Goal: Task Accomplishment & Management: Use online tool/utility

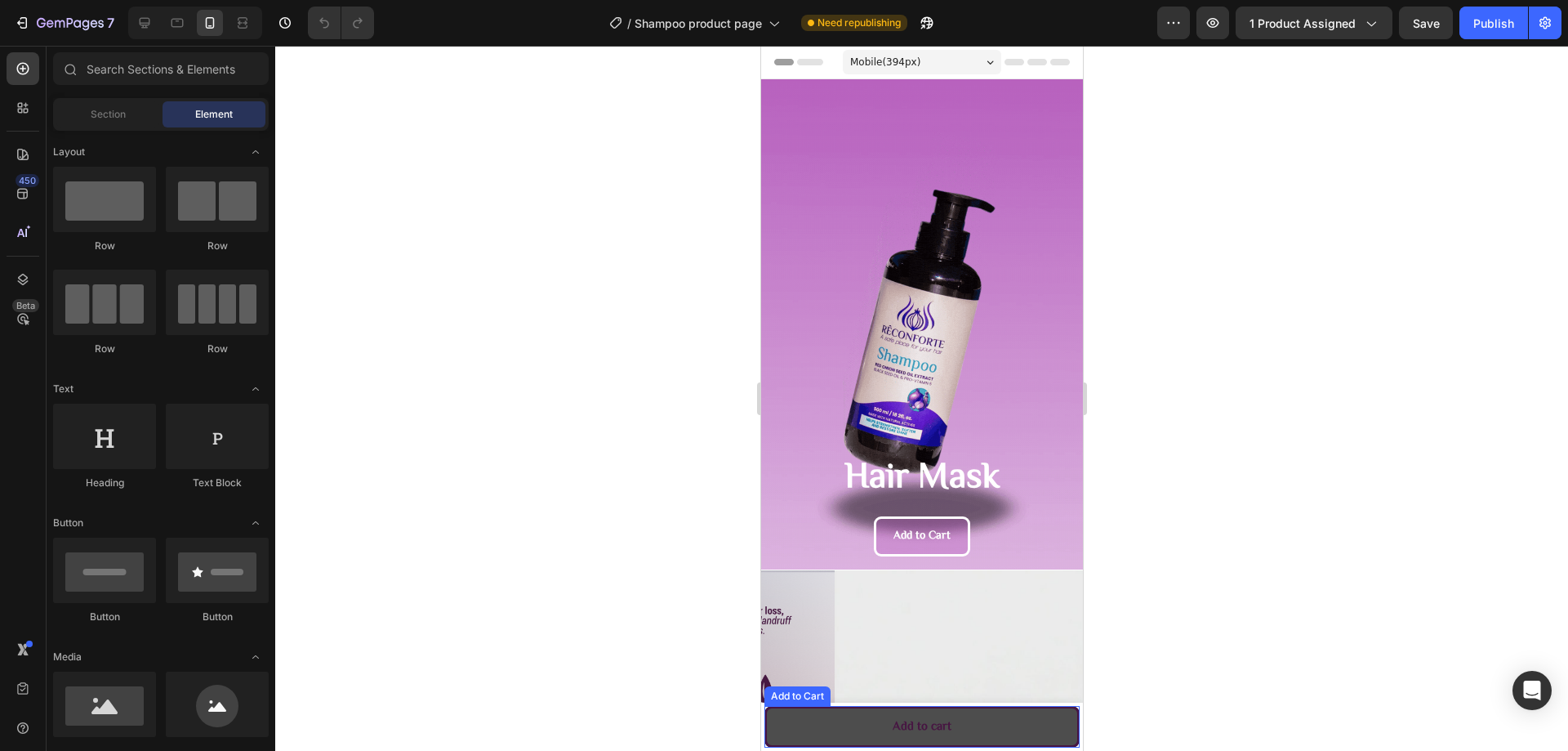
click at [838, 727] on button "Add to cart" at bounding box center [920, 726] width 315 height 41
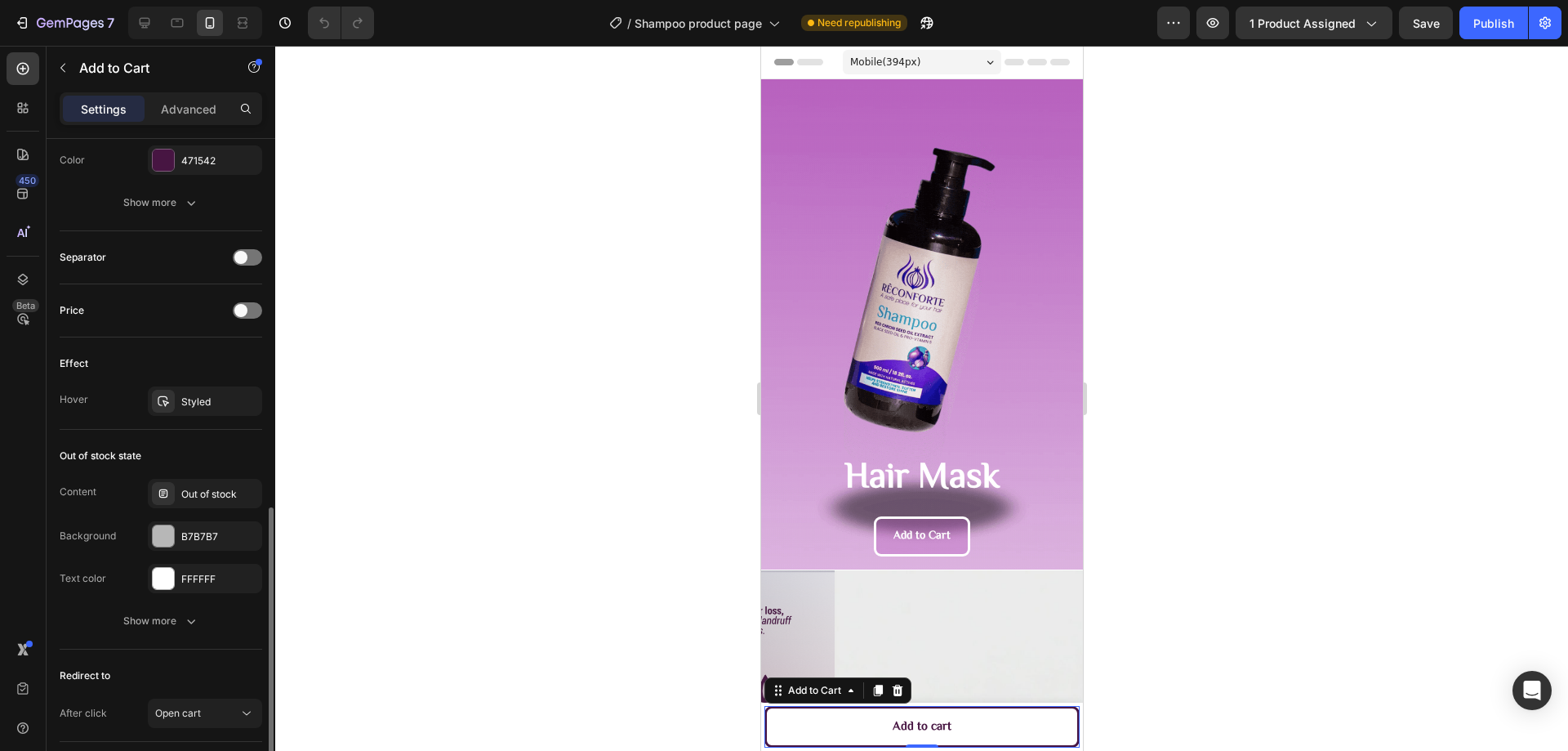
scroll to position [1092, 0]
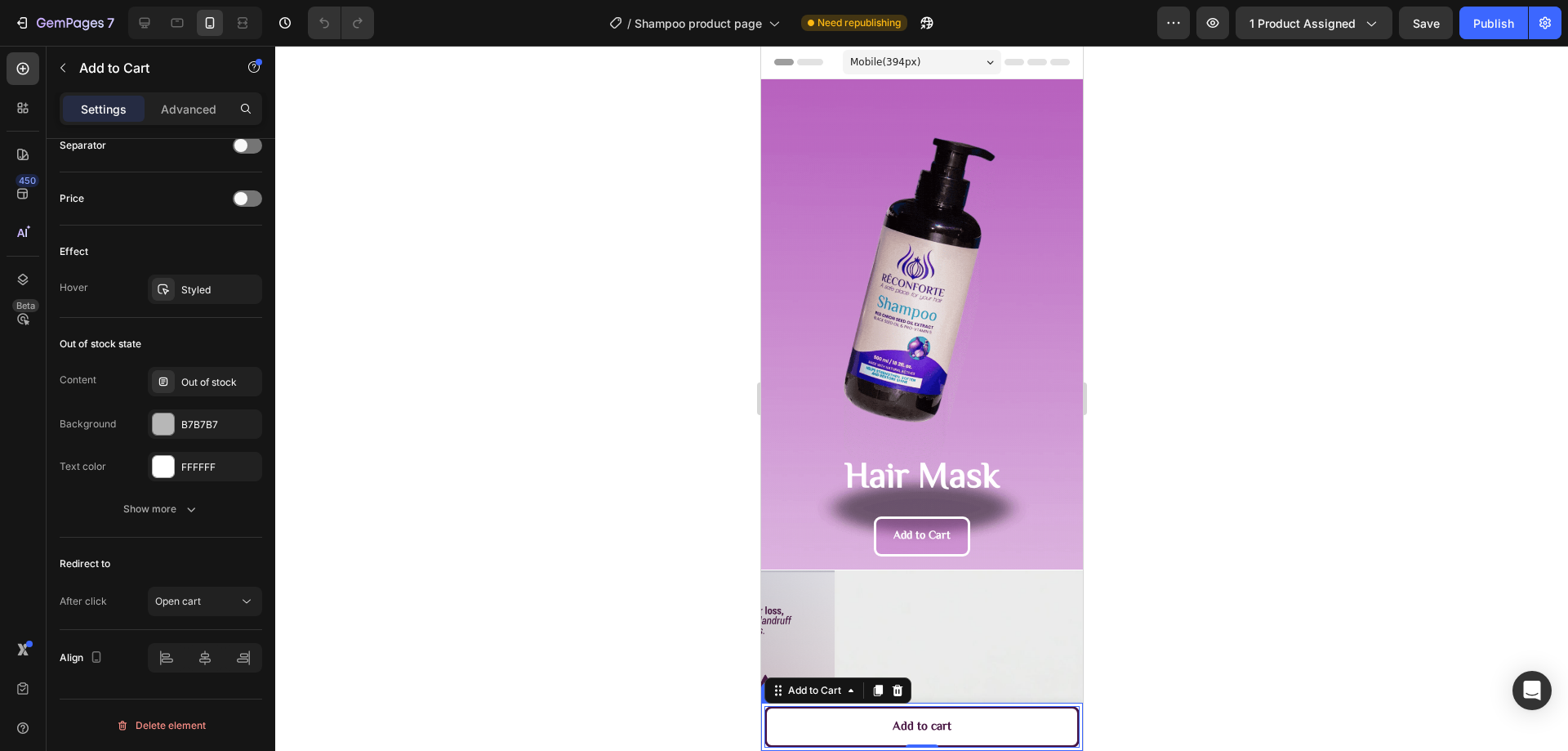
click at [760, 711] on div "Product Images Hair Mask 18.2 fl. oz. Product Title $15.99 Product Price Produc…" at bounding box center [921, 727] width 322 height 48
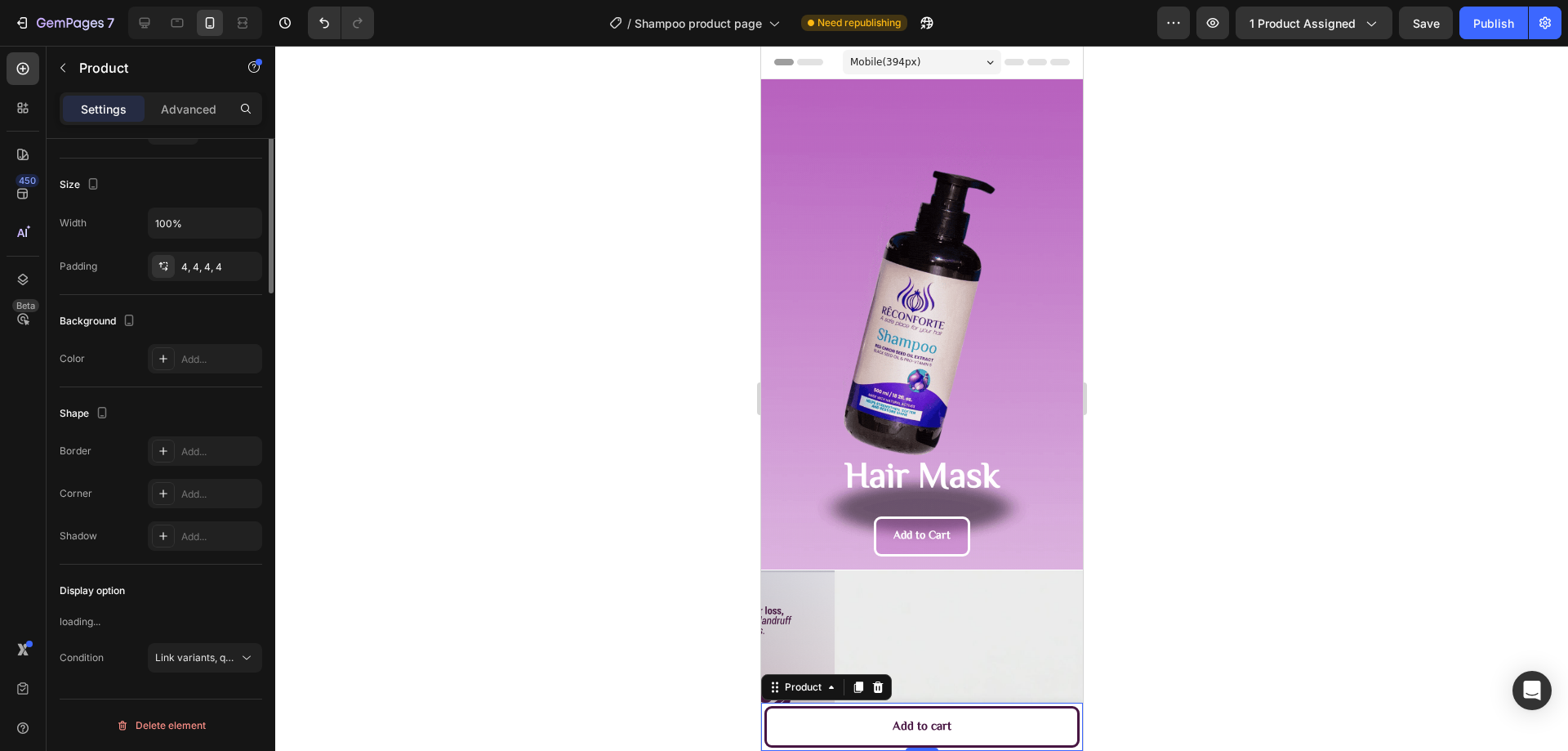
scroll to position [0, 0]
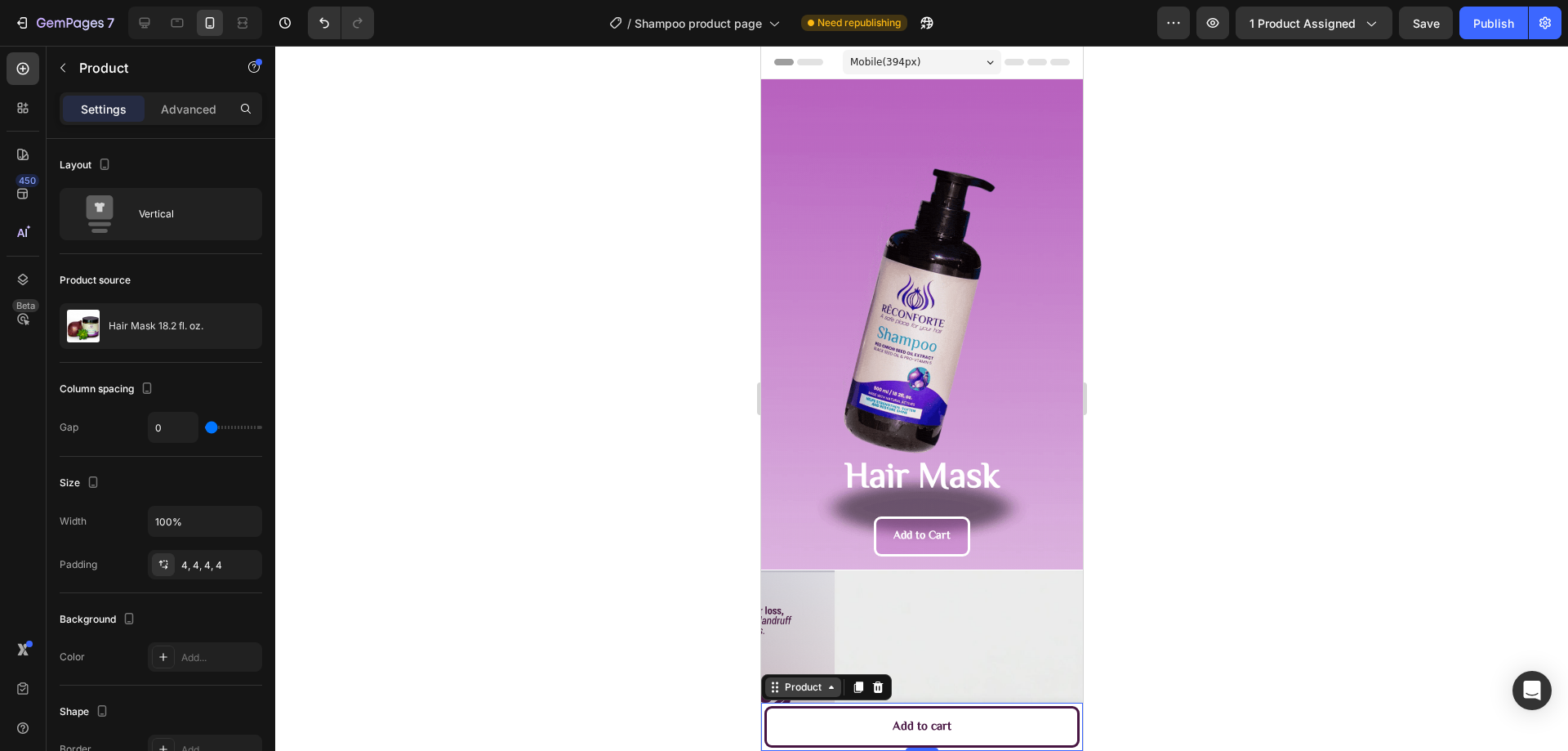
click at [805, 687] on div "Product" at bounding box center [802, 686] width 43 height 14
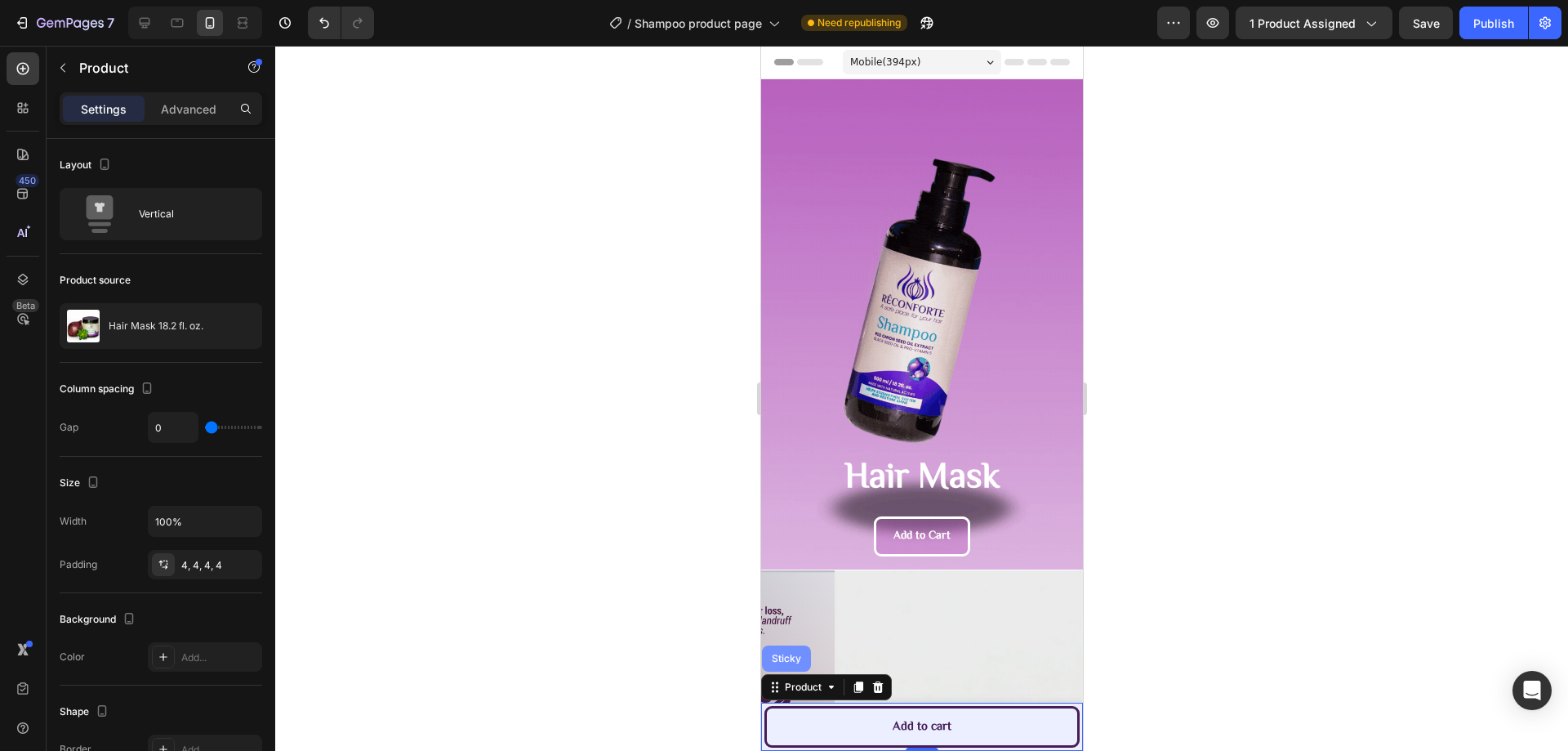
click at [802, 662] on div "Sticky" at bounding box center [784, 658] width 36 height 10
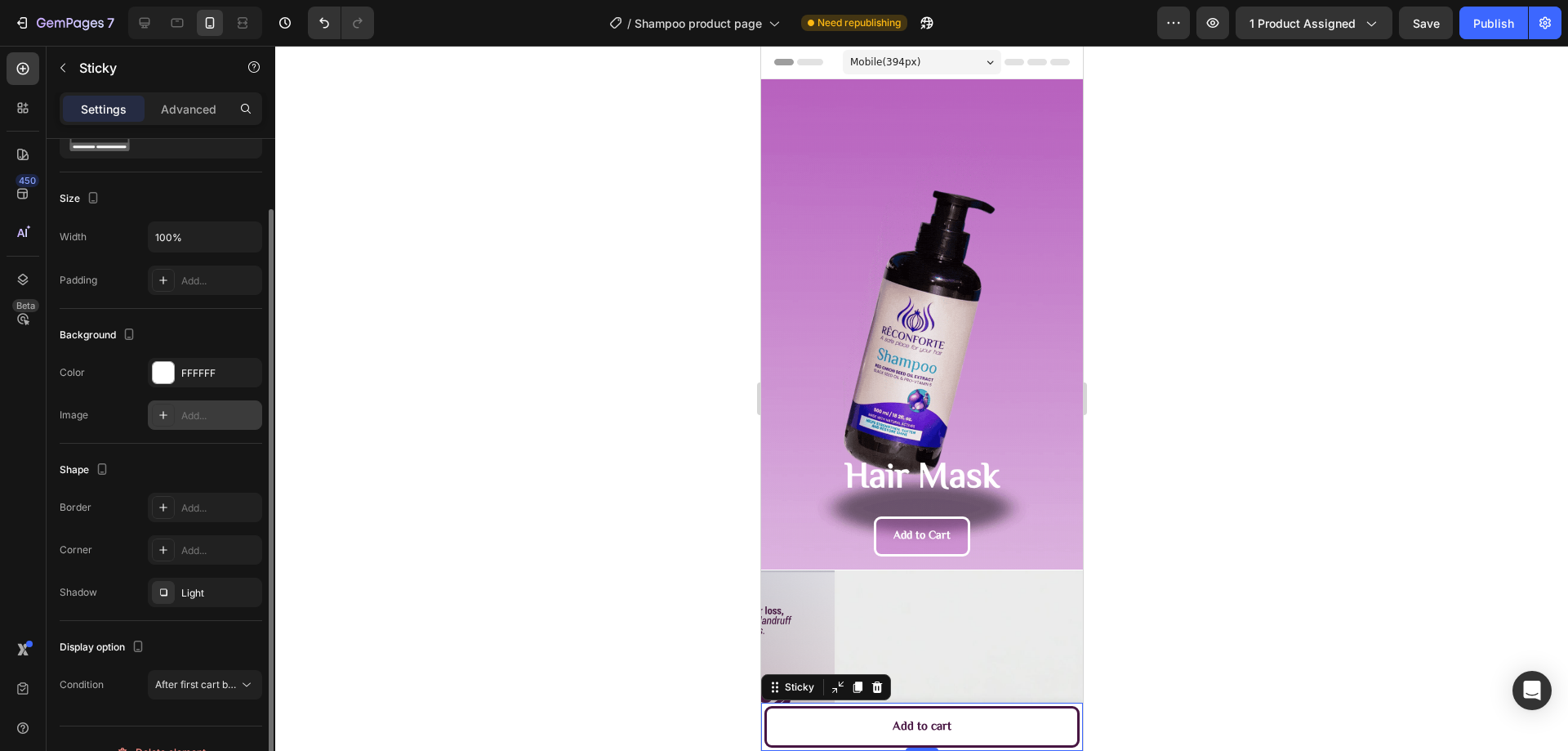
scroll to position [109, 0]
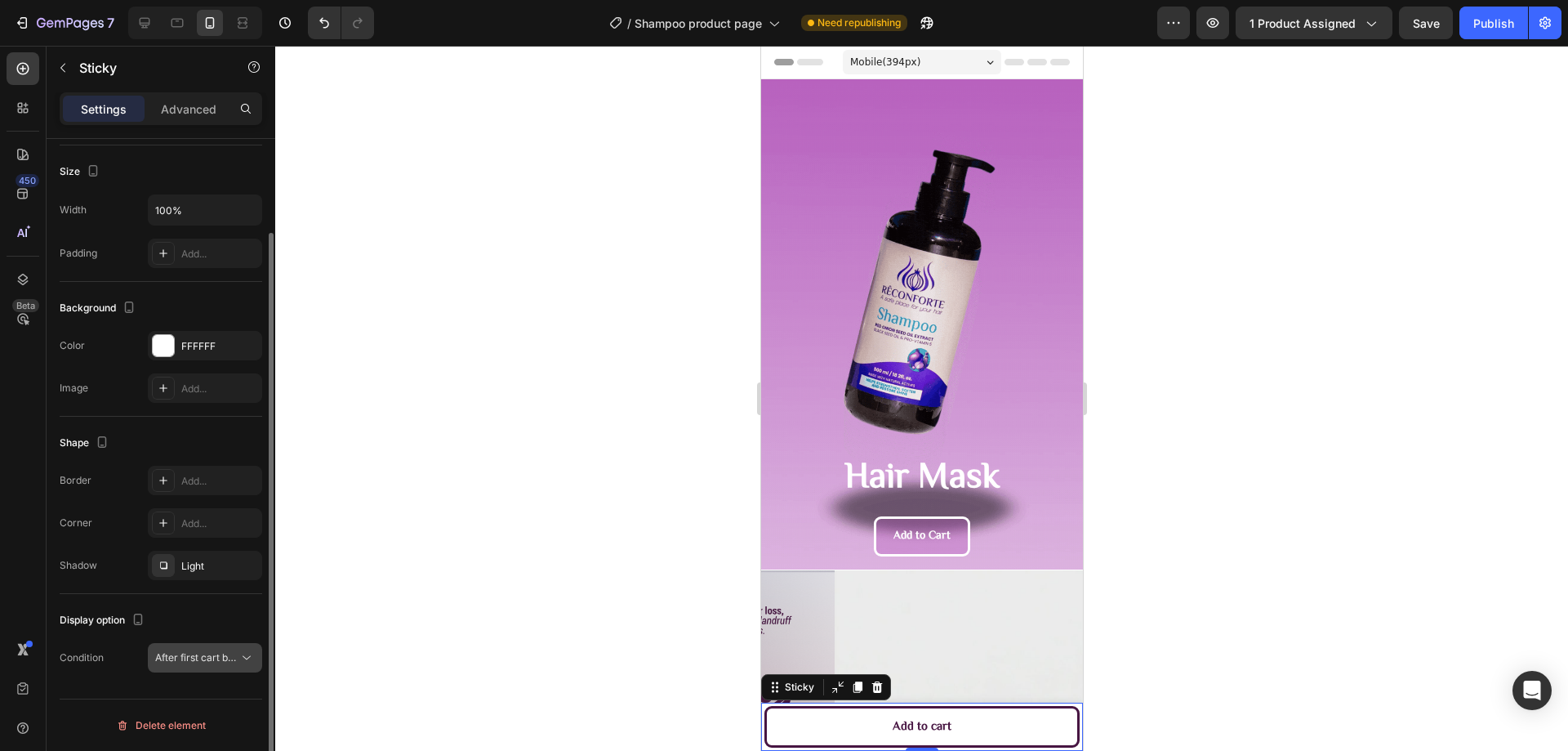
click at [205, 658] on span "After first cart button" at bounding box center [203, 657] width 96 height 13
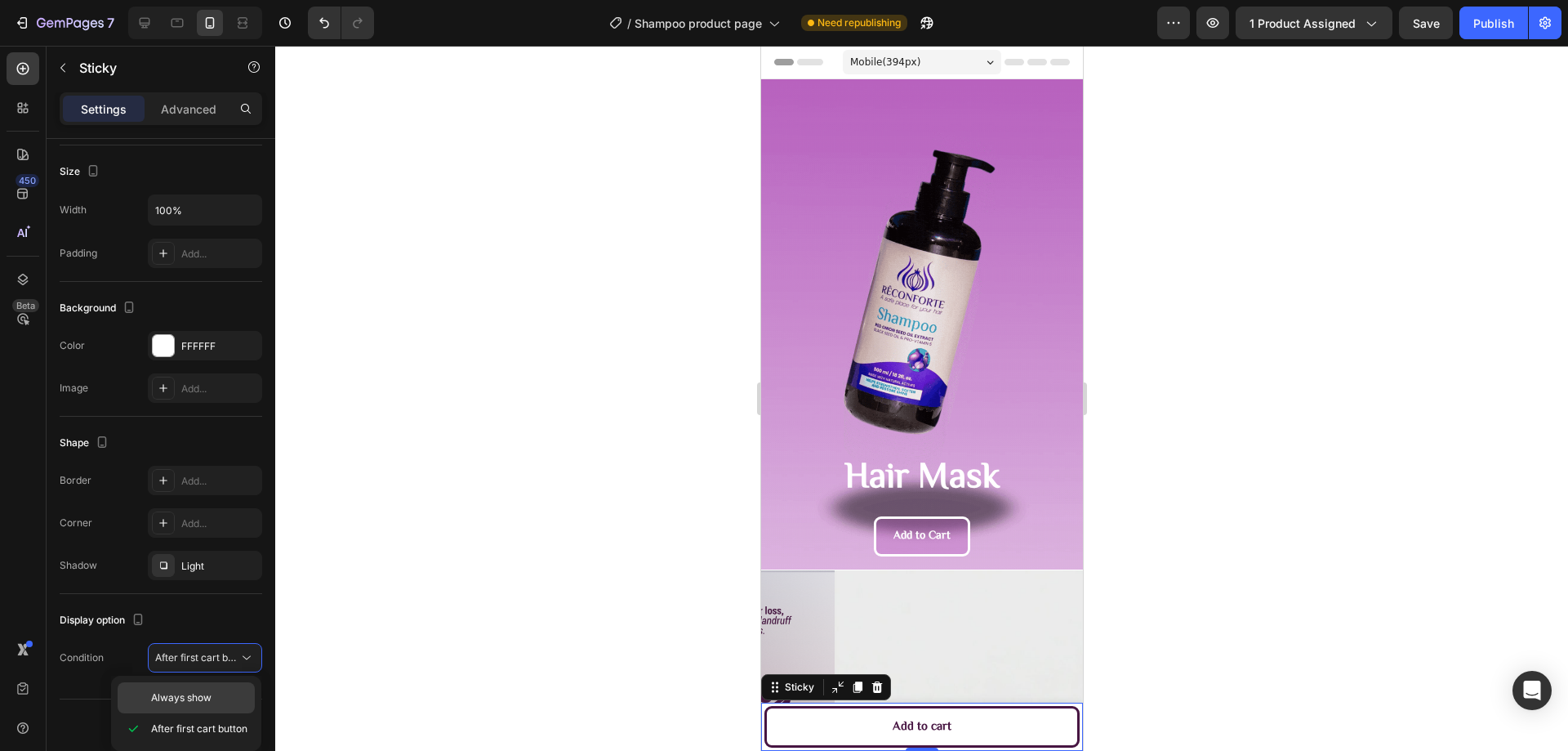
click at [196, 695] on span "Always show" at bounding box center [181, 697] width 61 height 14
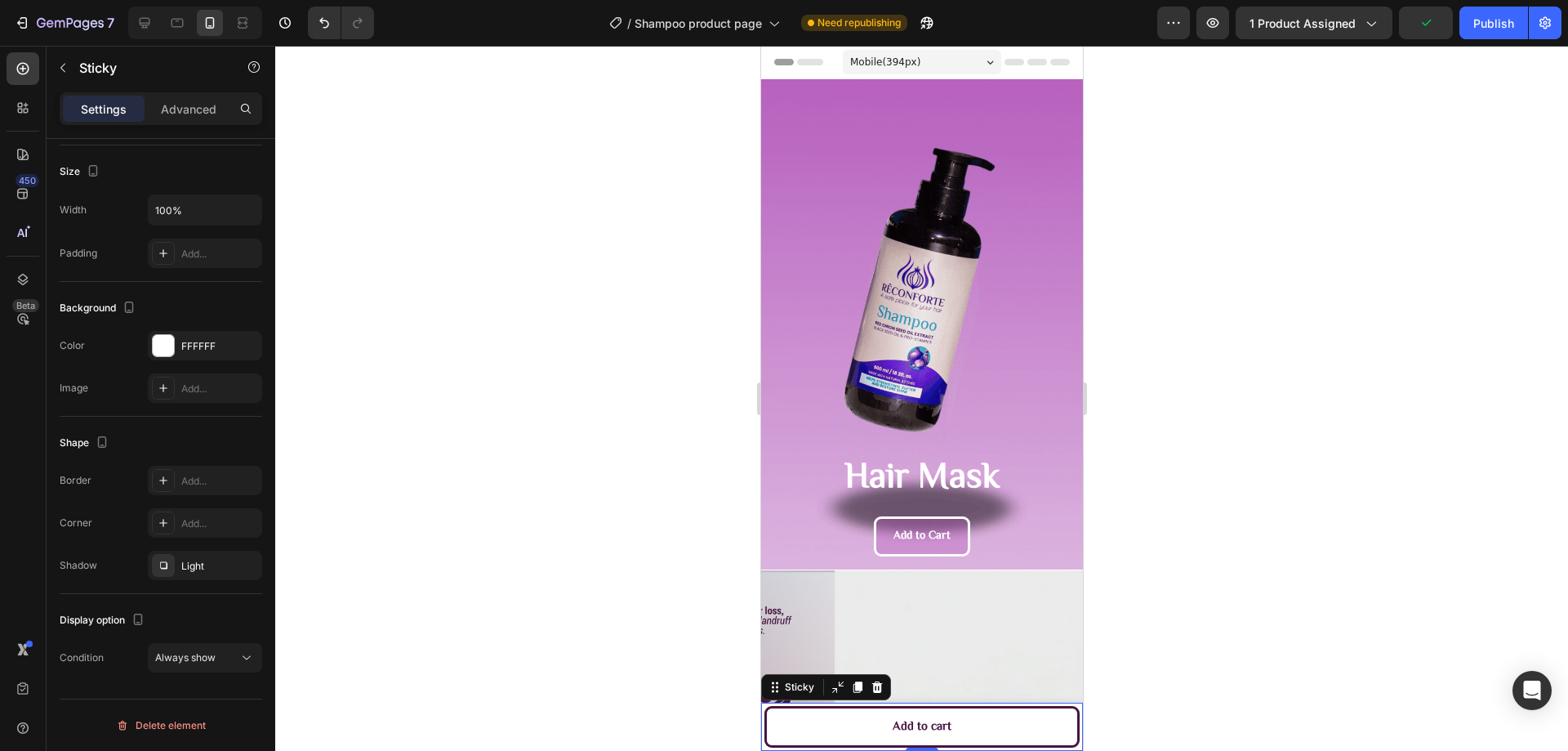
click at [1450, 121] on div at bounding box center [921, 397] width 1292 height 705
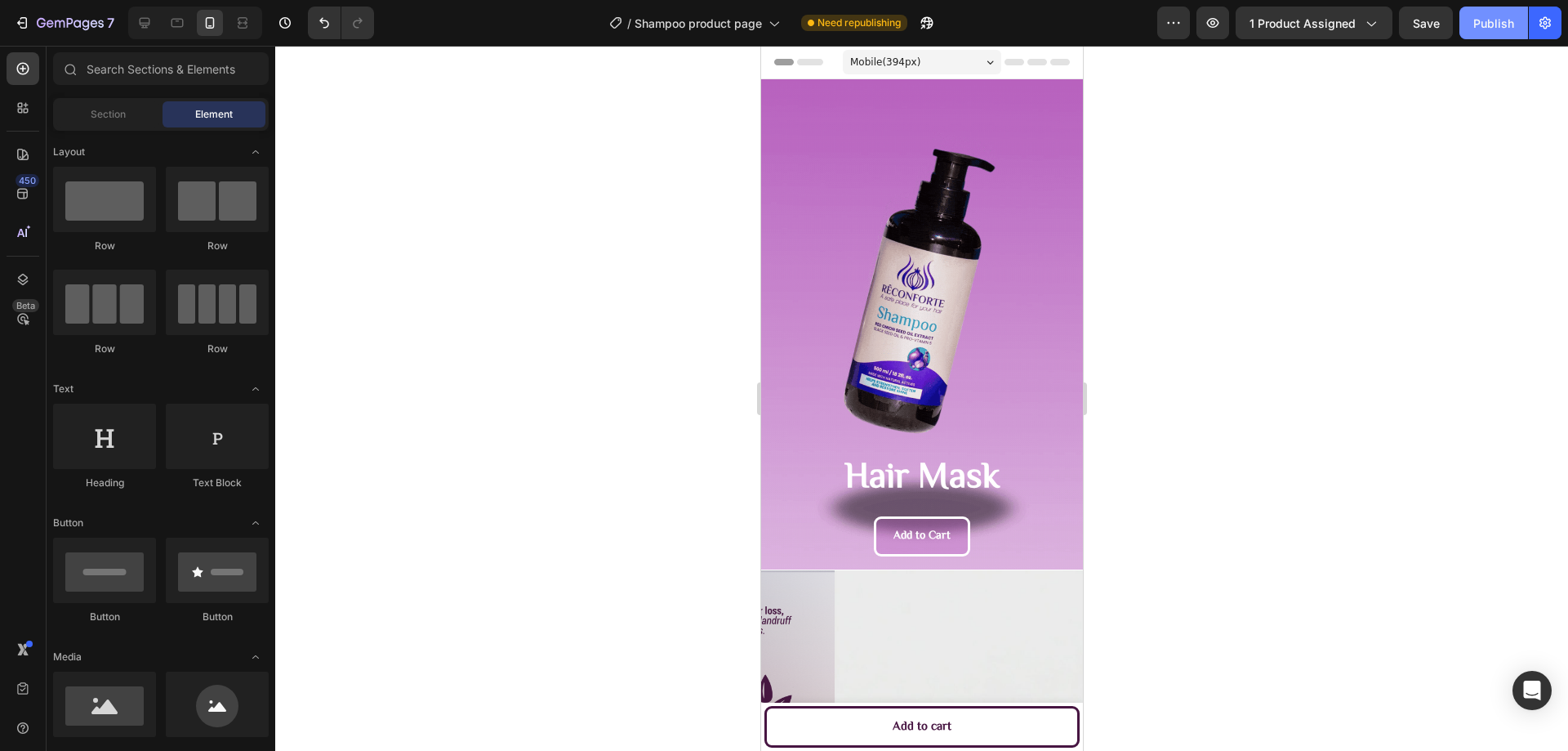
click at [1516, 35] on button "Publish" at bounding box center [1493, 23] width 68 height 33
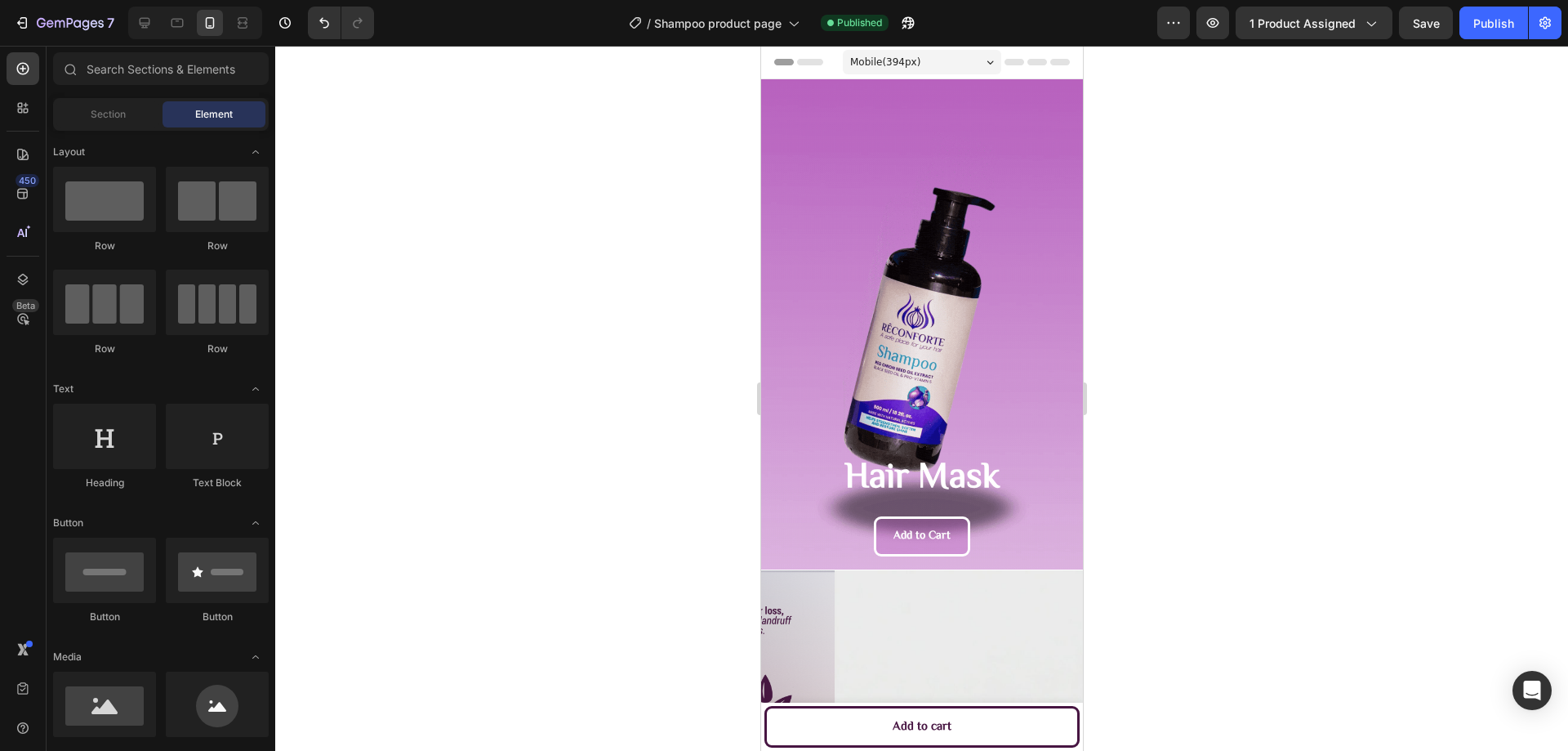
click at [578, 505] on div at bounding box center [921, 397] width 1292 height 705
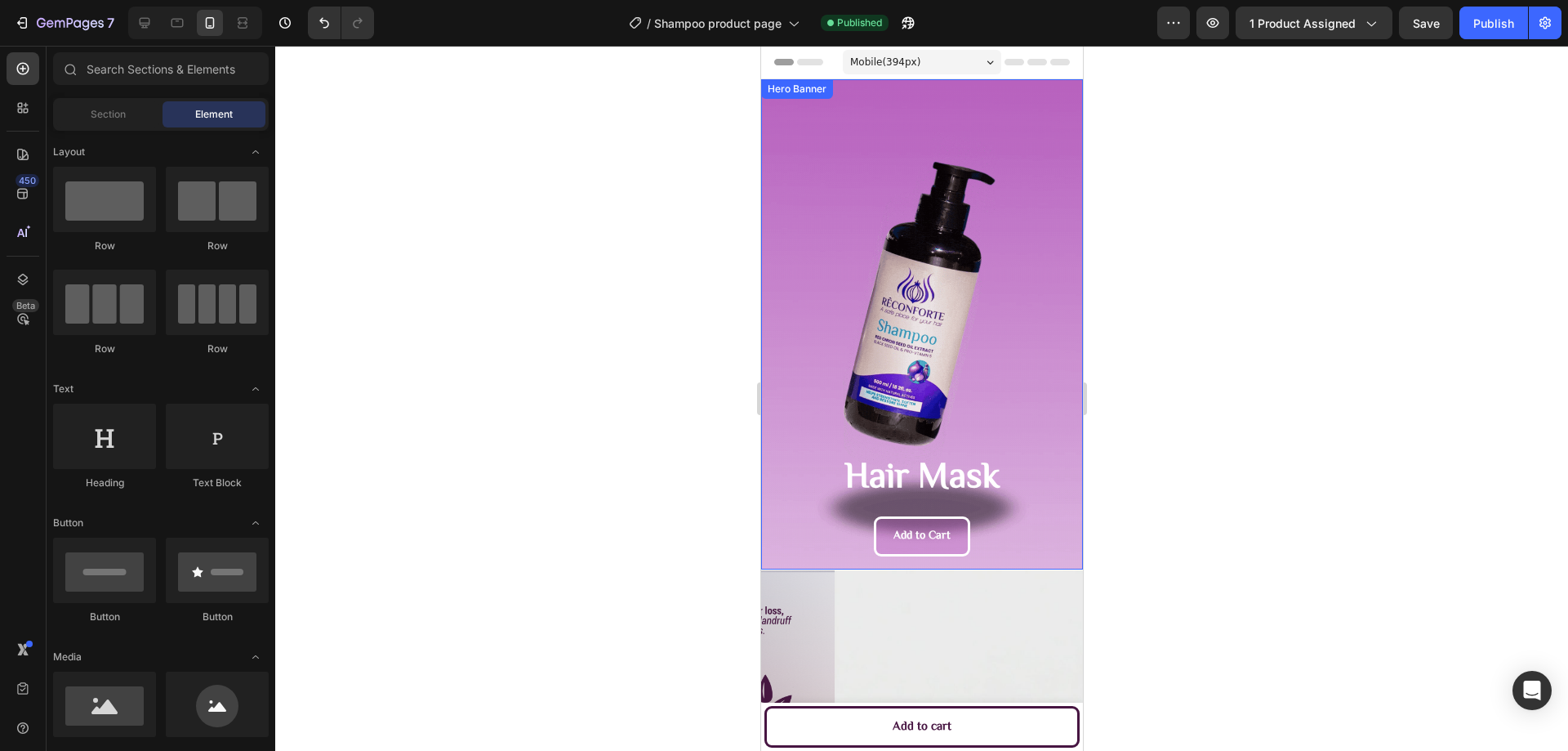
scroll to position [327, 0]
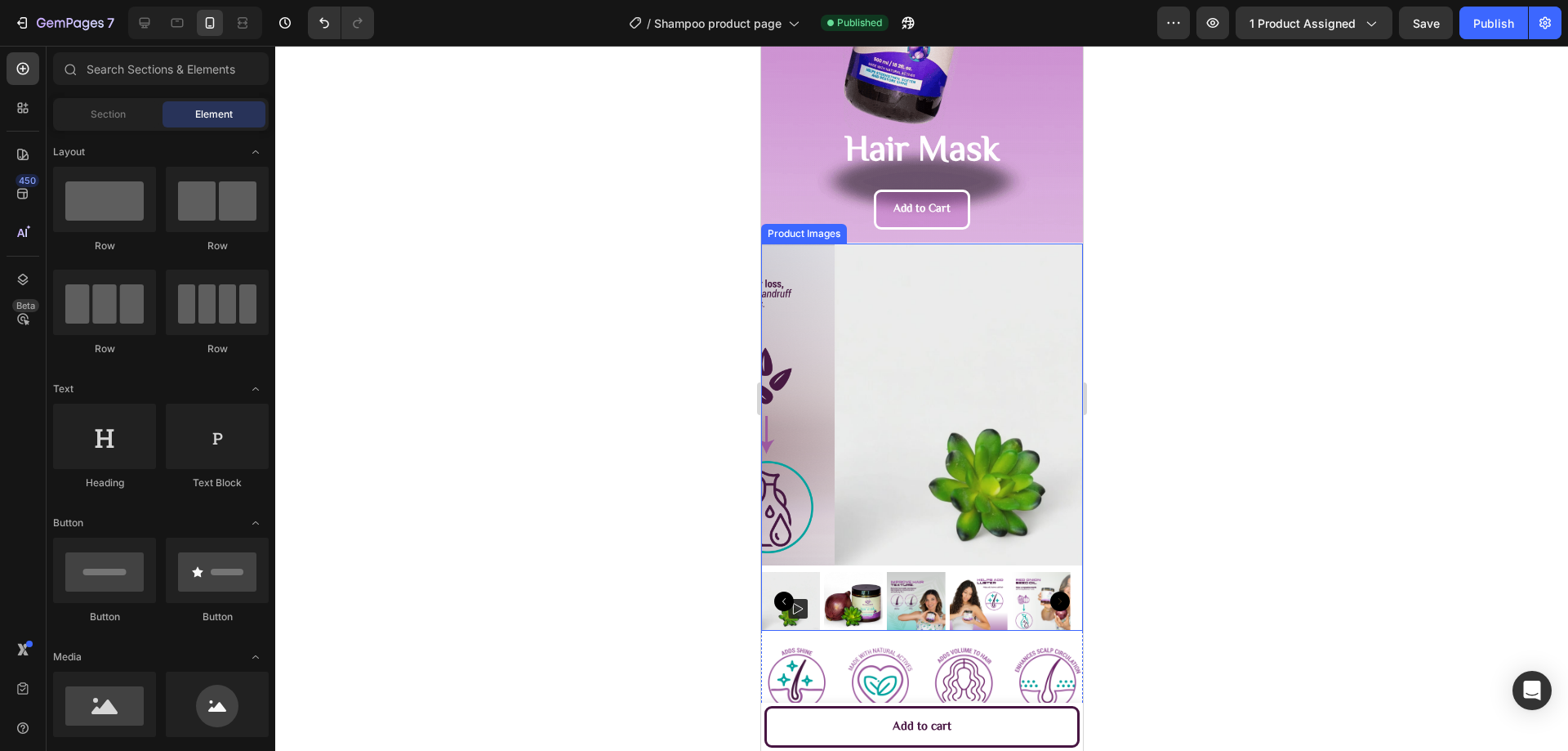
click at [1124, 533] on rect at bounding box center [1133, 543] width 19 height 19
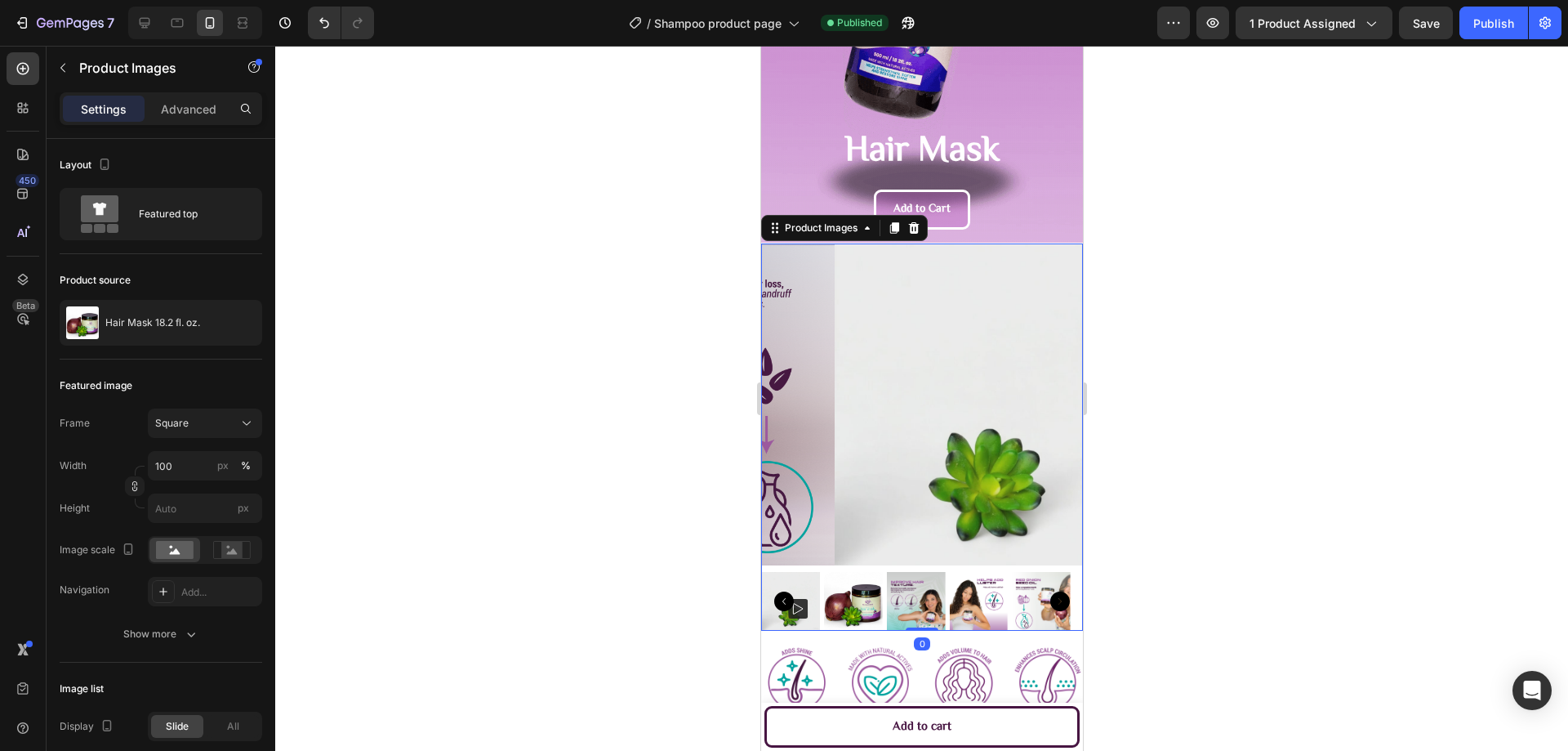
click at [847, 576] on img at bounding box center [852, 601] width 59 height 59
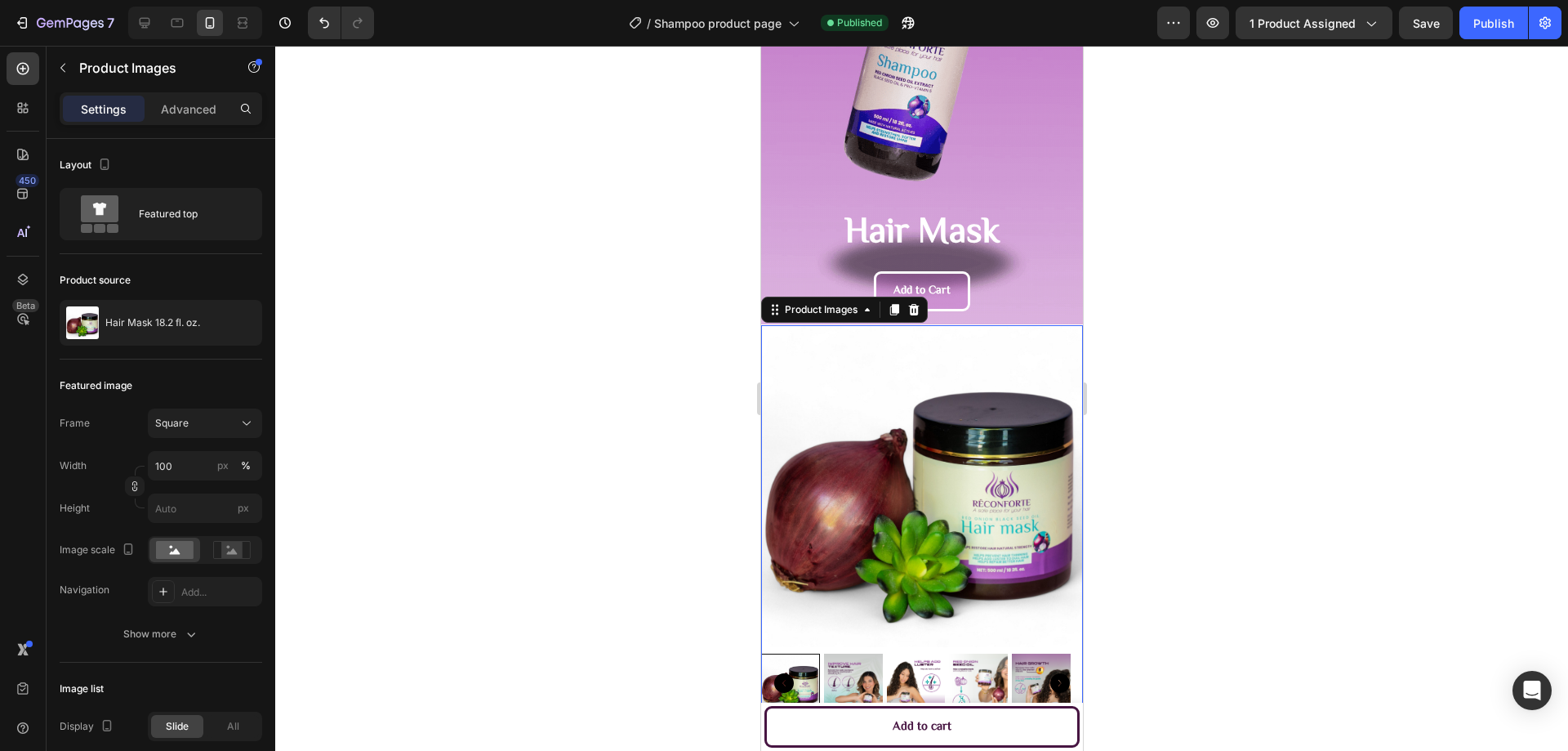
scroll to position [163, 0]
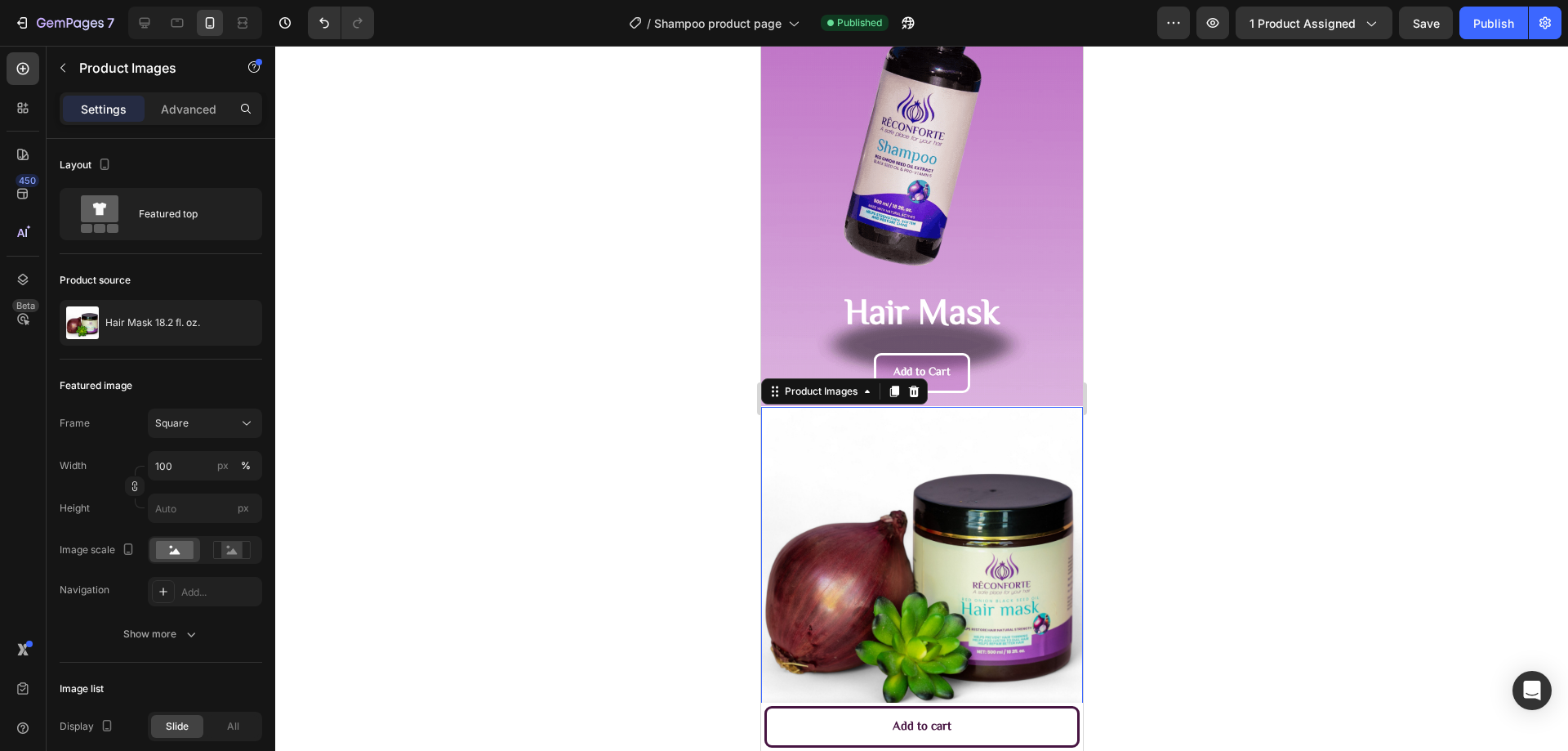
click at [1148, 514] on div at bounding box center [921, 397] width 1292 height 705
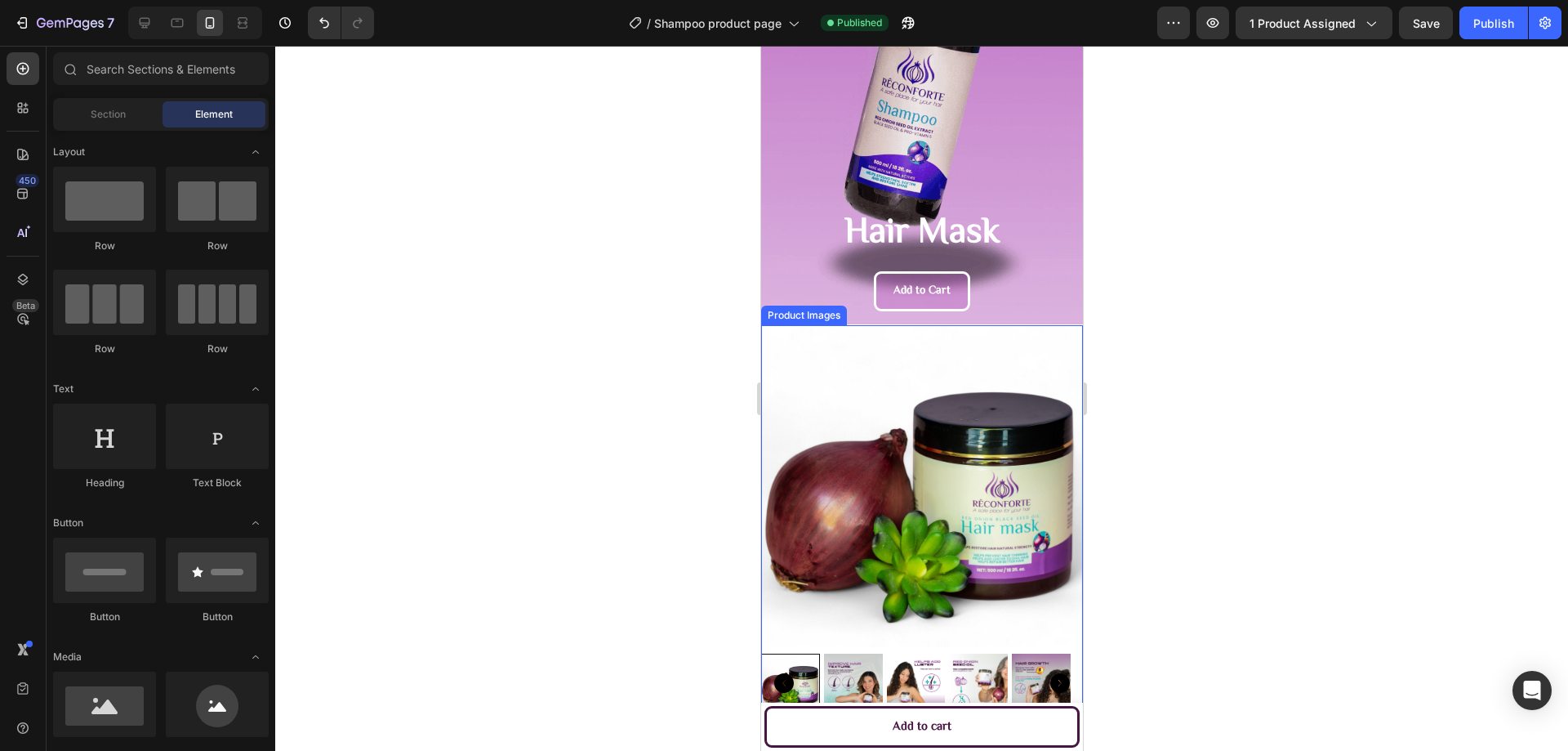
scroll to position [327, 0]
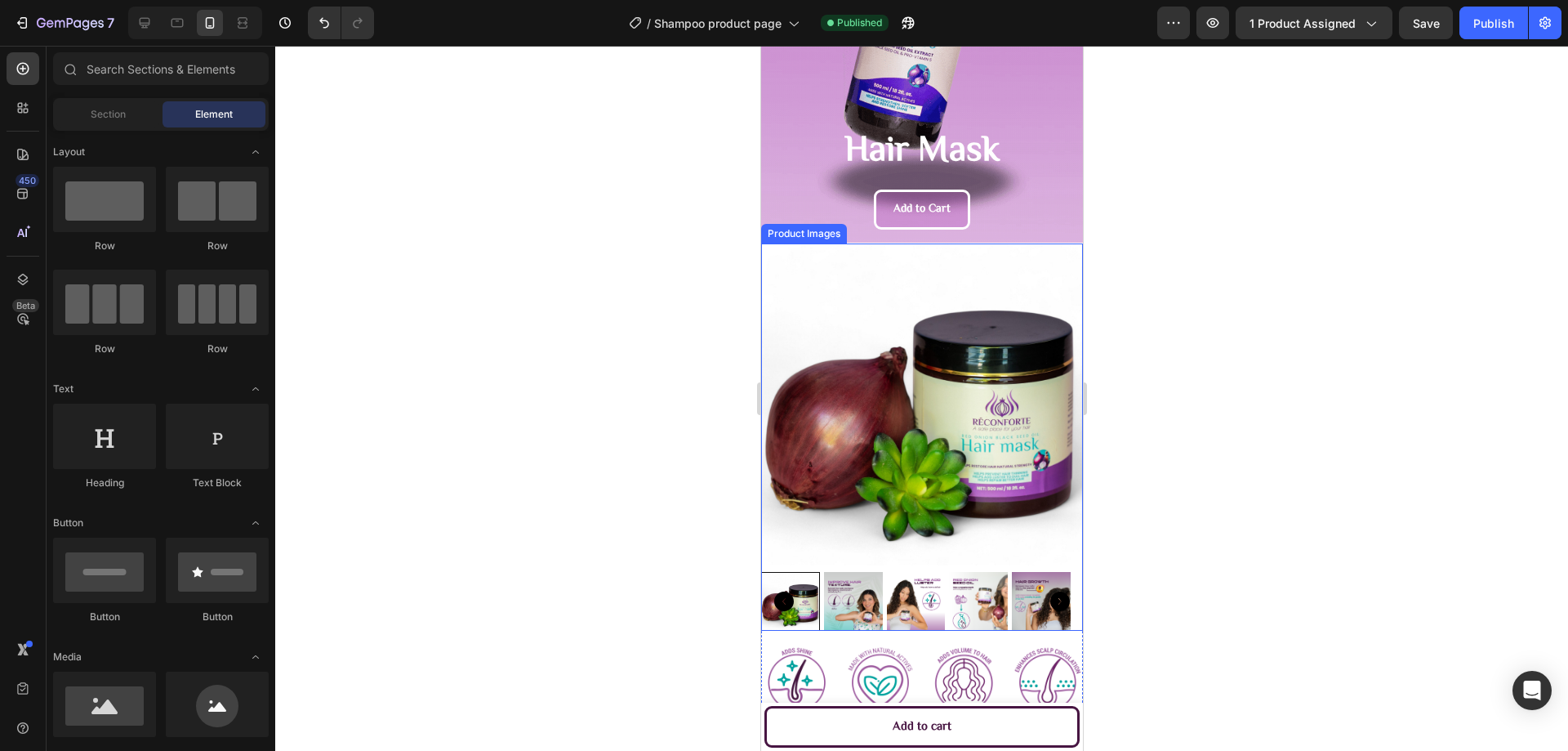
click at [868, 578] on img at bounding box center [852, 601] width 59 height 59
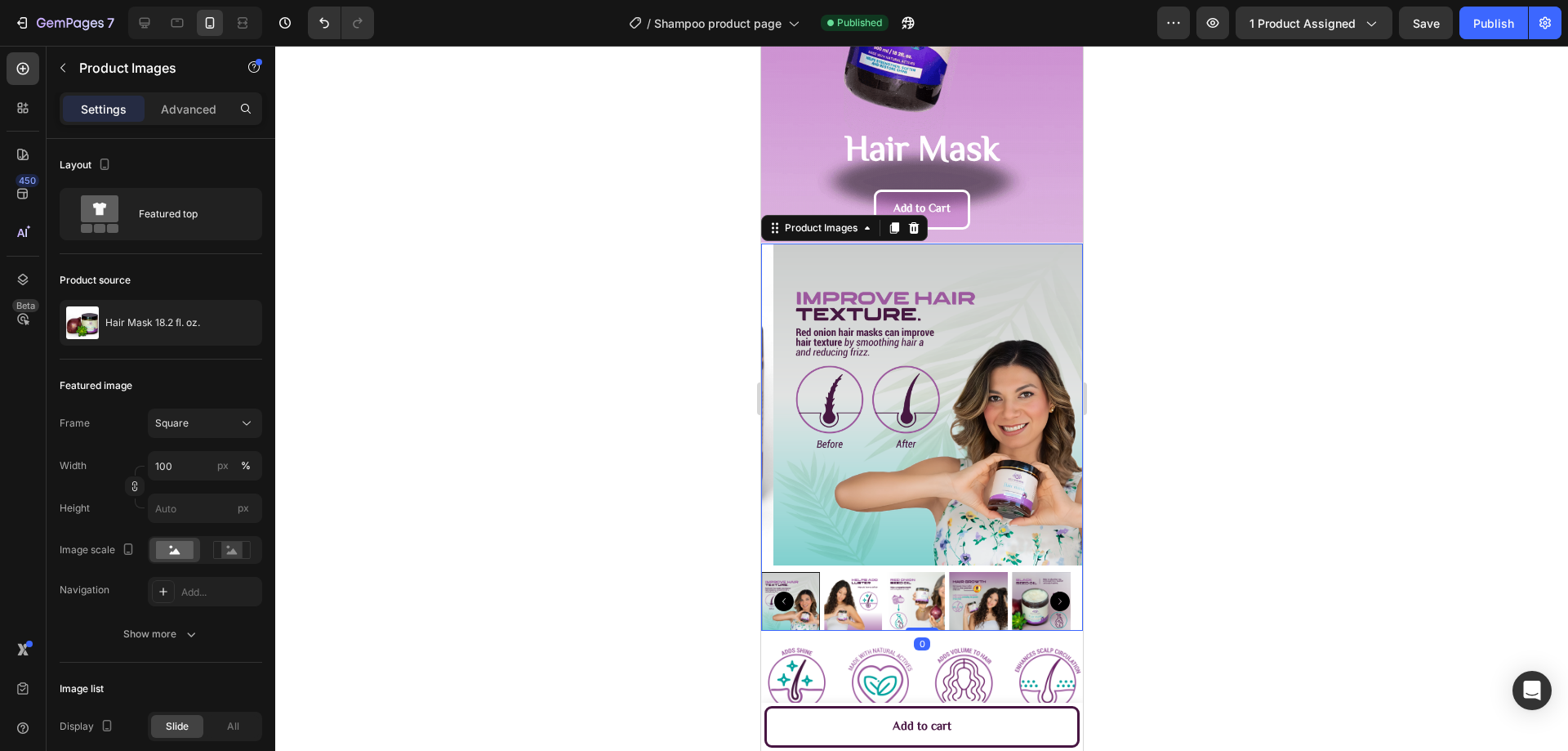
scroll to position [245, 0]
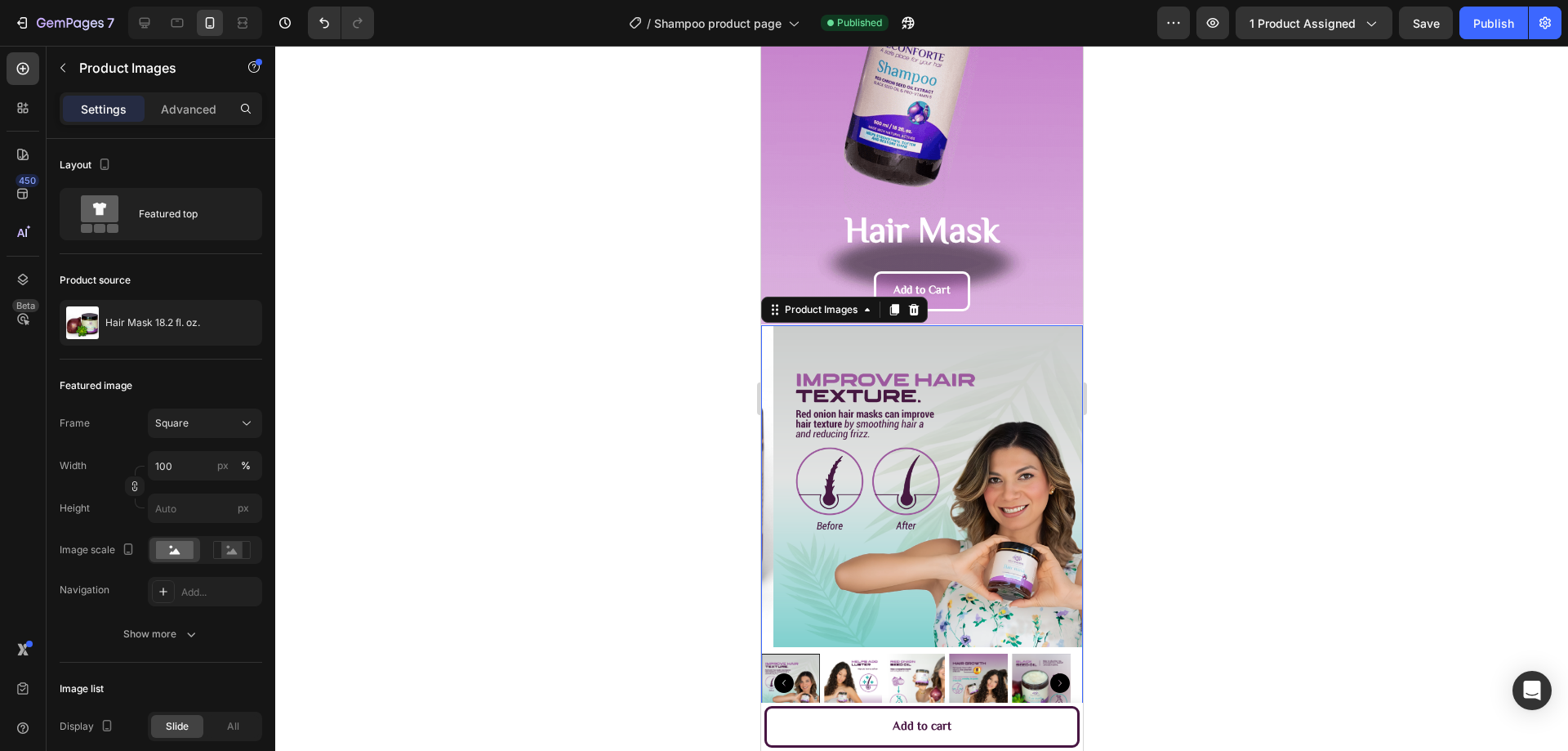
click at [1201, 402] on div at bounding box center [921, 397] width 1292 height 705
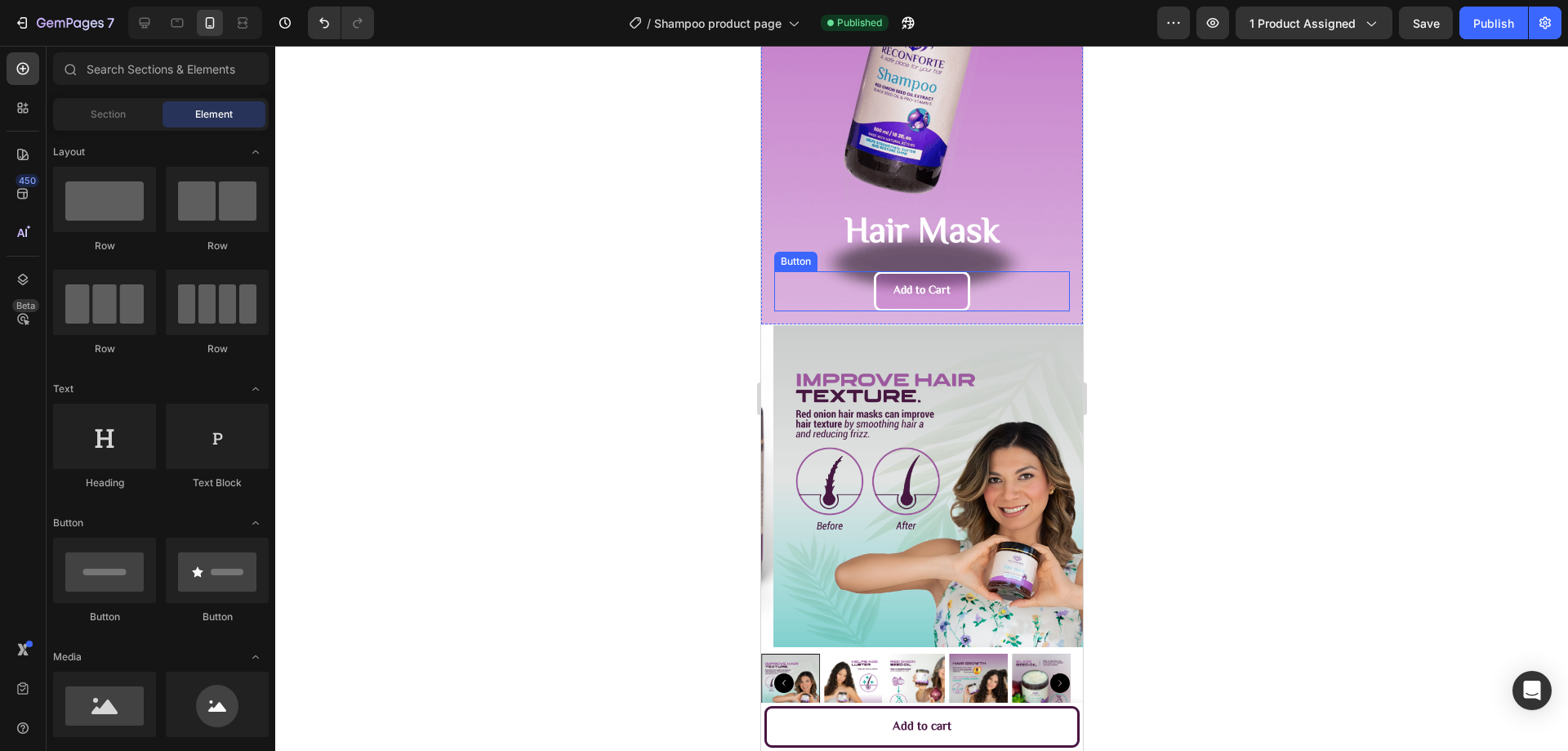
click at [970, 285] on div "Add to Cart Button" at bounding box center [920, 291] width 296 height 40
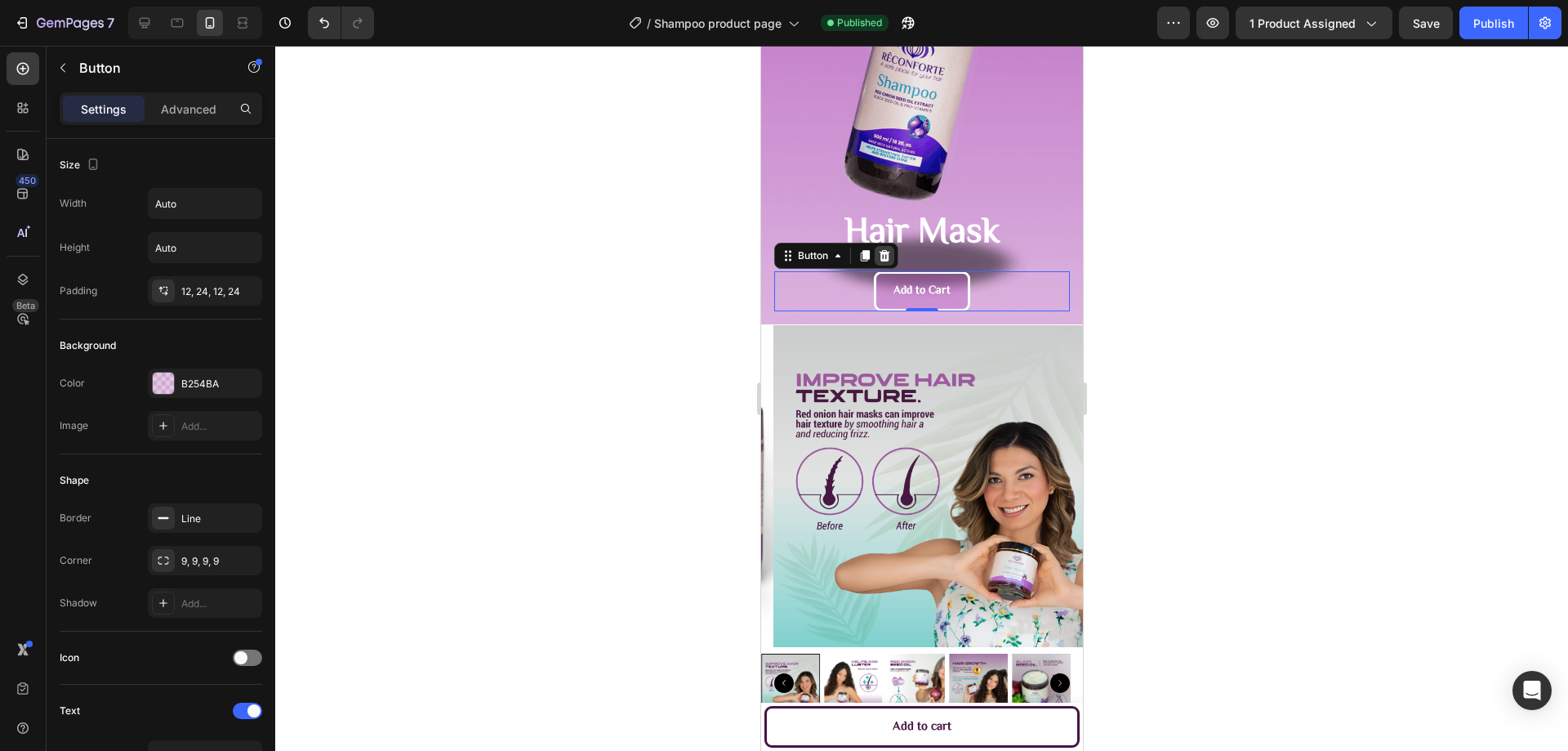
click at [883, 254] on icon at bounding box center [884, 255] width 11 height 12
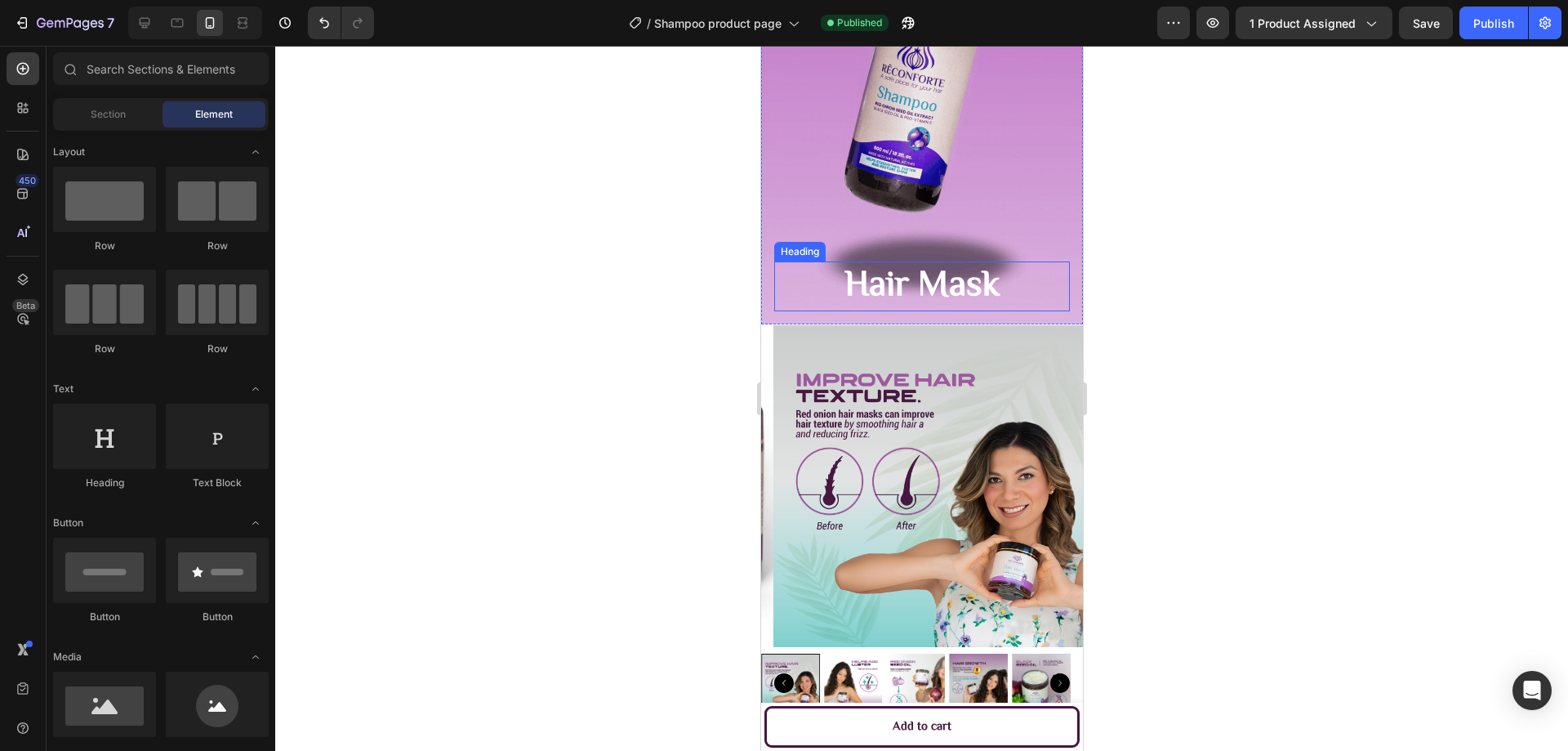
click at [997, 274] on h2 "Hair Mask" at bounding box center [920, 286] width 296 height 50
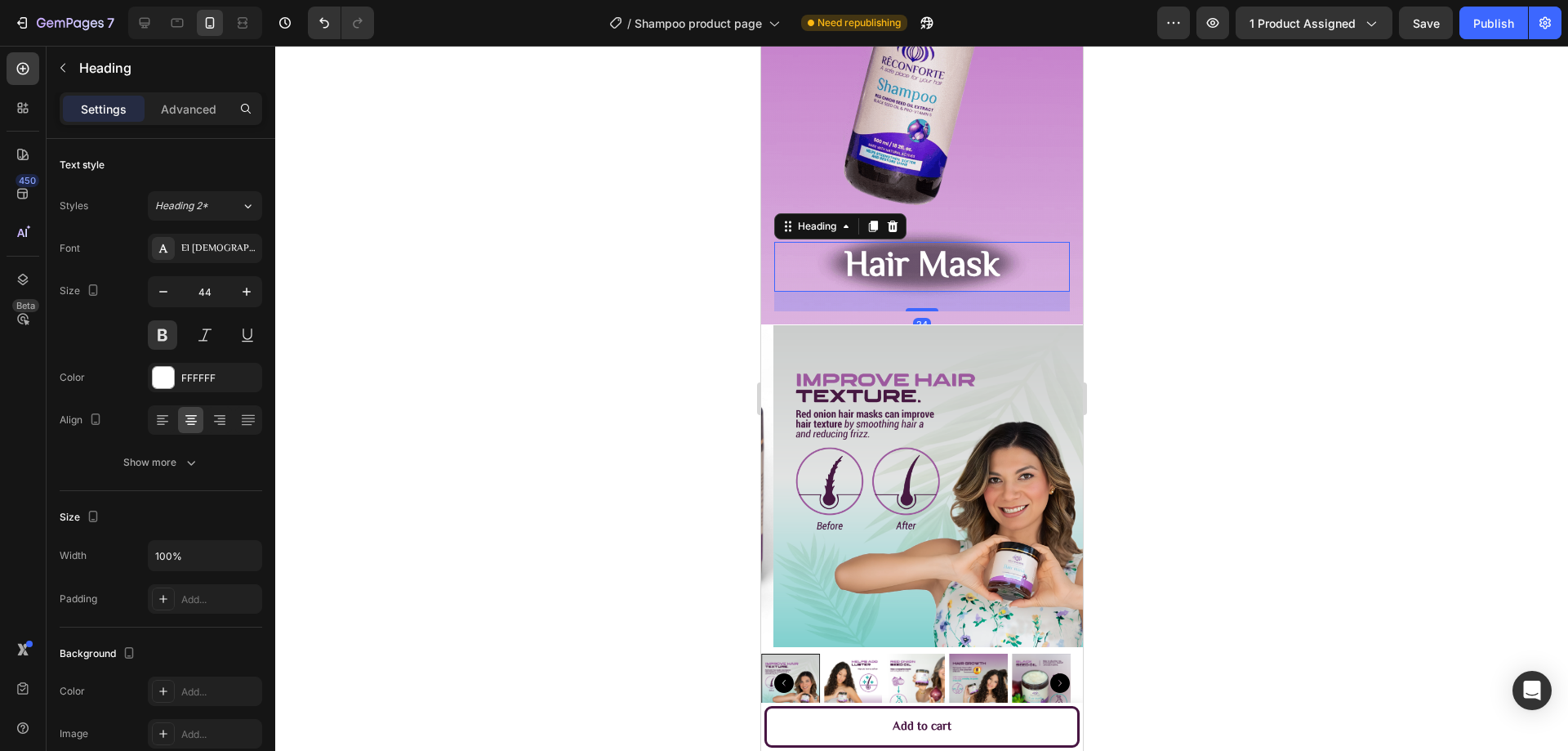
drag, startPoint x: 926, startPoint y: 309, endPoint x: 930, endPoint y: 329, distance: 20.4
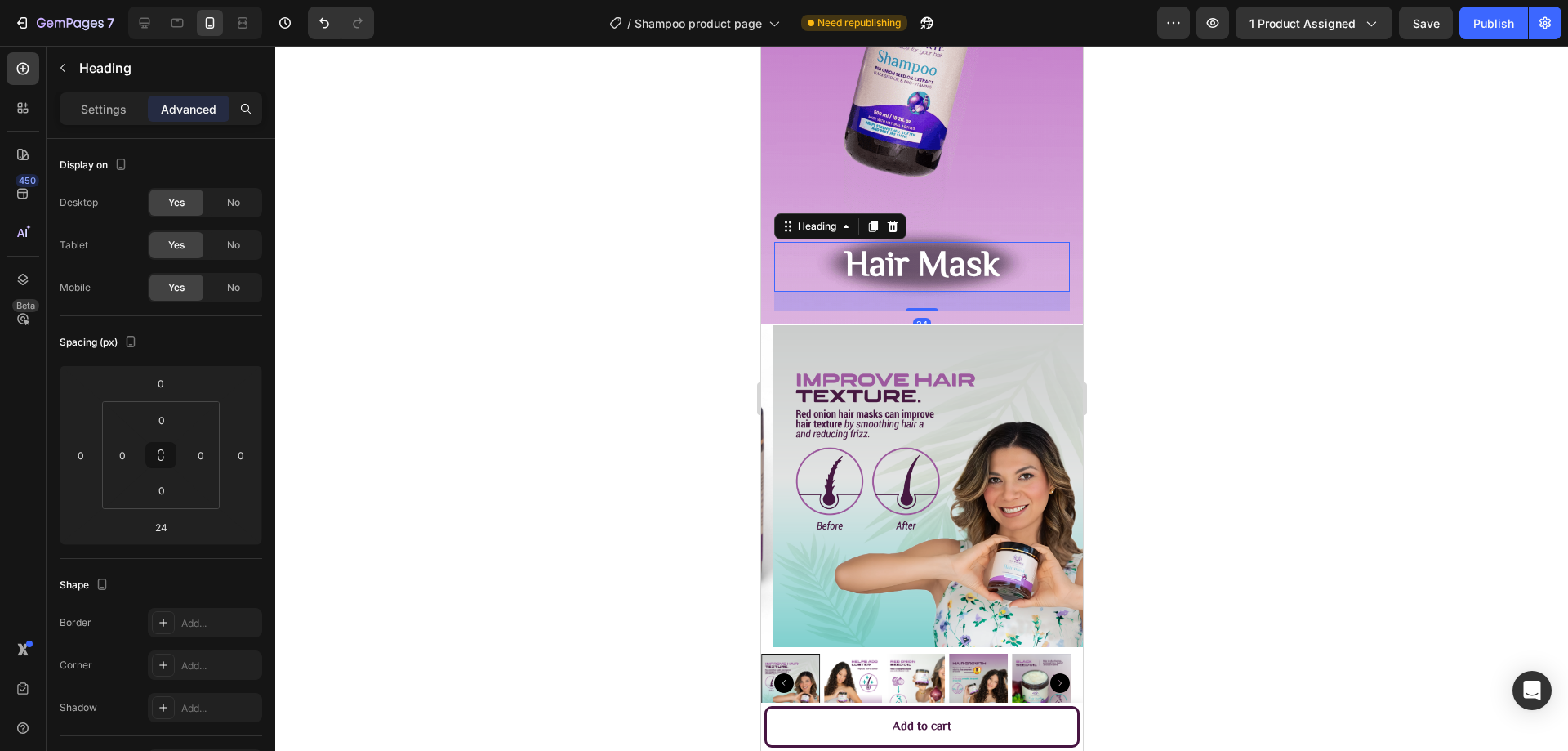
click at [1270, 321] on div at bounding box center [921, 397] width 1292 height 705
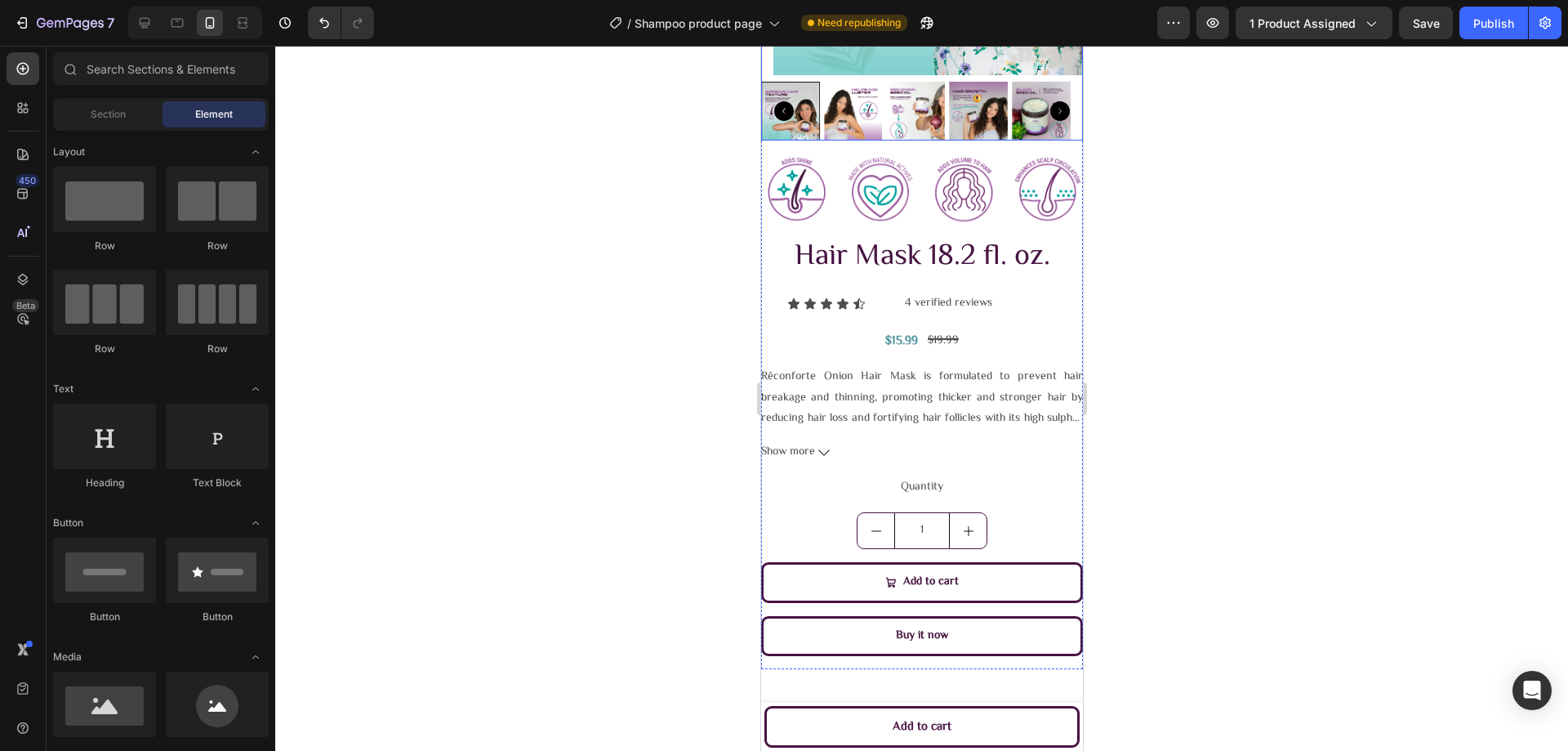
scroll to position [1062, 0]
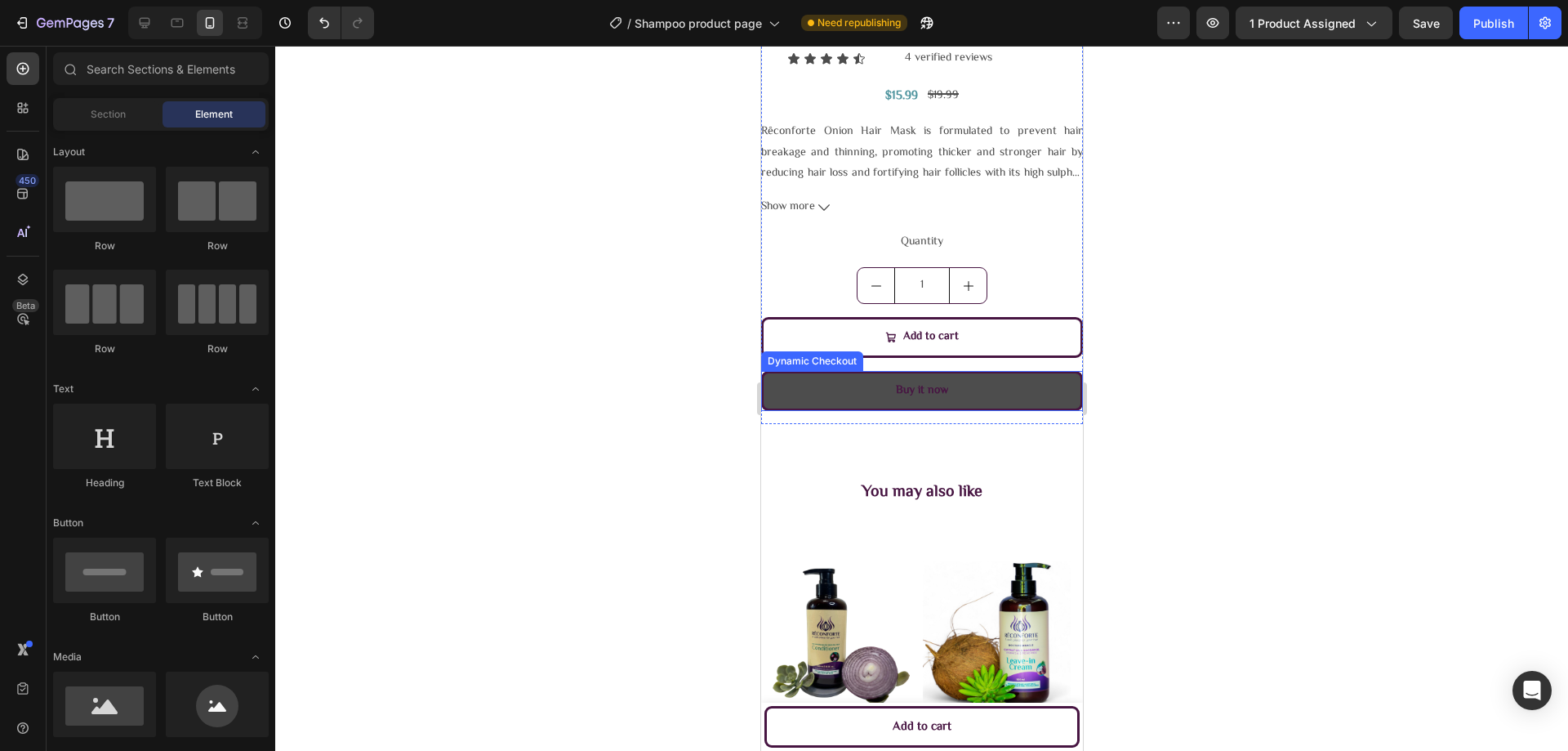
click at [997, 377] on button "Buy it now" at bounding box center [921, 391] width 322 height 40
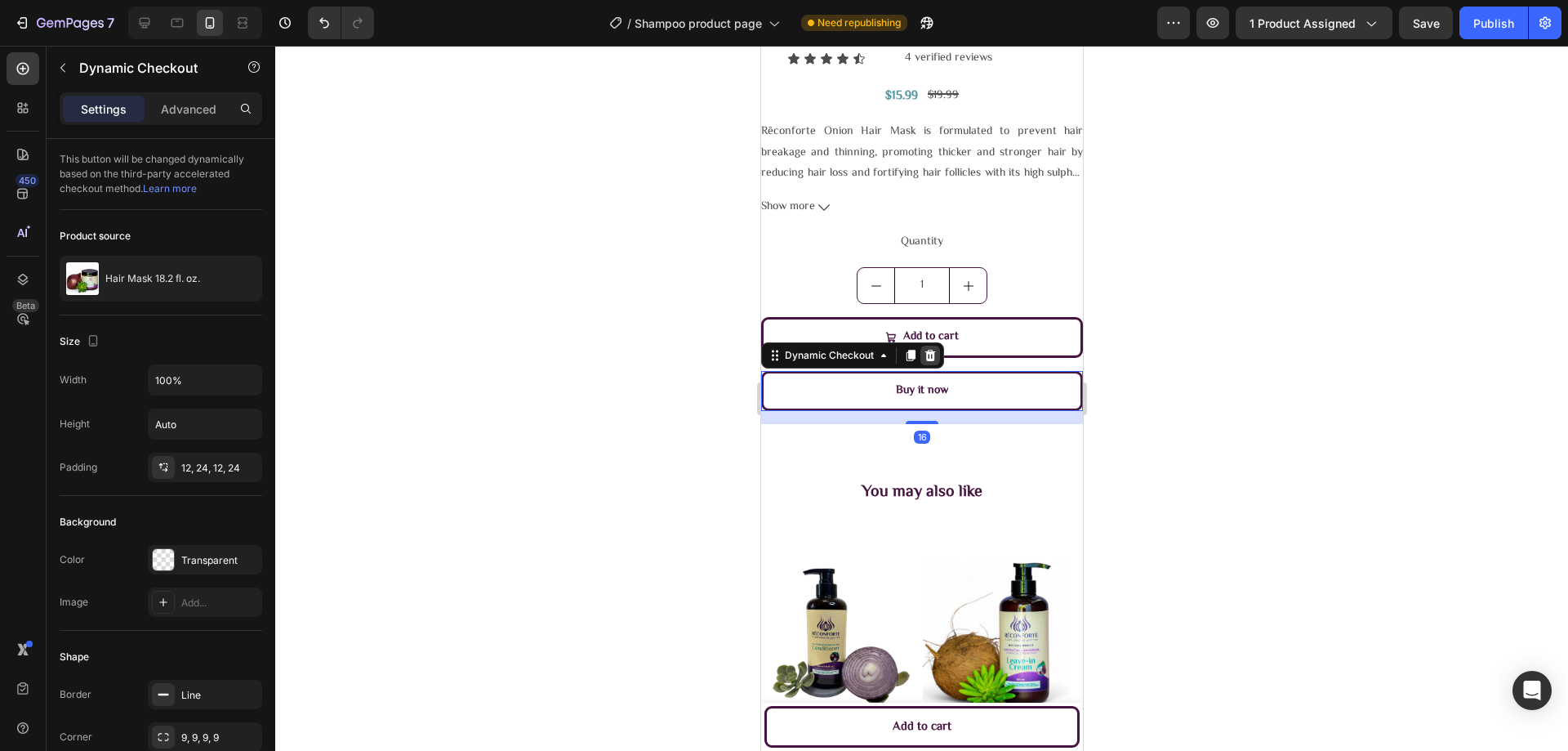
click at [934, 349] on icon at bounding box center [929, 356] width 13 height 13
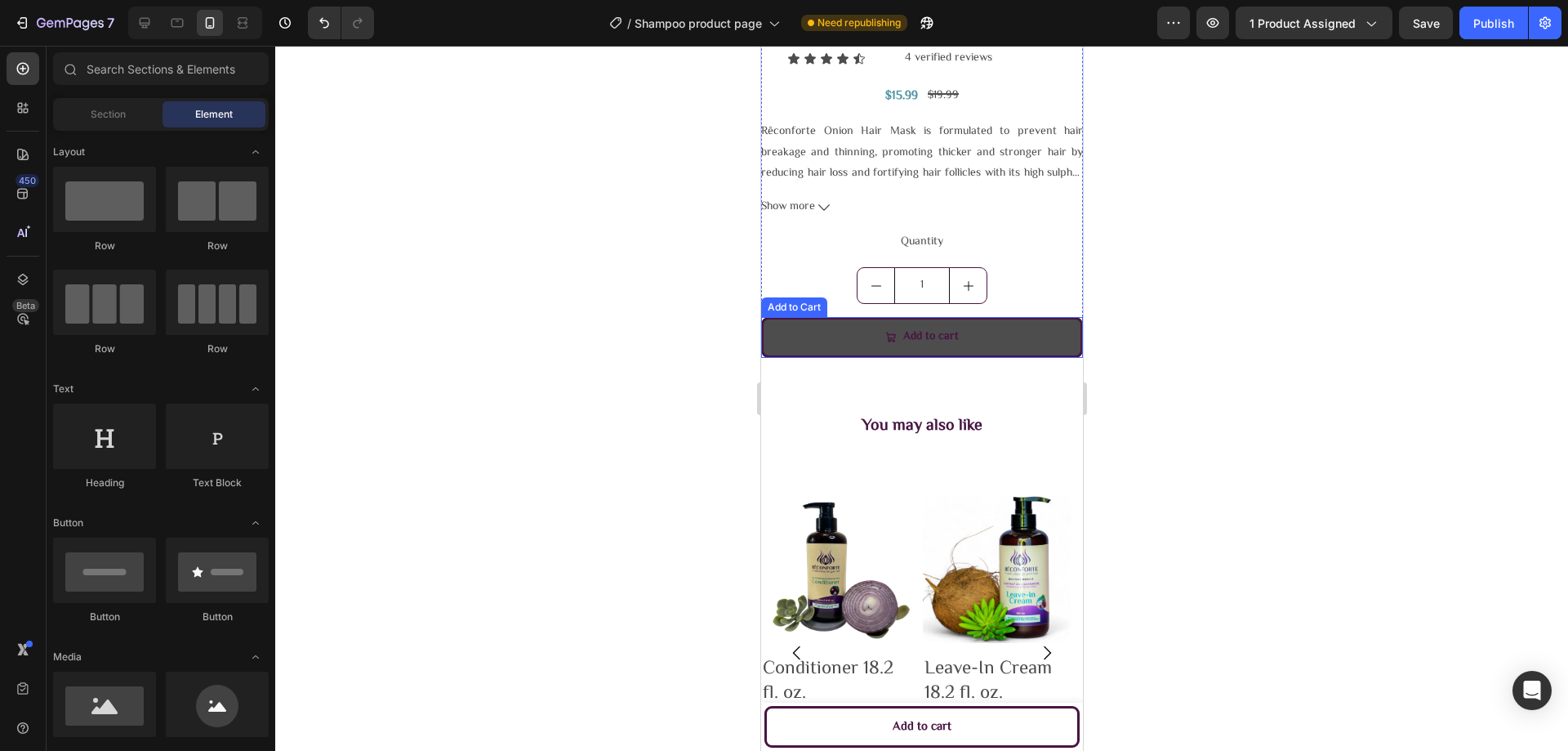
click at [971, 323] on button "Add to cart" at bounding box center [921, 337] width 322 height 40
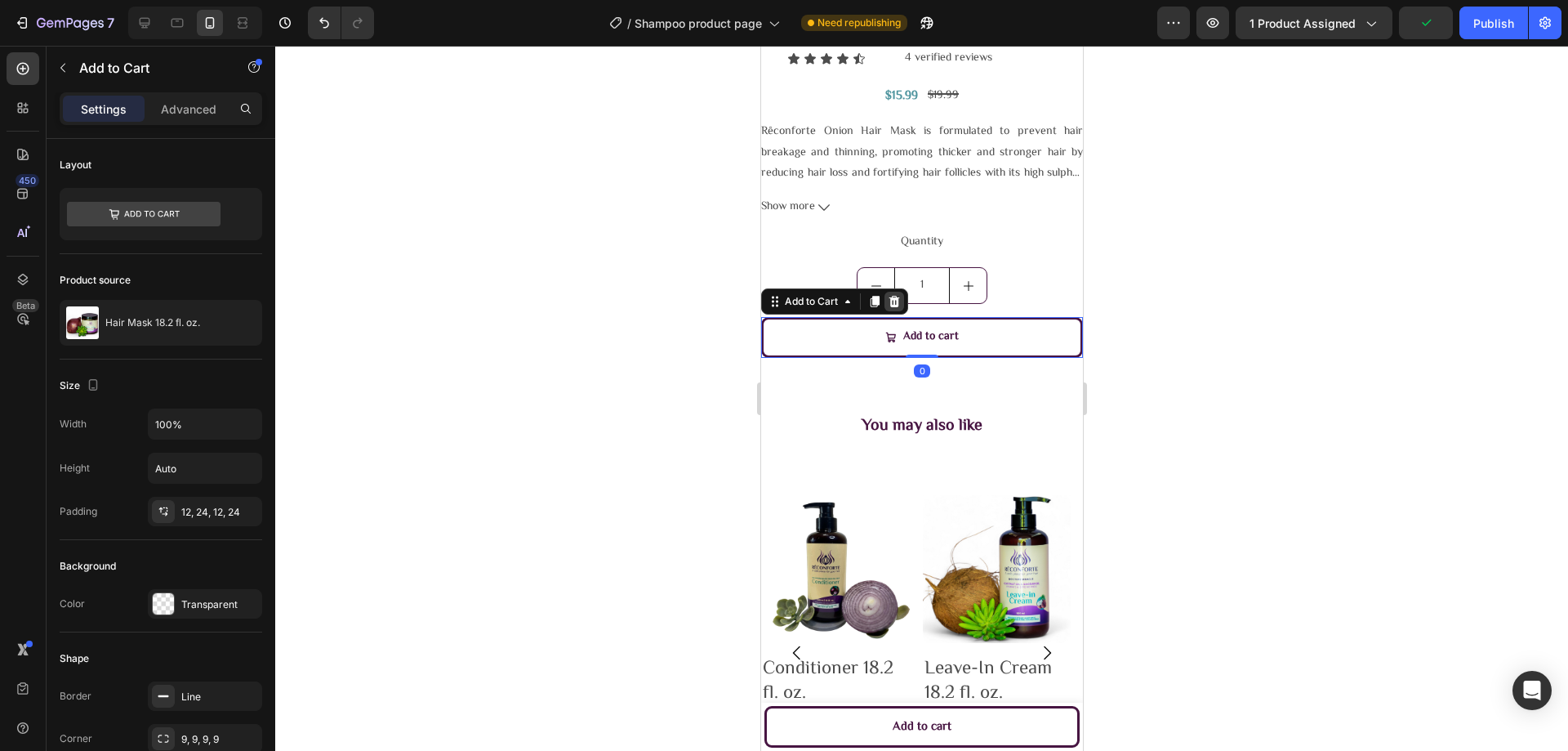
click at [898, 295] on icon at bounding box center [893, 302] width 13 height 13
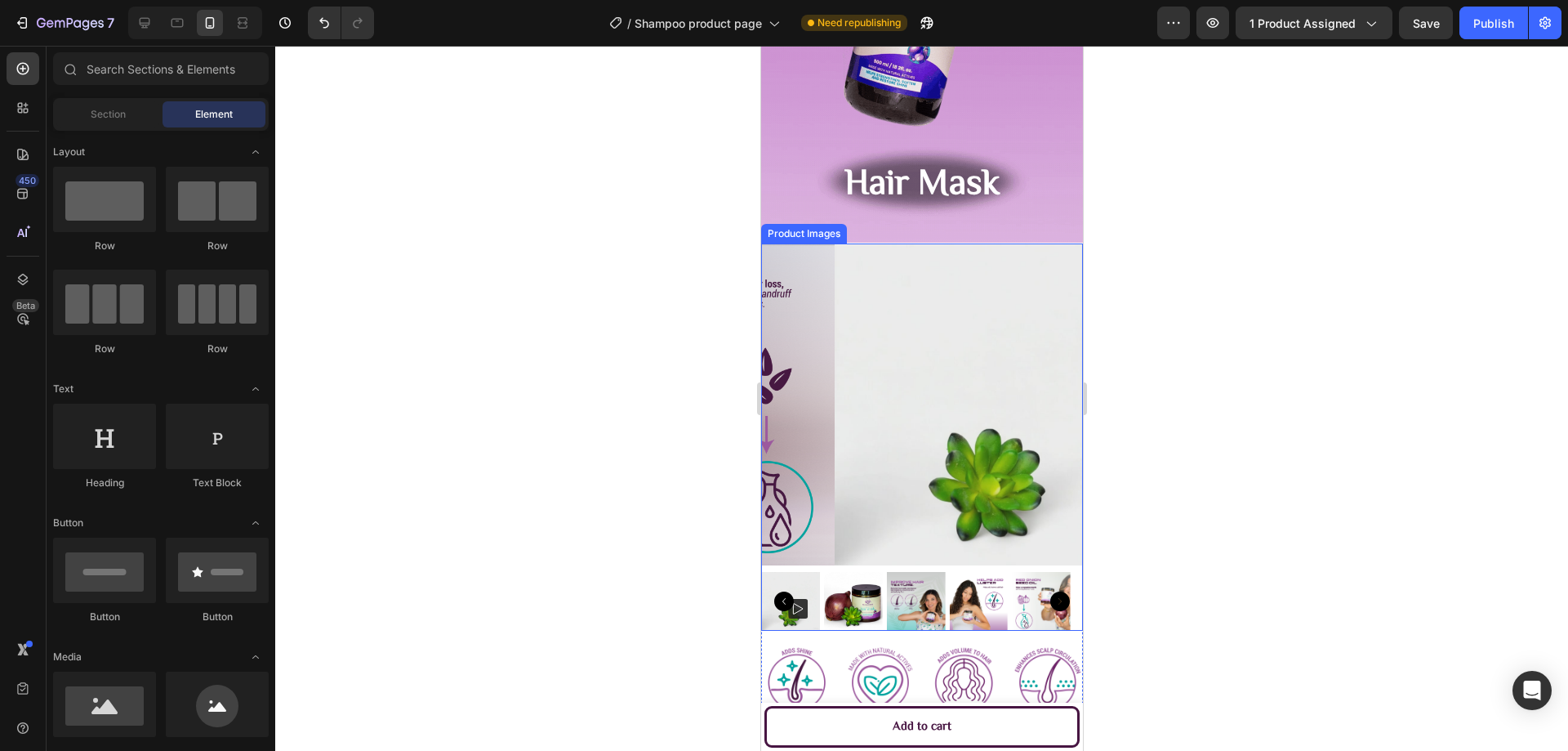
scroll to position [163, 0]
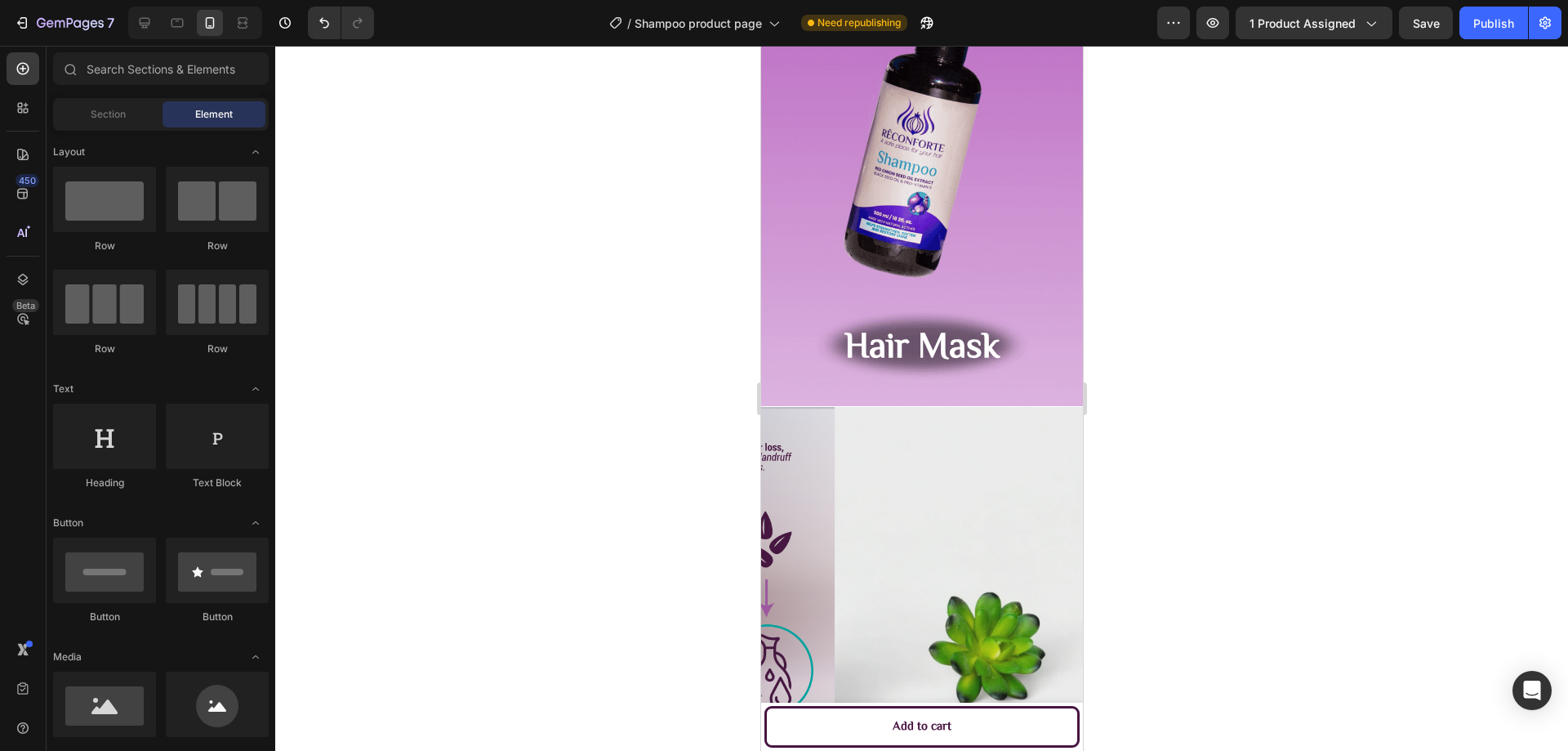
click at [1188, 519] on div at bounding box center [921, 397] width 1292 height 705
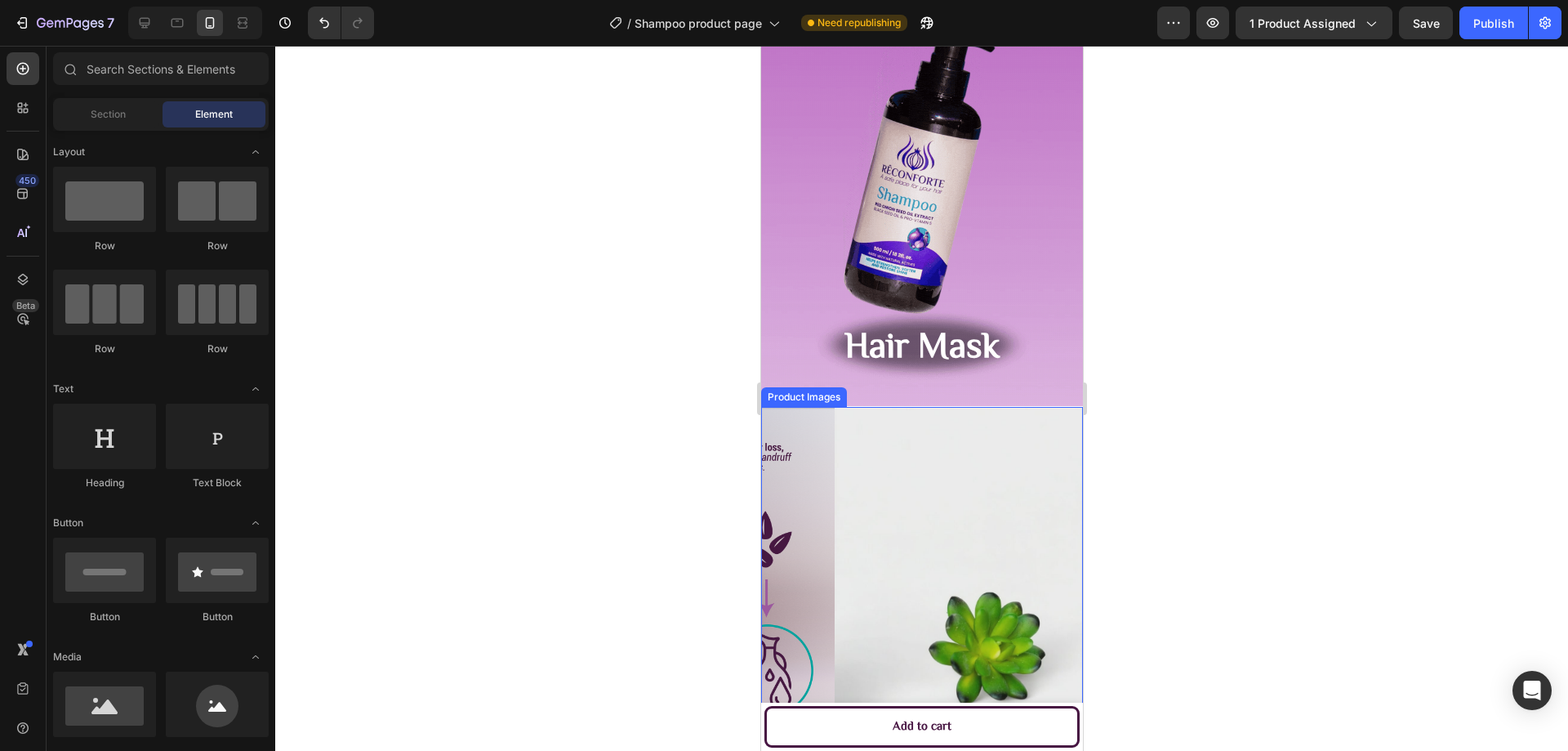
scroll to position [572, 0]
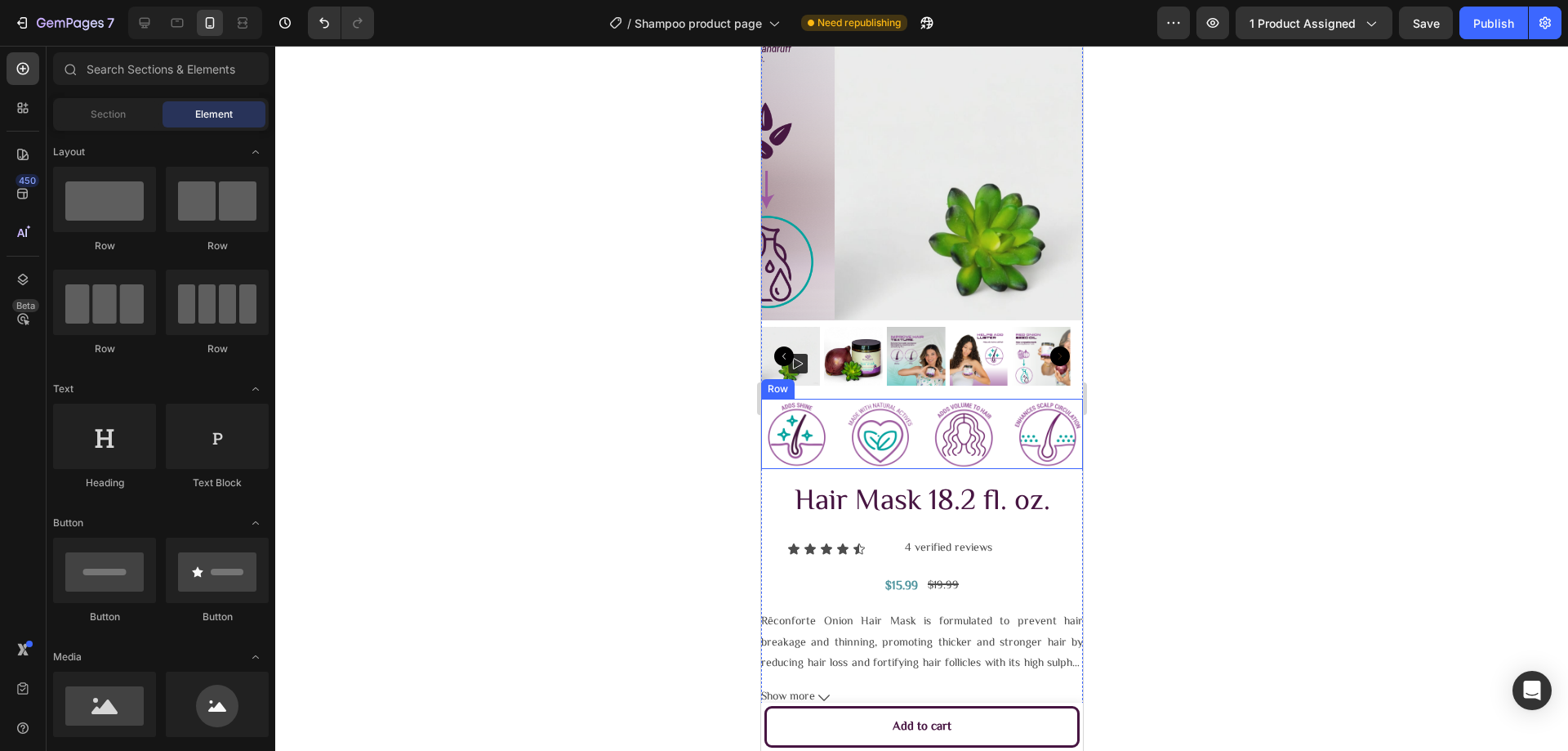
click at [838, 398] on div "Image Image Image Image Row" at bounding box center [921, 434] width 322 height 71
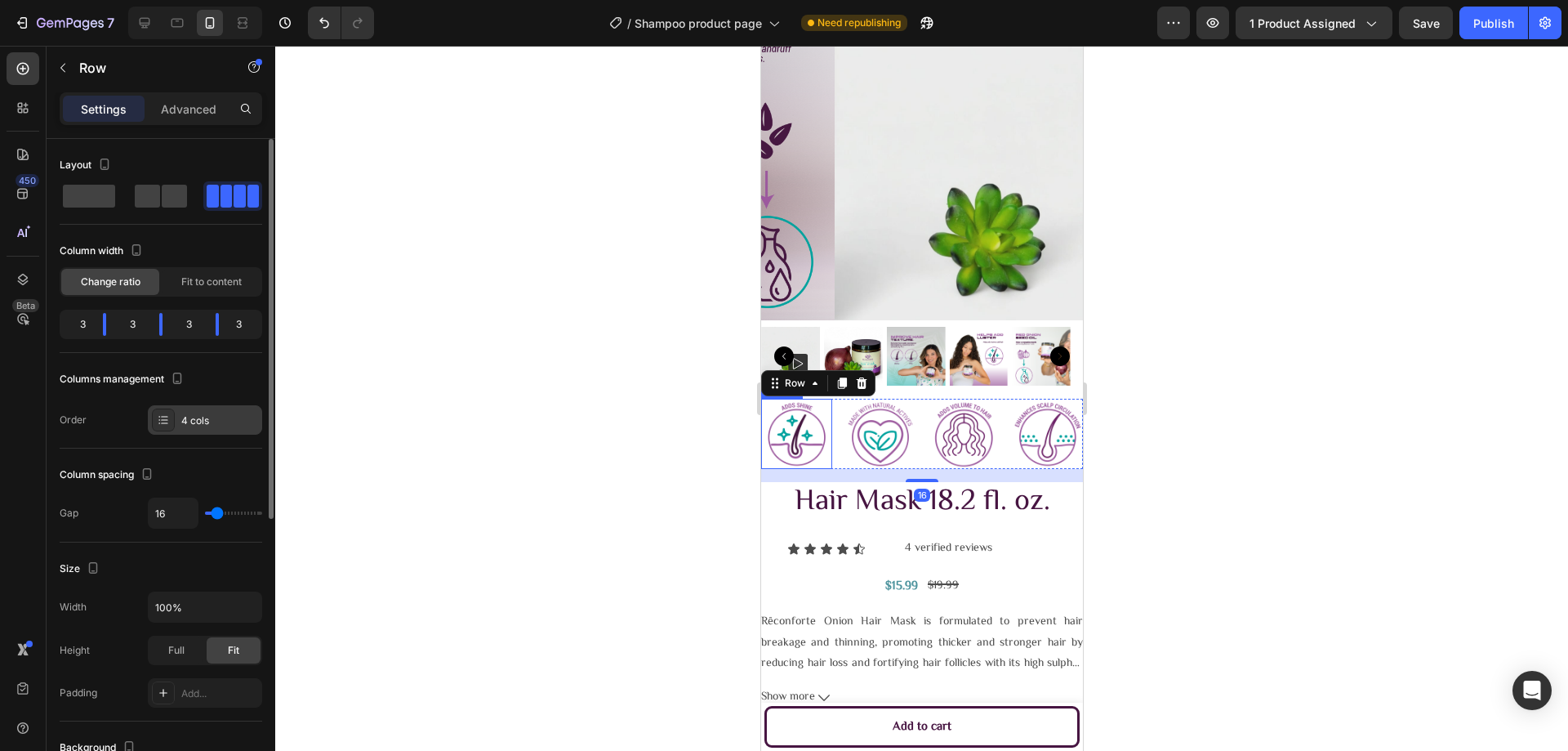
scroll to position [327, 0]
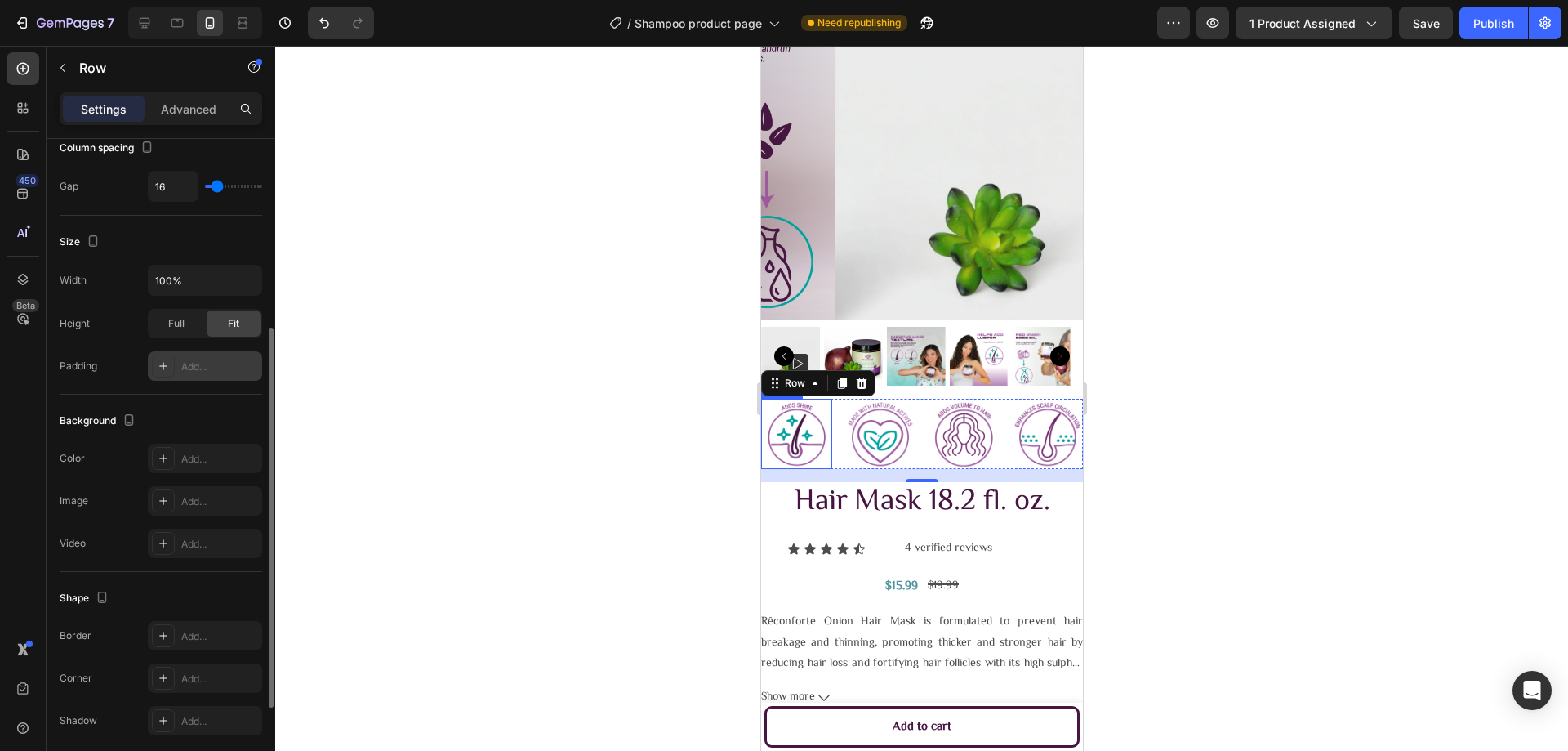
click at [193, 374] on div "Add..." at bounding box center [204, 365] width 115 height 30
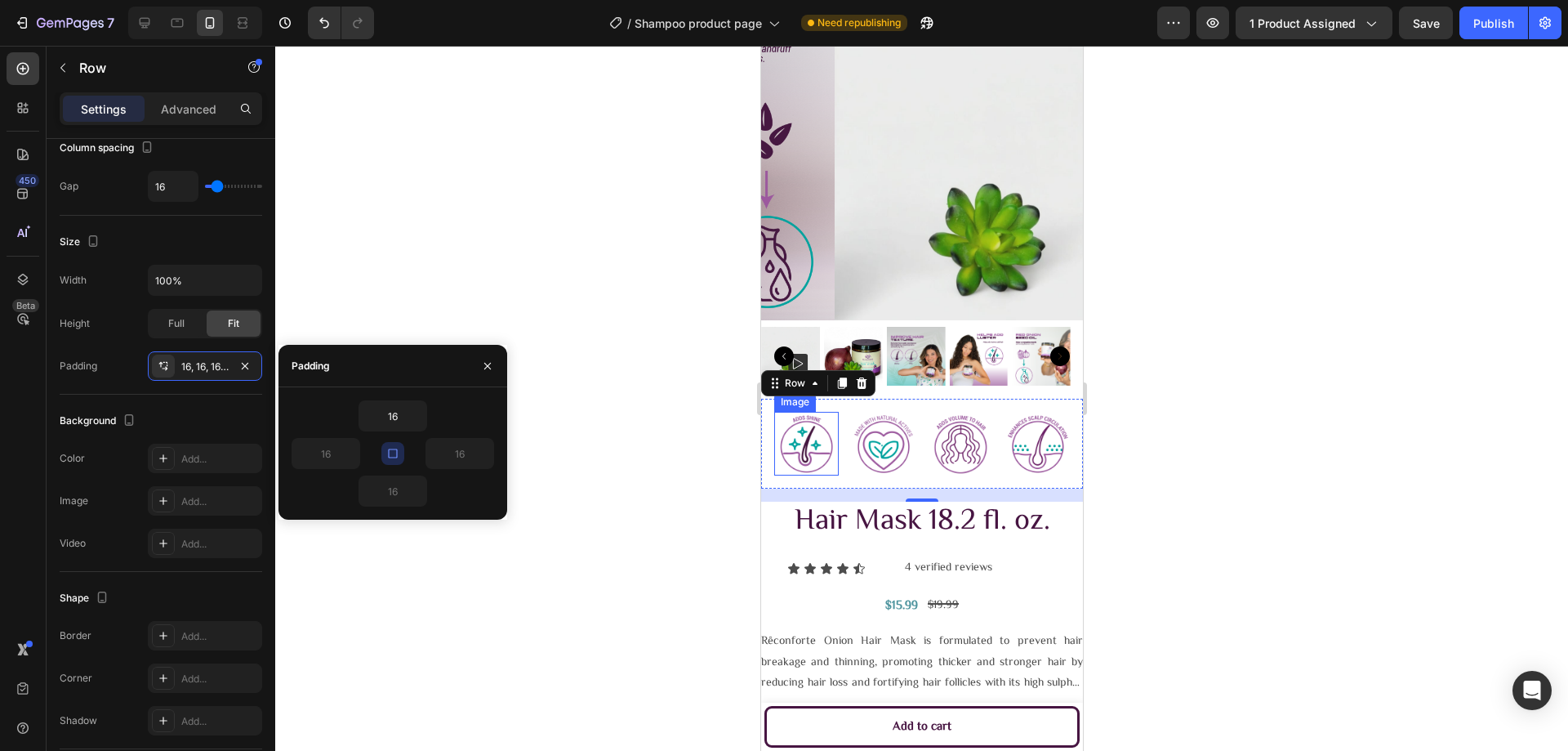
click at [387, 446] on button "button" at bounding box center [393, 453] width 23 height 23
type input "0"
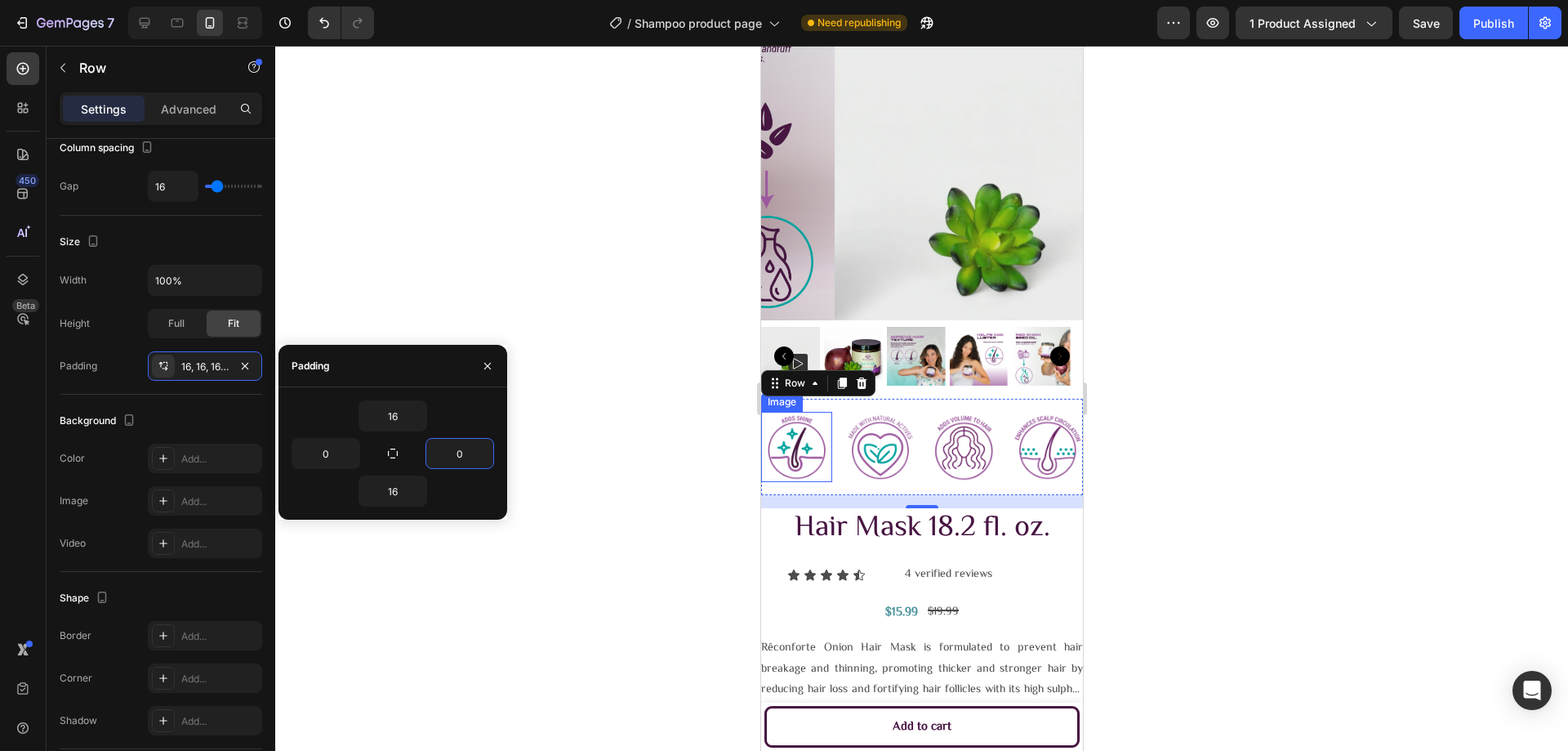
click at [585, 393] on div at bounding box center [921, 397] width 1292 height 705
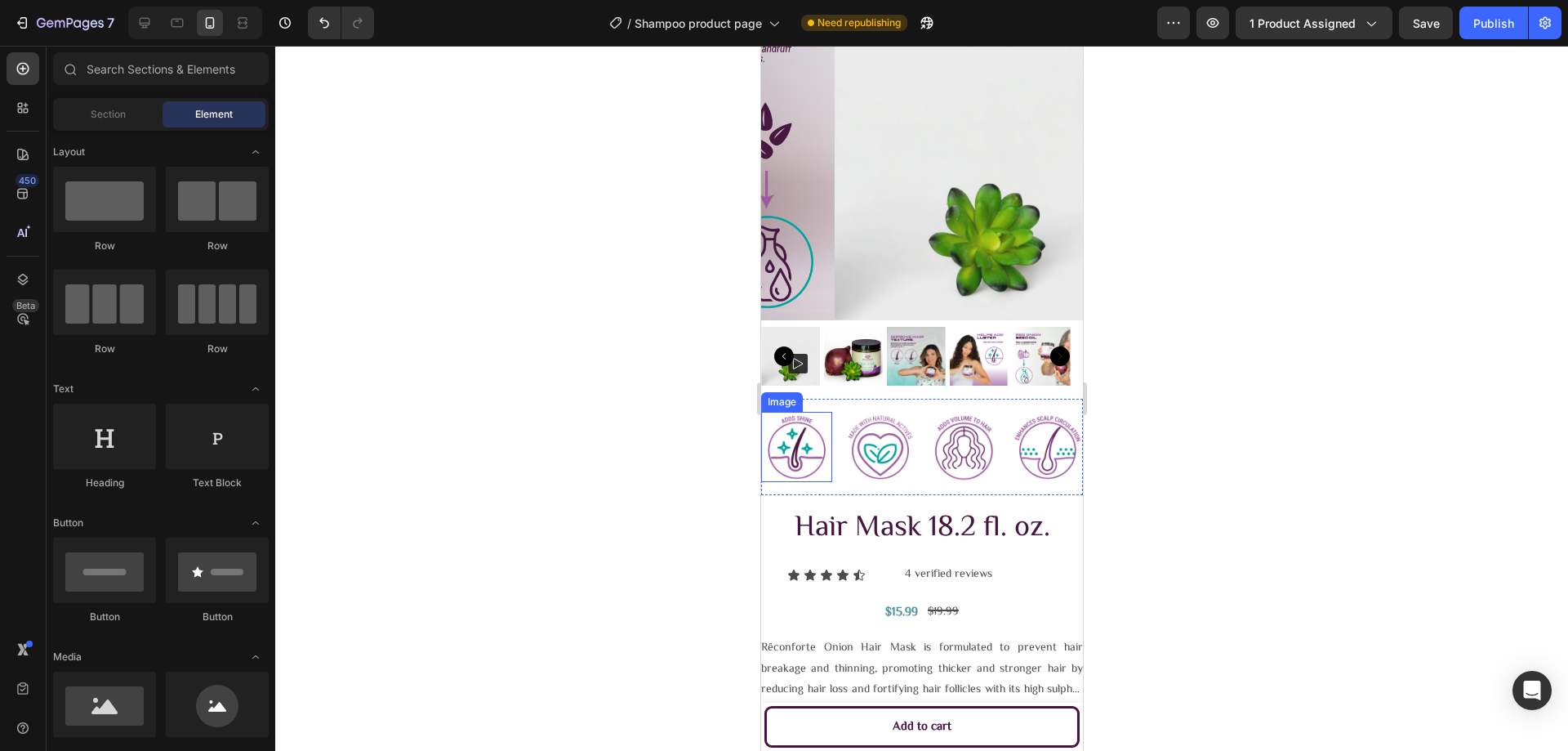
click at [618, 396] on div at bounding box center [921, 397] width 1292 height 705
click at [1491, 30] on div "Publish" at bounding box center [1494, 23] width 40 height 17
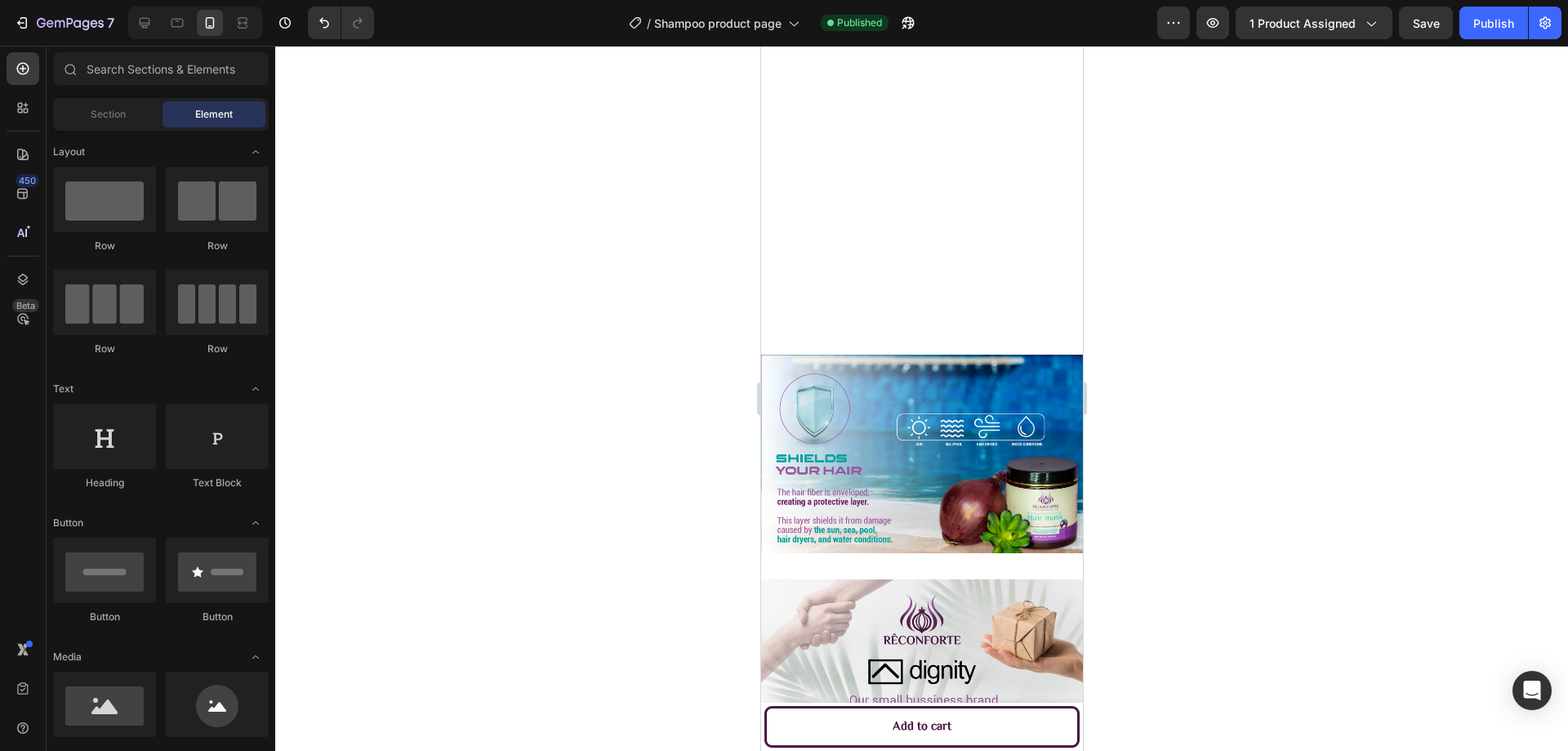
scroll to position [2672, 0]
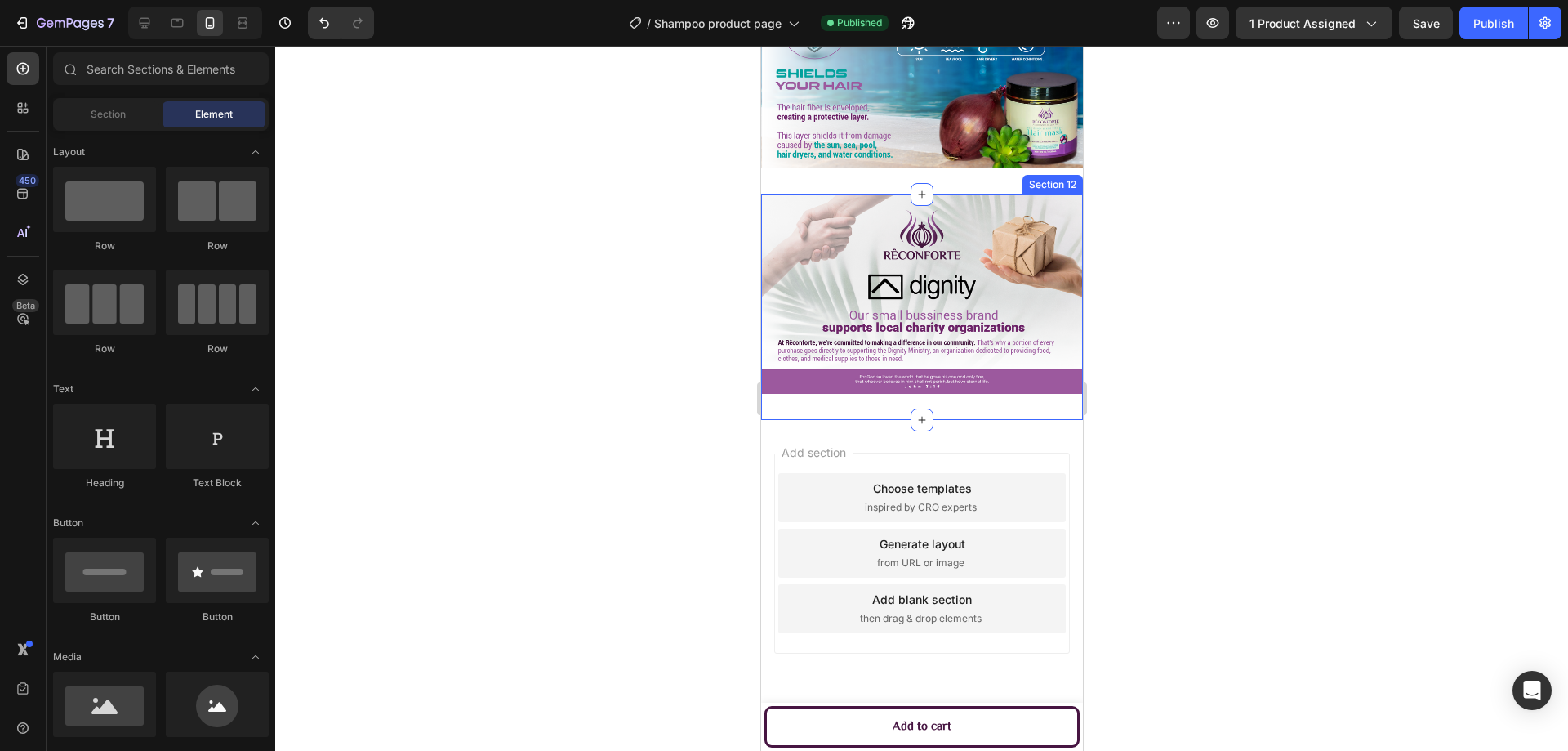
click at [901, 386] on div "Image Section 12" at bounding box center [921, 308] width 322 height 226
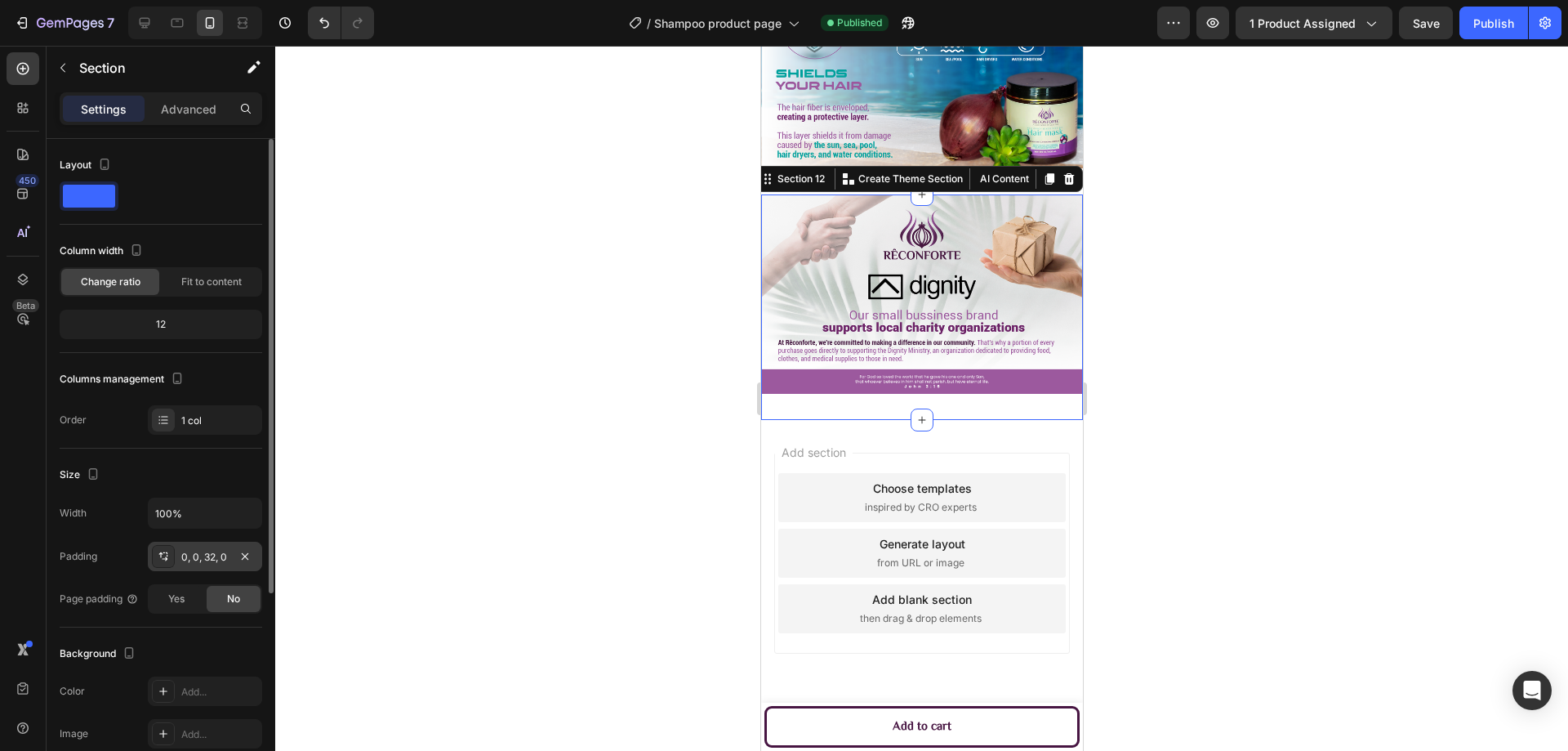
click at [217, 555] on div "0, 0, 32, 0" at bounding box center [204, 556] width 47 height 14
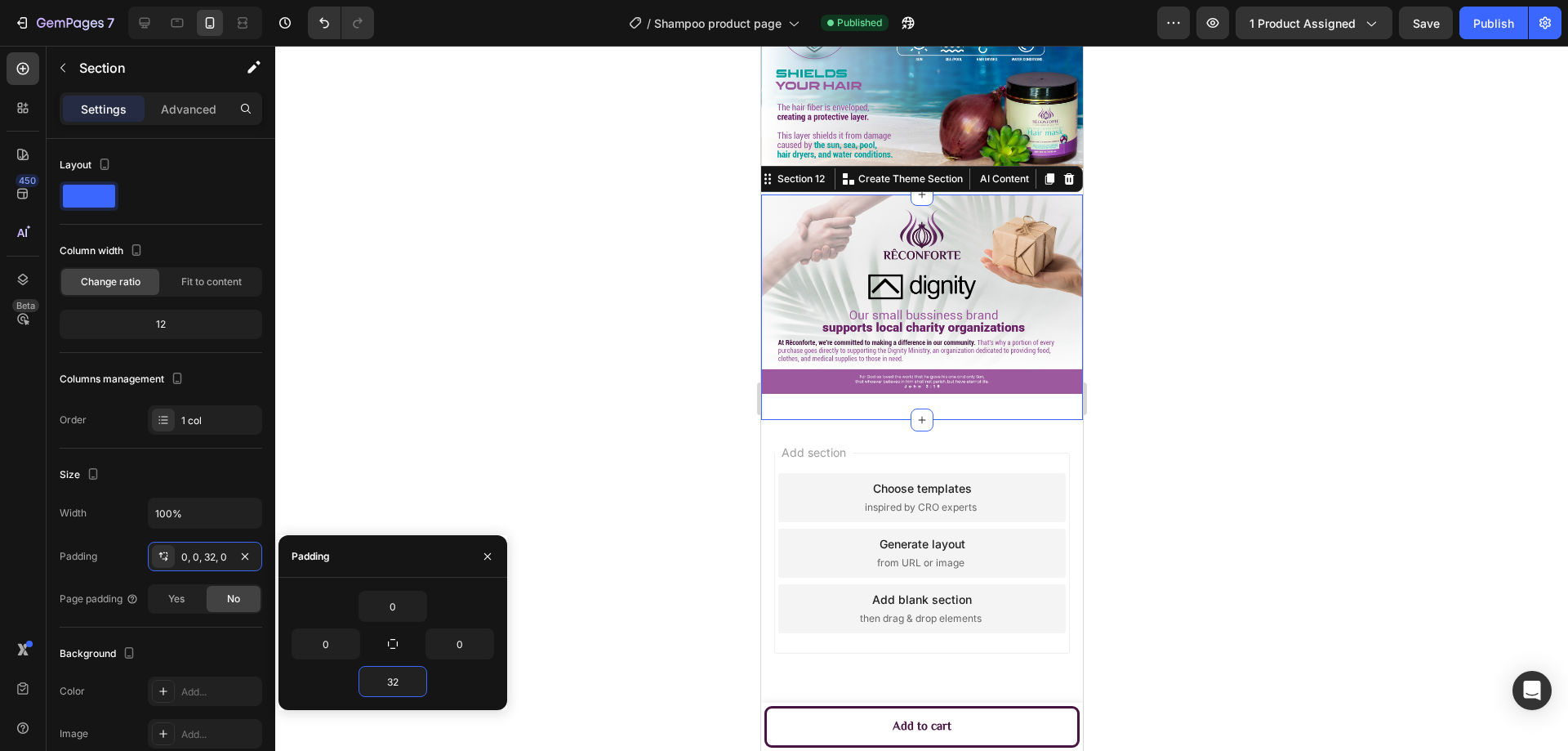
type input "0"
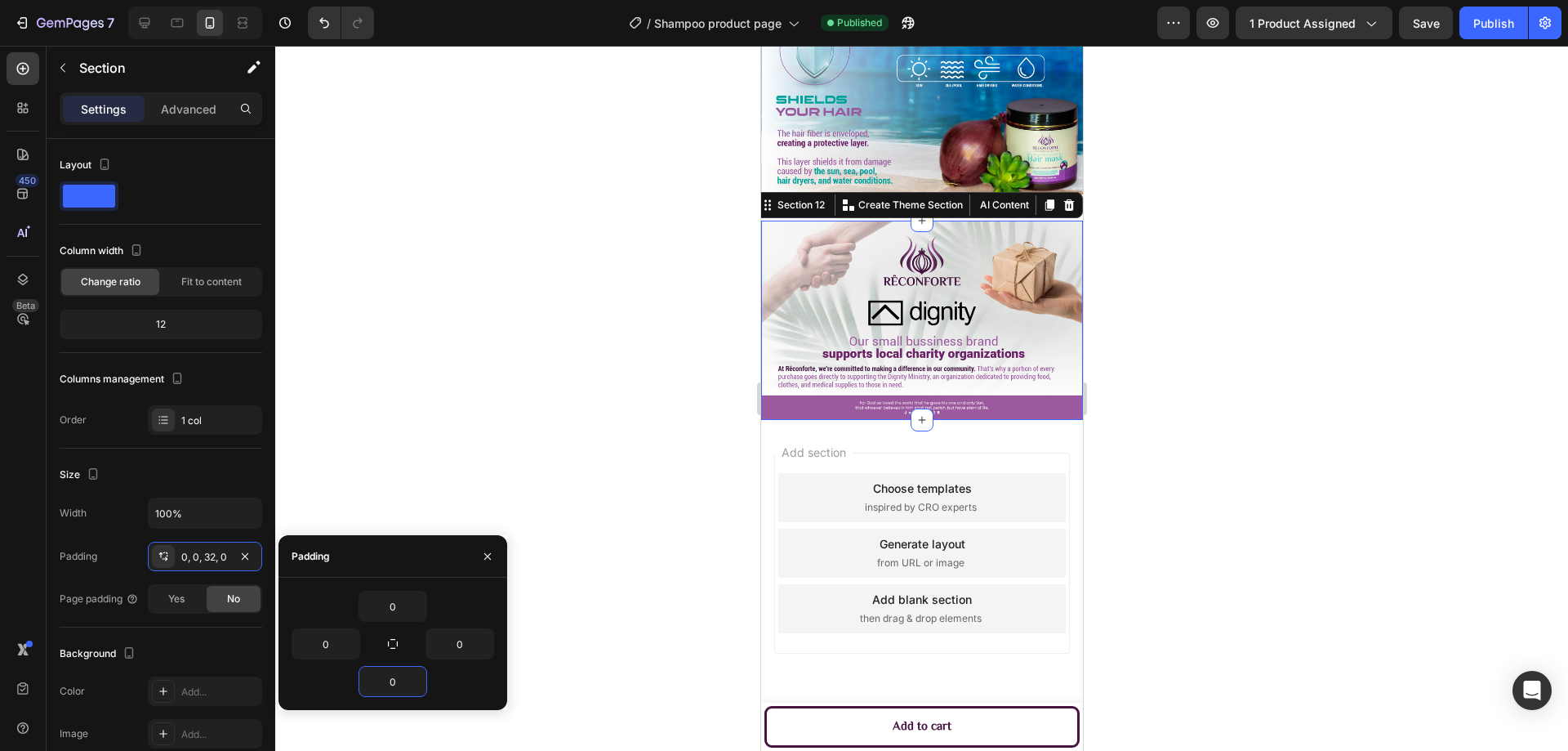
click at [473, 250] on div at bounding box center [921, 397] width 1292 height 705
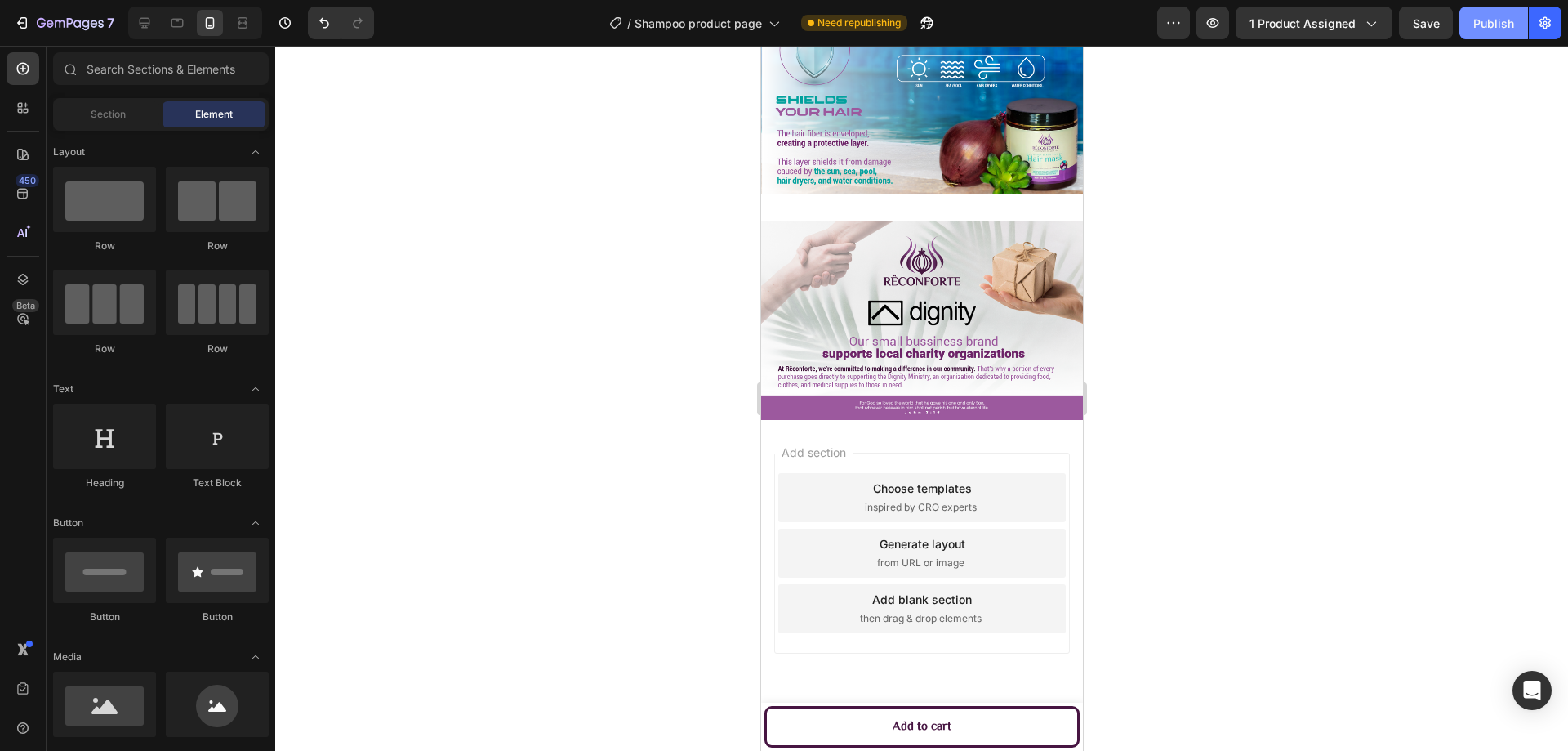
click at [1501, 38] on button "Publish" at bounding box center [1493, 23] width 68 height 33
click at [1220, 376] on div at bounding box center [921, 397] width 1292 height 705
click at [936, 591] on div "Add blank section" at bounding box center [920, 600] width 99 height 17
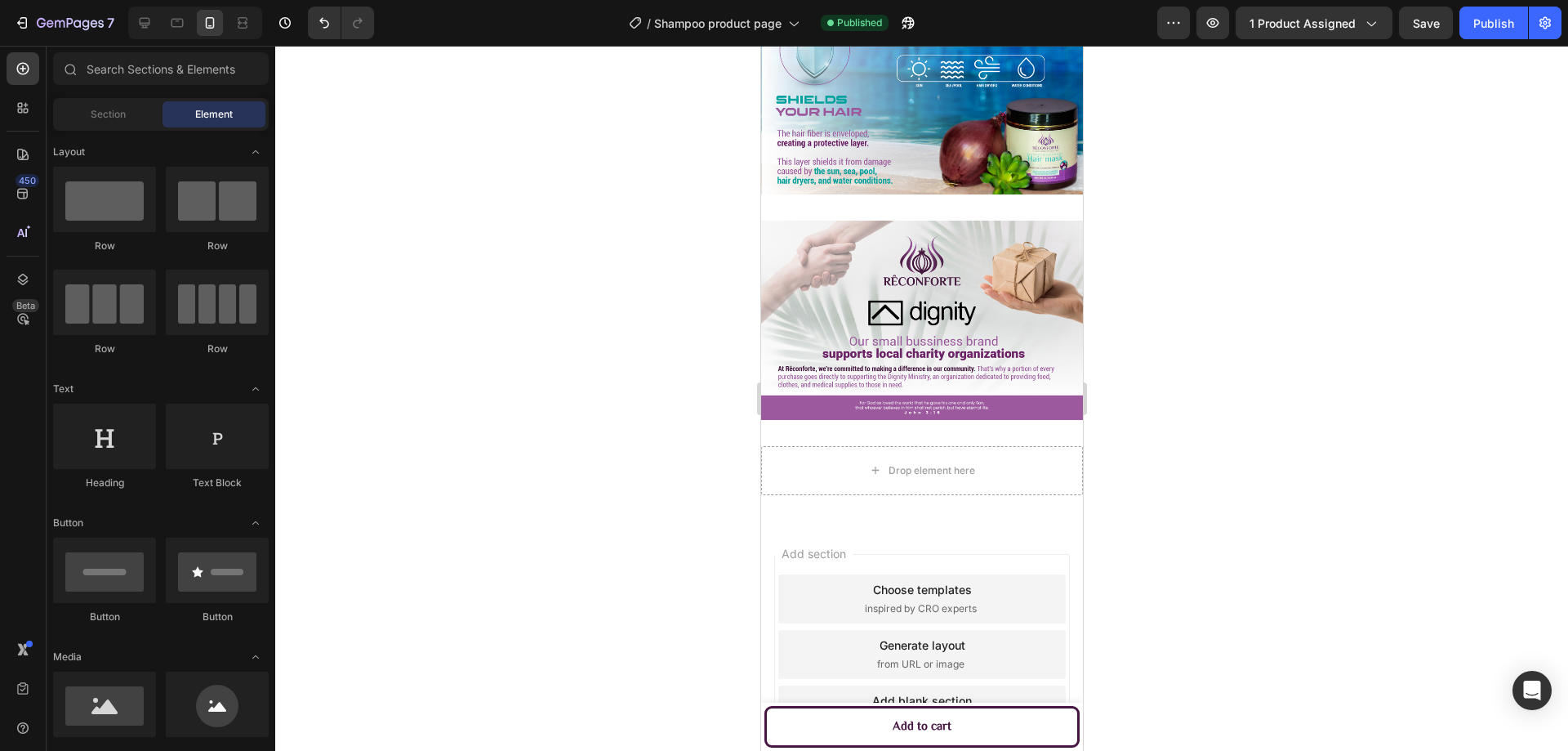
scroll to position [2672, 0]
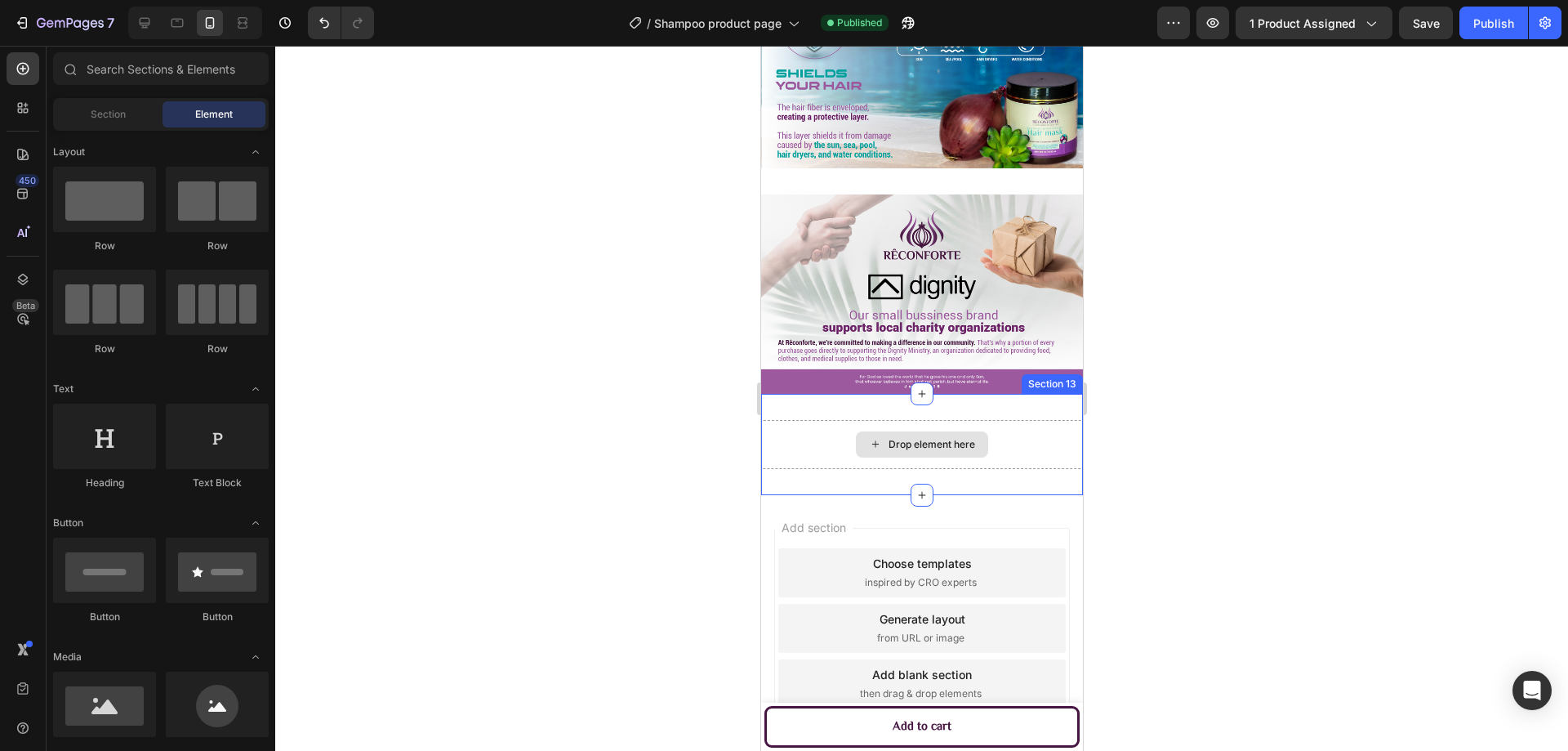
click at [906, 438] on div "Drop element here" at bounding box center [931, 444] width 87 height 13
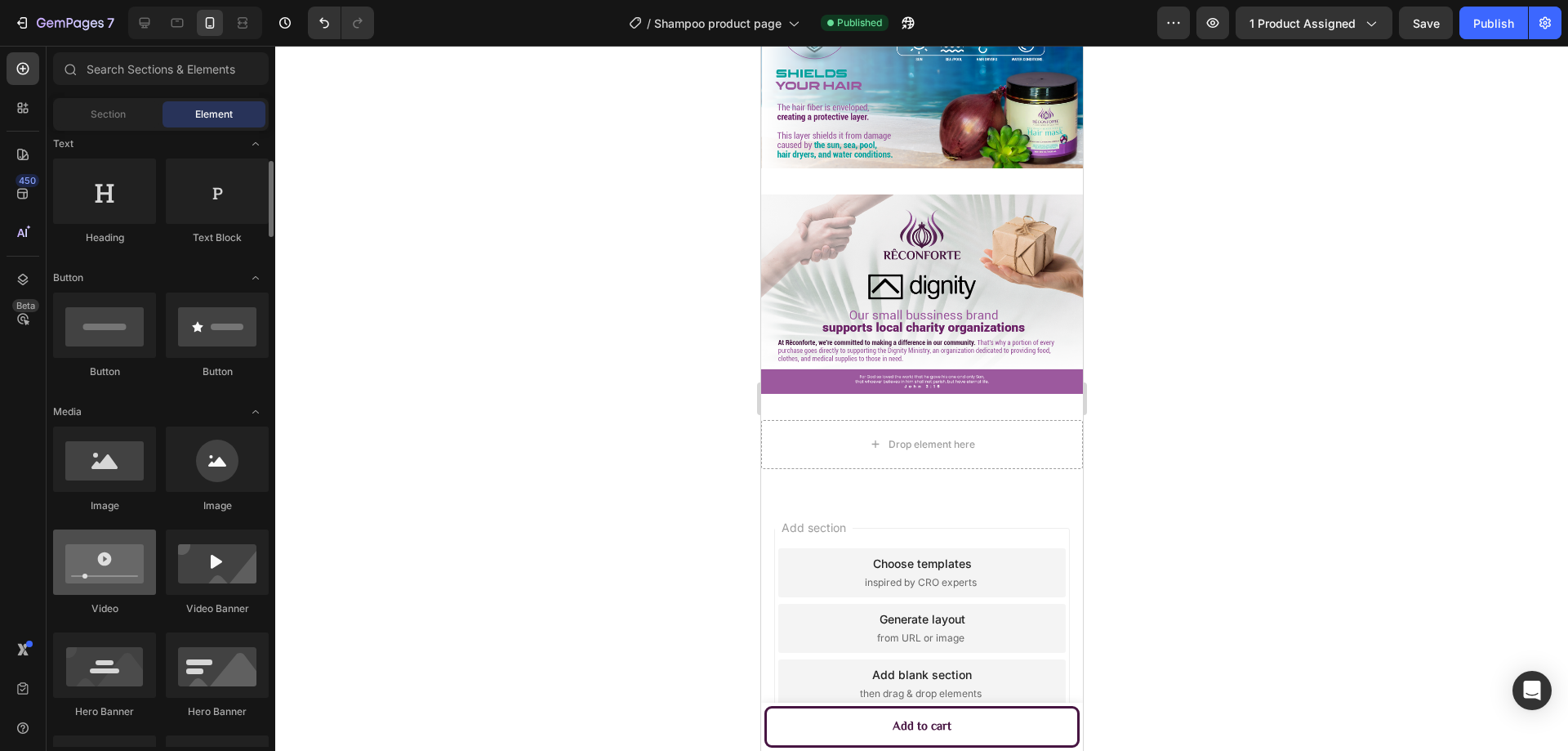
scroll to position [409, 0]
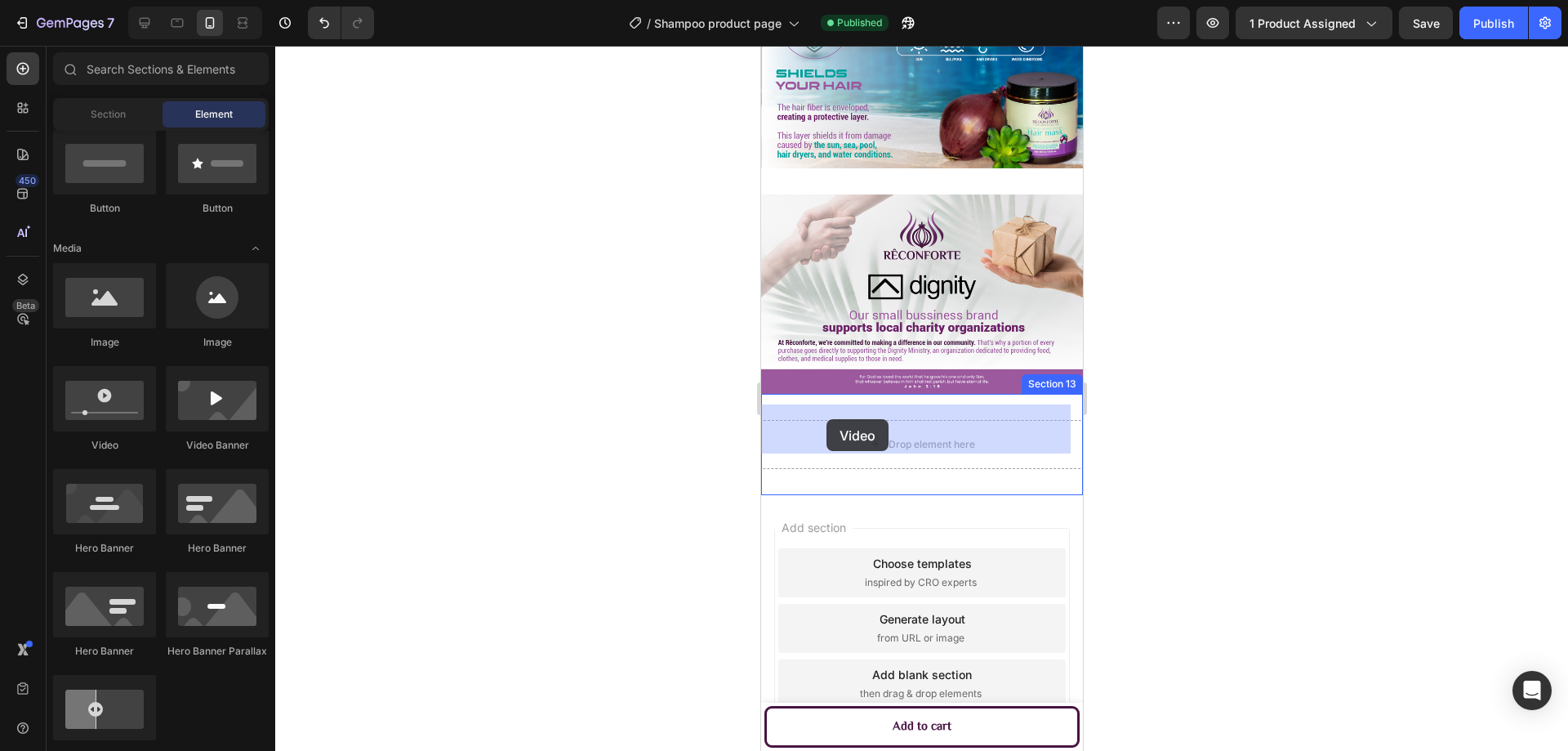
drag, startPoint x: 880, startPoint y: 441, endPoint x: 826, endPoint y: 419, distance: 58.3
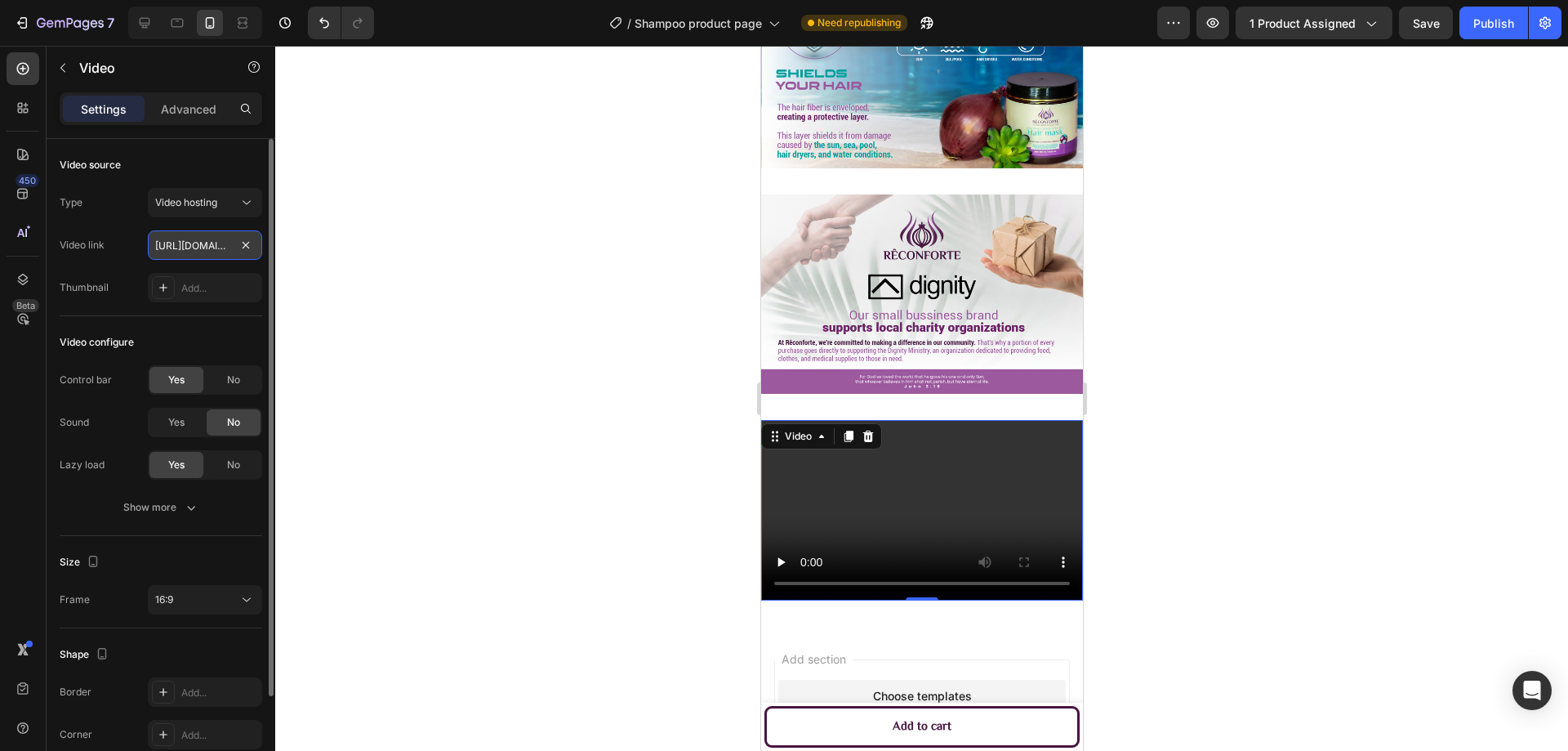
click at [195, 240] on input "[URL][DOMAIN_NAME]" at bounding box center [204, 245] width 115 height 30
click at [198, 244] on input "text" at bounding box center [204, 245] width 115 height 30
paste input "[URL][DOMAIN_NAME]"
type input "[URL][DOMAIN_NAME]"
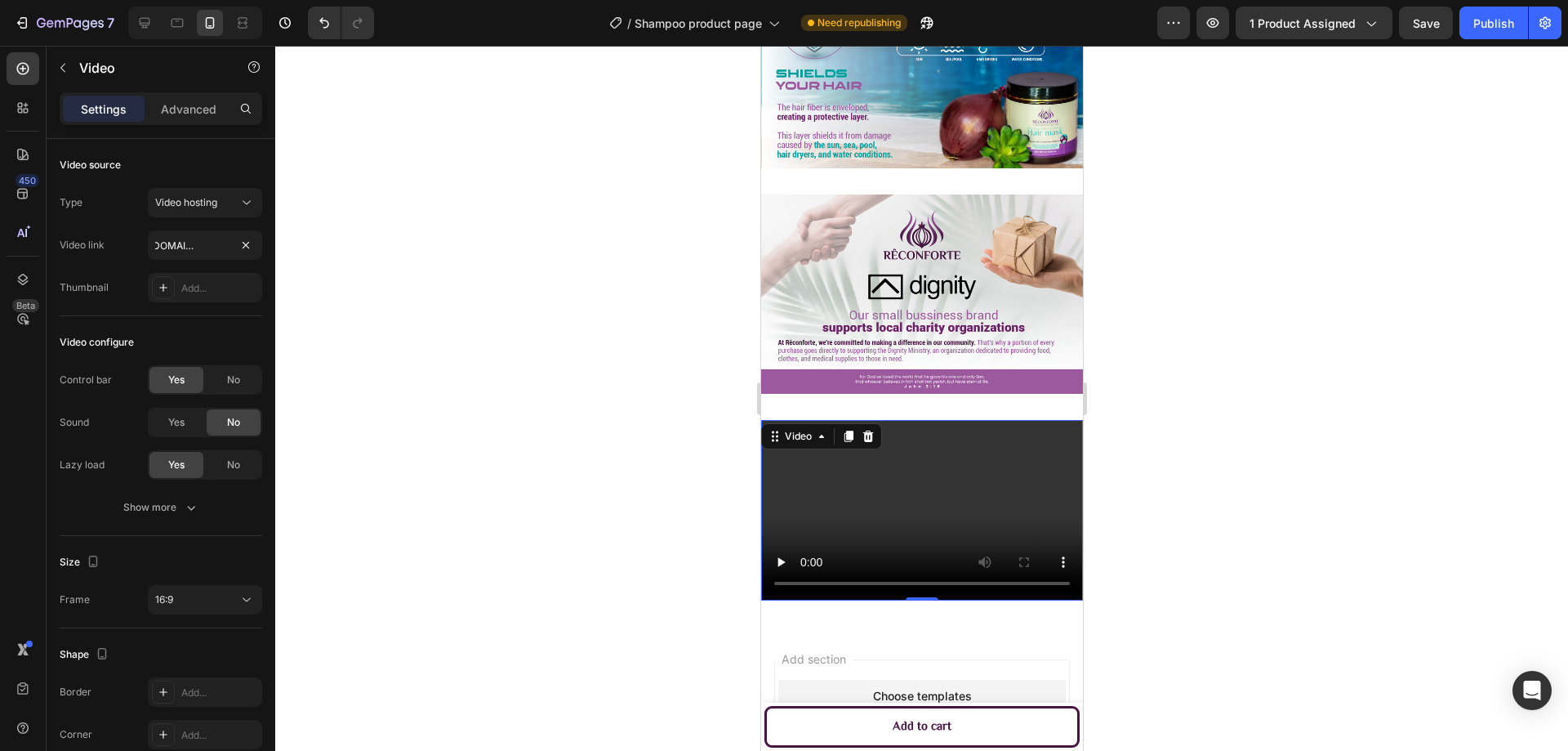
click at [432, 346] on div at bounding box center [921, 397] width 1292 height 705
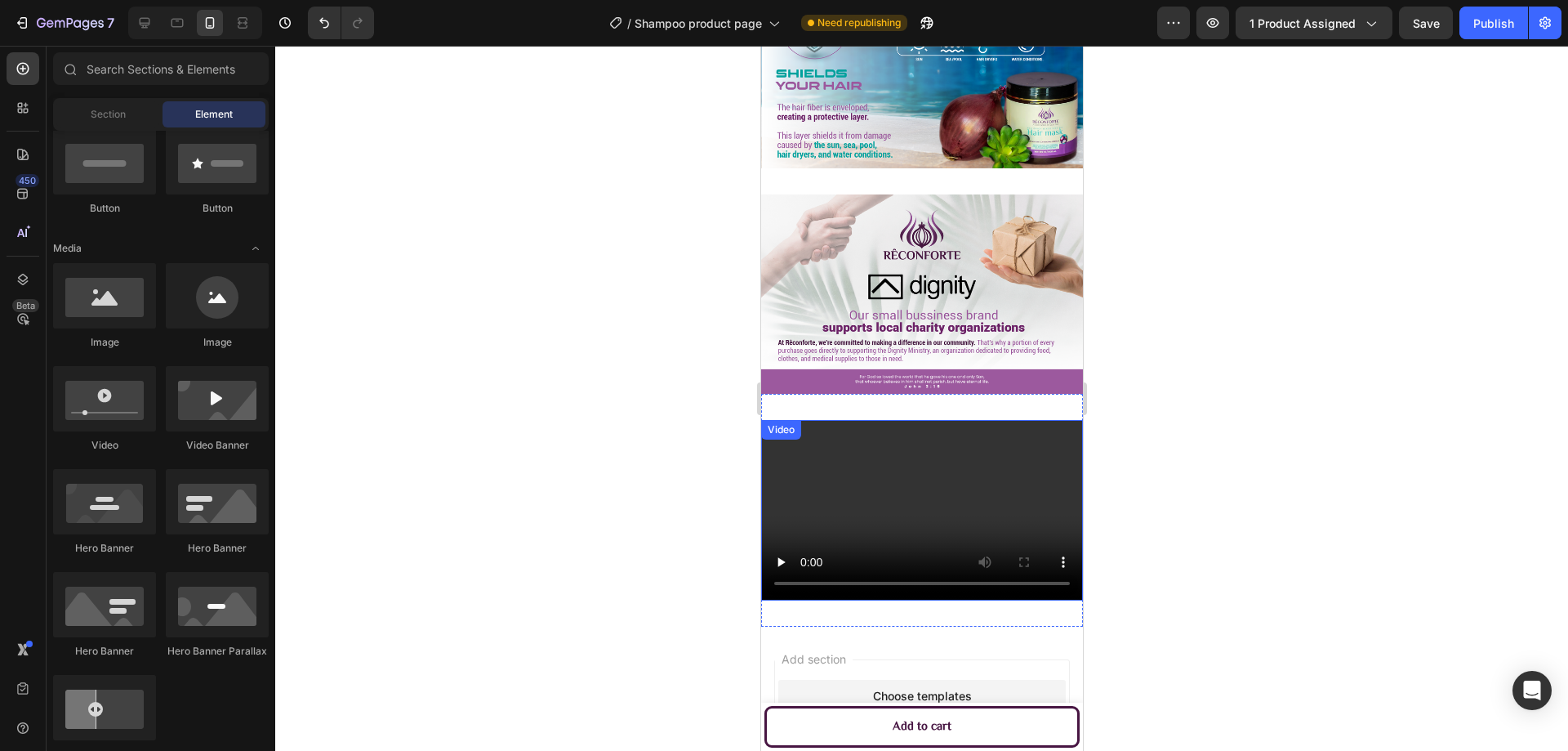
click at [779, 469] on video at bounding box center [921, 511] width 322 height 181
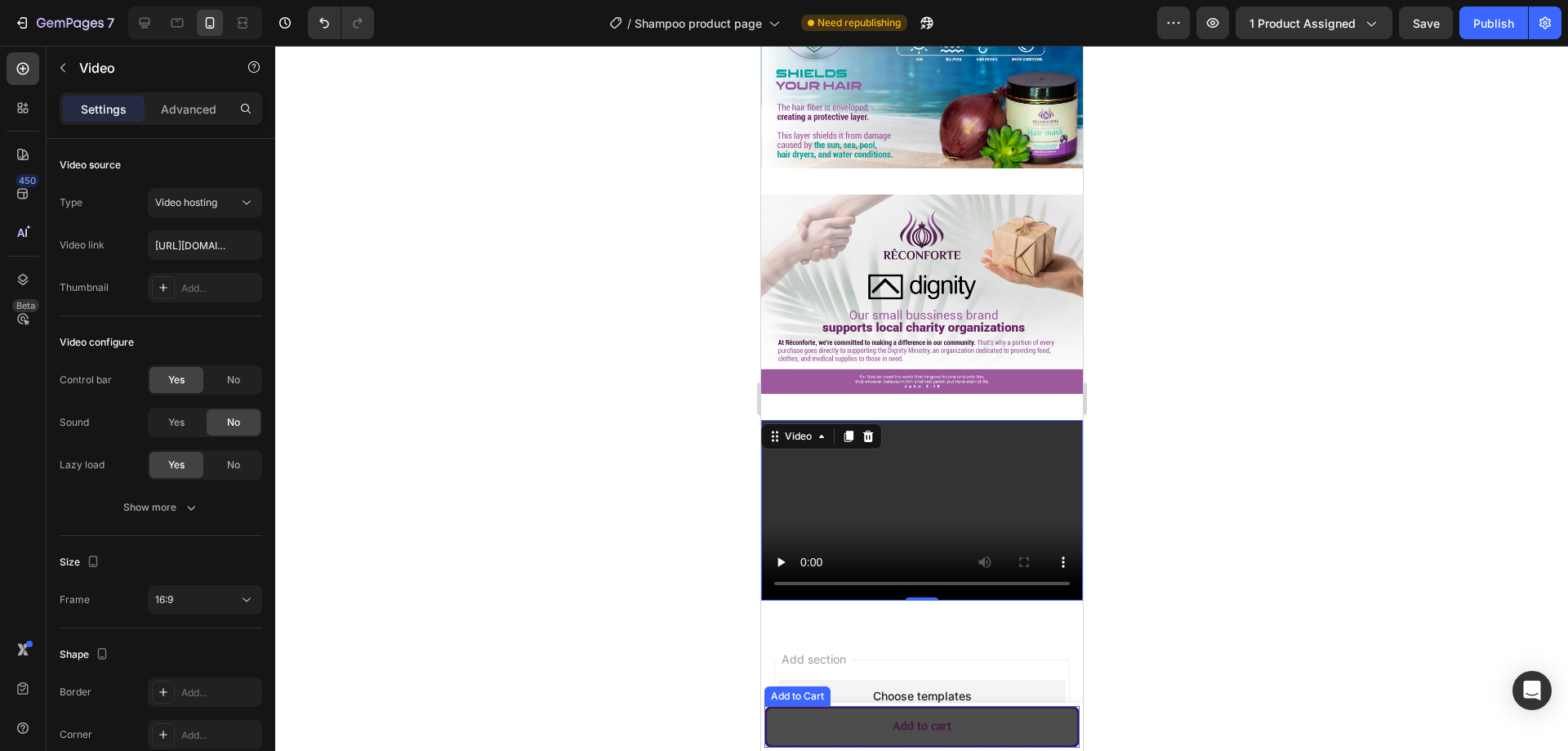
click at [855, 728] on button "Add to cart" at bounding box center [920, 726] width 315 height 41
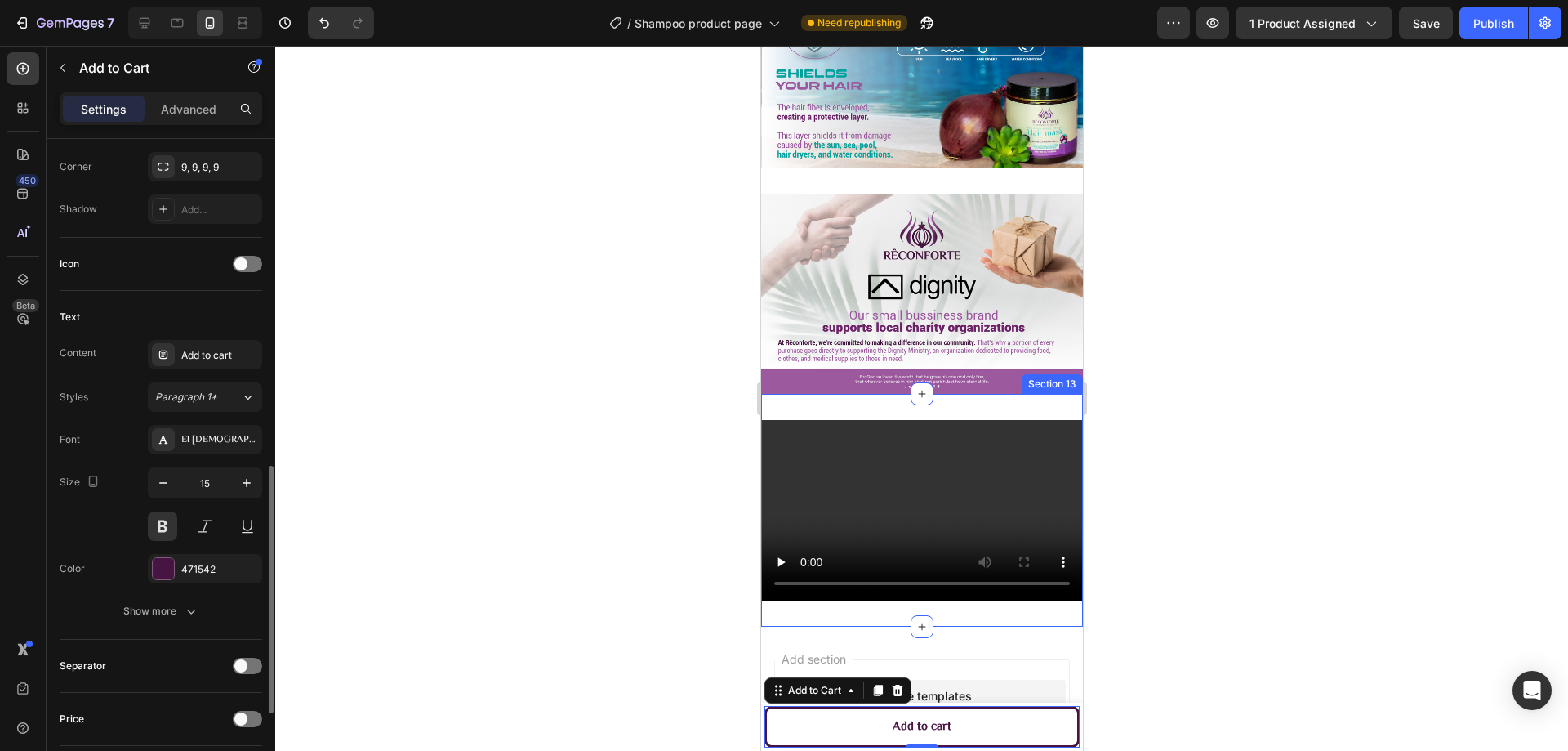
scroll to position [736, 0]
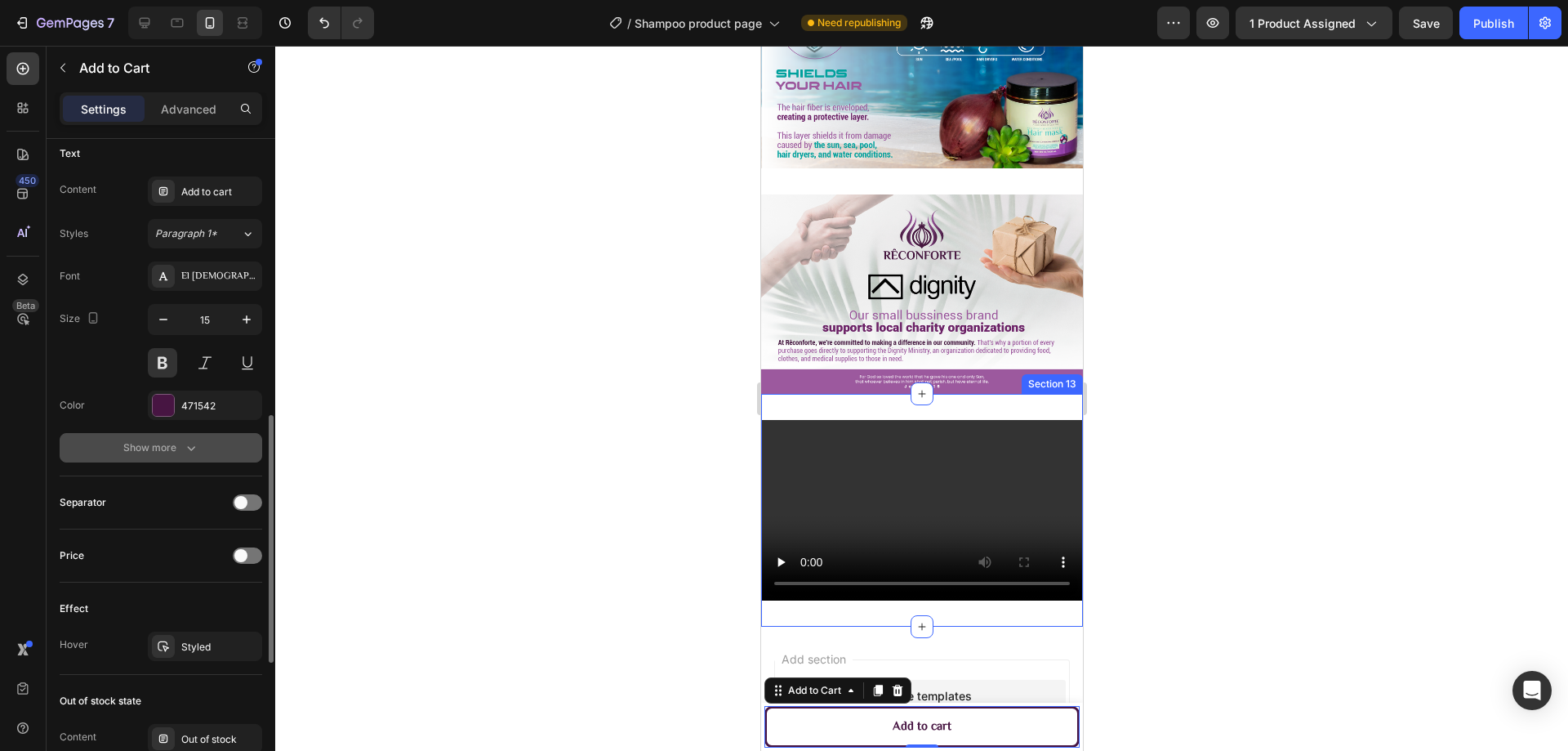
click at [188, 448] on icon "button" at bounding box center [191, 447] width 16 height 16
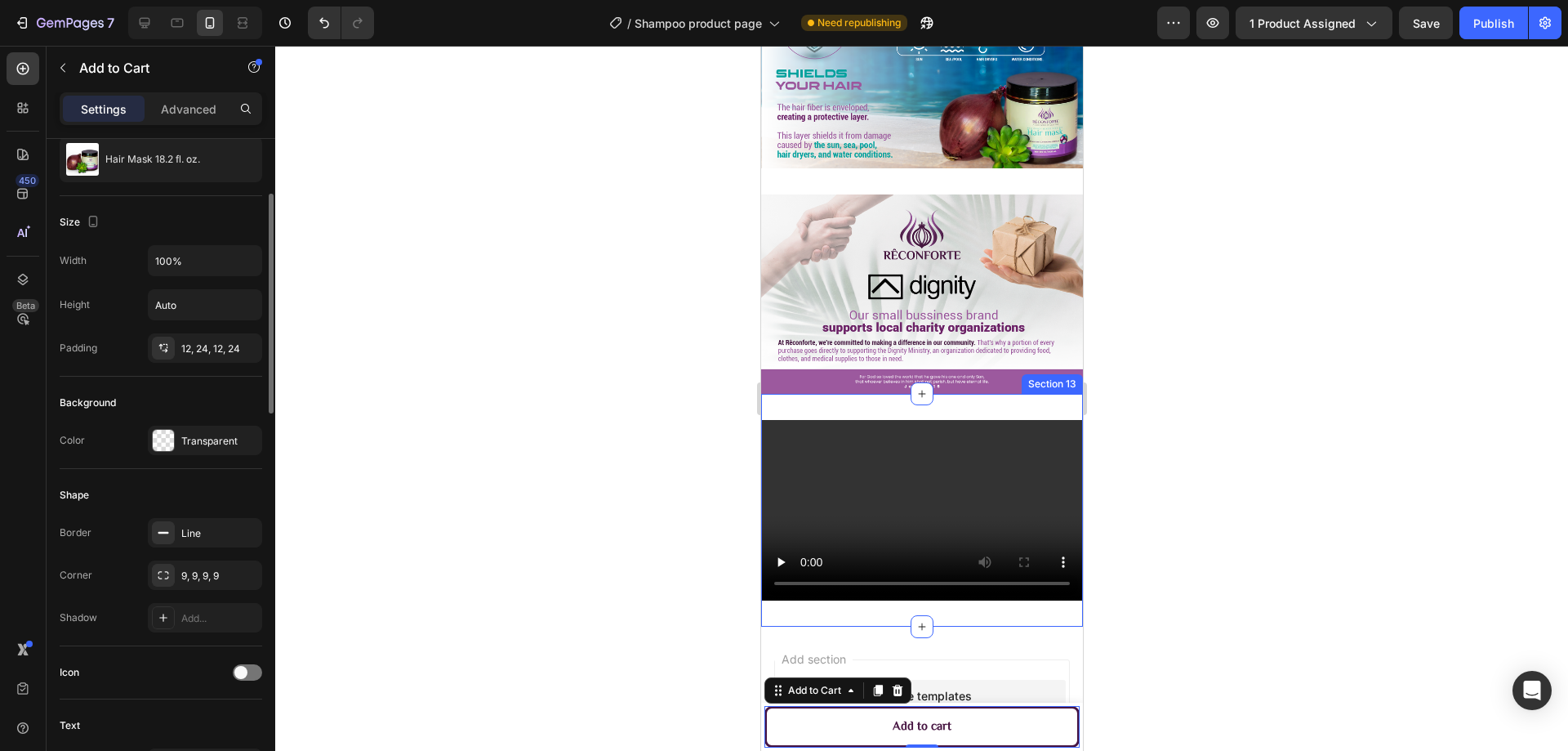
scroll to position [82, 0]
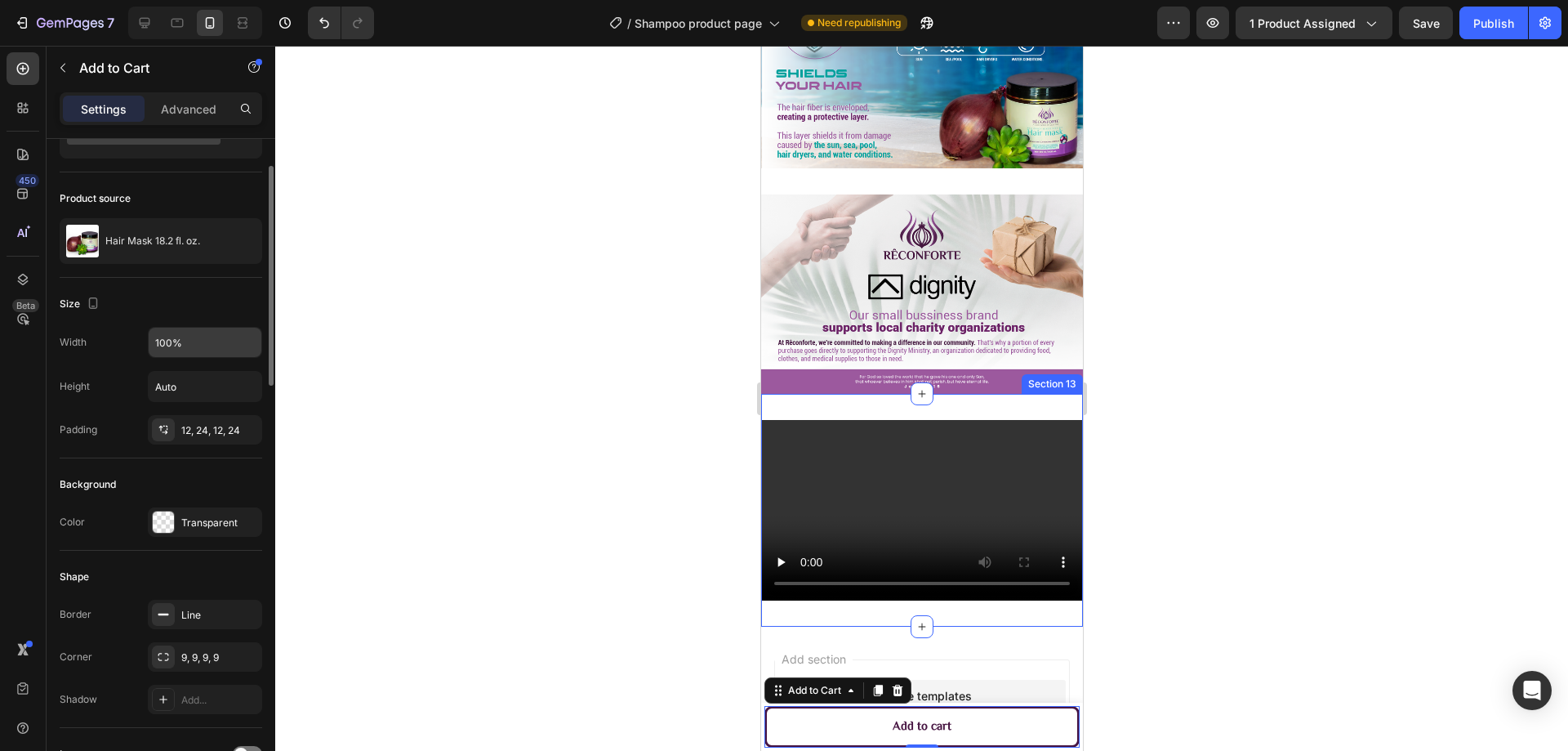
click at [199, 347] on input "100%" at bounding box center [204, 342] width 113 height 30
click at [248, 345] on icon "button" at bounding box center [246, 342] width 16 height 16
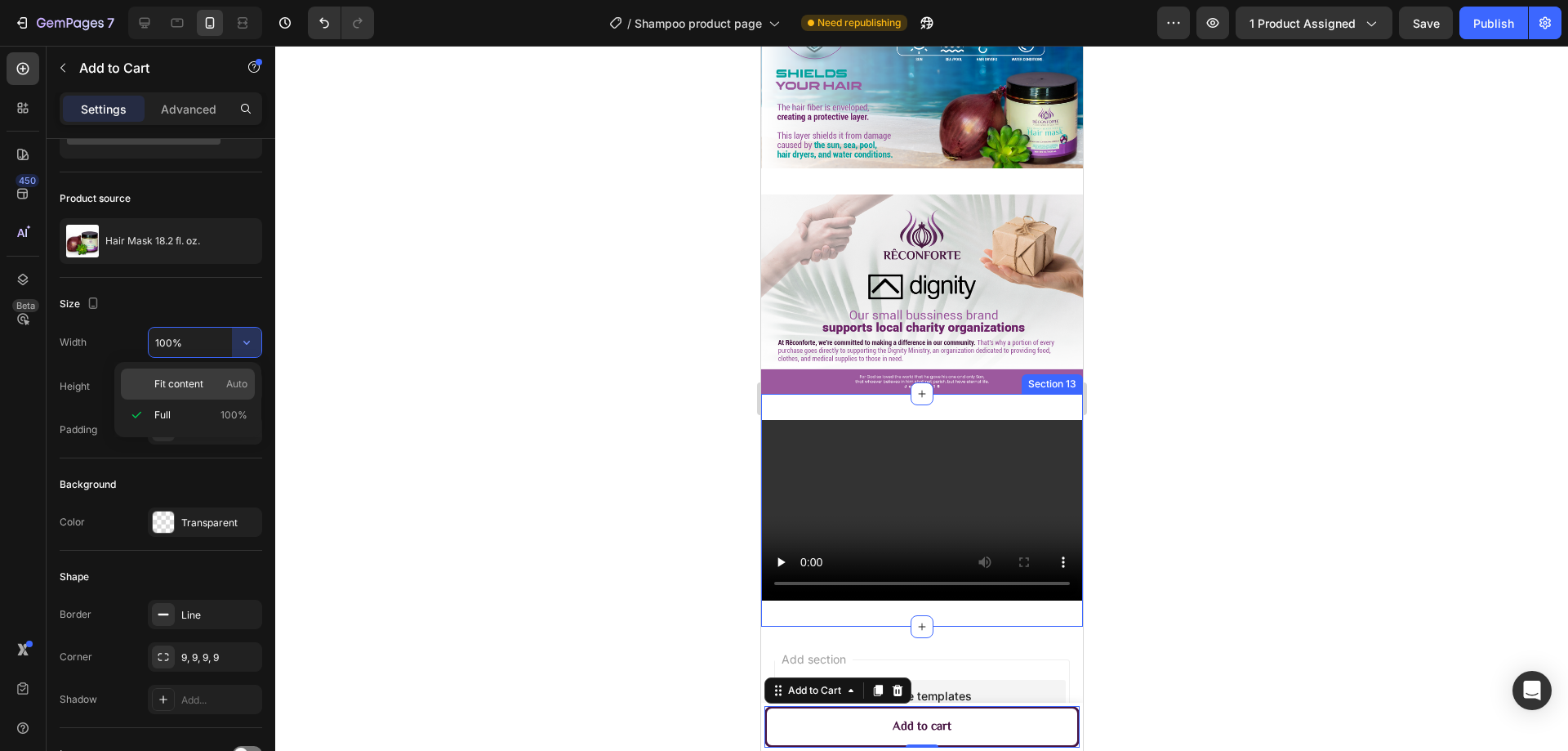
click at [226, 380] on span "Auto" at bounding box center [237, 384] width 21 height 14
type input "Auto"
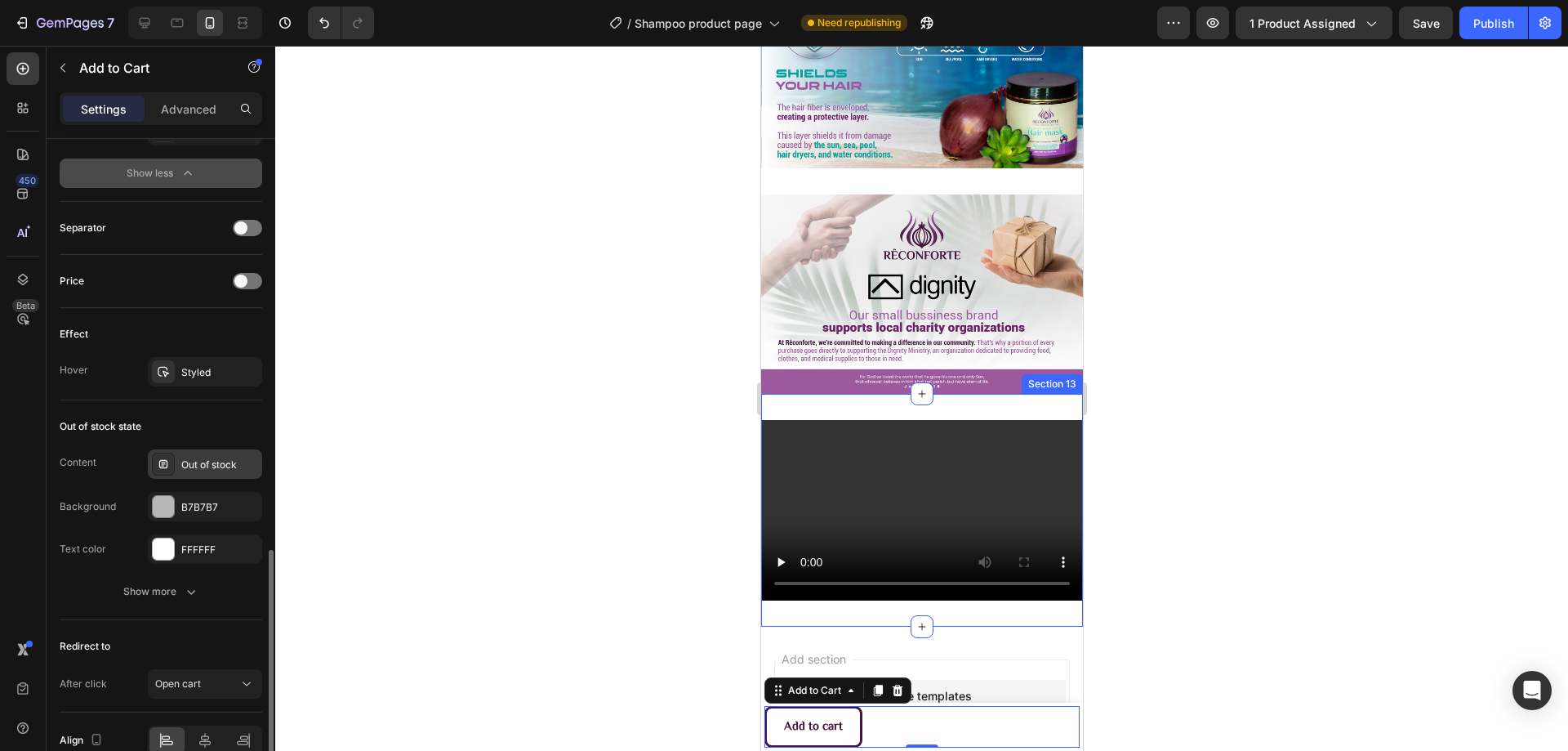
scroll to position [1308, 0]
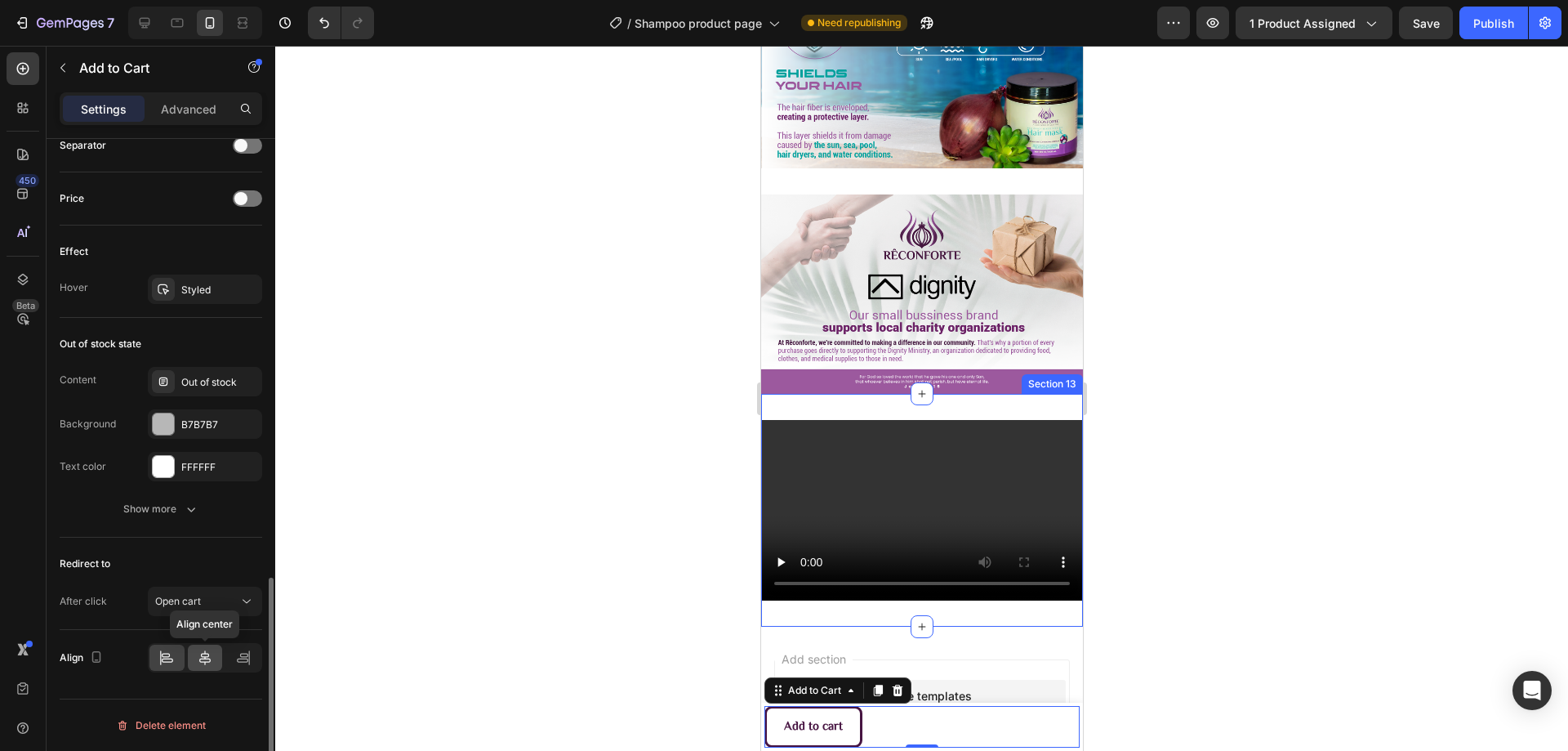
click at [203, 664] on icon at bounding box center [204, 657] width 16 height 16
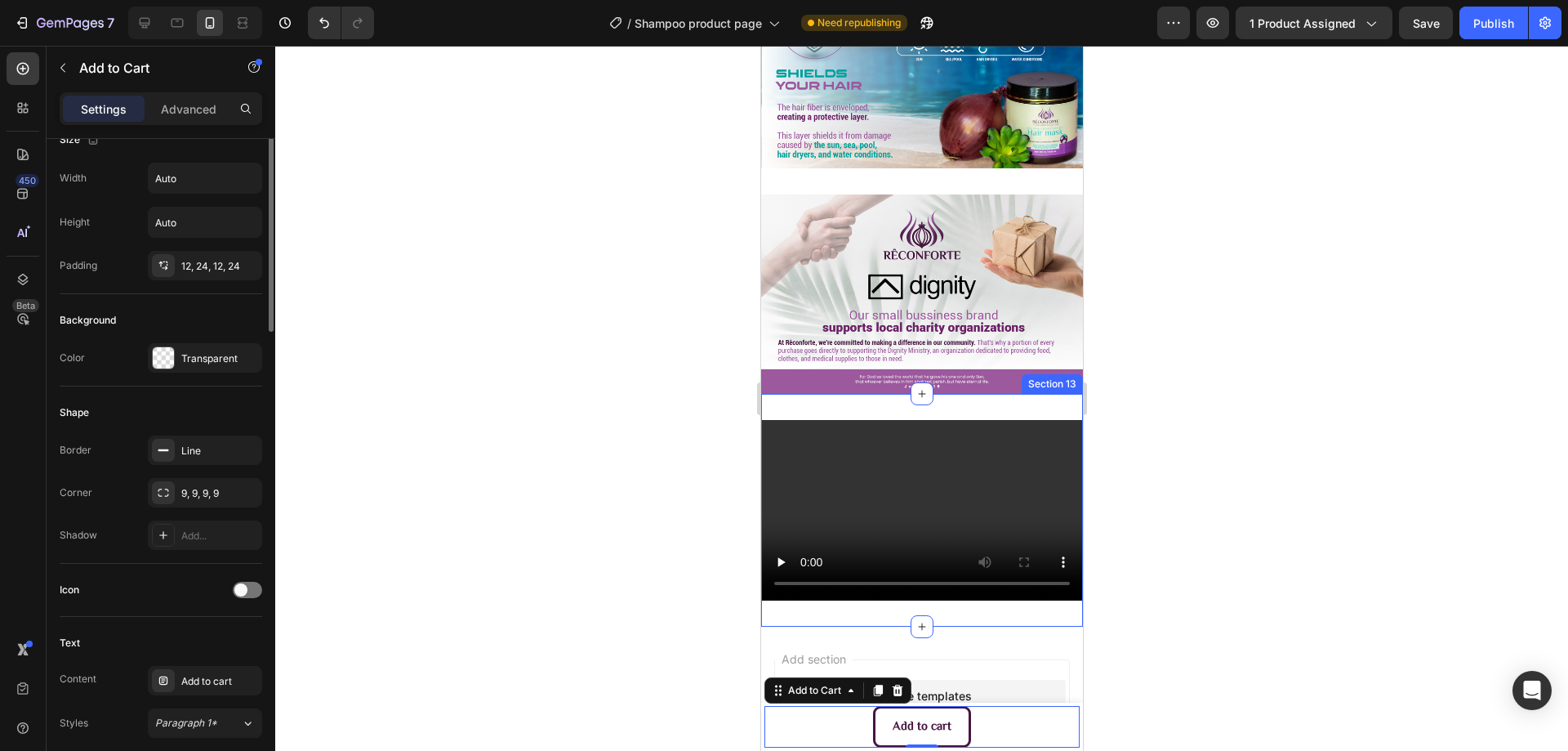
scroll to position [83, 0]
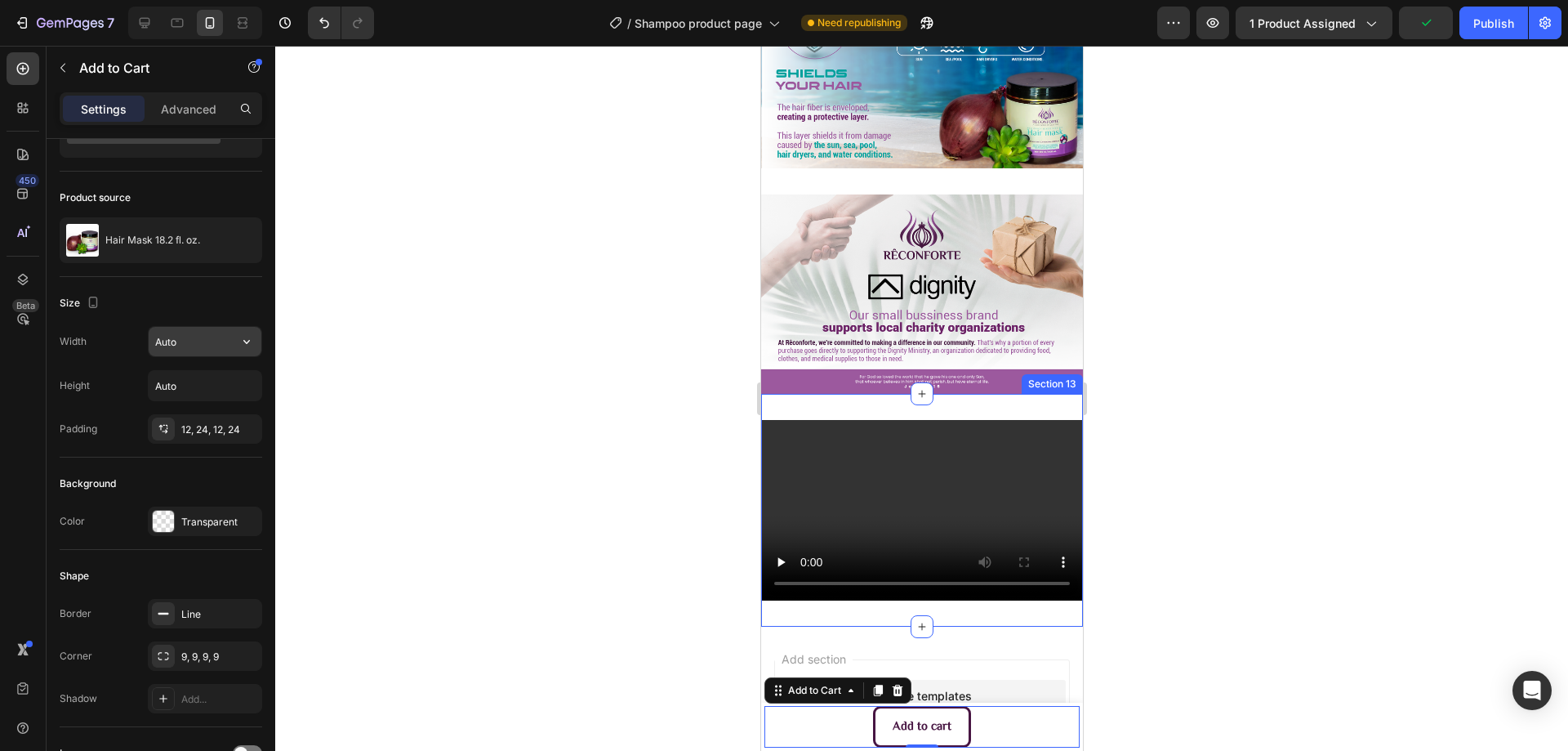
click at [208, 347] on input "Auto" at bounding box center [204, 341] width 113 height 30
click at [242, 346] on icon "button" at bounding box center [246, 341] width 16 height 16
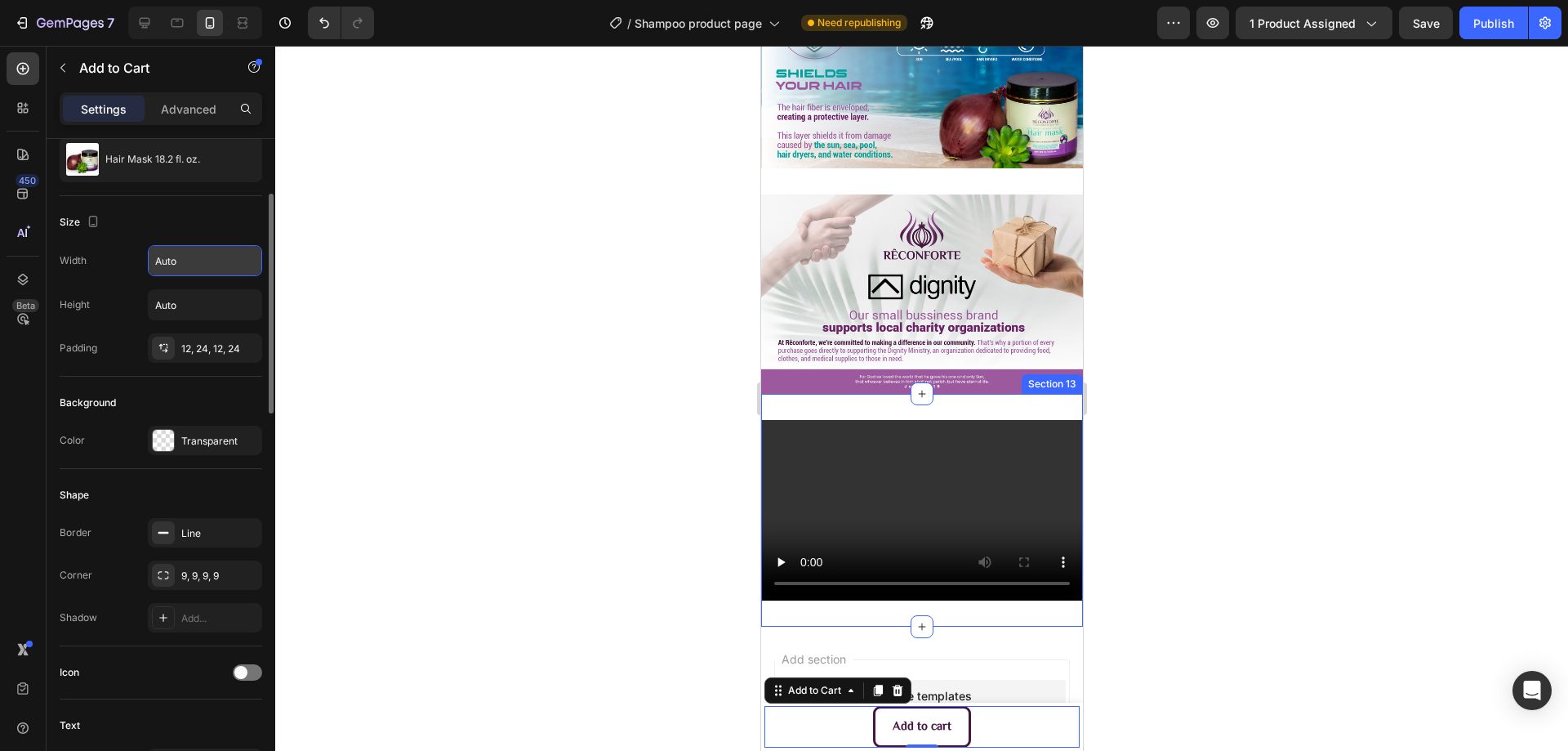
scroll to position [0, 0]
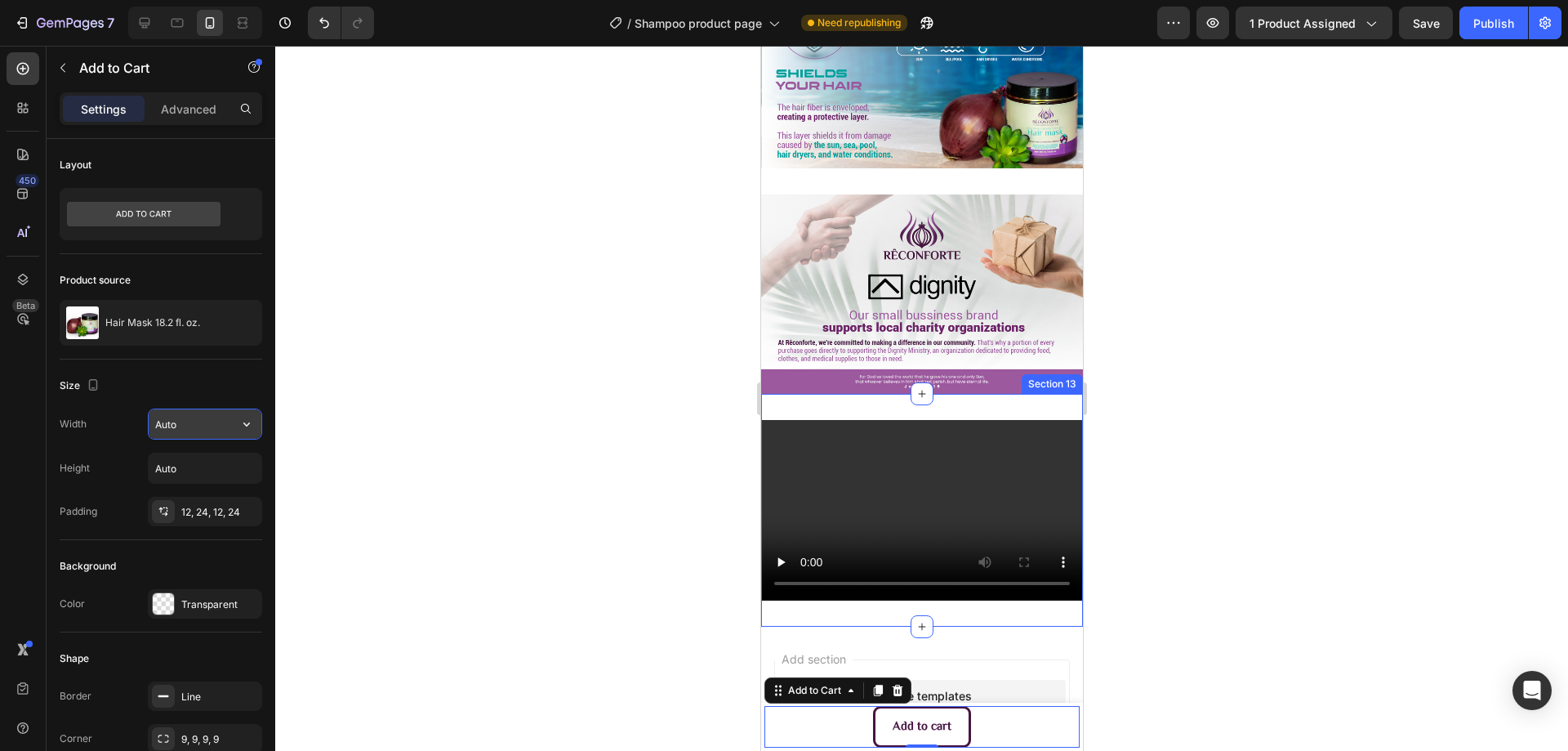
click at [225, 420] on input "Auto" at bounding box center [204, 424] width 113 height 30
click at [258, 423] on button "button" at bounding box center [247, 424] width 30 height 30
click at [789, 691] on div "Add to Cart" at bounding box center [813, 689] width 60 height 14
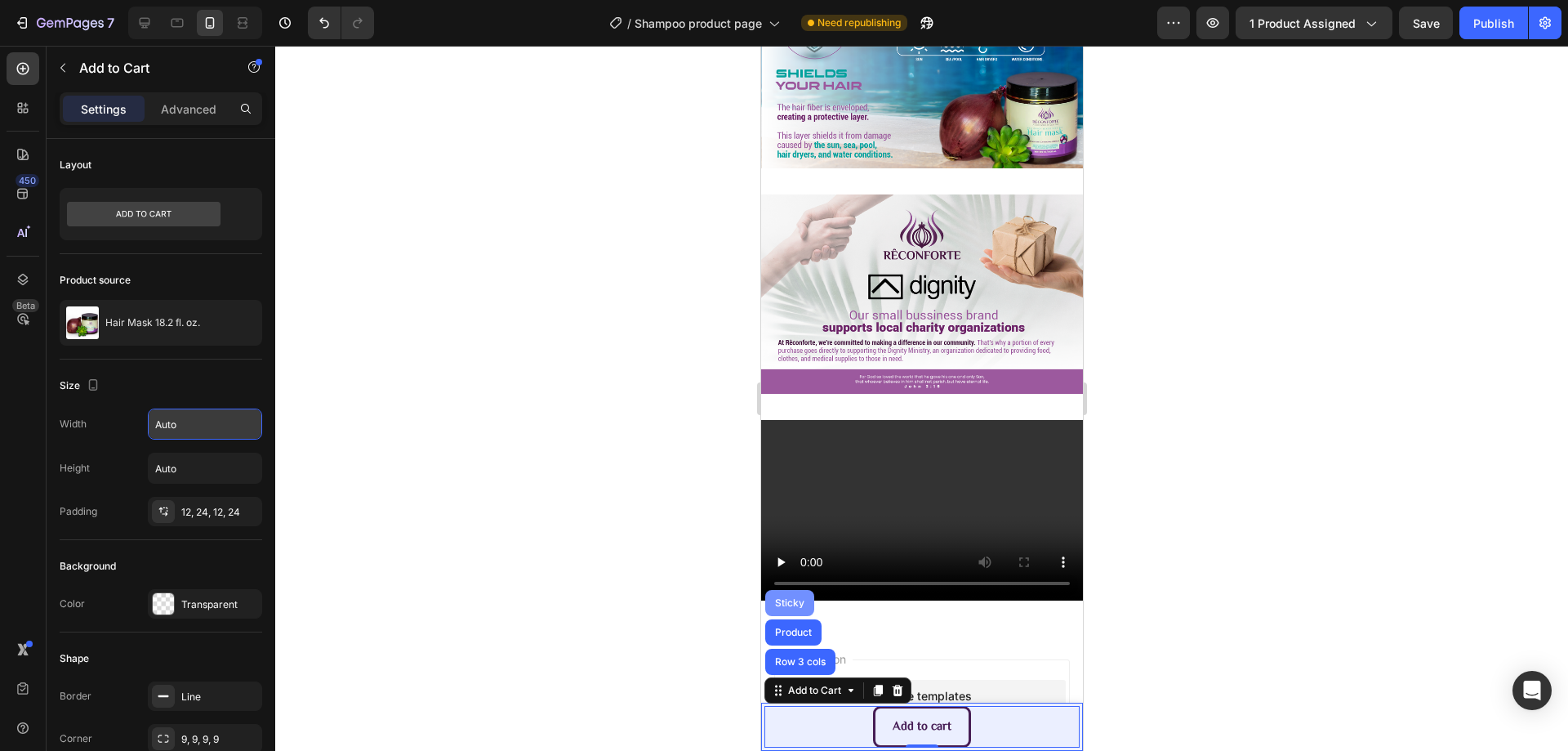
click at [788, 601] on div "Sticky" at bounding box center [788, 603] width 36 height 10
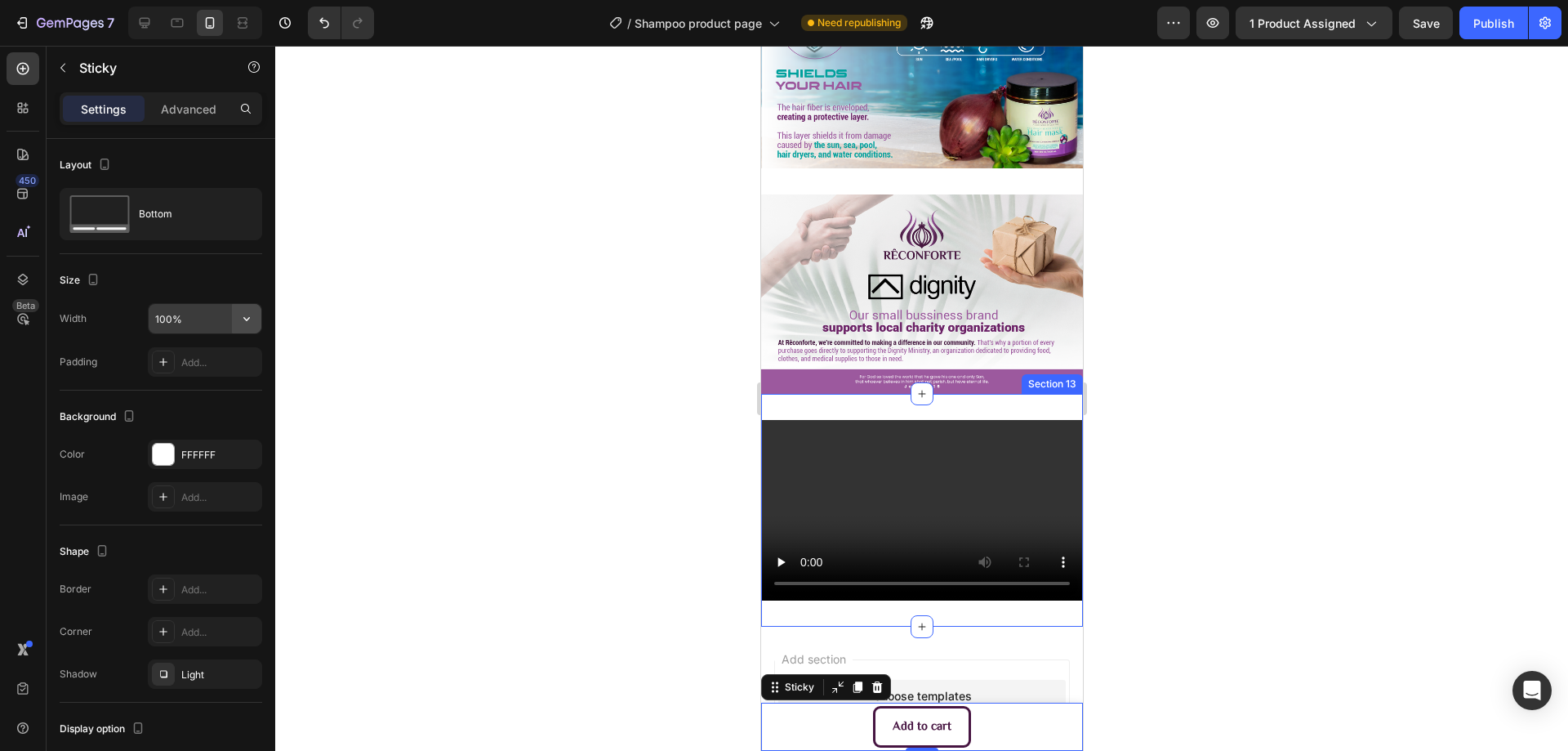
click at [244, 323] on icon "button" at bounding box center [246, 318] width 16 height 16
click at [243, 389] on span "1200px" at bounding box center [230, 390] width 35 height 14
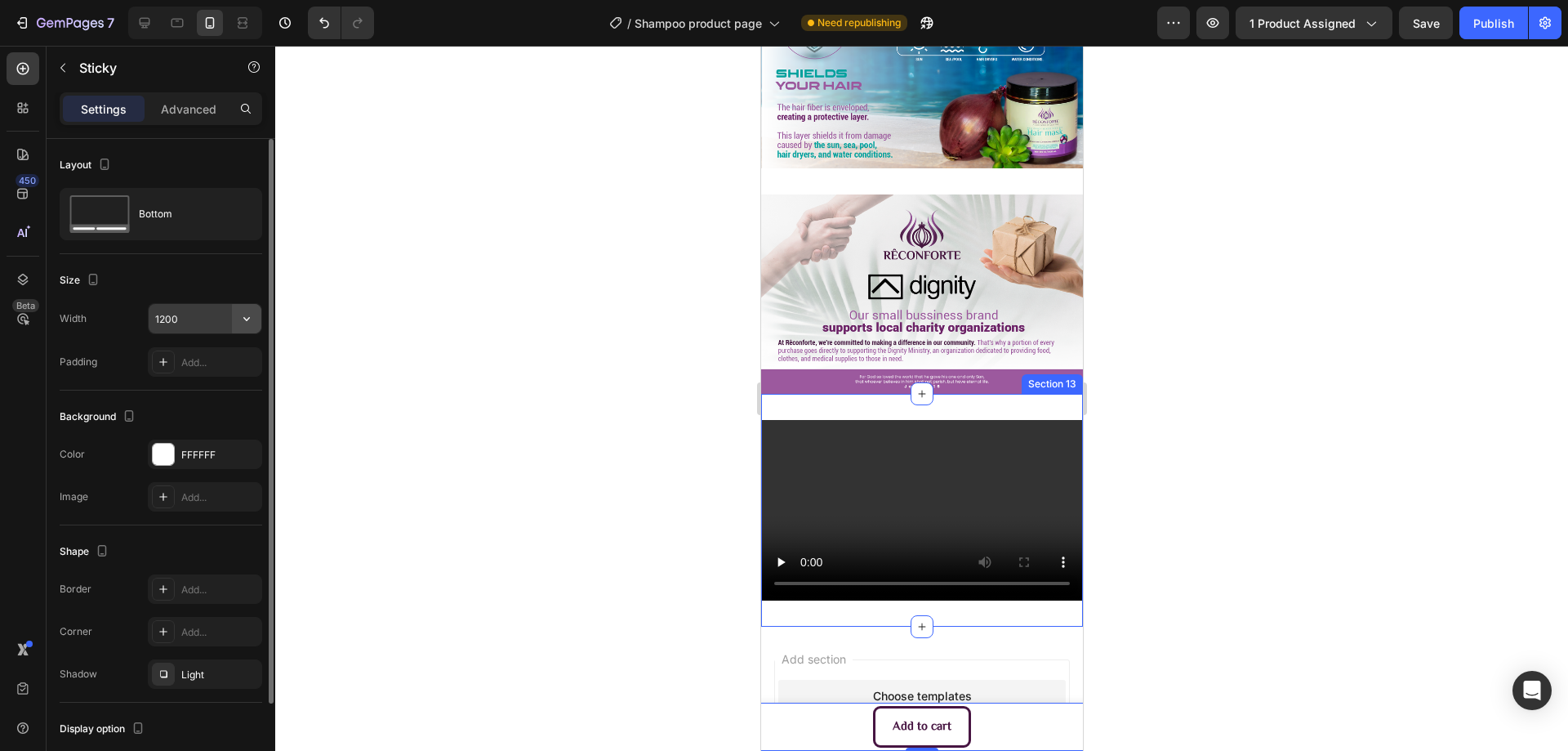
click at [238, 314] on icon "button" at bounding box center [246, 318] width 16 height 16
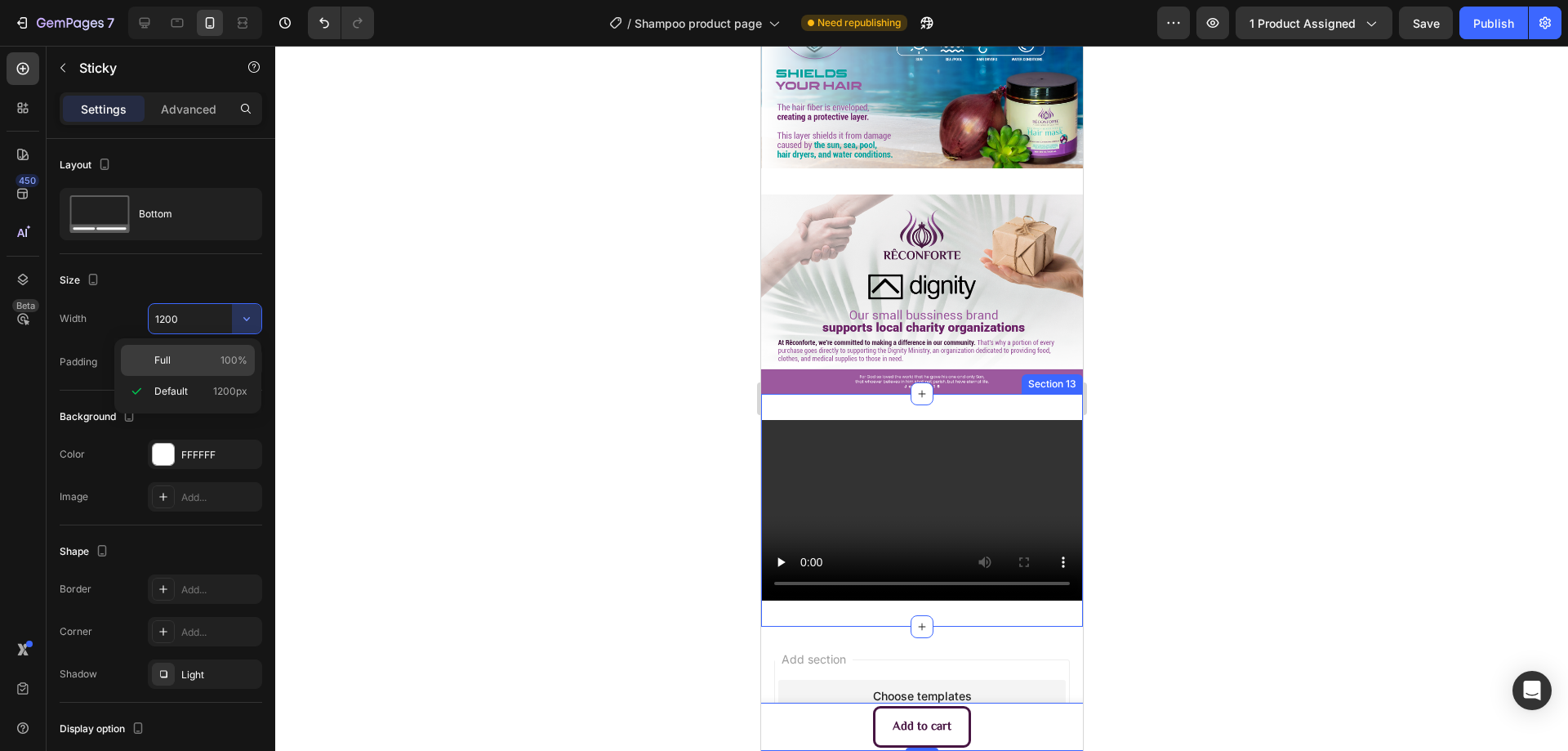
click at [228, 348] on div "Full 100%" at bounding box center [187, 361] width 134 height 31
type input "100%"
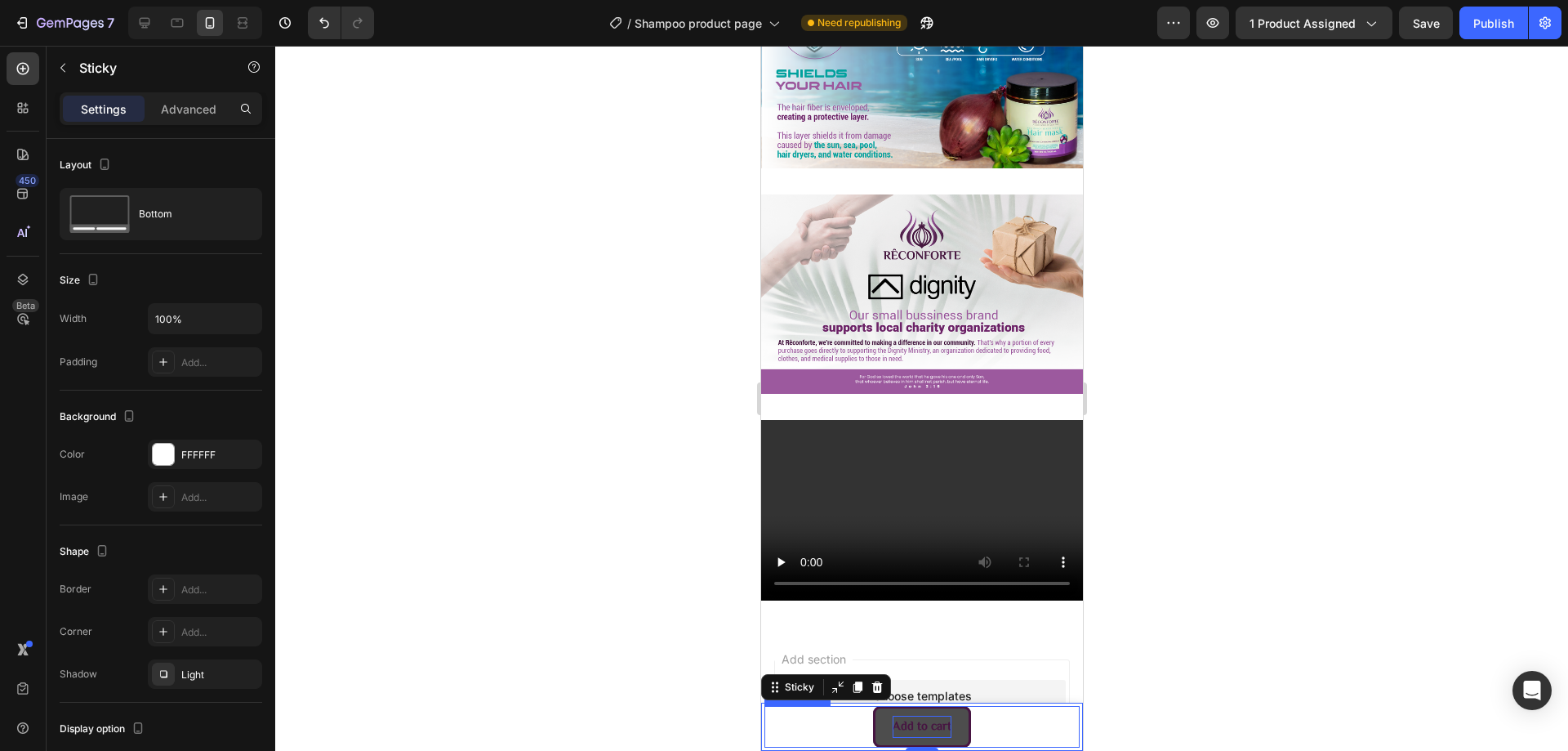
click at [901, 730] on div "Add to cart" at bounding box center [920, 726] width 59 height 22
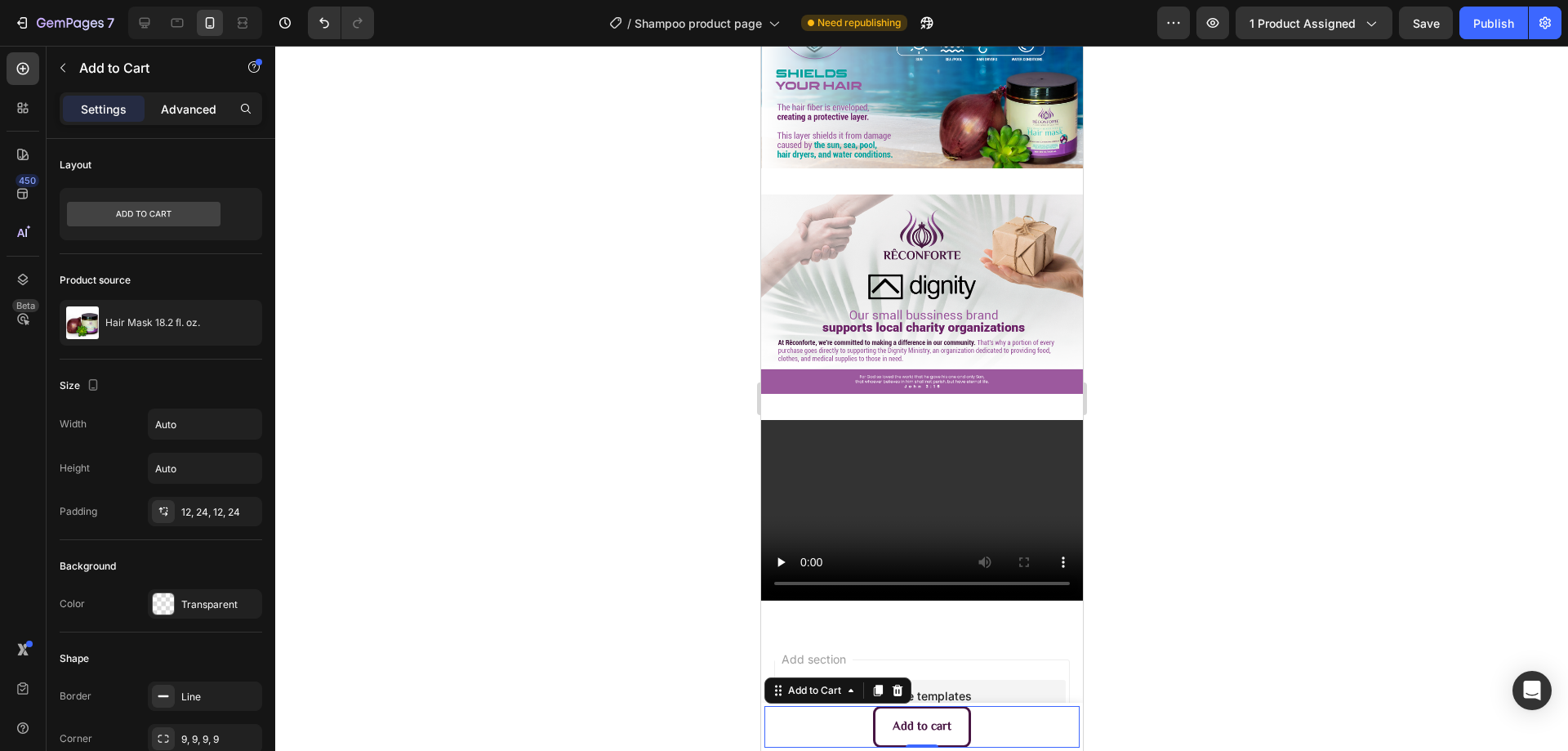
click at [193, 102] on p "Advanced" at bounding box center [189, 109] width 56 height 17
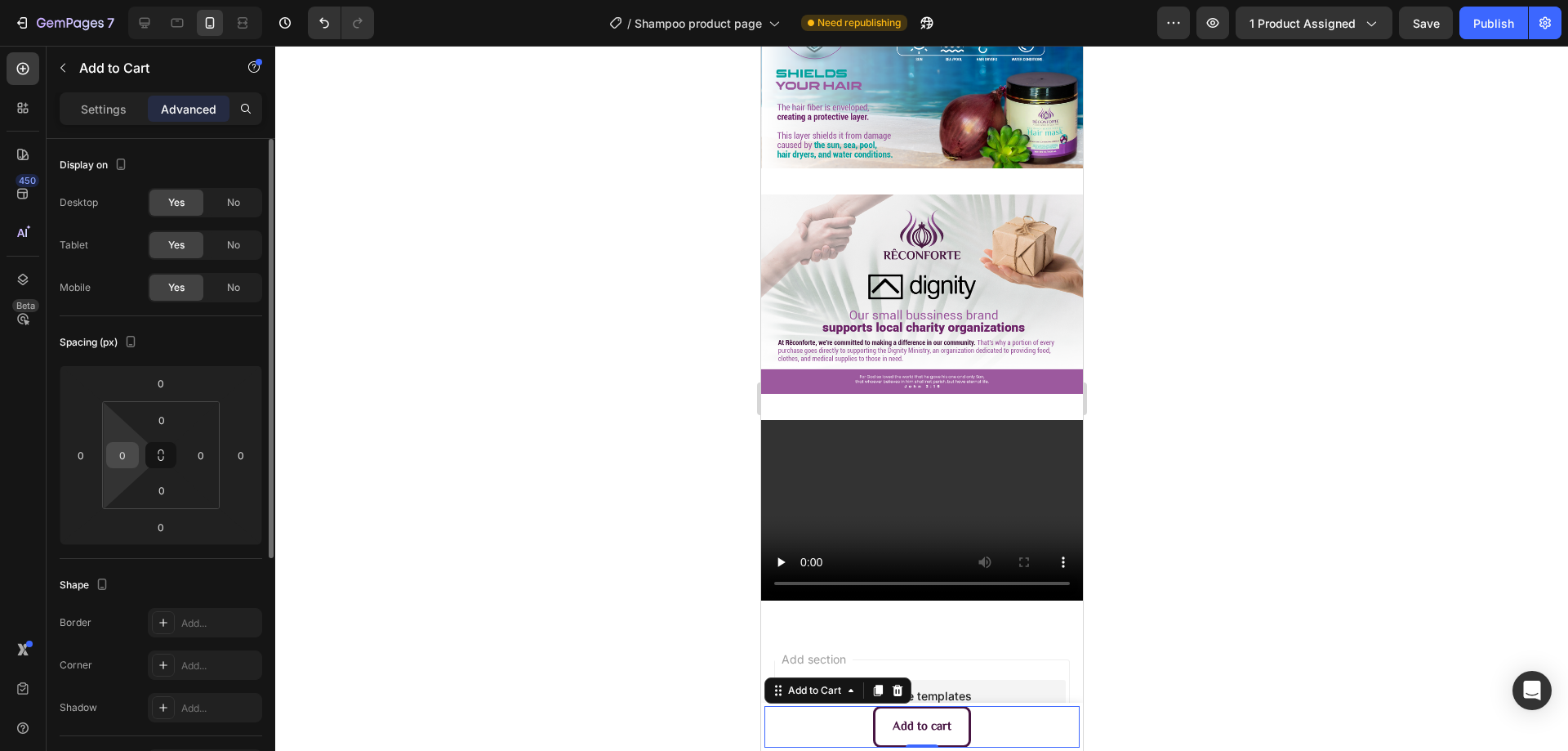
click at [124, 463] on input "0" at bounding box center [121, 454] width 24 height 24
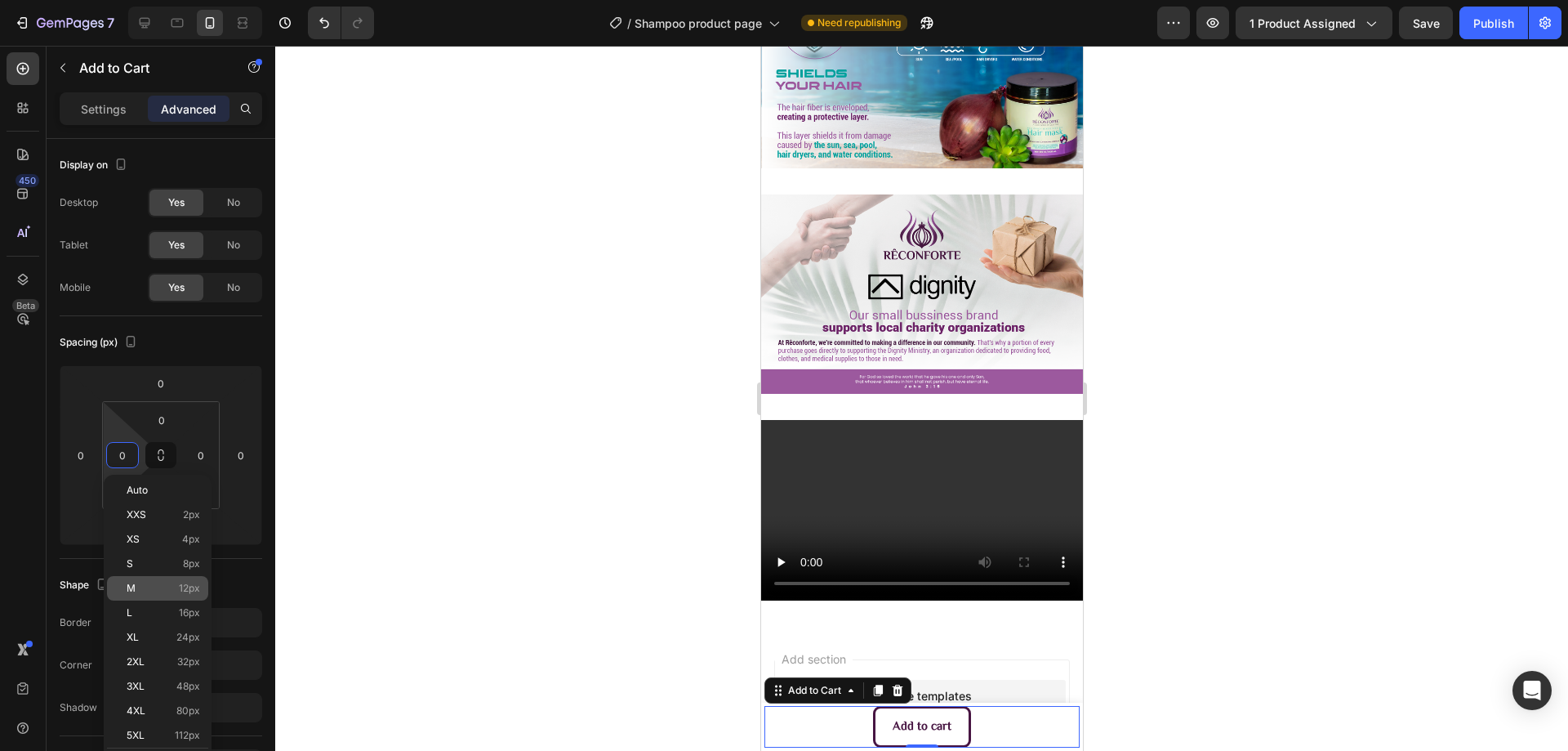
click at [160, 592] on p "M 12px" at bounding box center [163, 588] width 73 height 12
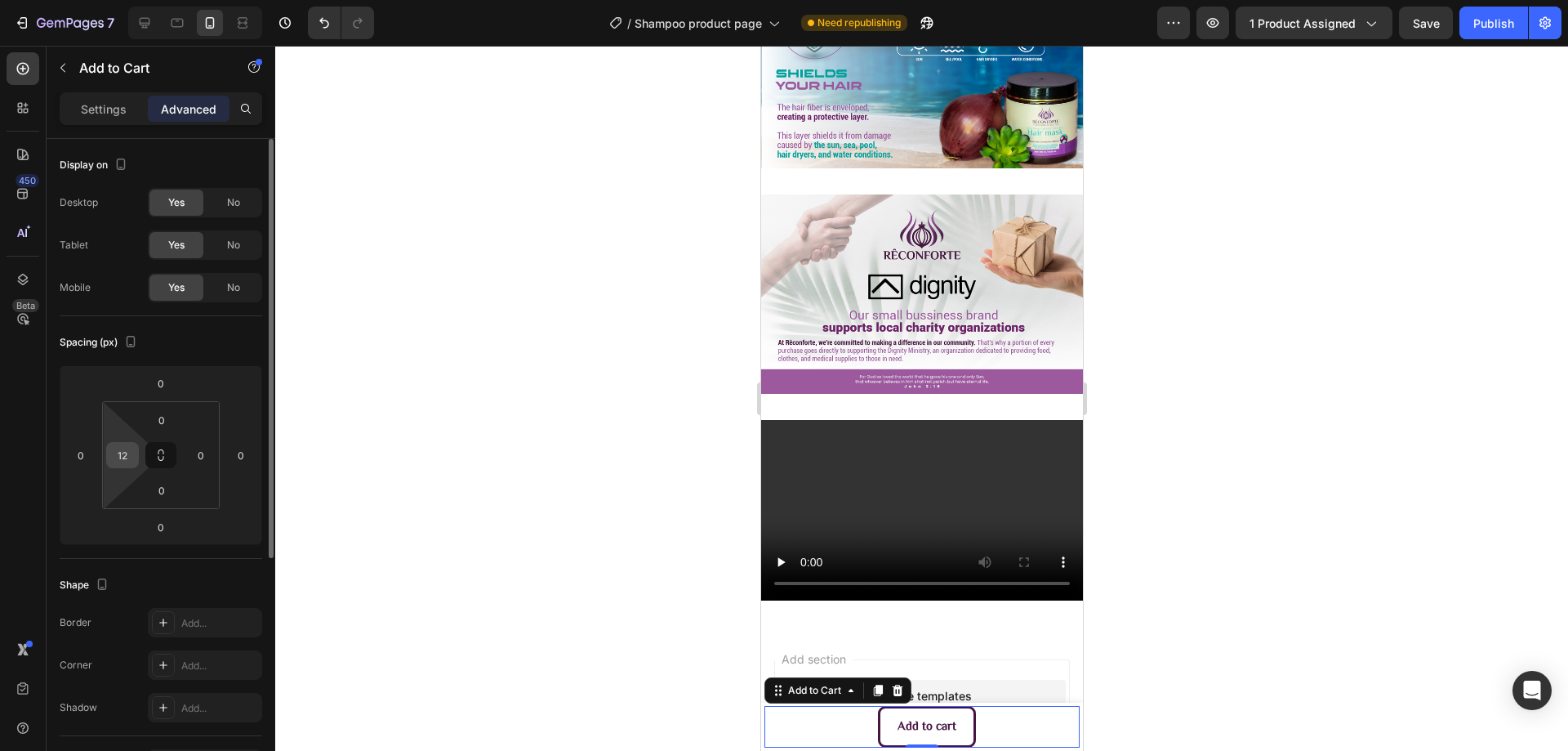
click at [118, 452] on input "12" at bounding box center [121, 454] width 24 height 24
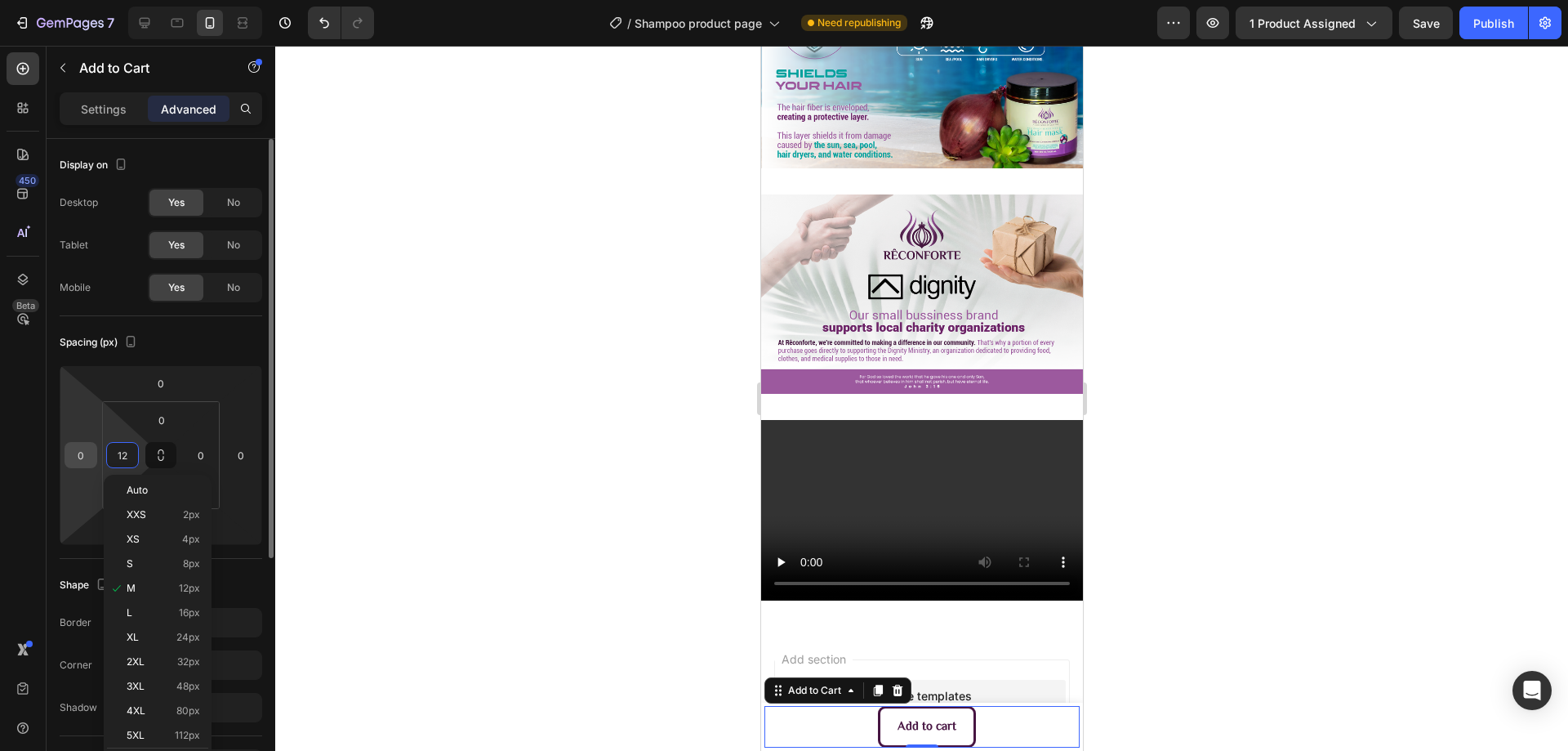
type input "0"
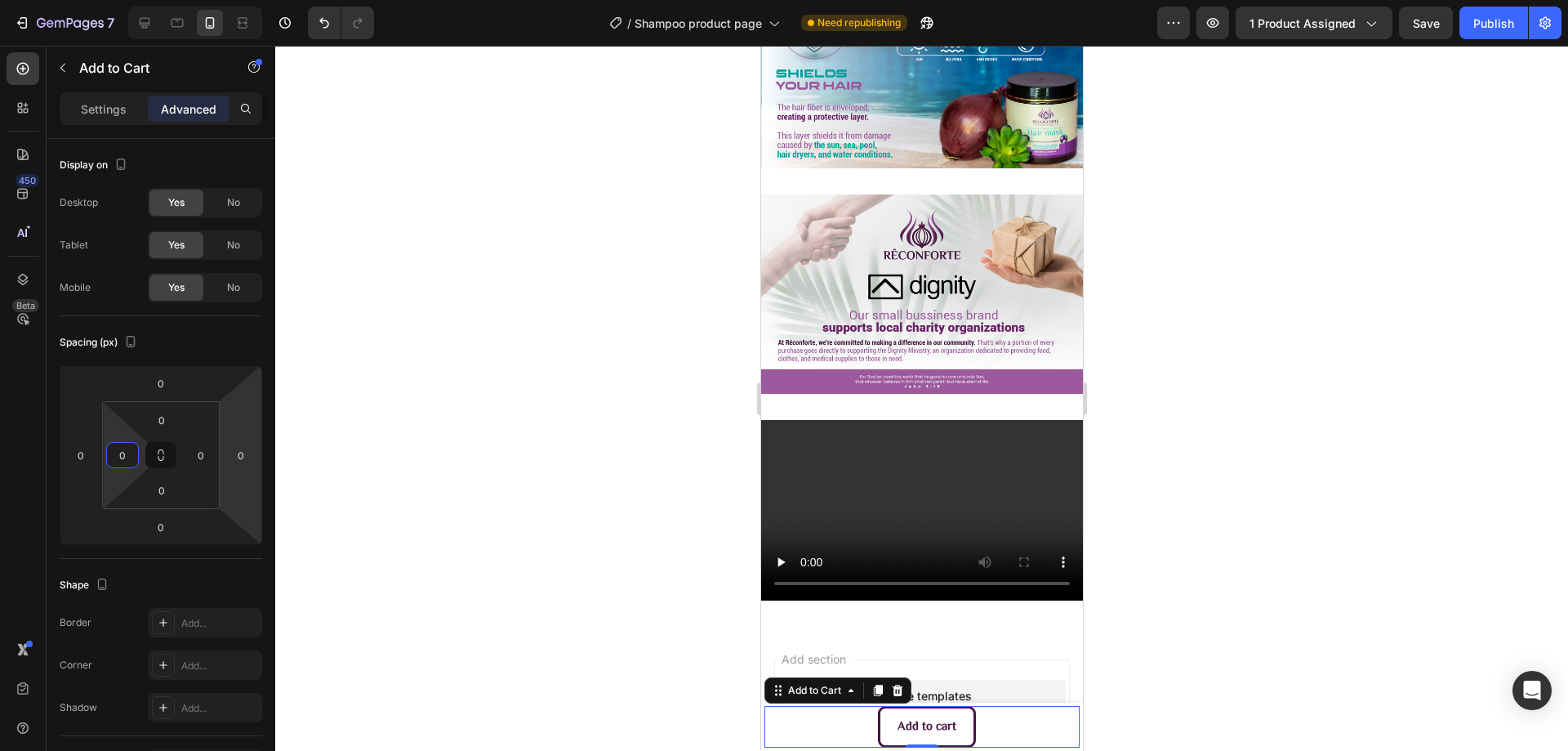
click at [506, 430] on div at bounding box center [921, 397] width 1292 height 705
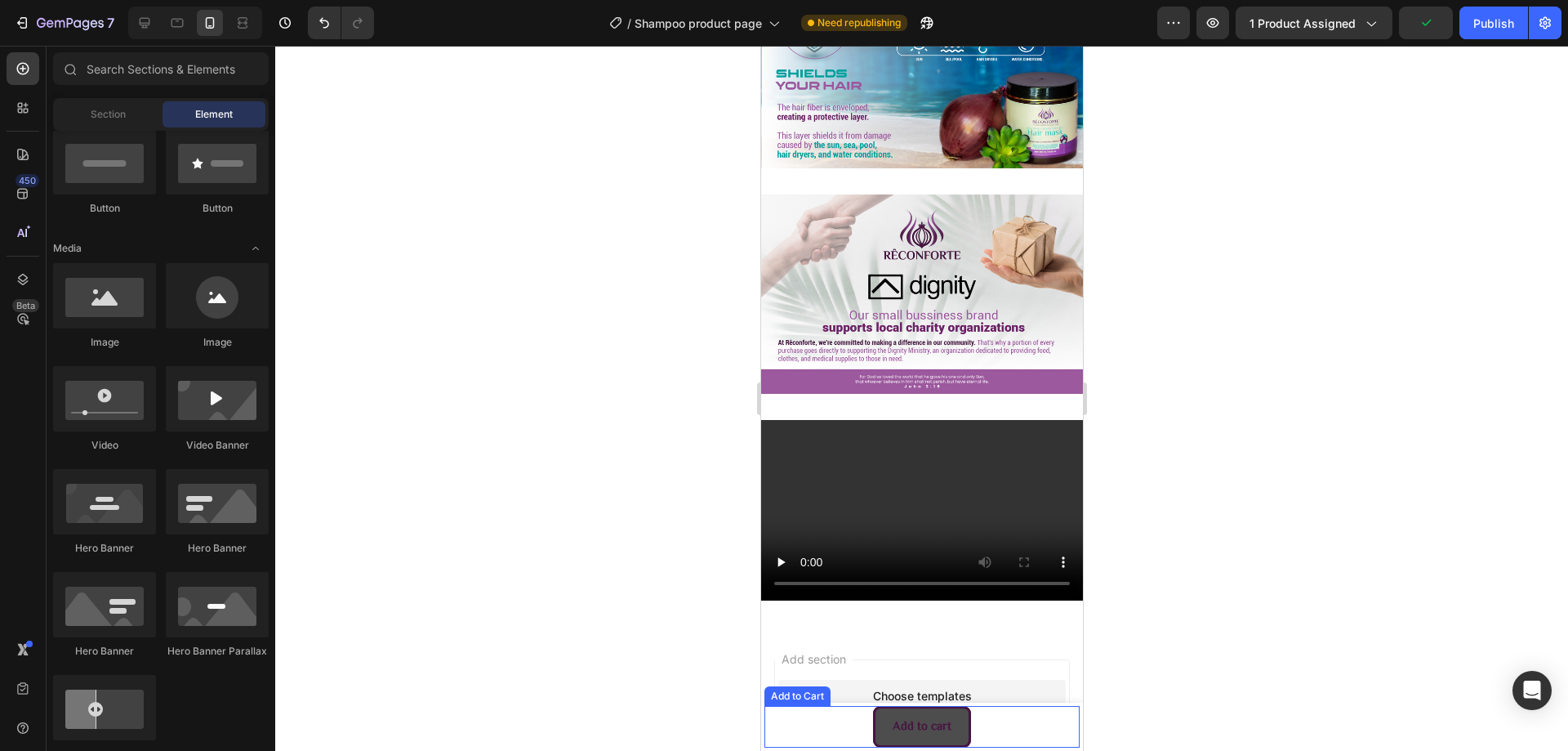
click at [872, 730] on button "Add to cart" at bounding box center [921, 726] width 98 height 41
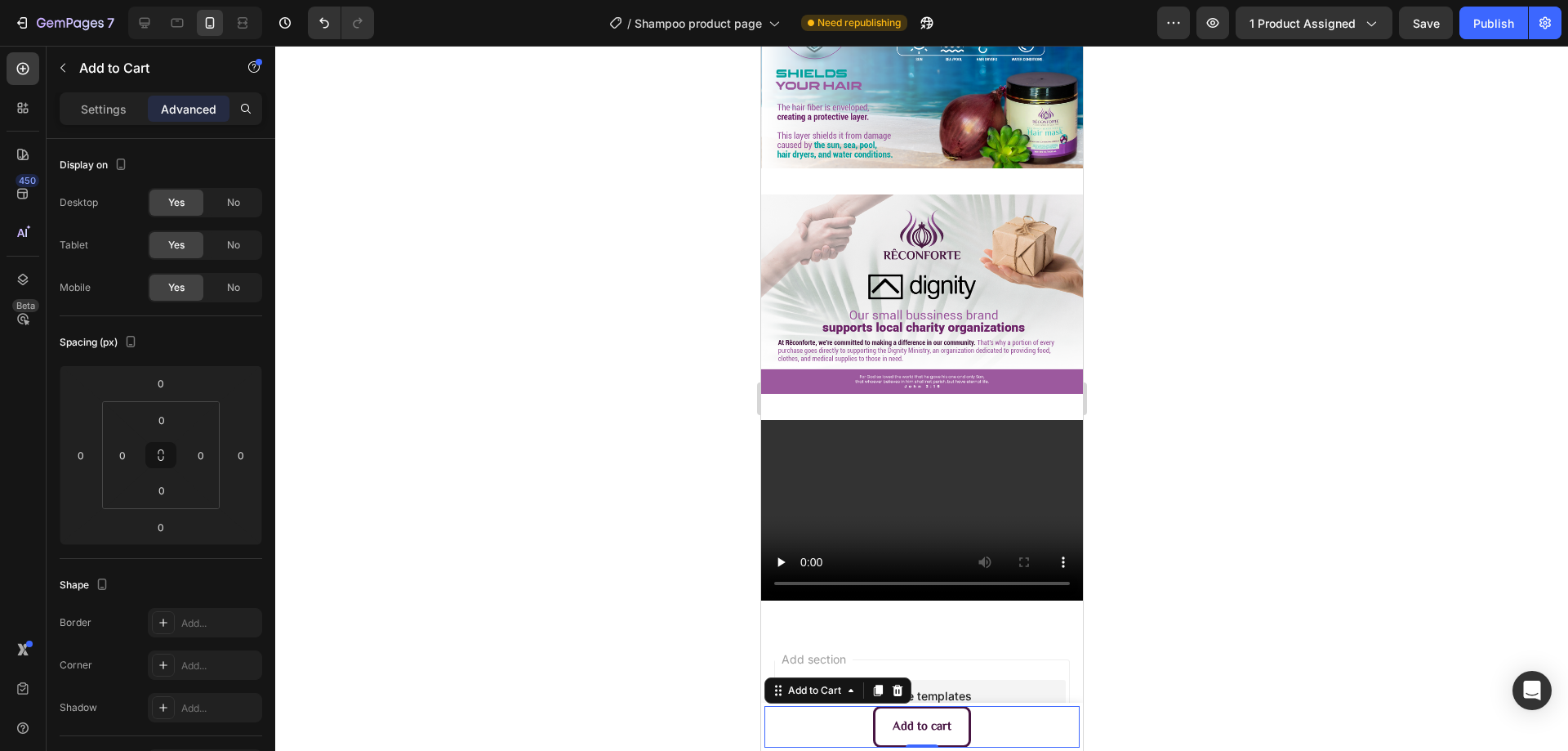
click at [853, 730] on div "Add to cart Add to Cart 0" at bounding box center [920, 726] width 315 height 41
click at [763, 725] on div "Add to cart Add to Cart 0" at bounding box center [920, 726] width 315 height 41
click at [794, 698] on div "Add to Cart" at bounding box center [813, 690] width 93 height 19
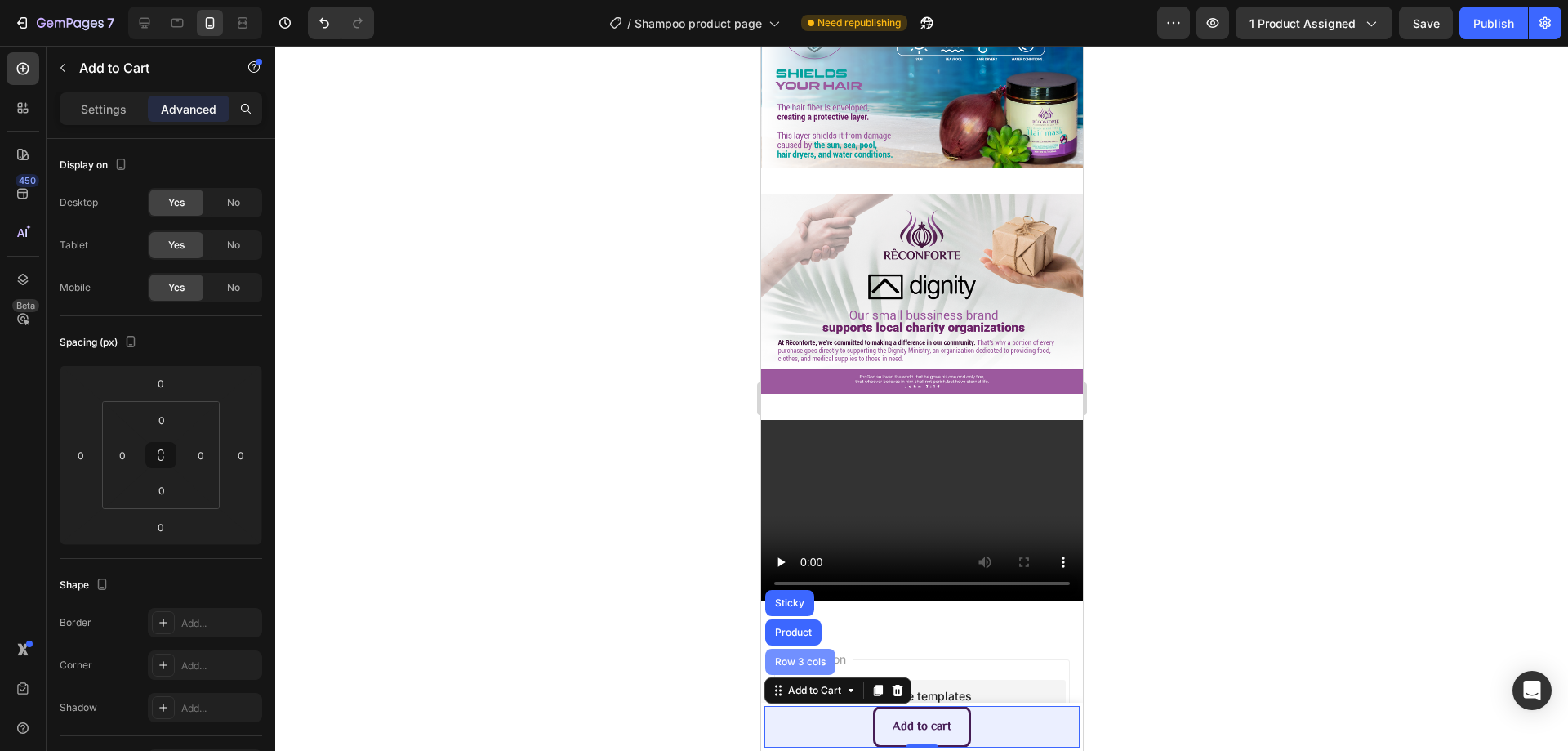
click at [799, 665] on div "Row 3 cols" at bounding box center [799, 661] width 57 height 10
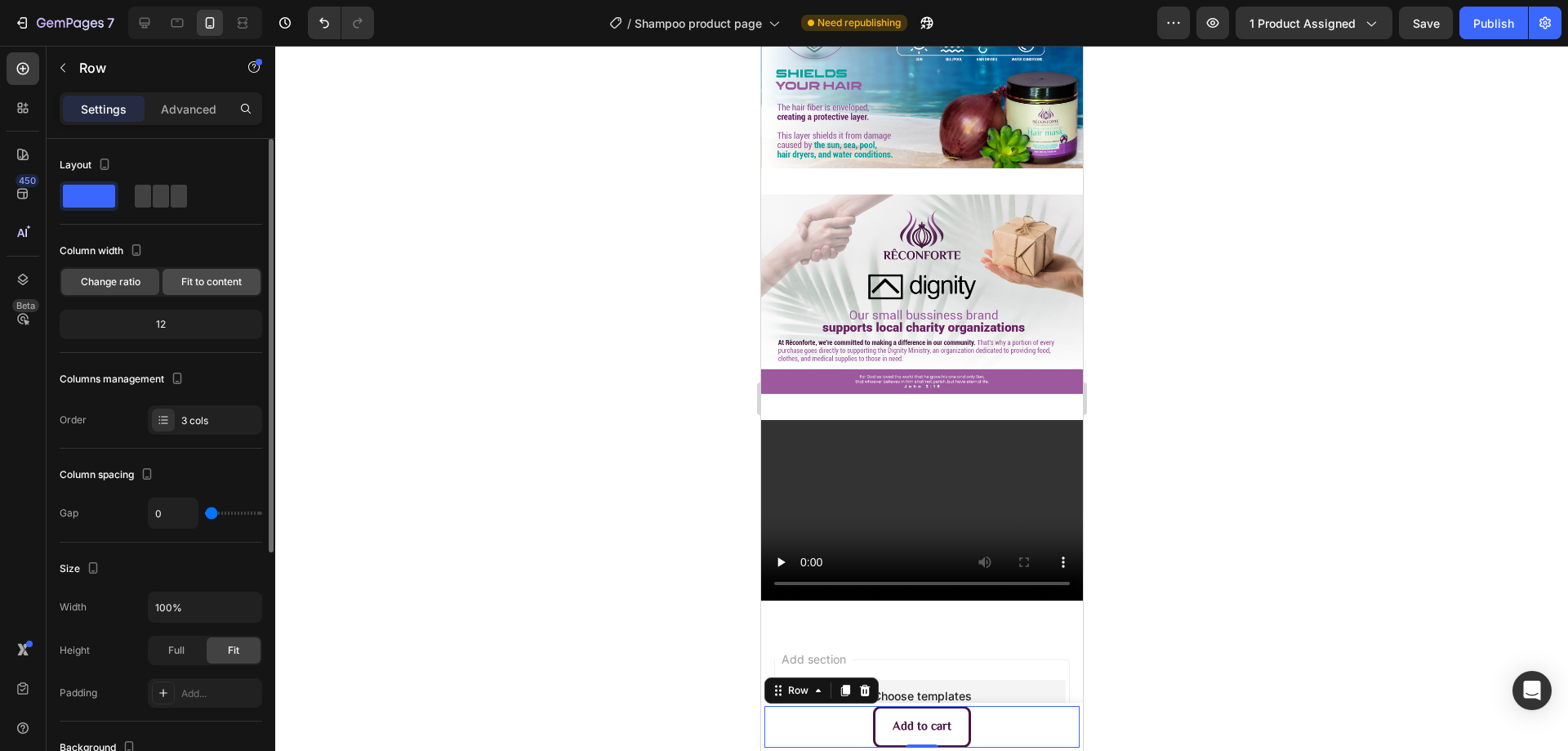
click at [217, 285] on span "Fit to content" at bounding box center [211, 282] width 61 height 14
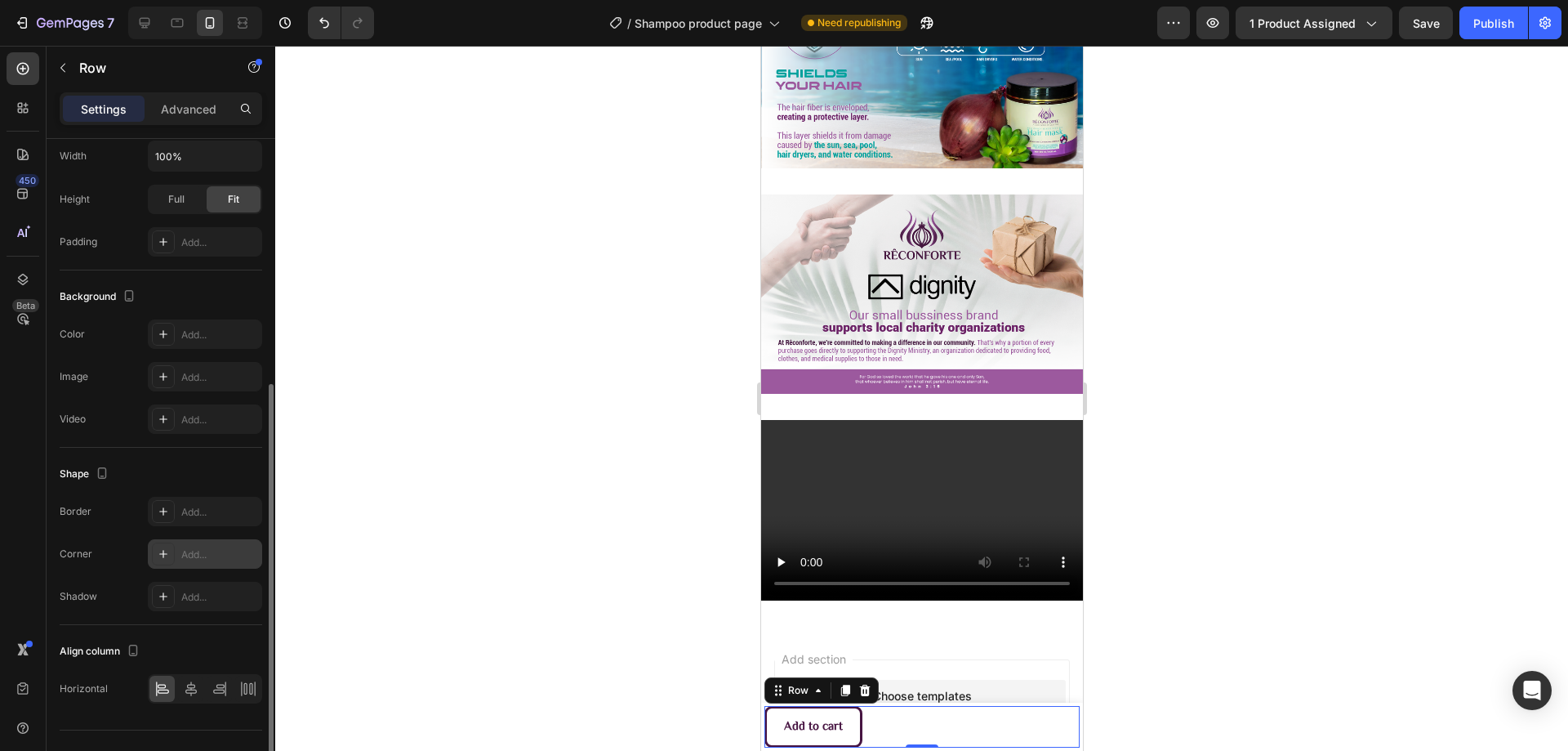
scroll to position [440, 0]
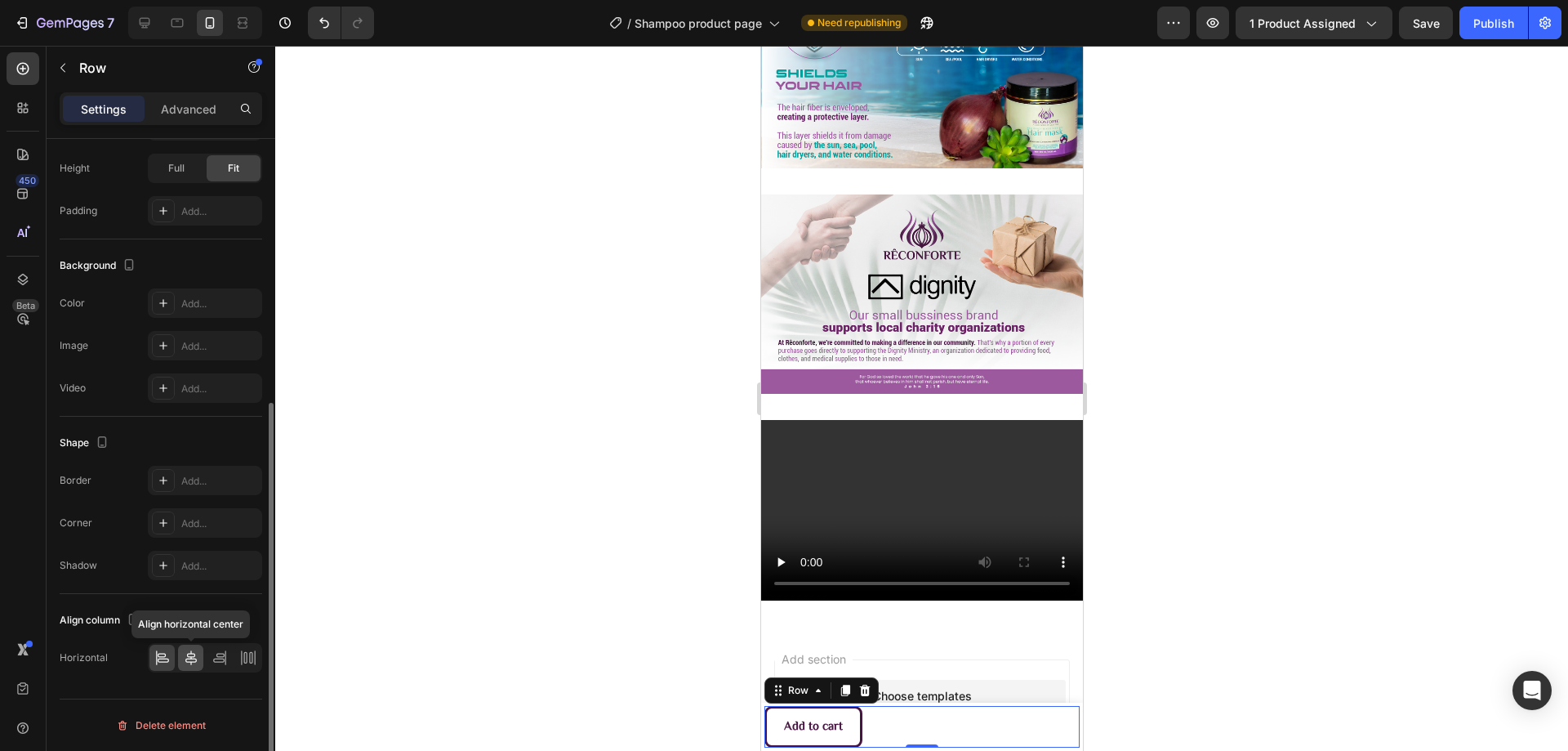
click at [194, 657] on icon at bounding box center [191, 657] width 12 height 14
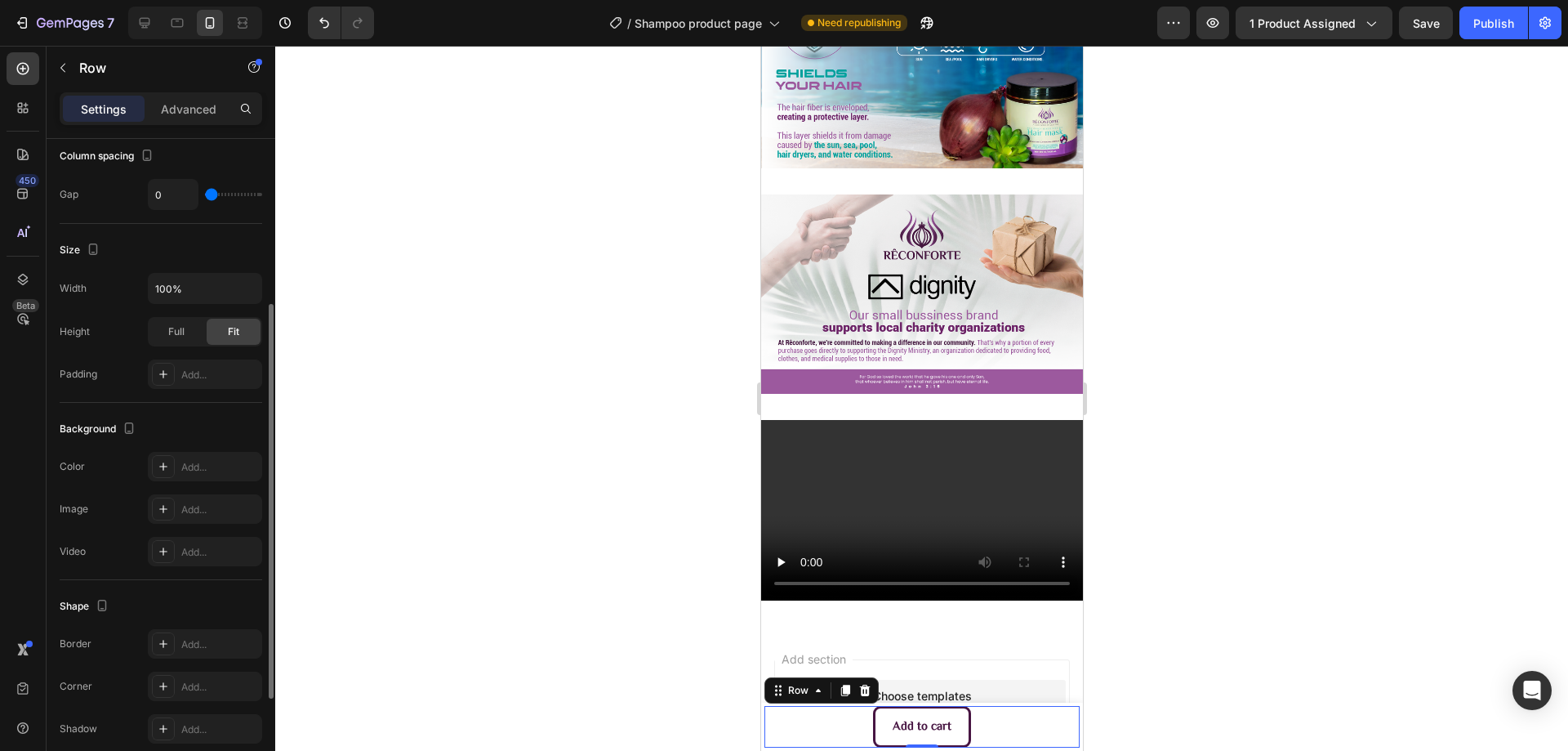
scroll to position [0, 0]
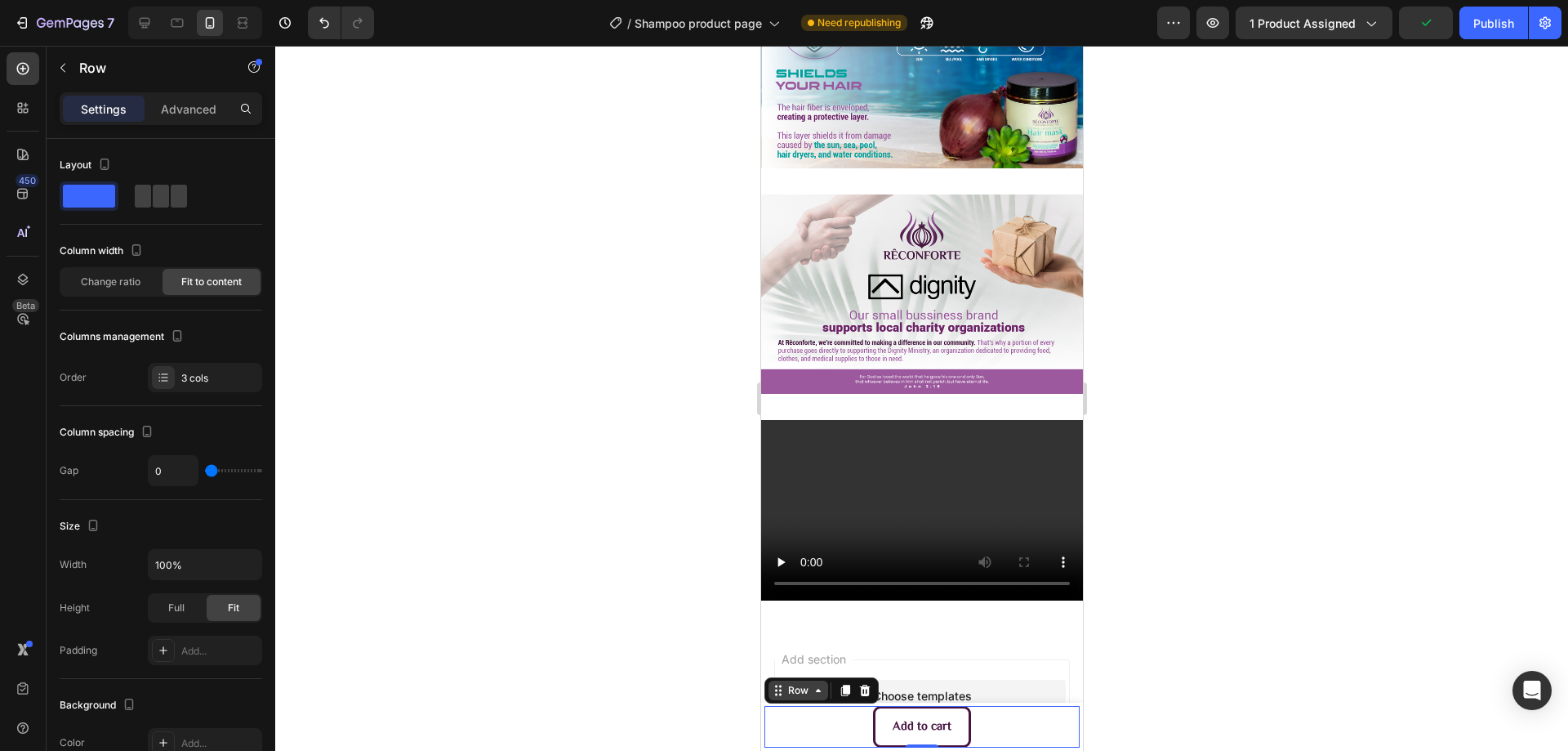
click at [802, 693] on div "Row" at bounding box center [797, 689] width 27 height 14
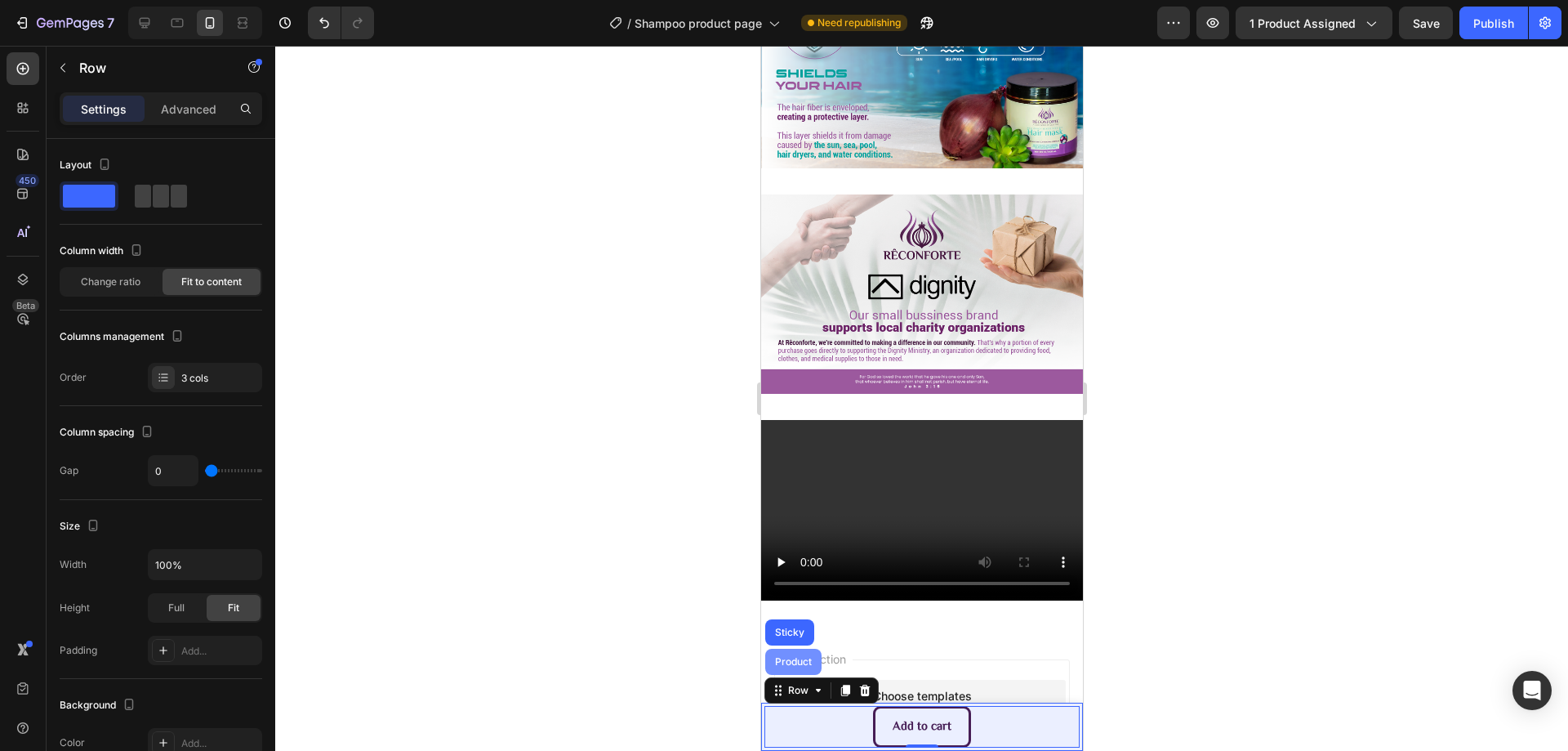
click at [795, 663] on div "Product" at bounding box center [792, 661] width 43 height 10
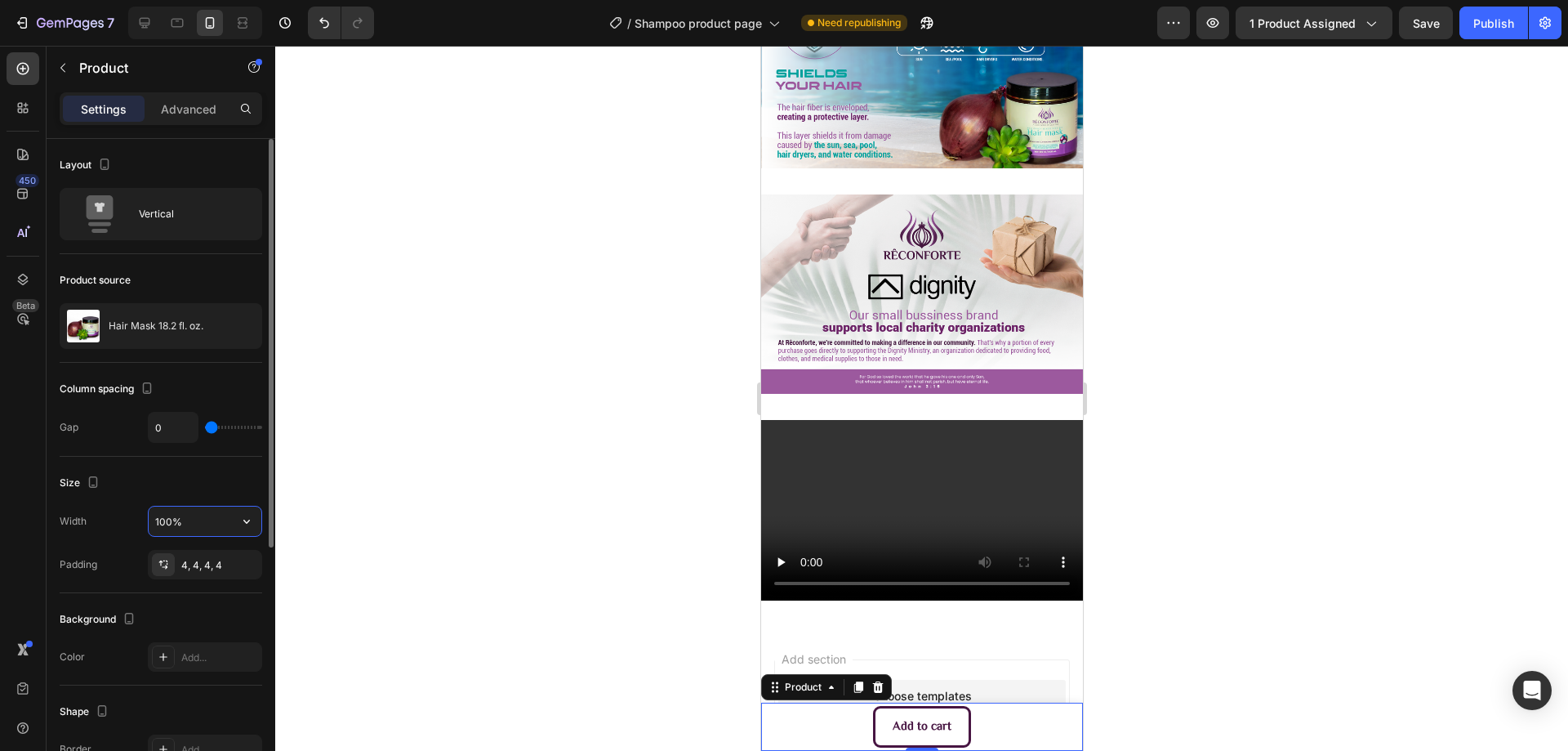
click at [202, 524] on input "100%" at bounding box center [204, 521] width 113 height 30
click at [244, 519] on icon "button" at bounding box center [246, 521] width 16 height 16
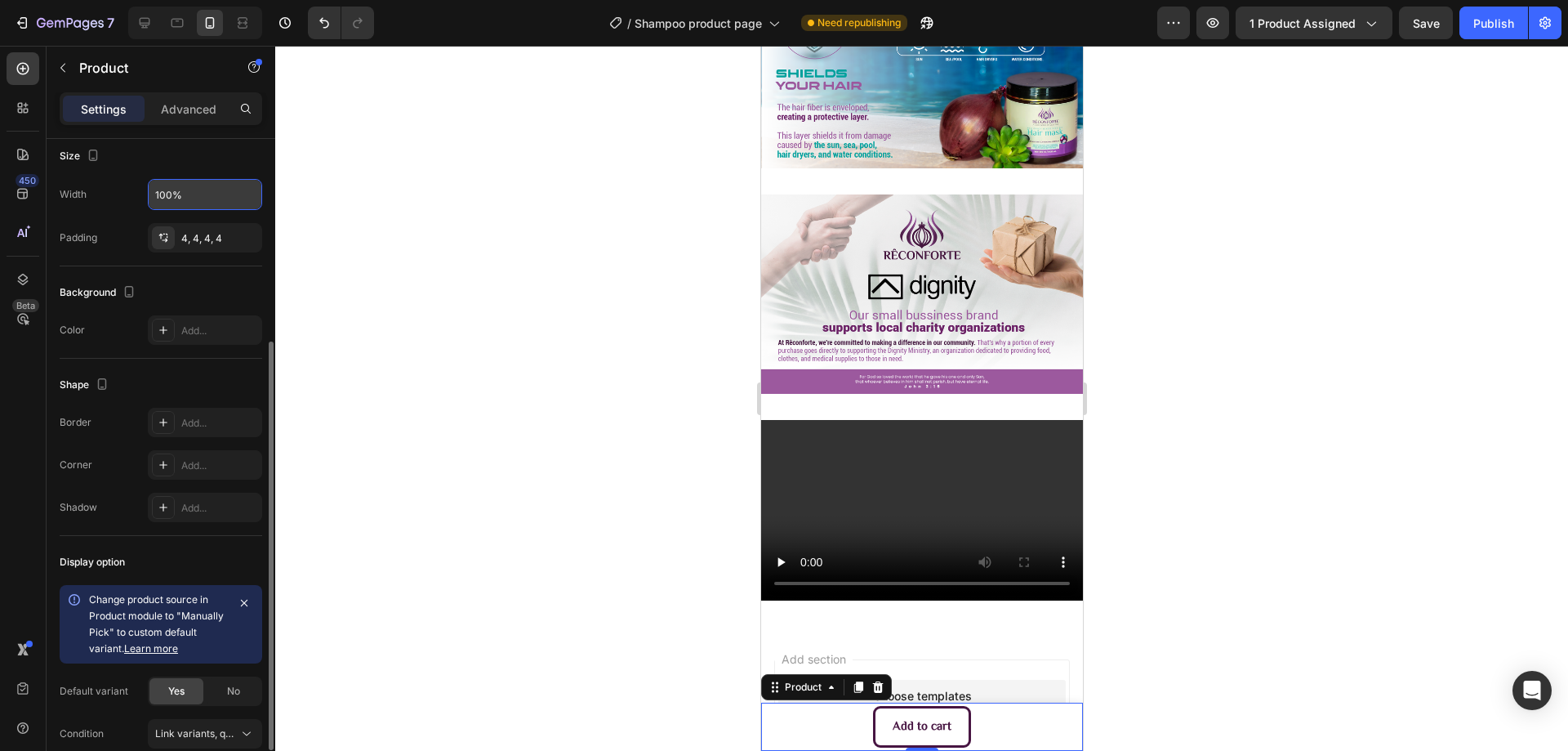
scroll to position [403, 0]
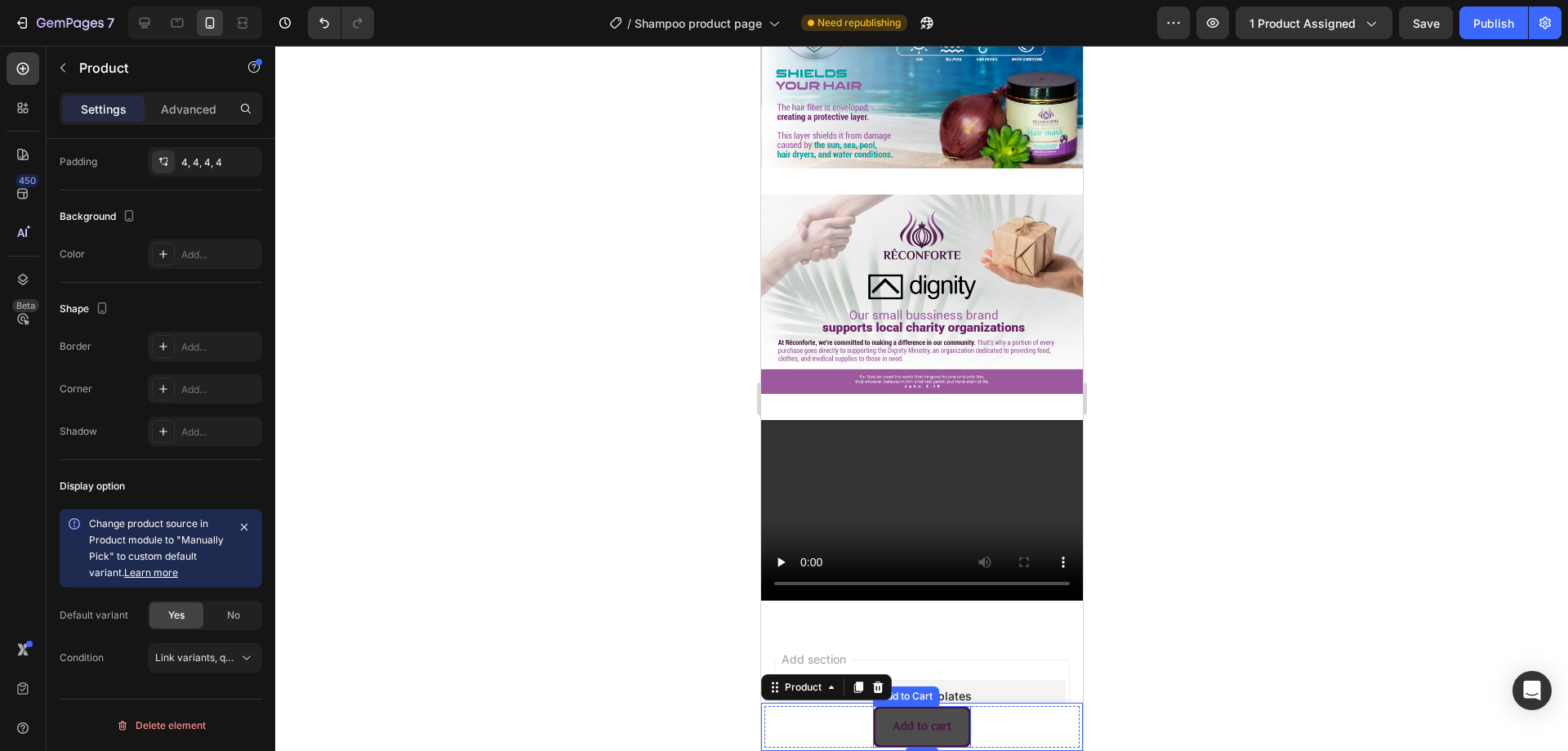
click at [876, 735] on button "Add to cart" at bounding box center [921, 726] width 98 height 41
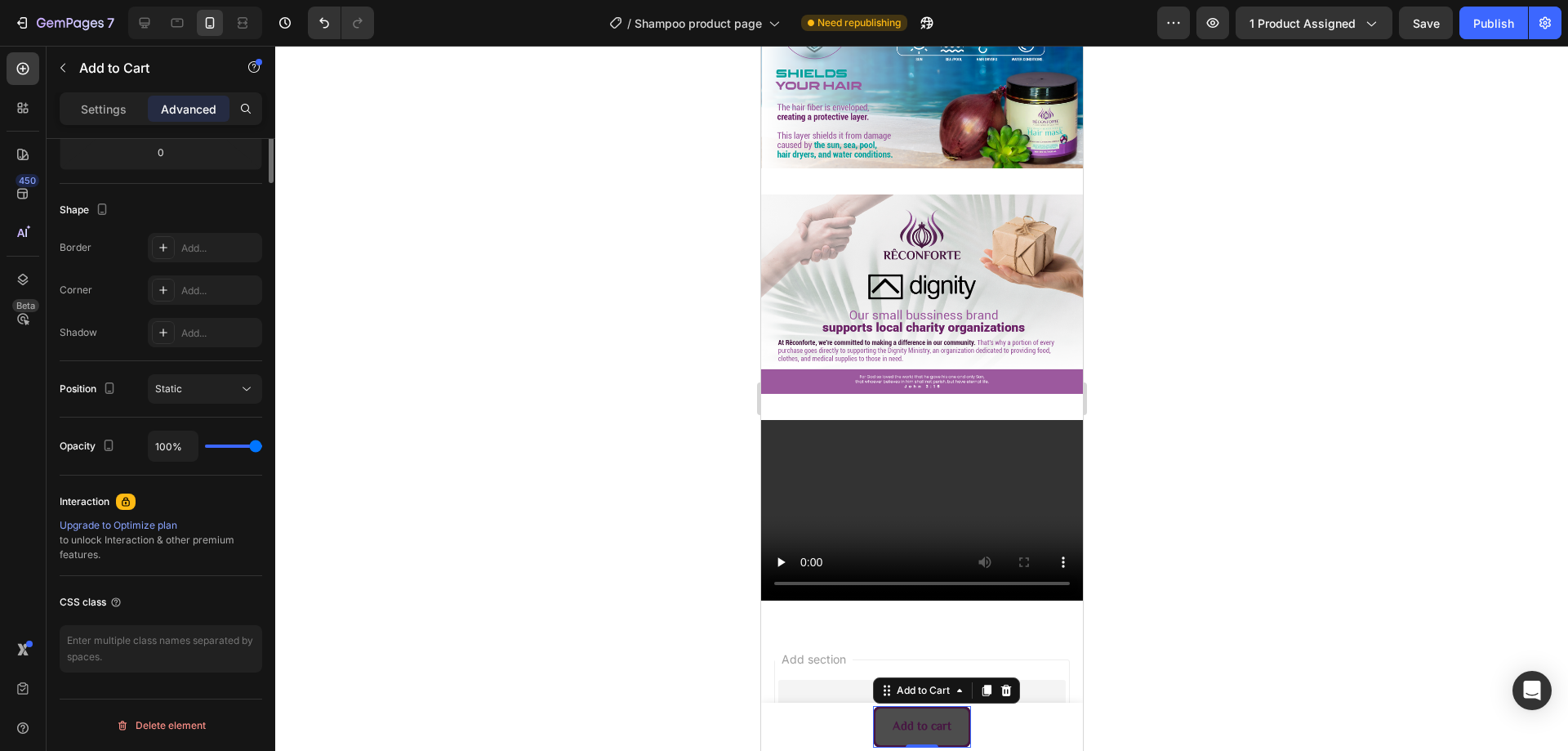
scroll to position [0, 0]
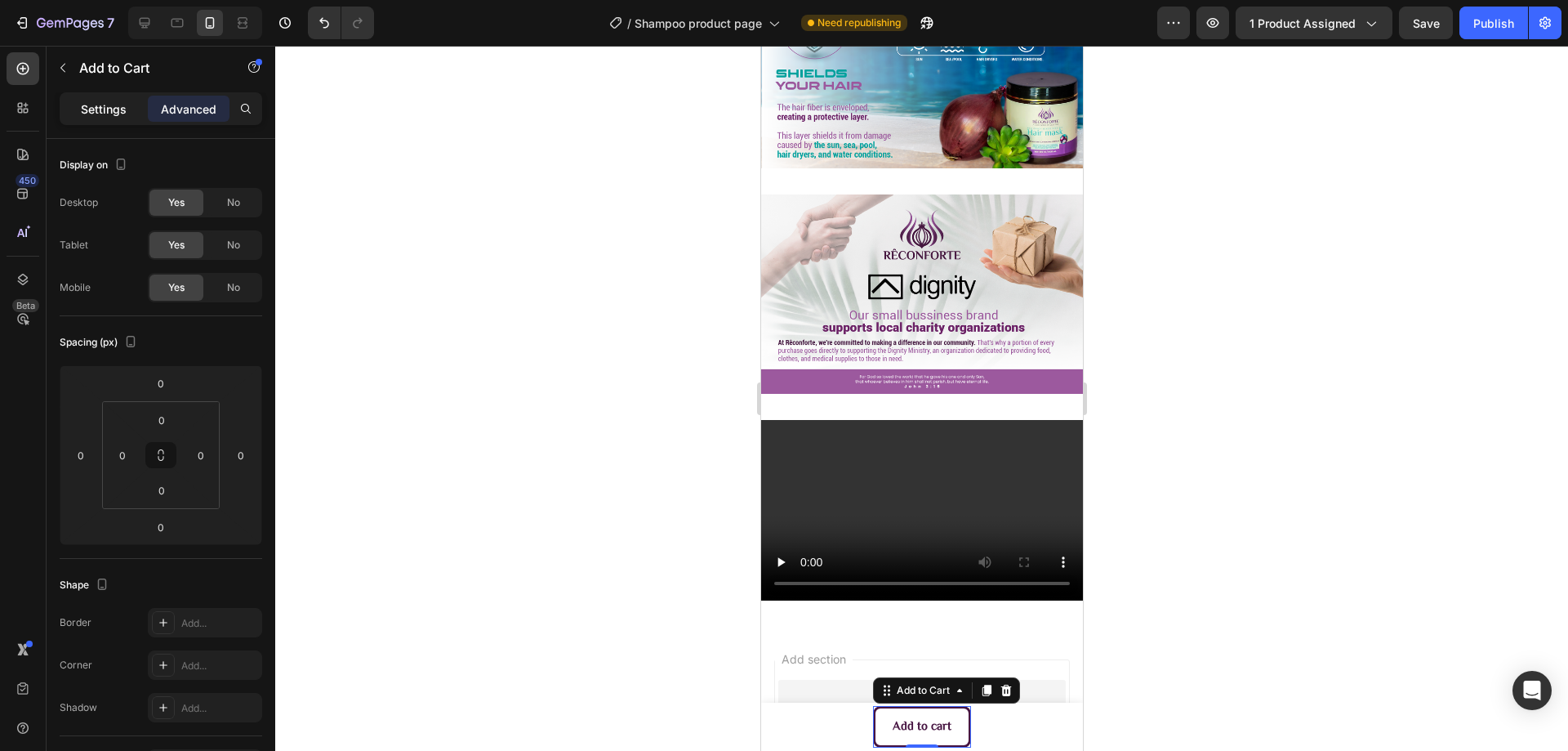
click at [68, 99] on div "Settings" at bounding box center [103, 108] width 82 height 26
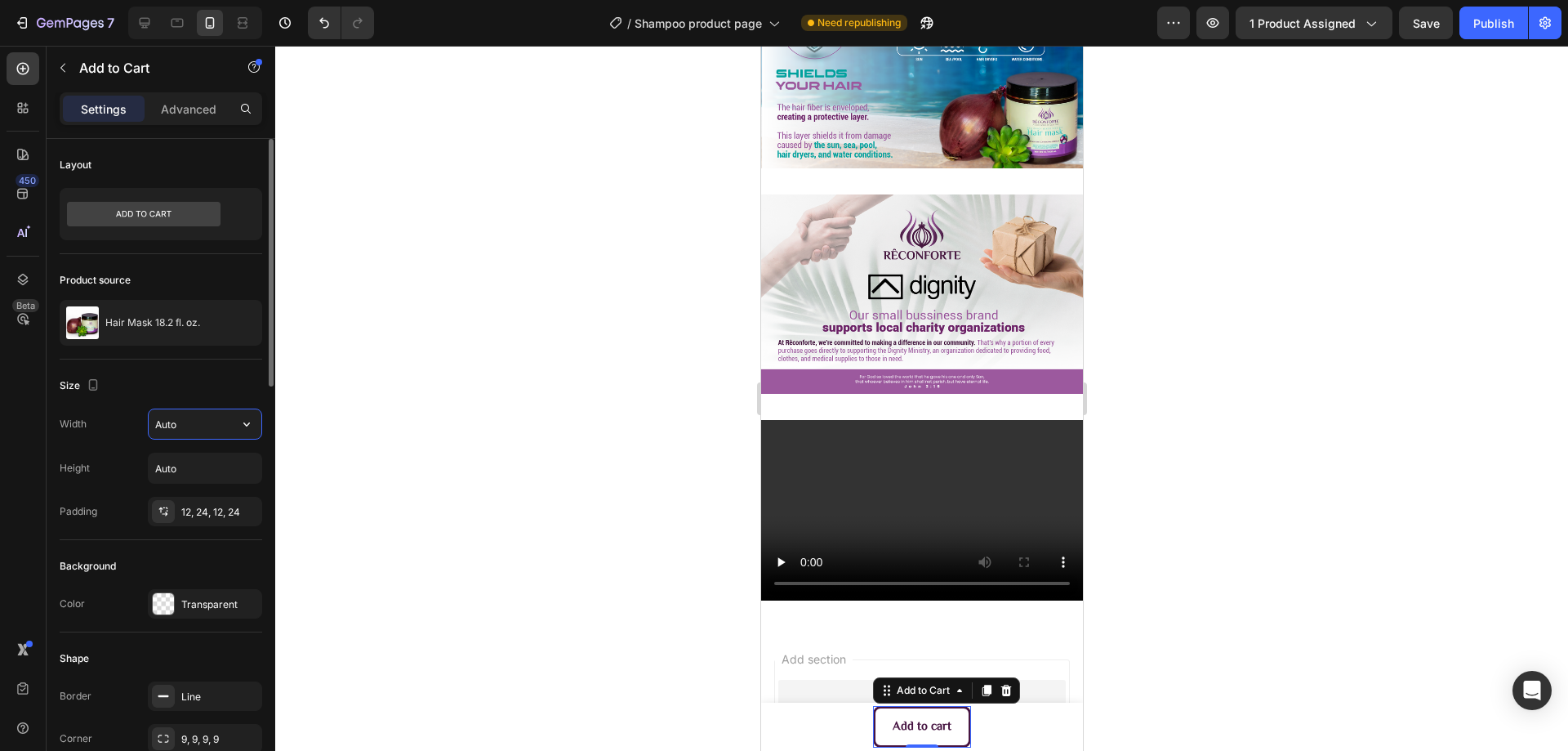
click at [190, 423] on input "Auto" at bounding box center [204, 424] width 113 height 30
click at [244, 420] on icon "button" at bounding box center [246, 423] width 16 height 16
click at [218, 495] on p "Full 100%" at bounding box center [200, 496] width 93 height 14
click at [244, 426] on icon "button" at bounding box center [246, 423] width 16 height 16
click at [207, 502] on p "Full 100%" at bounding box center [200, 496] width 93 height 14
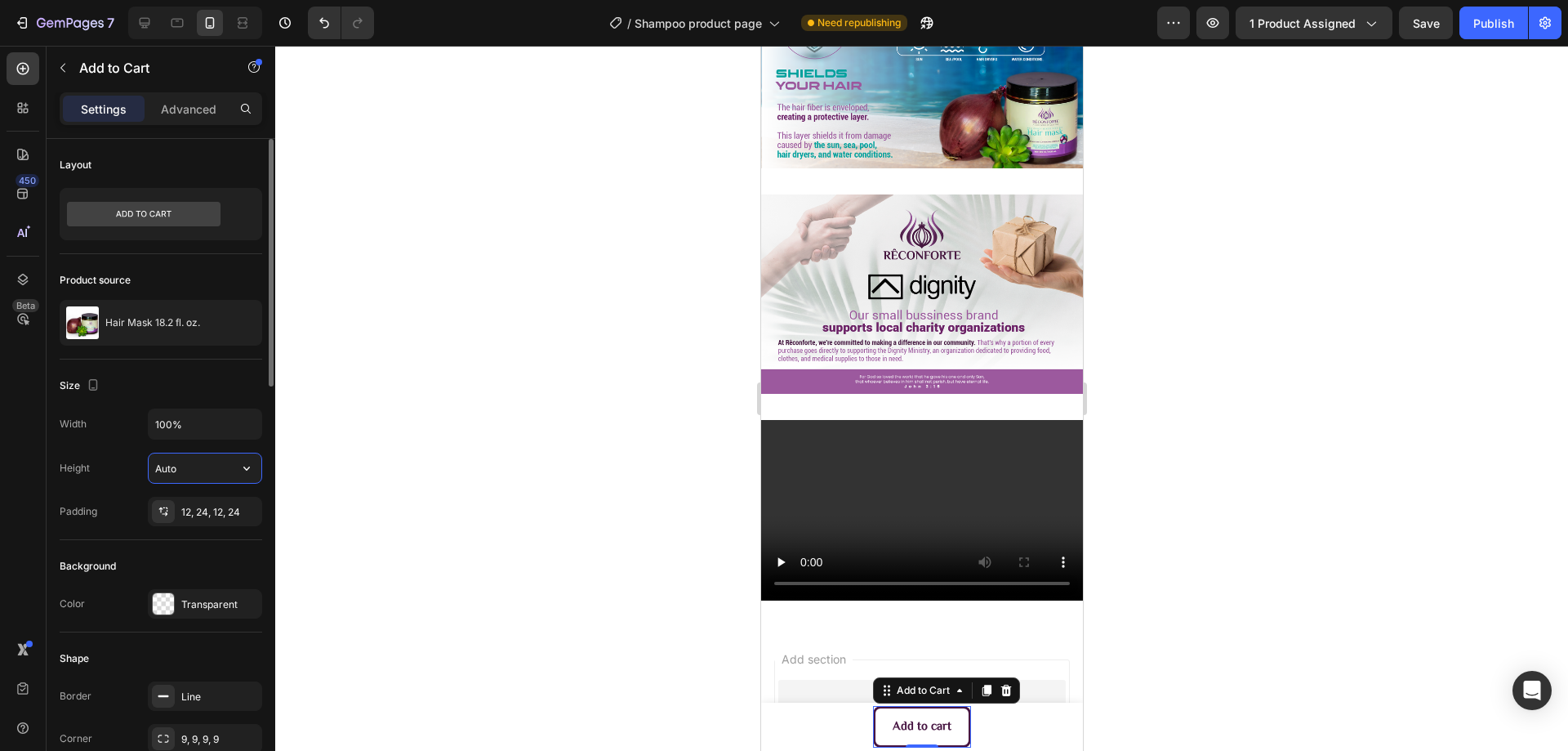
click at [218, 465] on input "Auto" at bounding box center [204, 468] width 113 height 30
click at [206, 417] on input "100%" at bounding box center [204, 424] width 113 height 30
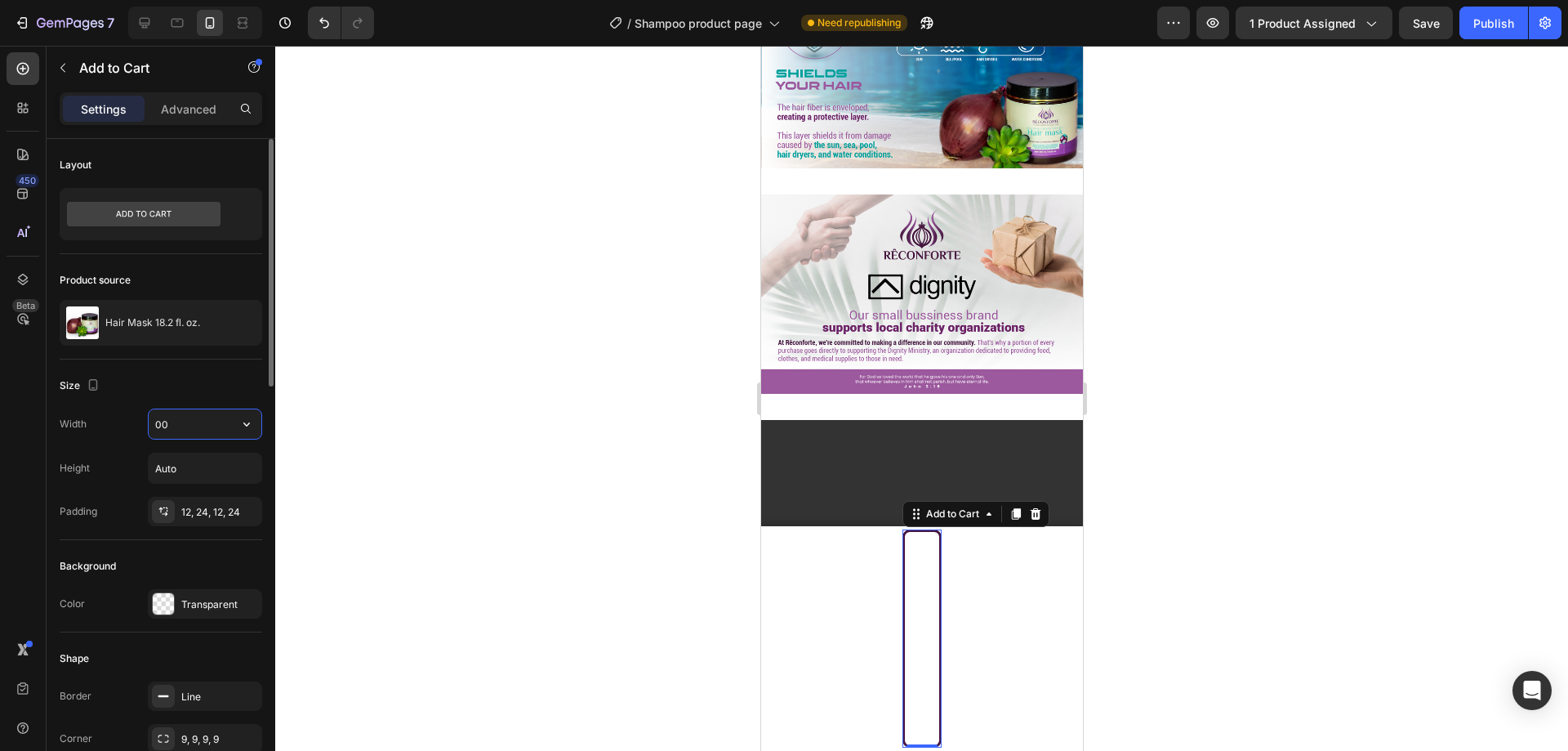
type input "300"
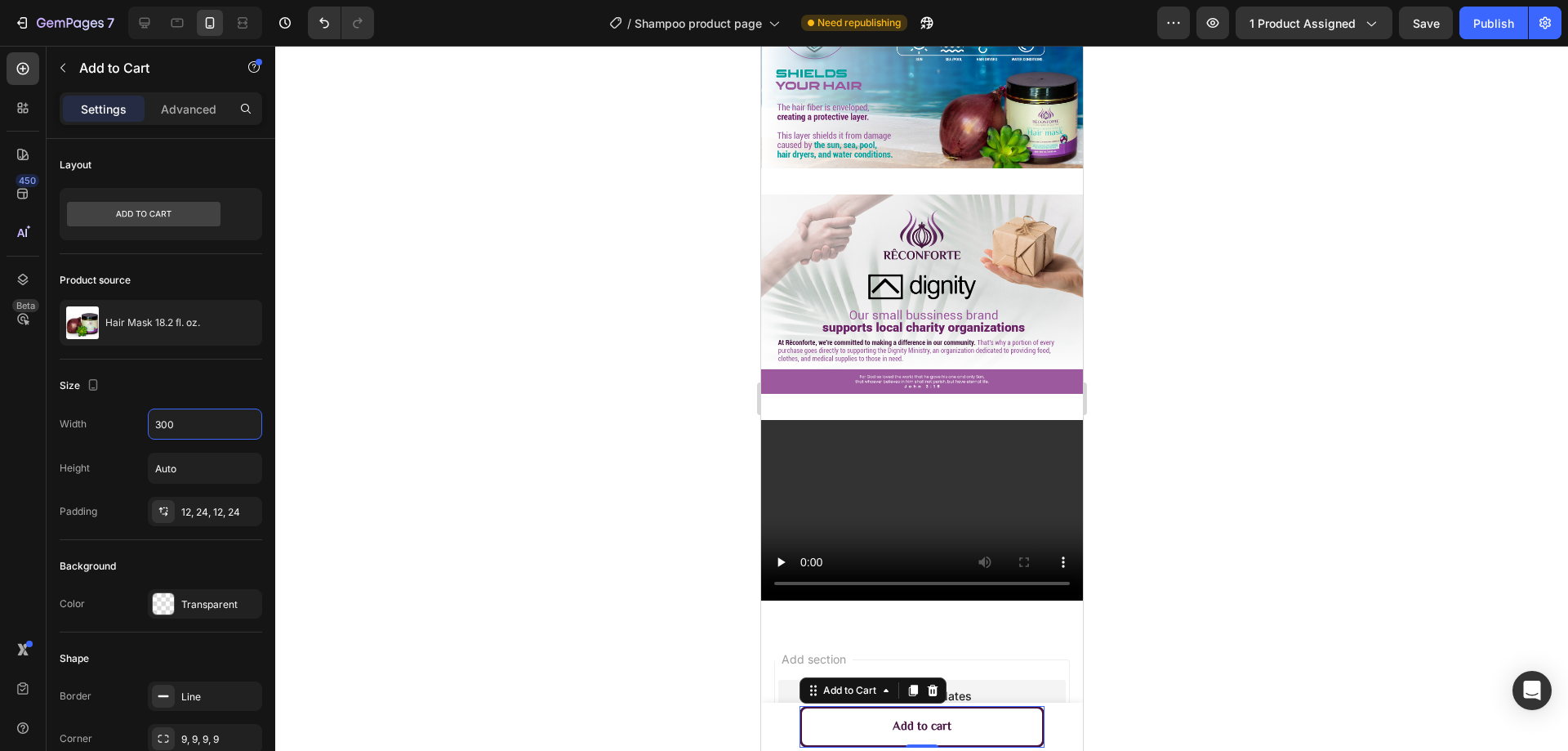
click at [385, 451] on div at bounding box center [921, 397] width 1292 height 705
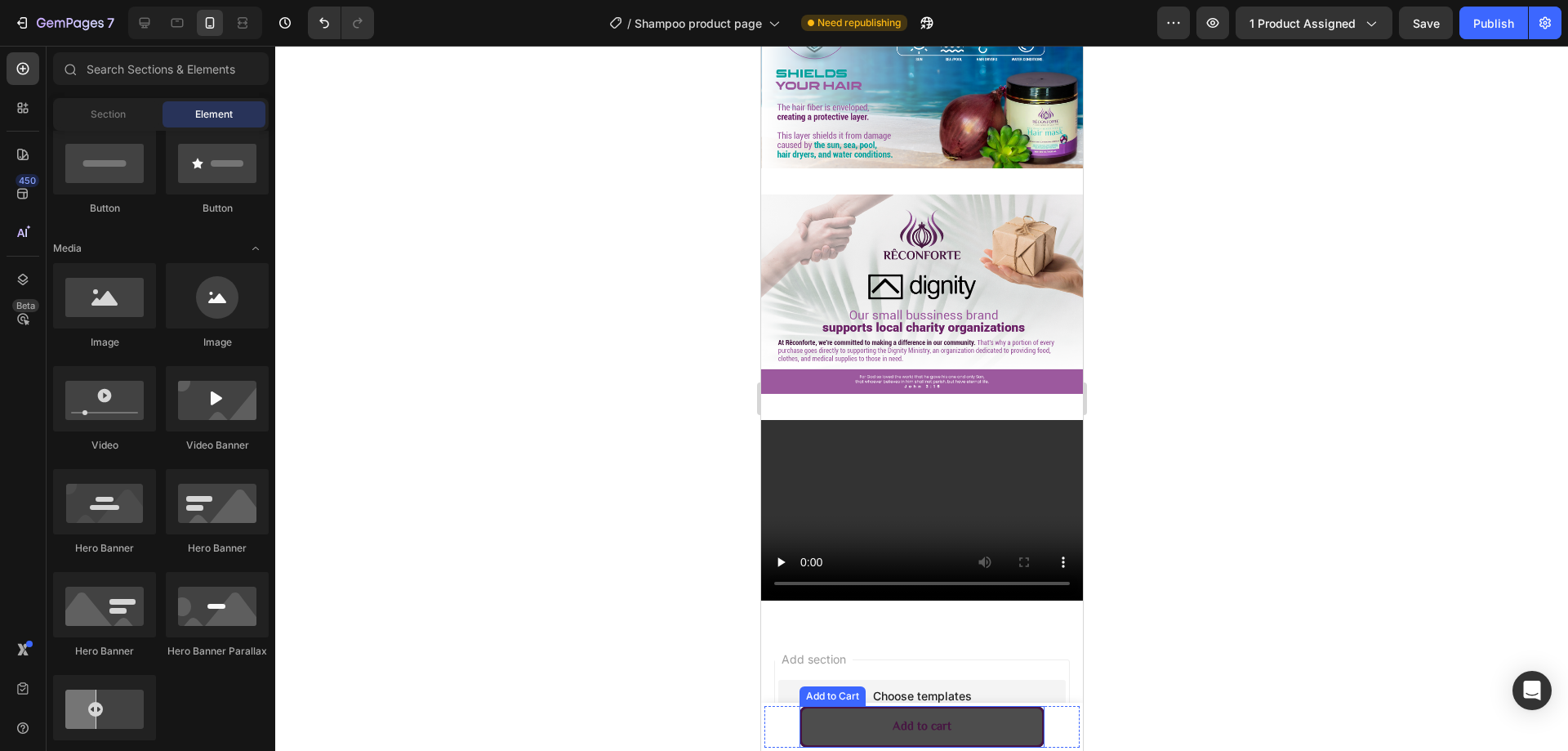
click at [800, 730] on button "Add to cart" at bounding box center [921, 726] width 245 height 41
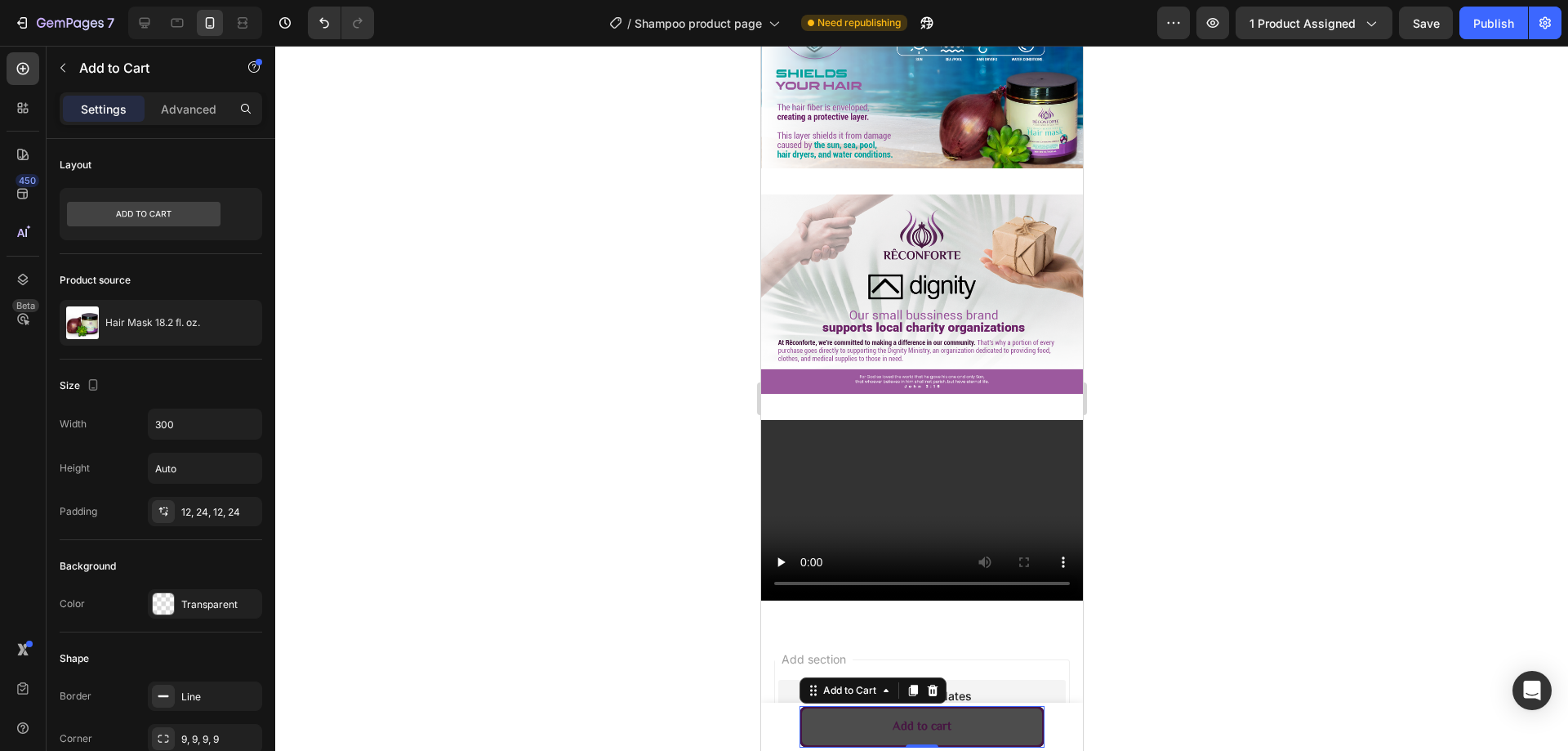
click at [840, 731] on button "Add to cart" at bounding box center [921, 726] width 245 height 41
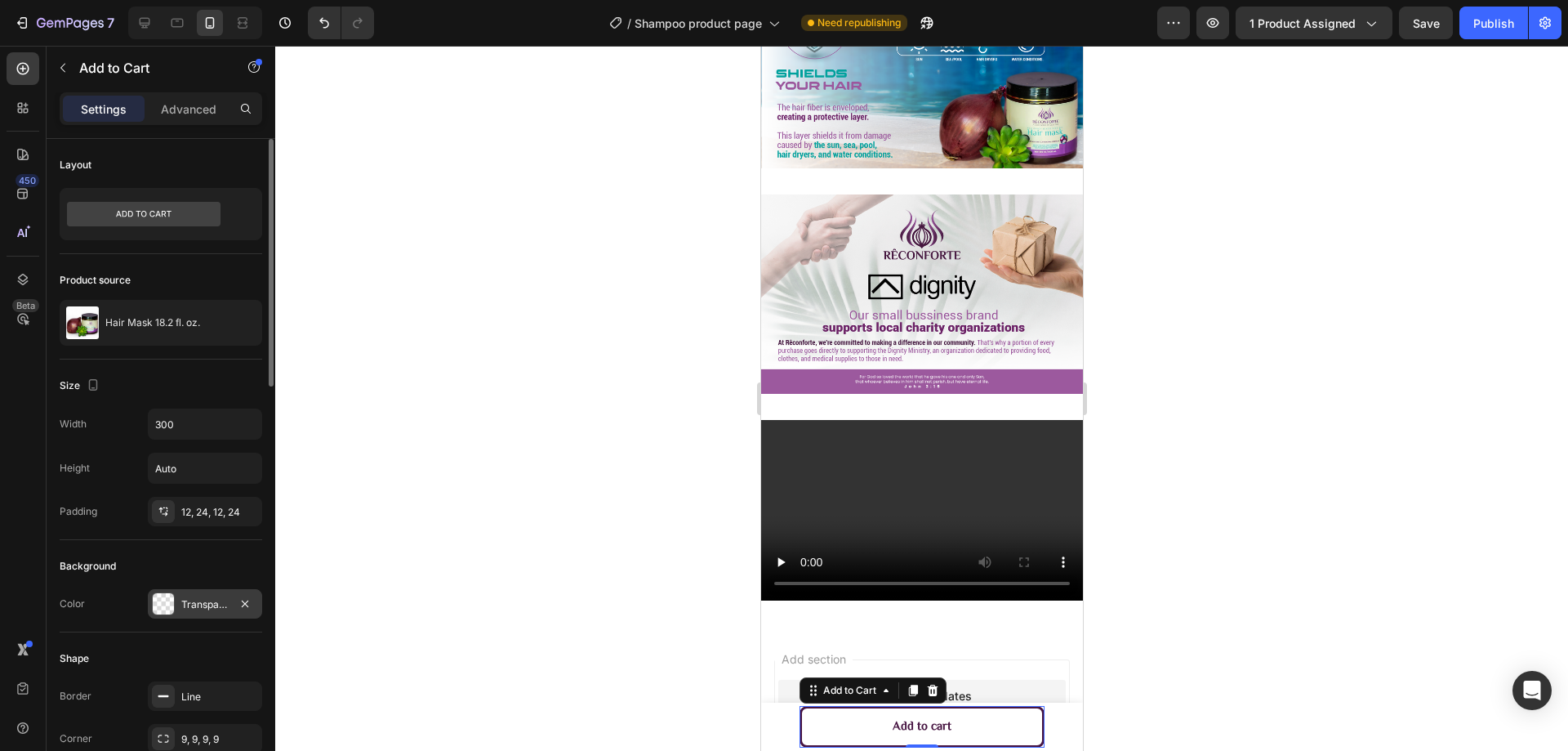
click at [199, 608] on div "Transparent" at bounding box center [204, 603] width 47 height 14
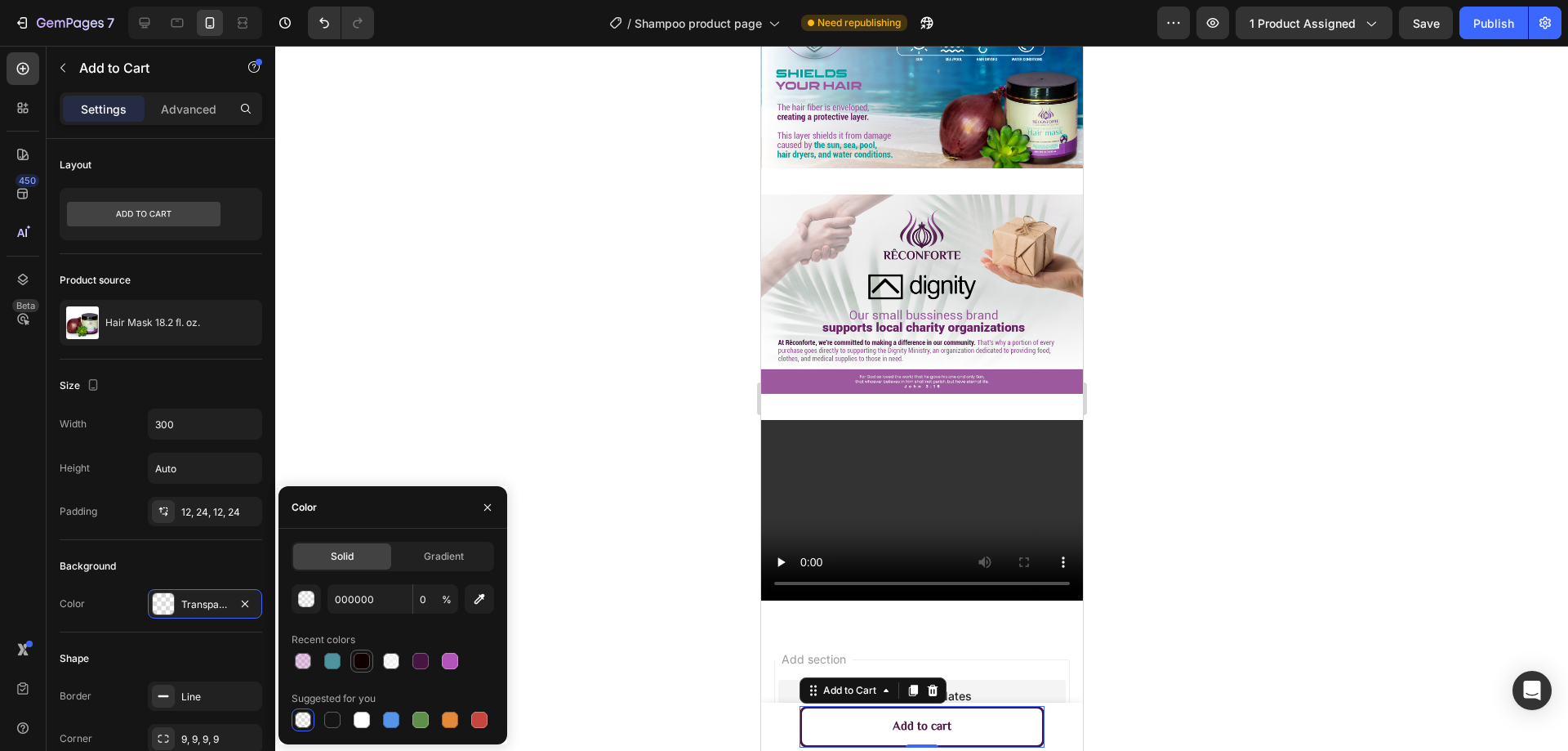
click at [356, 666] on div at bounding box center [361, 660] width 16 height 16
type input "110000"
type input "100"
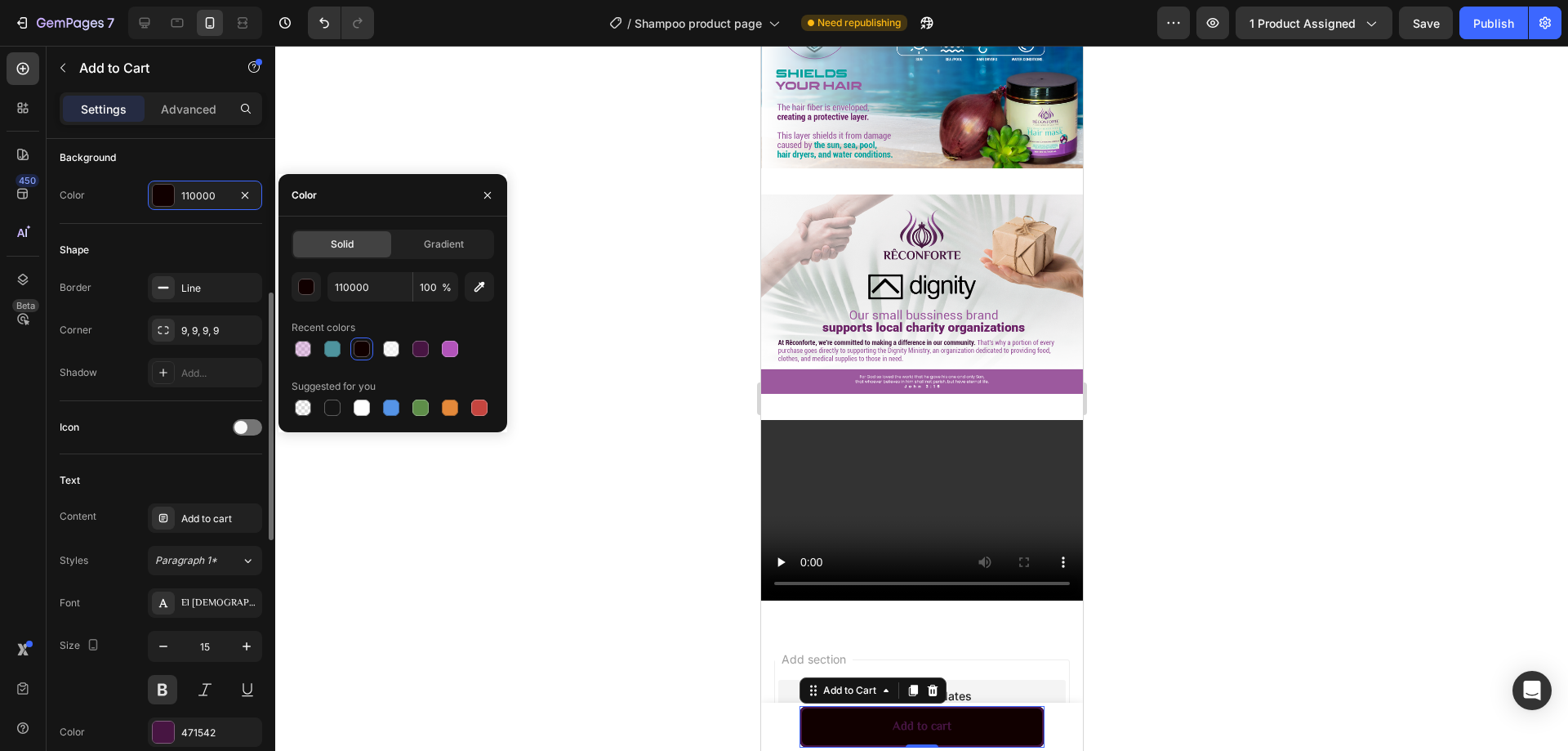
scroll to position [654, 0]
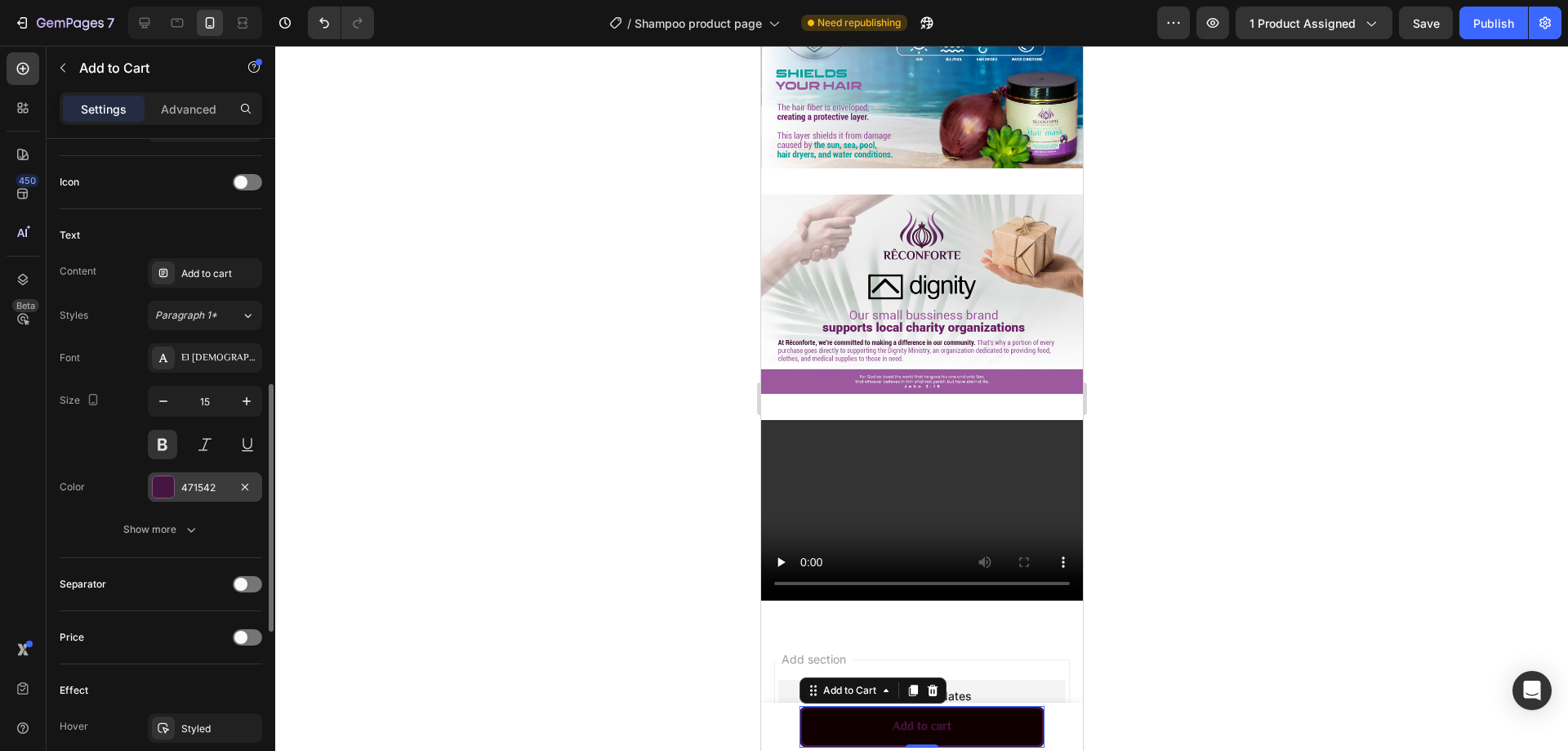
click at [161, 487] on div at bounding box center [163, 487] width 21 height 21
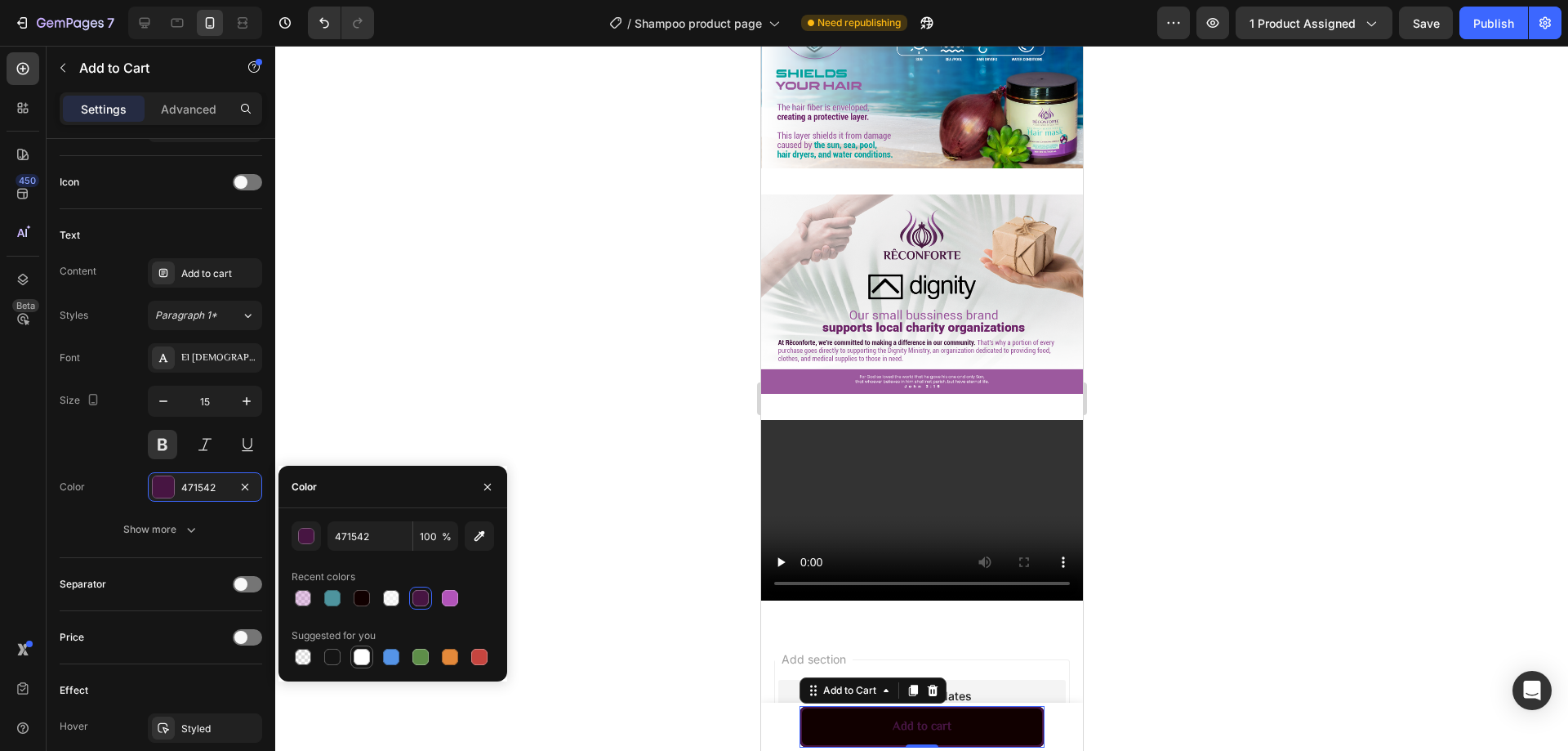
click at [359, 658] on div at bounding box center [361, 657] width 16 height 16
type input "FFFFFF"
click at [596, 563] on div at bounding box center [921, 397] width 1292 height 705
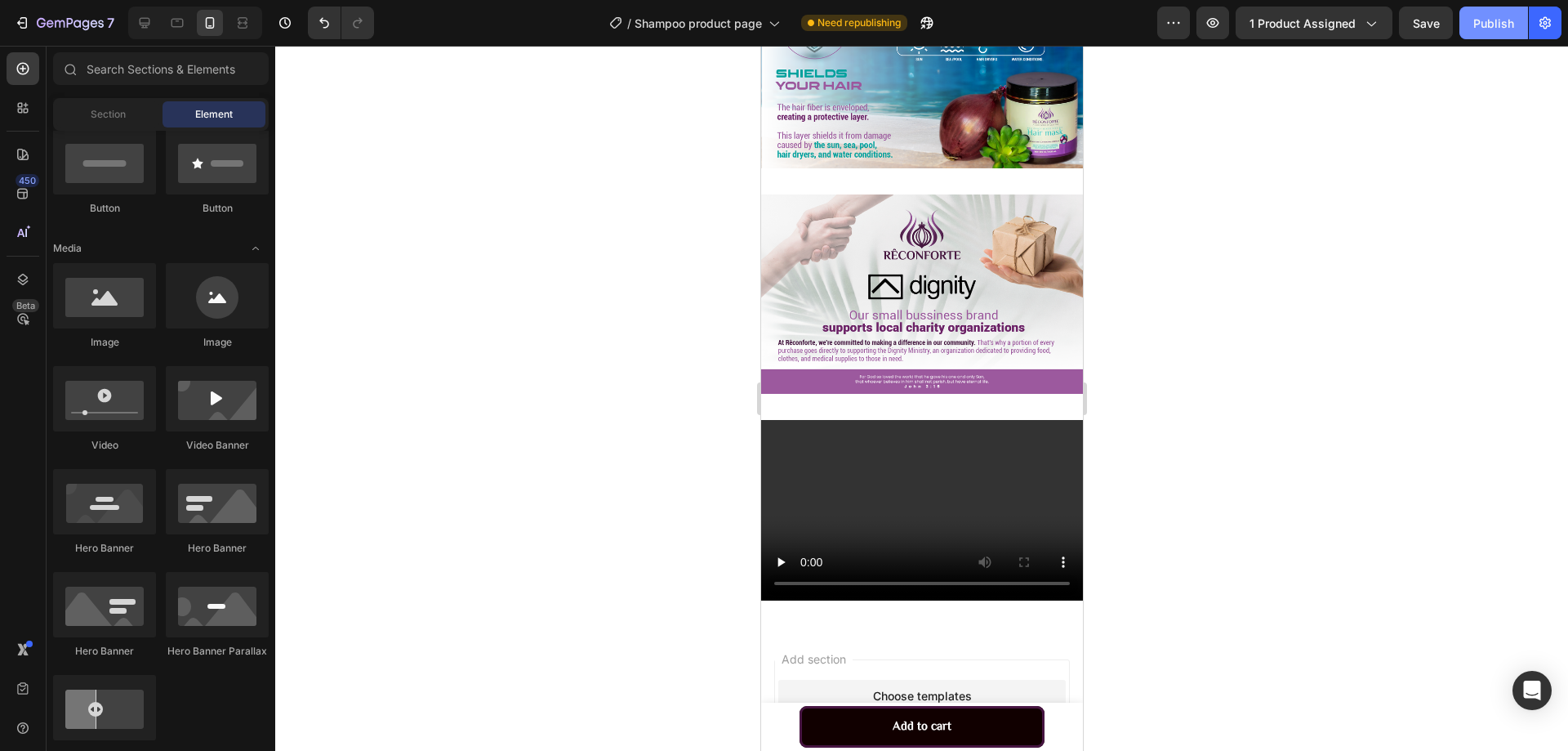
click at [1484, 33] on button "Publish" at bounding box center [1493, 23] width 68 height 33
click at [814, 479] on video at bounding box center [921, 511] width 322 height 181
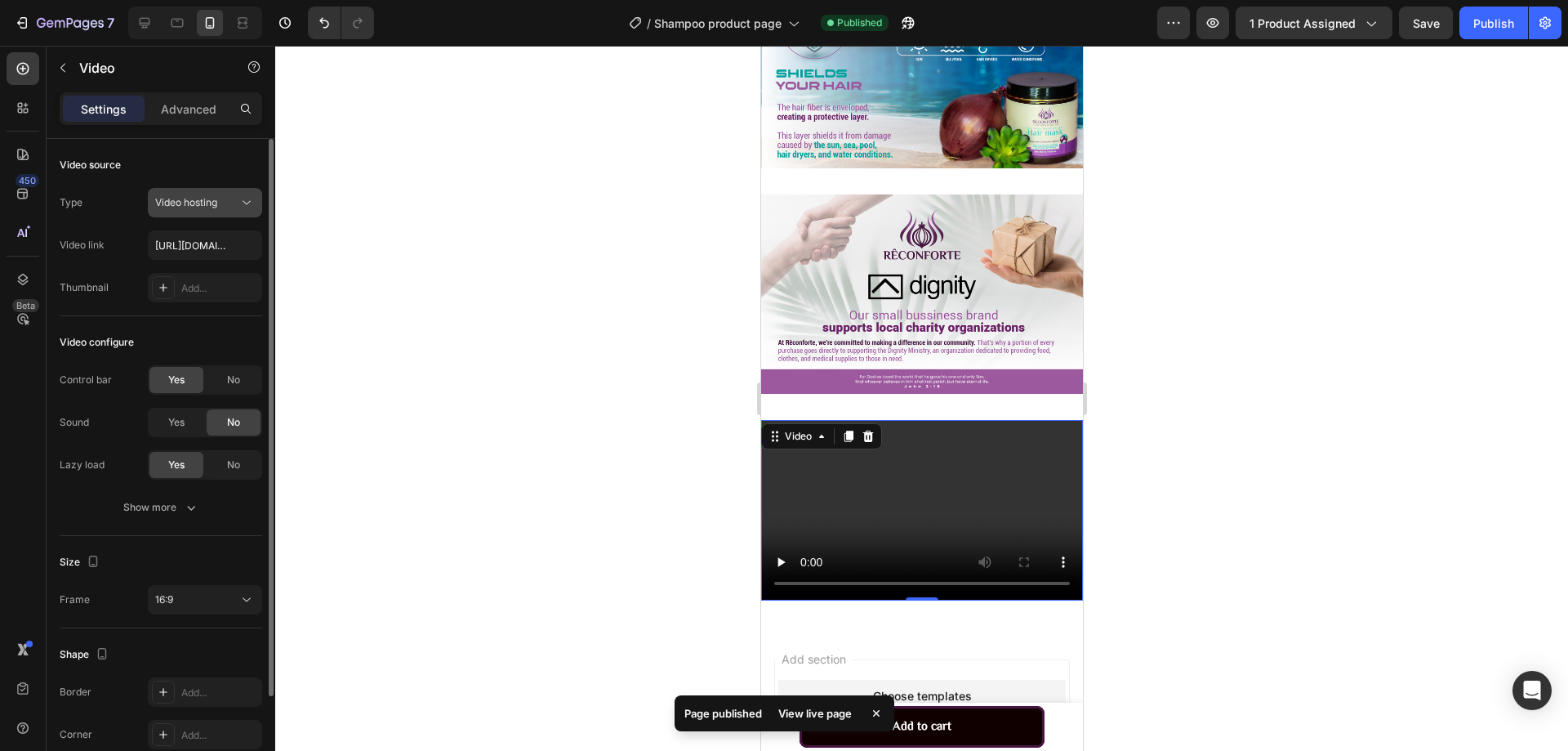
click at [230, 194] on button "Video hosting" at bounding box center [204, 202] width 115 height 30
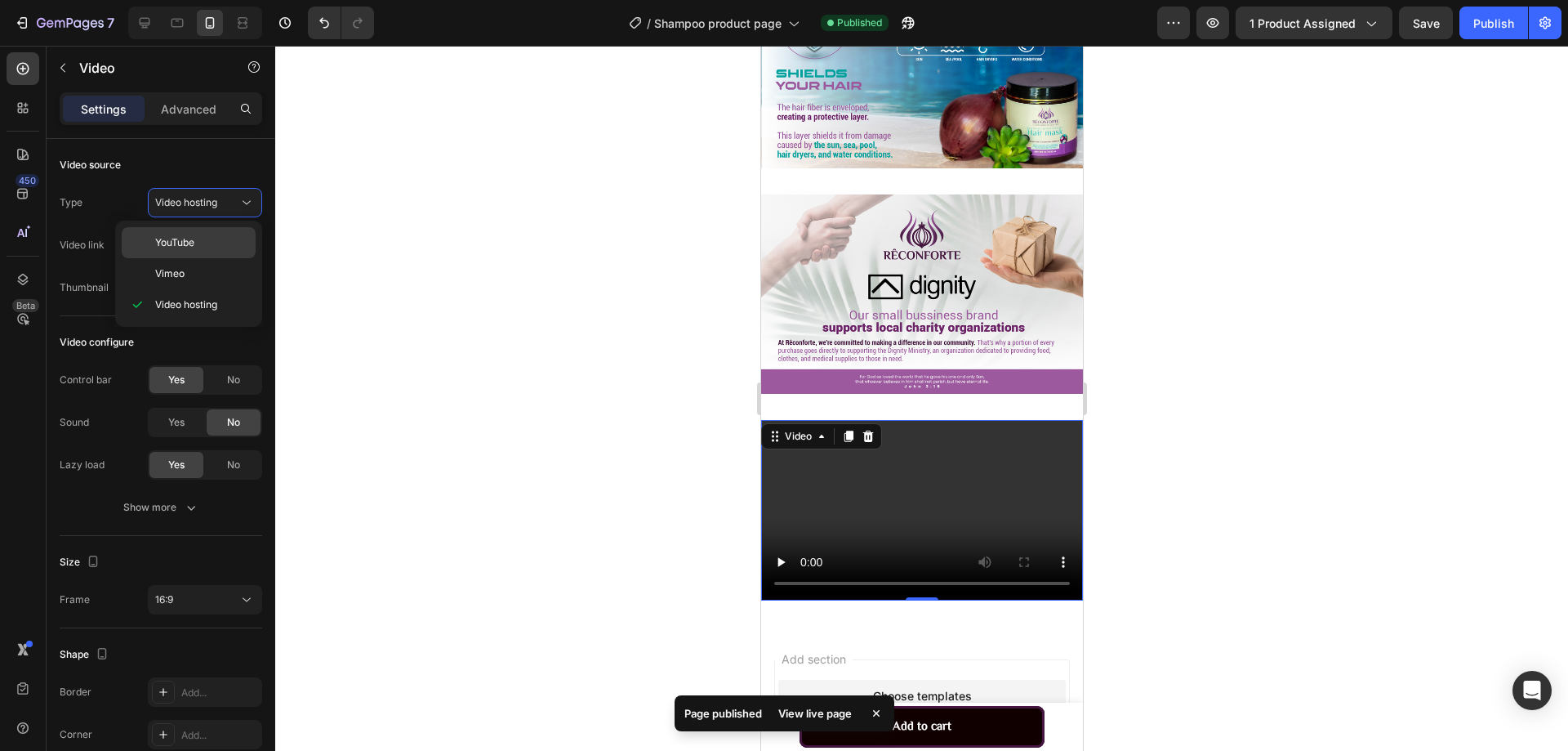
click at [203, 249] on p "YouTube" at bounding box center [201, 242] width 93 height 14
type input "[URL][DOMAIN_NAME]"
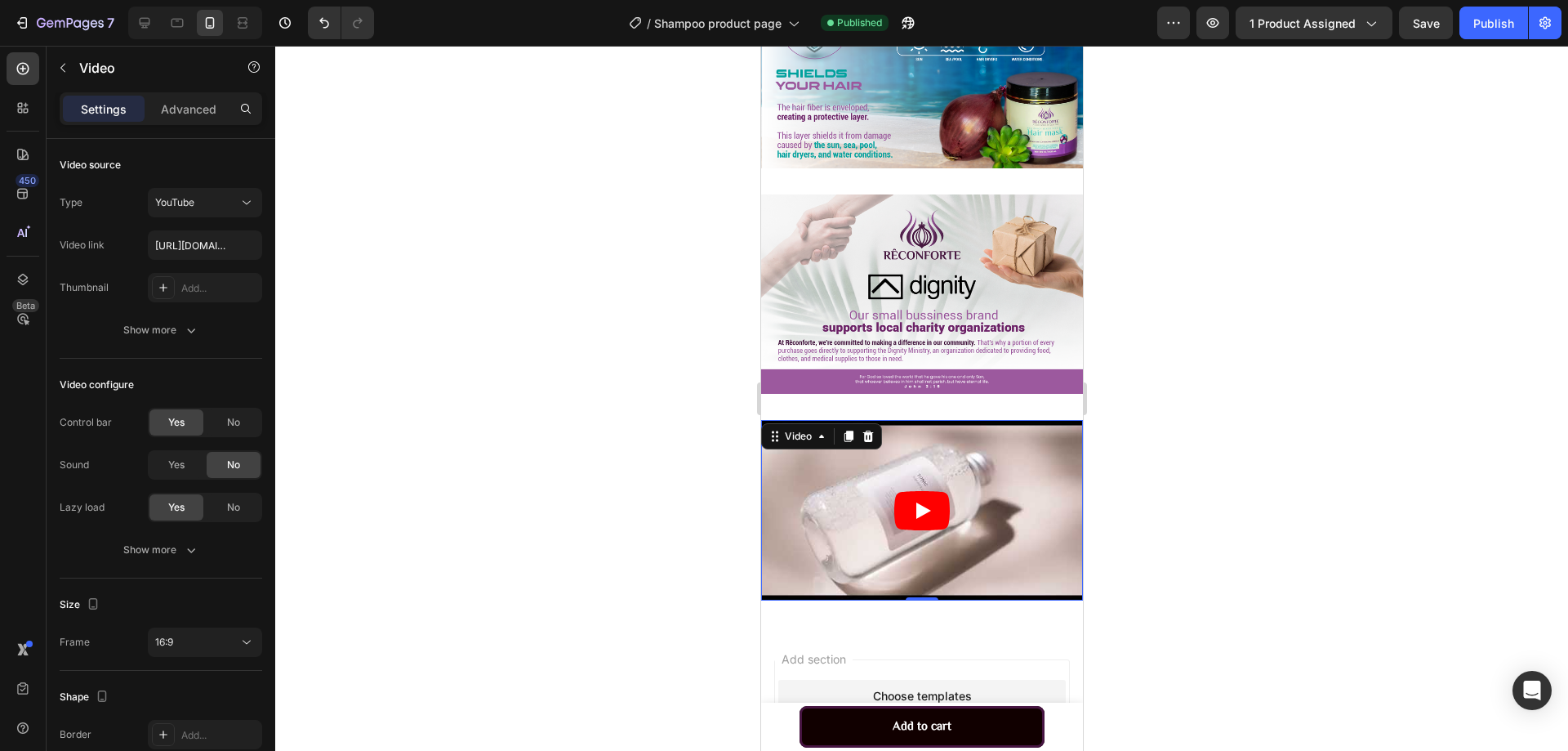
click at [519, 370] on div at bounding box center [921, 397] width 1292 height 705
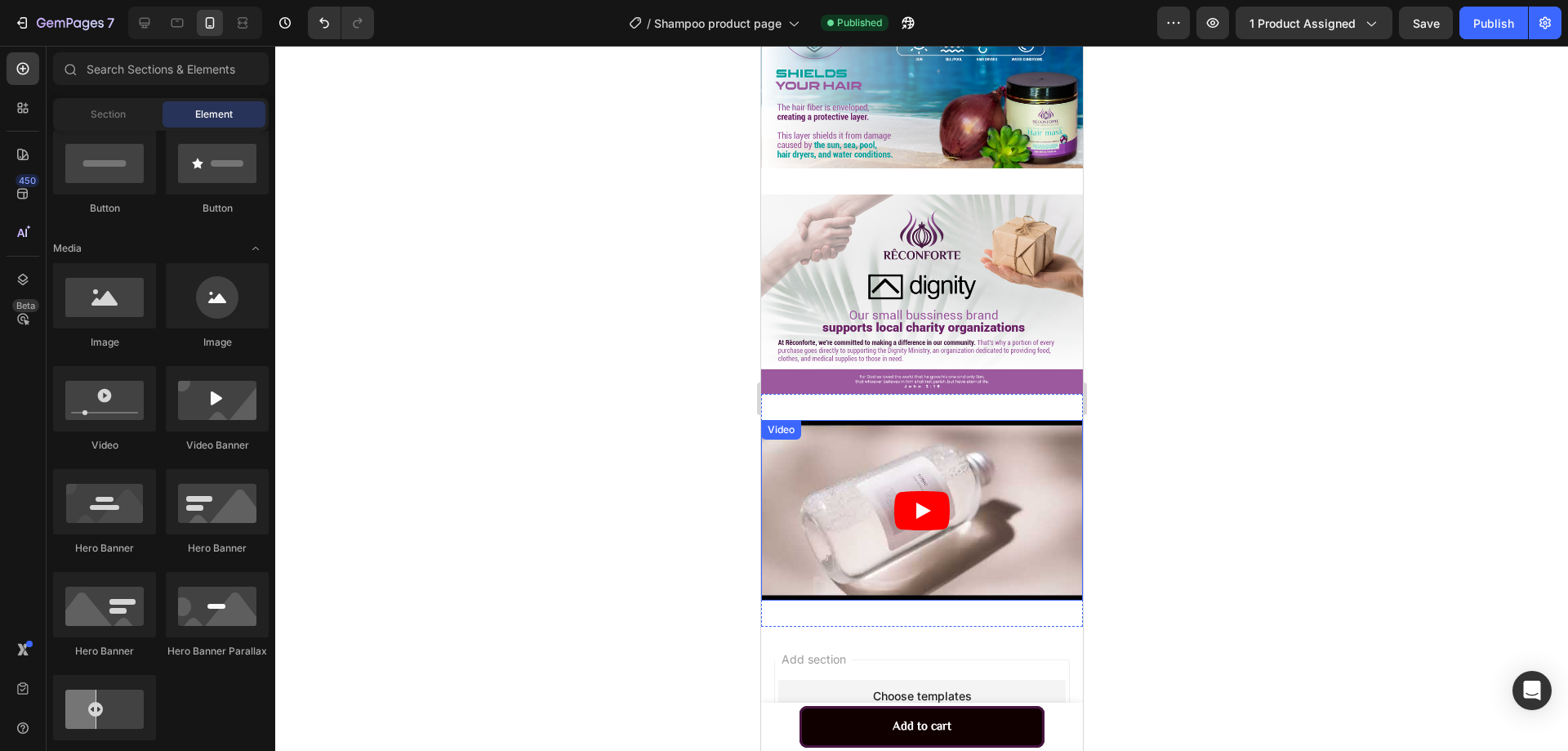
click at [837, 522] on article at bounding box center [921, 511] width 322 height 181
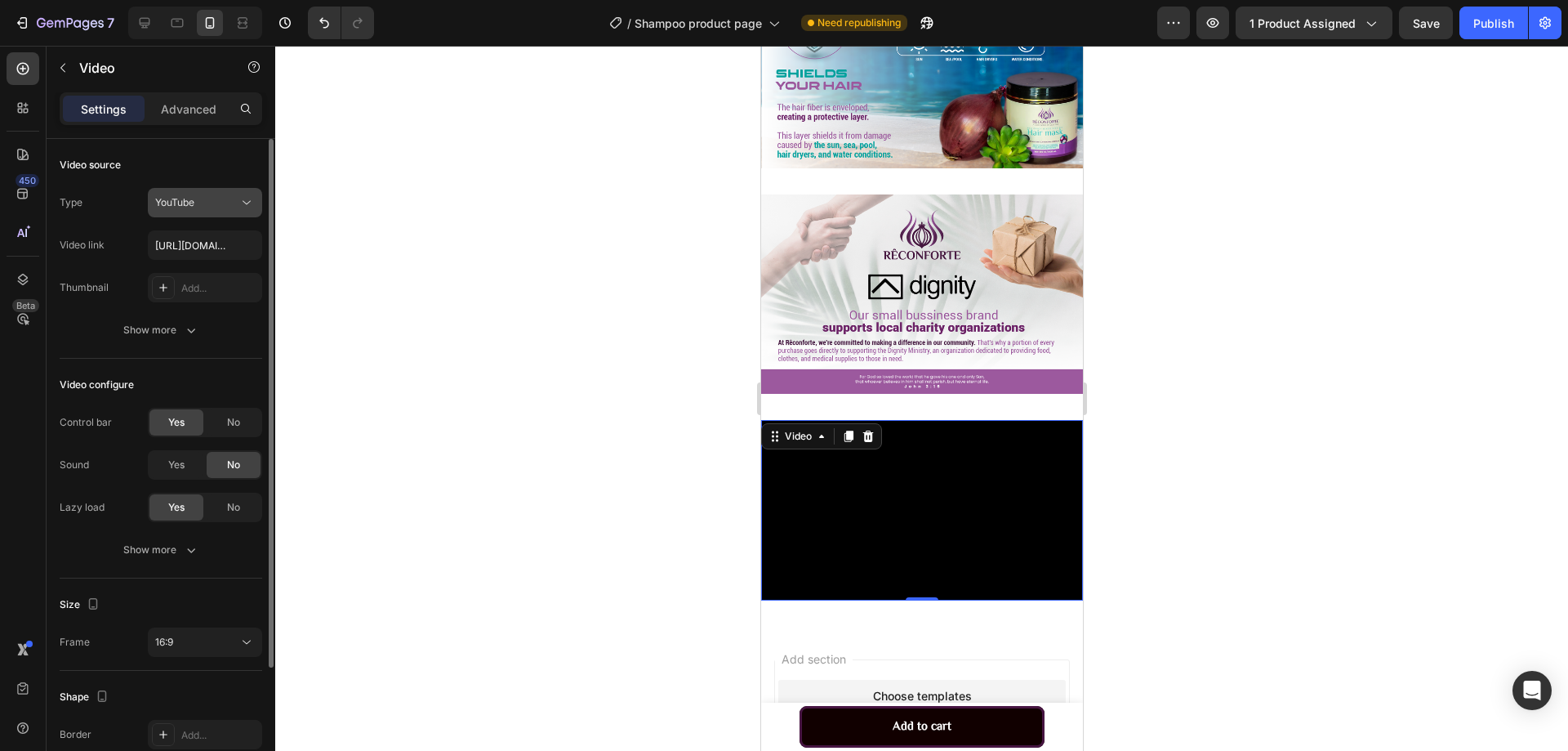
click at [238, 202] on icon at bounding box center [246, 202] width 16 height 16
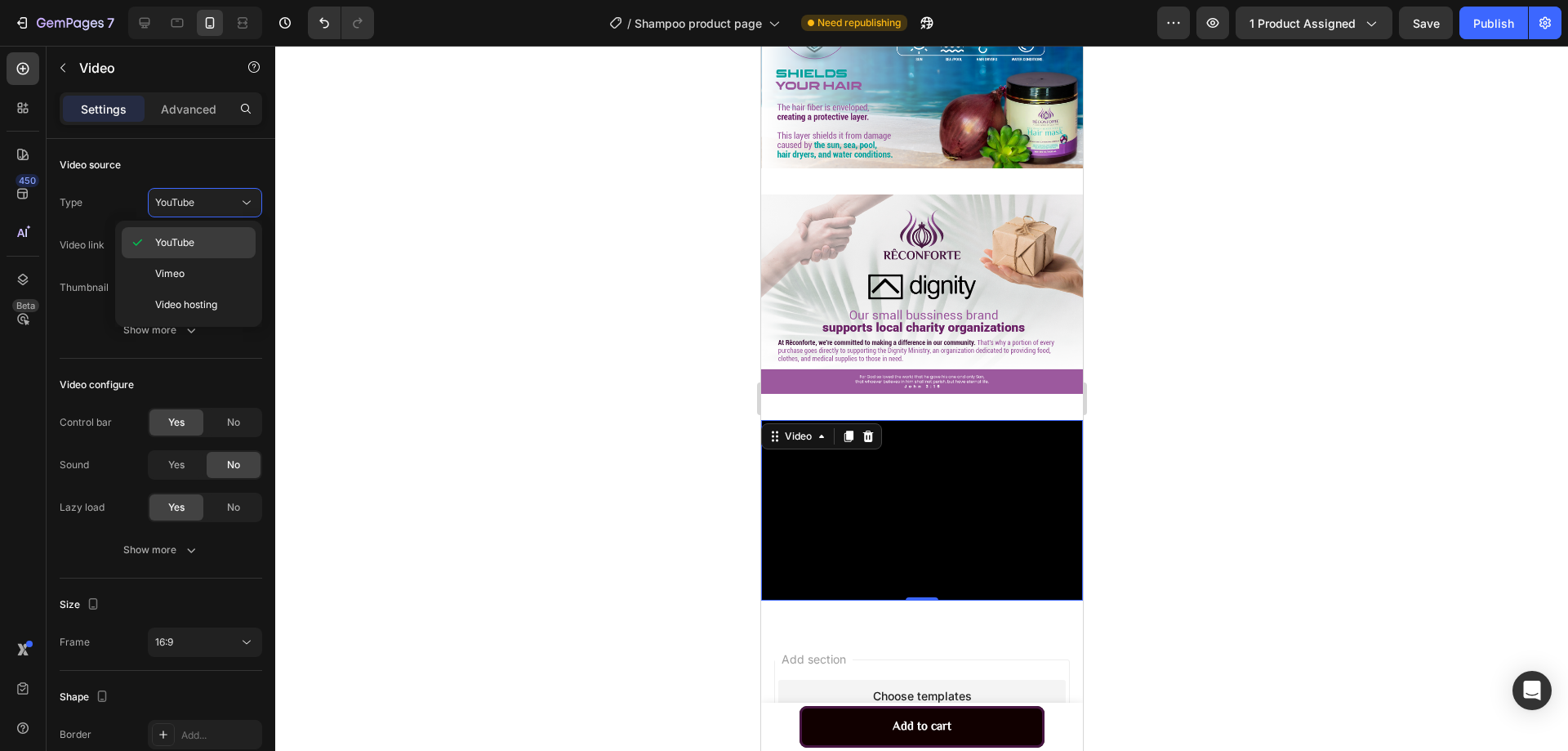
click at [226, 258] on div "YouTube" at bounding box center [188, 274] width 134 height 31
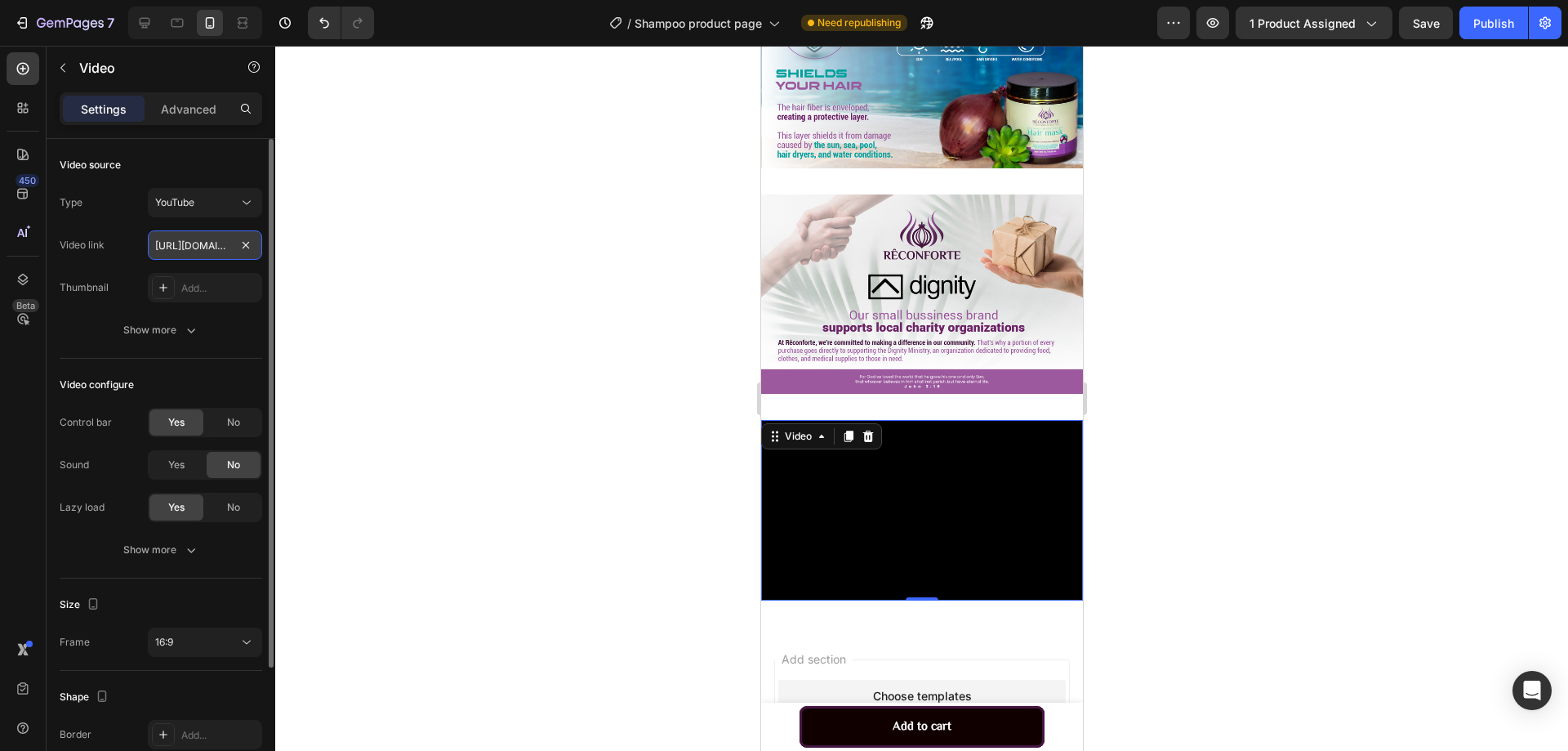
click at [222, 249] on input "[URL][DOMAIN_NAME]" at bounding box center [204, 245] width 115 height 30
click at [228, 333] on button "Show more" at bounding box center [161, 330] width 202 height 30
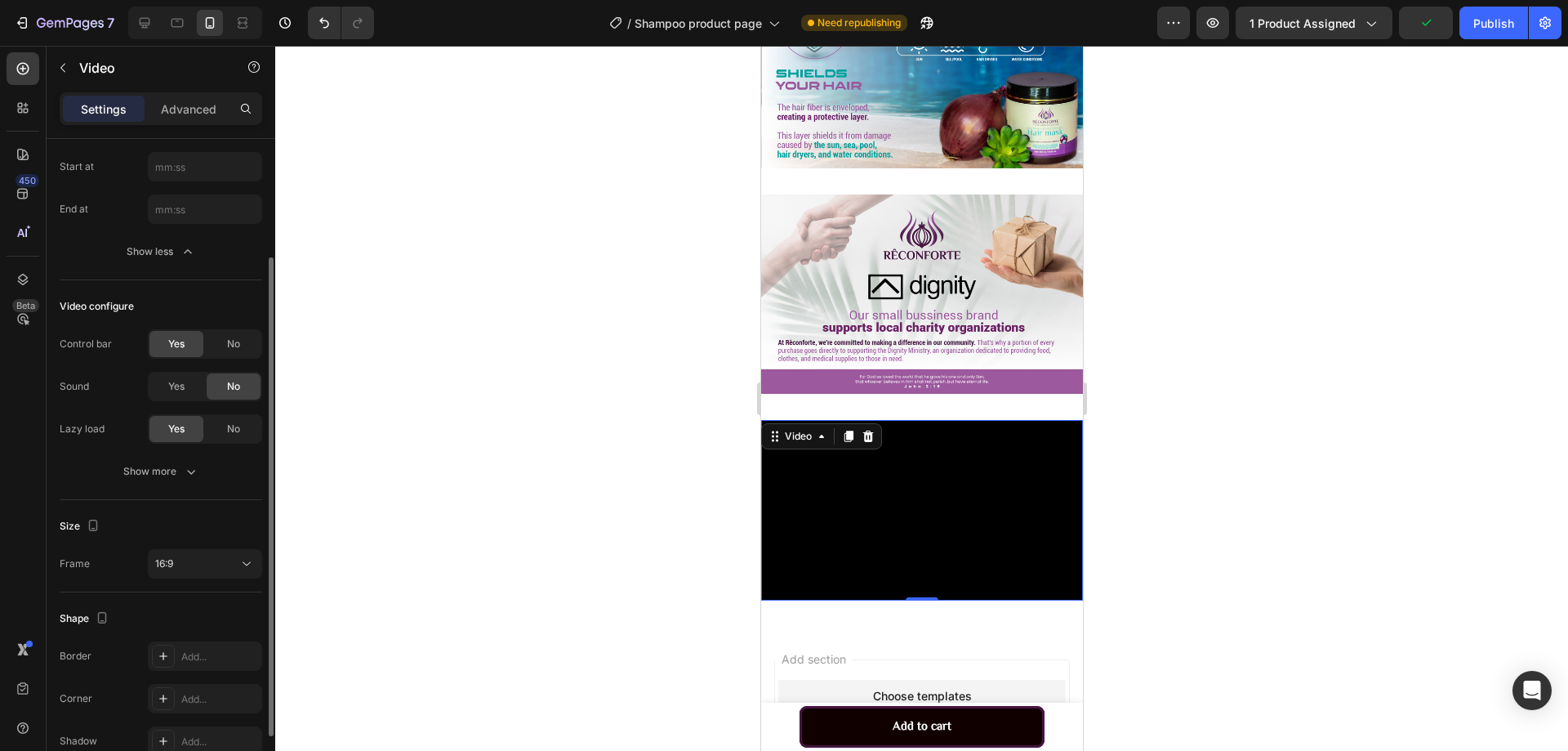
scroll to position [245, 0]
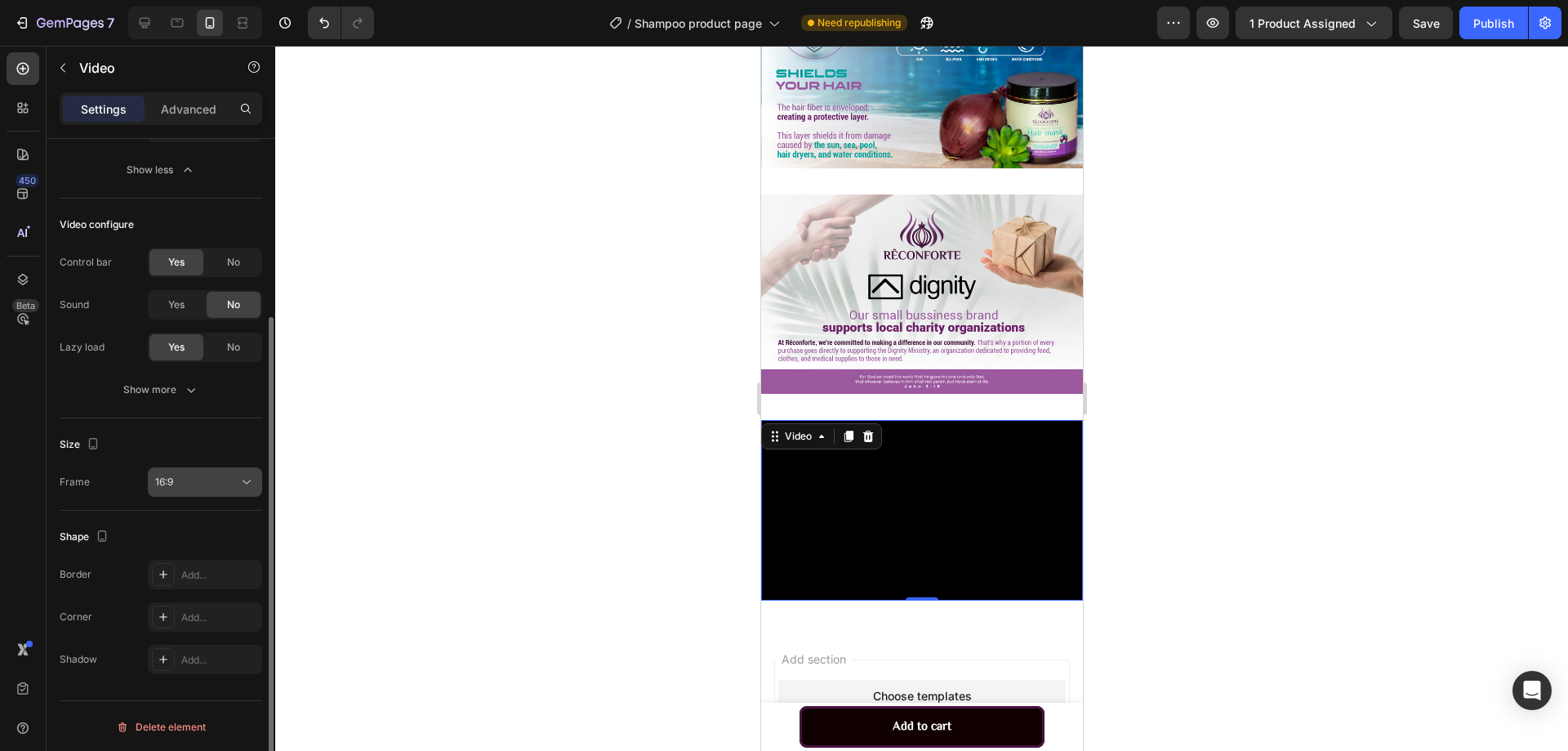
click at [206, 477] on div "16:9" at bounding box center [197, 481] width 83 height 14
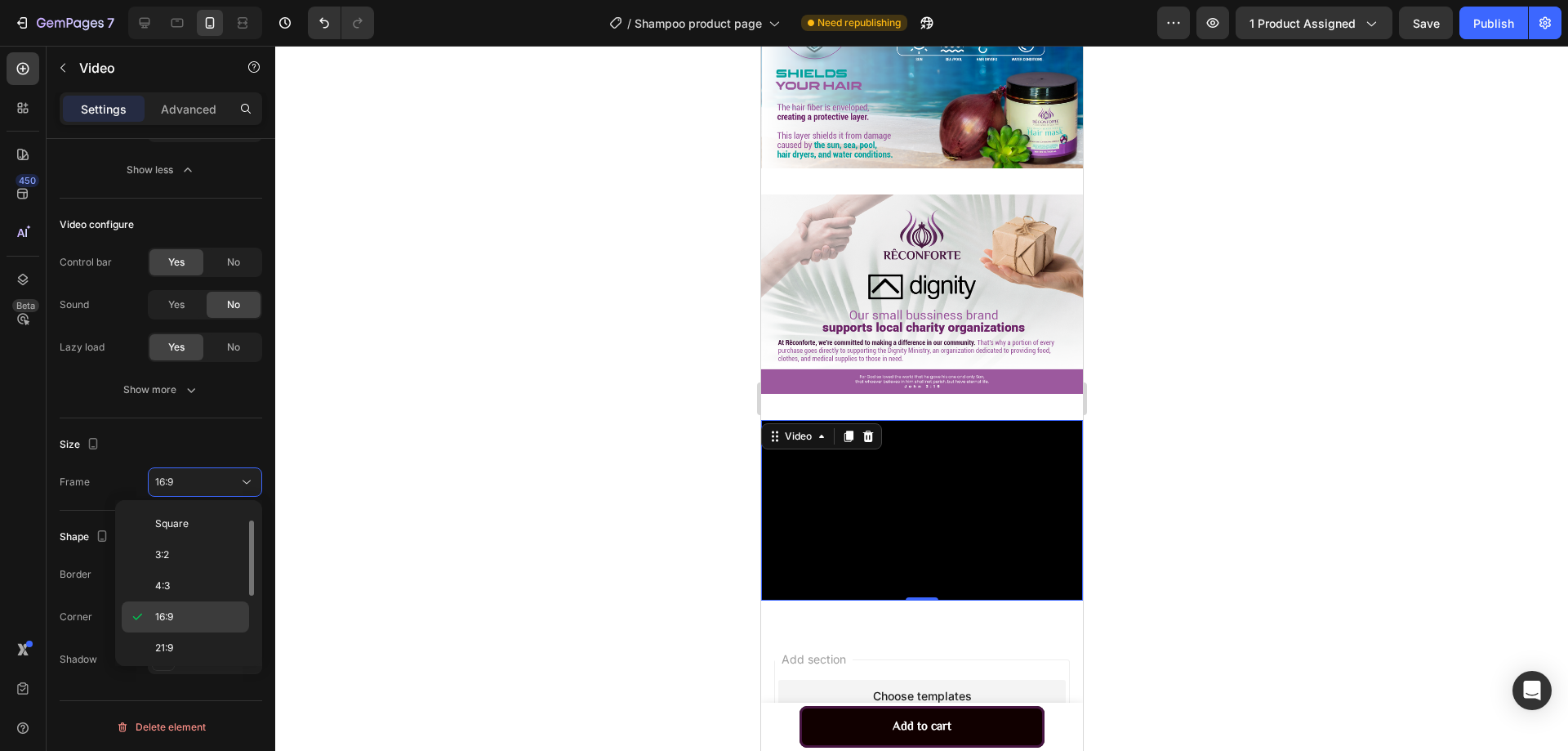
scroll to position [158, 0]
click at [206, 613] on p "9:16" at bounding box center [199, 612] width 87 height 14
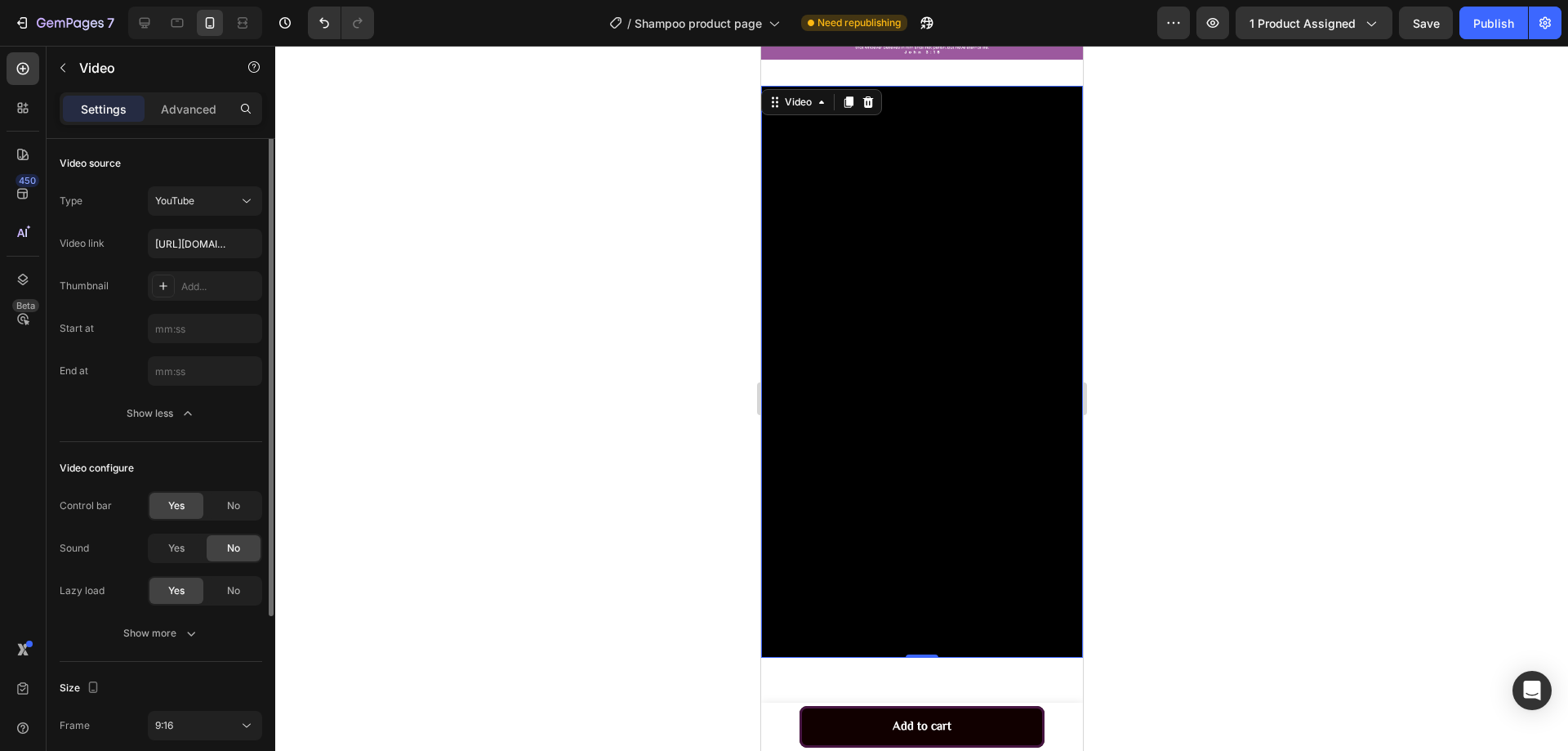
scroll to position [0, 0]
click at [196, 250] on input "[URL][DOMAIN_NAME]" at bounding box center [204, 245] width 115 height 30
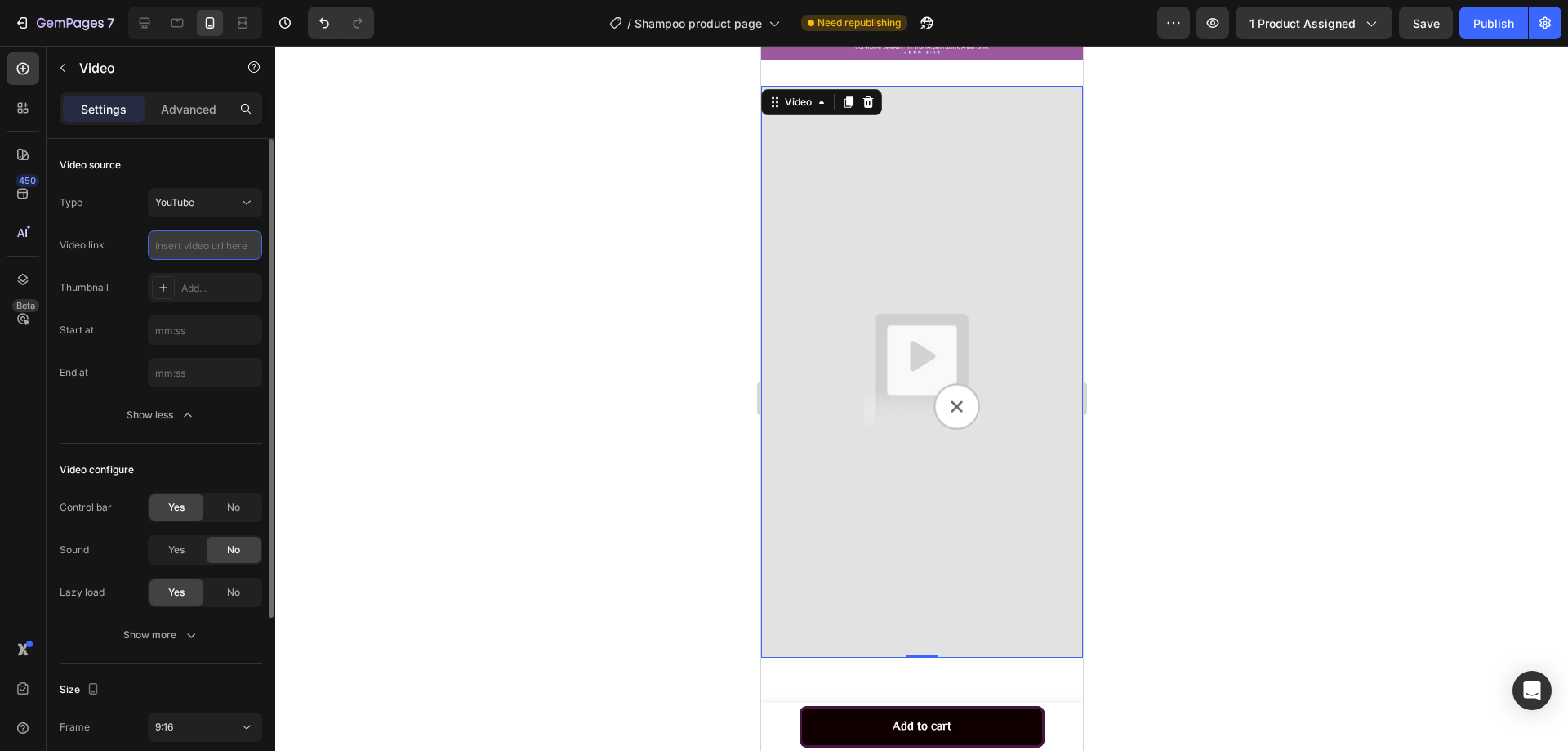
paste input "[URL][DOMAIN_NAME]"
type input "[URL][DOMAIN_NAME]"
click at [431, 273] on div at bounding box center [921, 397] width 1292 height 705
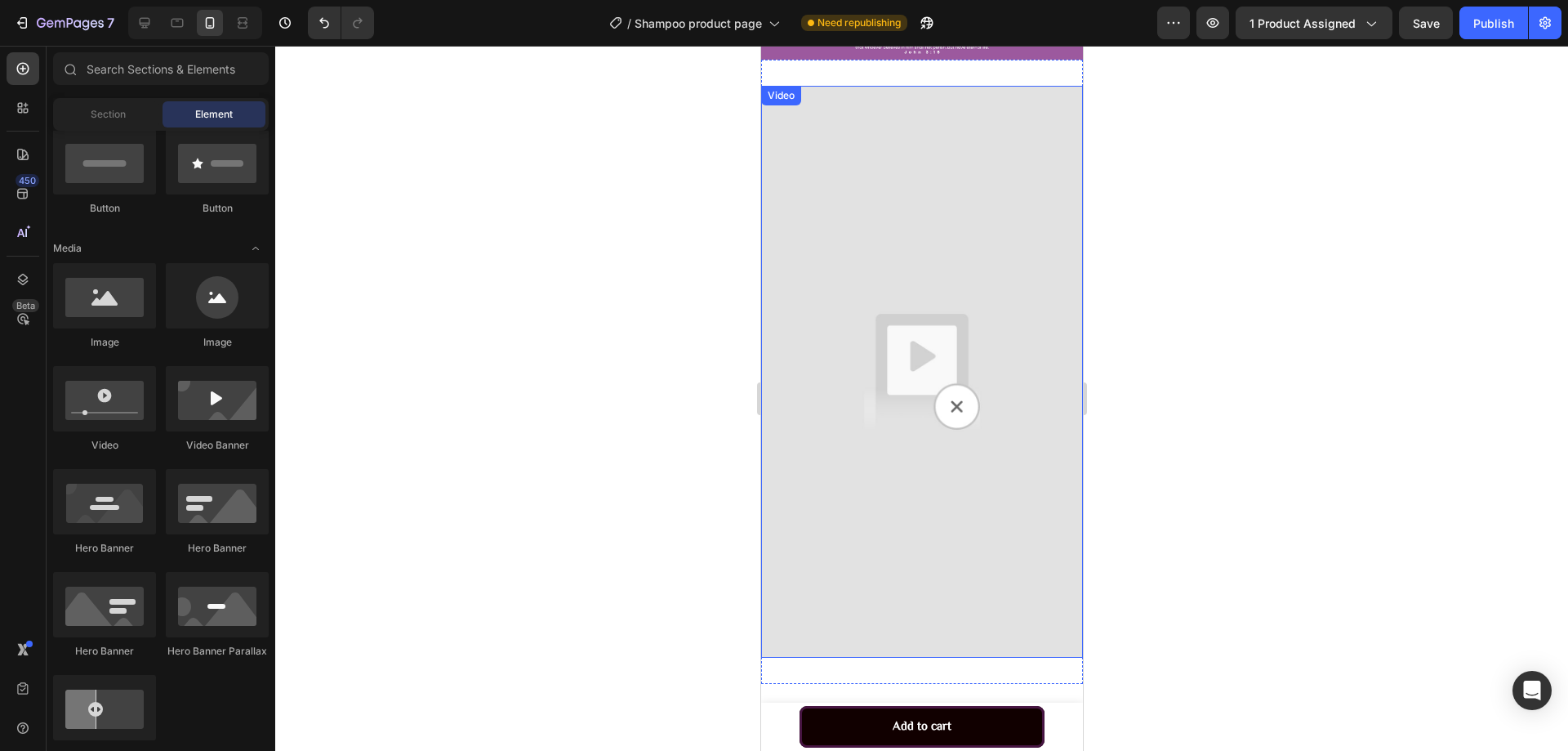
click at [965, 272] on img at bounding box center [921, 371] width 322 height 572
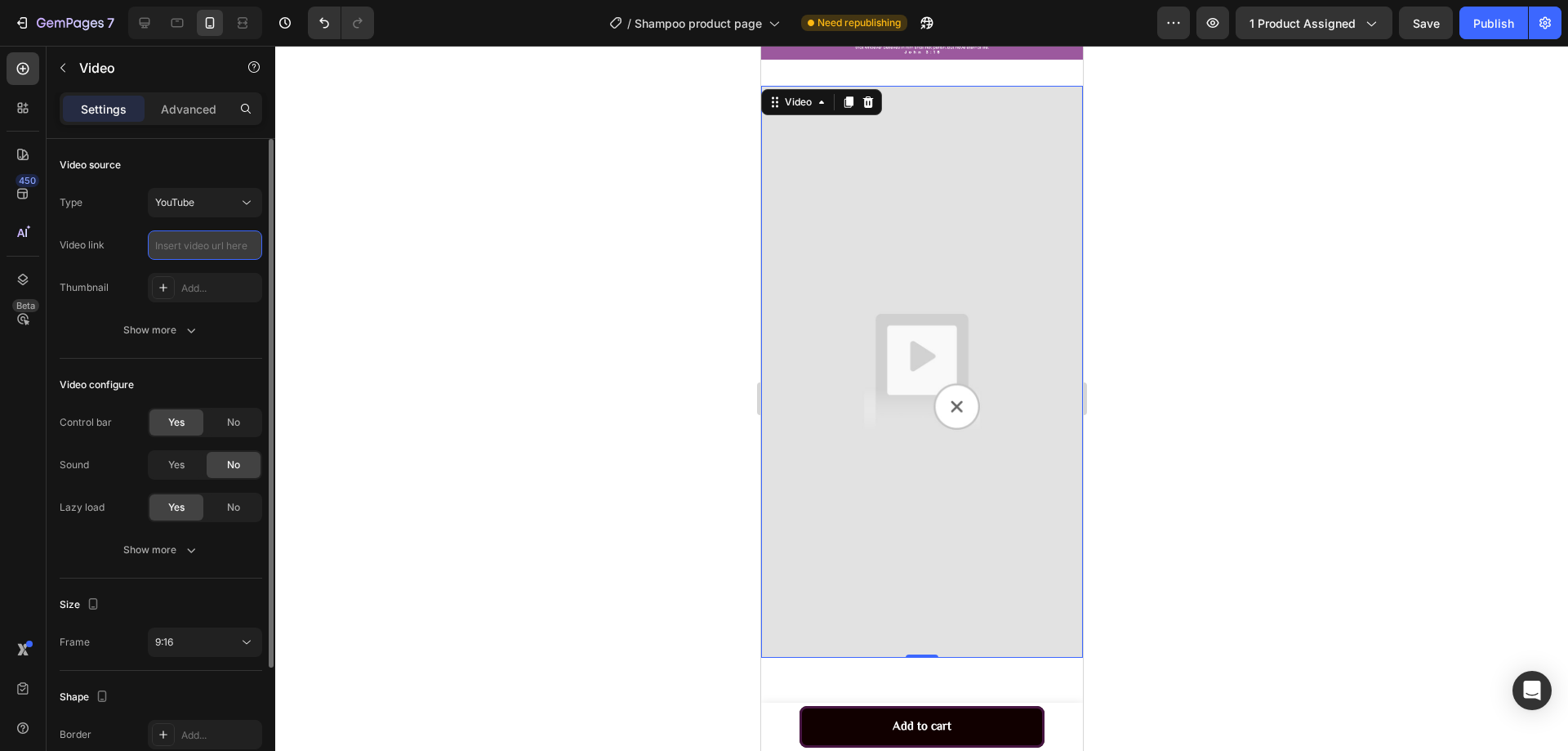
paste input "[URL][DOMAIN_NAME]"
type input "[URL][DOMAIN_NAME]"
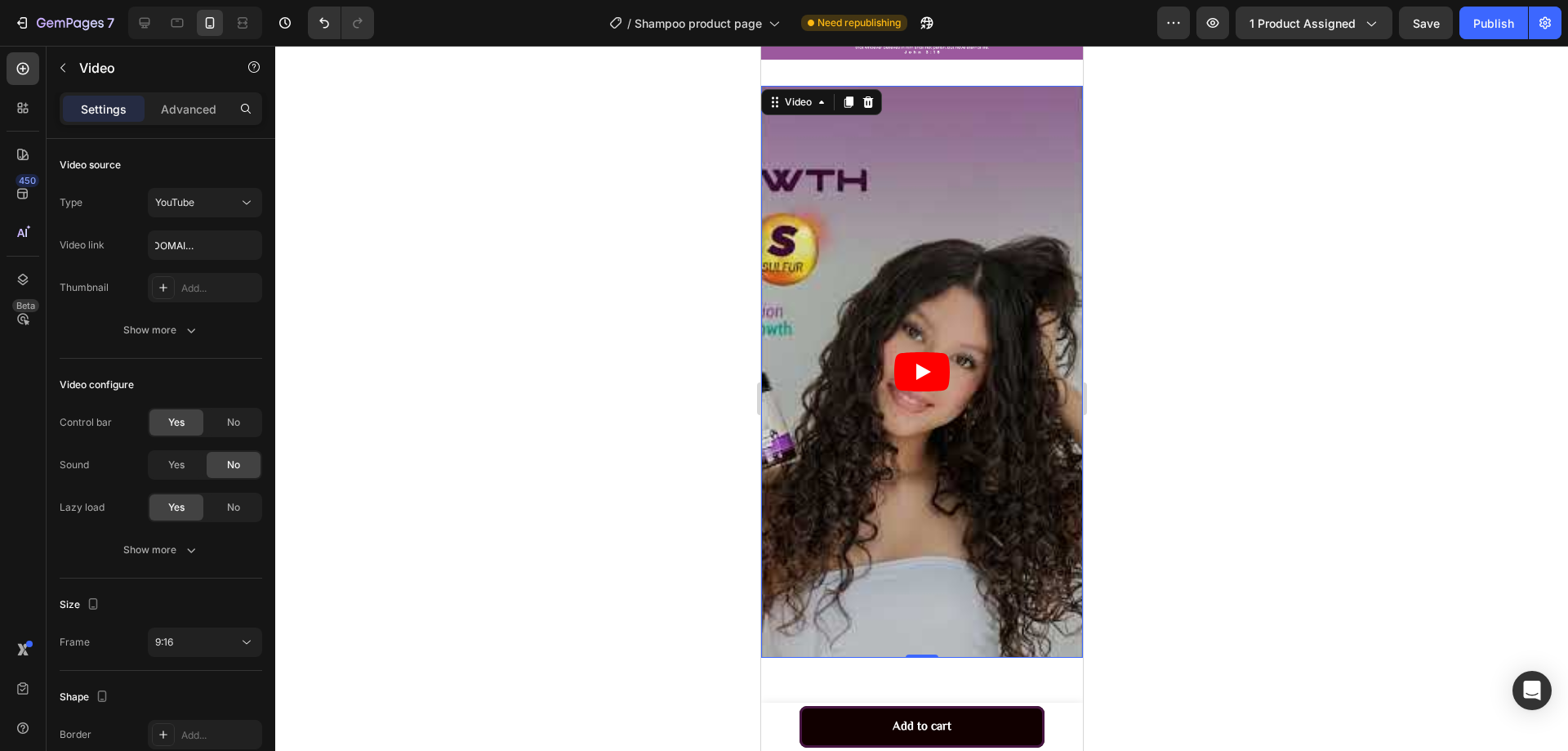
click at [433, 331] on div at bounding box center [921, 397] width 1292 height 705
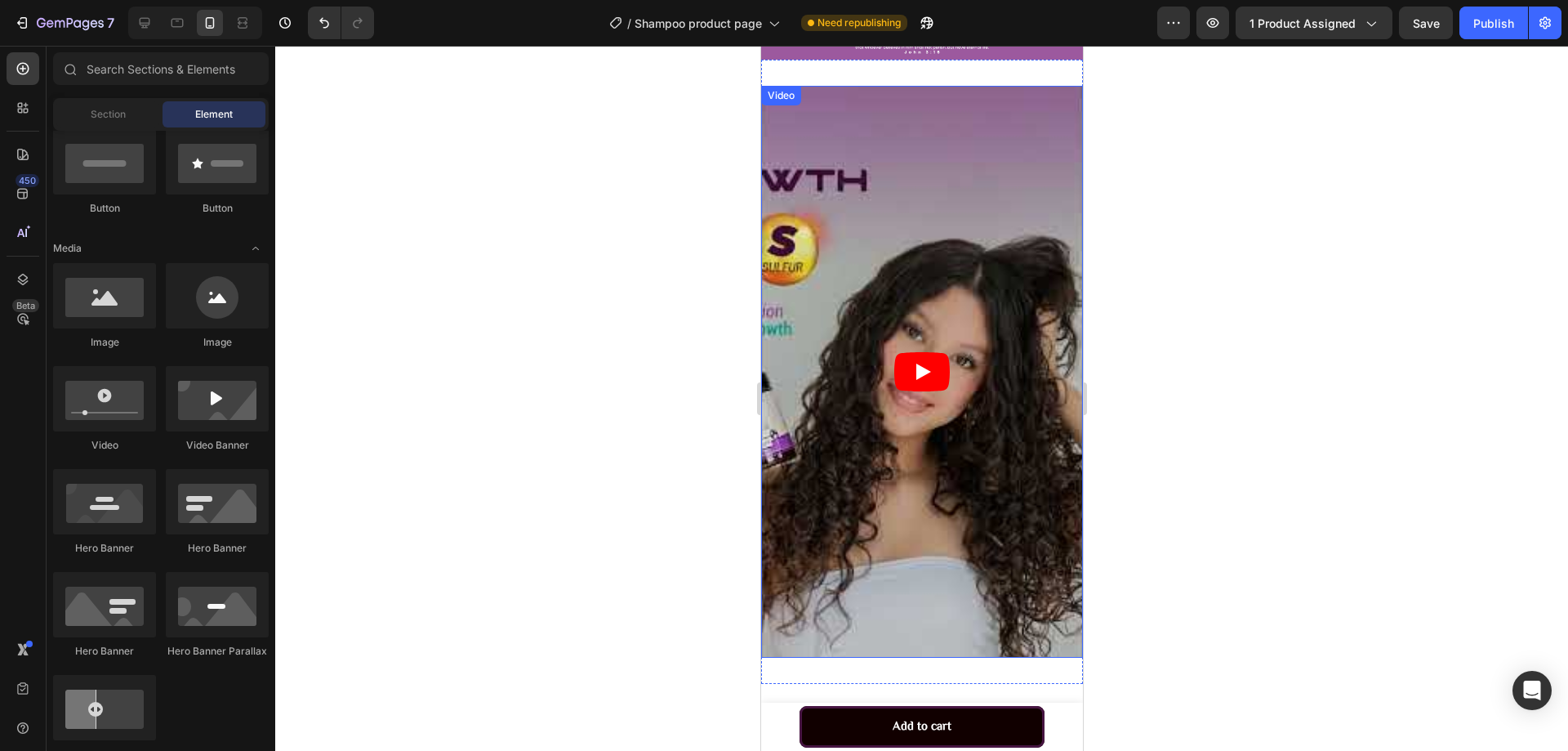
click at [834, 252] on article at bounding box center [921, 371] width 322 height 572
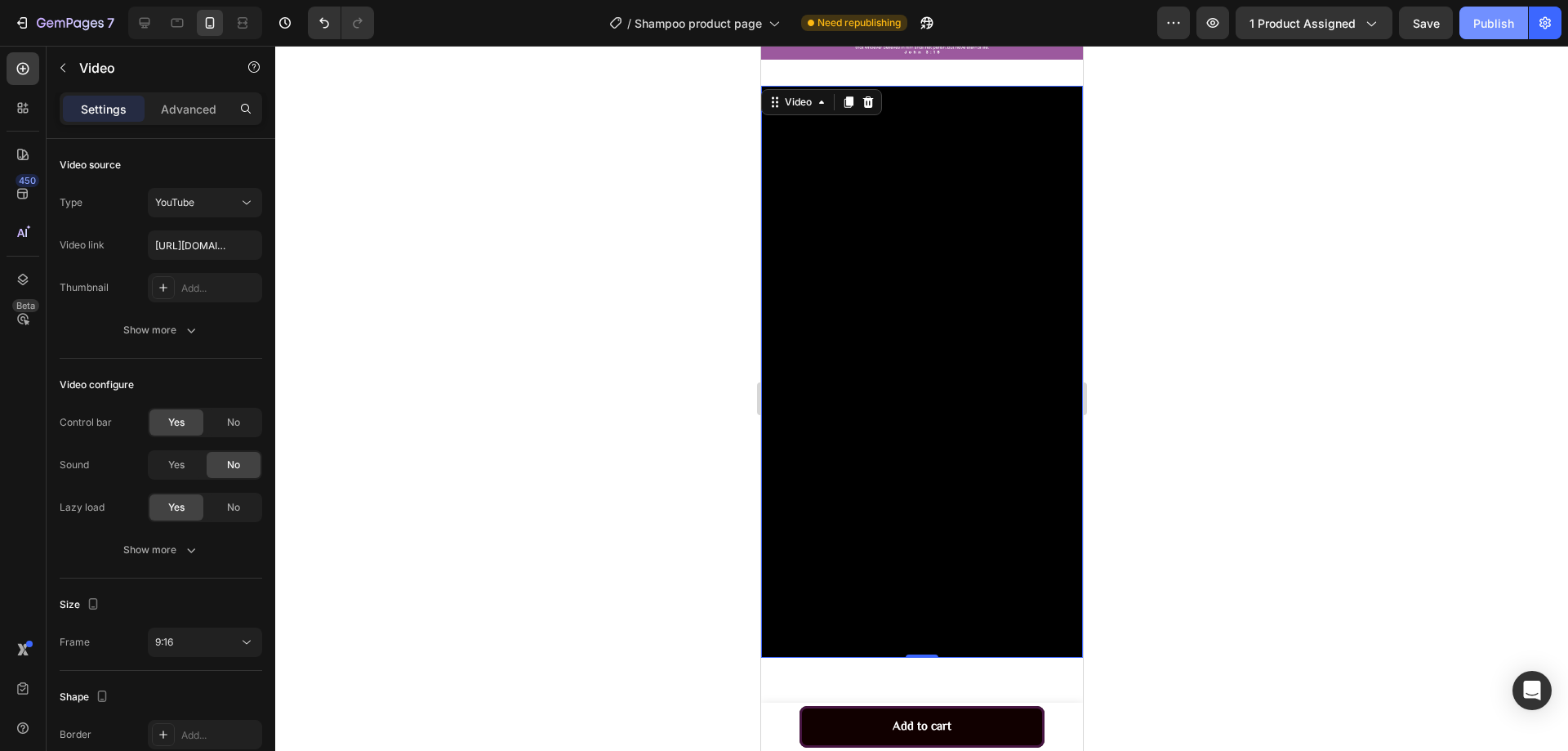
click at [1501, 30] on div "Publish" at bounding box center [1494, 23] width 40 height 17
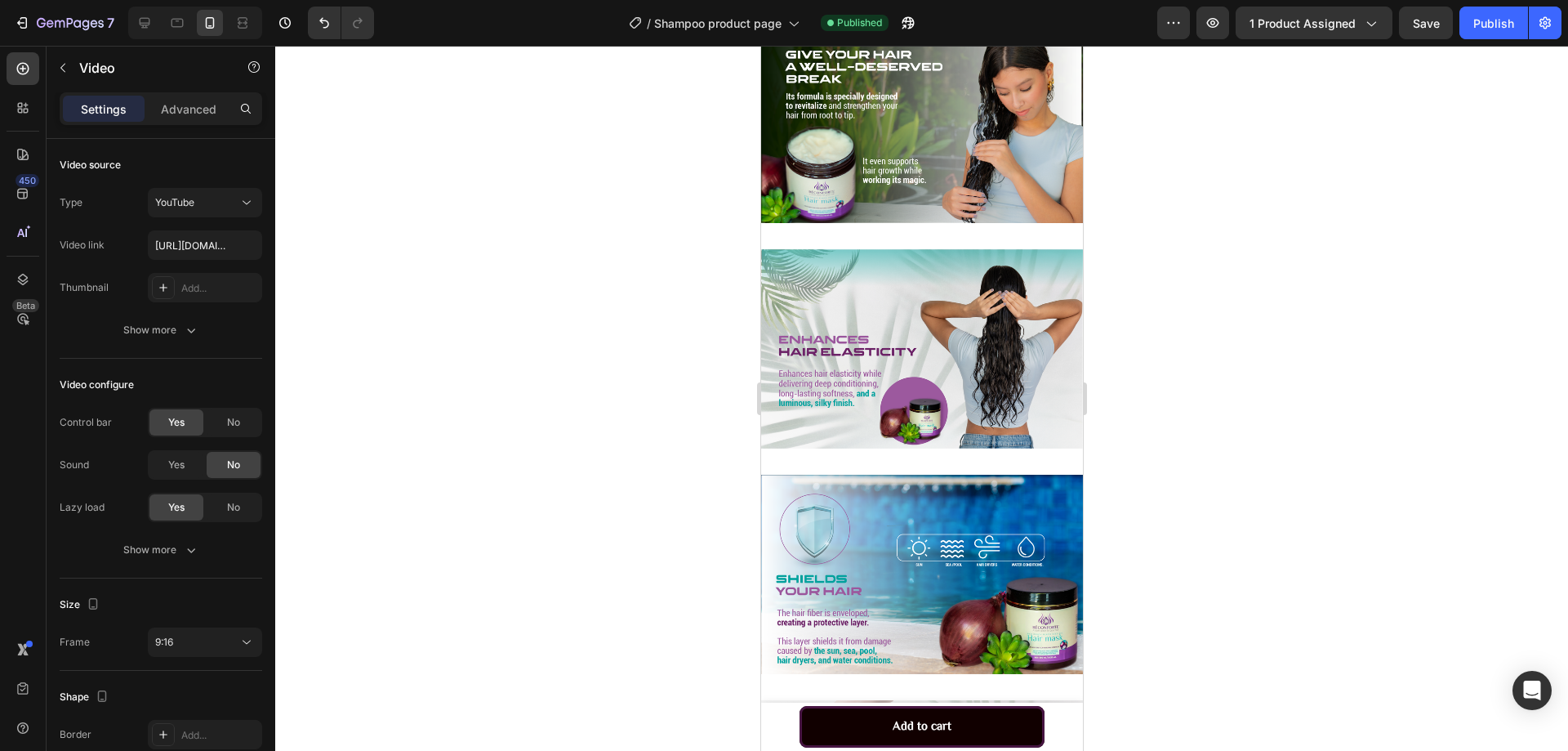
drag, startPoint x: 309, startPoint y: 312, endPoint x: 1190, endPoint y: 322, distance: 881.1
click at [1301, 337] on div at bounding box center [921, 397] width 1292 height 705
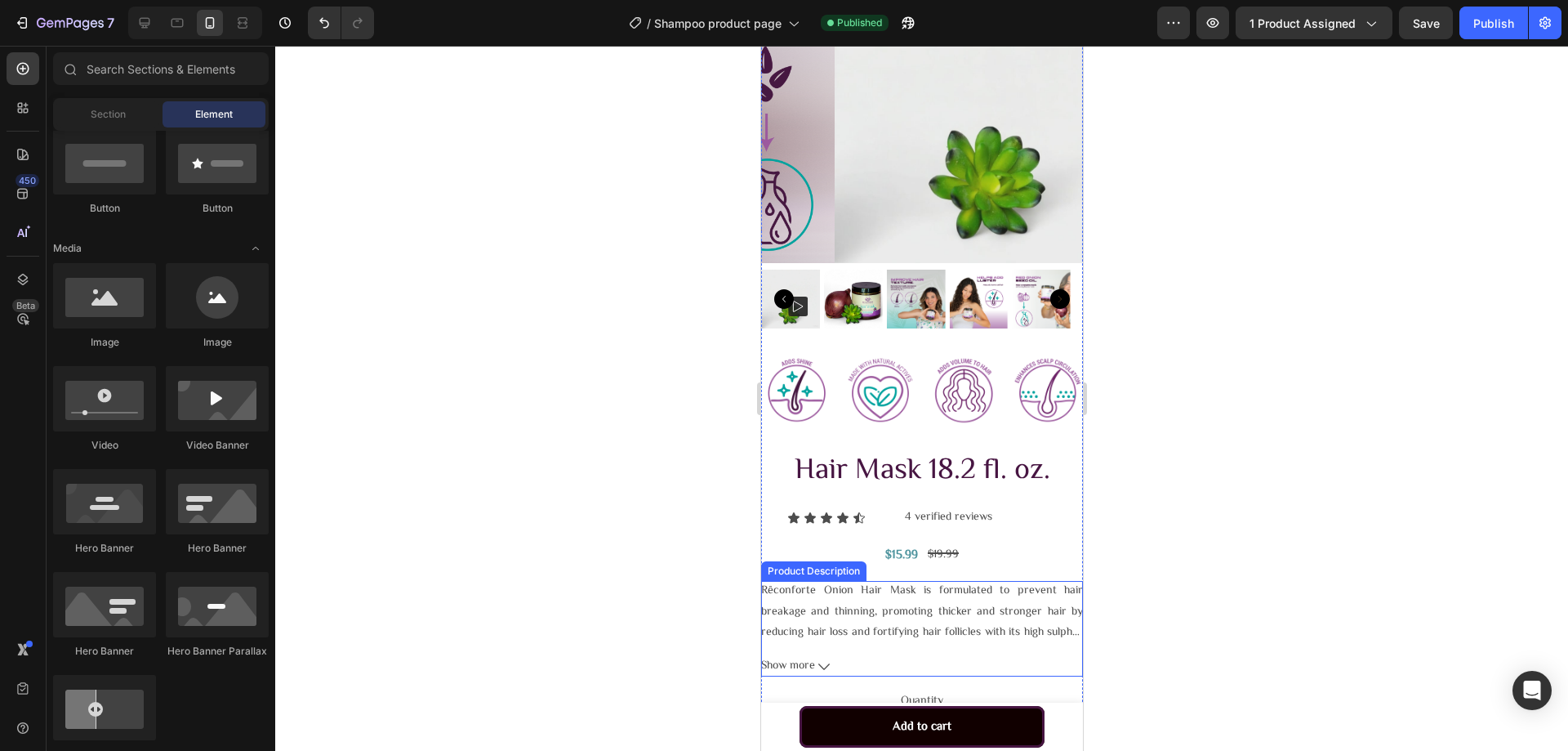
scroll to position [711, 0]
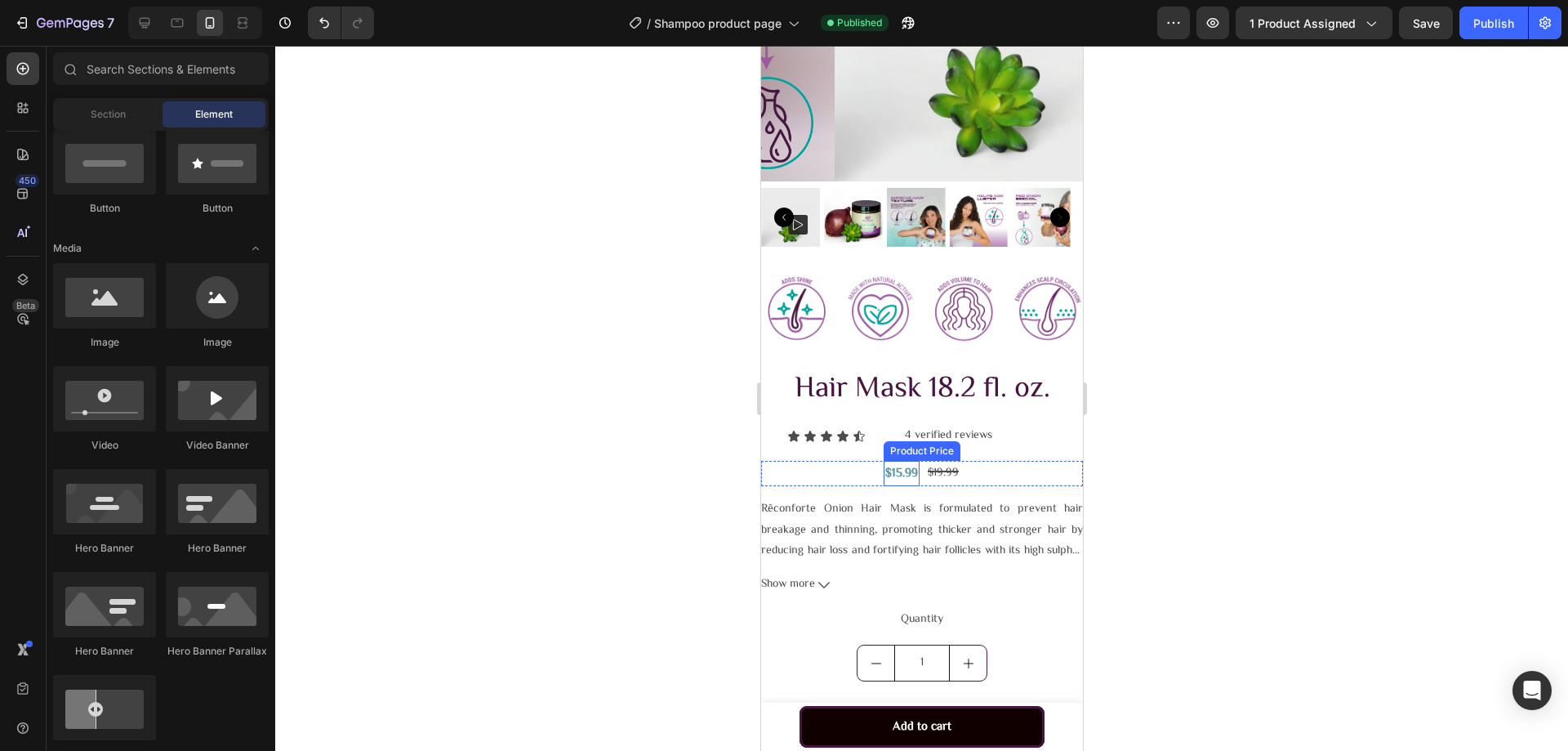
click at [899, 463] on div "$15.99" at bounding box center [900, 473] width 36 height 25
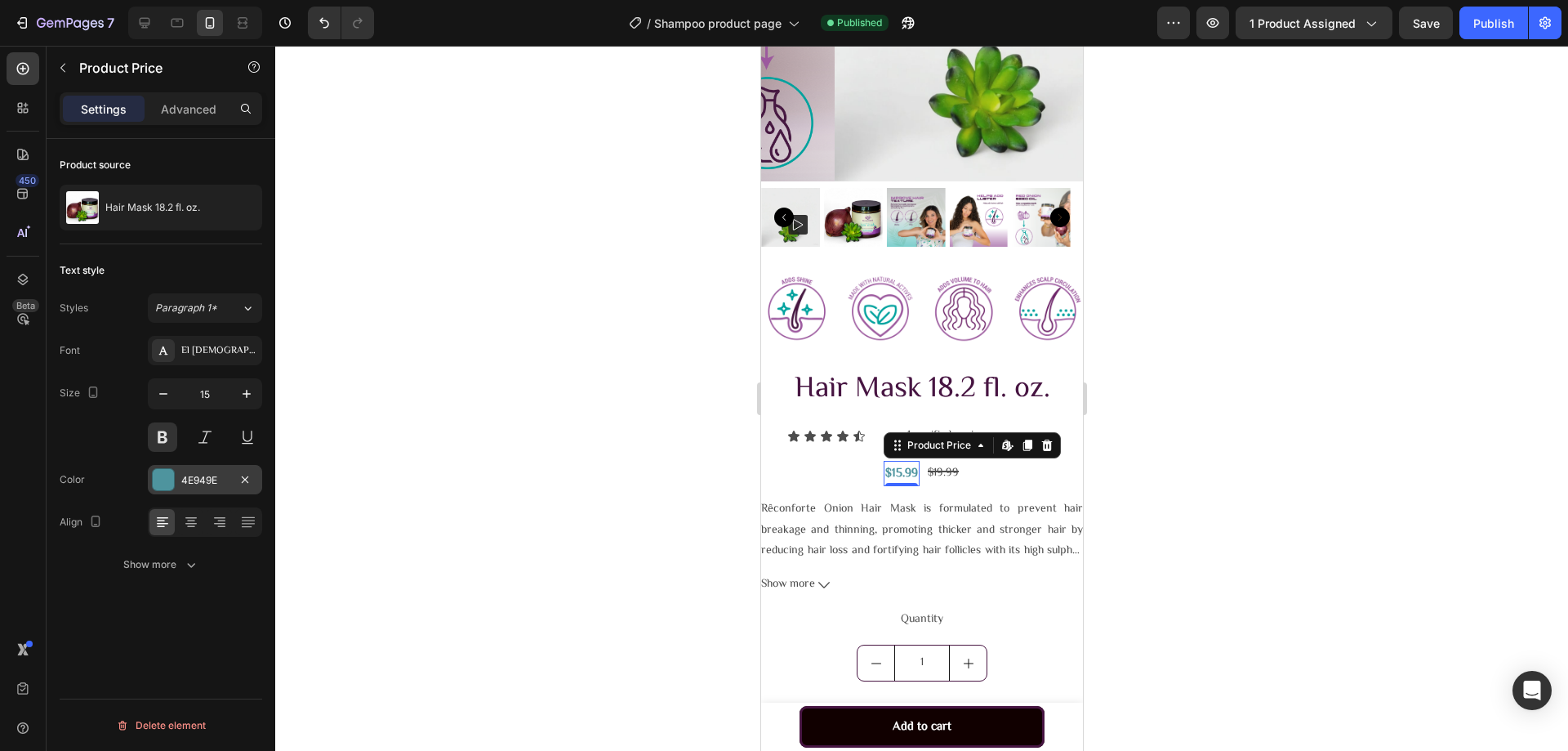
click at [163, 477] on div at bounding box center [163, 479] width 21 height 21
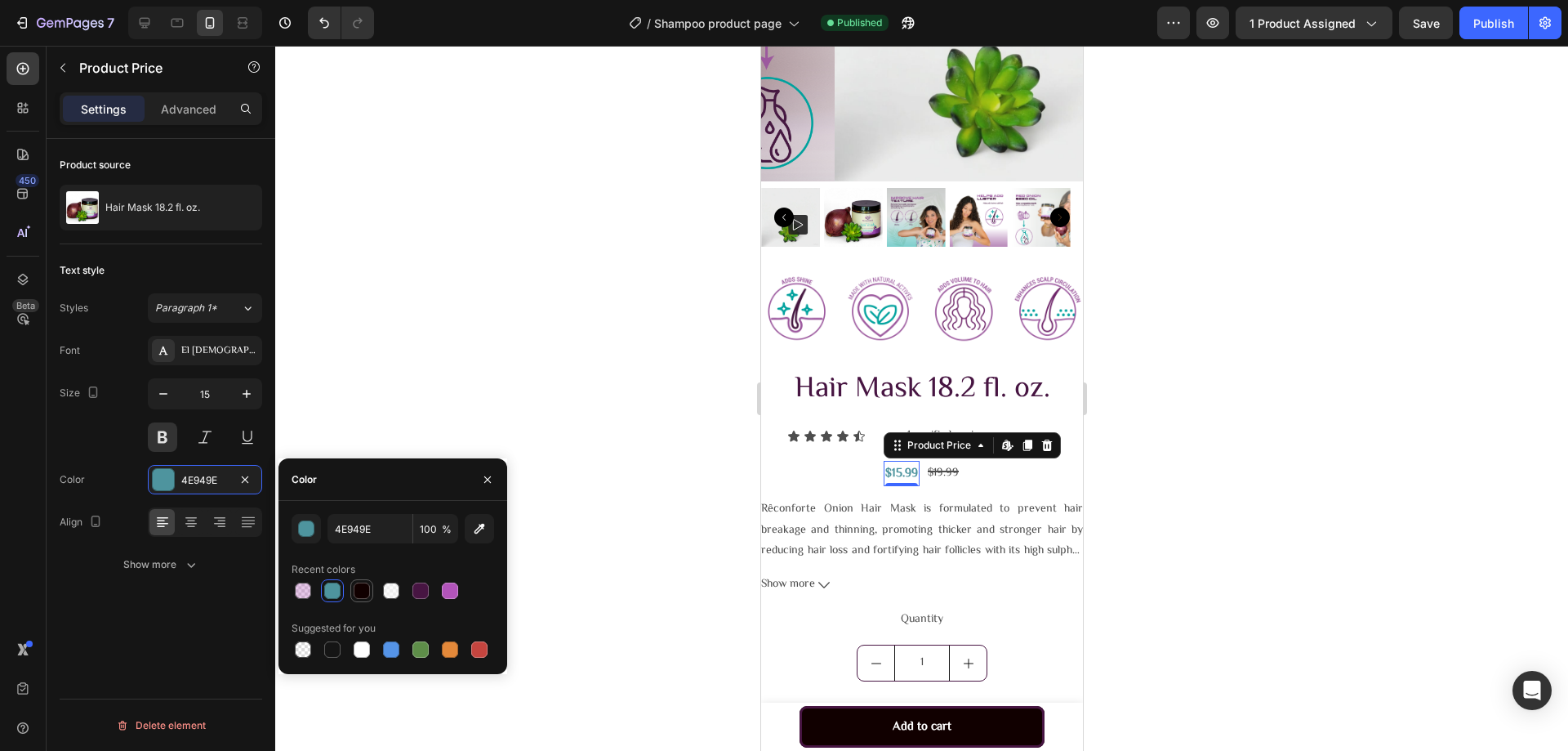
click at [361, 598] on div at bounding box center [361, 590] width 16 height 16
type input "110000"
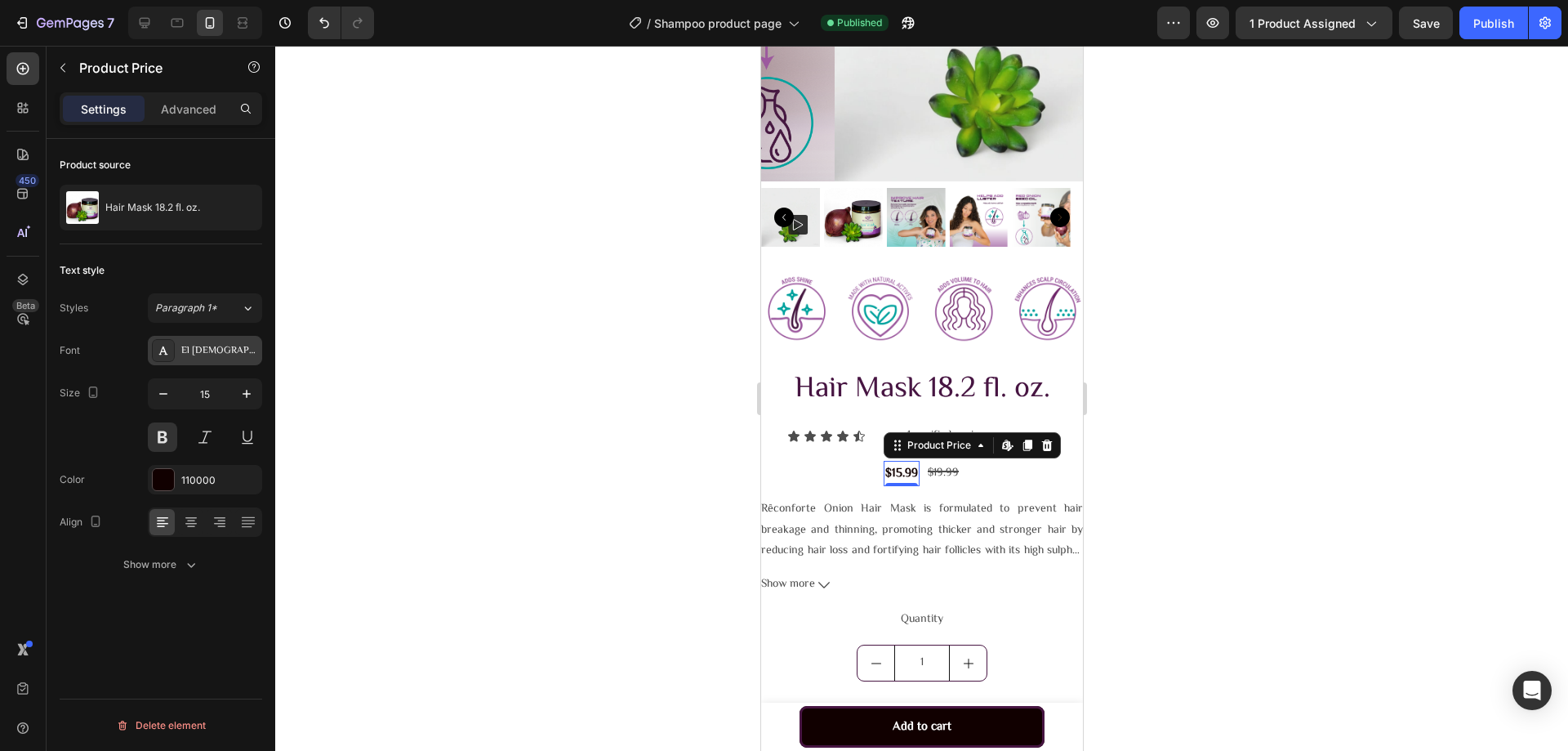
click at [216, 347] on div "El [DEMOGRAPHIC_DATA]" at bounding box center [220, 351] width 77 height 14
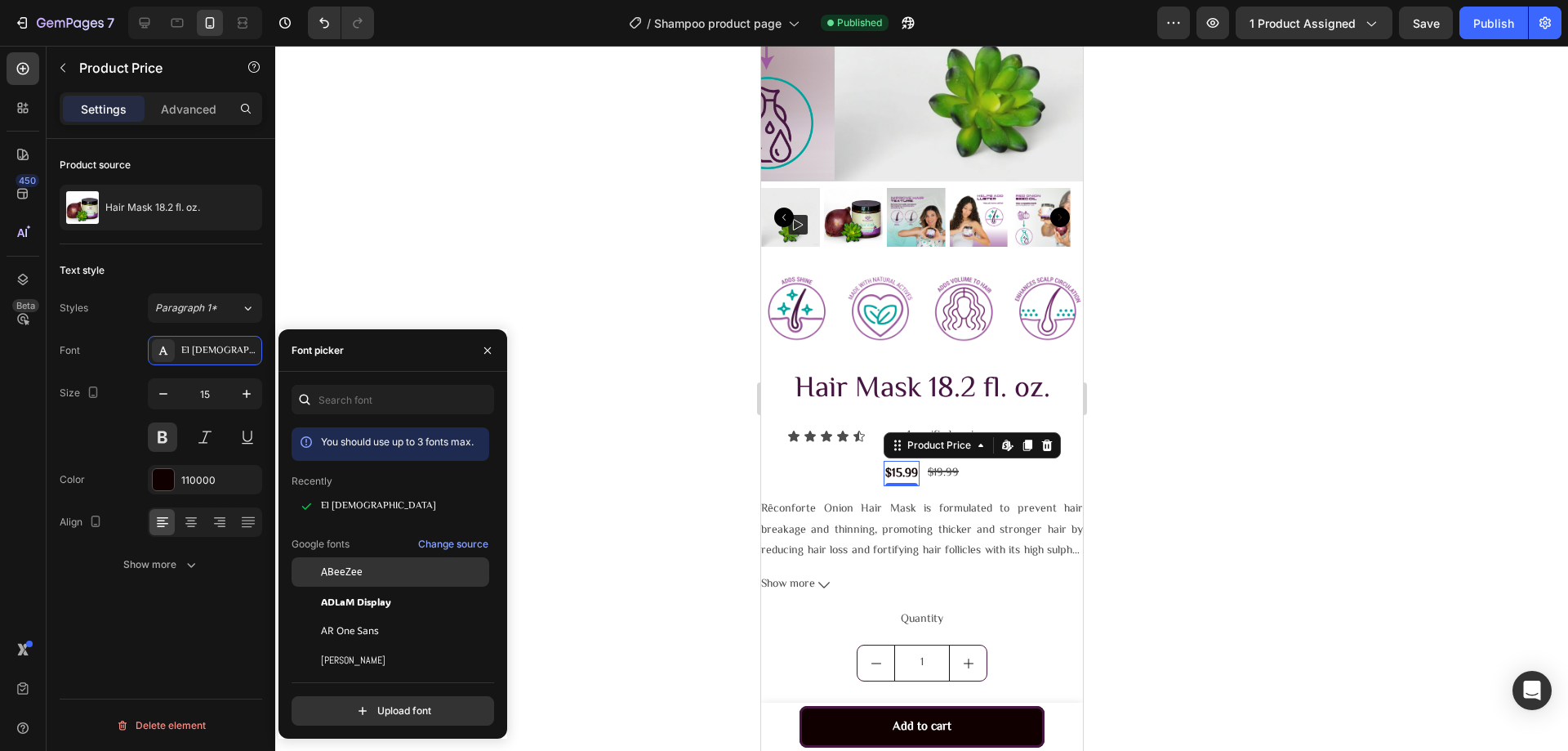
click at [396, 576] on div "ABeeZee" at bounding box center [403, 572] width 165 height 14
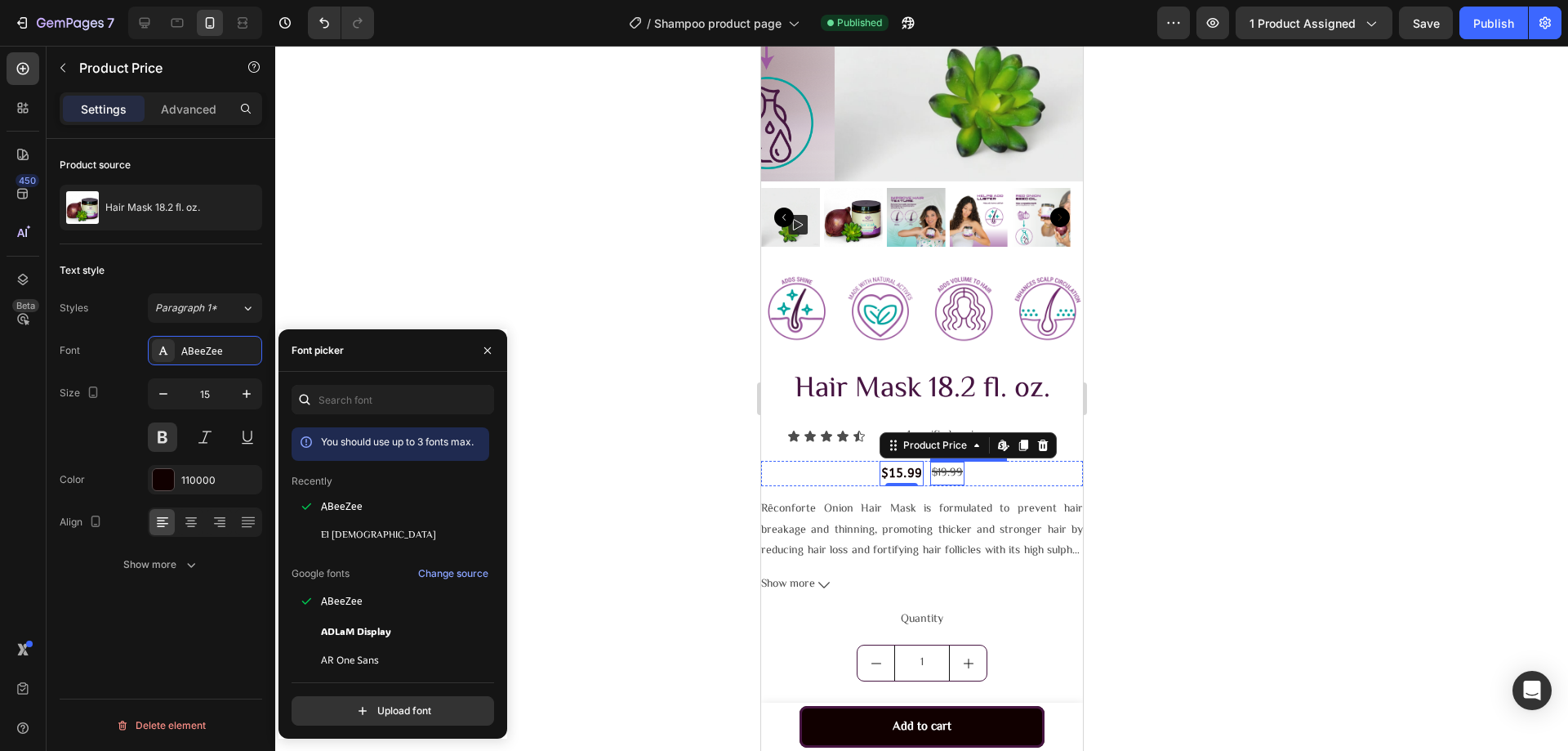
click at [945, 462] on div "$19.99" at bounding box center [946, 473] width 35 height 24
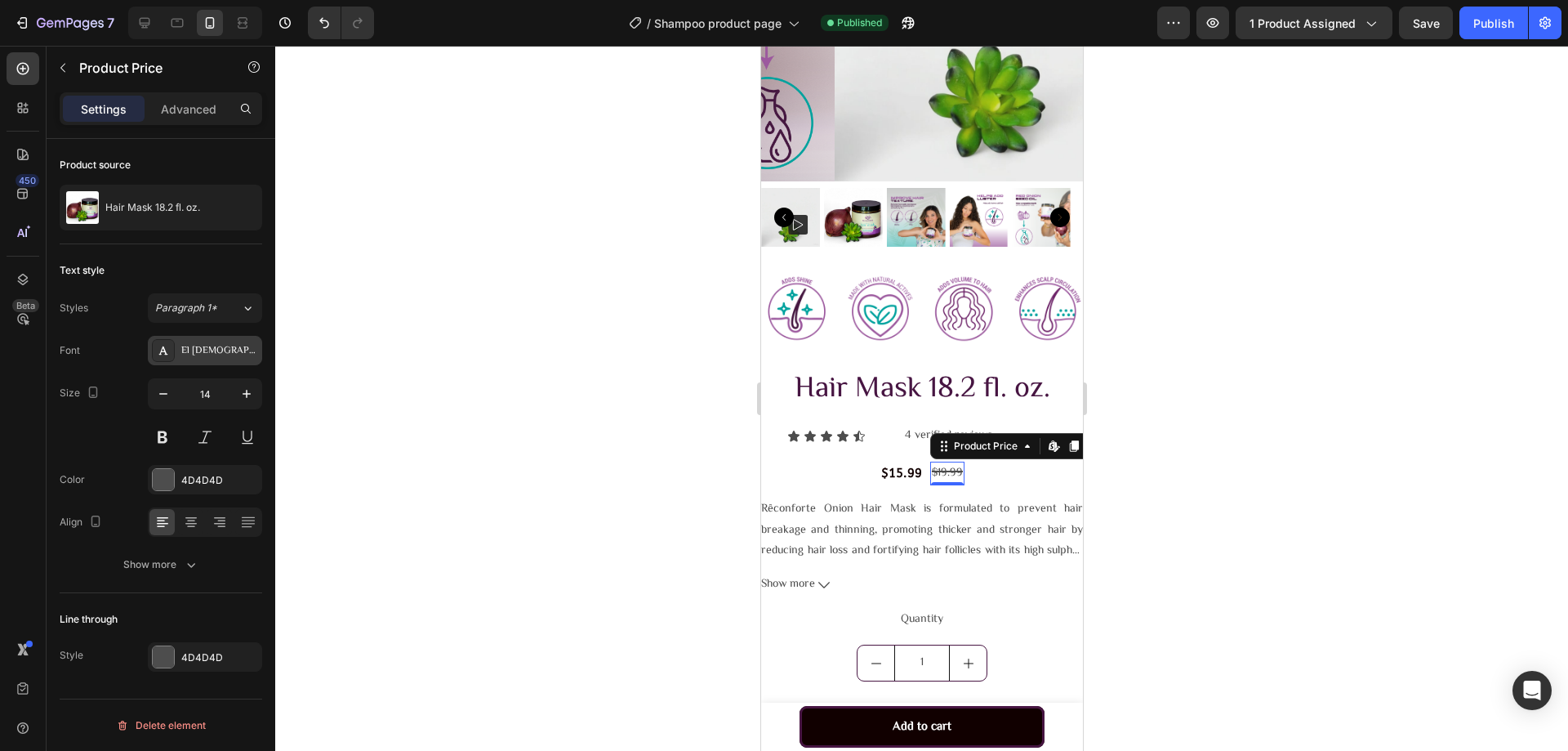
click at [207, 345] on div "El [DEMOGRAPHIC_DATA]" at bounding box center [220, 351] width 77 height 14
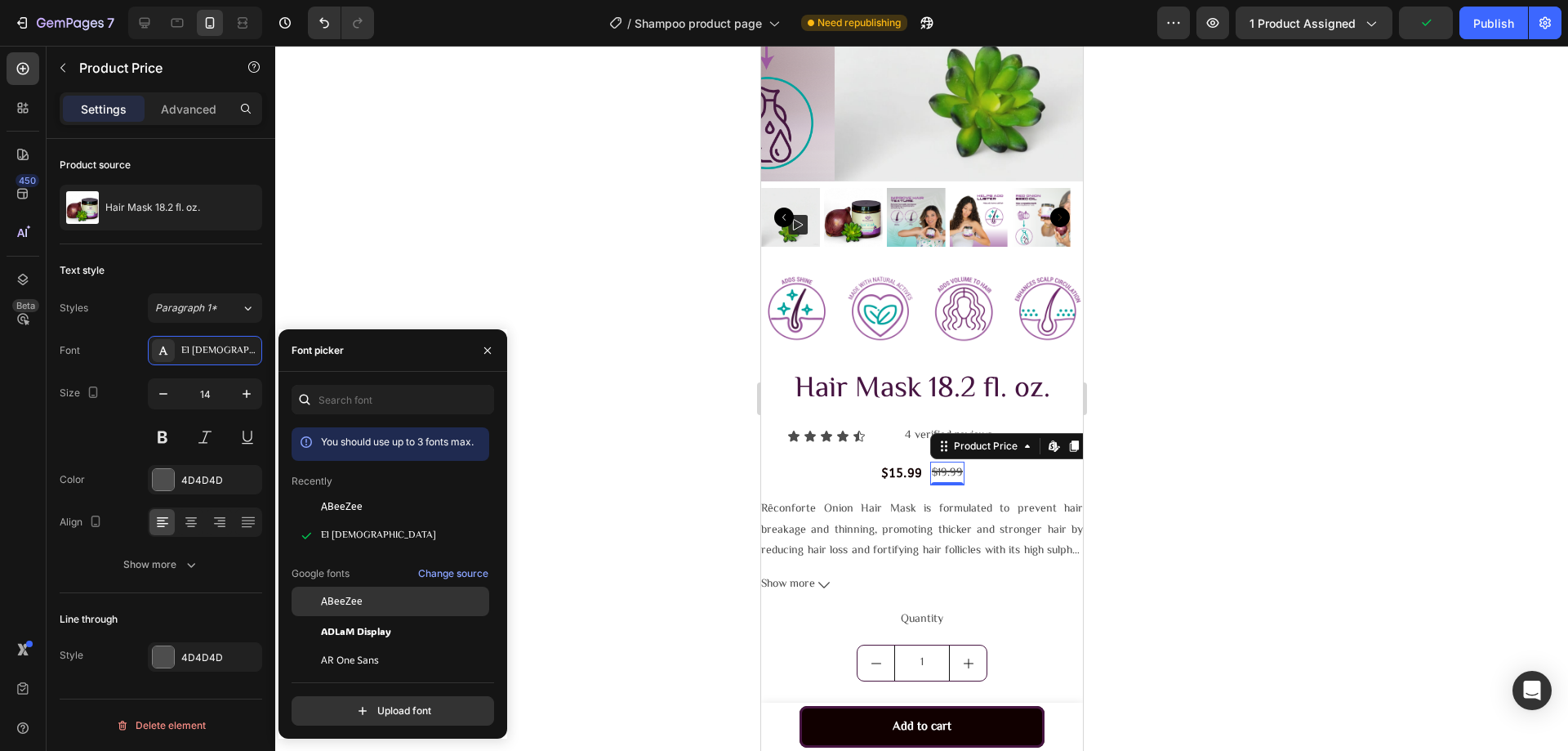
click at [375, 603] on div "ABeeZee" at bounding box center [403, 601] width 165 height 14
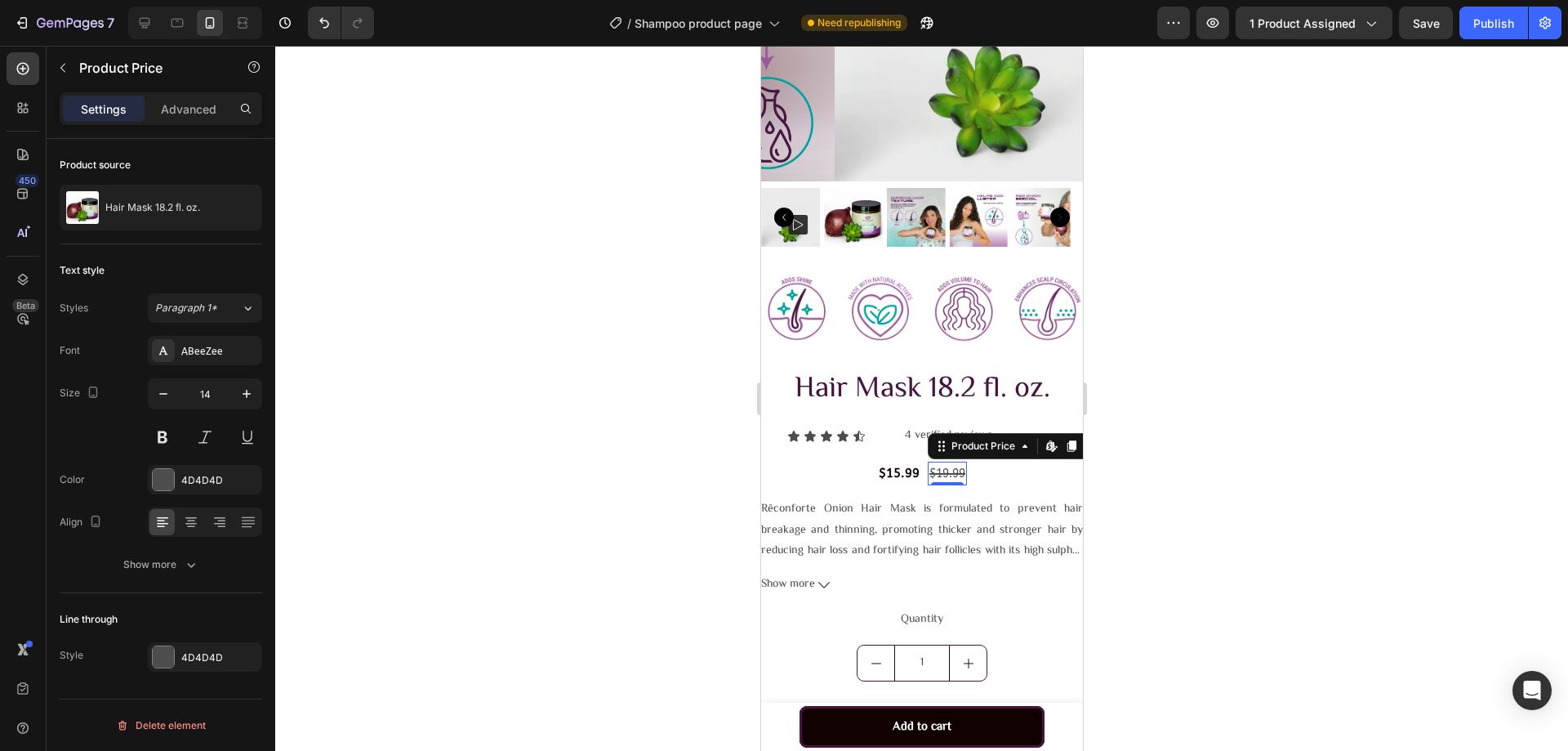
click at [645, 495] on div at bounding box center [921, 397] width 1292 height 705
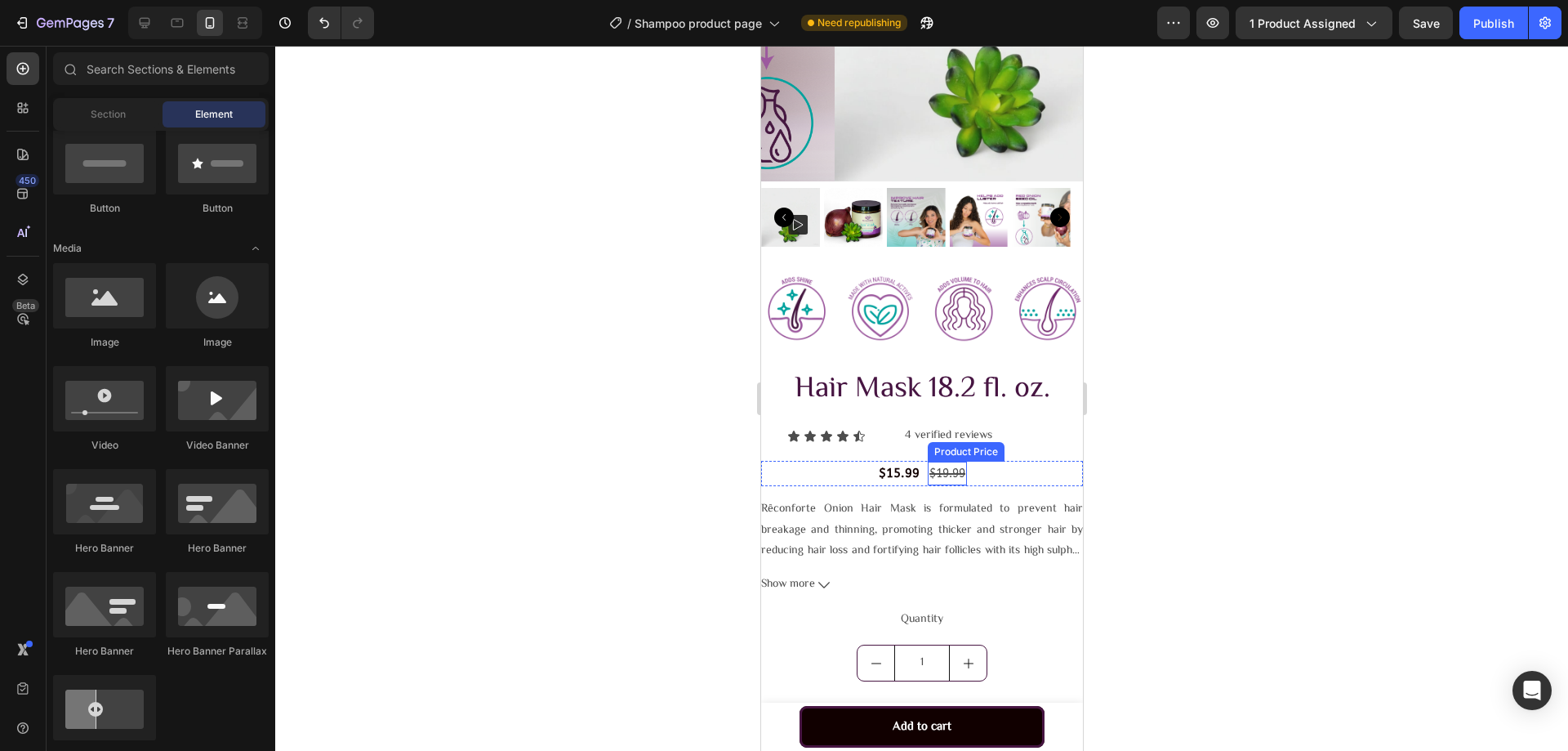
click at [942, 462] on div "$19.99" at bounding box center [946, 473] width 40 height 24
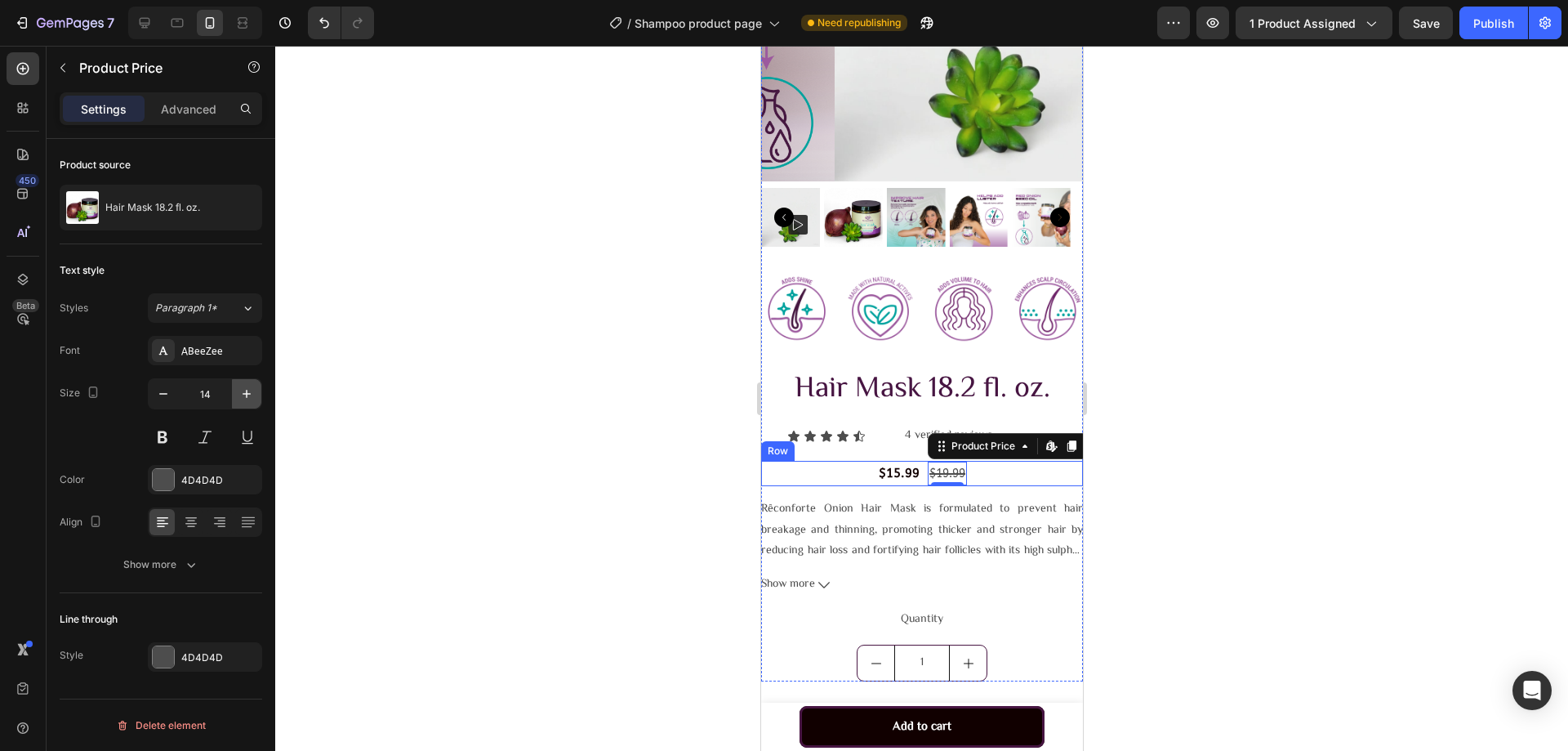
click at [246, 398] on icon "button" at bounding box center [246, 393] width 16 height 16
type input "15"
click at [877, 461] on div "$15.99" at bounding box center [896, 473] width 44 height 25
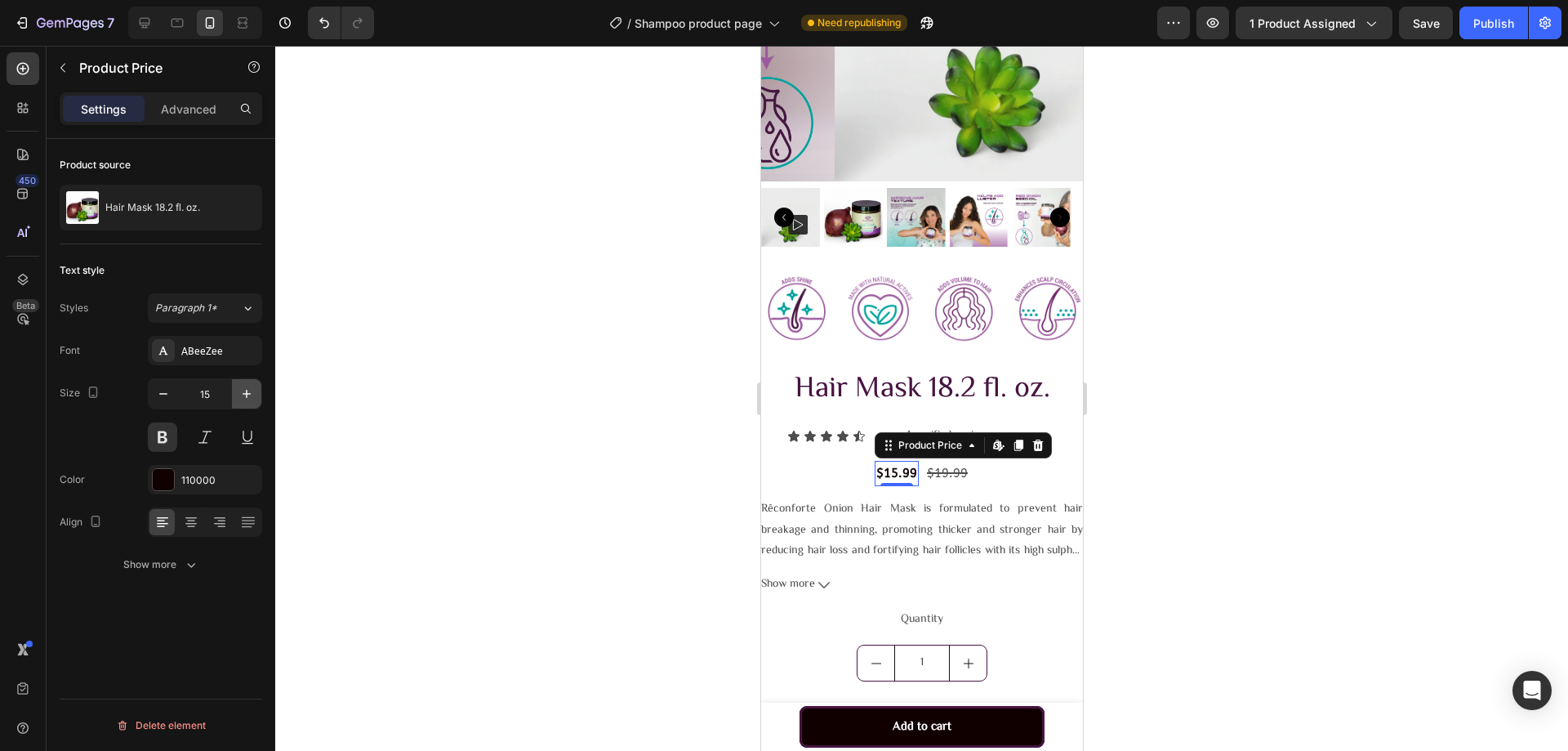
click at [241, 391] on icon "button" at bounding box center [246, 393] width 16 height 16
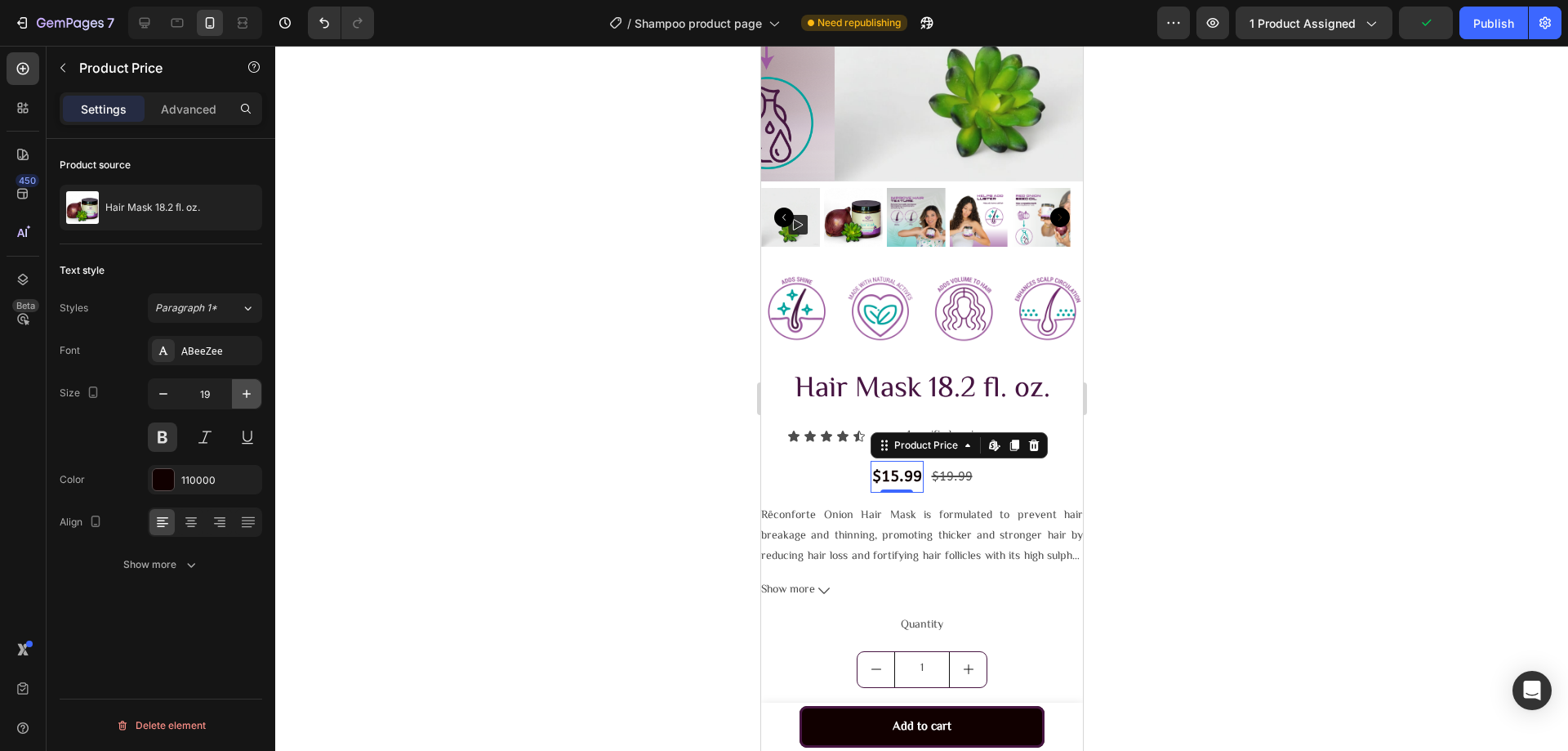
type input "20"
click at [950, 465] on div "$19.99" at bounding box center [953, 477] width 44 height 25
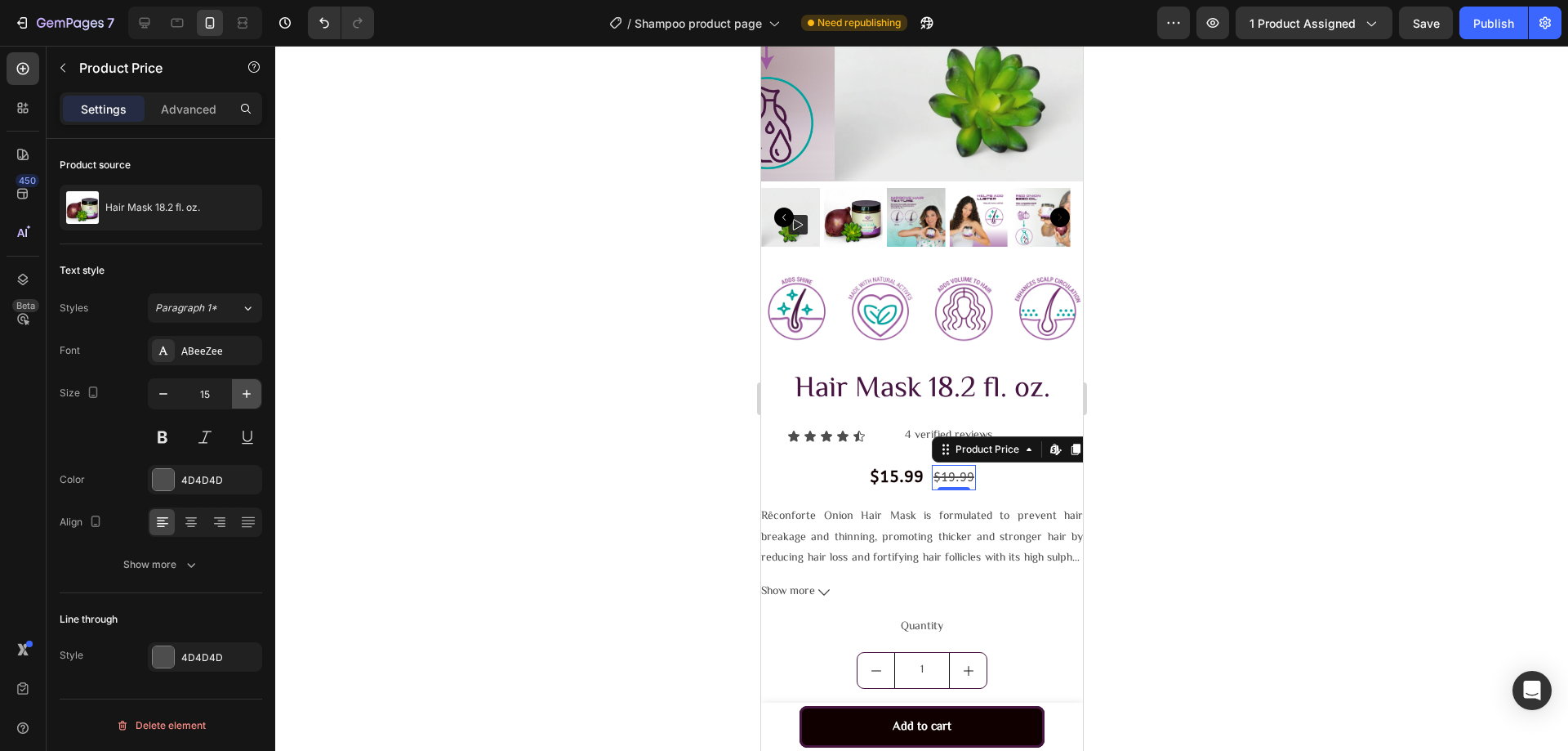
click at [239, 389] on icon "button" at bounding box center [246, 393] width 16 height 16
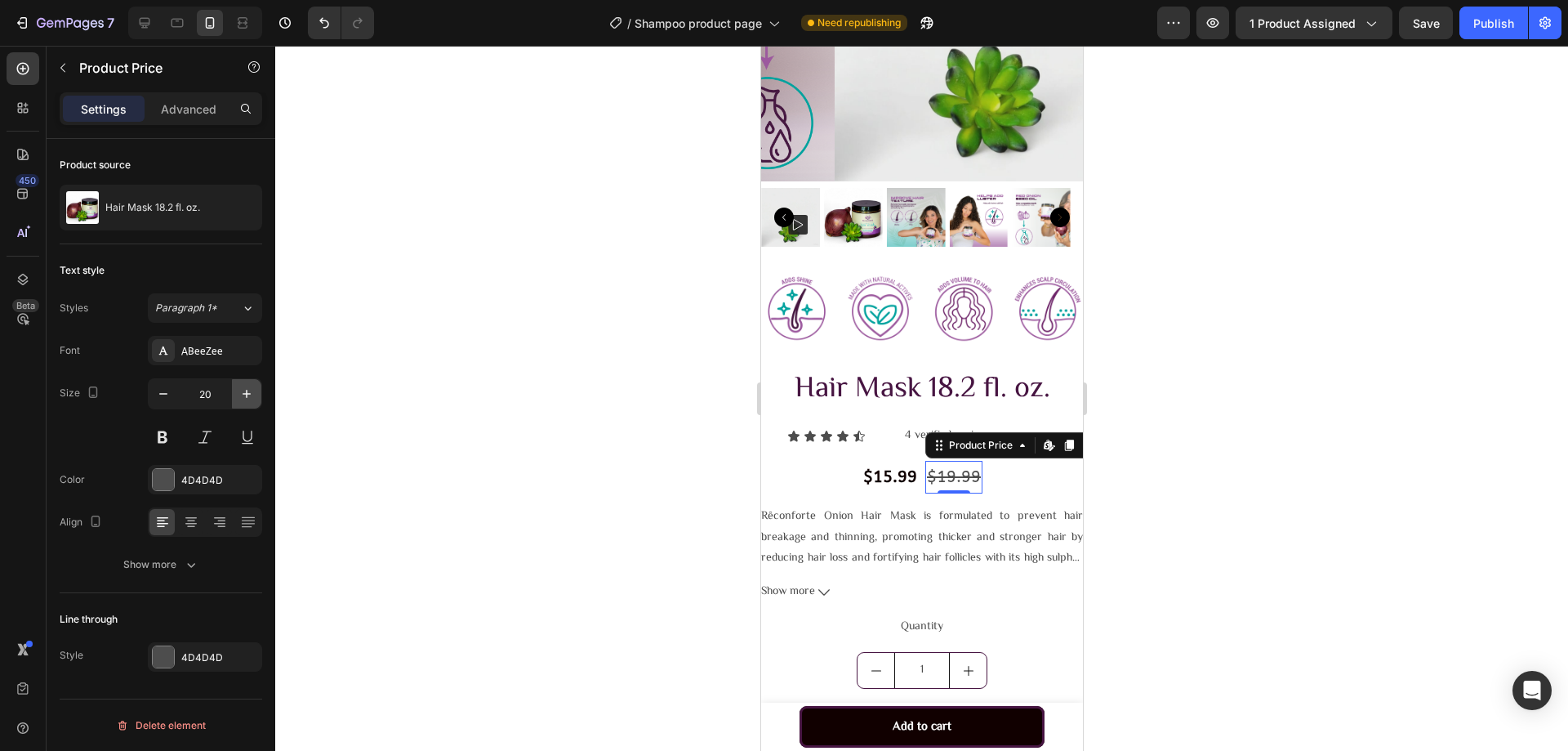
click at [239, 389] on icon "button" at bounding box center [246, 393] width 16 height 16
click at [162, 394] on icon "button" at bounding box center [163, 393] width 16 height 16
type input "20"
click at [494, 422] on div at bounding box center [921, 397] width 1292 height 705
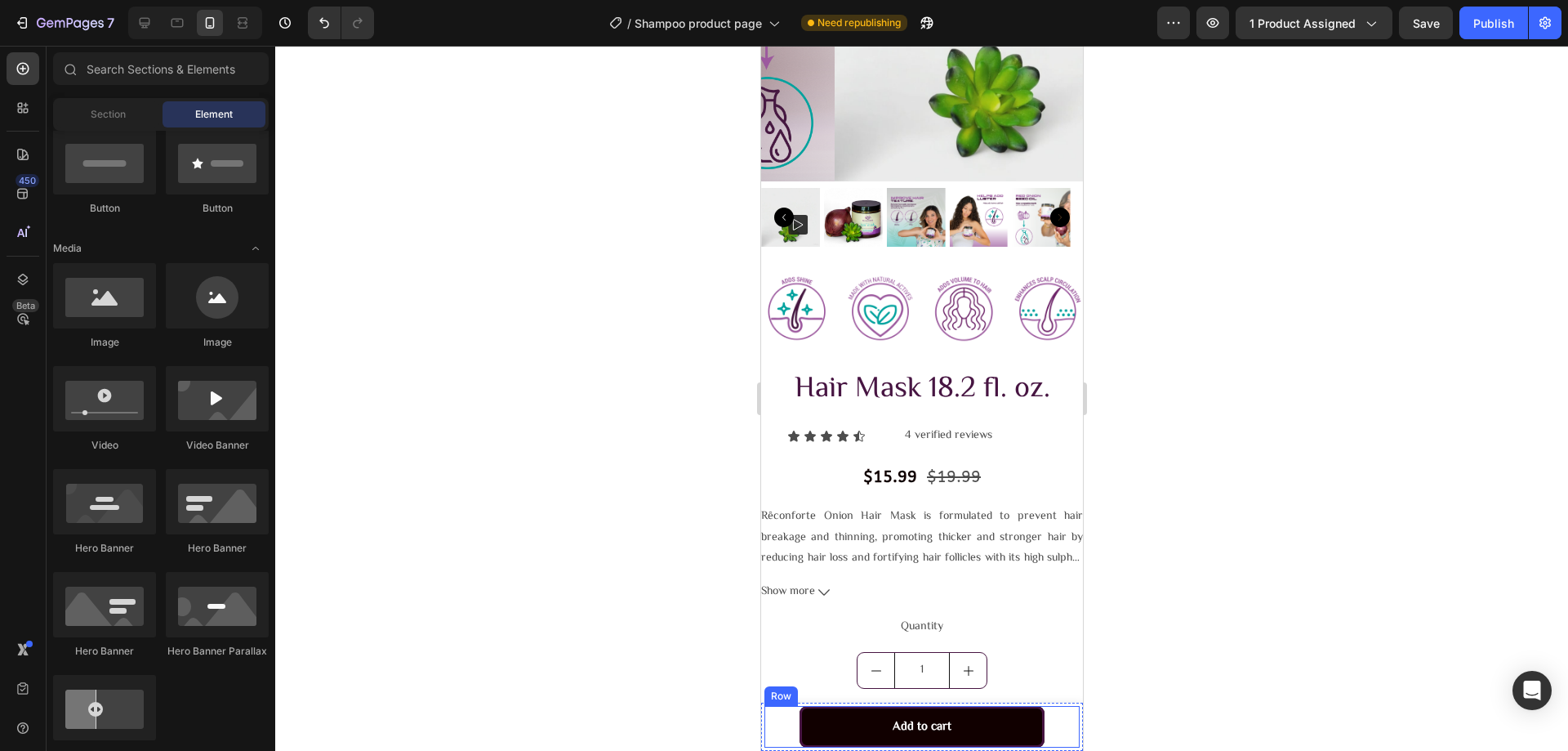
click at [1056, 724] on div "Setup options like colors, sizes with product variant. Add new variant or sync …" at bounding box center [920, 726] width 315 height 41
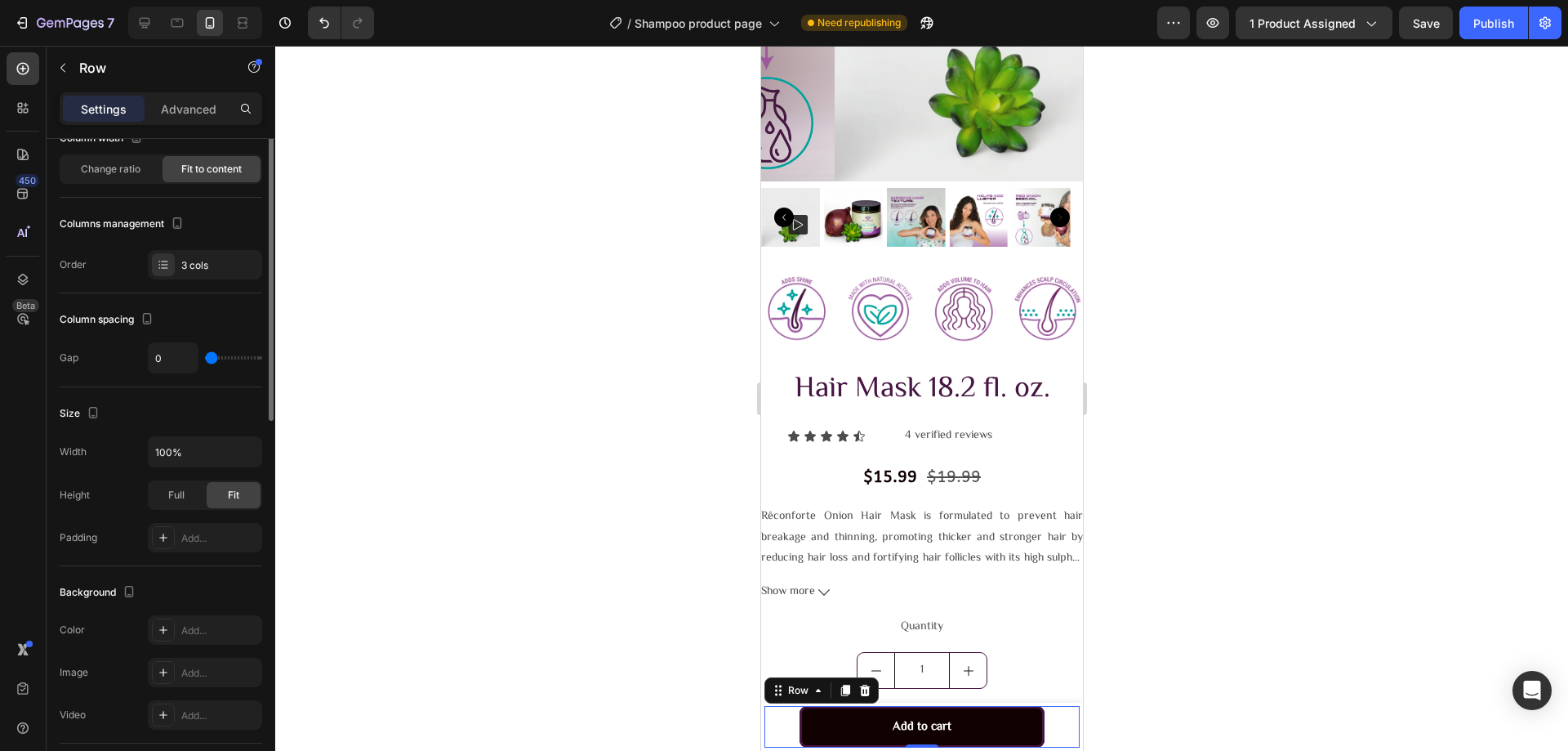
scroll to position [0, 0]
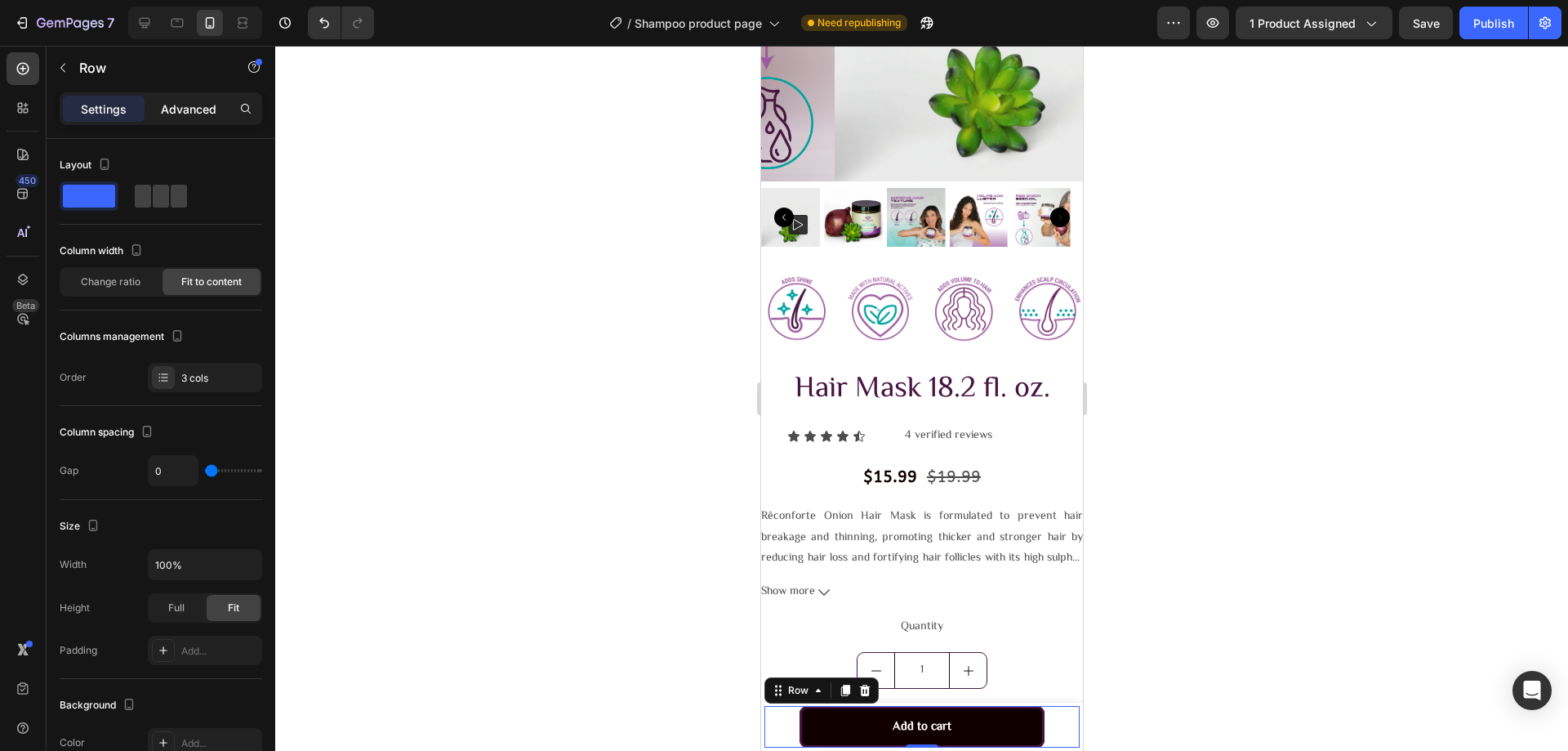
click at [185, 101] on p "Advanced" at bounding box center [189, 109] width 56 height 17
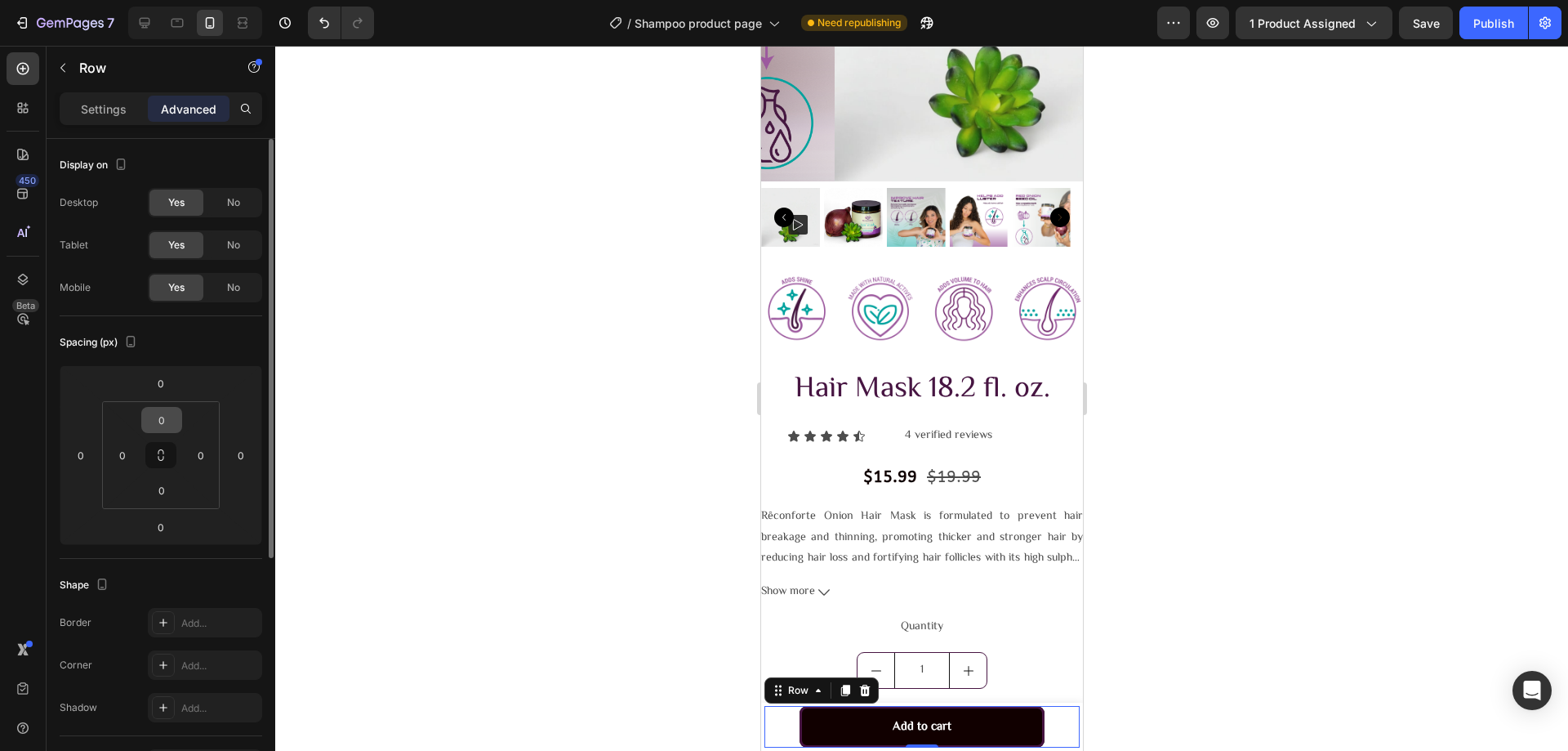
scroll to position [375, 0]
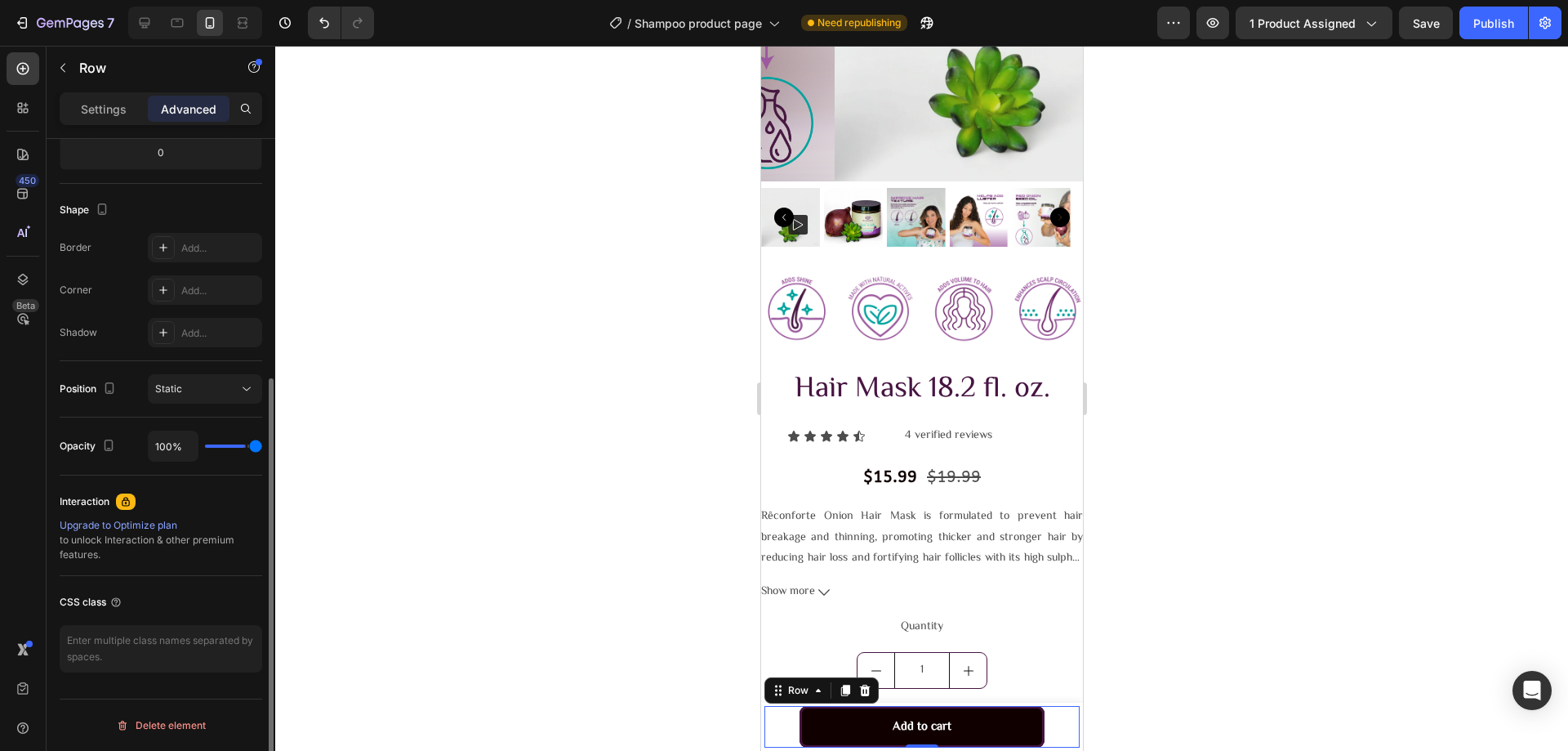
type input "67%"
type input "67"
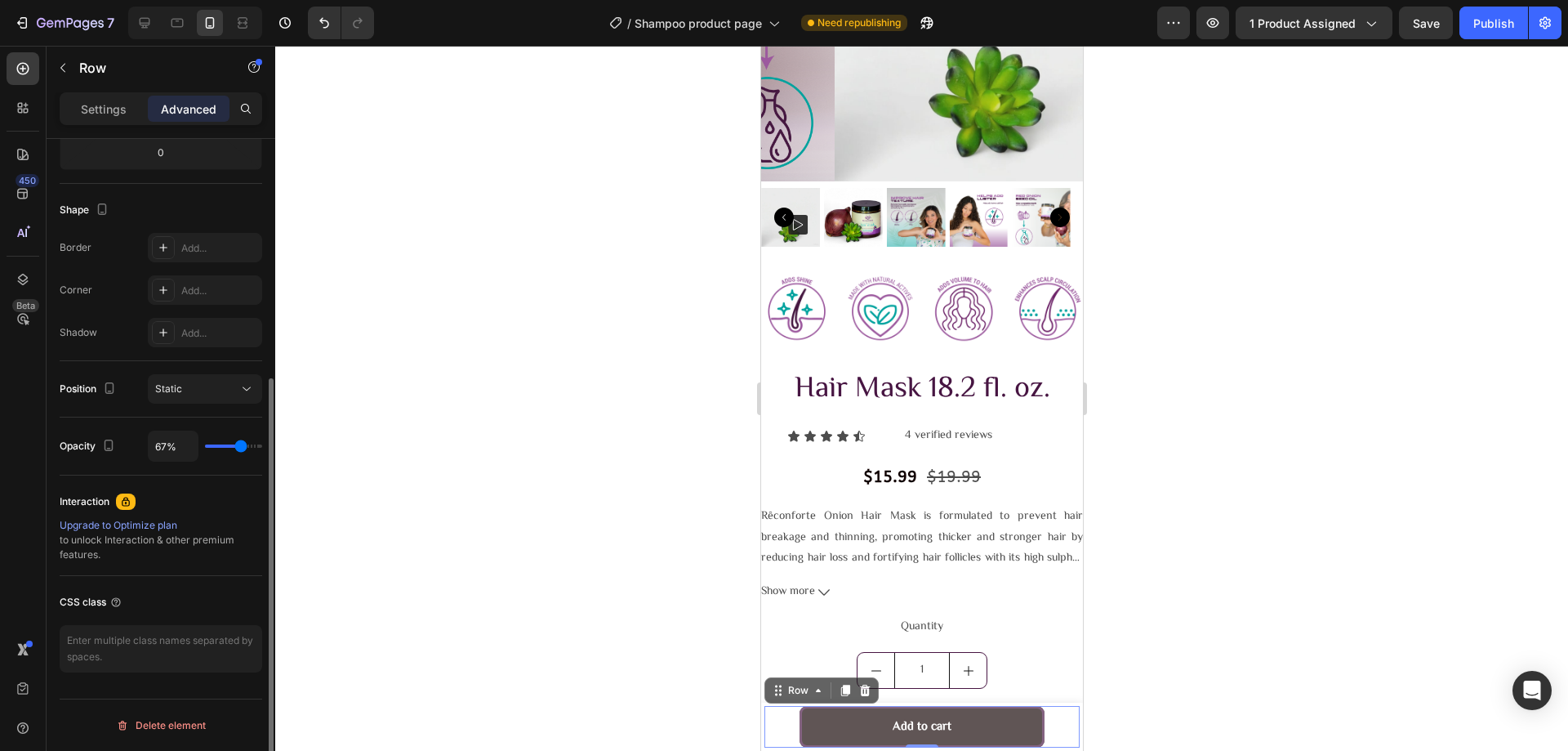
type input "63%"
type input "63"
type input "61%"
type input "61"
type input "56%"
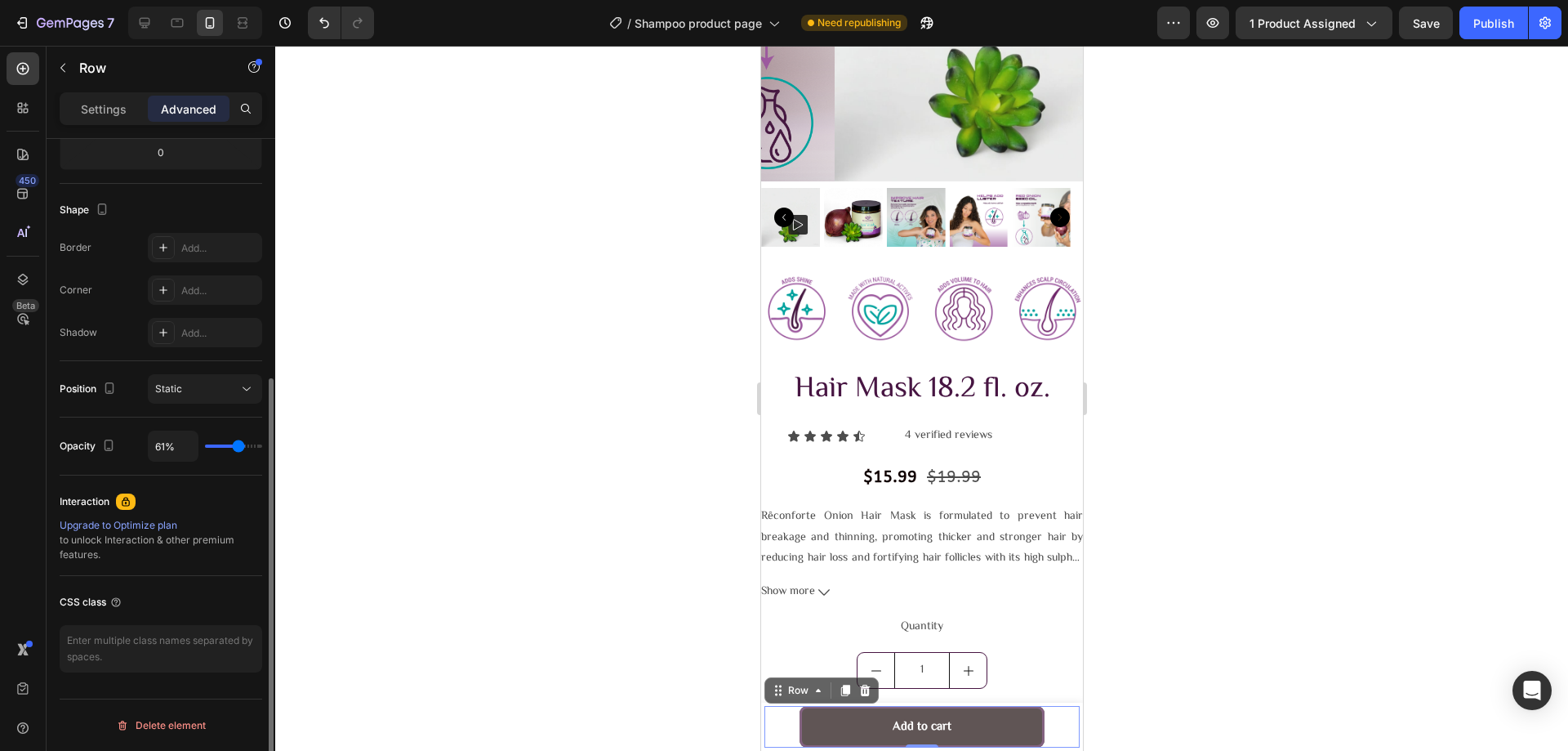
type input "56"
type input "44%"
type input "44"
type input "41%"
type input "41"
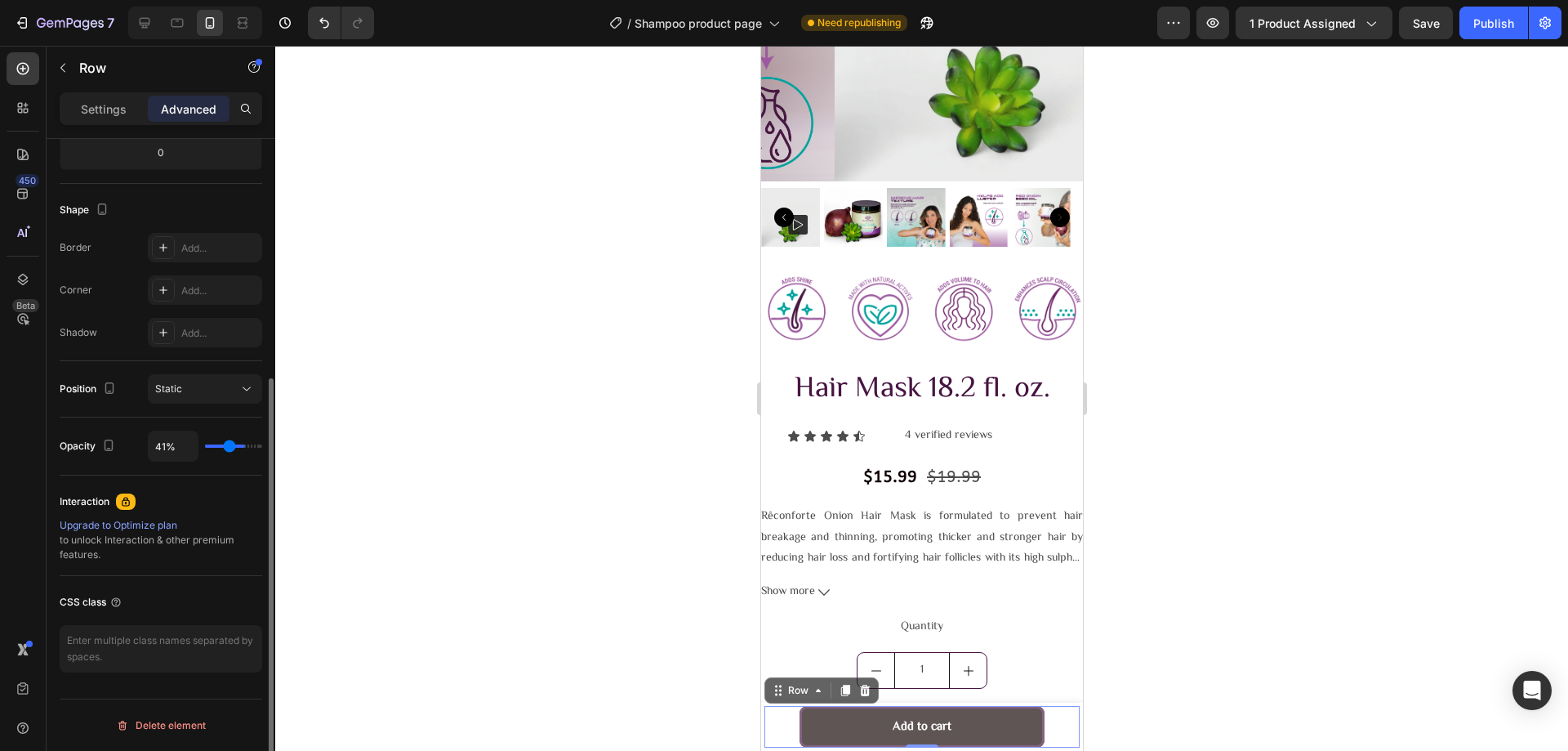
type input "39%"
type input "39"
type input "33%"
type input "33"
type input "31%"
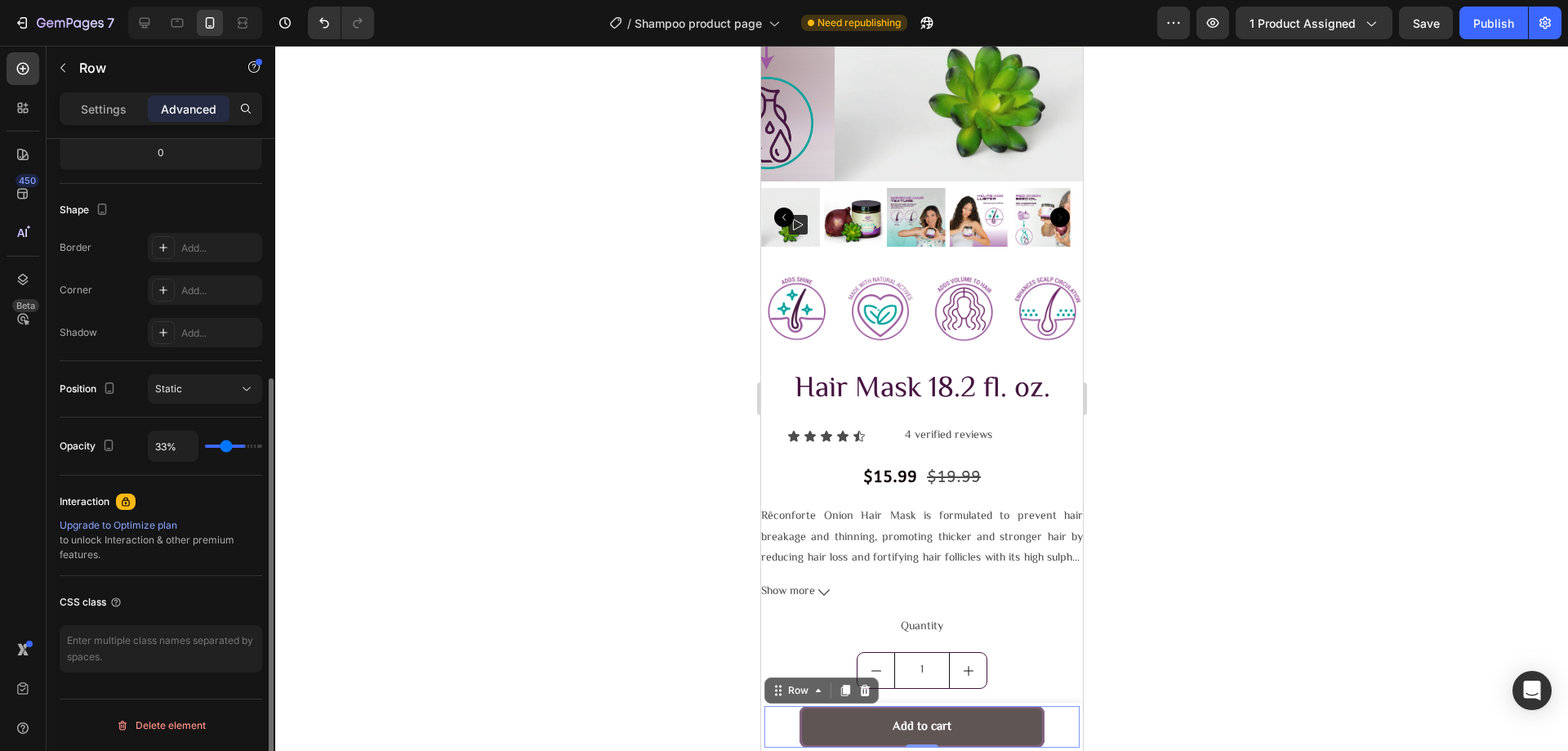
type input "31"
type input "26%"
type input "26"
type input "24%"
type input "24"
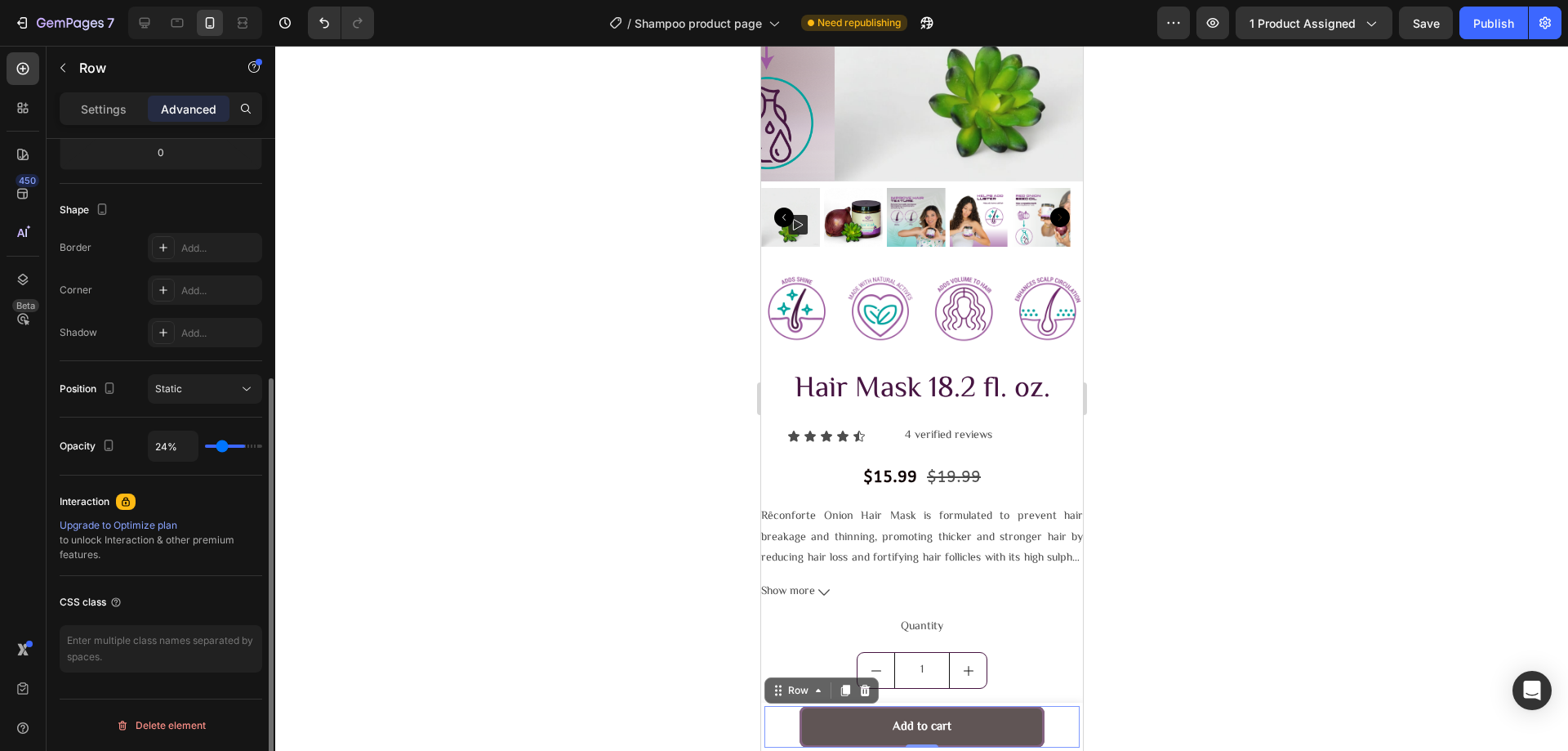
type input "22%"
type input "22"
type input "20%"
type input "20"
type input "17%"
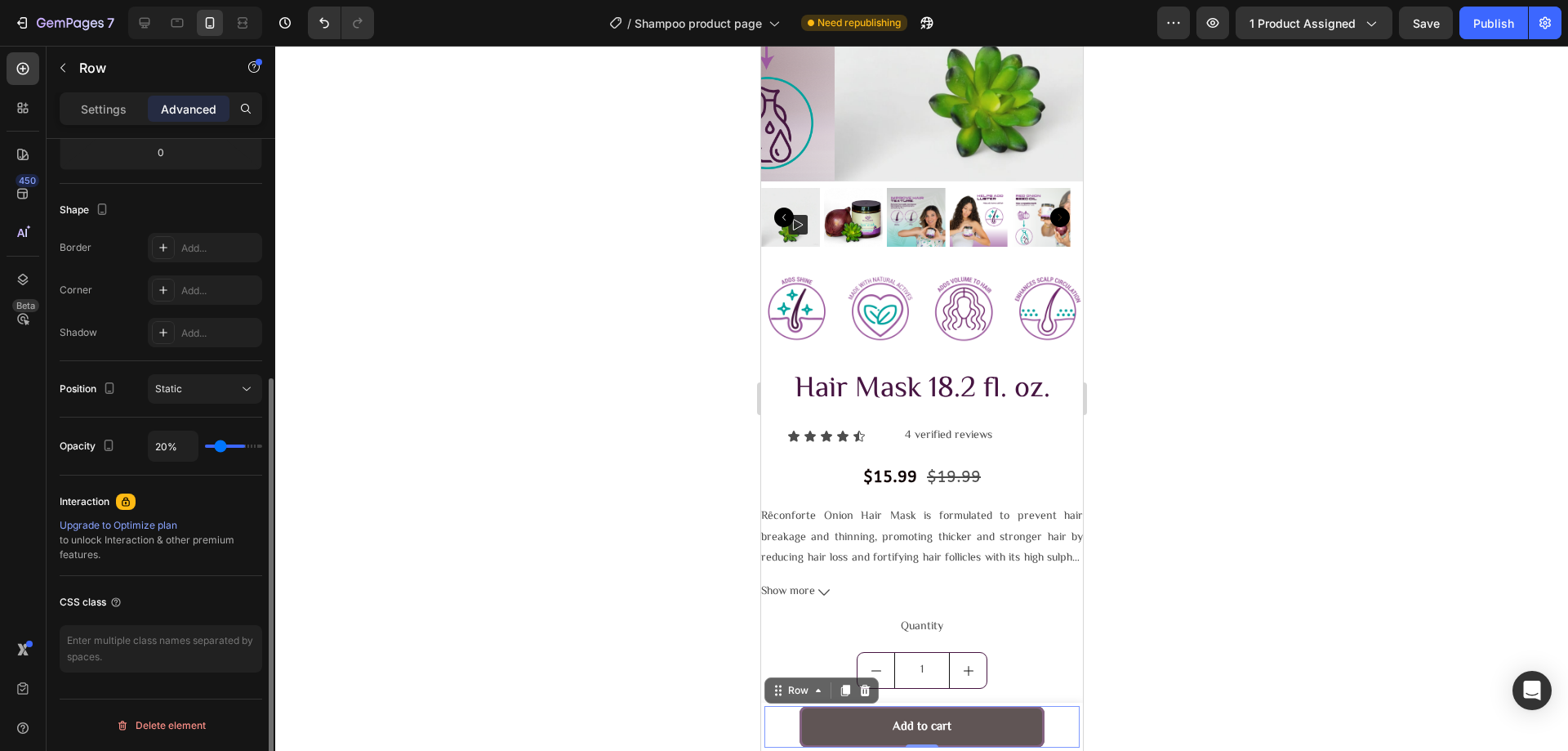
type input "17"
type input "15%"
type input "15"
type input "11%"
type input "11"
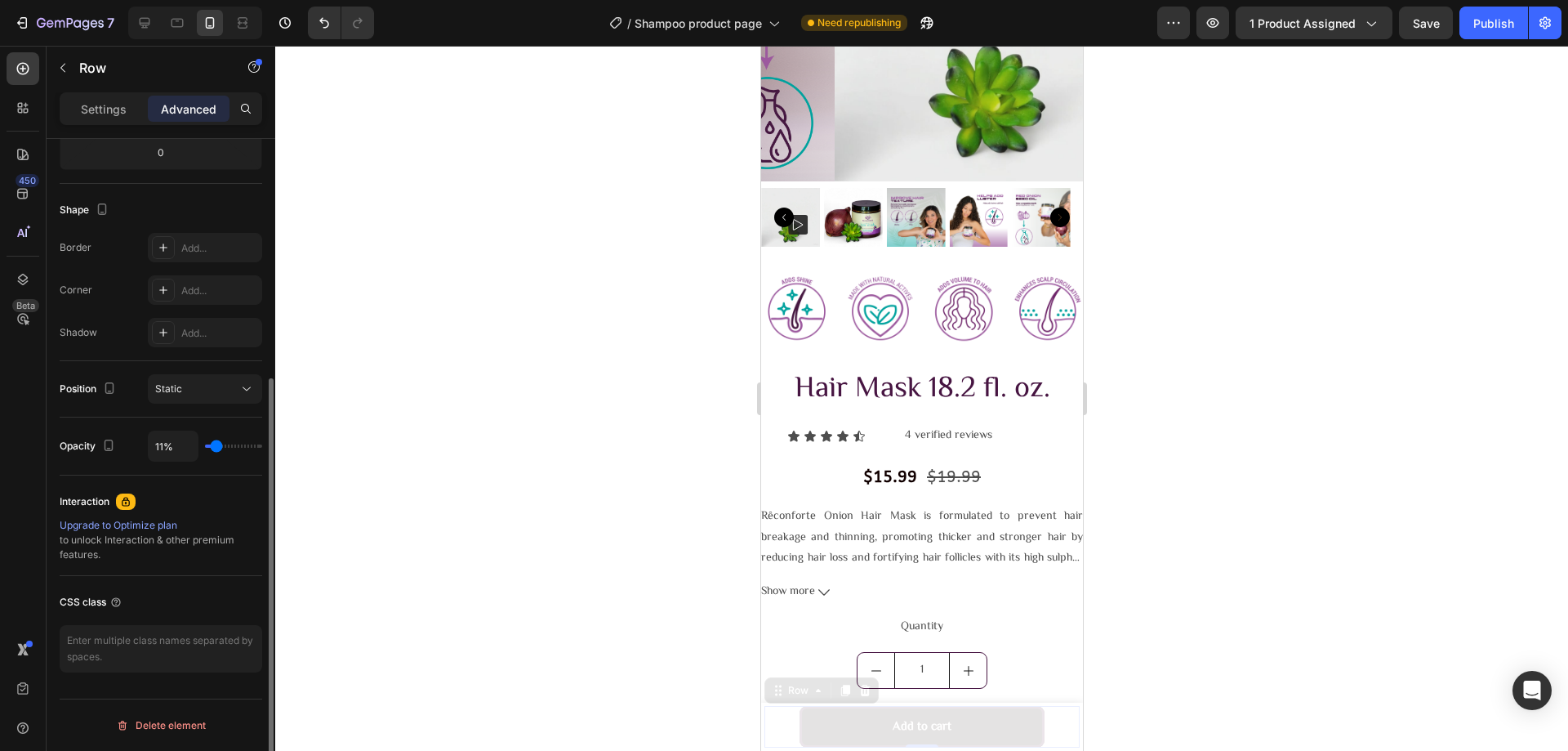
type input "9%"
type input "9"
type input "7%"
type input "7"
type input "9%"
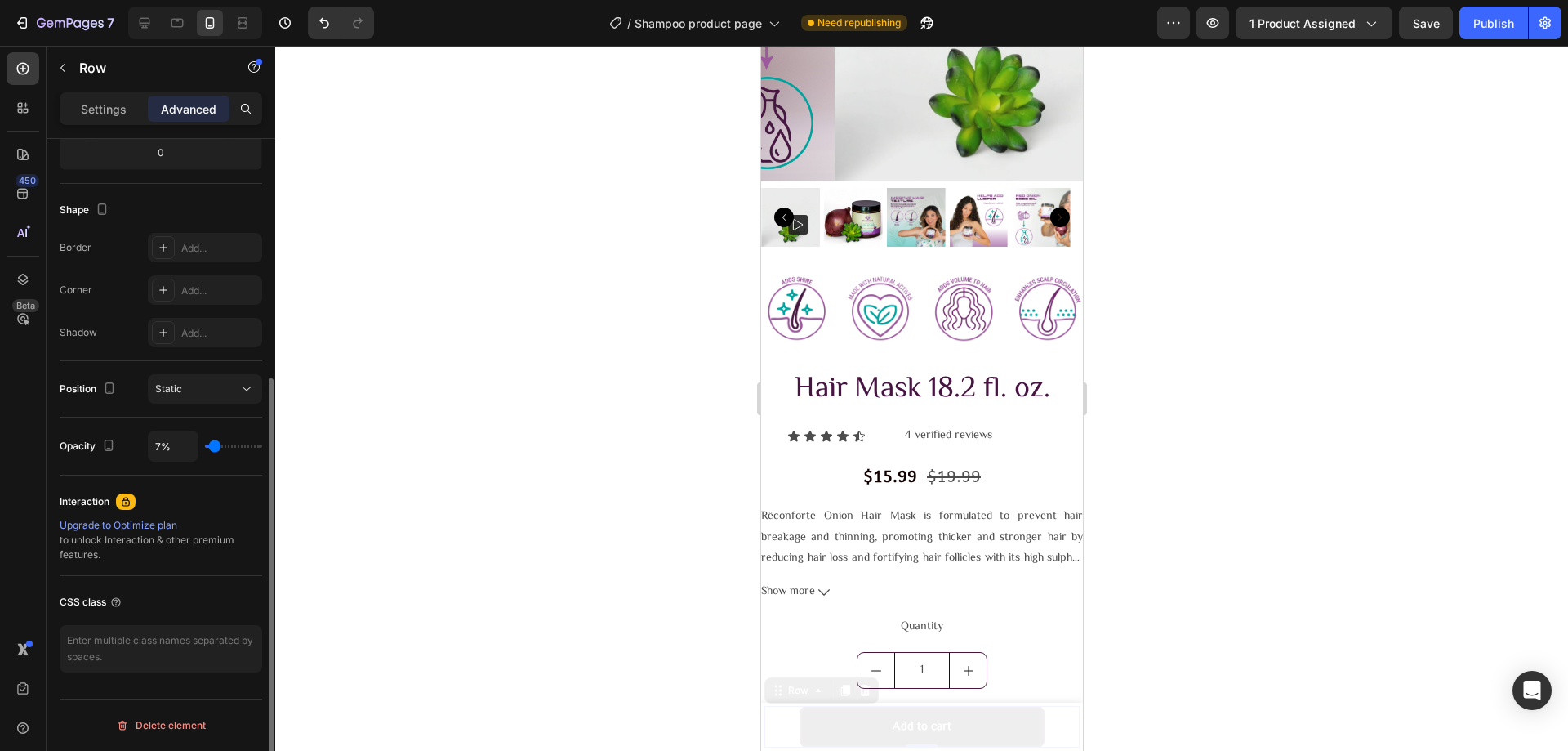
type input "9"
type input "11%"
type input "11"
type input "13%"
type input "13"
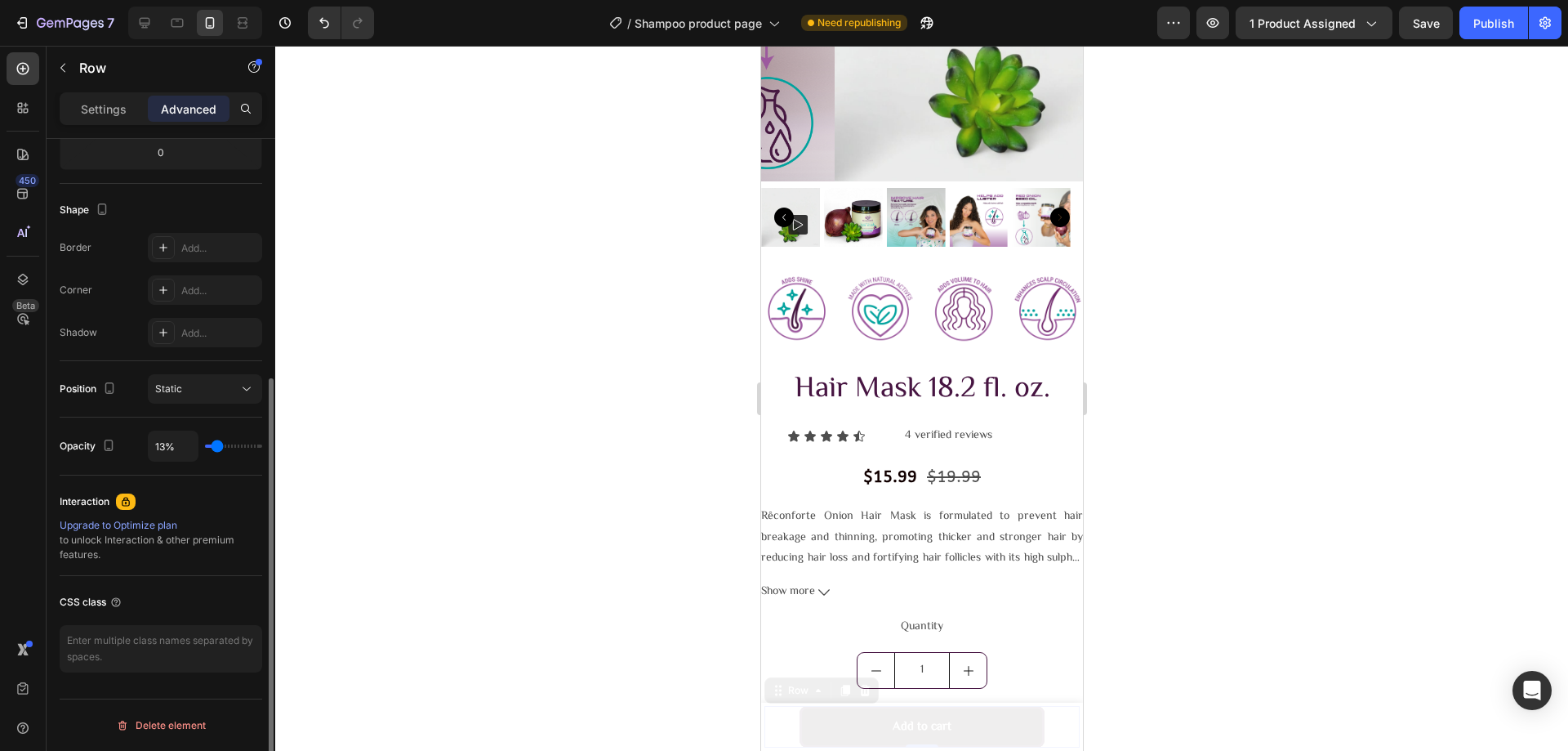
type input "15%"
type input "15"
type input "17%"
type input "17"
type input "19%"
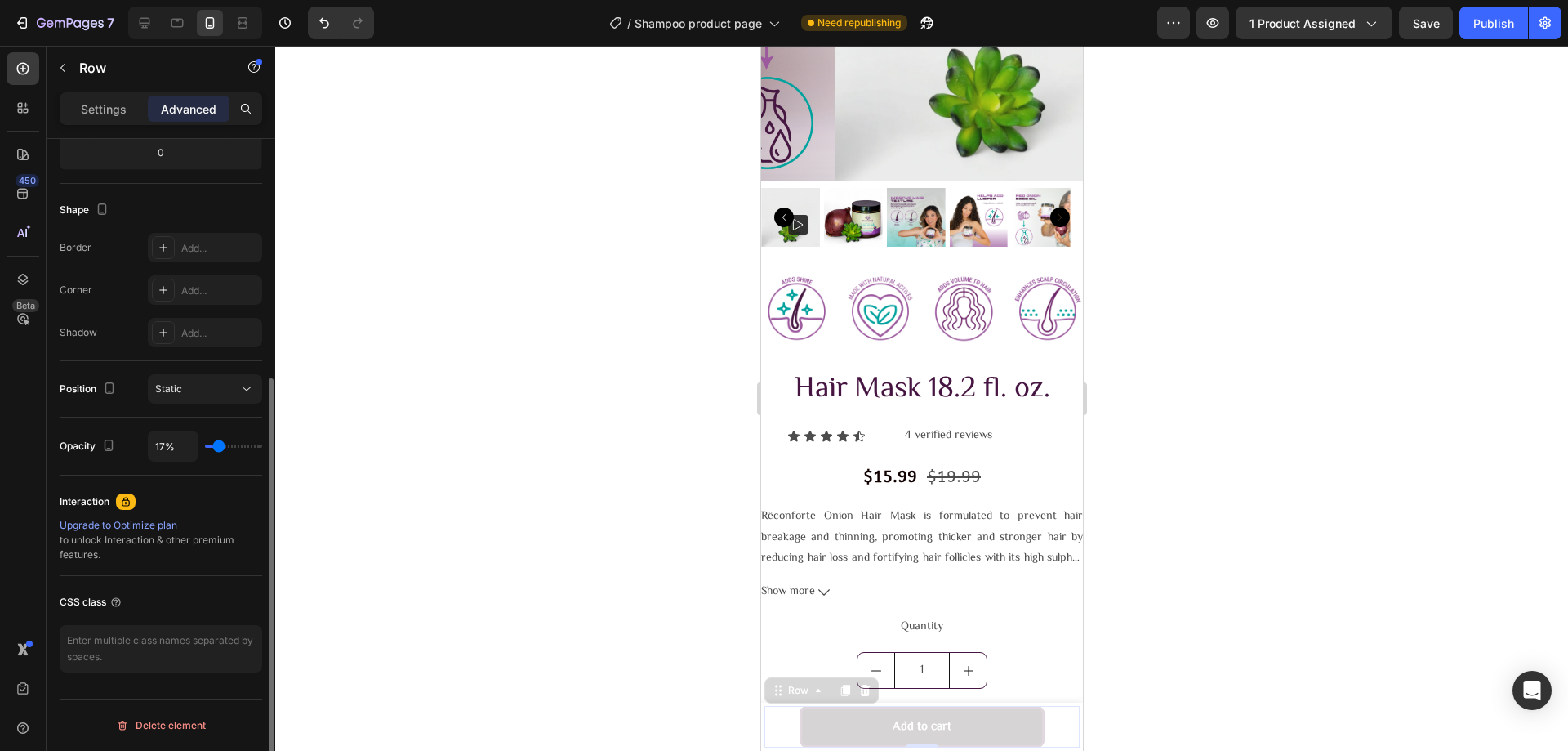
type input "19"
type input "20%"
type input "20"
type input "22%"
type input "22"
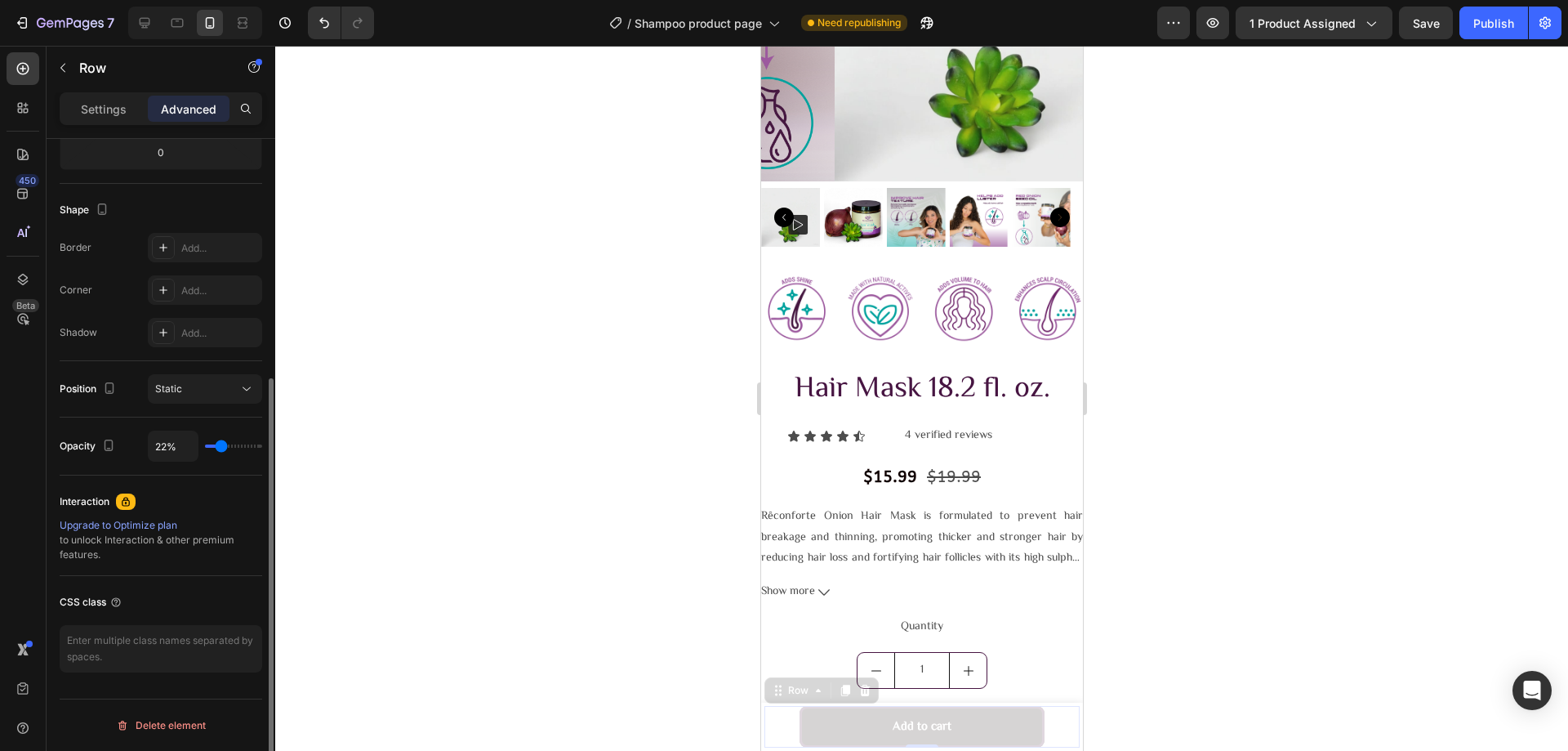
type input "24%"
type input "24"
type input "28%"
type input "28"
type input "30%"
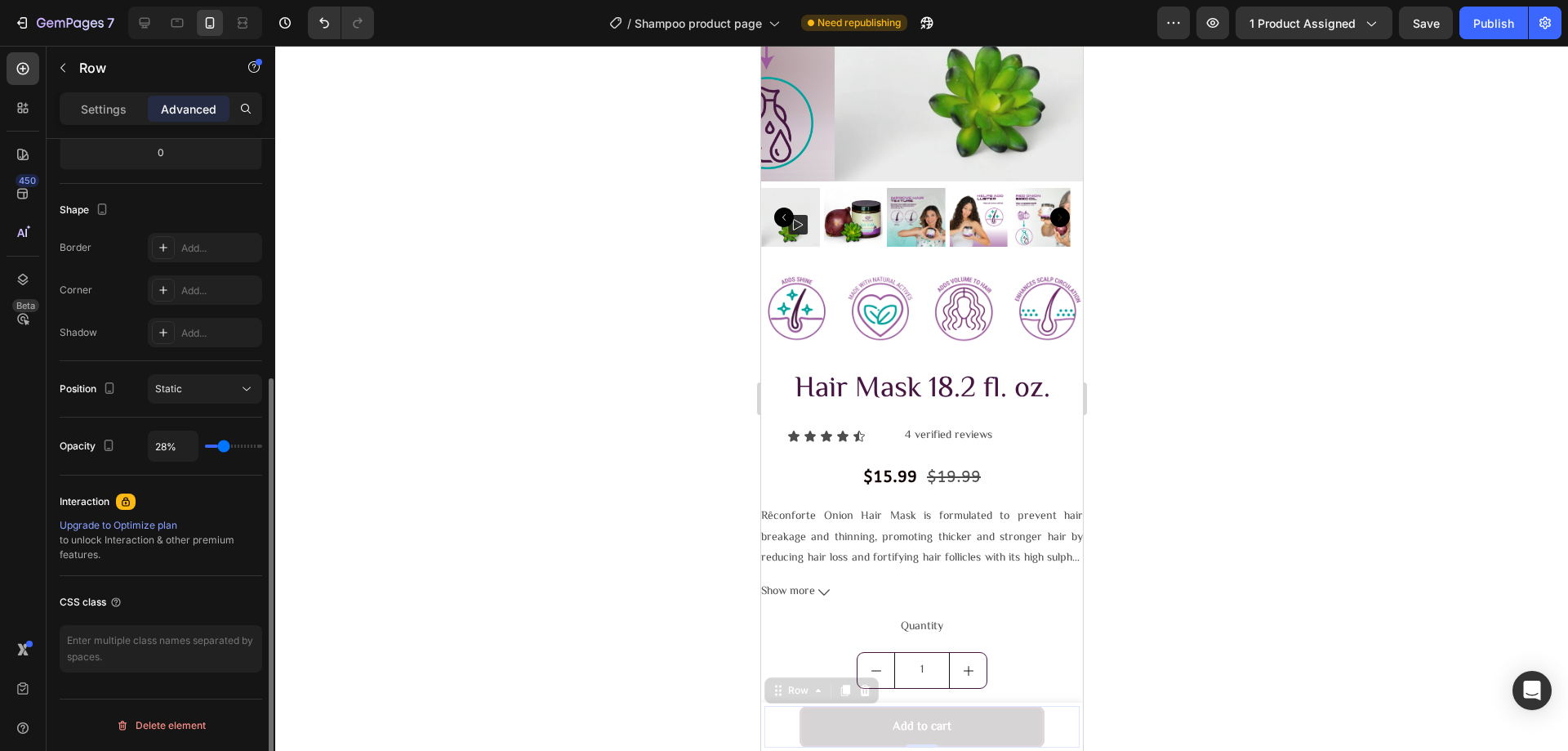
type input "30"
type input "35%"
type input "35"
type input "37%"
type input "37"
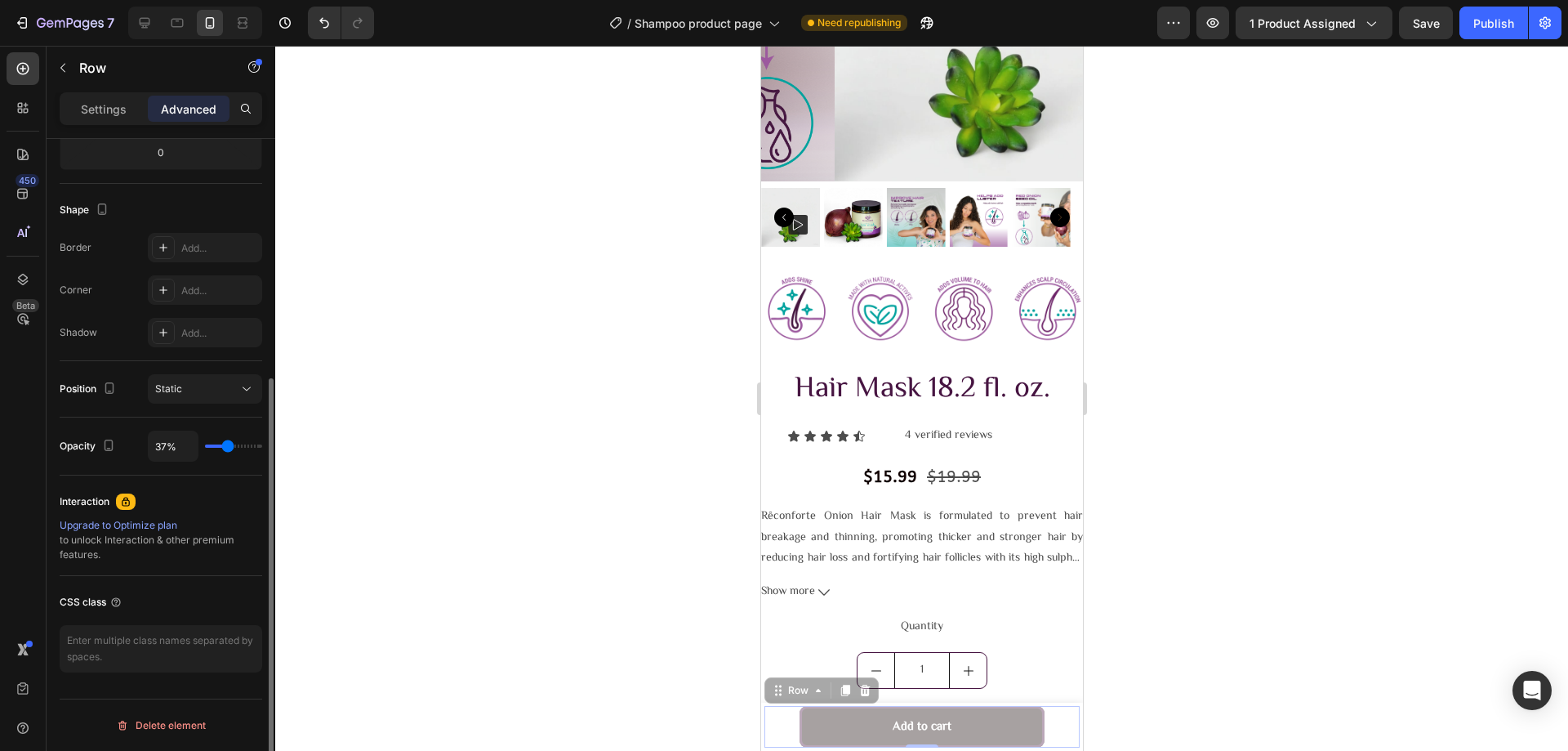
type input "39%"
type input "39"
type input "41%"
type input "41"
type input "46%"
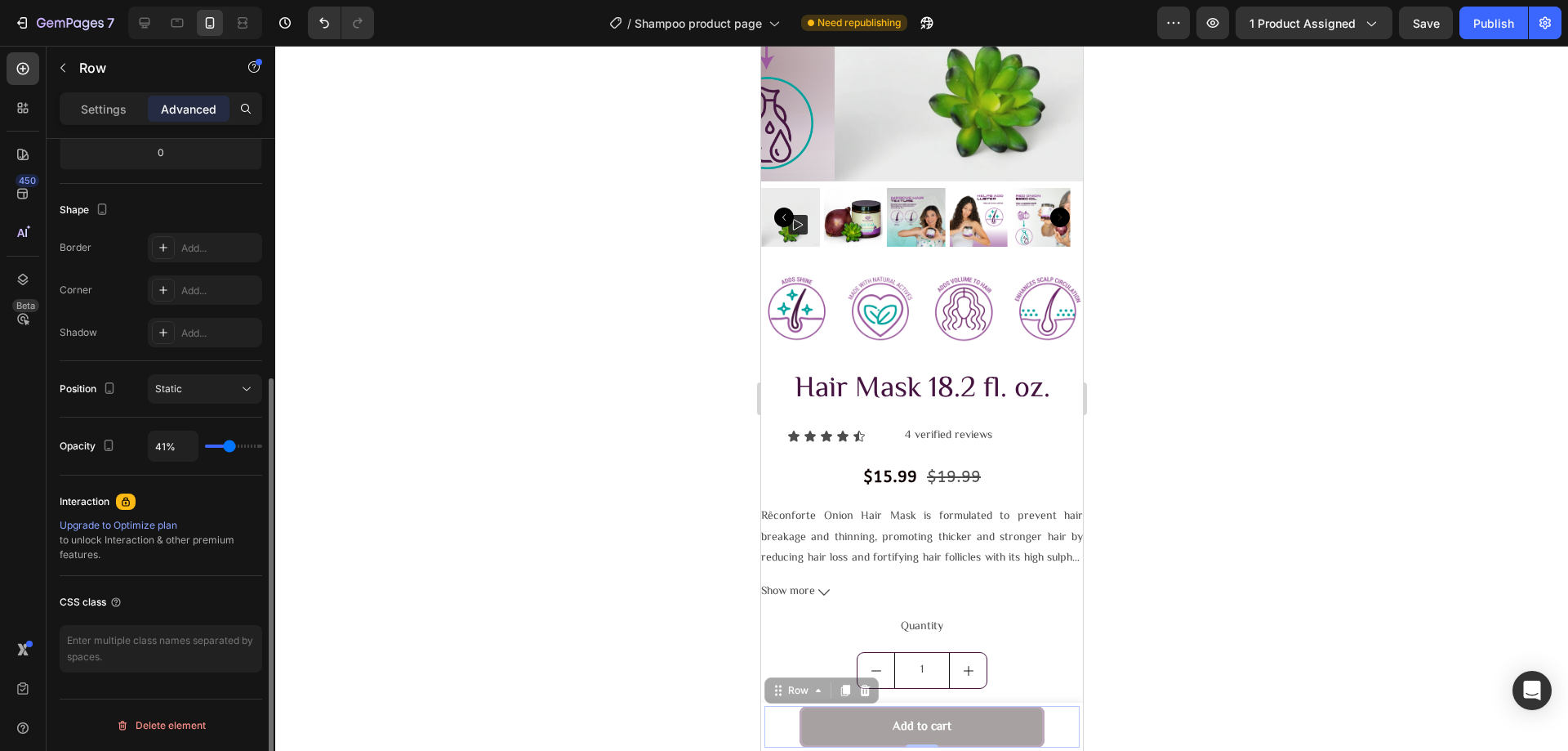
type input "46"
type input "48%"
type input "48"
type input "50%"
type input "50"
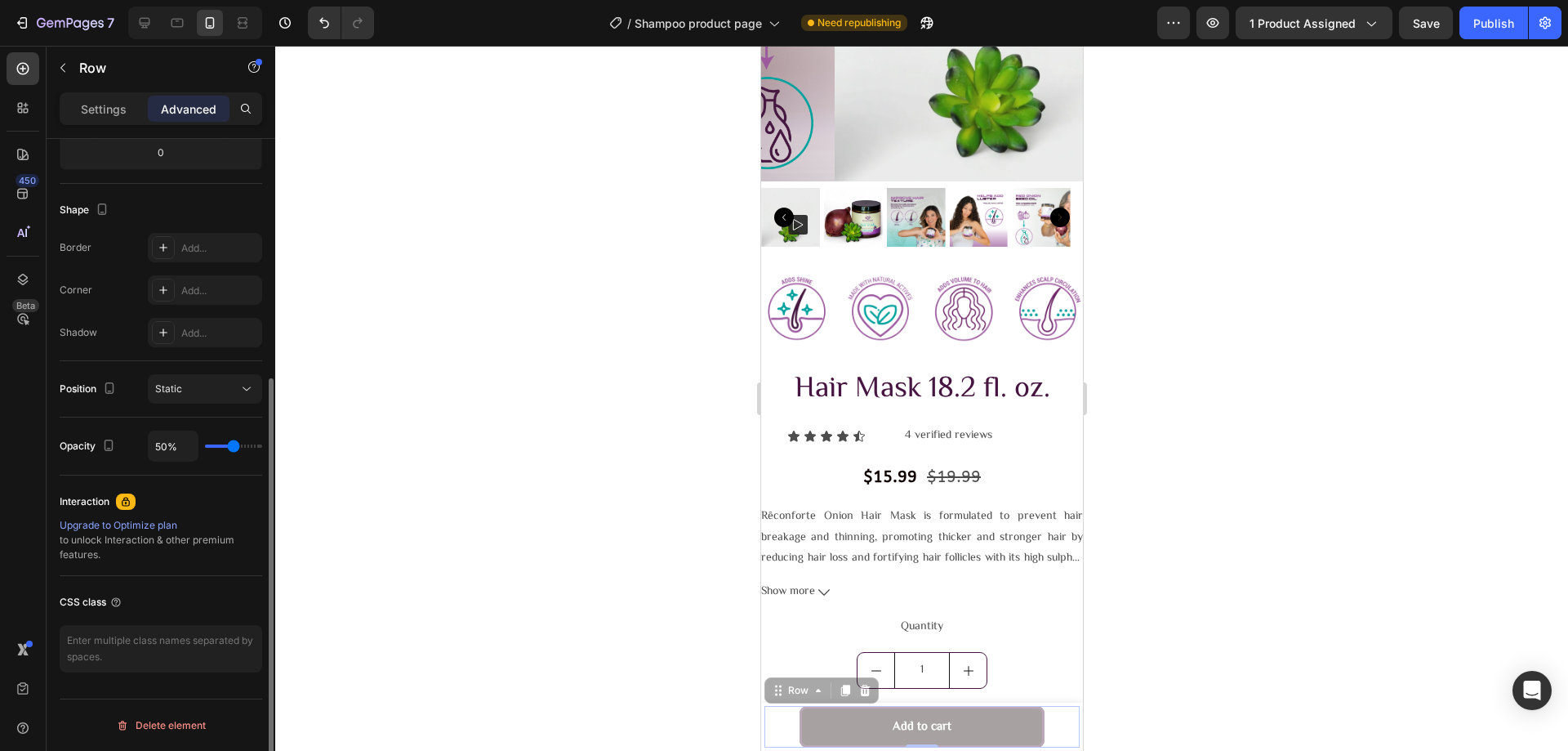
type input "52%"
type input "52"
type input "54%"
type input "54"
type input "56%"
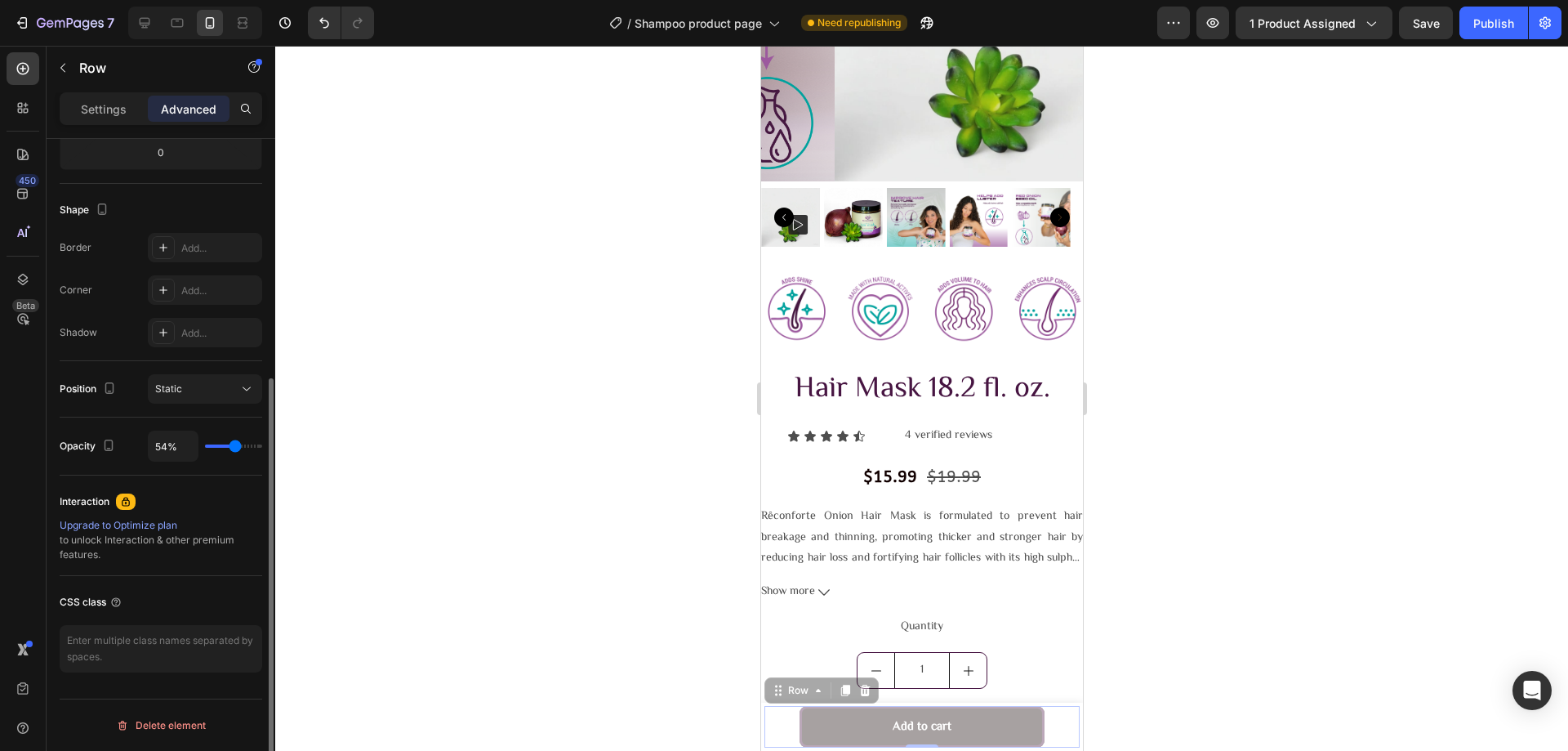
type input "56"
type input "57%"
type input "57"
type input "59%"
type input "59"
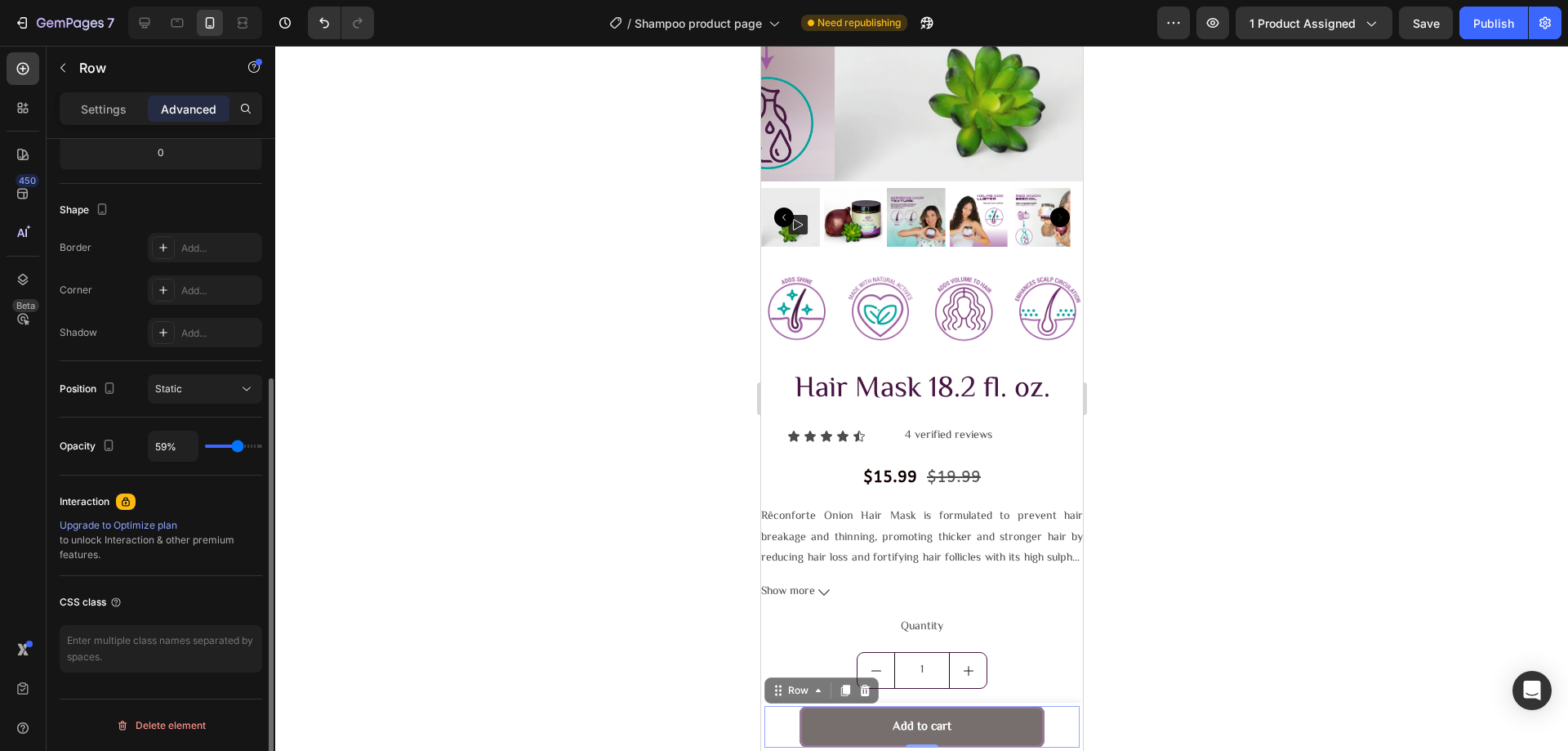
type input "61%"
type input "61"
type input "74%"
type input "74"
type input "80%"
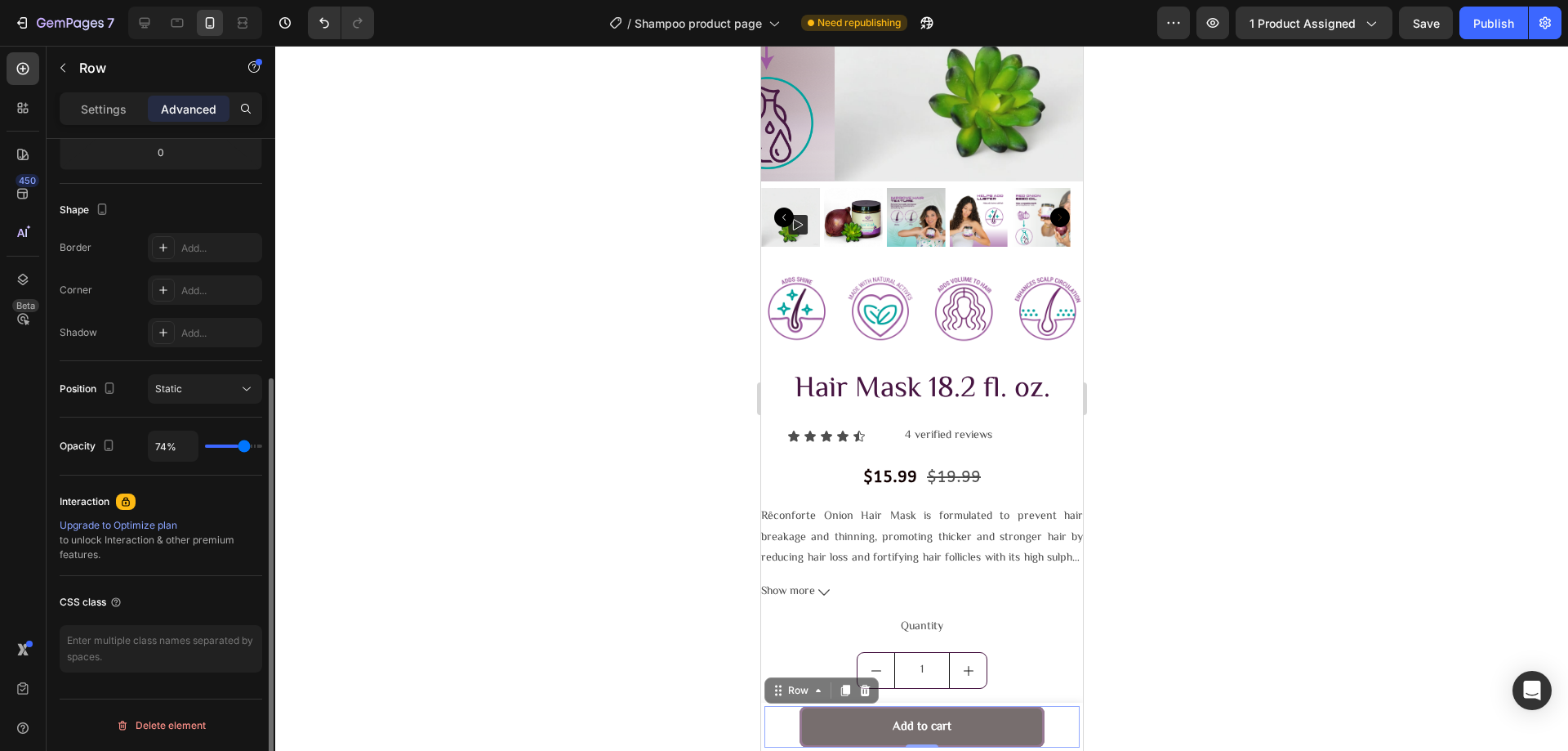
type input "80"
type input "81%"
type input "81"
type input "83%"
type input "83"
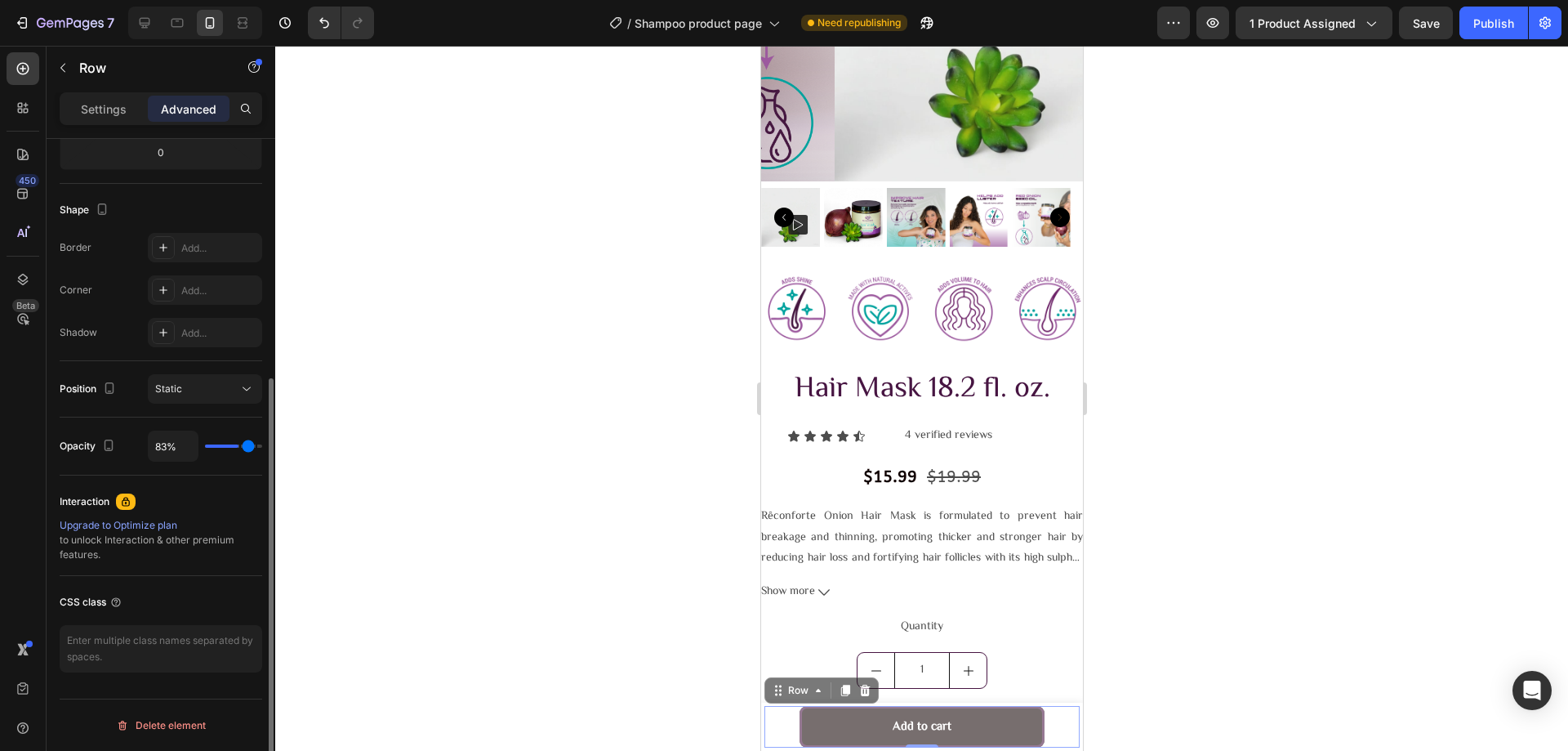
type input "85%"
type input "85"
type input "93%"
type input "93"
type input "100%"
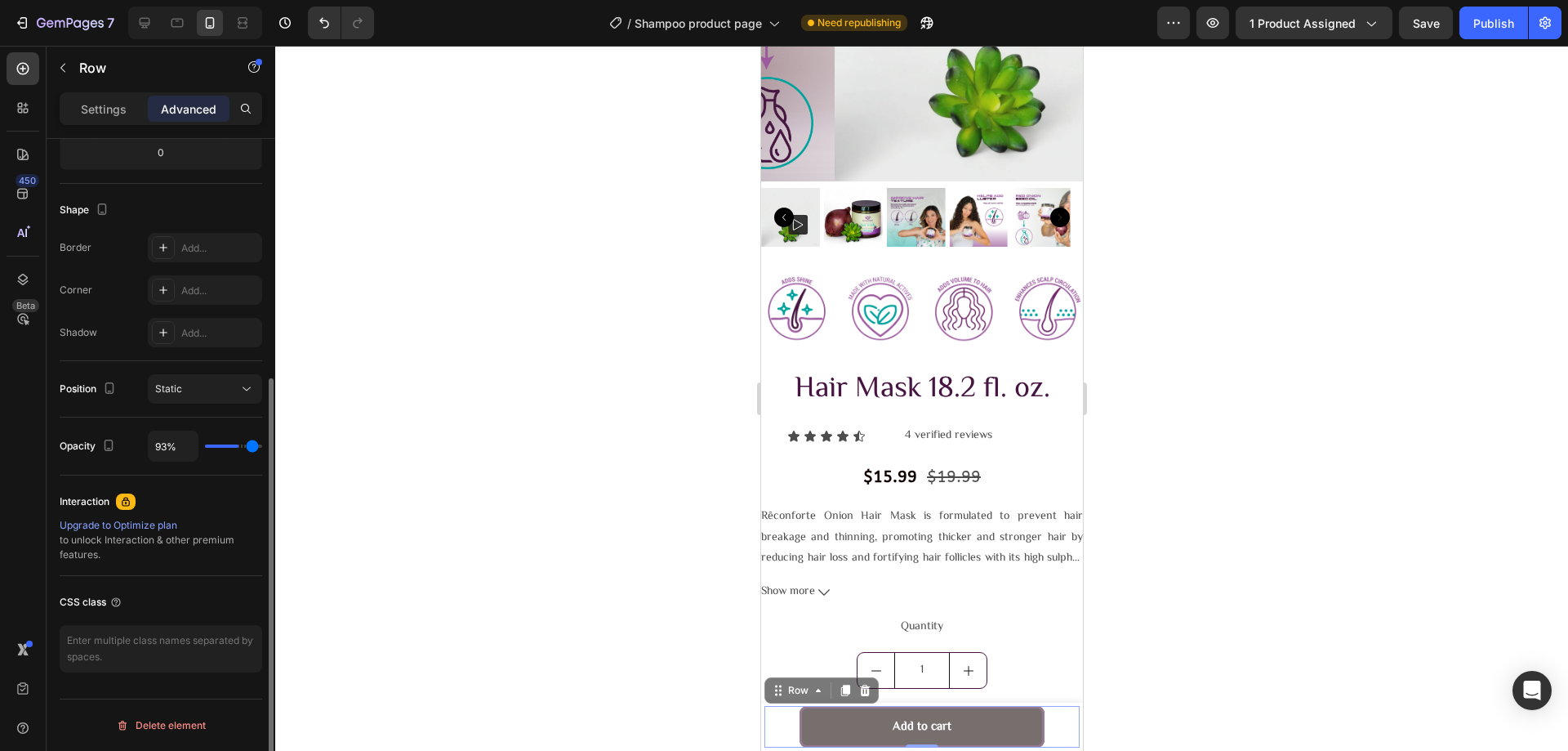
type input "100"
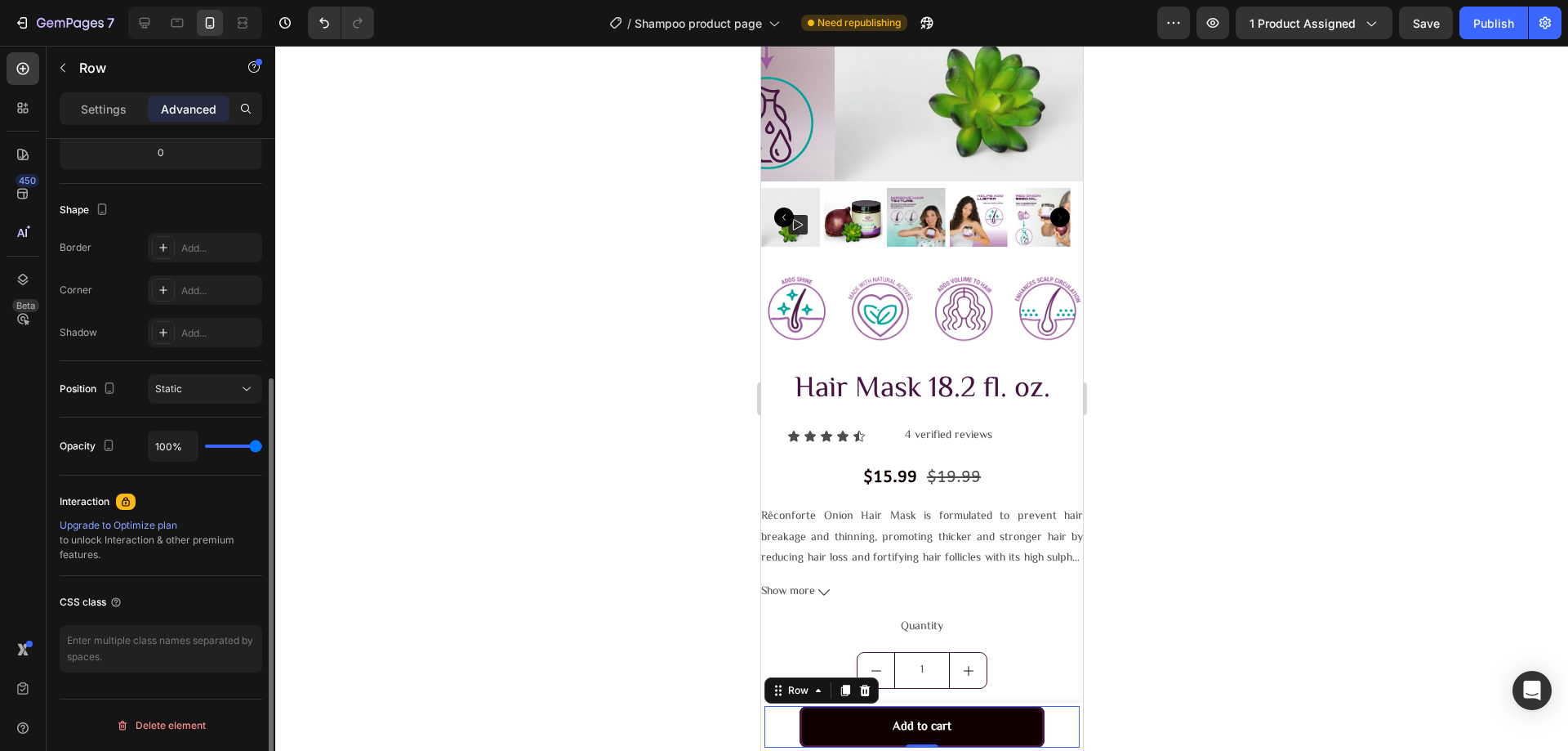
drag, startPoint x: 256, startPoint y: 446, endPoint x: 297, endPoint y: 444, distance: 41.0
click at [262, 444] on input "range" at bounding box center [233, 445] width 57 height 3
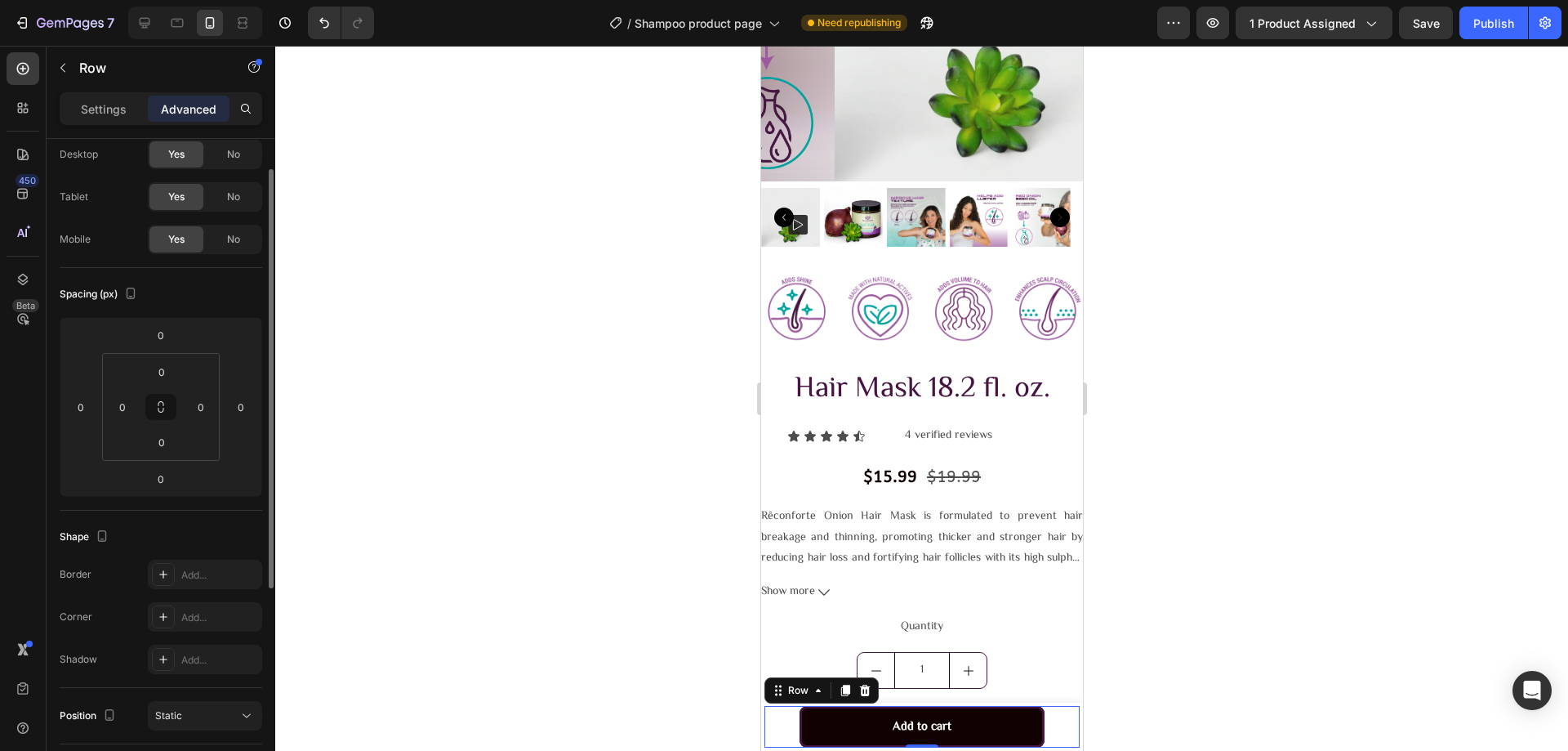
scroll to position [0, 0]
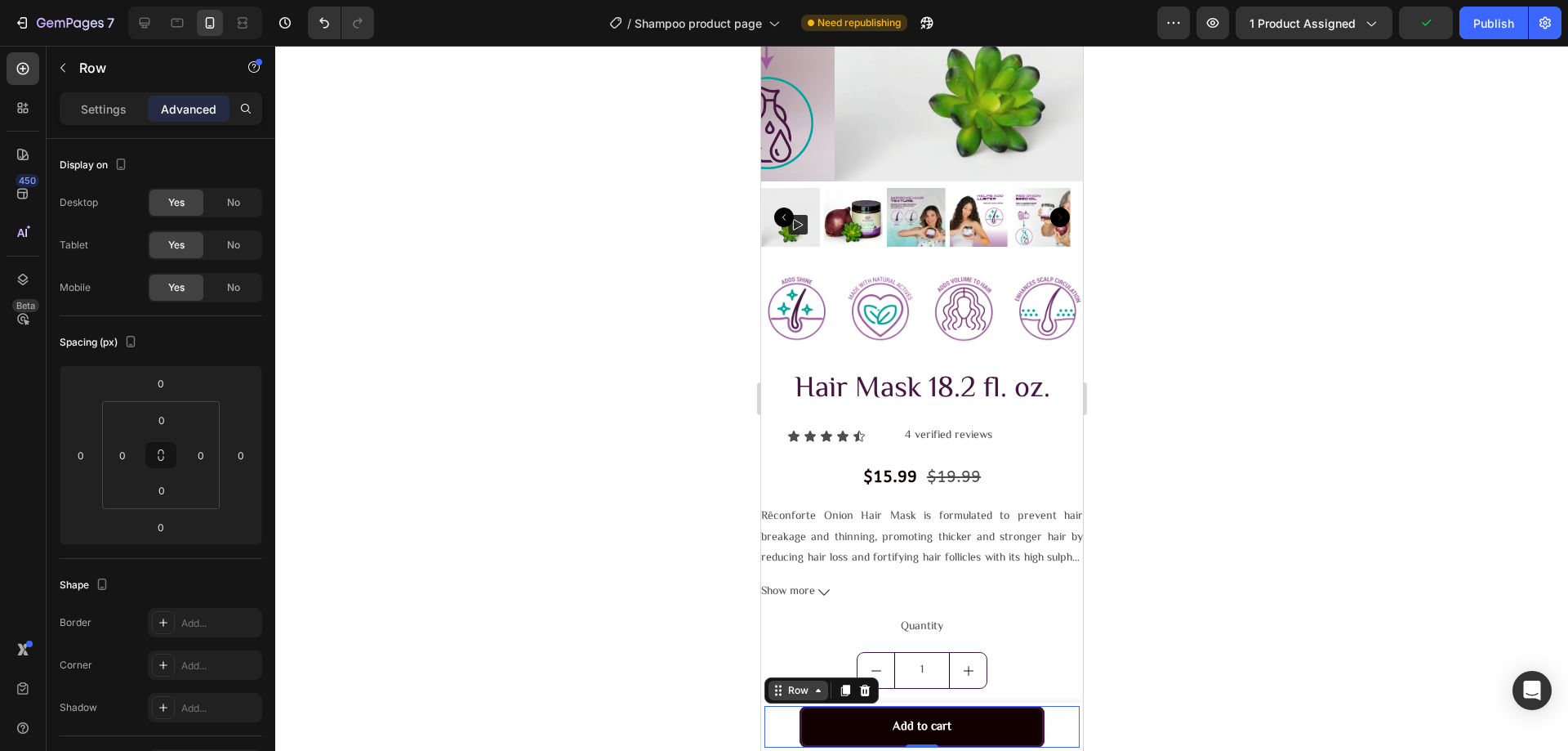
click at [784, 693] on div "Row" at bounding box center [797, 689] width 27 height 14
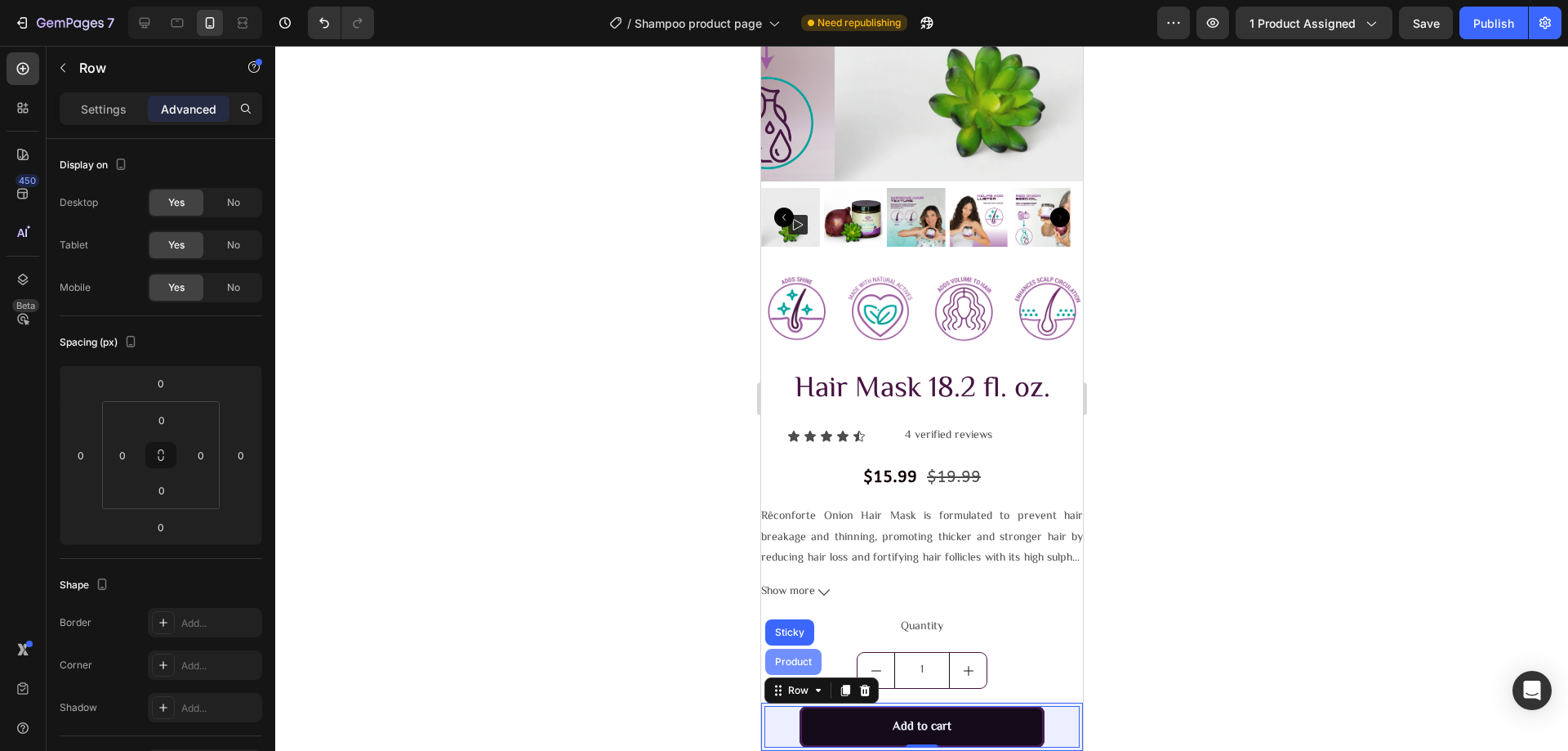
click at [790, 662] on div "Product" at bounding box center [792, 661] width 43 height 10
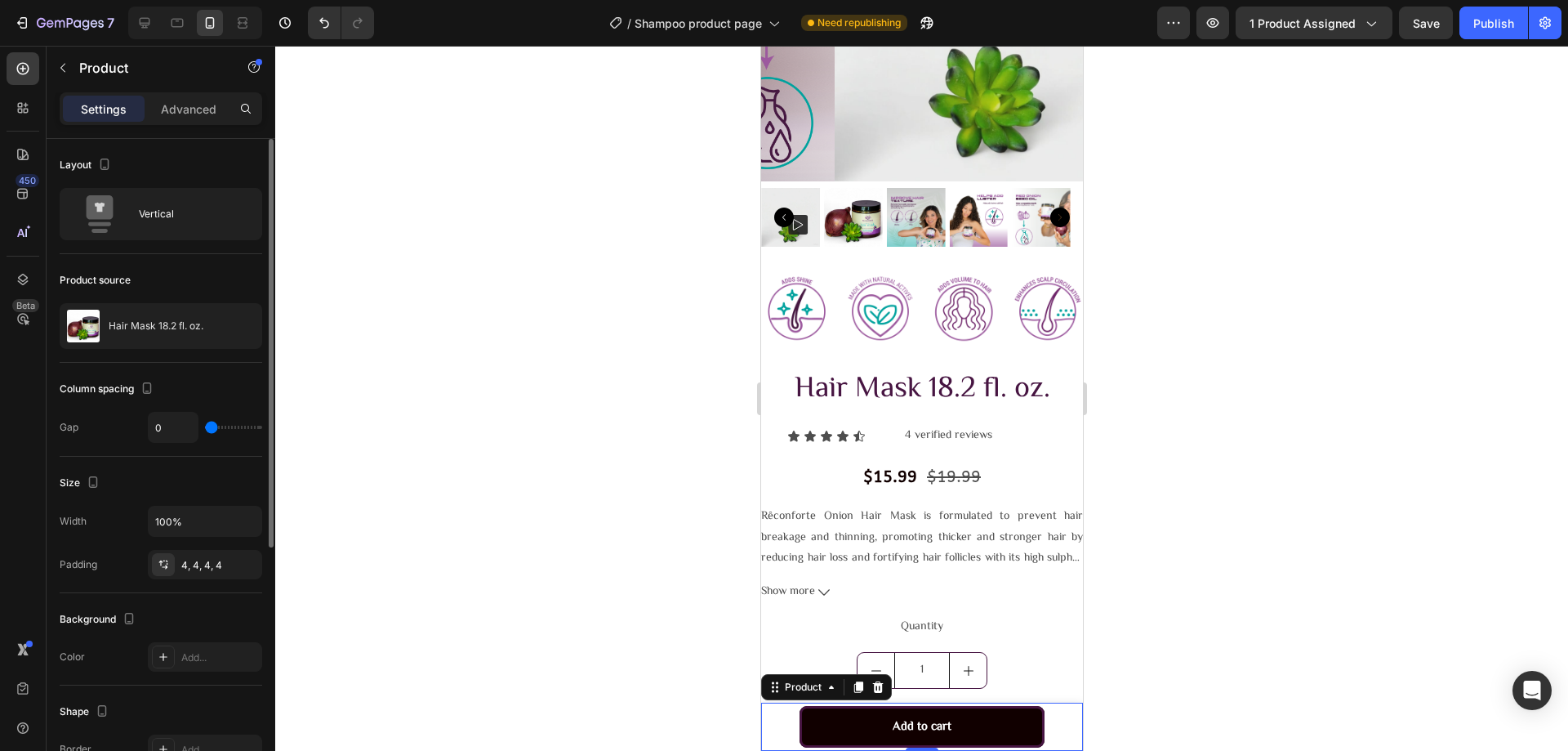
click at [191, 122] on div "Settings Advanced" at bounding box center [161, 109] width 202 height 33
click at [168, 115] on p "Advanced" at bounding box center [189, 109] width 56 height 17
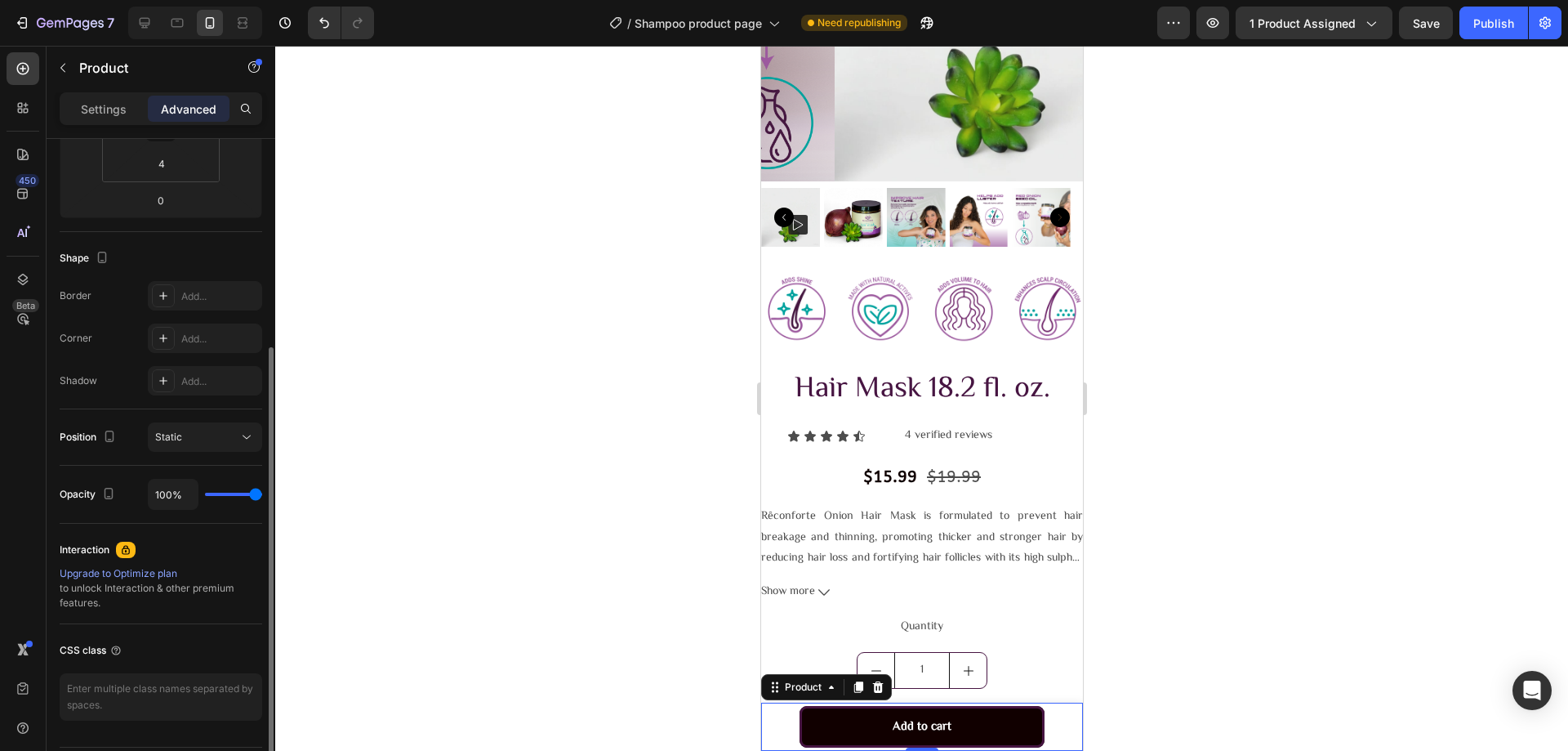
scroll to position [375, 0]
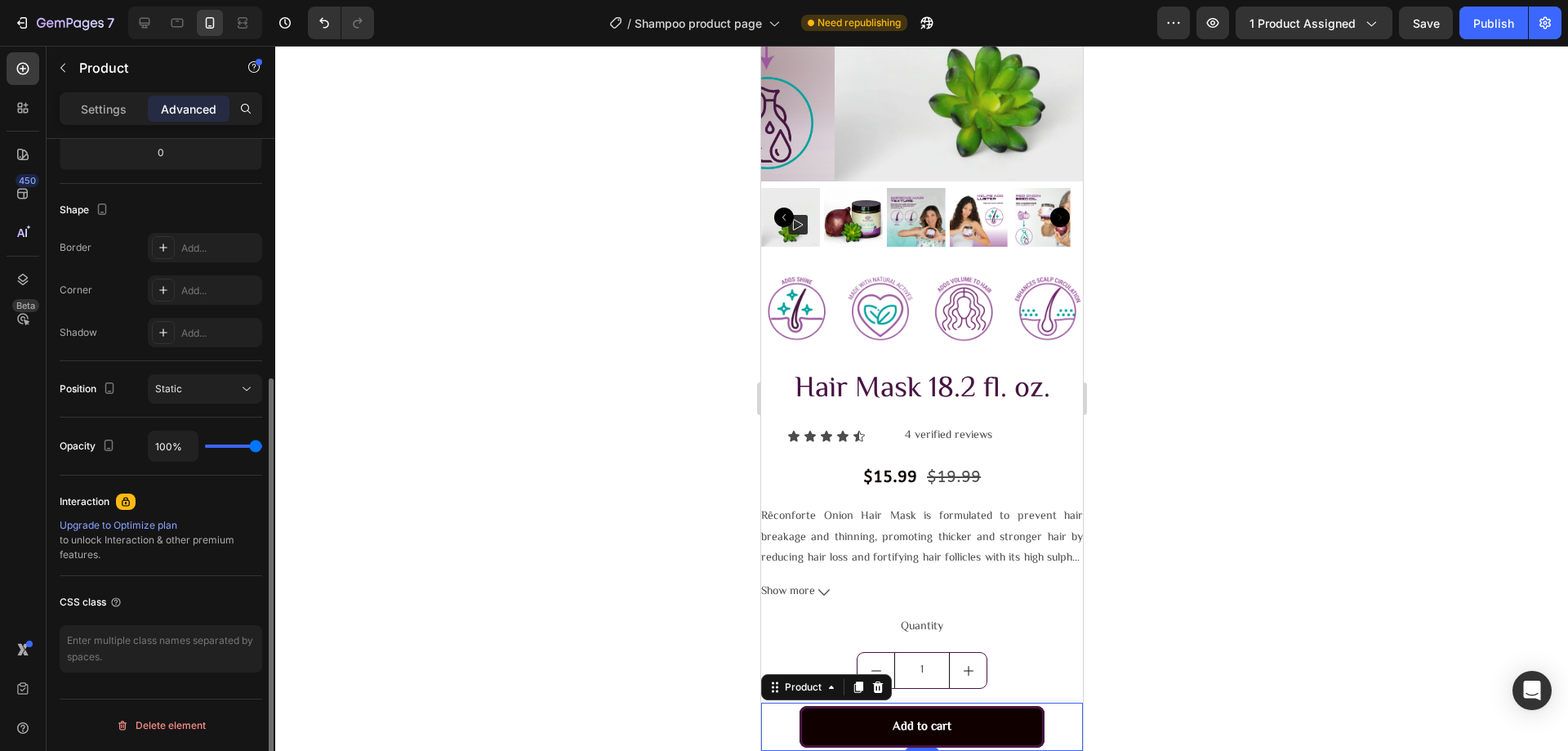
type input "94%"
type input "94"
type input "91%"
type input "91"
type input "81%"
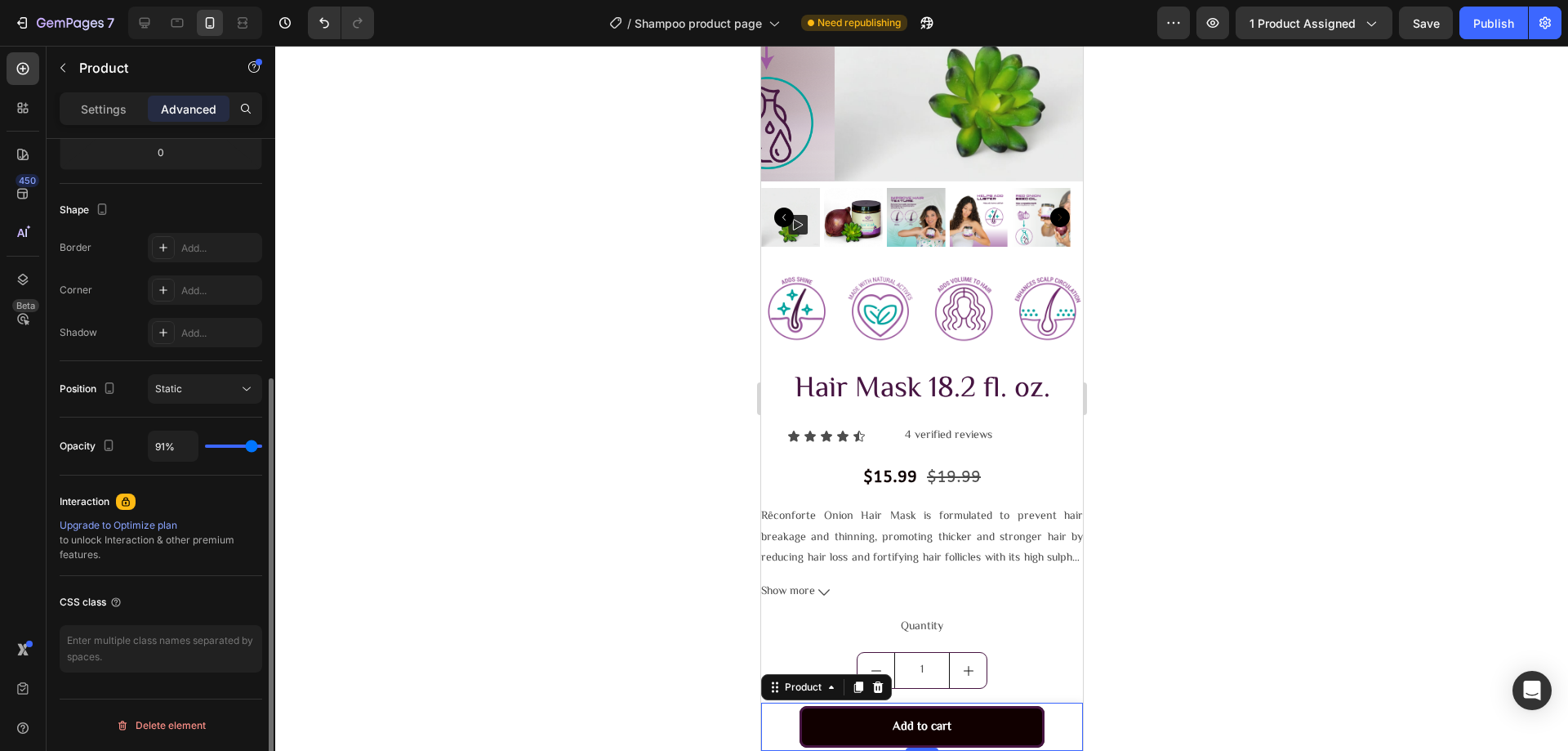
type input "81"
type input "78%"
type input "78"
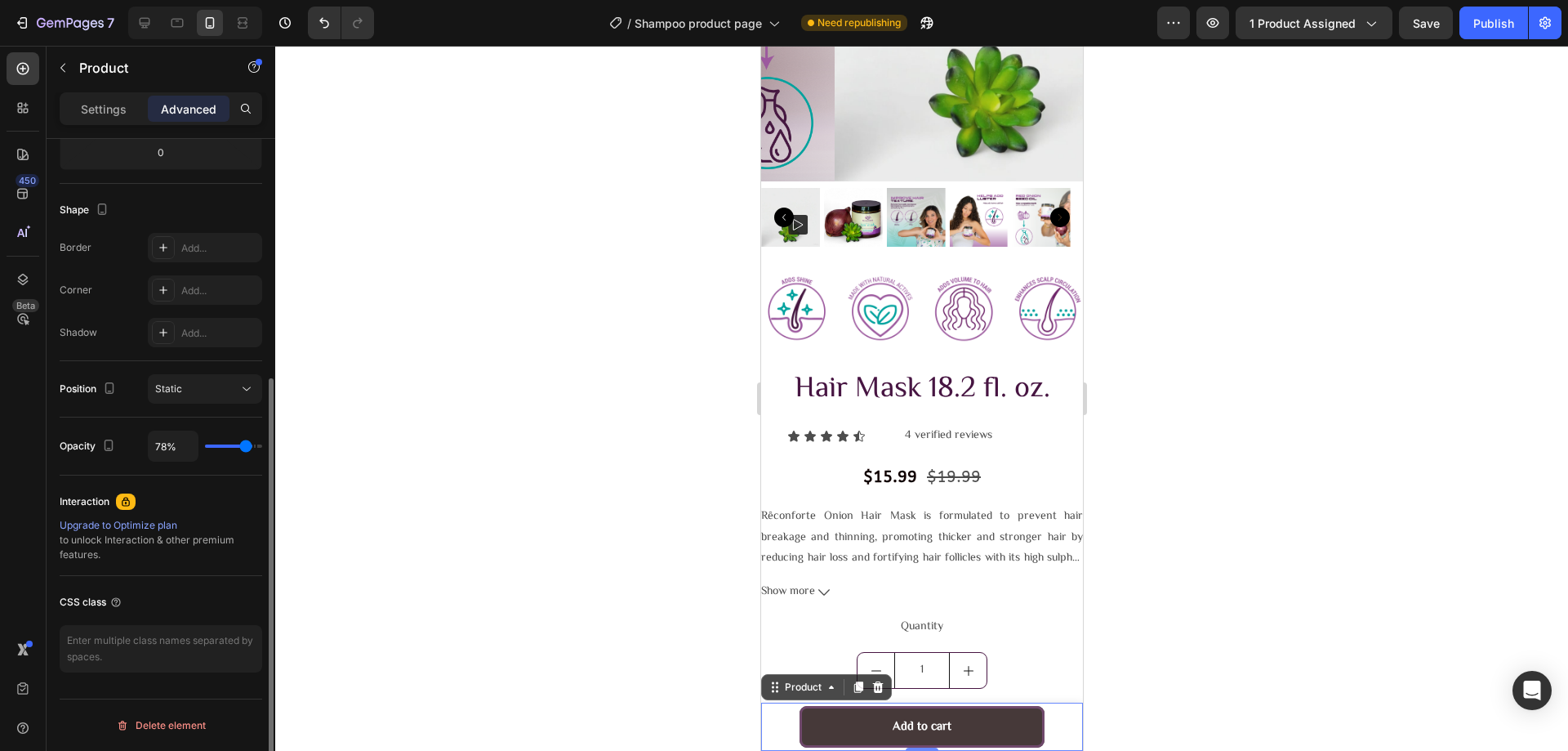
type input "76%"
type input "76"
type input "74%"
type input "74"
type input "70%"
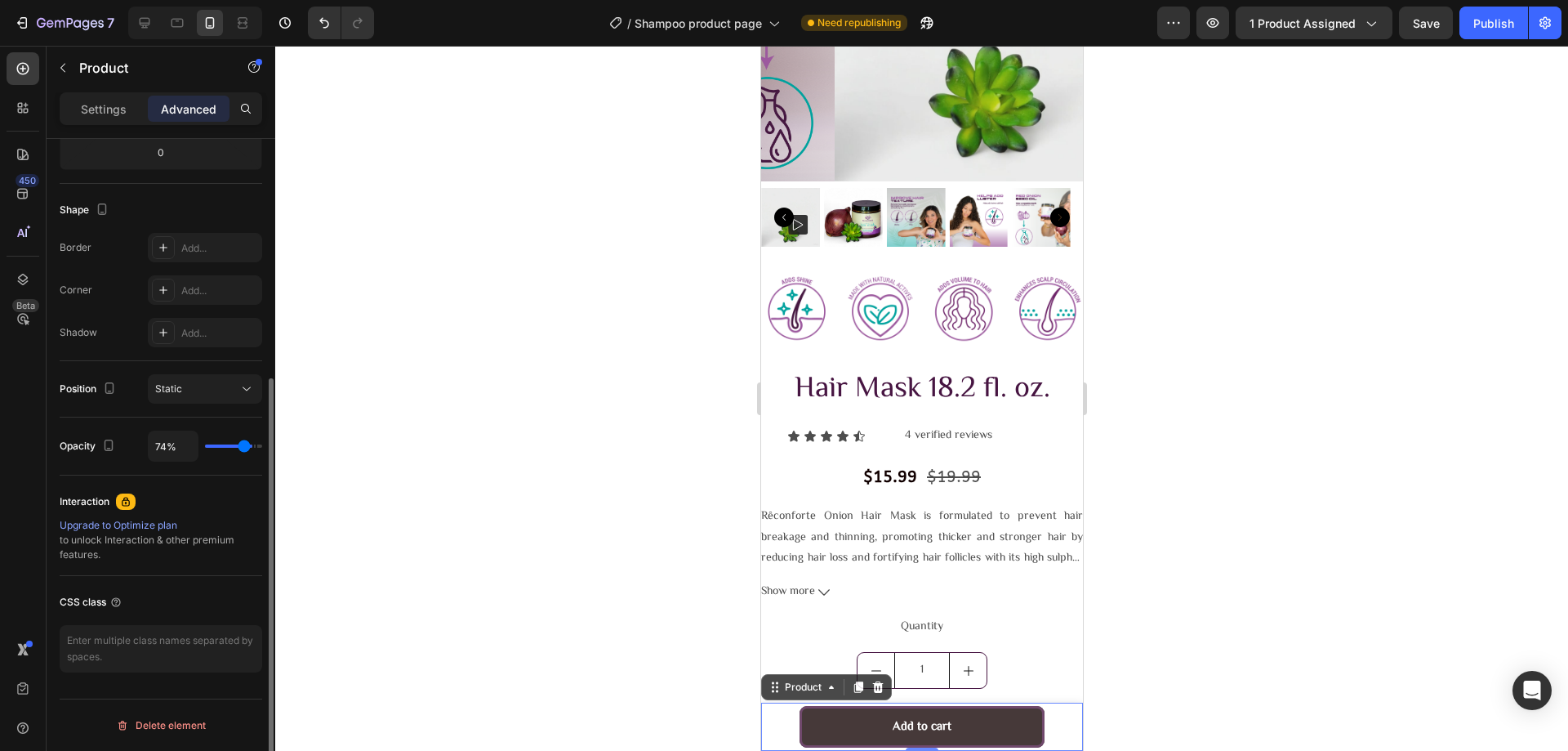
type input "70"
type input "69%"
type input "69"
type input "67%"
type input "67"
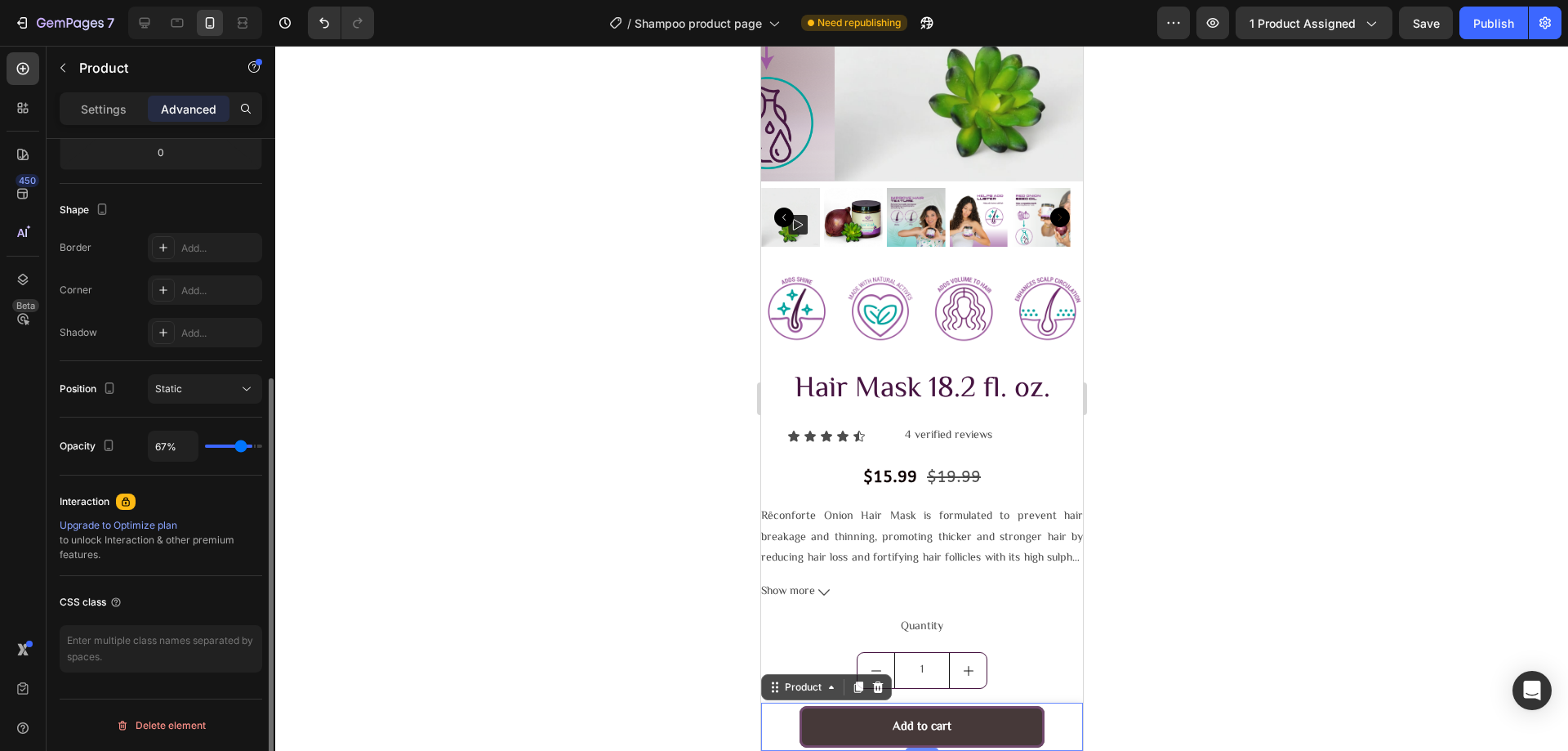
type input "65%"
type input "65"
type input "63%"
type input "63"
type input "61%"
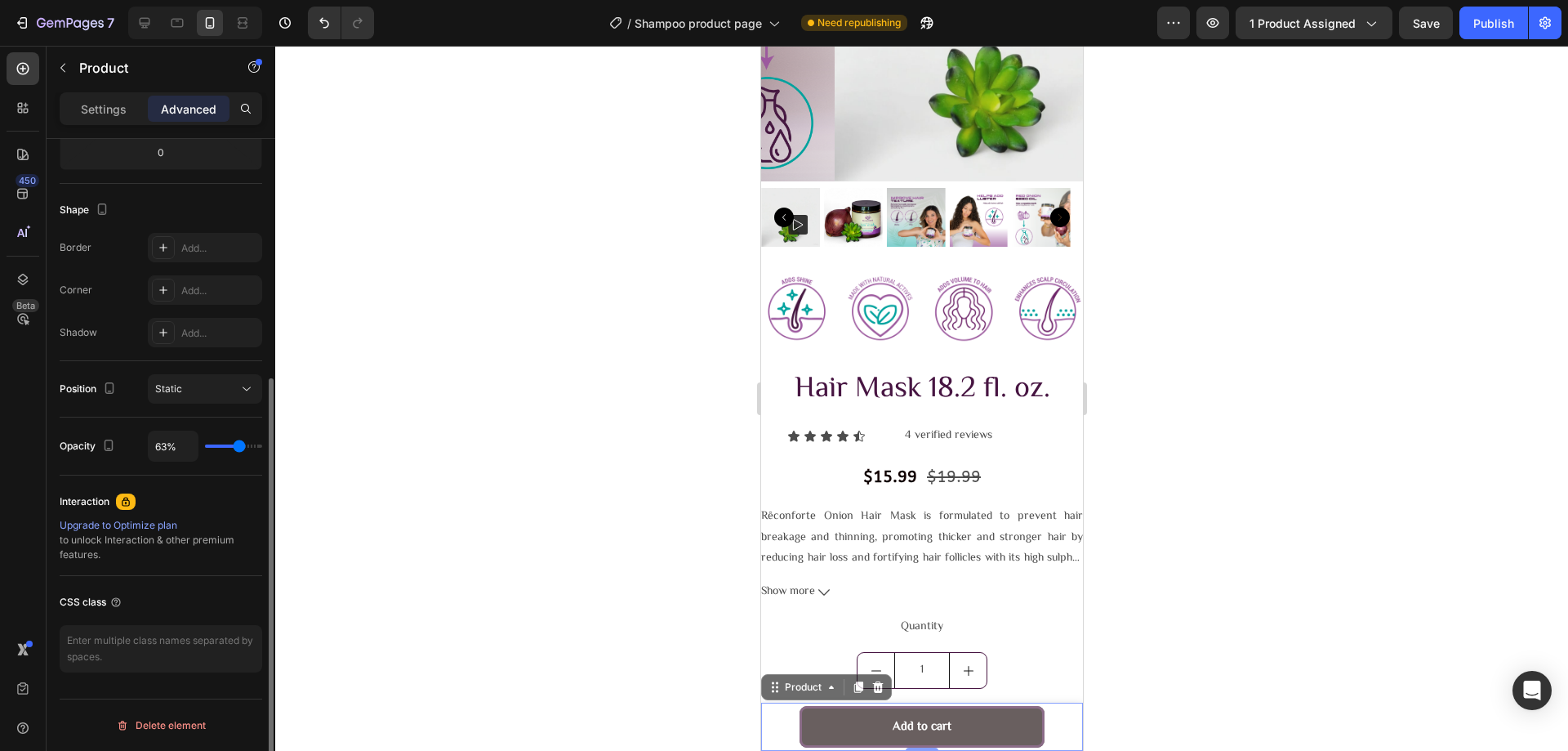
type input "61"
type input "59%"
type input "59"
type input "57%"
type input "57"
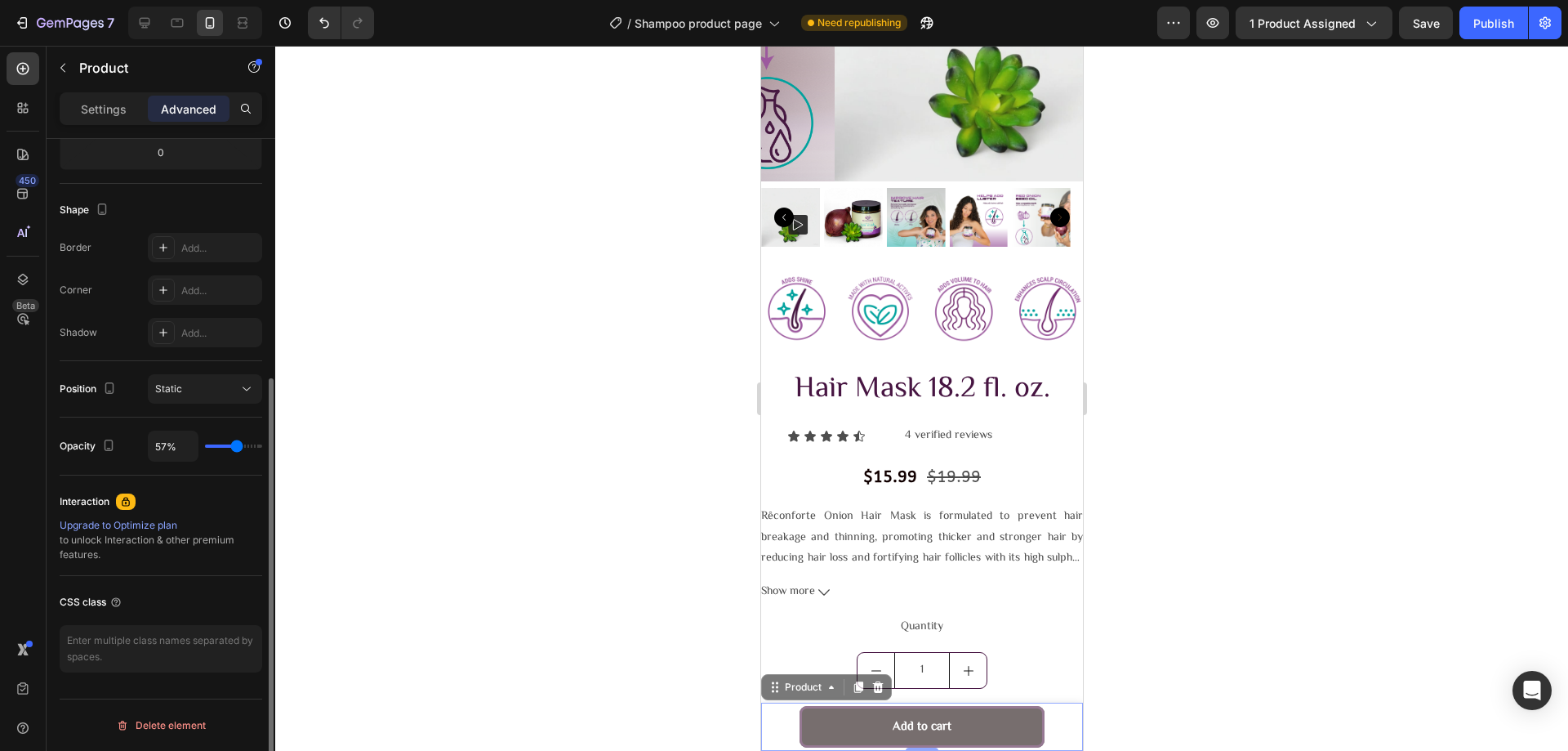
type input "59%"
type input "59"
type input "61%"
type input "61"
type input "63%"
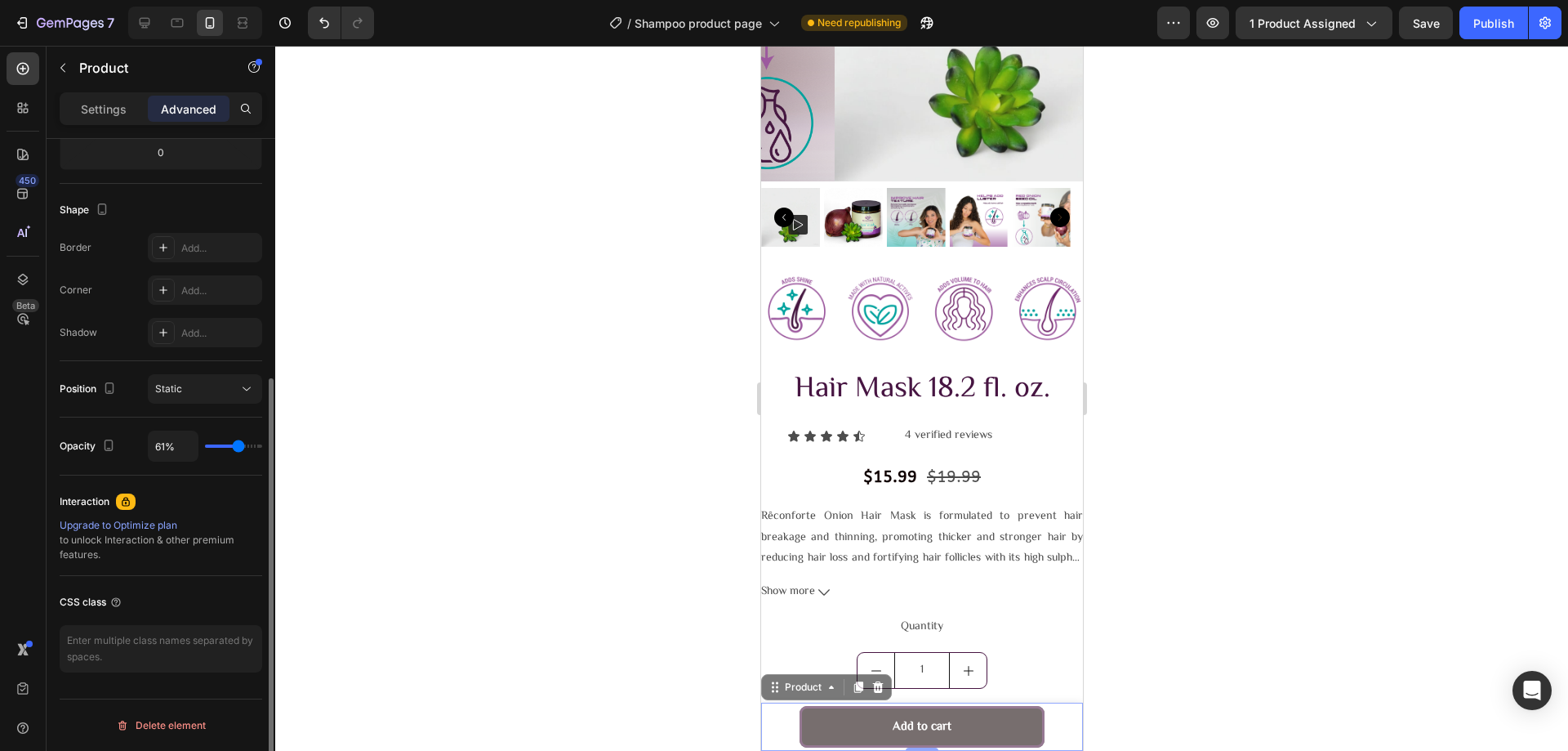
type input "63"
type input "65%"
type input "65"
type input "67%"
type input "67"
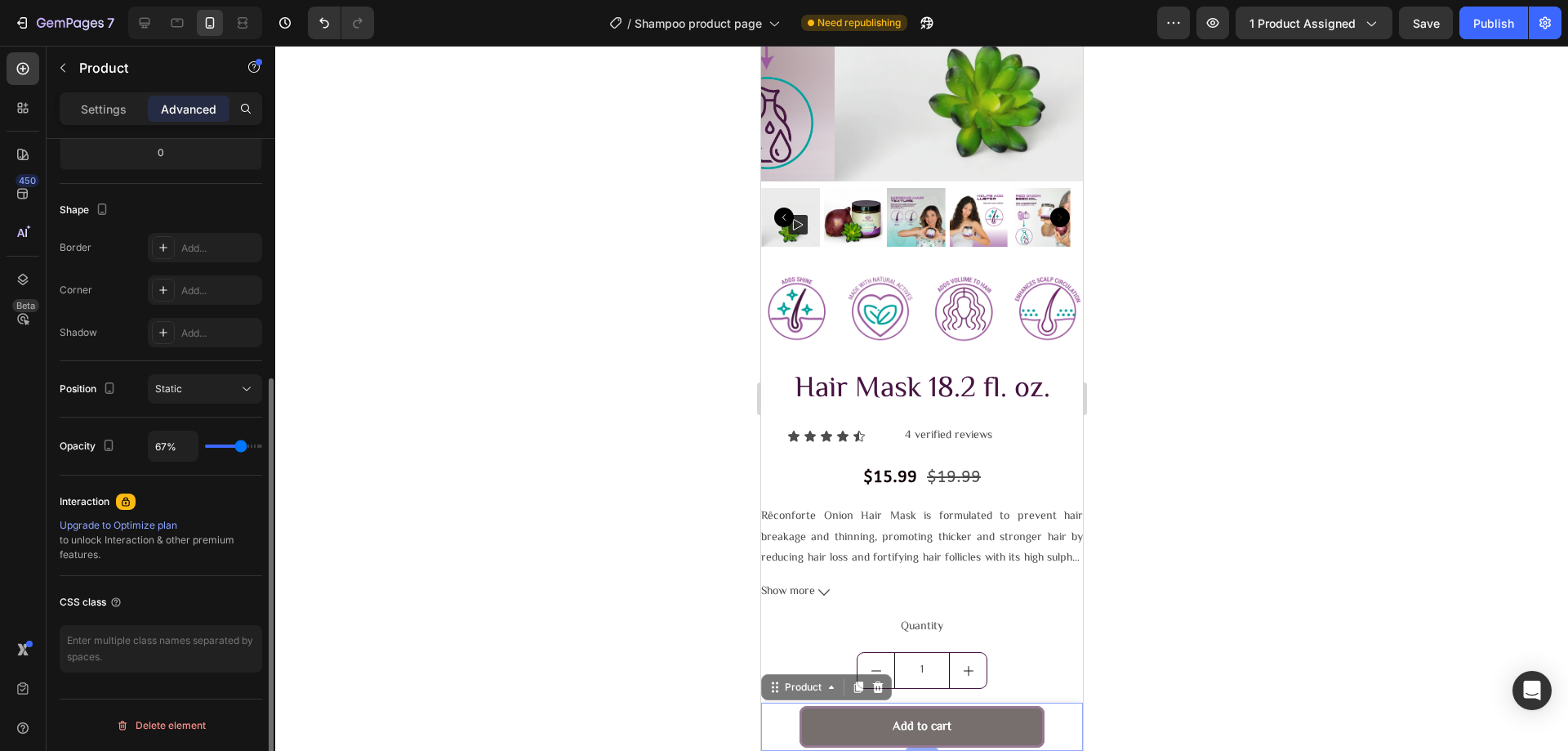
type input "69%"
type input "69"
type input "70%"
type input "70"
type input "72%"
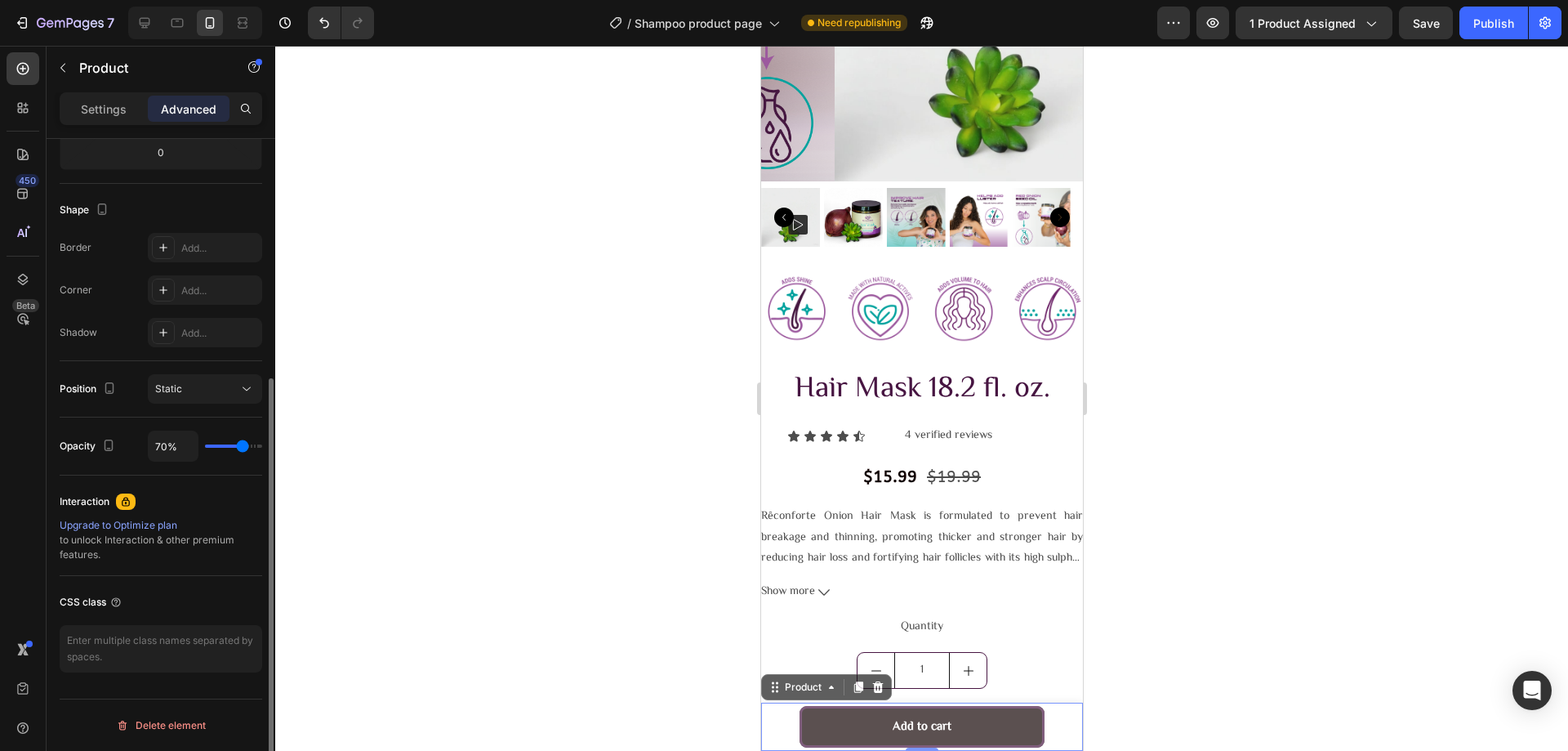
type input "72"
type input "74%"
type input "74"
type input "76%"
type input "76"
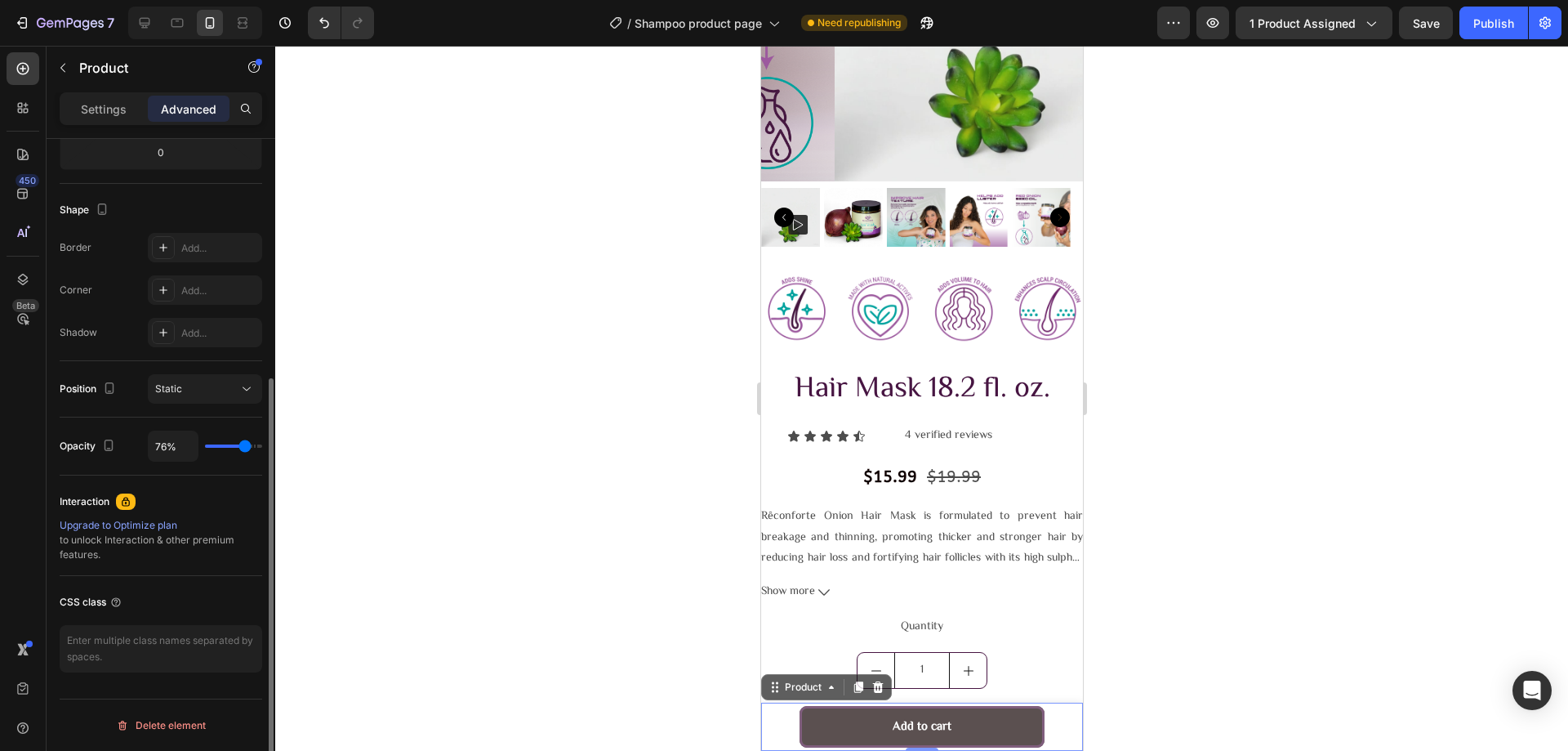
type input "80%"
type input "80"
type input "81%"
type input "81"
type input "85%"
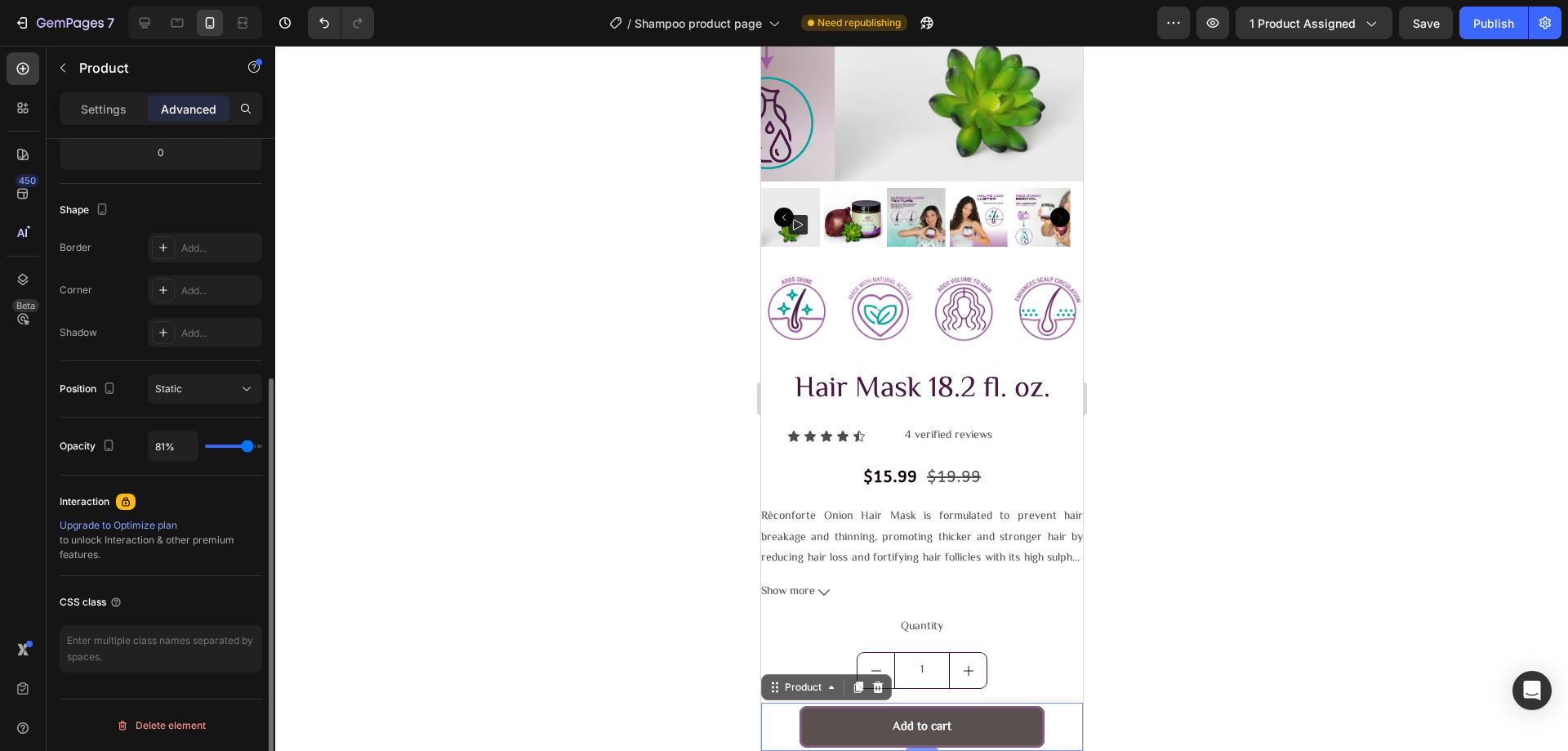
type input "85"
type input "87%"
type input "87"
type input "89%"
type input "89"
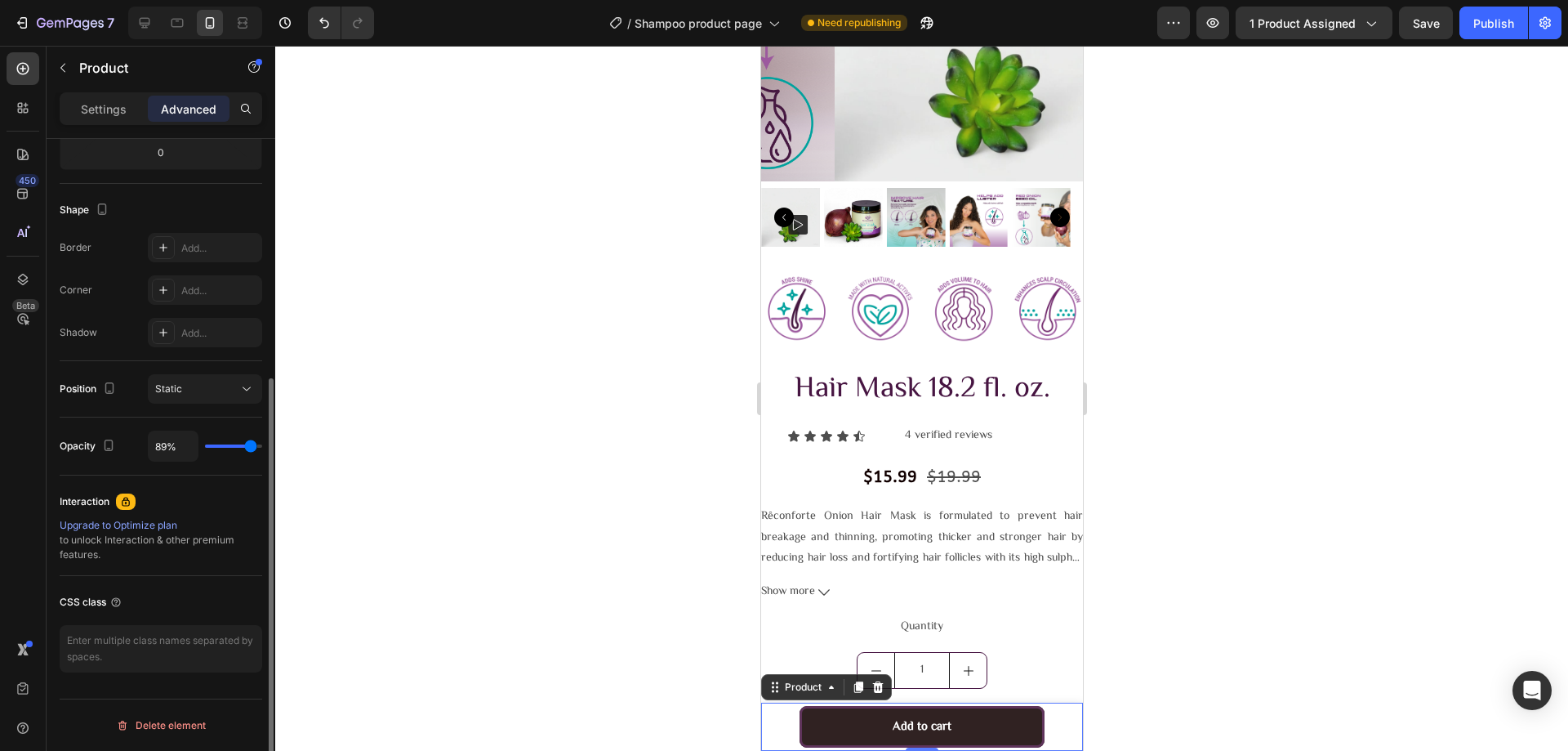
type input "91%"
type input "91"
type input "93%"
type input "93"
type input "96%"
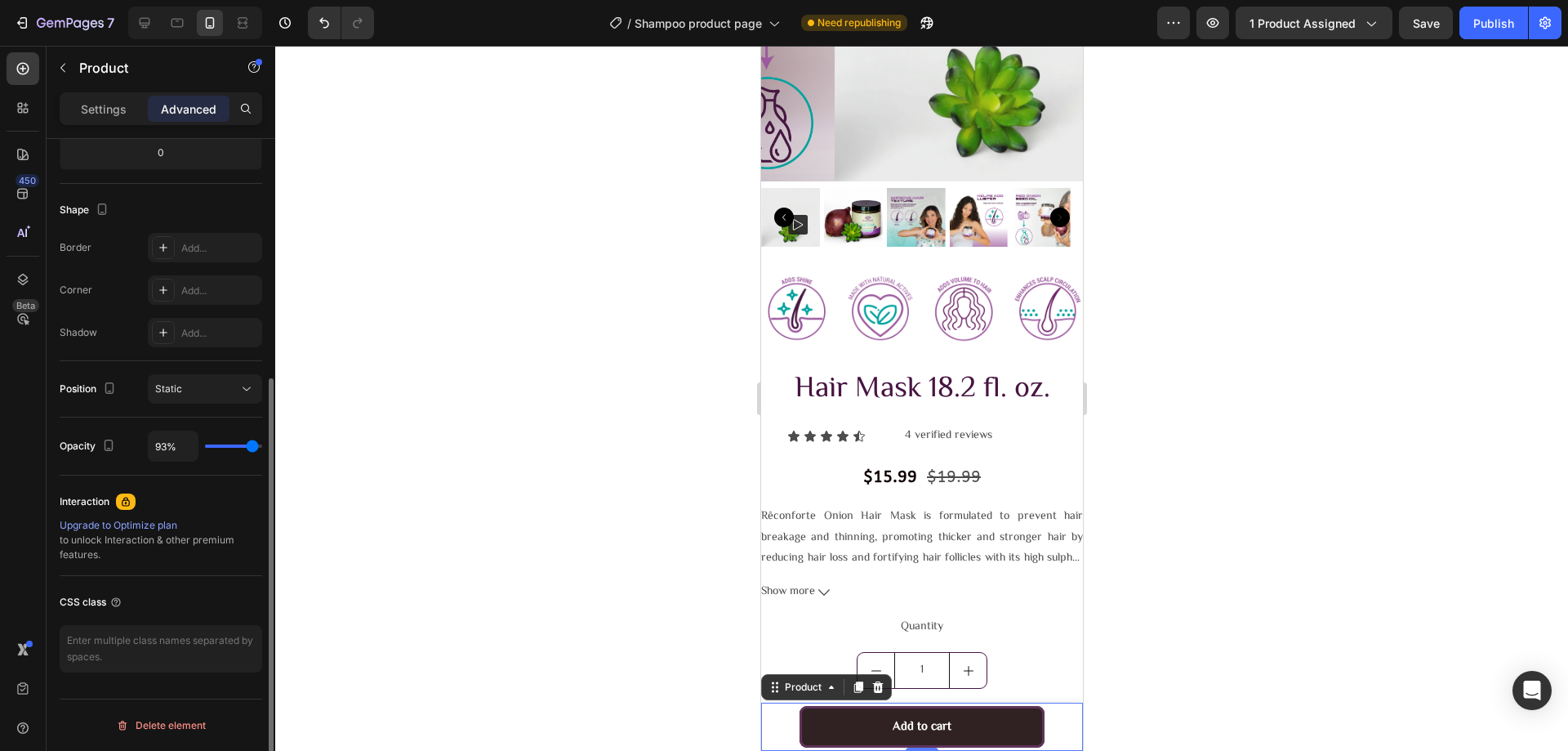
type input "96"
type input "98%"
type input "98"
type input "100%"
type input "100"
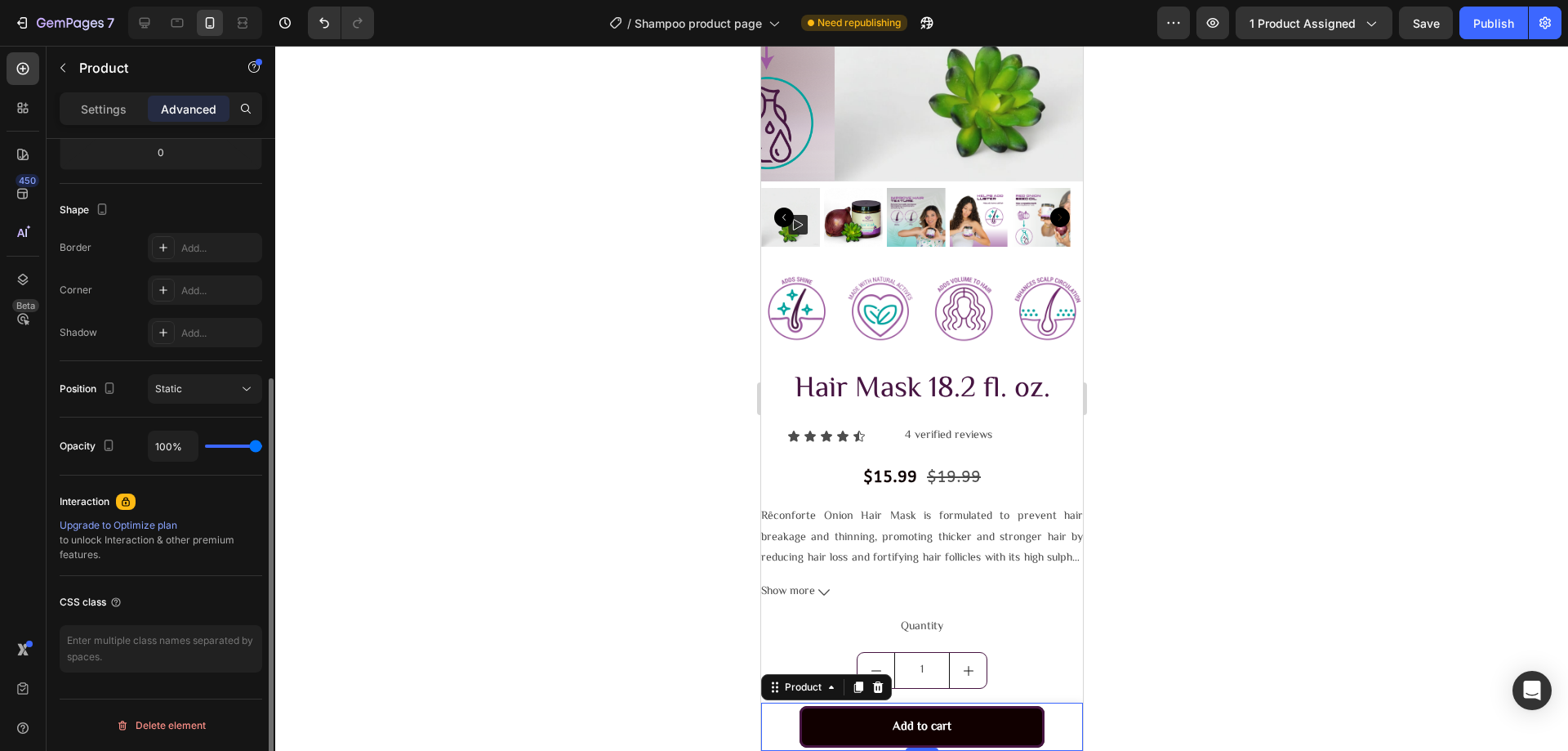
drag, startPoint x: 254, startPoint y: 443, endPoint x: 276, endPoint y: 449, distance: 22.8
click at [262, 447] on input "range" at bounding box center [233, 445] width 57 height 3
type input "94%"
type input "94"
type input "96%"
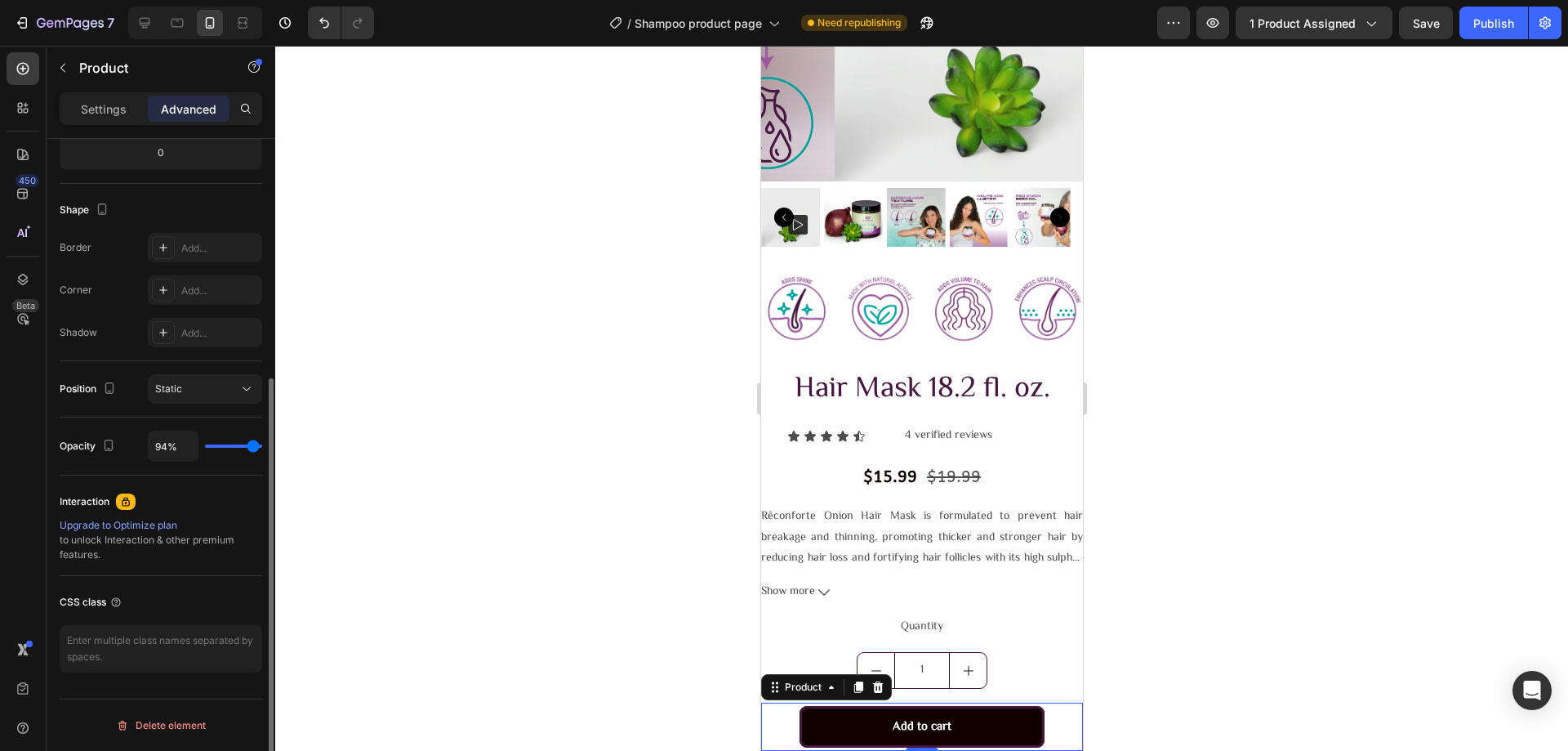
type input "96"
type input "100%"
type input "100"
drag, startPoint x: 252, startPoint y: 444, endPoint x: 267, endPoint y: 444, distance: 15.0
click at [262, 444] on input "range" at bounding box center [233, 445] width 57 height 3
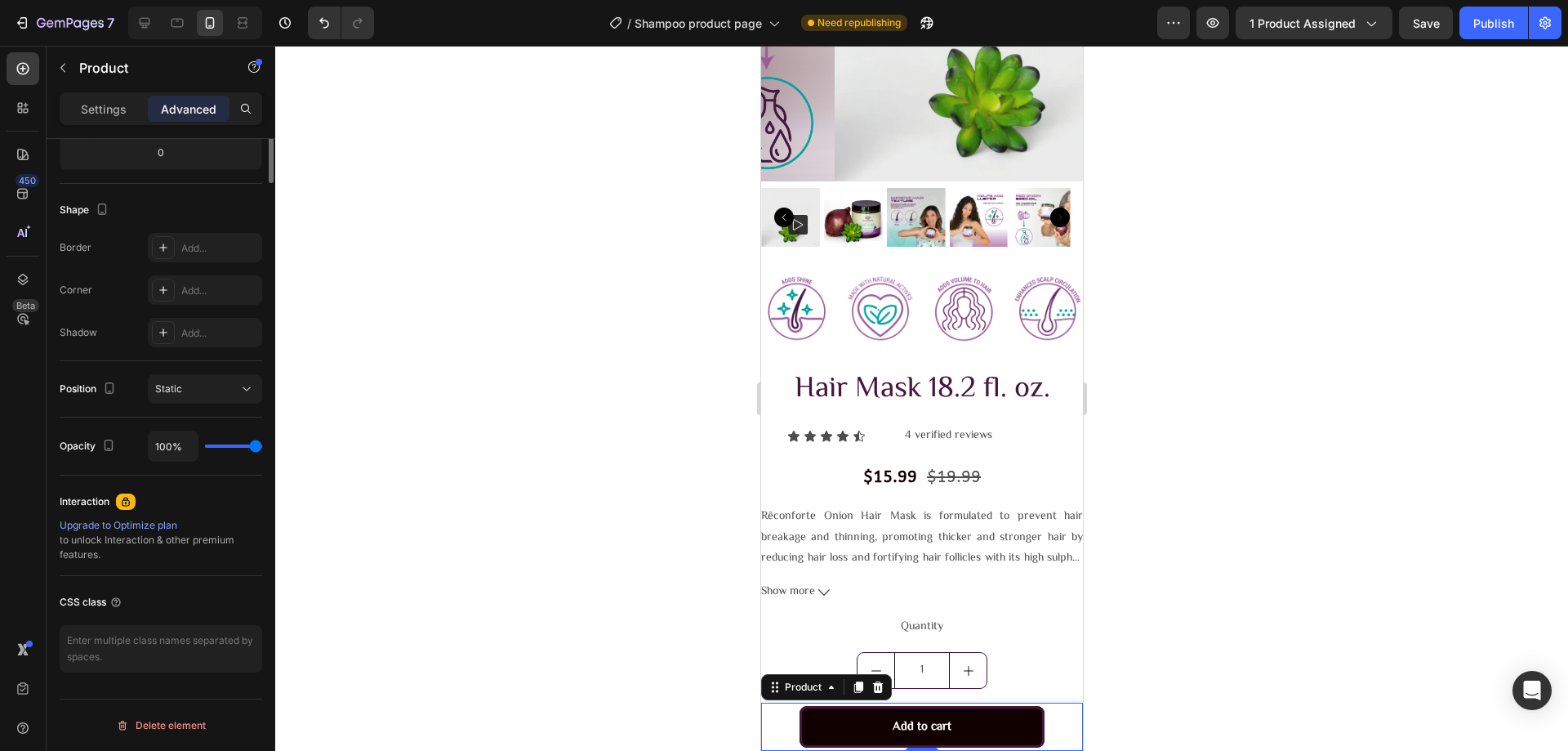
scroll to position [0, 0]
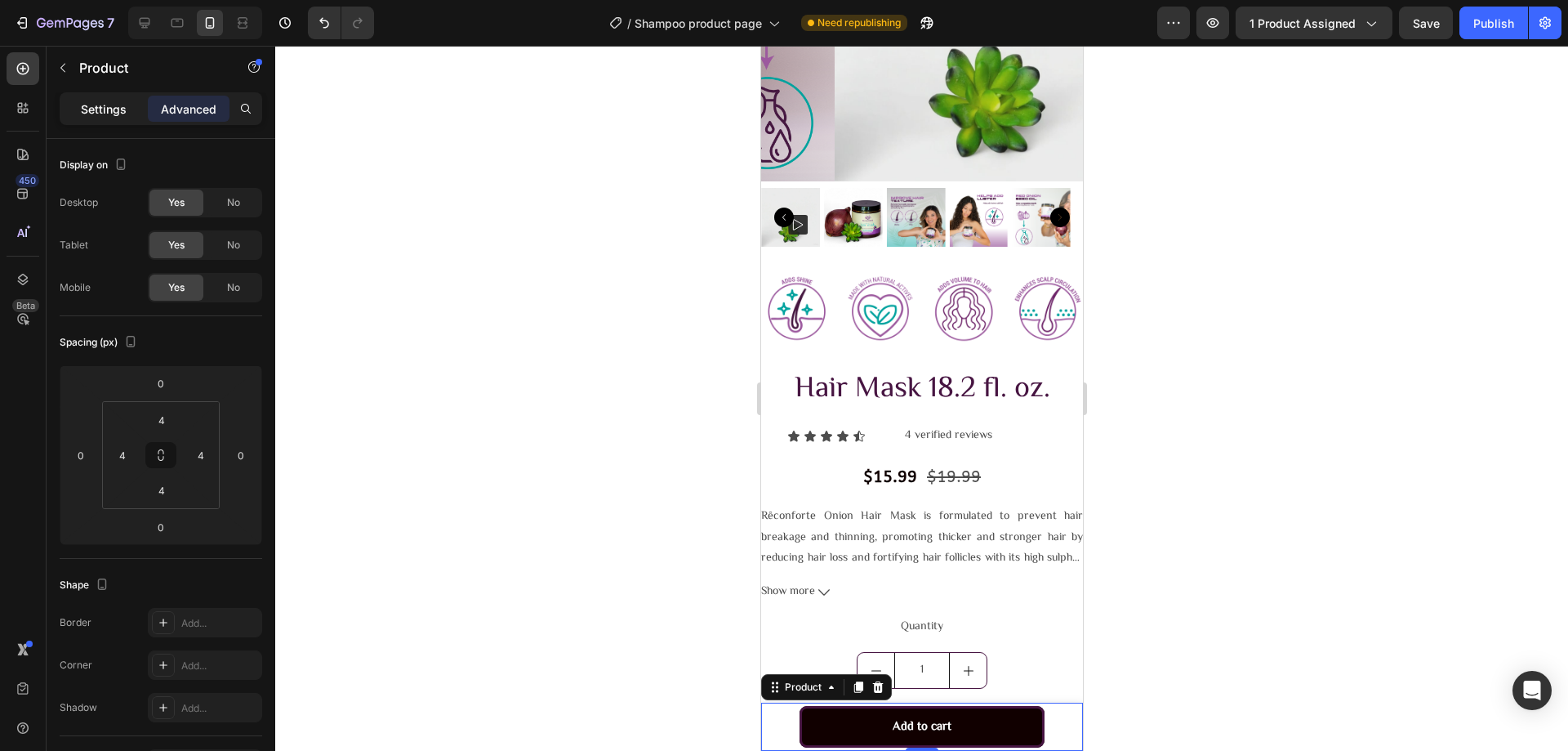
click at [109, 114] on p "Settings" at bounding box center [103, 109] width 45 height 17
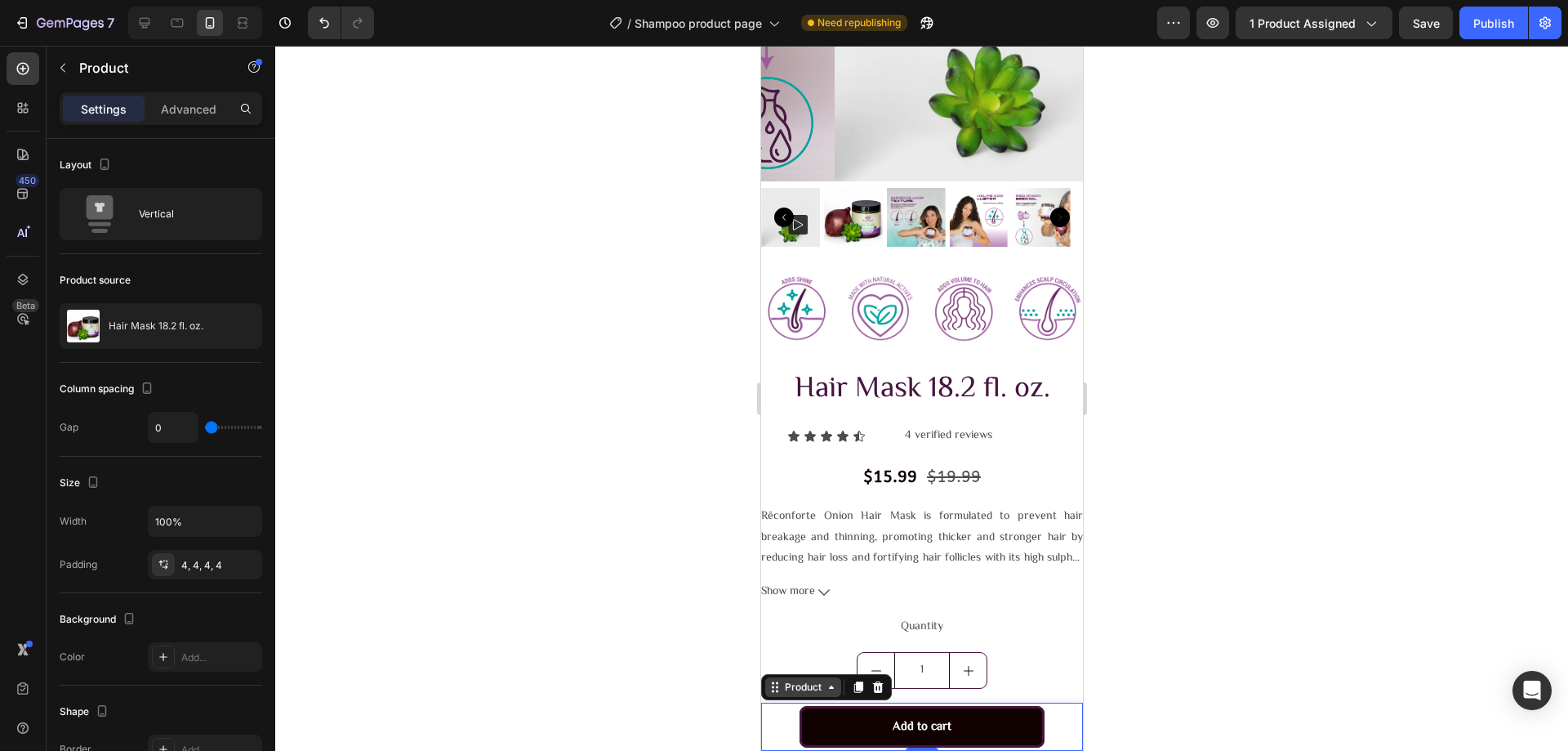
click at [818, 684] on div "Product" at bounding box center [802, 686] width 43 height 14
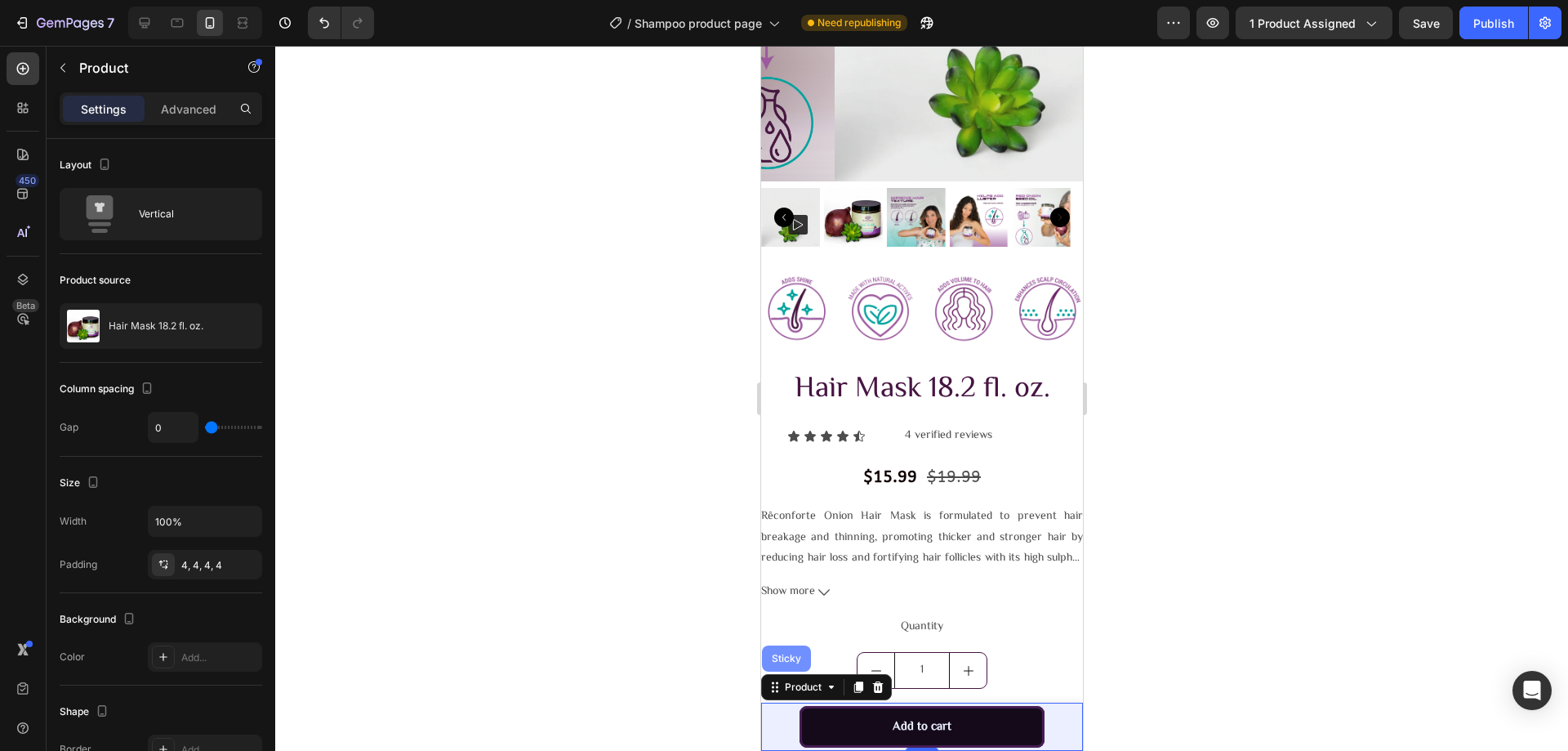
click at [789, 651] on div "Sticky" at bounding box center [785, 657] width 49 height 26
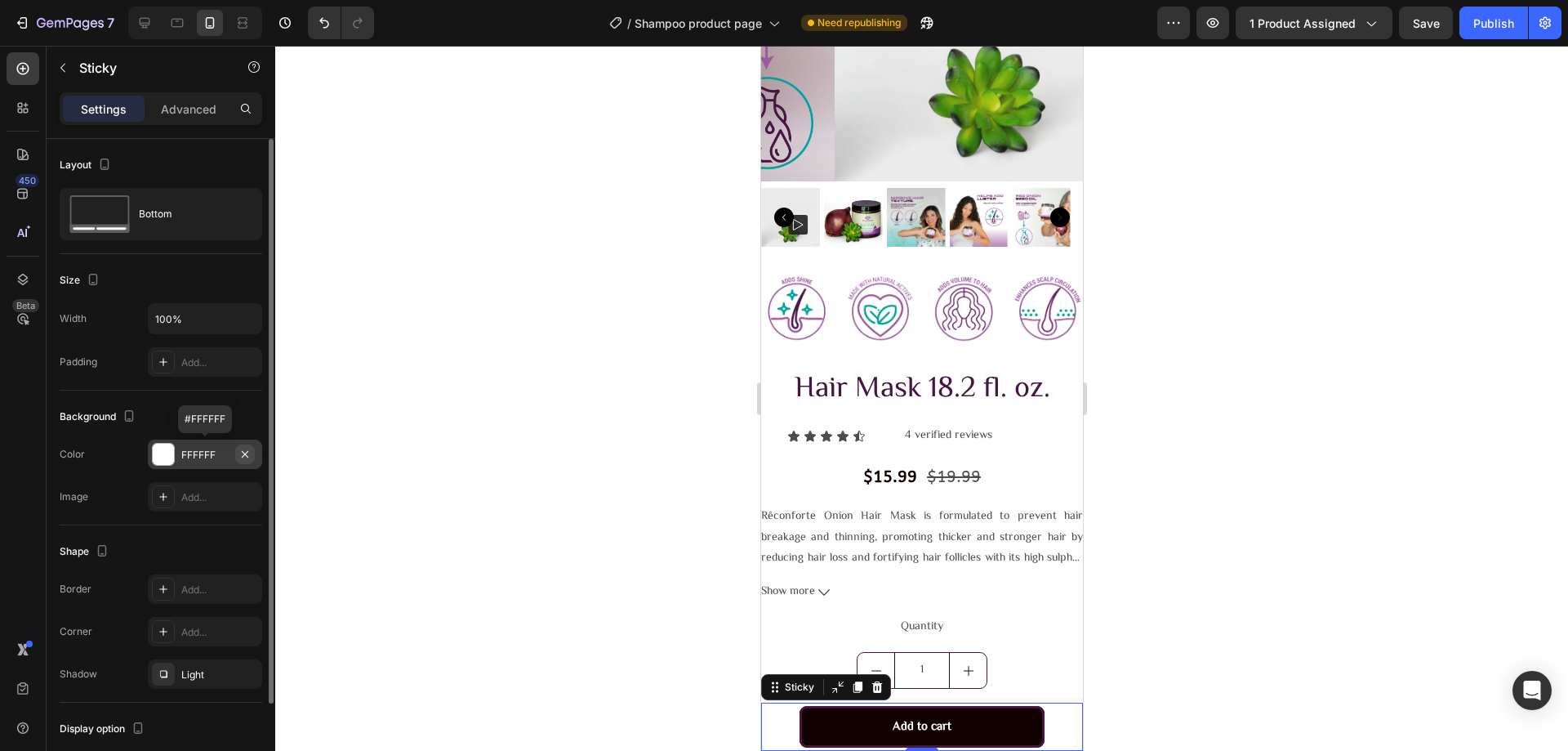
click at [244, 452] on icon "button" at bounding box center [245, 453] width 7 height 7
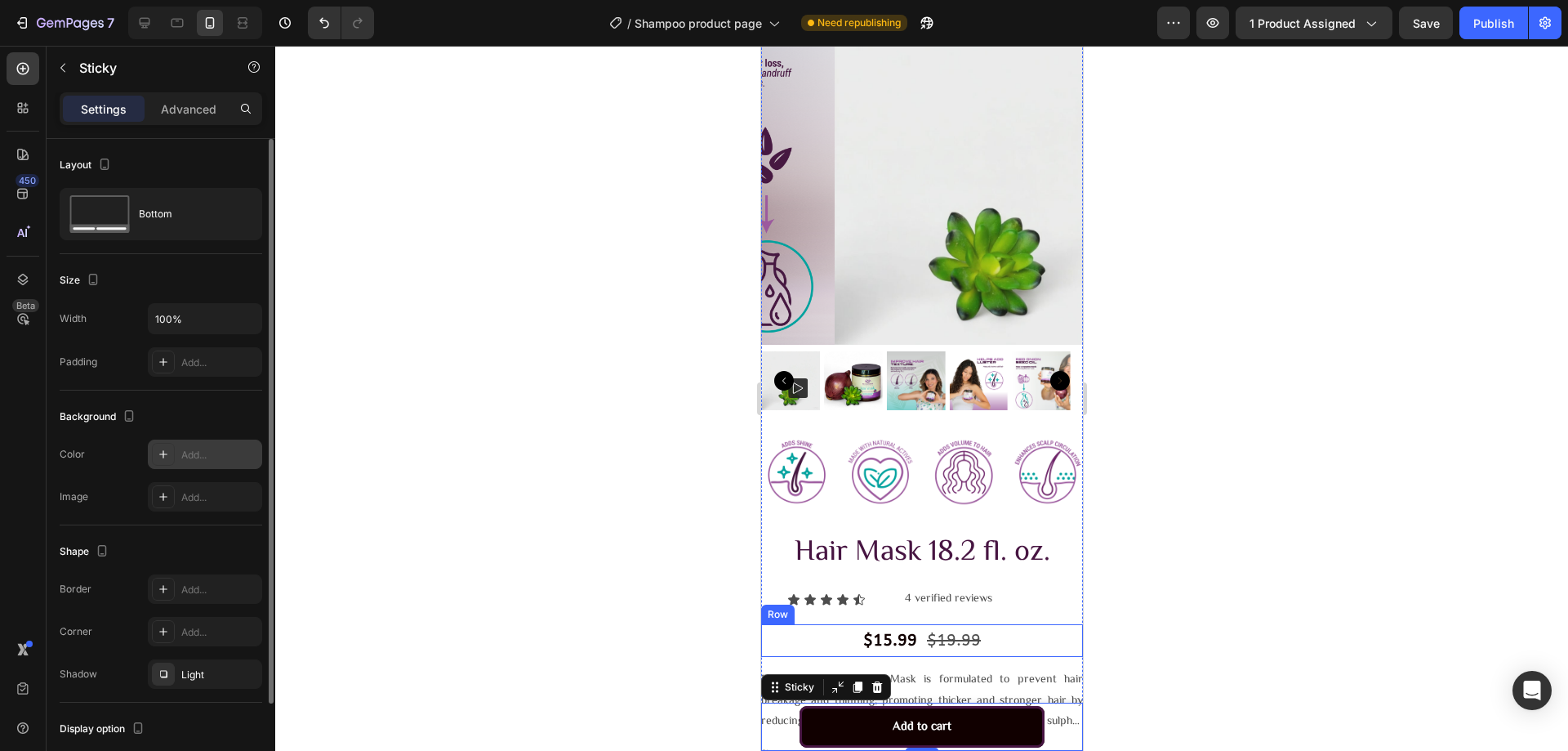
scroll to position [792, 0]
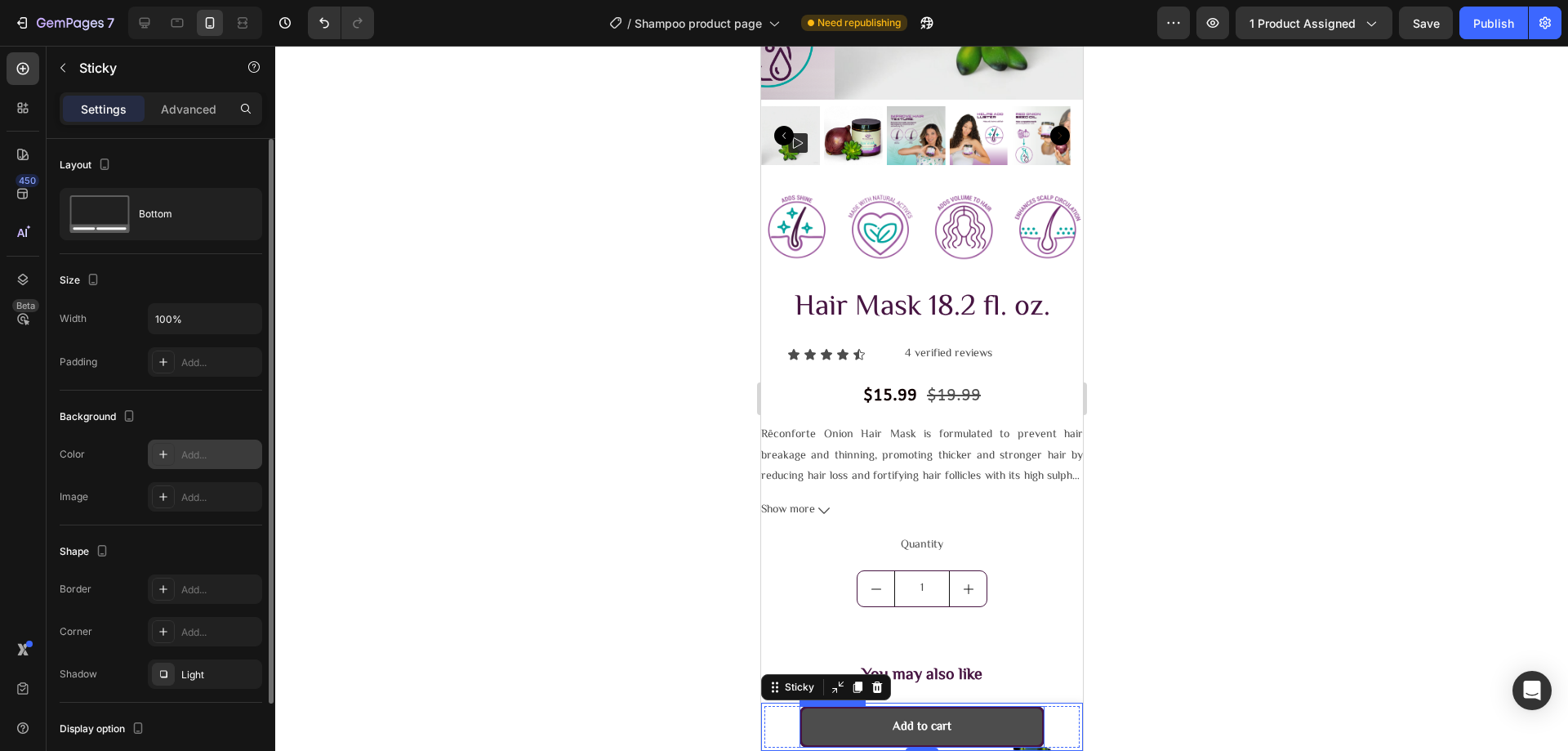
click at [835, 725] on button "Add to cart" at bounding box center [921, 726] width 245 height 41
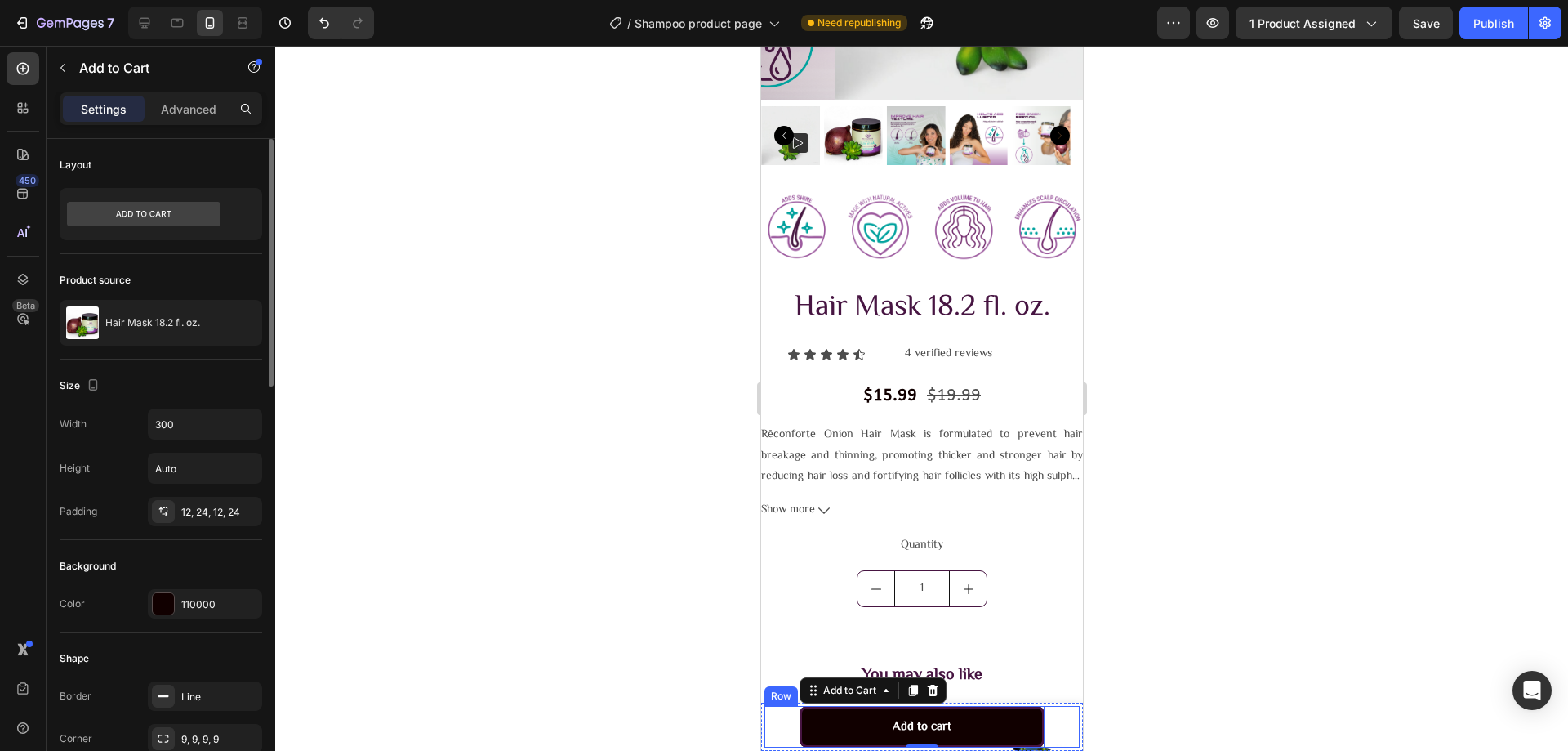
scroll to position [327, 0]
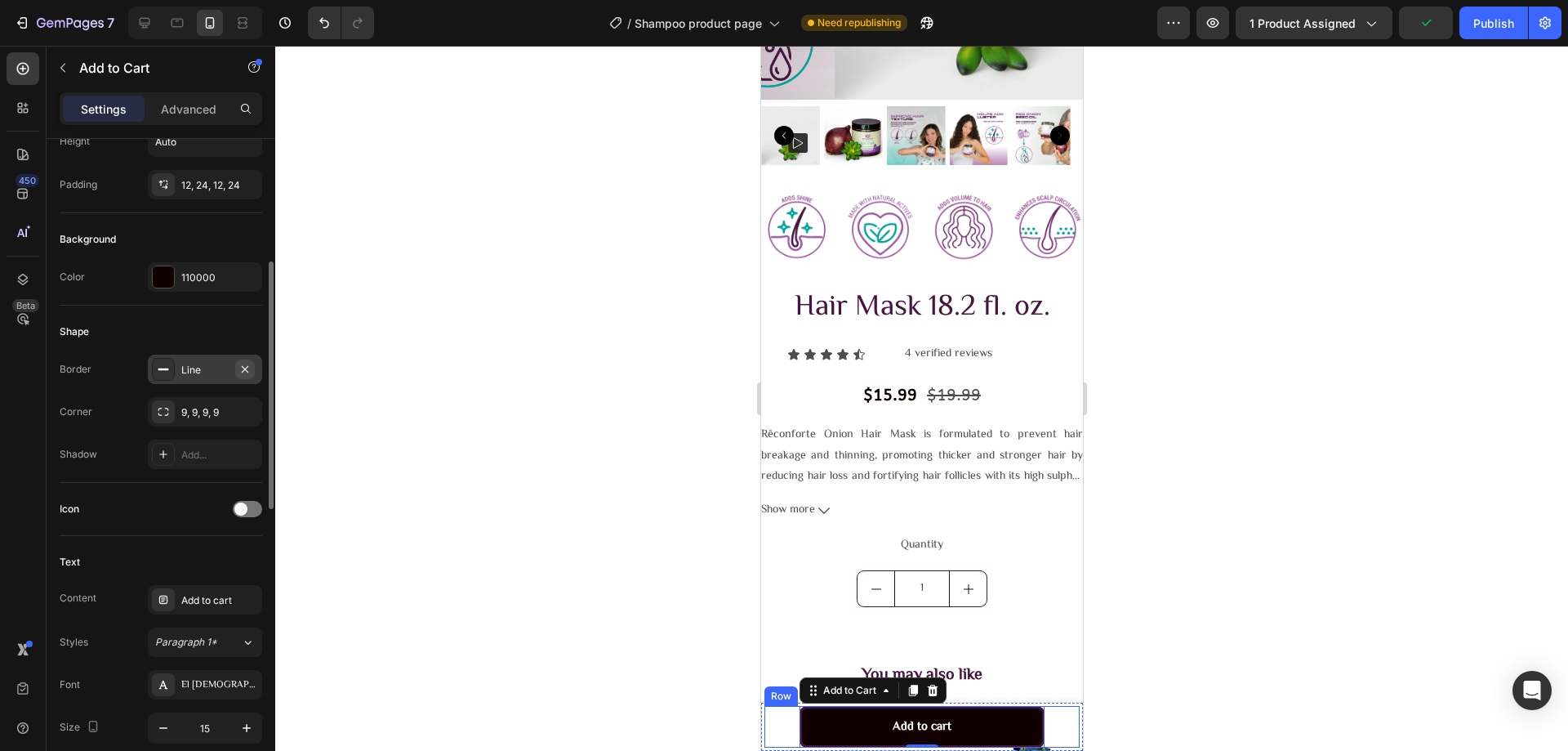
click at [237, 367] on button "button" at bounding box center [245, 369] width 19 height 19
click at [487, 431] on div at bounding box center [921, 397] width 1292 height 705
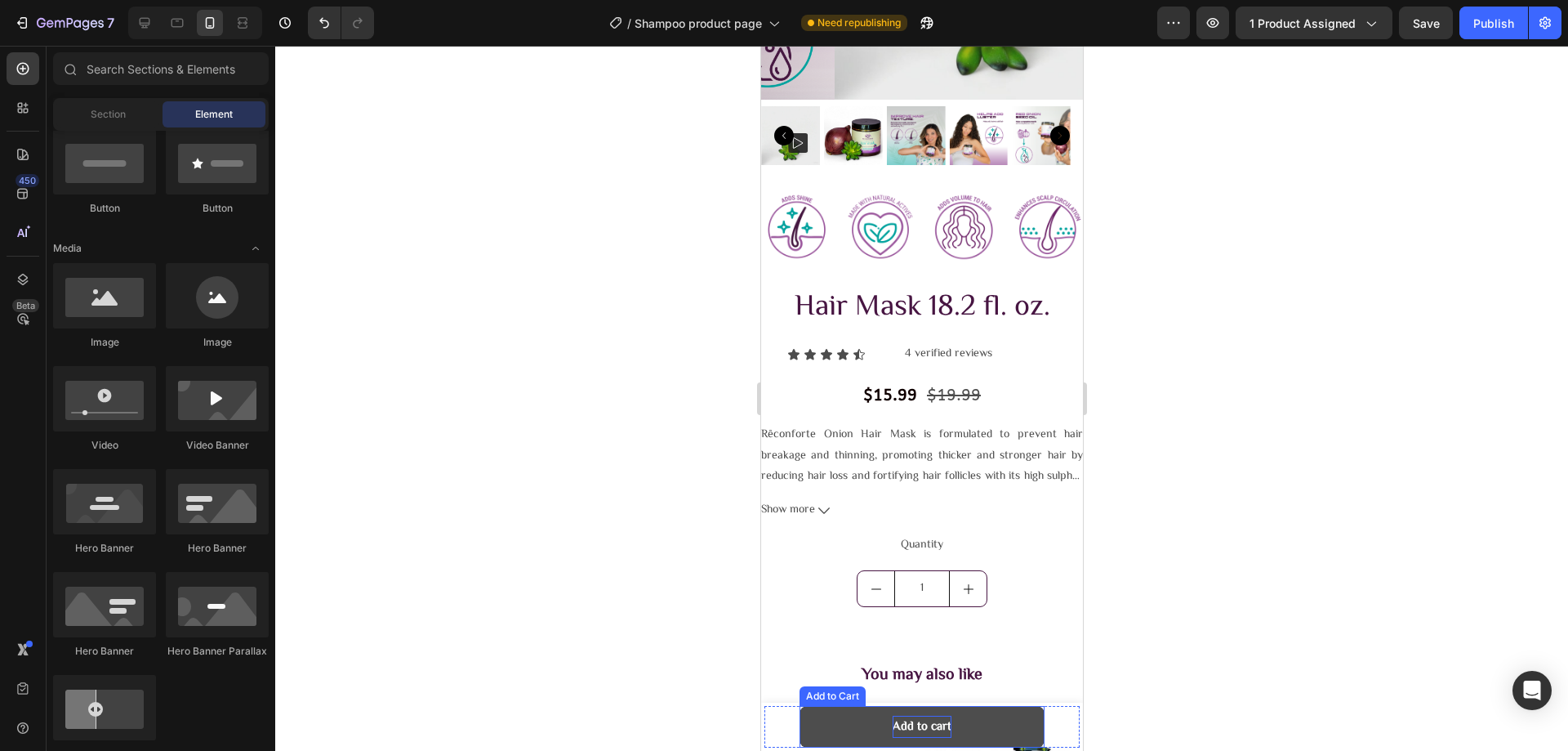
click at [921, 730] on div "Add to cart" at bounding box center [920, 726] width 59 height 22
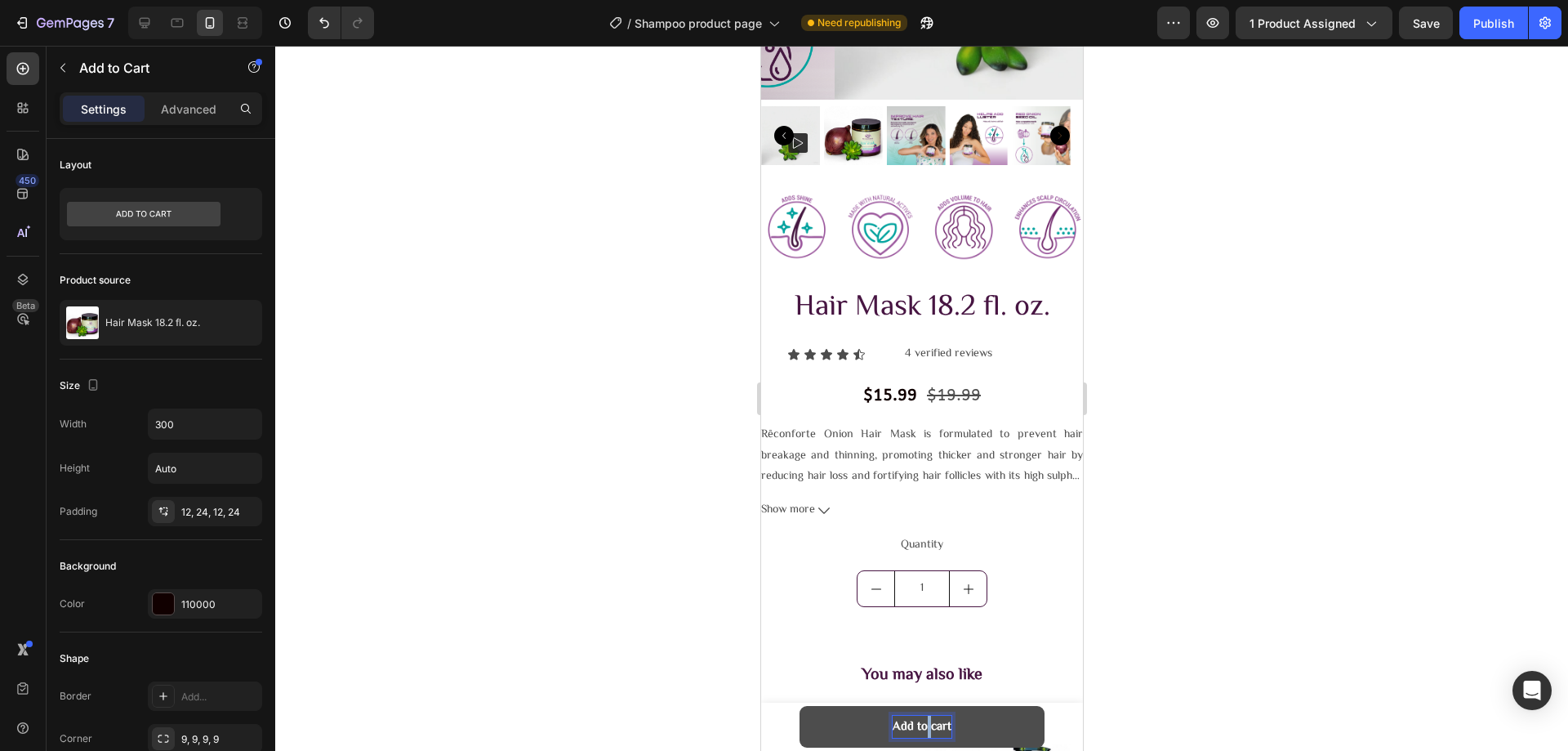
click at [924, 727] on p "Add to cart" at bounding box center [920, 726] width 59 height 22
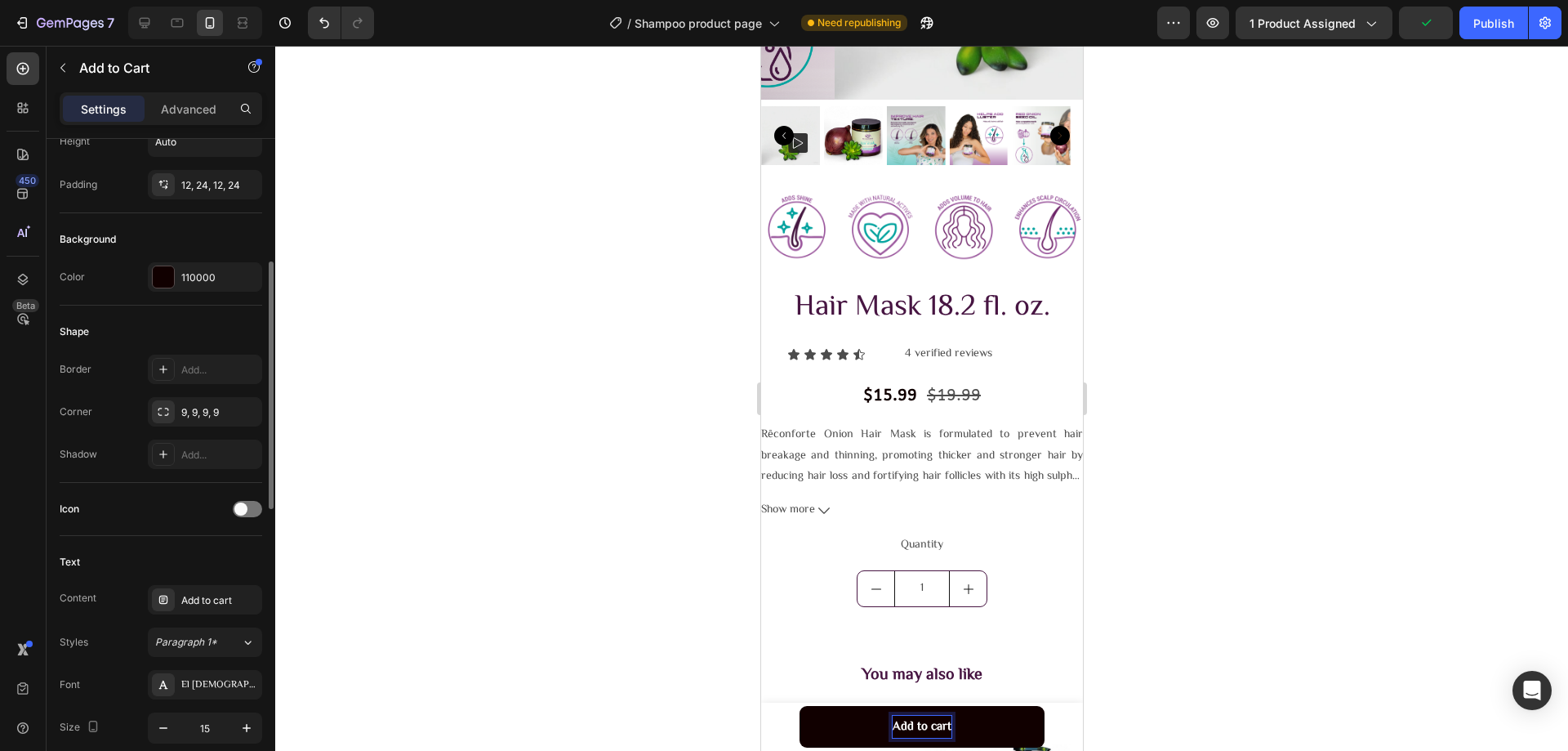
scroll to position [654, 0]
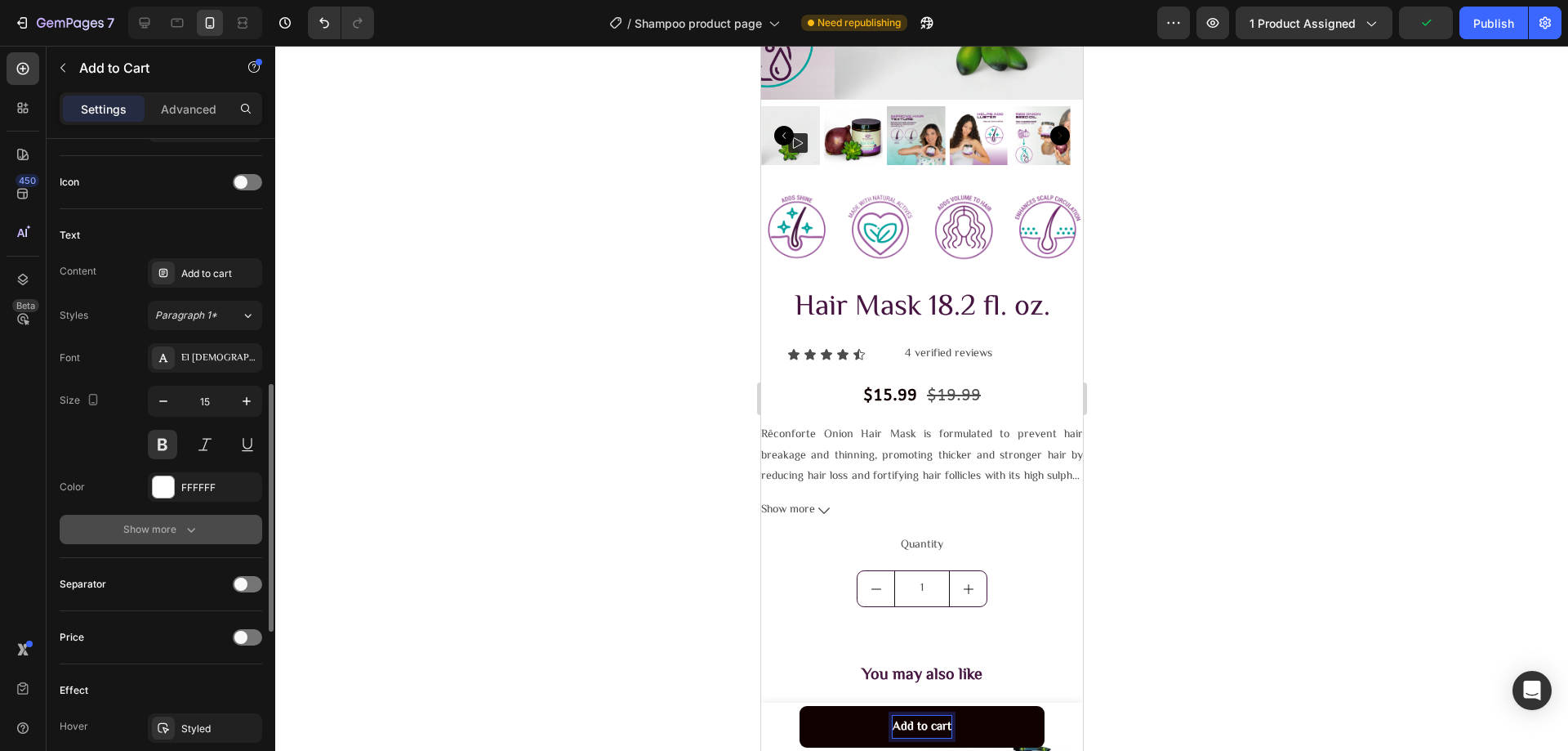
click at [186, 534] on icon "button" at bounding box center [191, 529] width 16 height 16
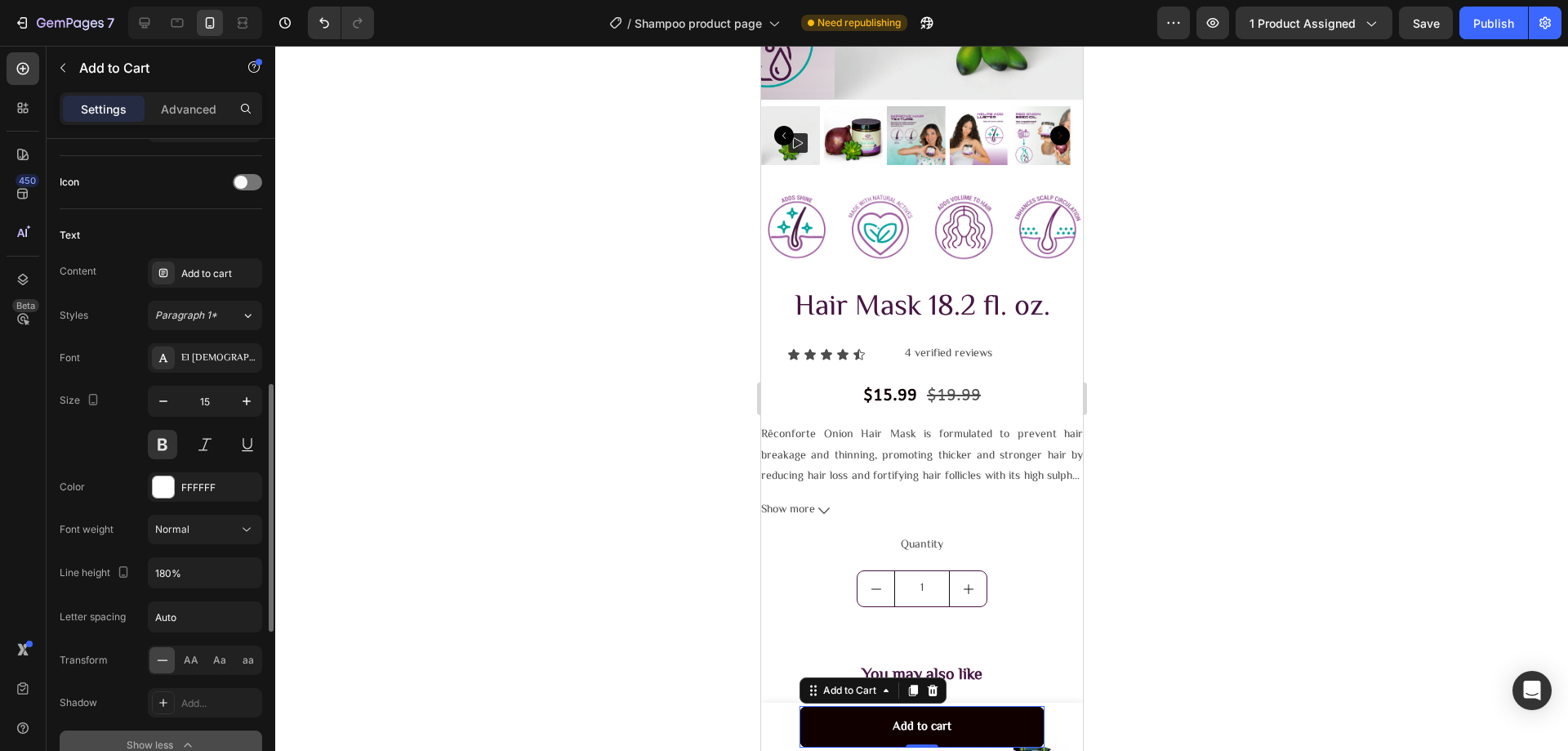
scroll to position [736, 0]
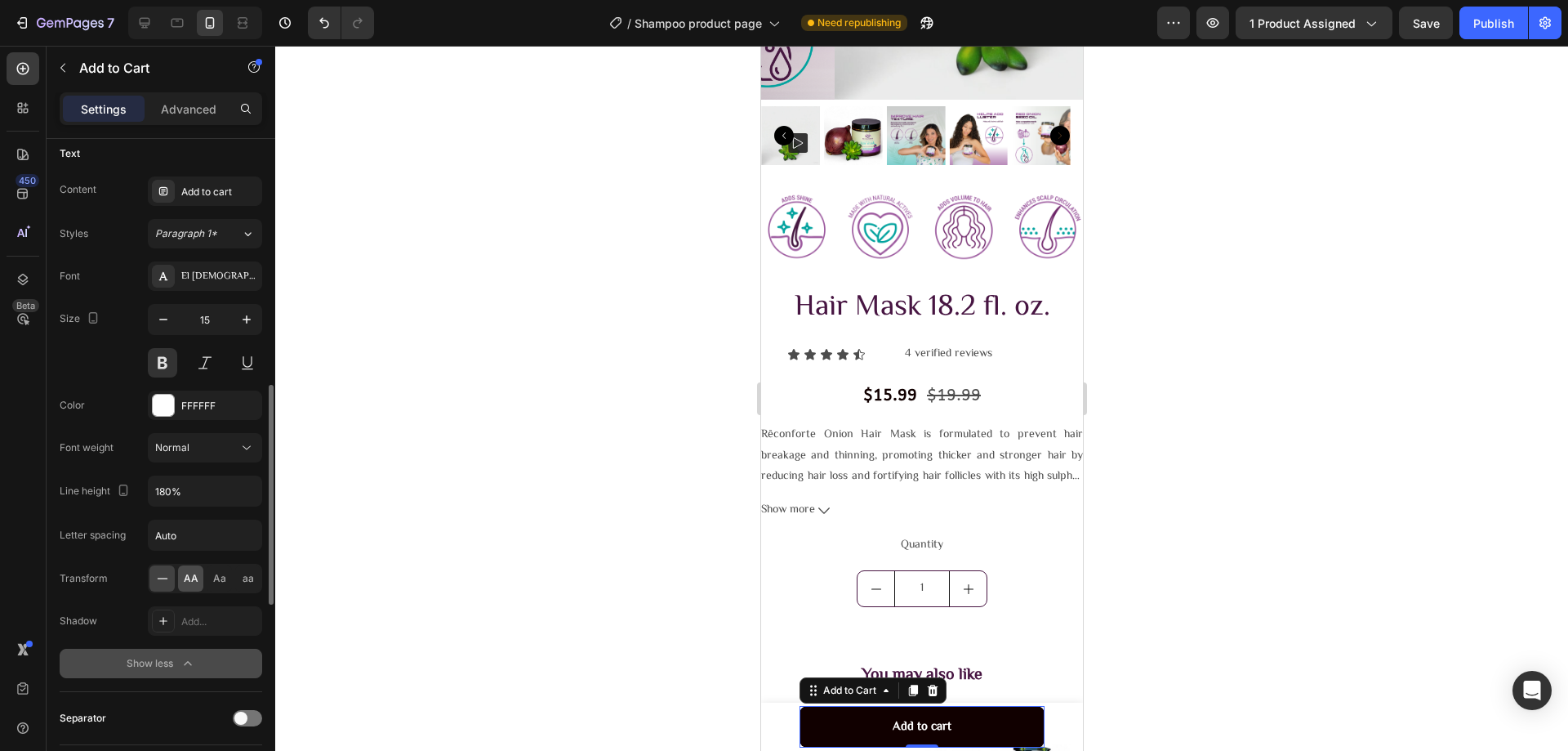
click at [196, 584] on div "AA" at bounding box center [191, 577] width 25 height 26
click at [426, 562] on div at bounding box center [921, 397] width 1292 height 705
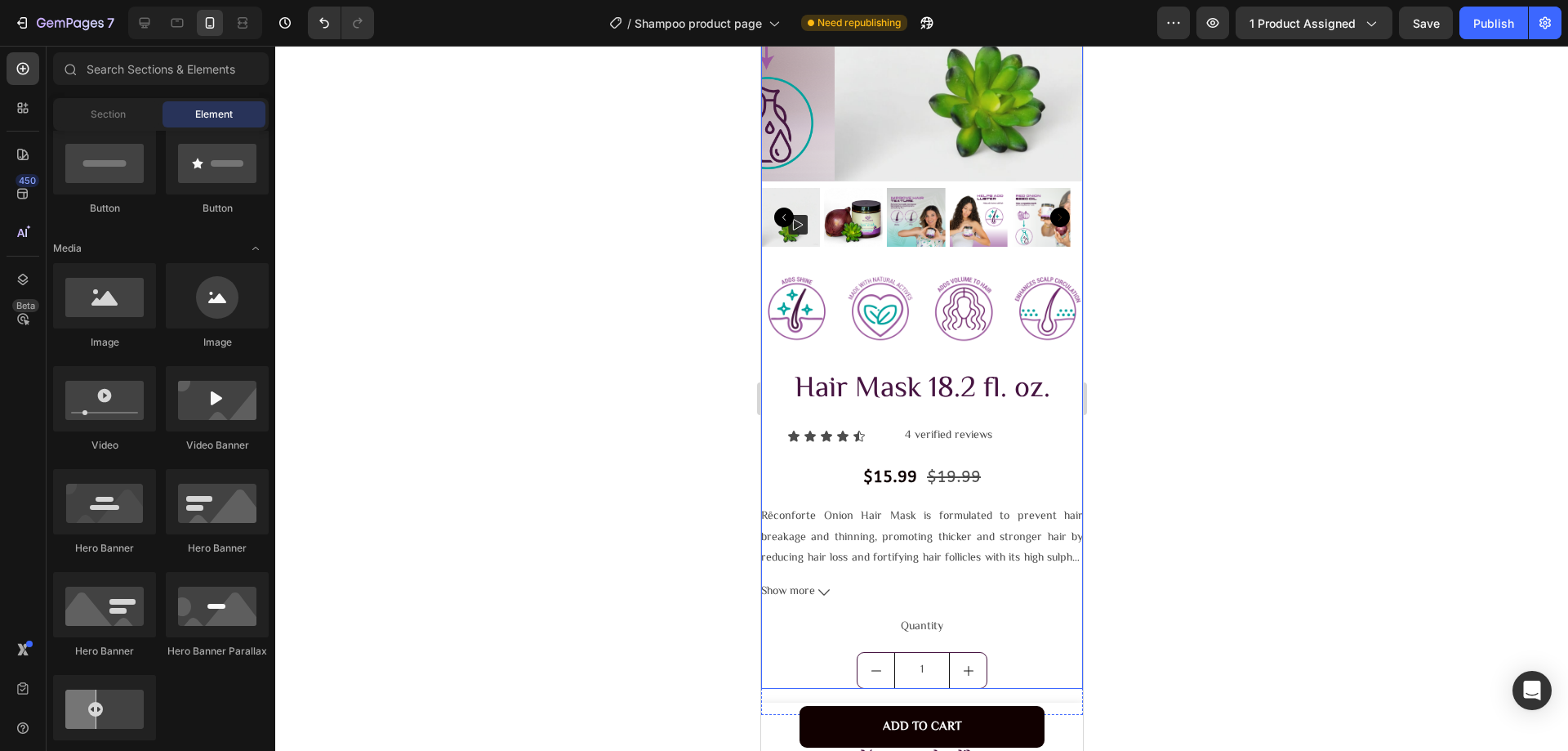
scroll to position [548, 0]
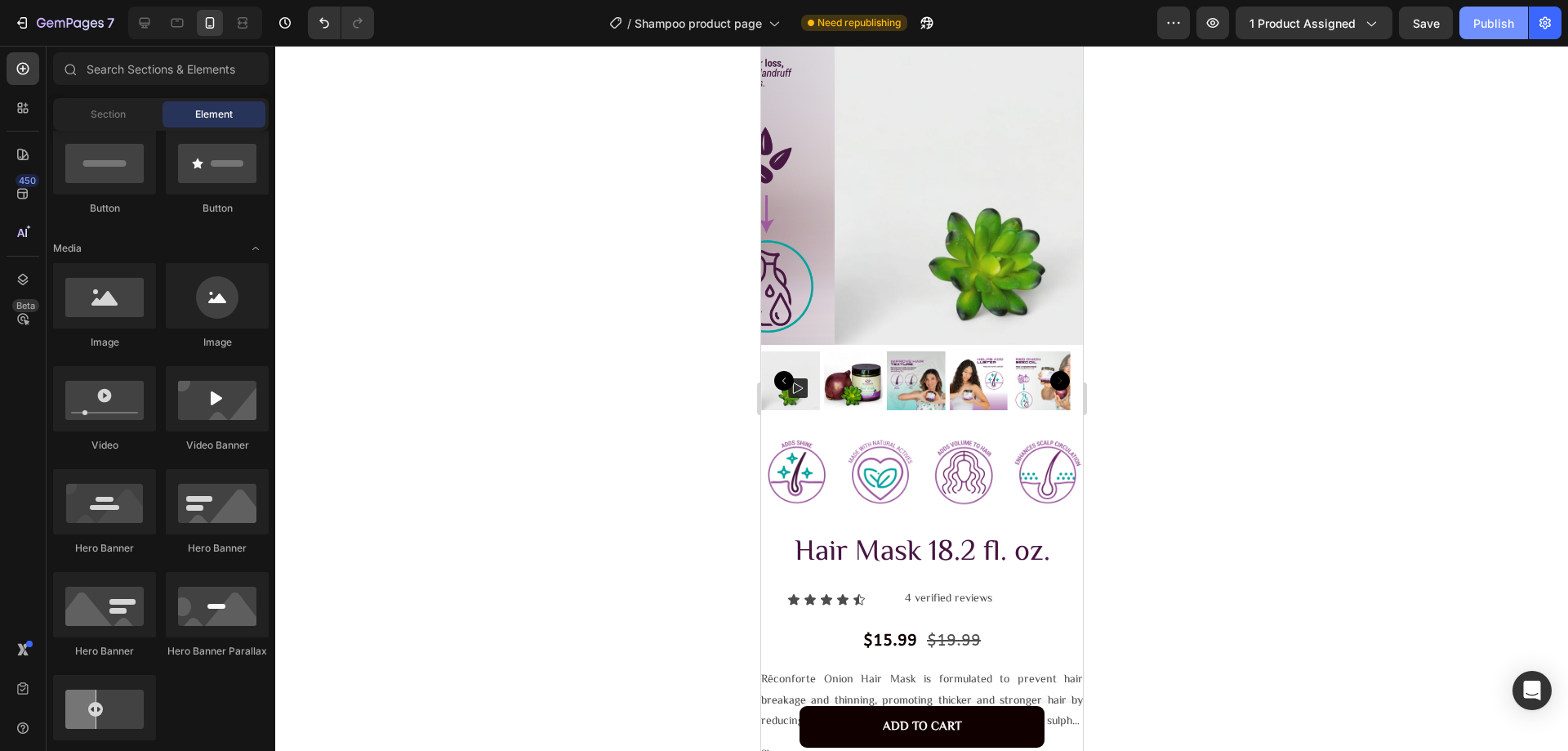
click at [1489, 28] on div "Publish" at bounding box center [1494, 23] width 40 height 17
click at [1238, 487] on div at bounding box center [921, 397] width 1292 height 705
click at [1243, 506] on div at bounding box center [921, 397] width 1292 height 705
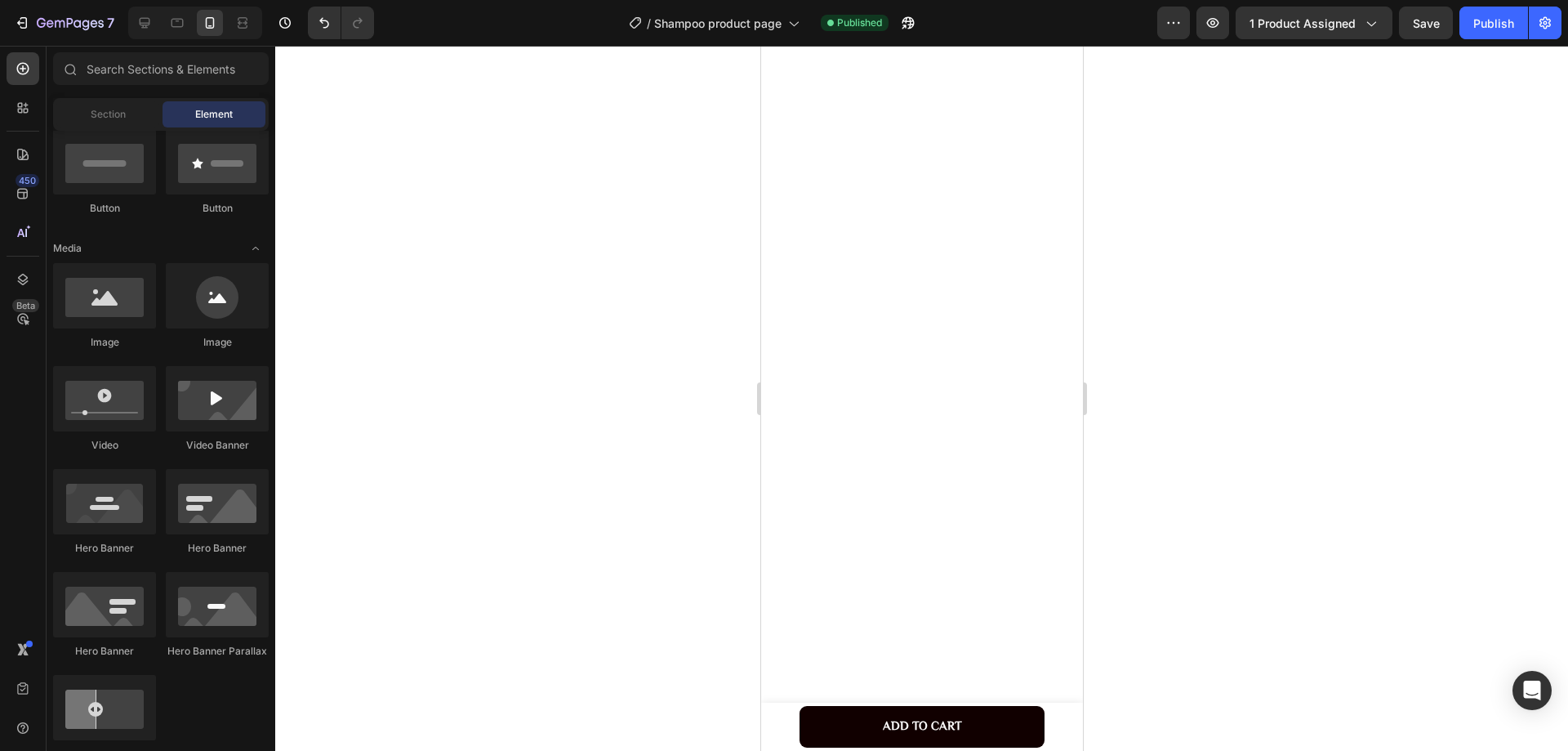
scroll to position [0, 0]
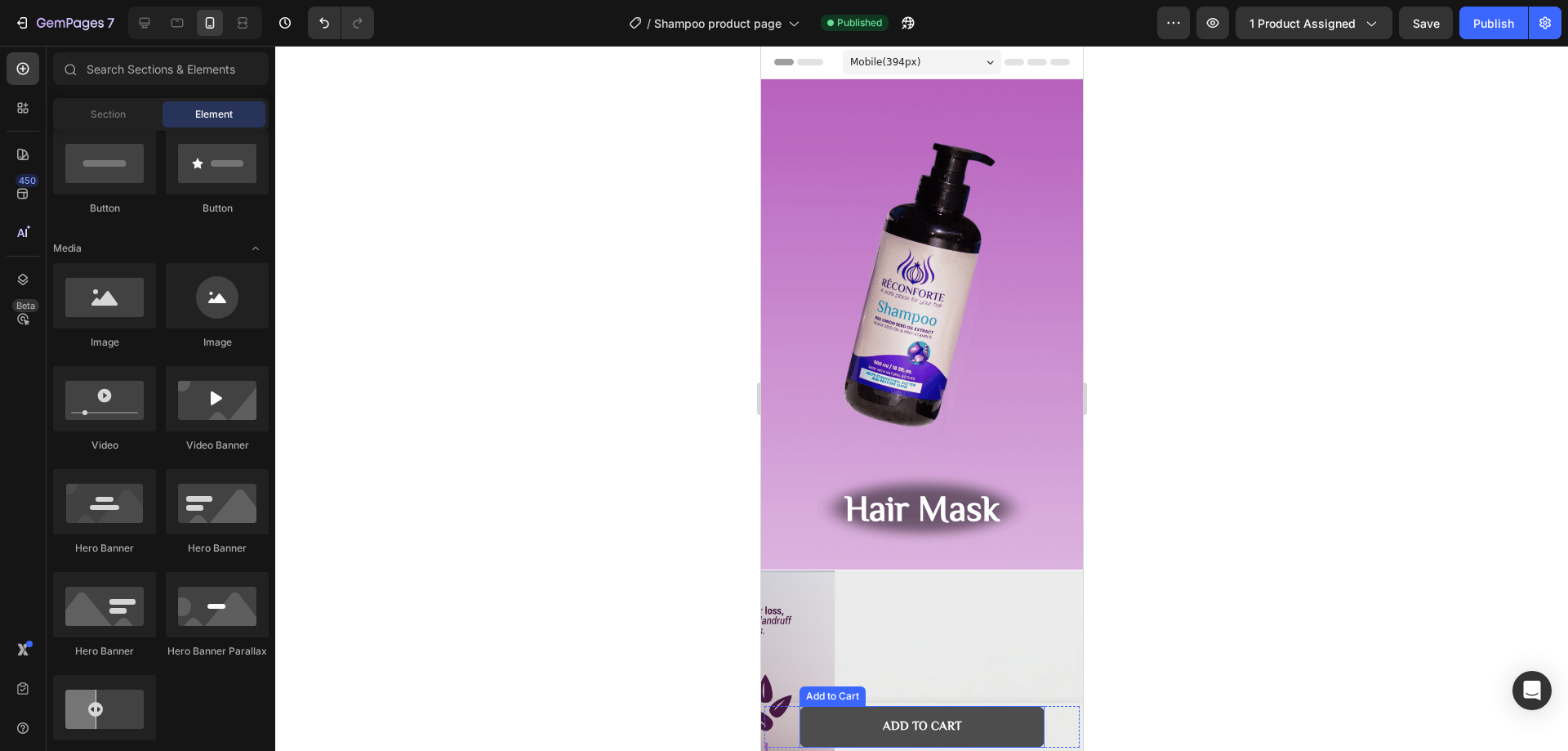
click at [1029, 719] on button "Add to cart" at bounding box center [921, 726] width 245 height 41
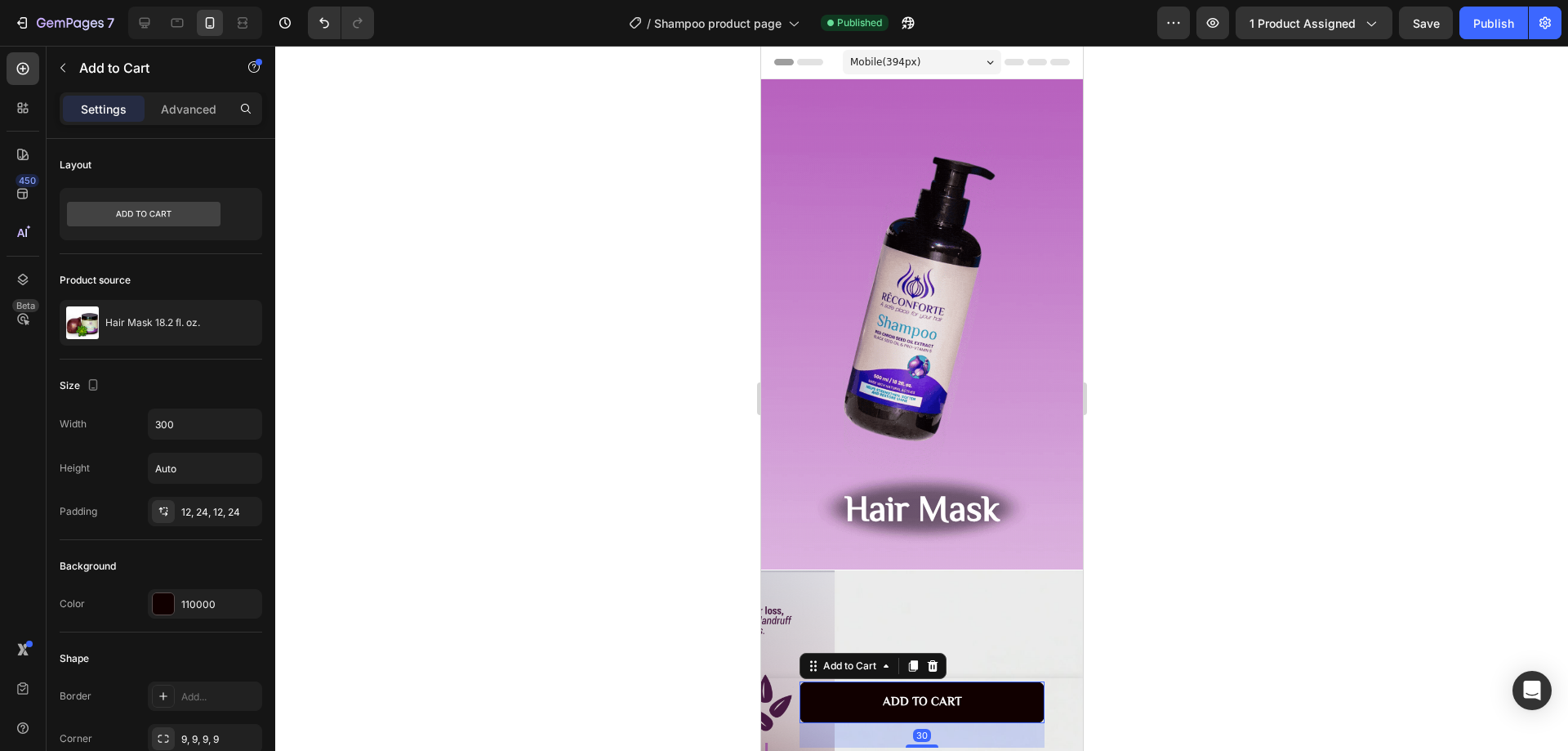
drag, startPoint x: 914, startPoint y: 744, endPoint x: 885, endPoint y: 767, distance: 37.0
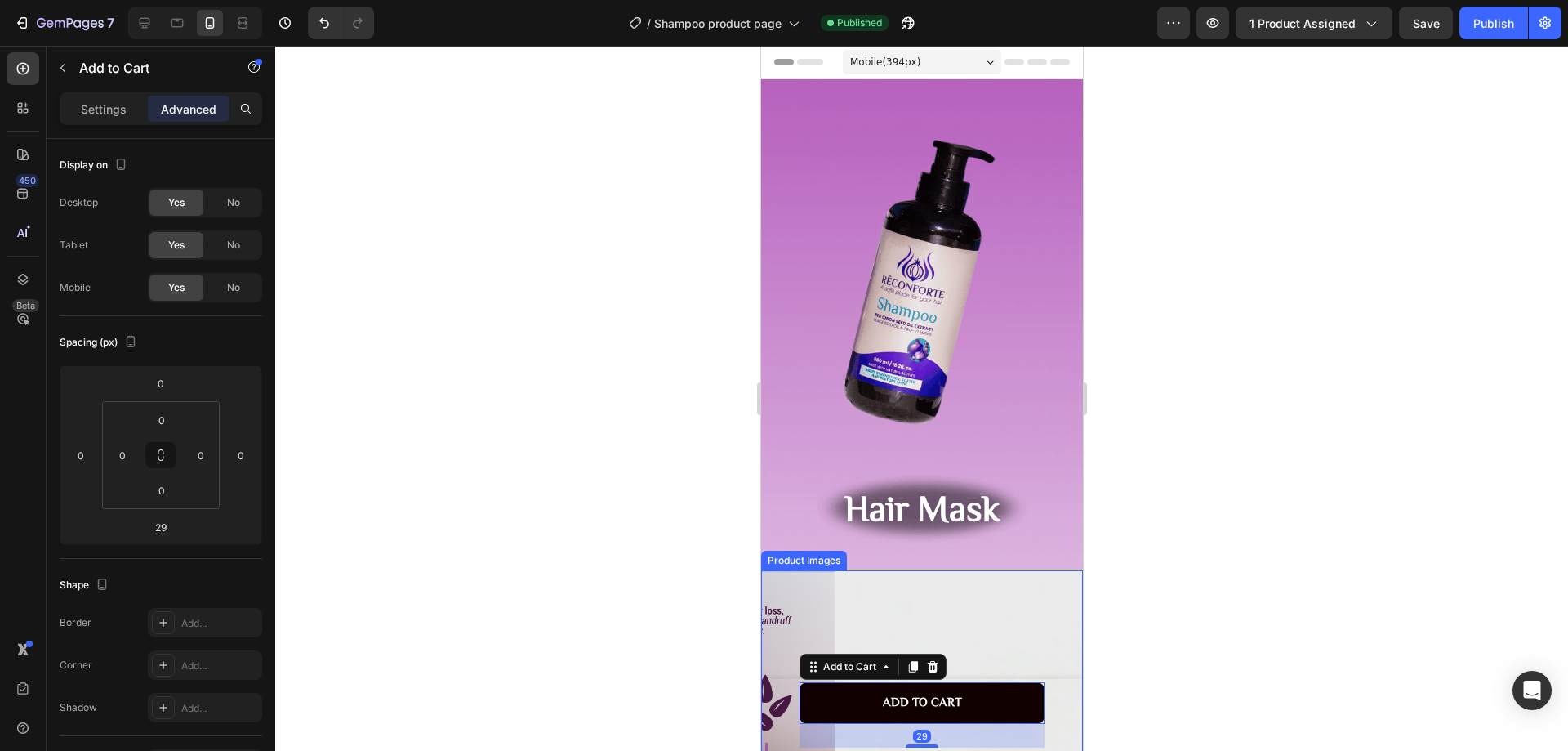
click at [671, 559] on div at bounding box center [921, 397] width 1292 height 705
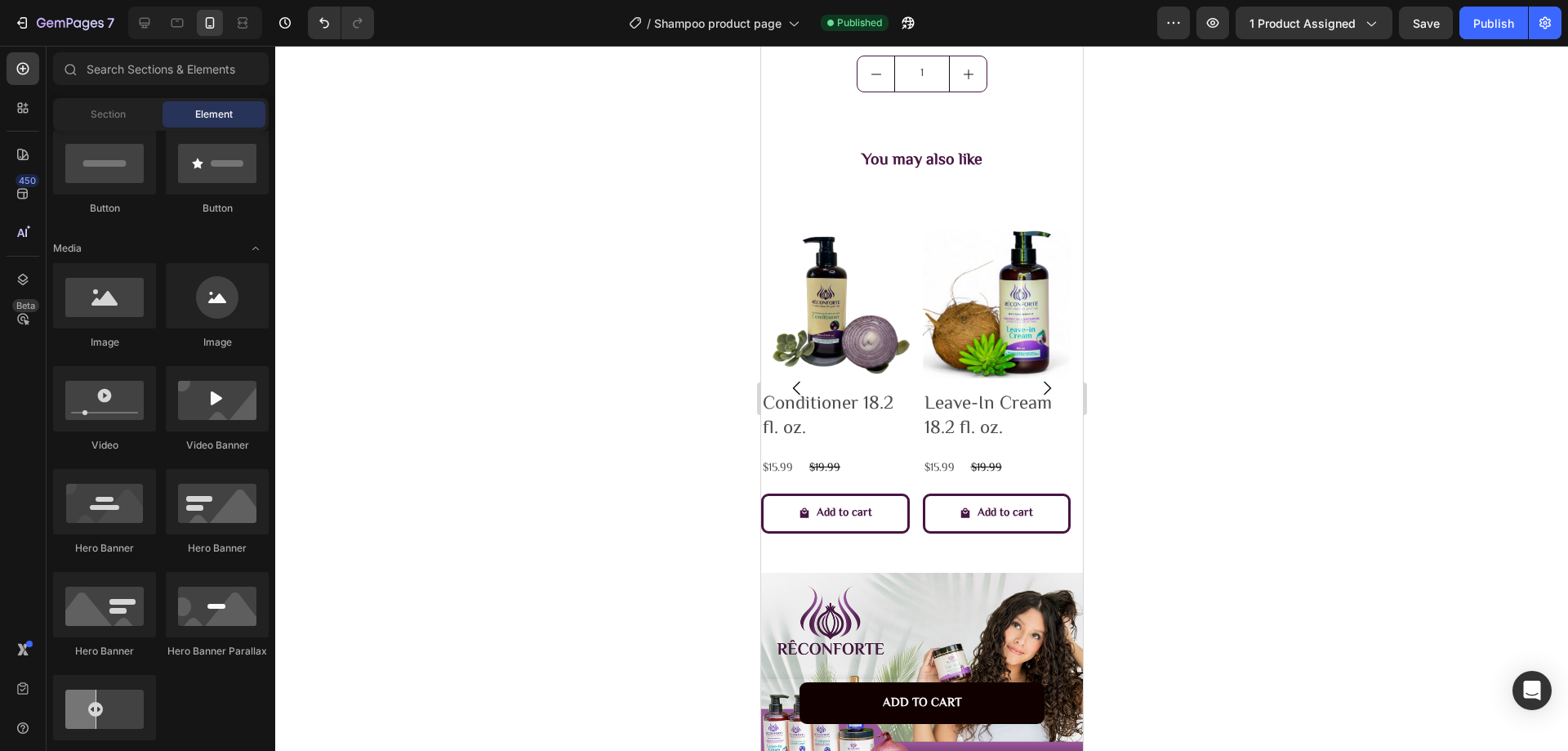
scroll to position [980, 0]
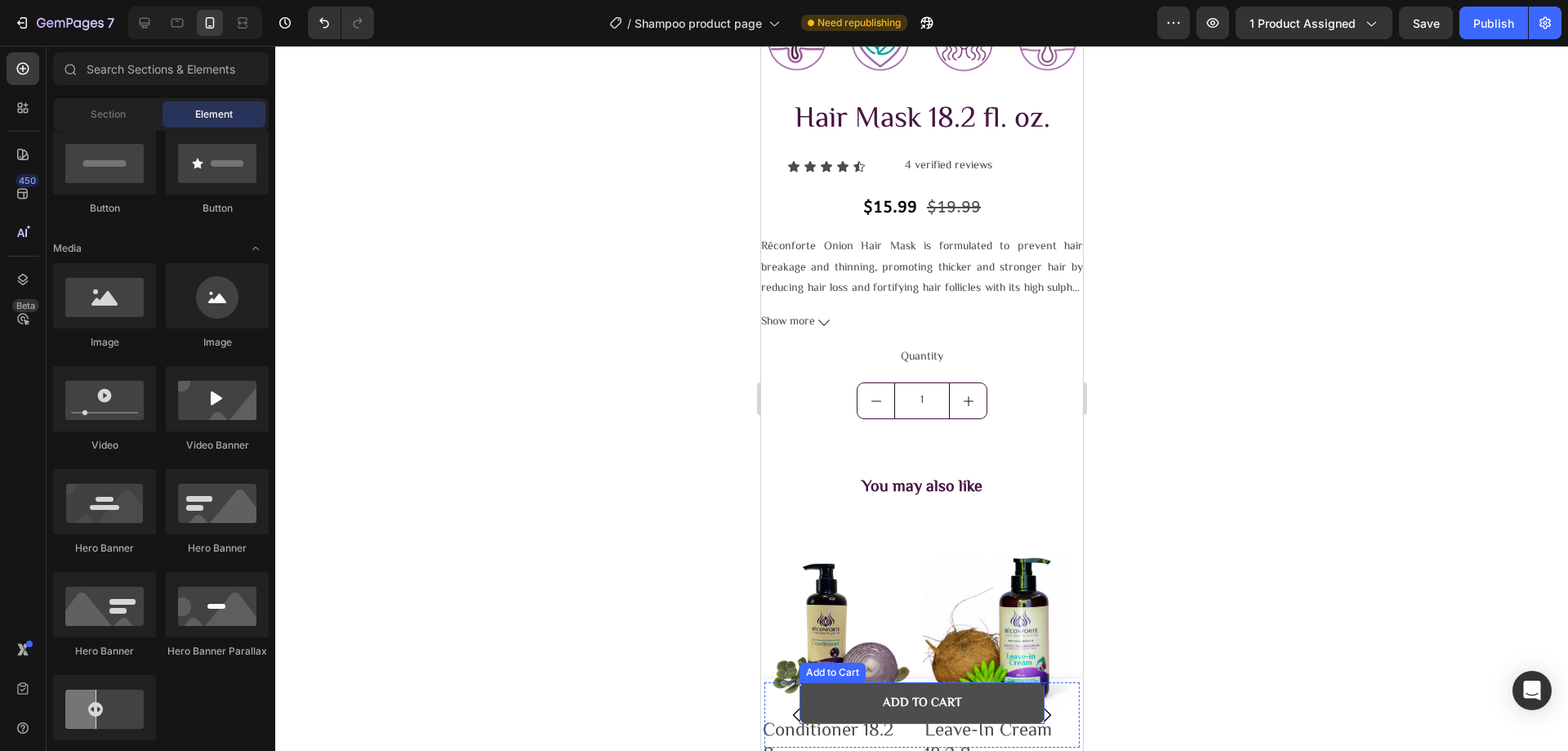
click at [845, 709] on button "Add to cart" at bounding box center [921, 703] width 245 height 41
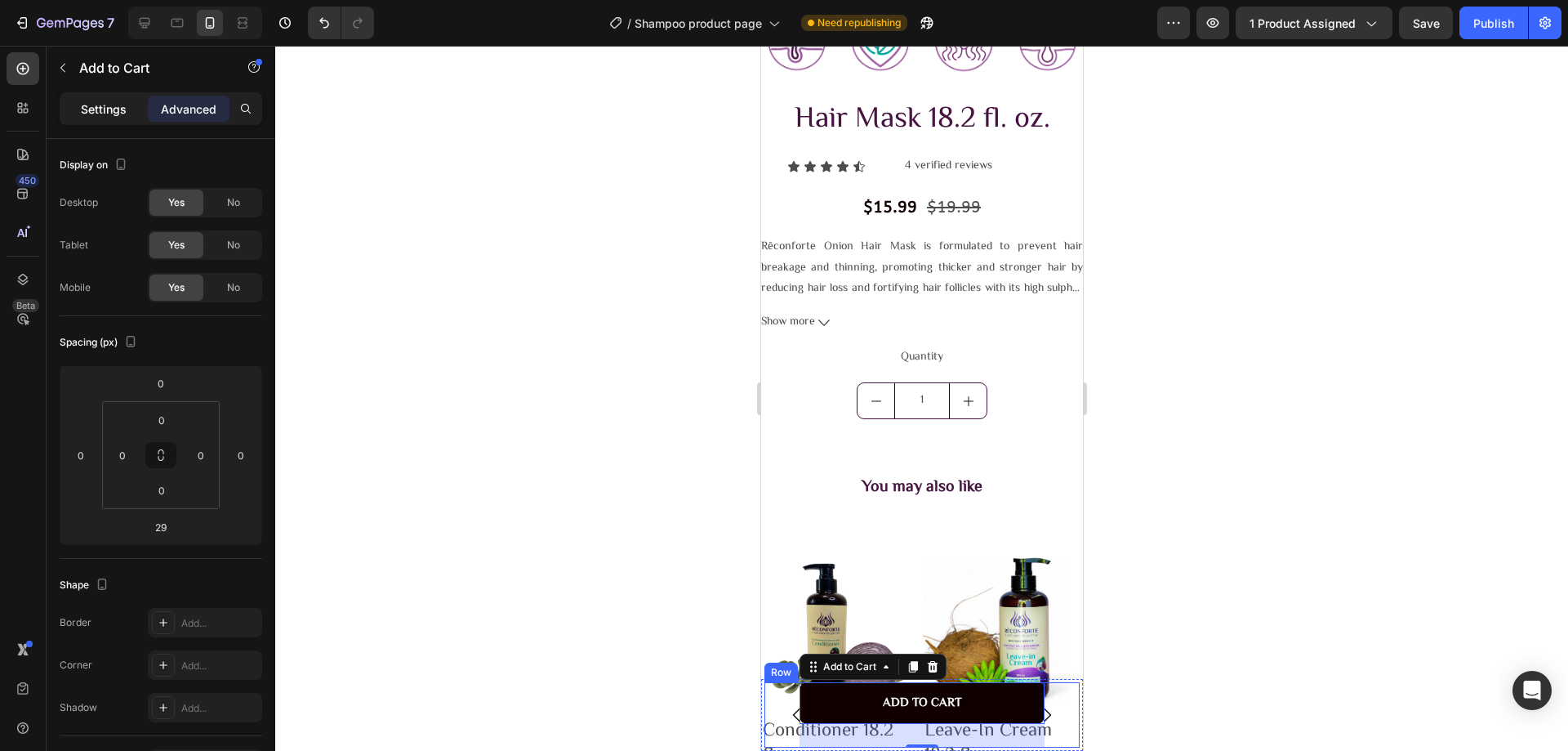
click at [106, 108] on p "Settings" at bounding box center [103, 109] width 45 height 17
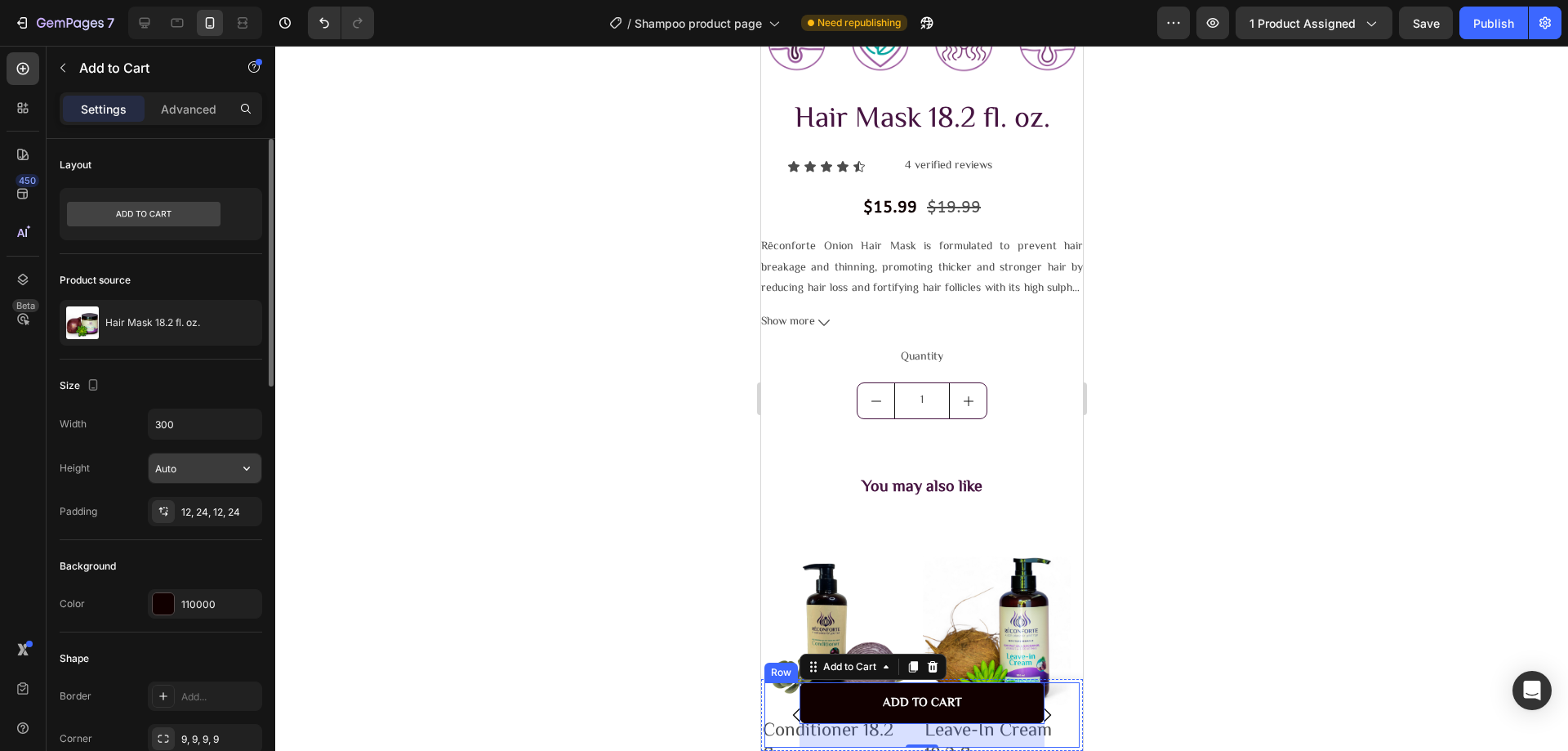
click at [208, 469] on input "Auto" at bounding box center [204, 468] width 113 height 30
click at [244, 460] on icon "button" at bounding box center [246, 468] width 16 height 16
click at [181, 455] on input "Auto" at bounding box center [204, 468] width 113 height 30
drag, startPoint x: 174, startPoint y: 472, endPoint x: 126, endPoint y: 469, distance: 48.1
click at [126, 469] on div "Height Auto" at bounding box center [161, 468] width 202 height 31
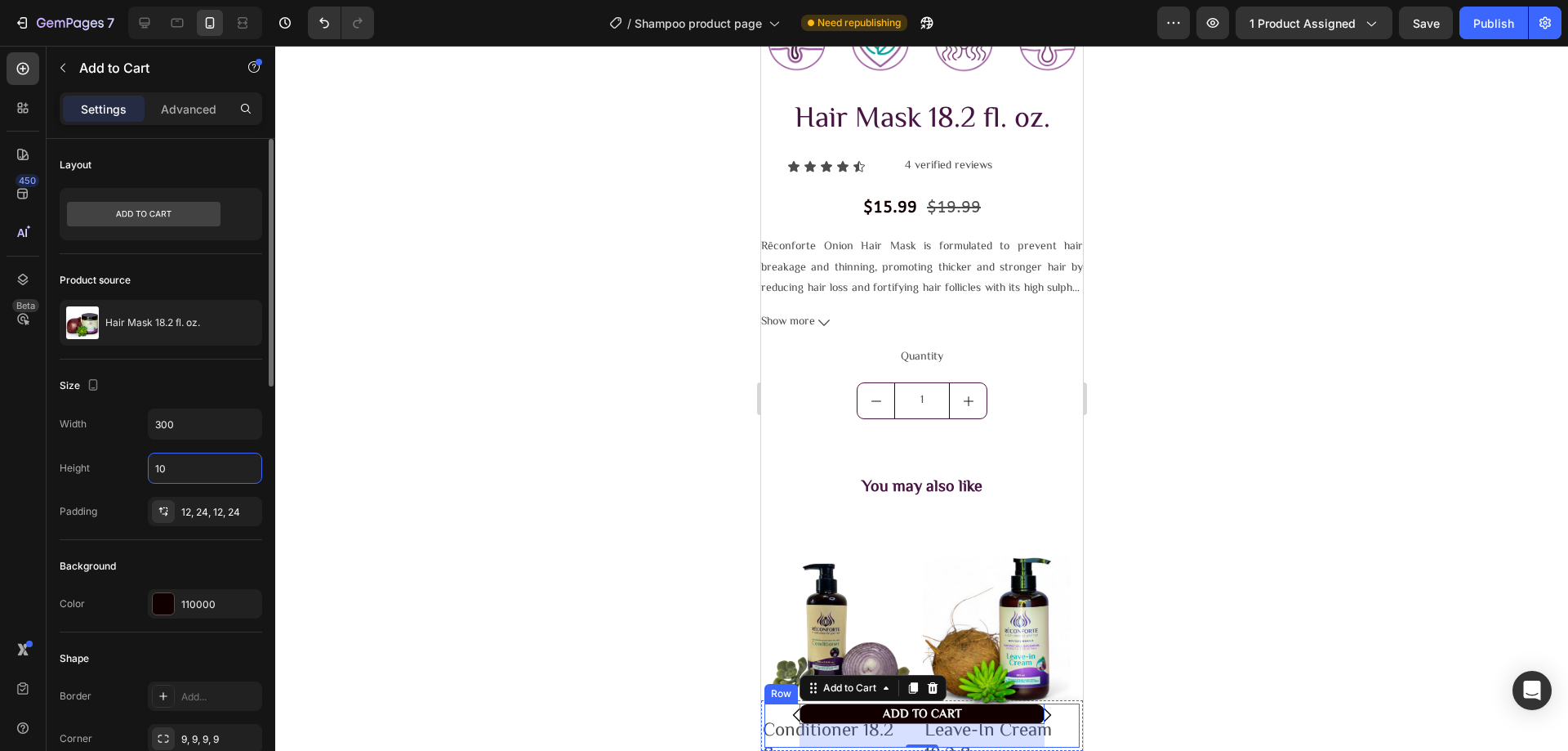
type input "1"
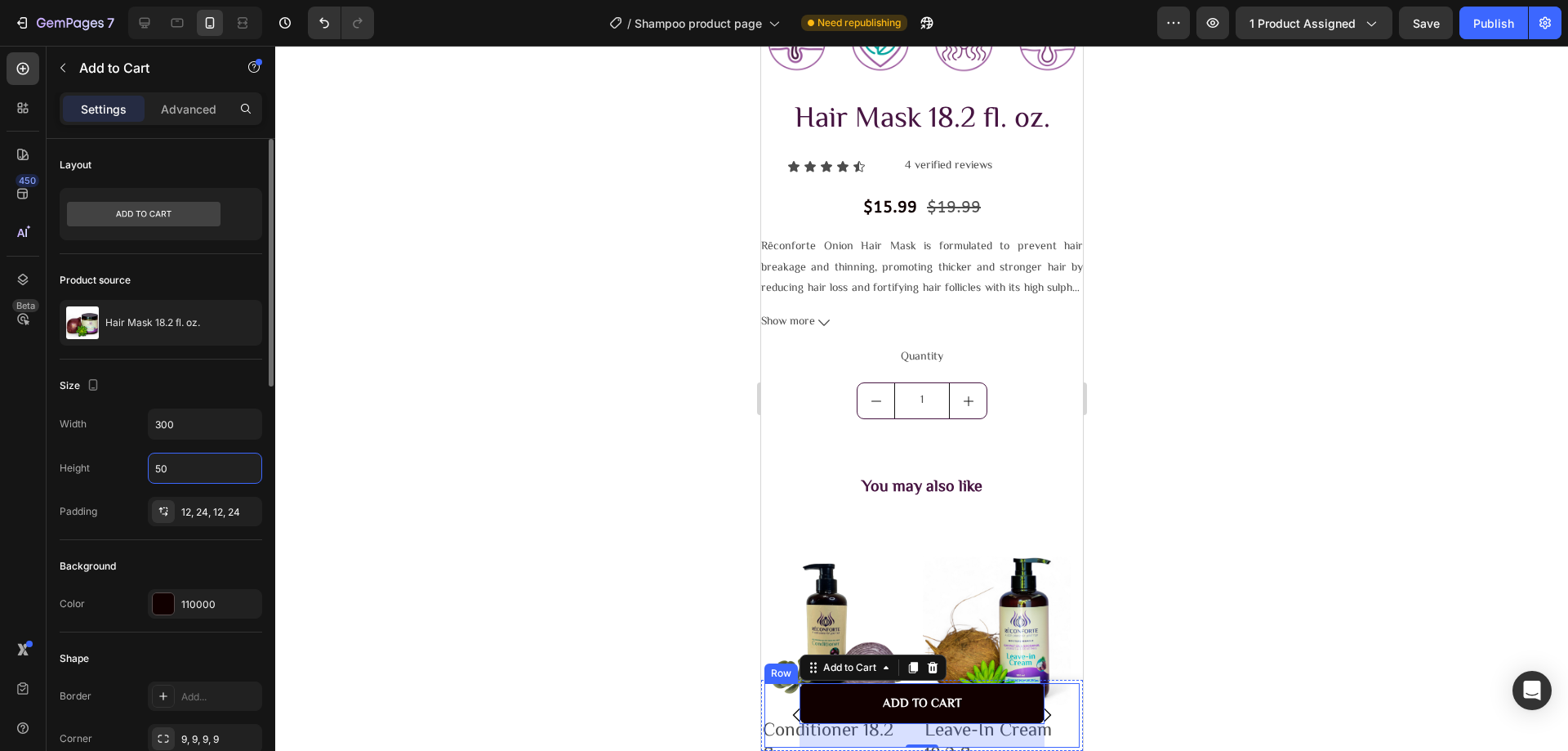
type input "5"
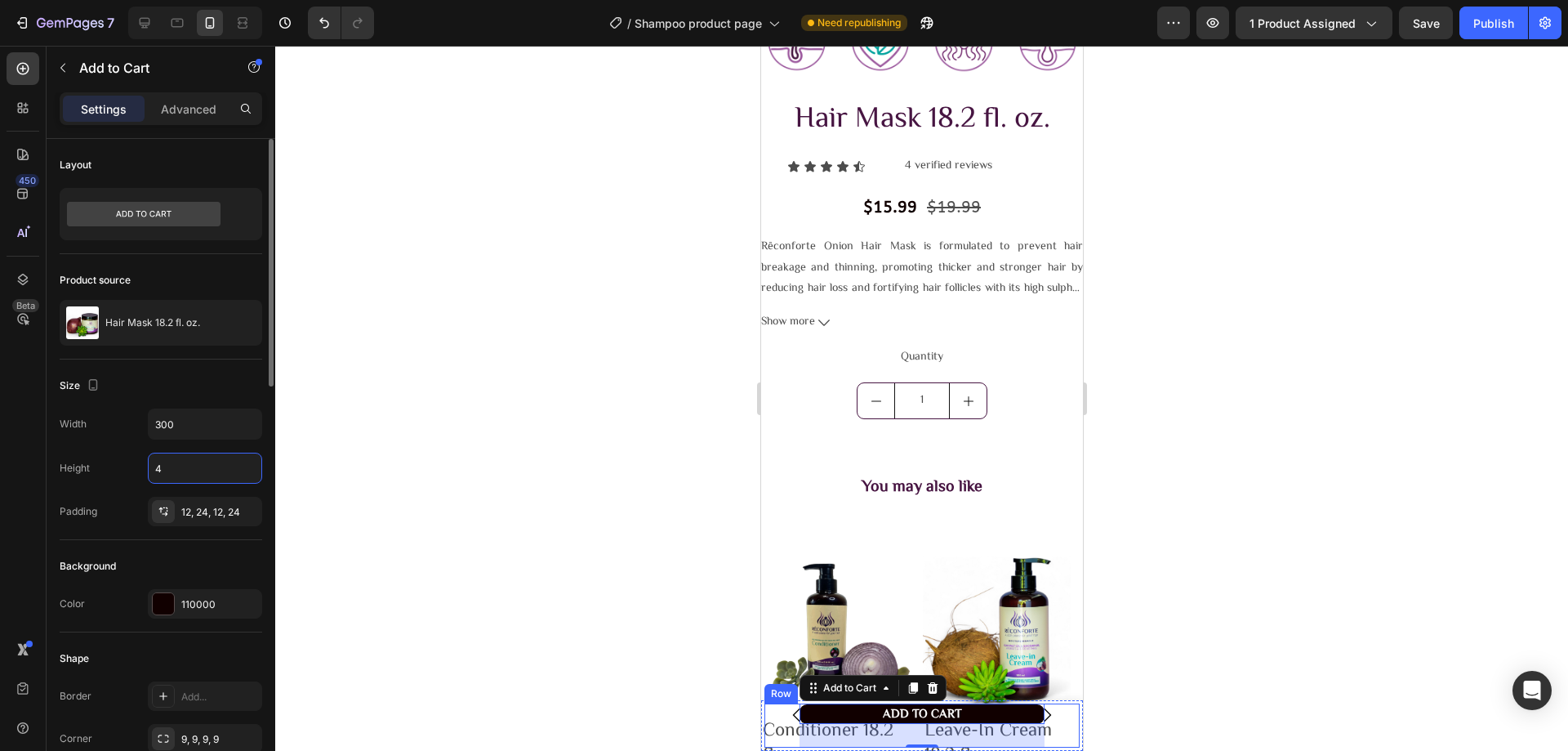
type input "45"
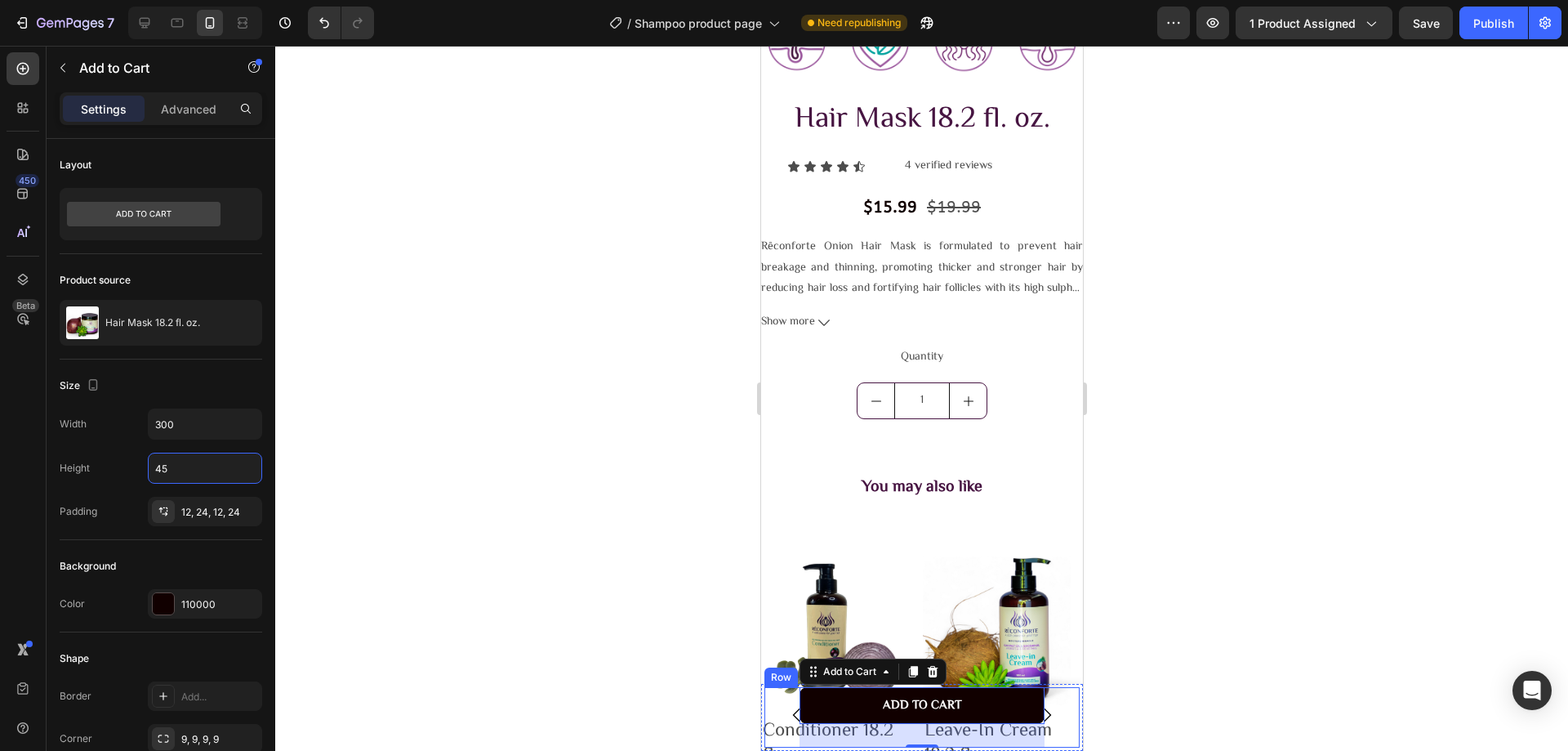
click at [418, 512] on div at bounding box center [921, 397] width 1292 height 705
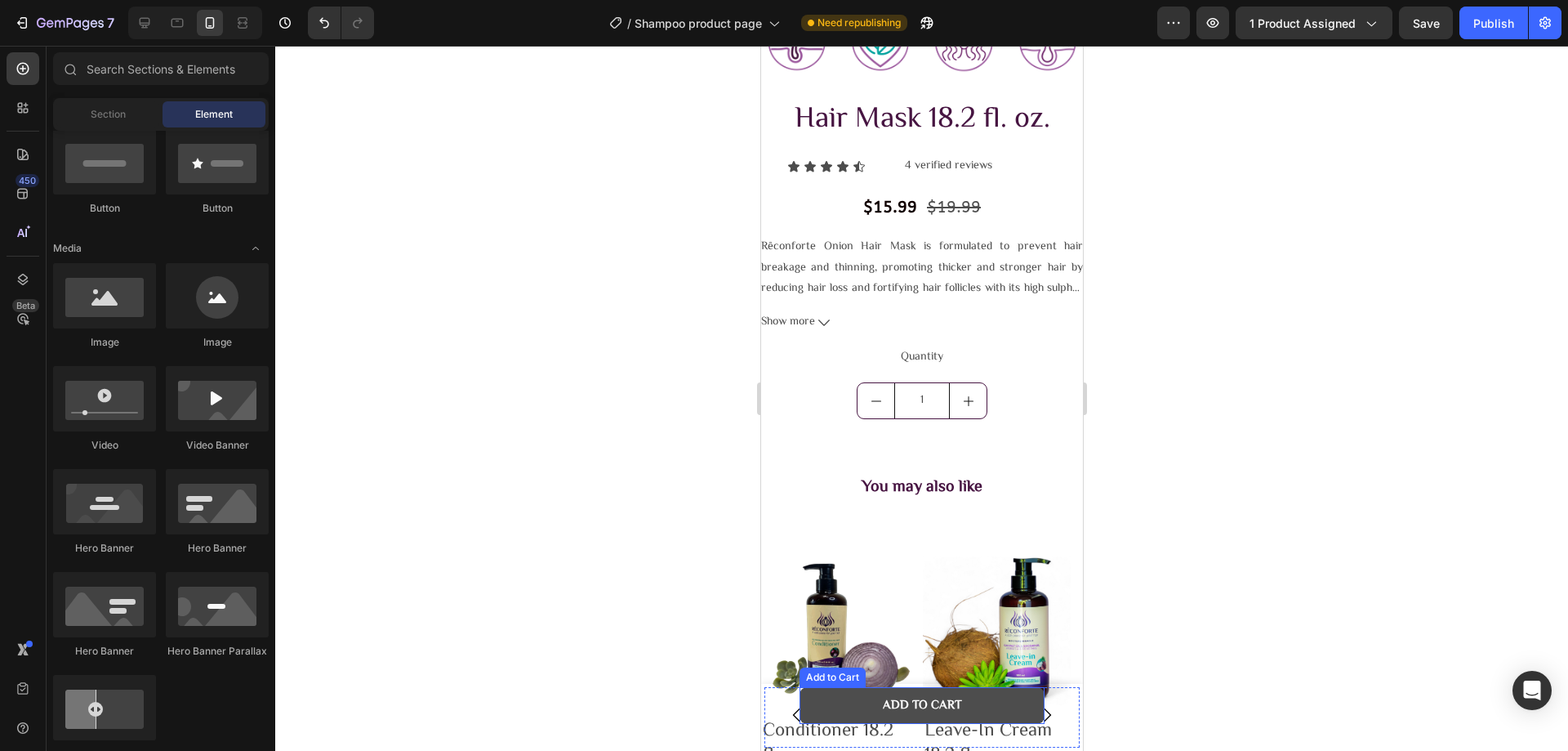
click at [818, 693] on button "Add to cart" at bounding box center [921, 706] width 245 height 37
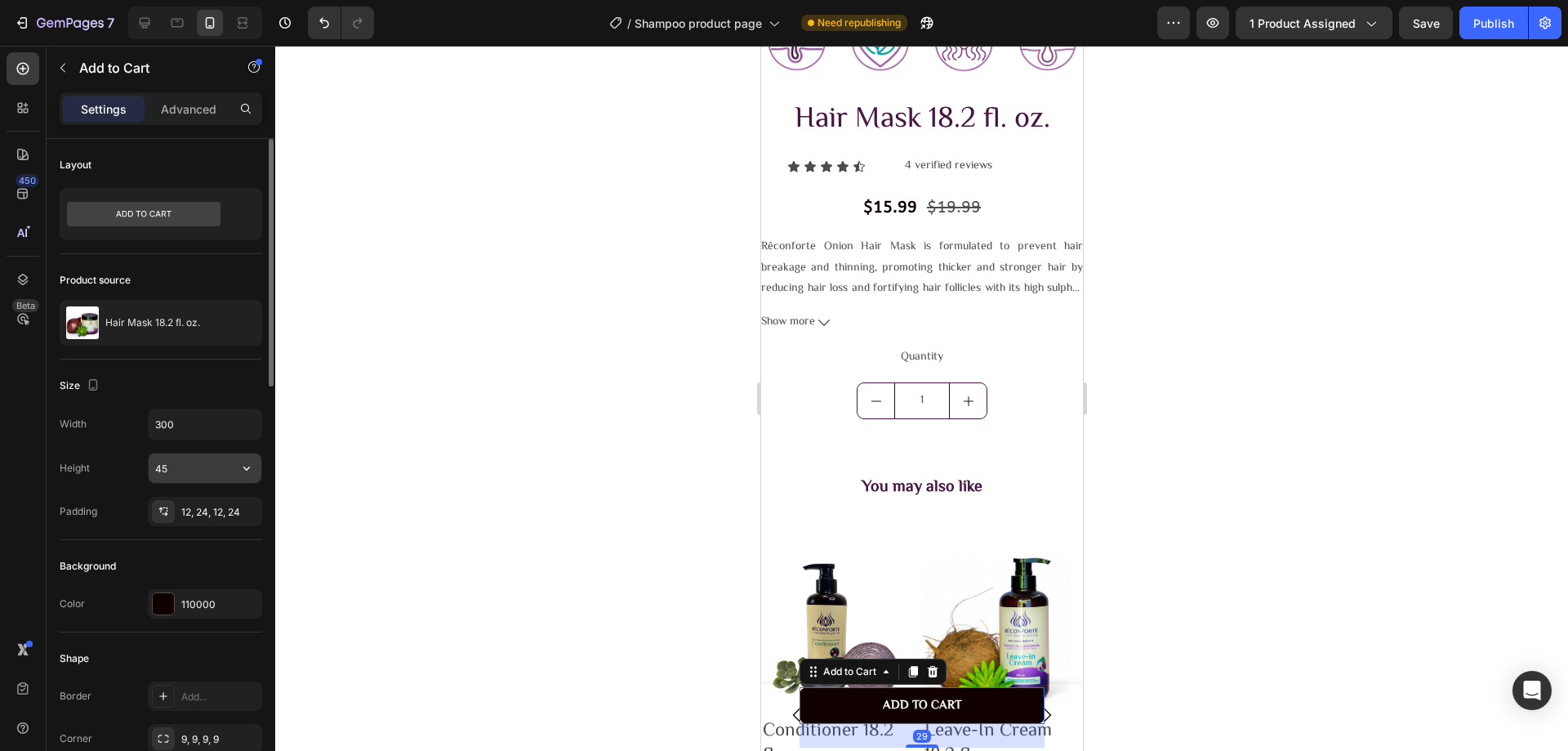
click at [175, 462] on input "45" at bounding box center [204, 468] width 113 height 30
type input "40"
click at [634, 576] on div at bounding box center [921, 397] width 1292 height 705
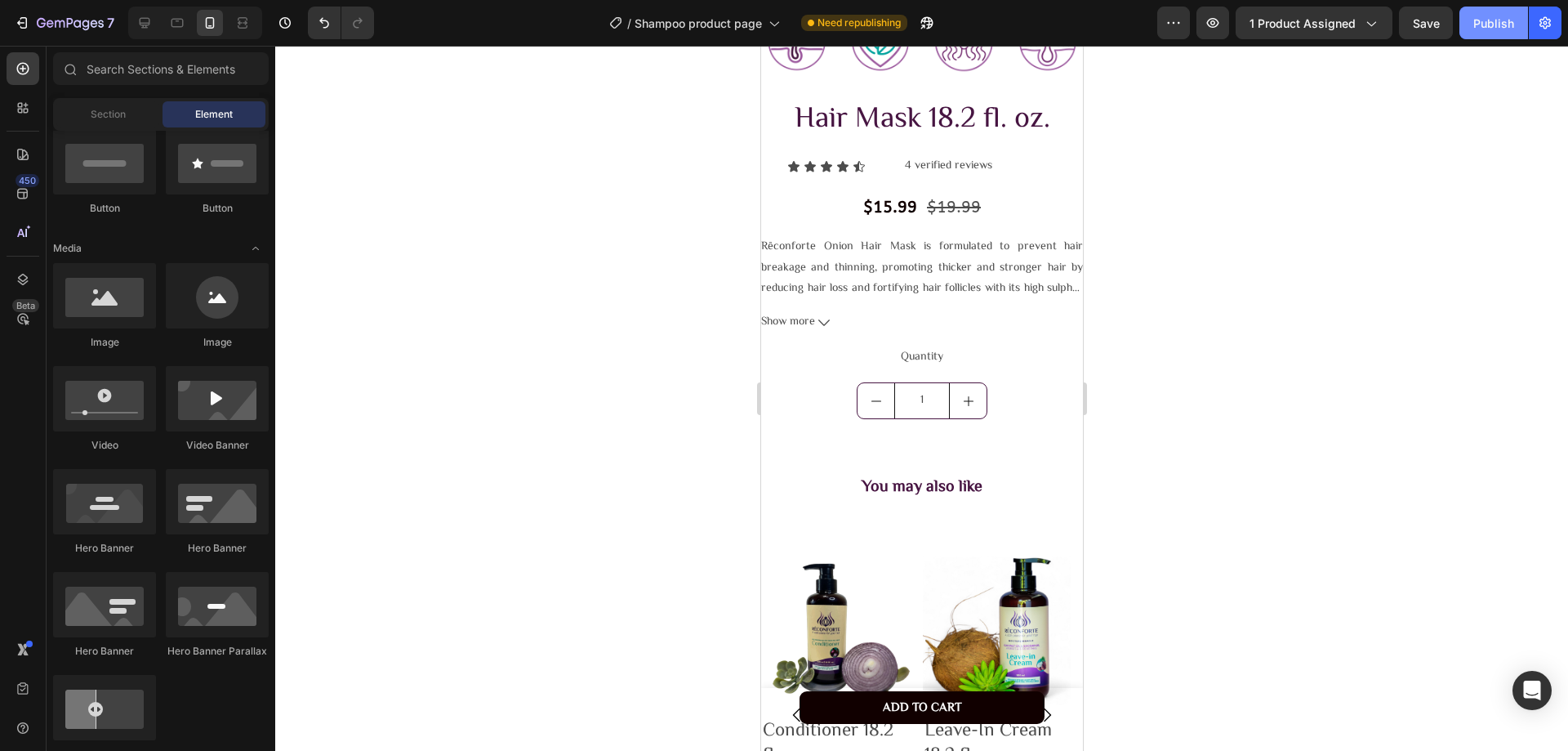
click at [1475, 18] on div "Publish" at bounding box center [1494, 23] width 40 height 17
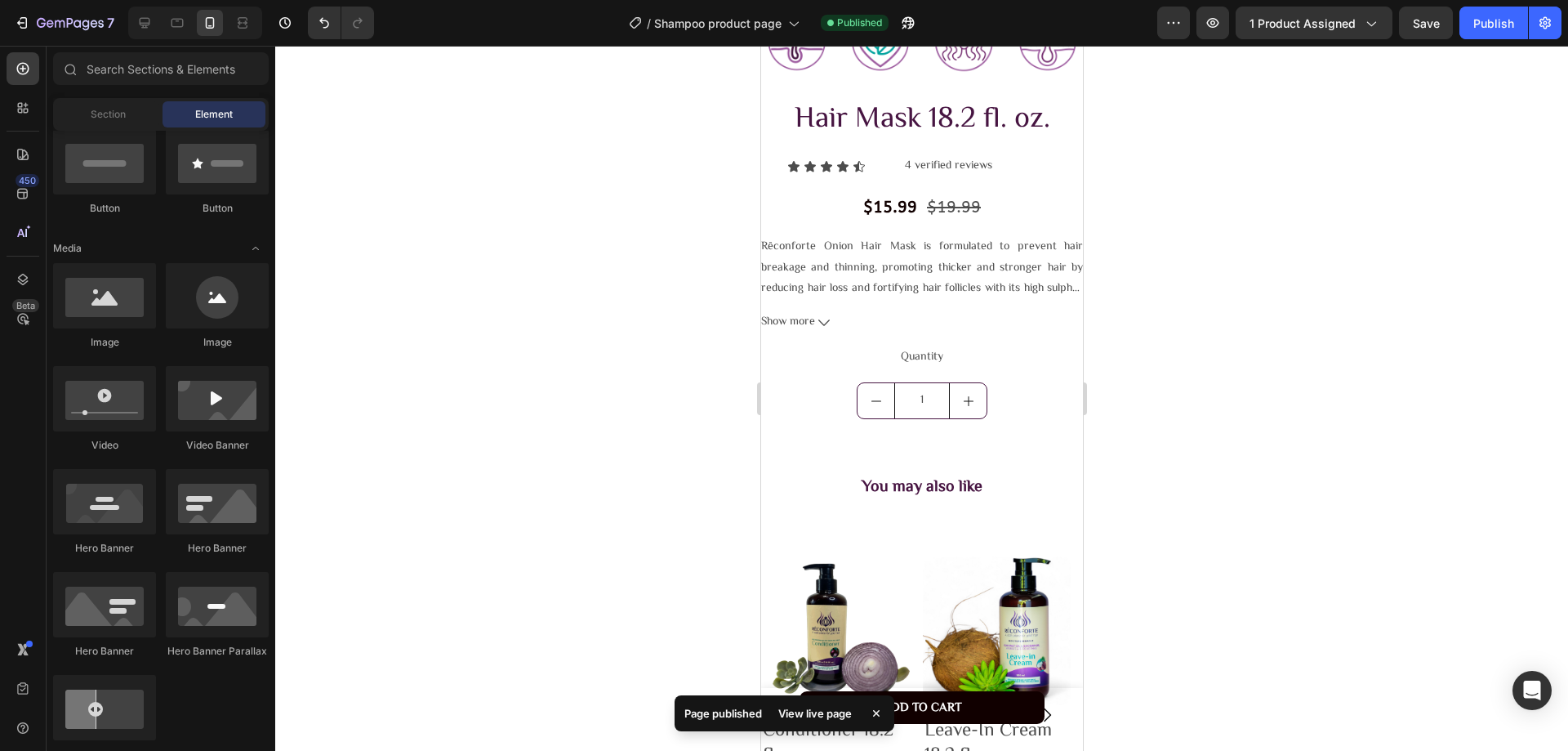
click at [874, 716] on icon at bounding box center [876, 712] width 16 height 16
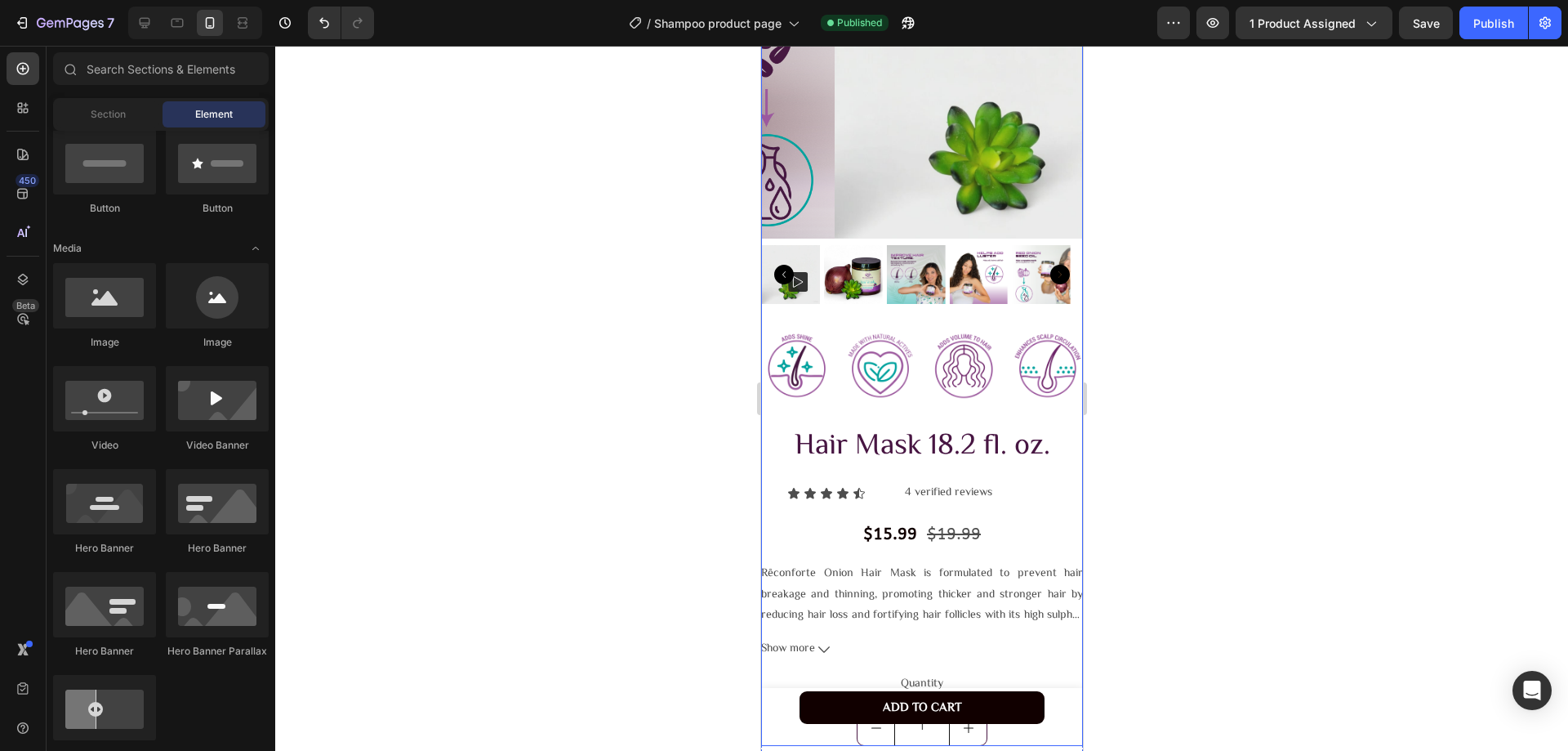
scroll to position [572, 0]
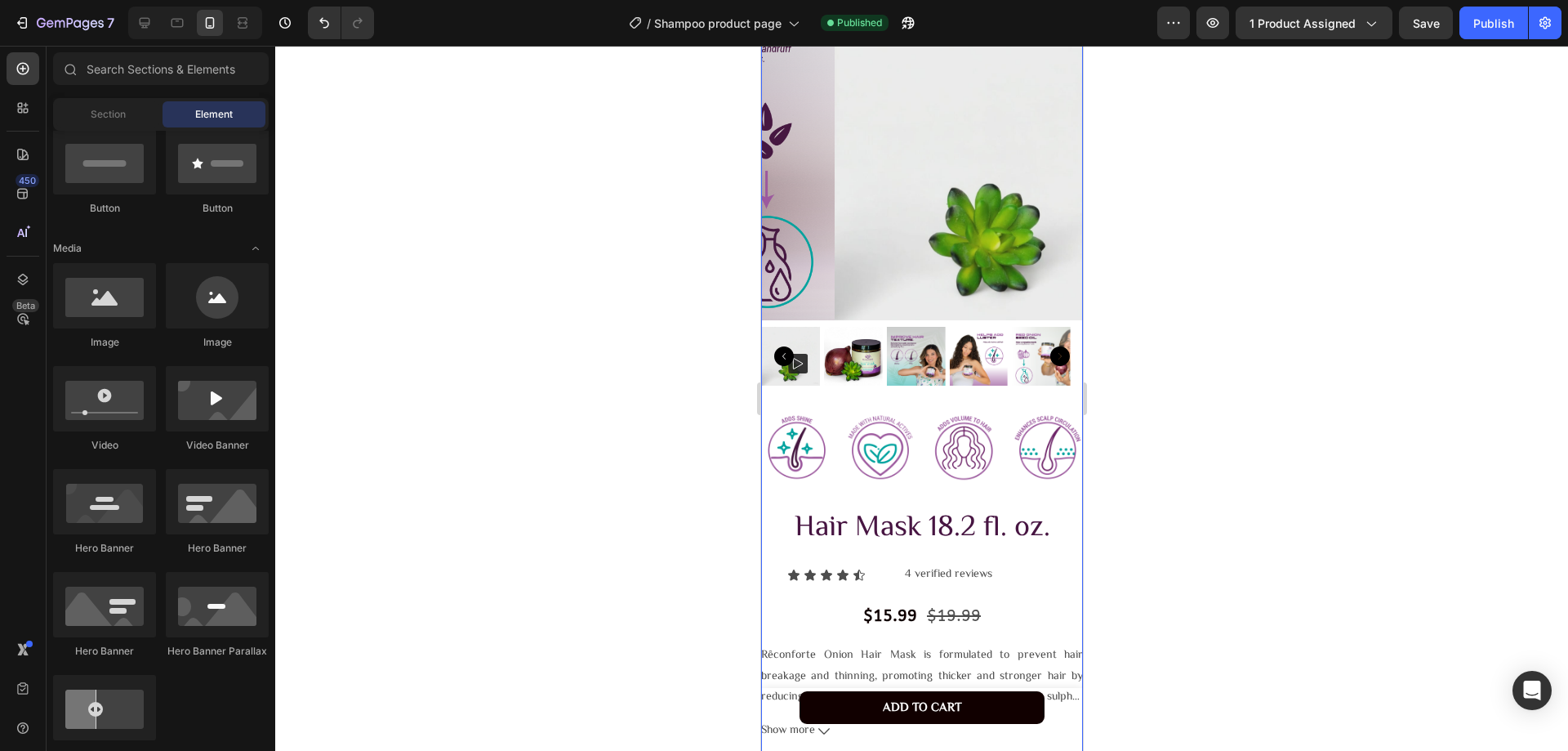
click at [1049, 481] on div "Image Image Image Image Row Hair Mask 18.2 fl. oz. Product Title Icon Icon Icon…" at bounding box center [921, 613] width 322 height 430
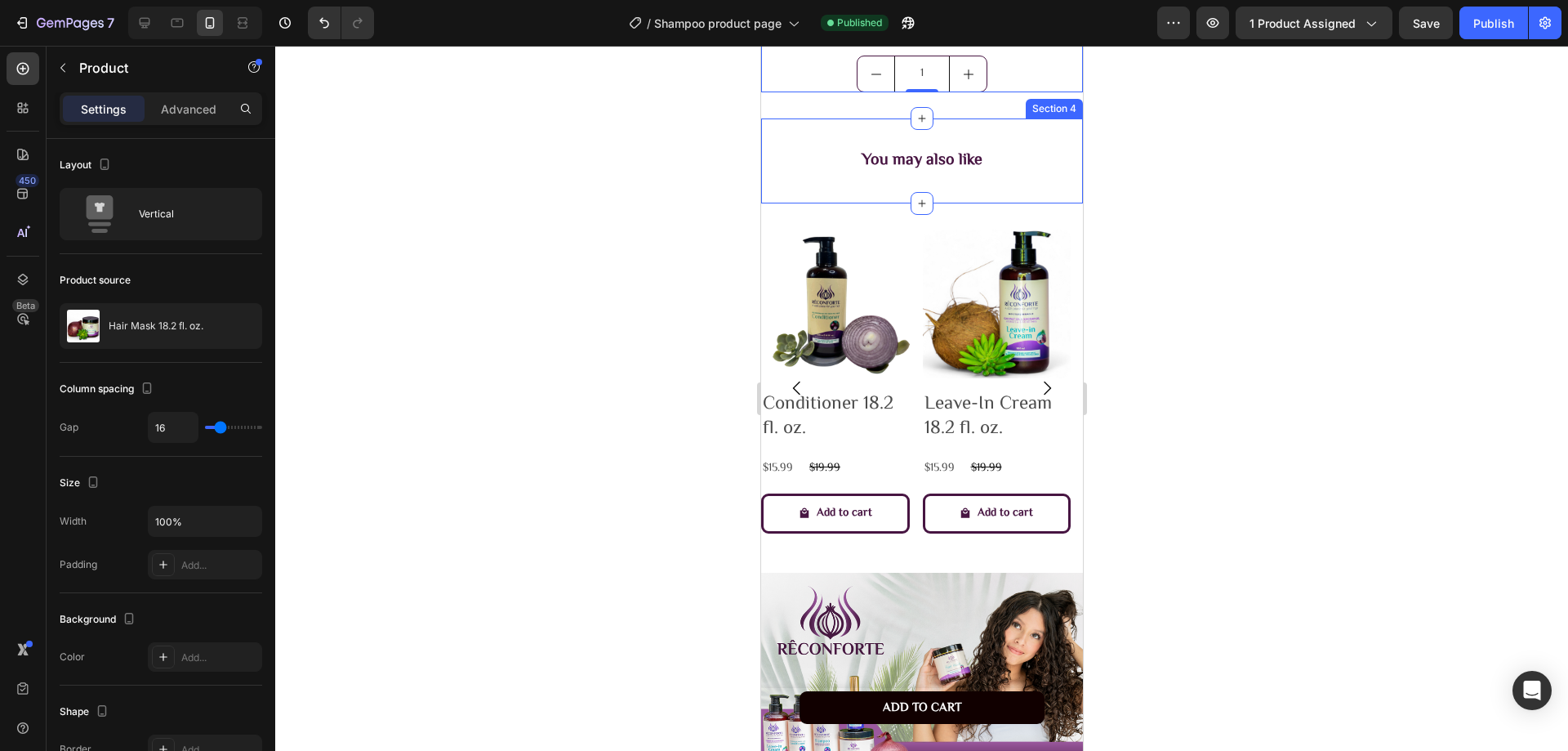
scroll to position [1062, 0]
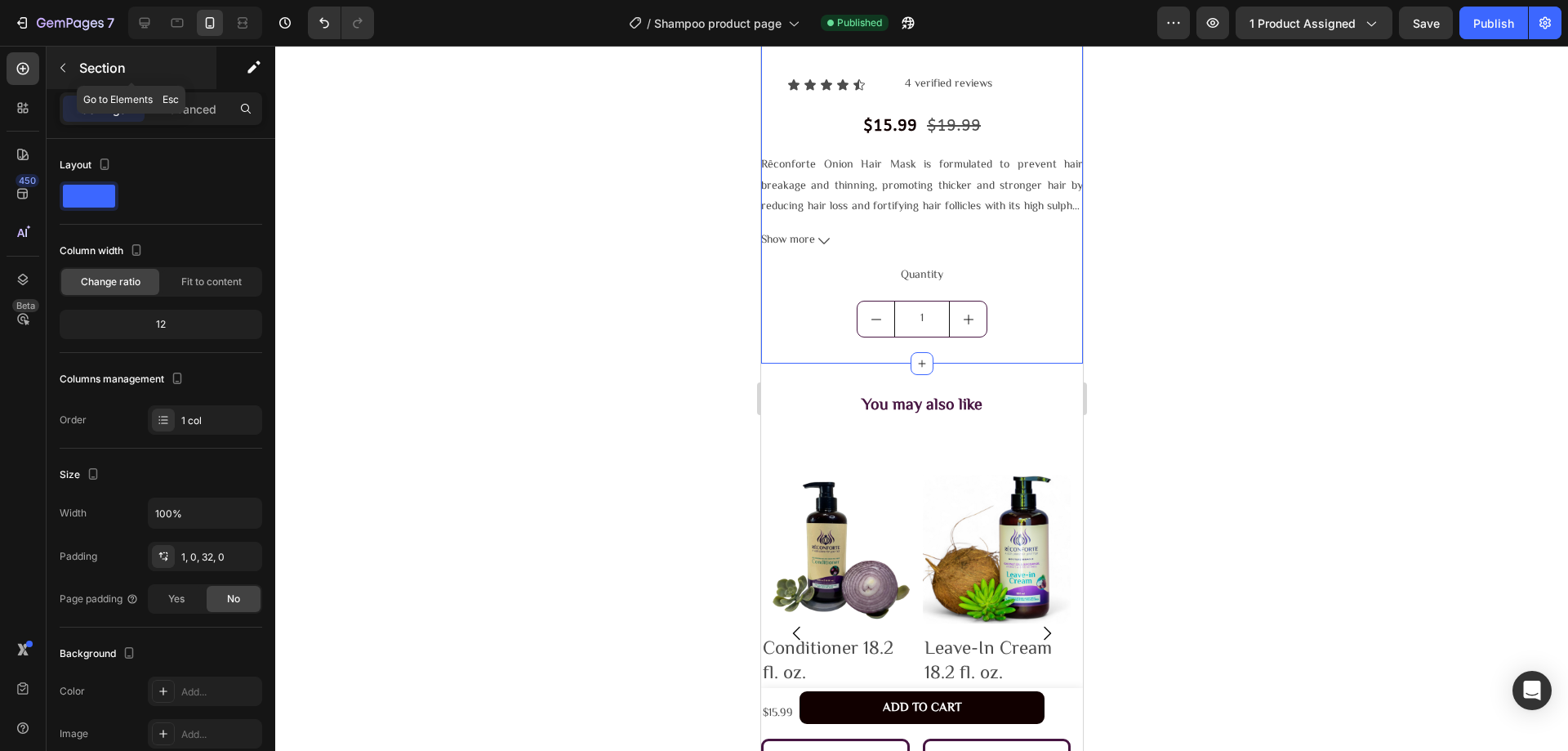
click at [63, 60] on button "button" at bounding box center [63, 67] width 26 height 26
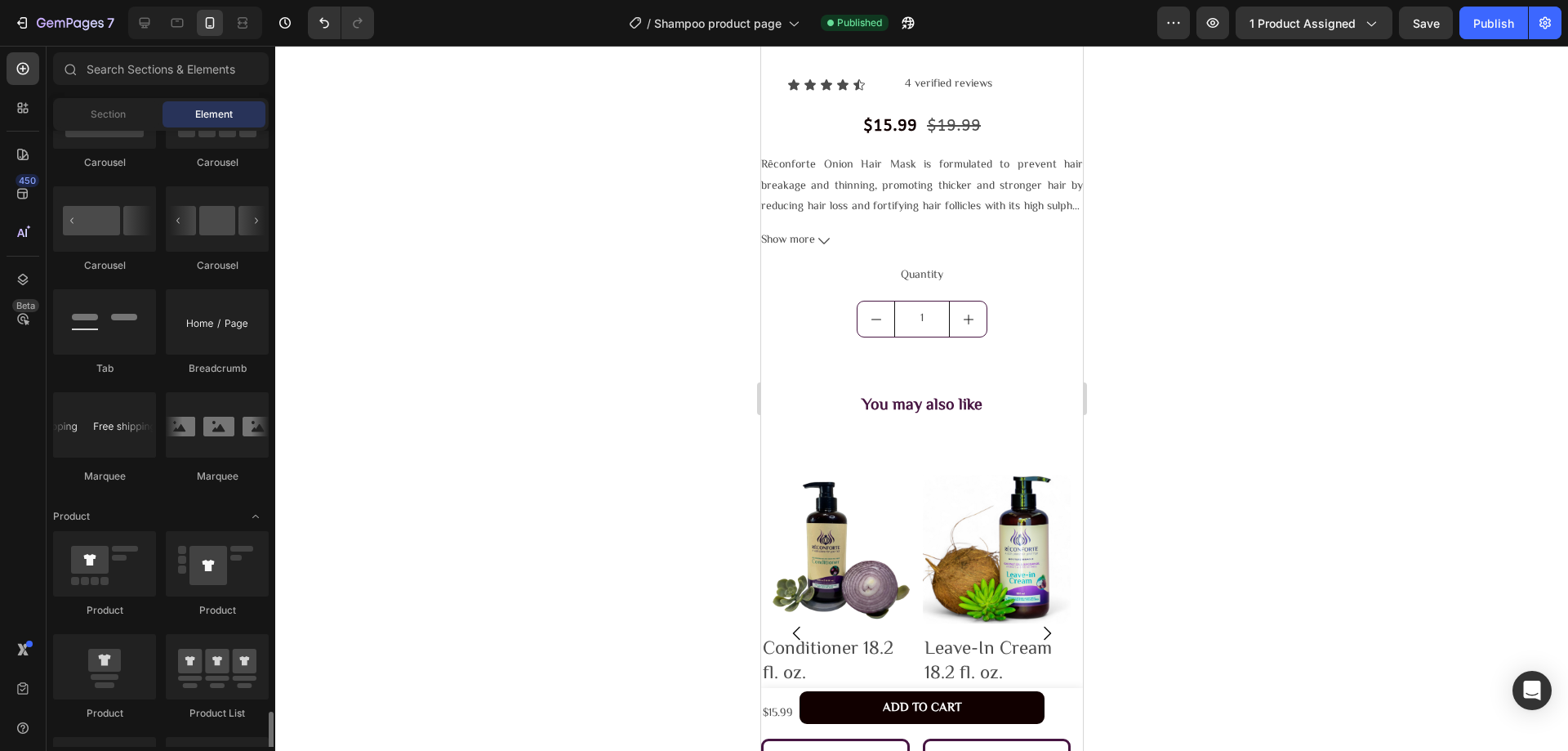
scroll to position [2124, 0]
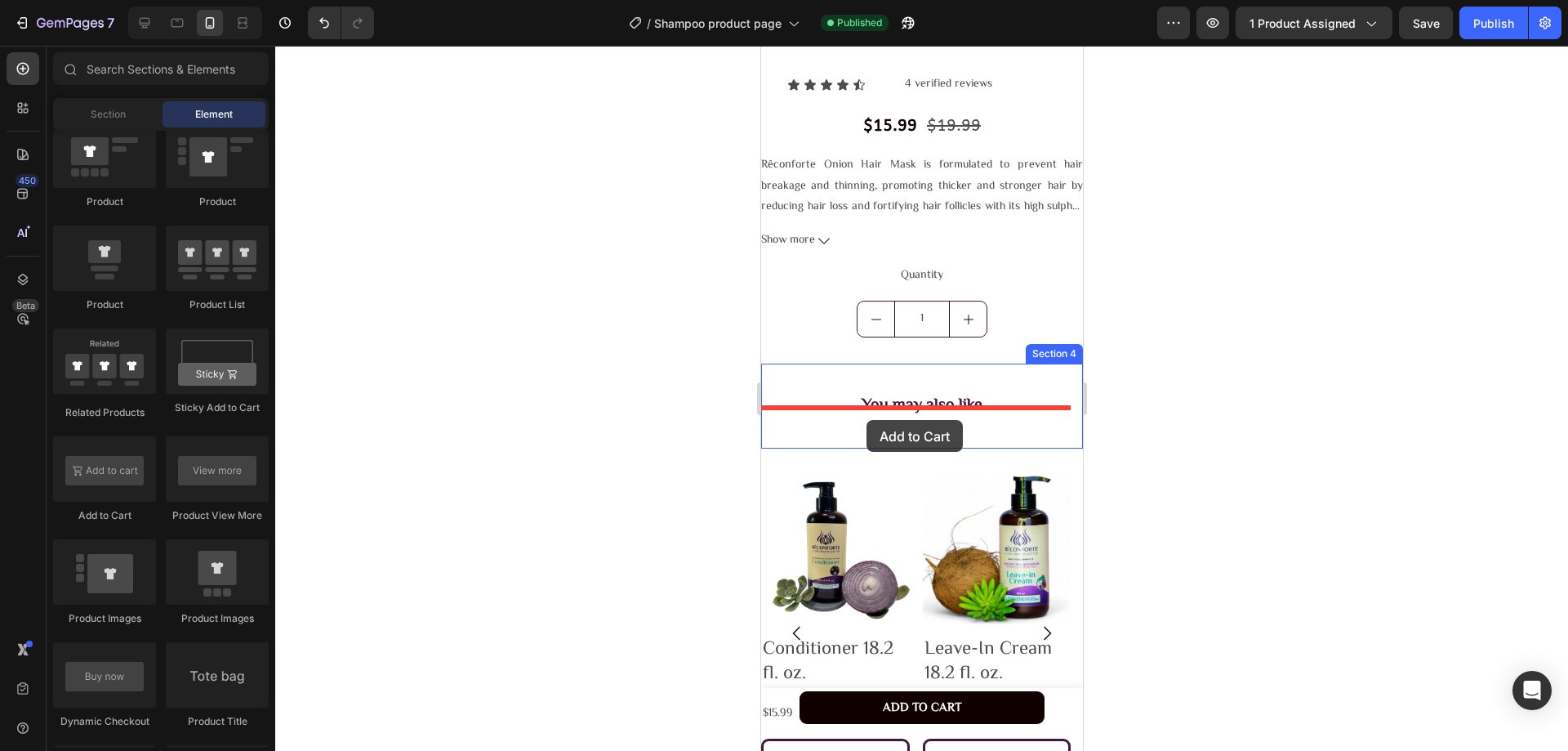
drag, startPoint x: 867, startPoint y: 515, endPoint x: 865, endPoint y: 420, distance: 95.0
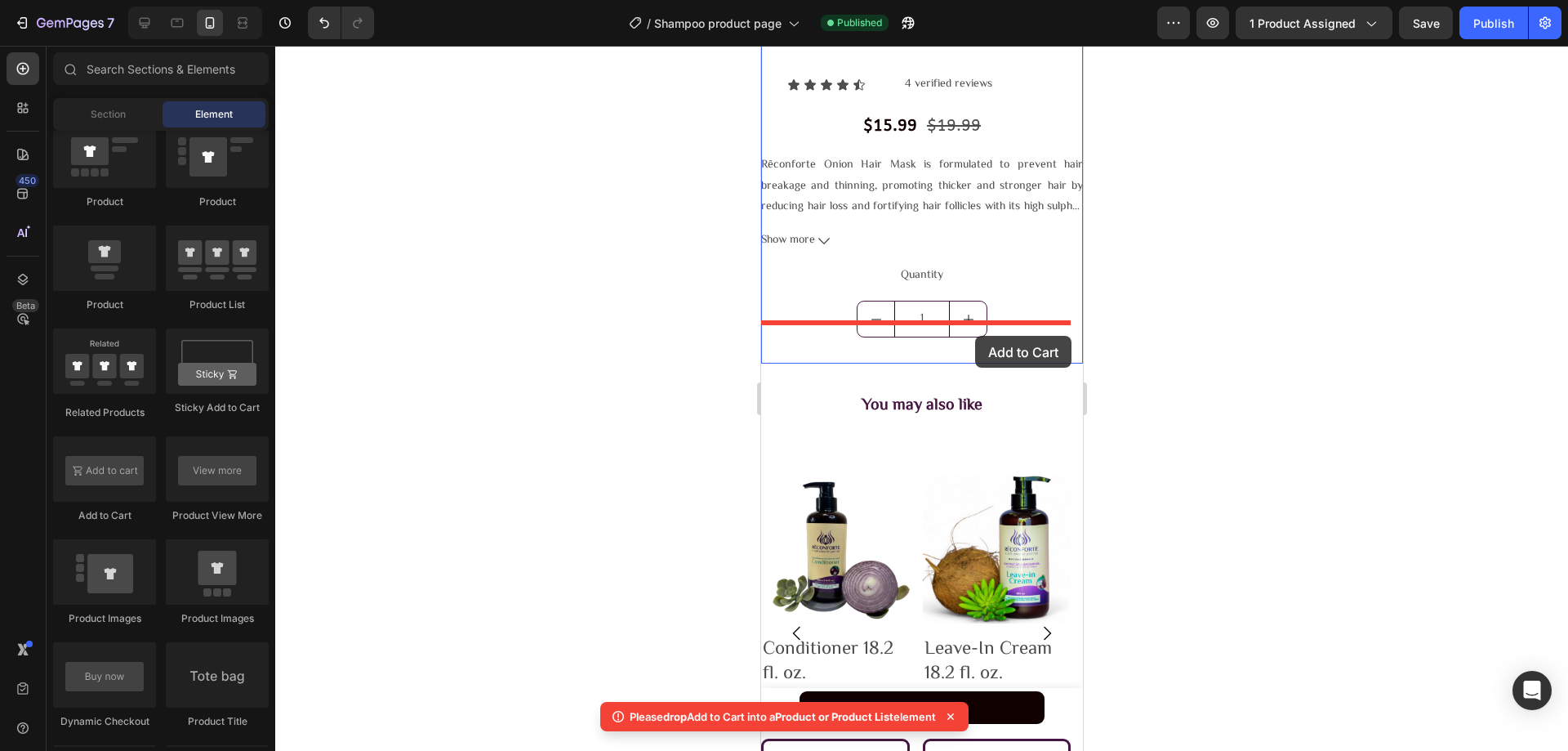
drag, startPoint x: 873, startPoint y: 502, endPoint x: 974, endPoint y: 335, distance: 195.2
click at [955, 711] on icon at bounding box center [950, 716] width 16 height 16
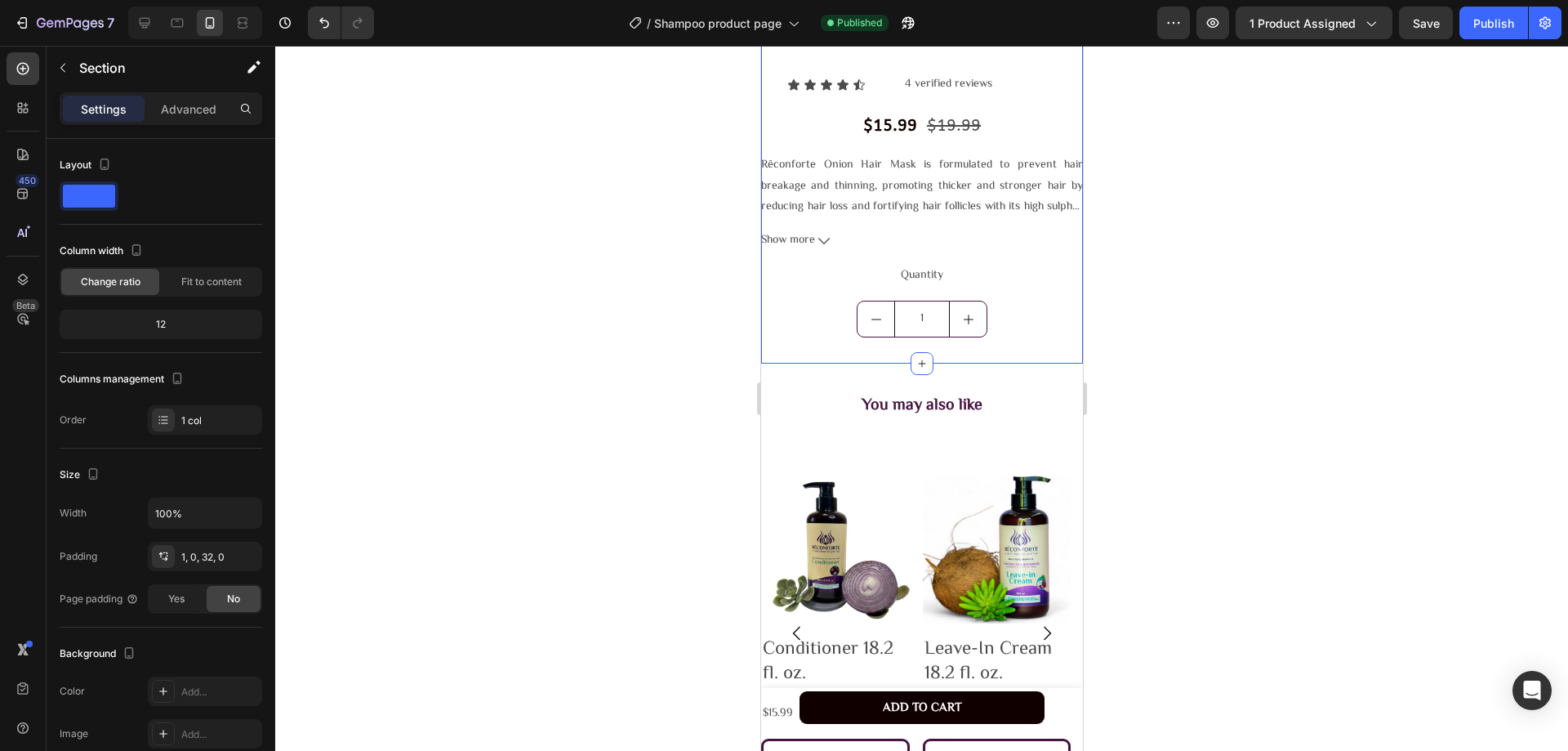
scroll to position [980, 0]
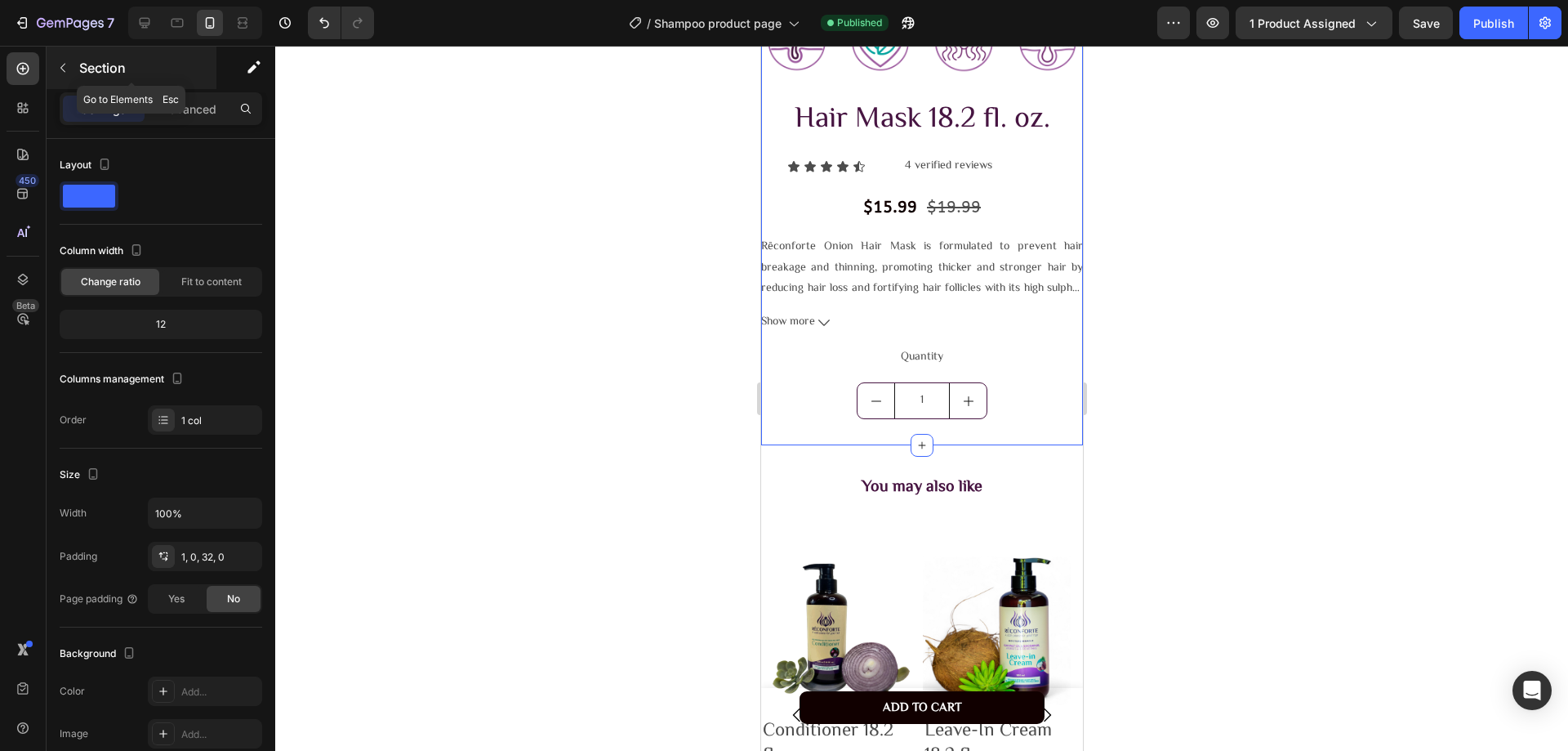
click at [59, 64] on icon "button" at bounding box center [63, 68] width 13 height 13
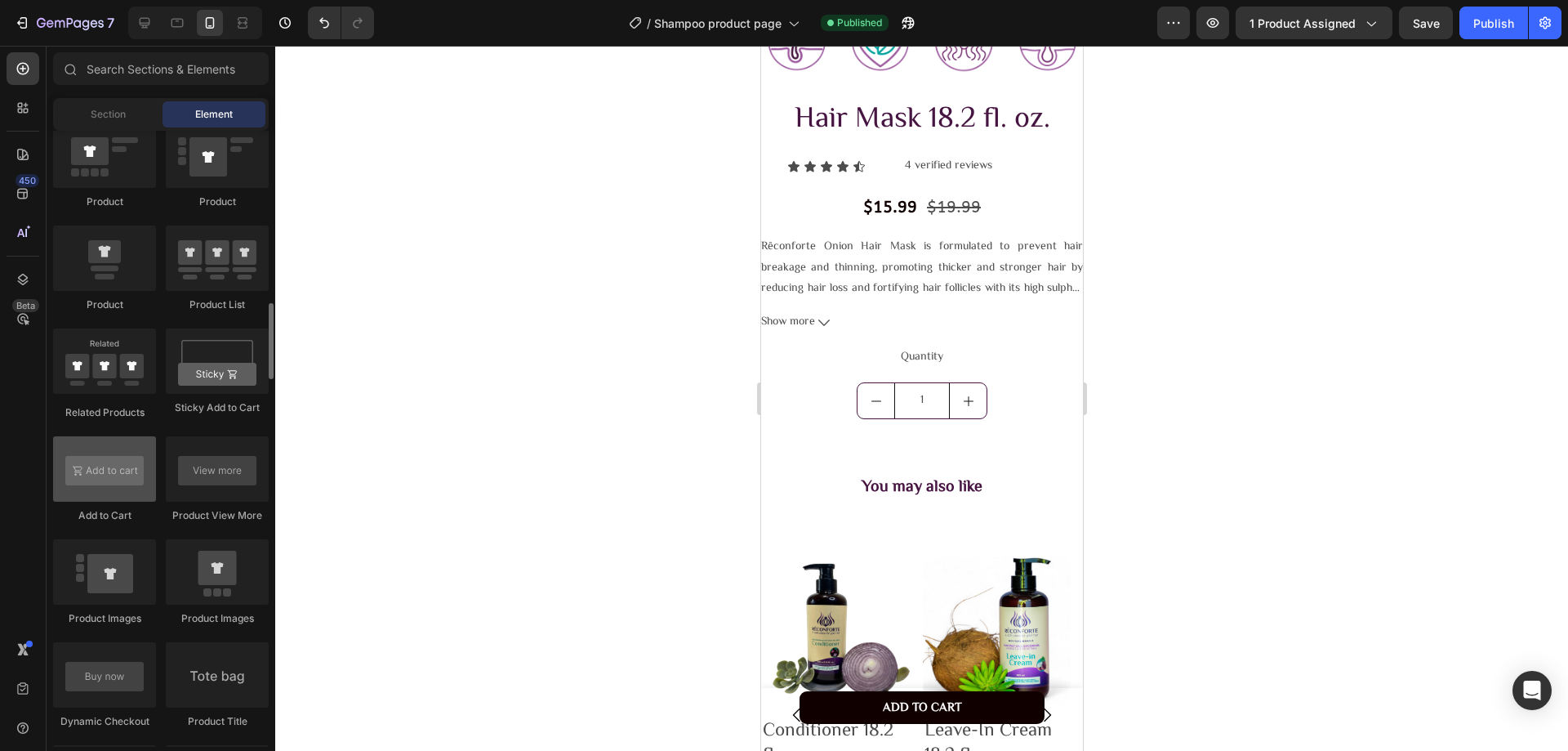
scroll to position [2042, 0]
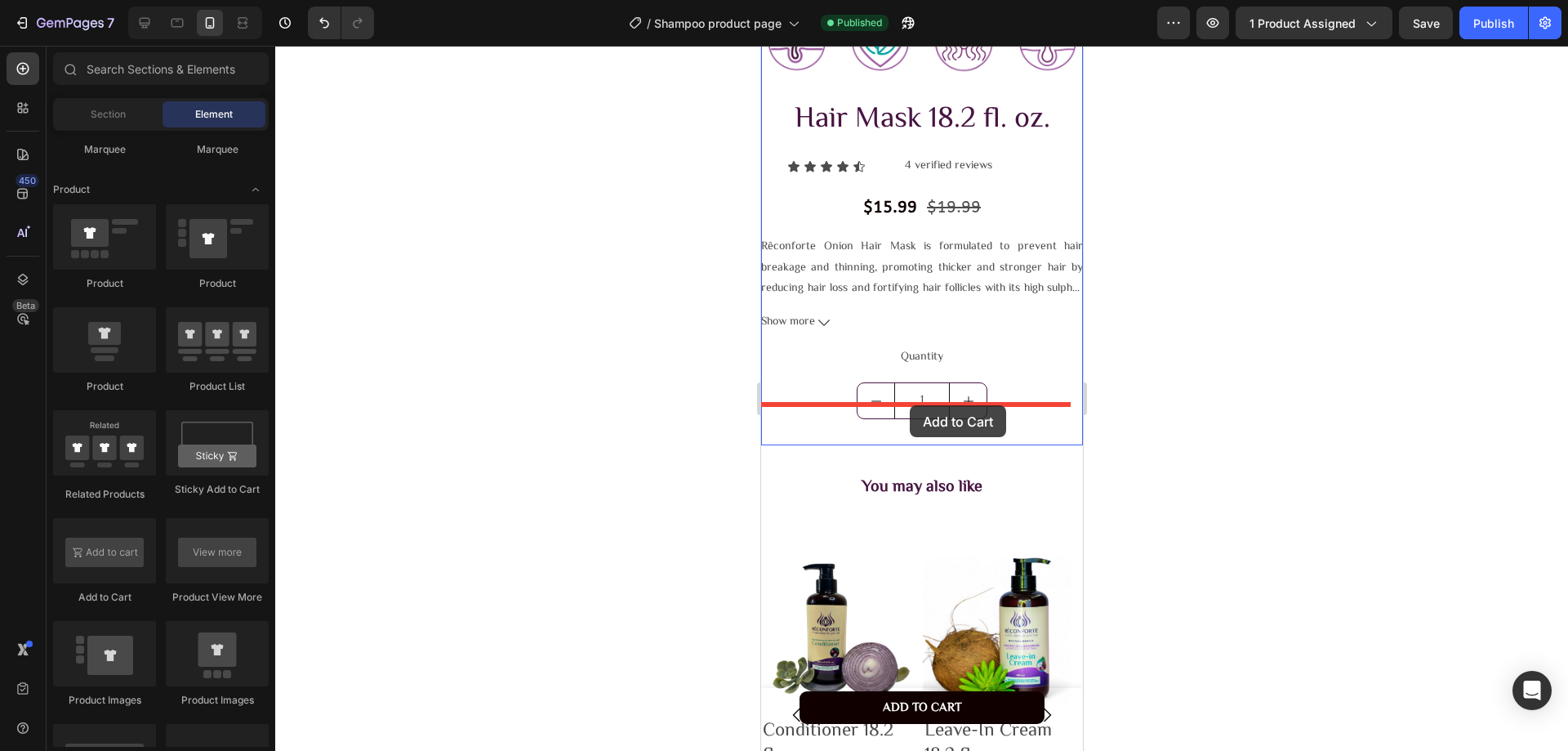
drag, startPoint x: 911, startPoint y: 604, endPoint x: 909, endPoint y: 405, distance: 199.0
drag, startPoint x: 898, startPoint y: 580, endPoint x: 872, endPoint y: 433, distance: 149.3
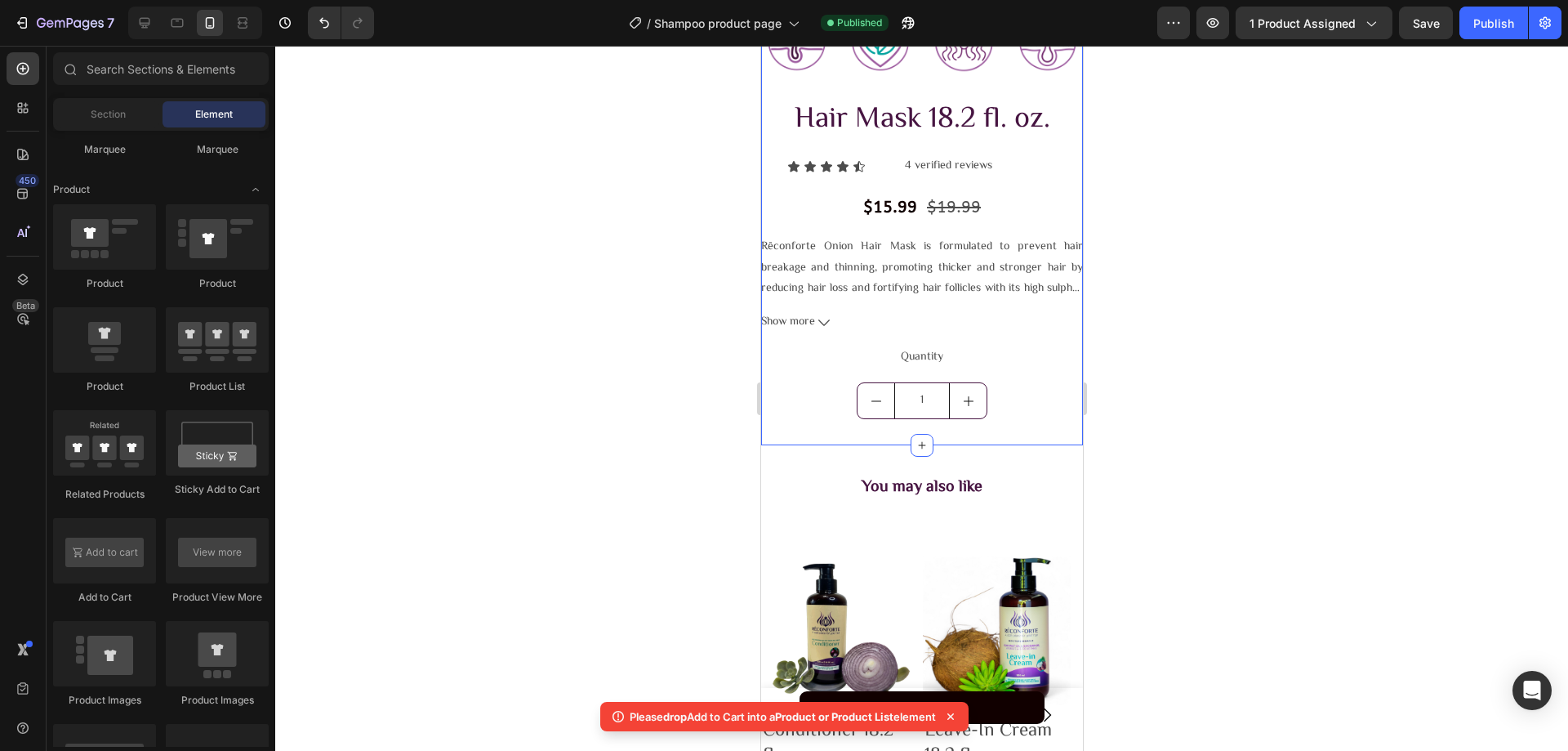
click at [981, 412] on div "Product Images Image Image Image Image Row Hair Mask 18.2 fl. oz. Product Title…" at bounding box center [921, 17] width 322 height 856
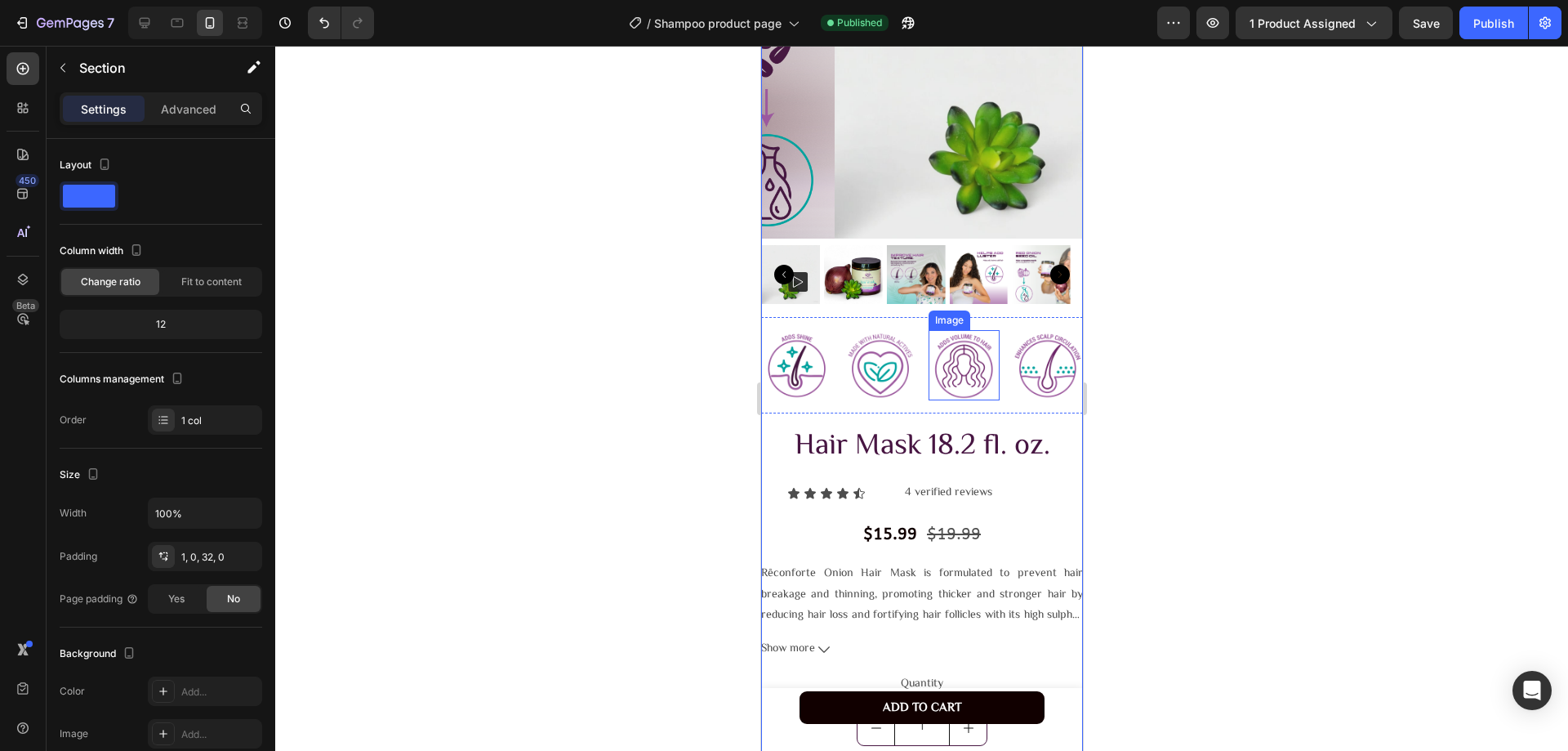
scroll to position [327, 0]
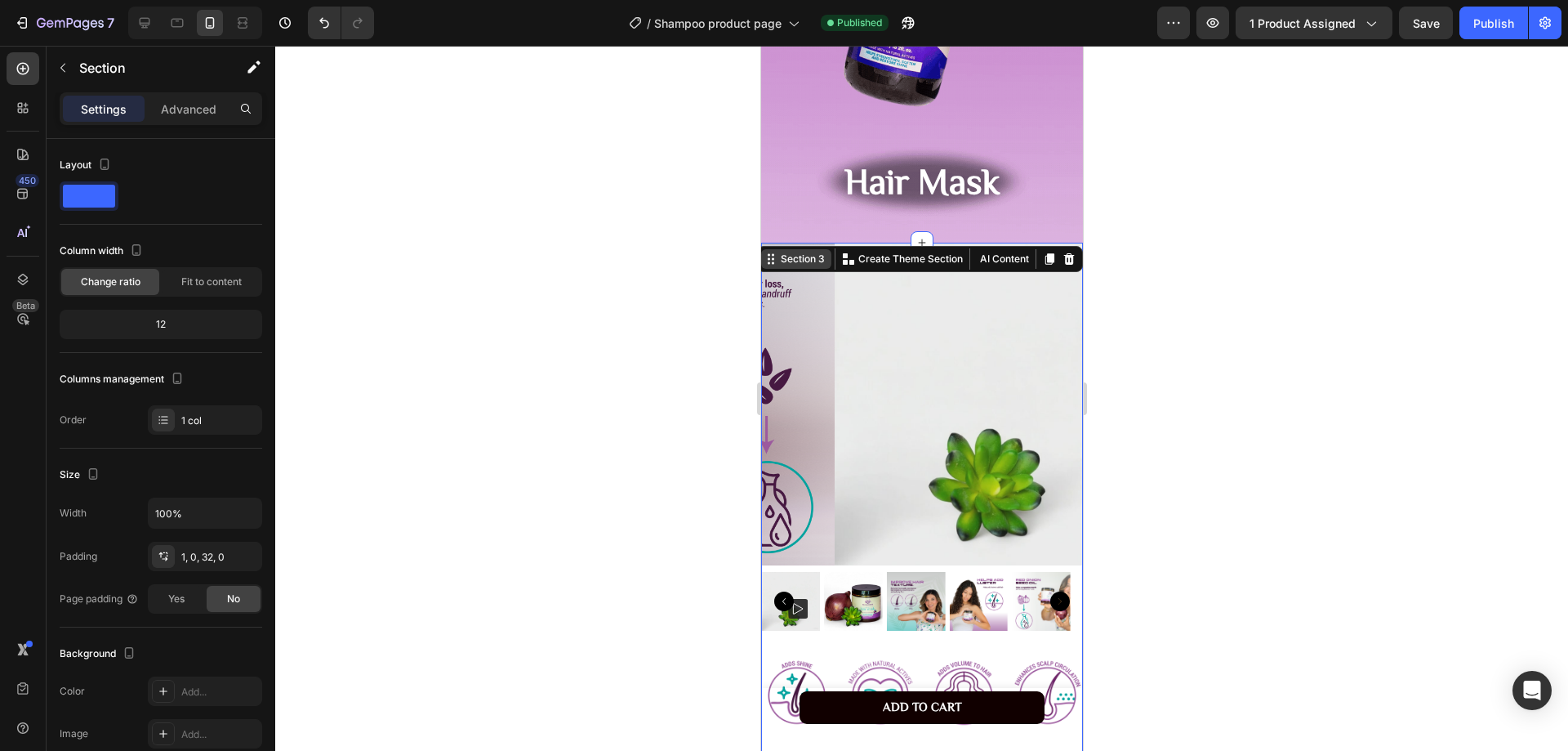
click at [801, 264] on div "Section 3" at bounding box center [802, 258] width 51 height 14
click at [806, 266] on div "Section 3" at bounding box center [795, 258] width 70 height 19
click at [807, 266] on div "Section 3" at bounding box center [795, 258] width 70 height 19
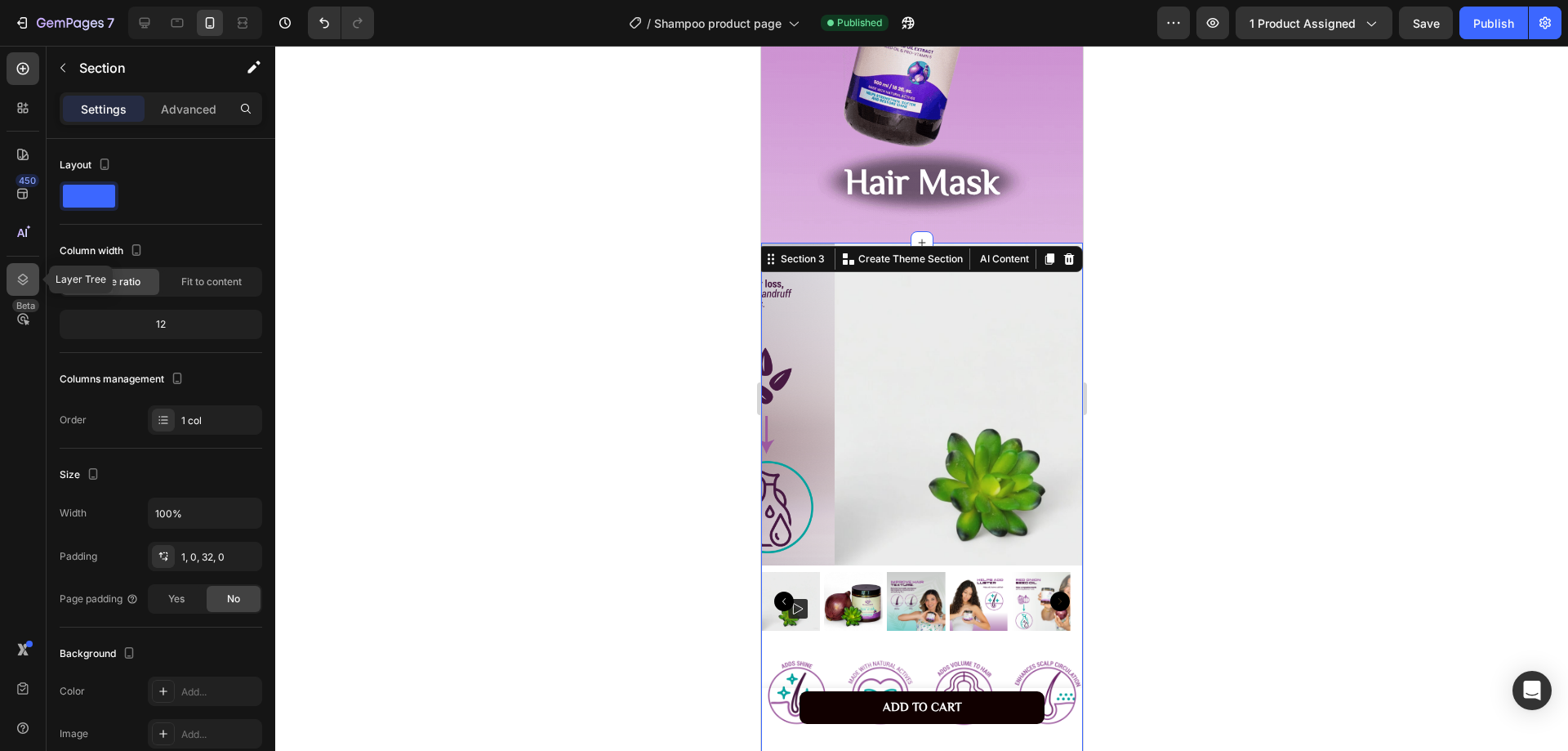
click at [18, 289] on div at bounding box center [23, 280] width 33 height 33
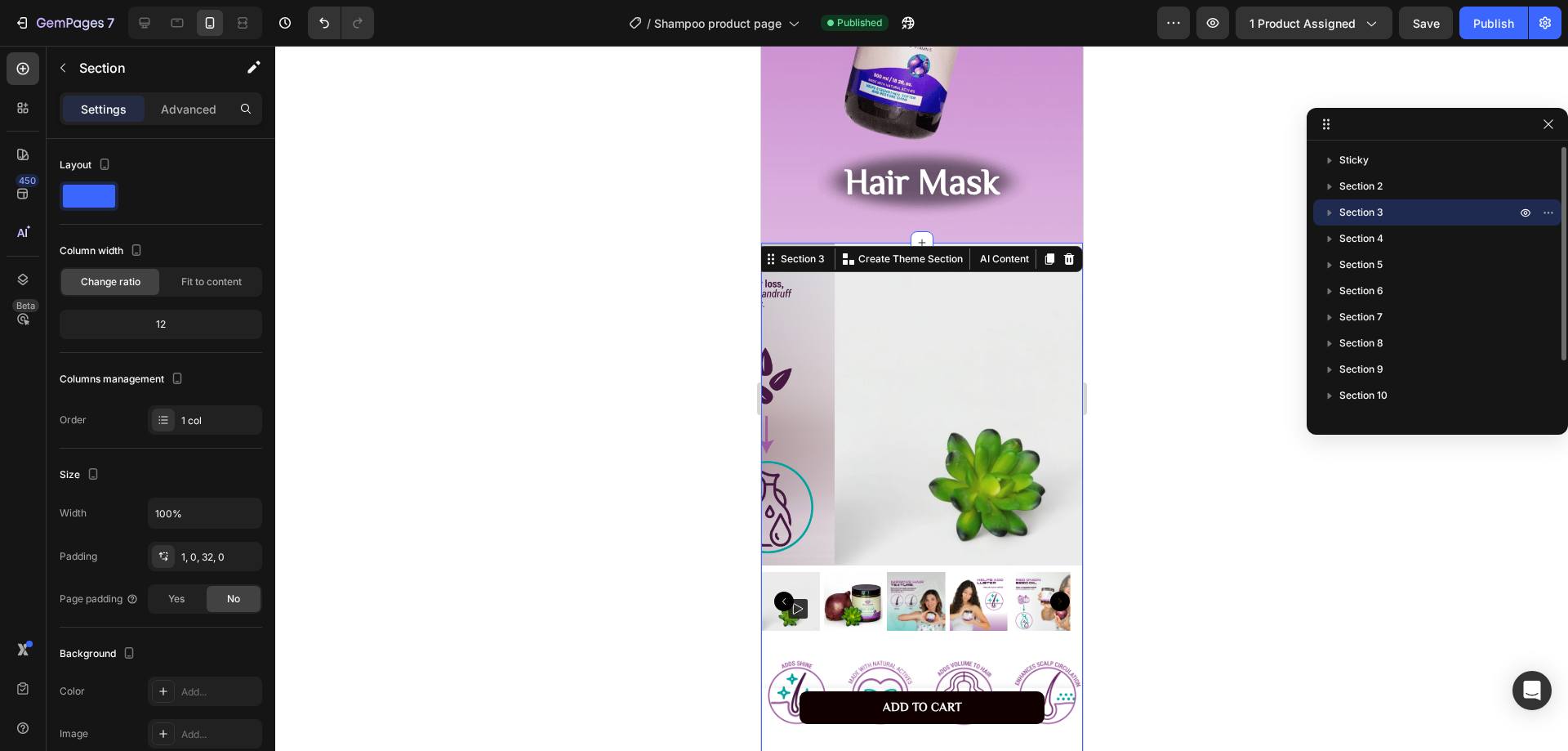
click at [1323, 216] on icon "button" at bounding box center [1329, 212] width 16 height 16
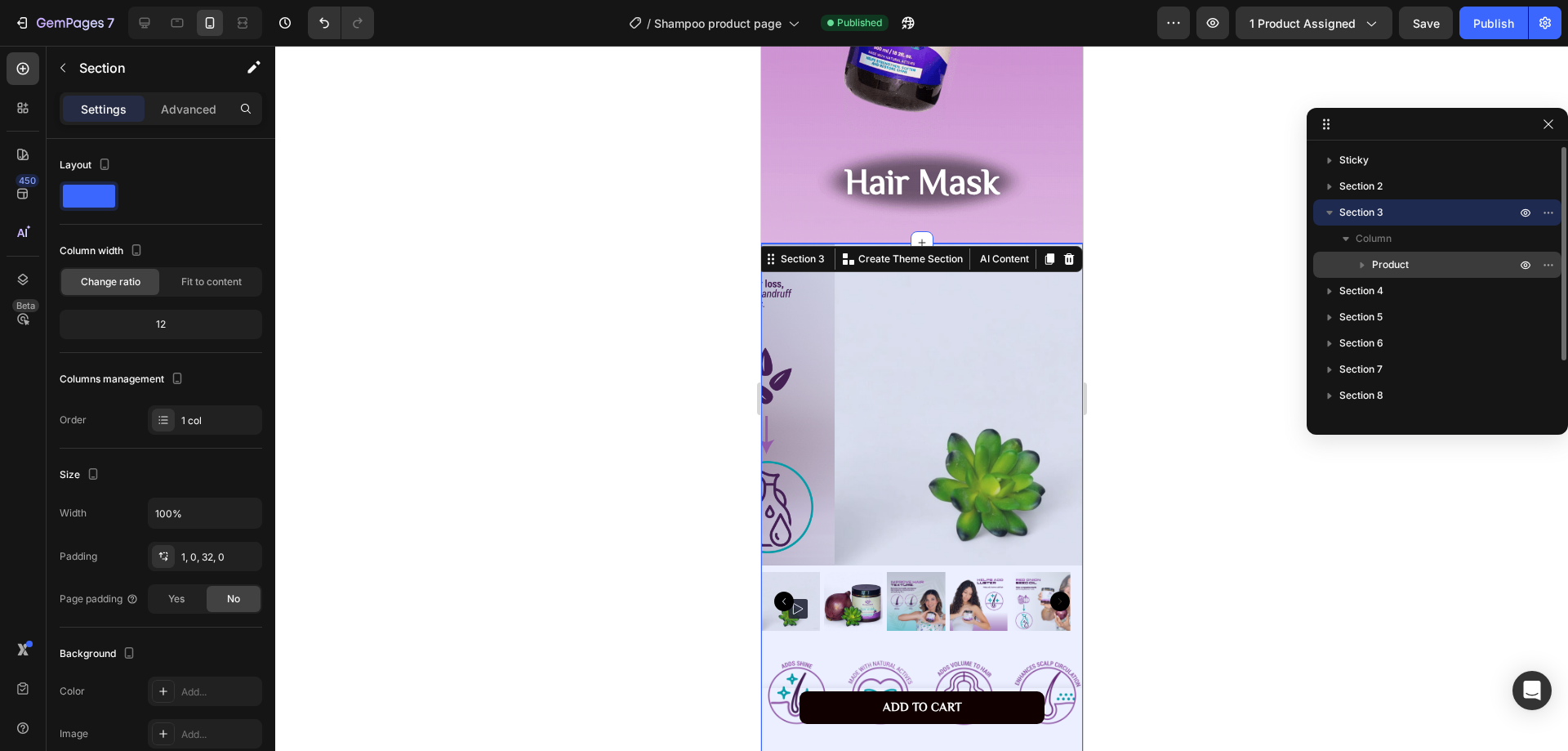
click at [1396, 269] on span "Product" at bounding box center [1391, 264] width 37 height 16
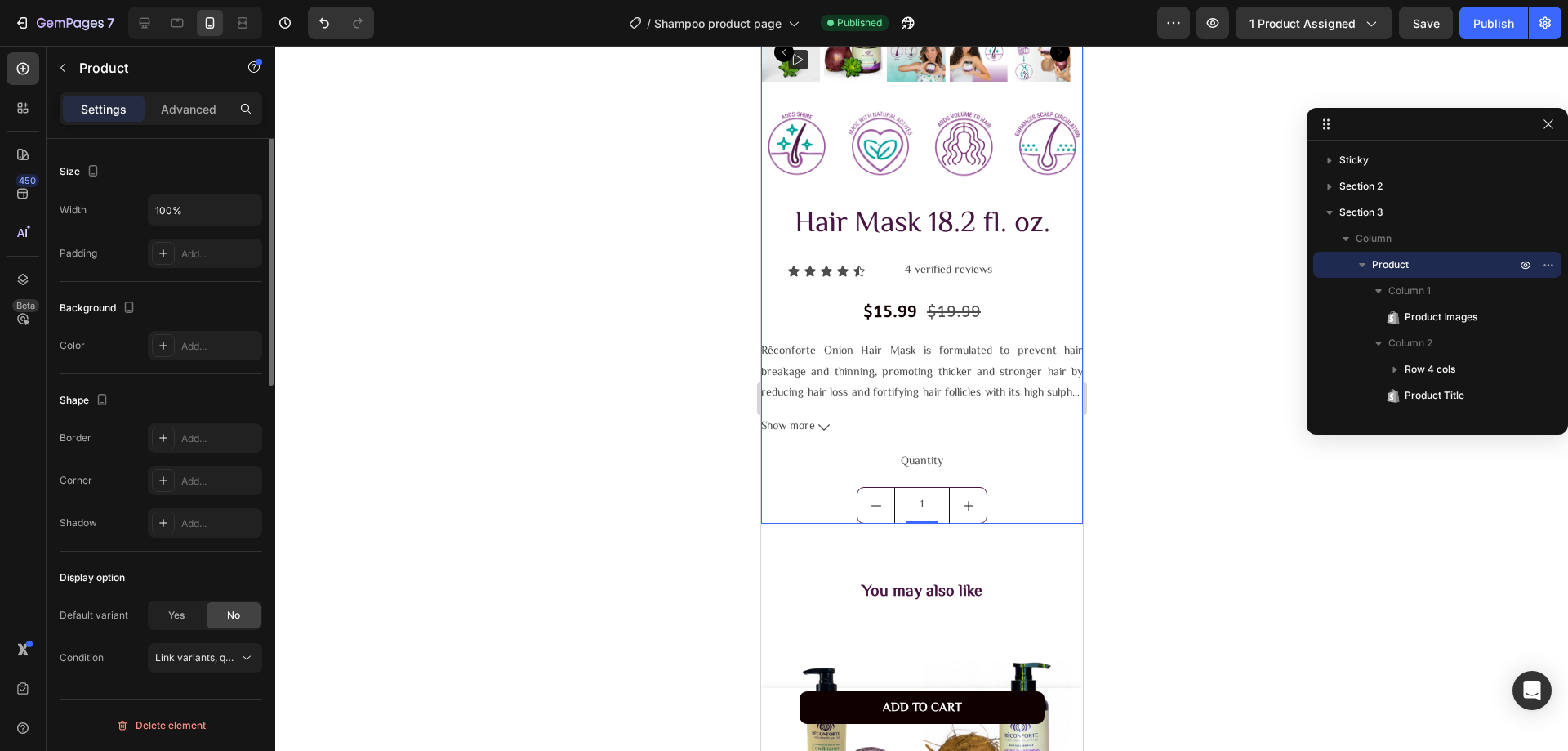
scroll to position [0, 0]
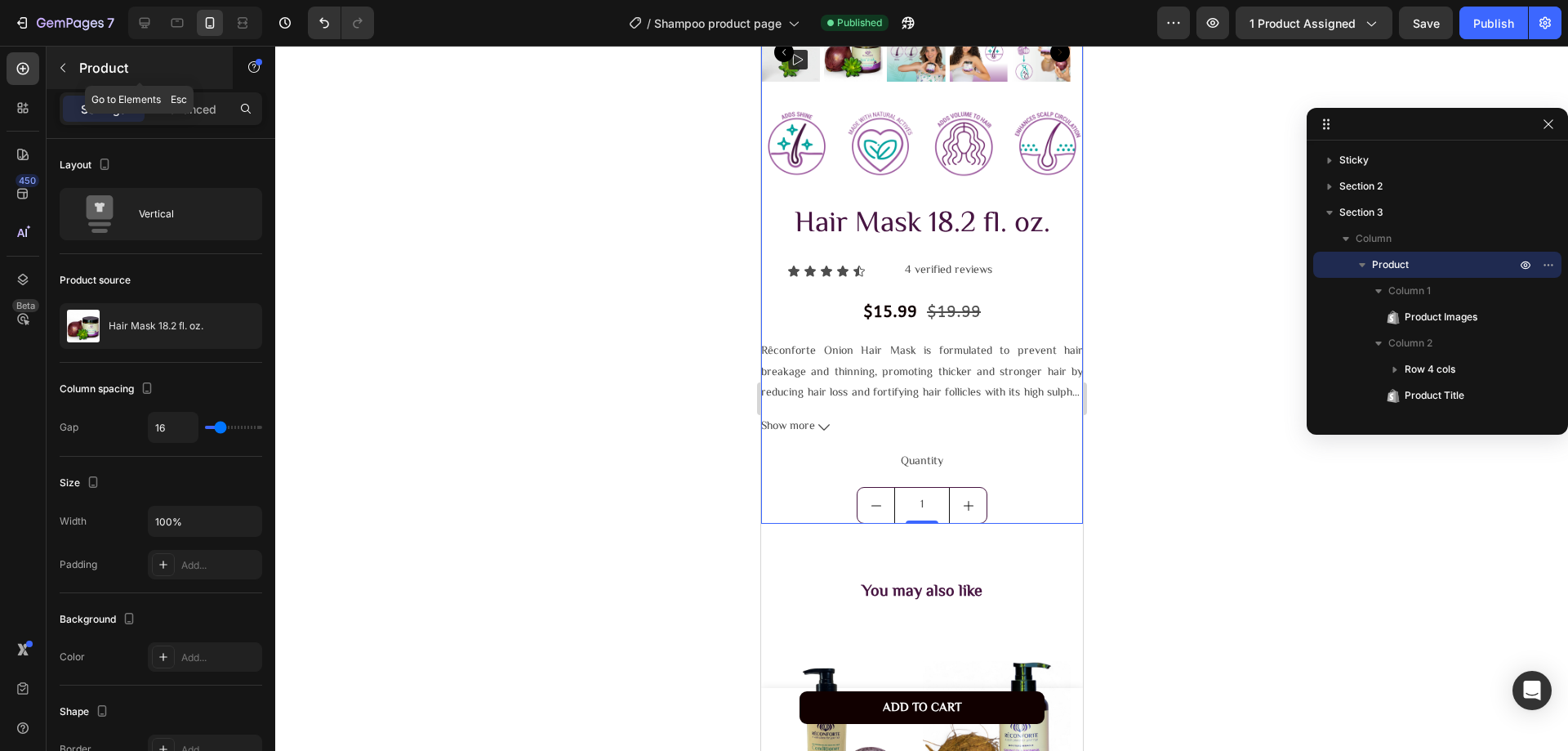
click at [76, 73] on div "Product" at bounding box center [139, 67] width 186 height 42
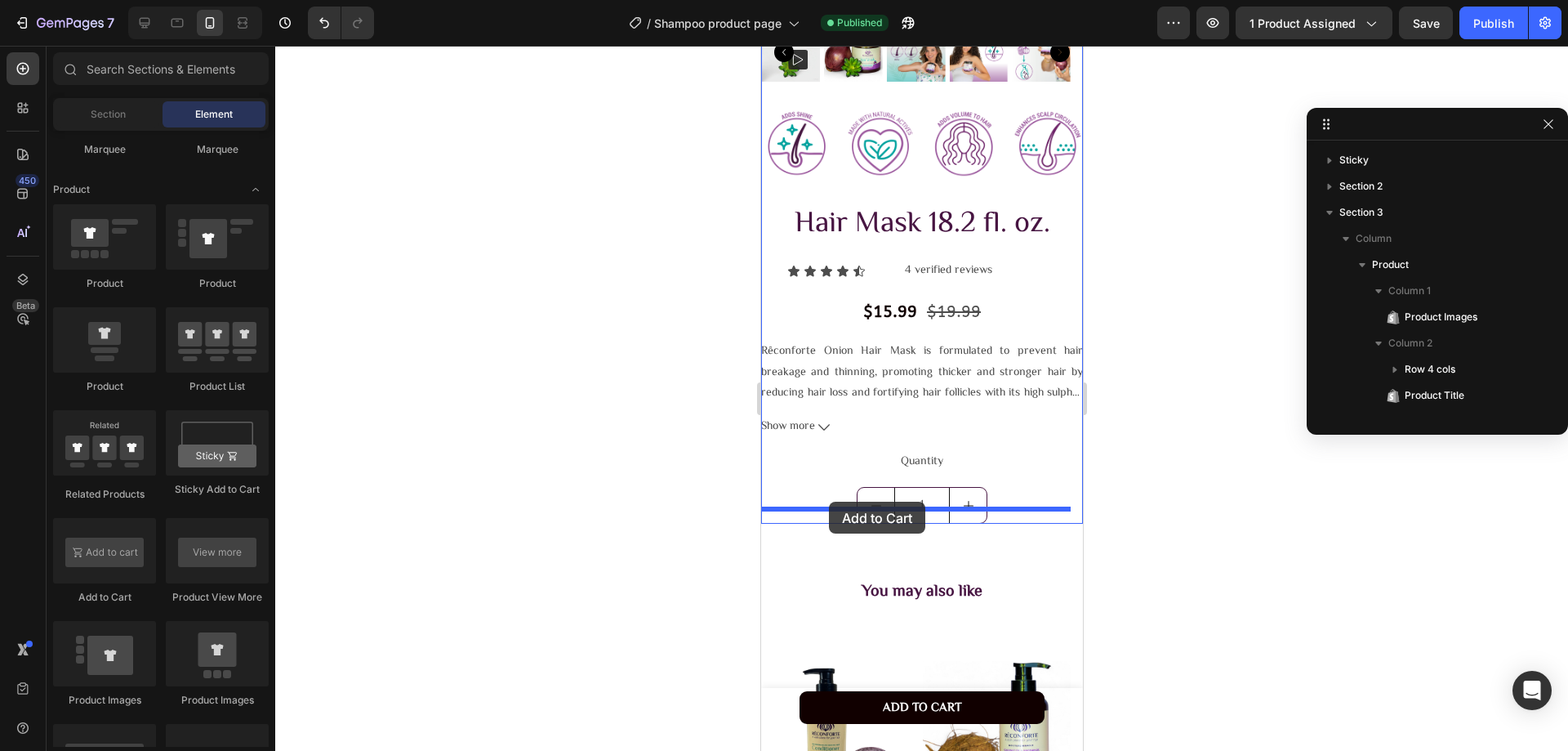
drag, startPoint x: 886, startPoint y: 599, endPoint x: 2249, endPoint y: 580, distance: 1363.1
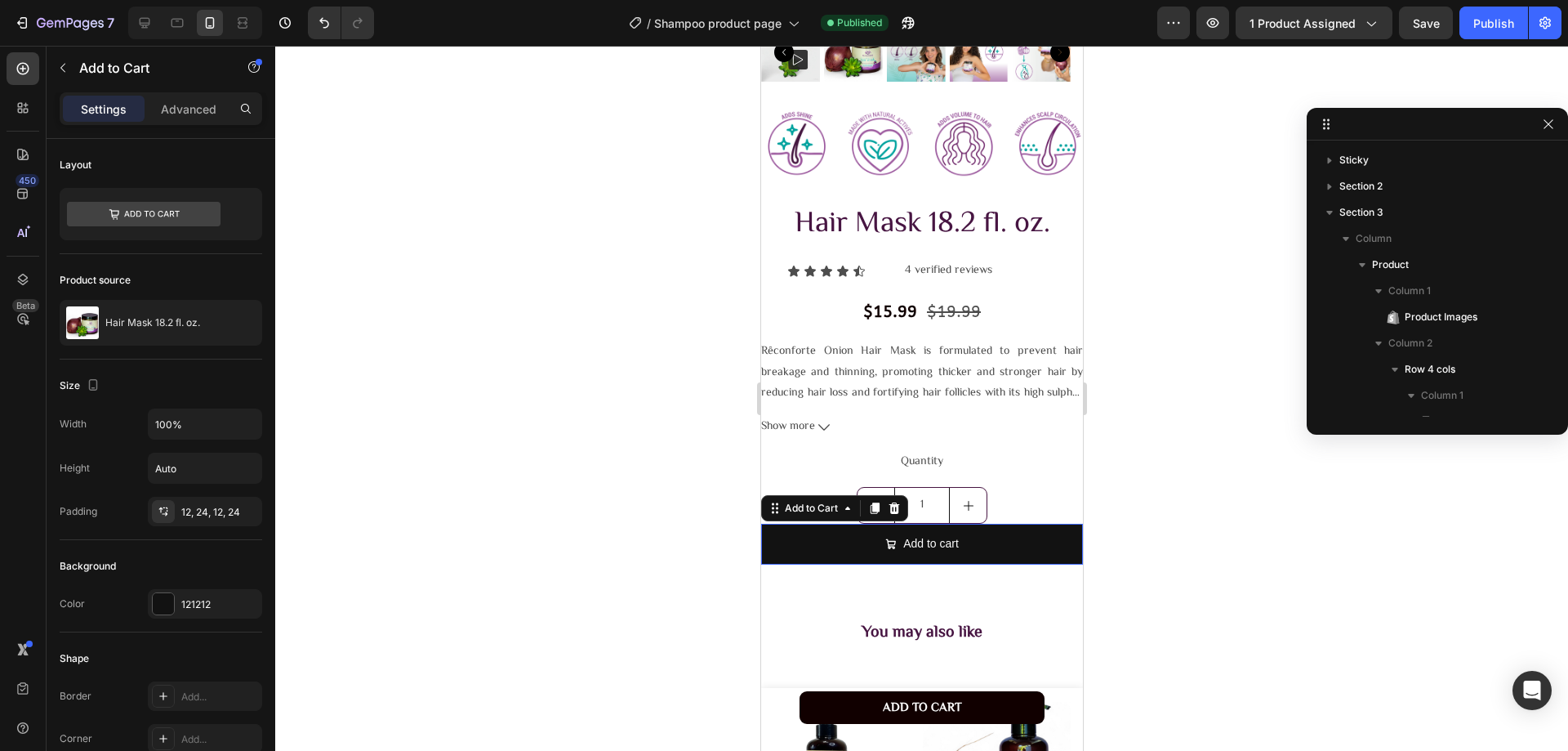
scroll to position [702, 0]
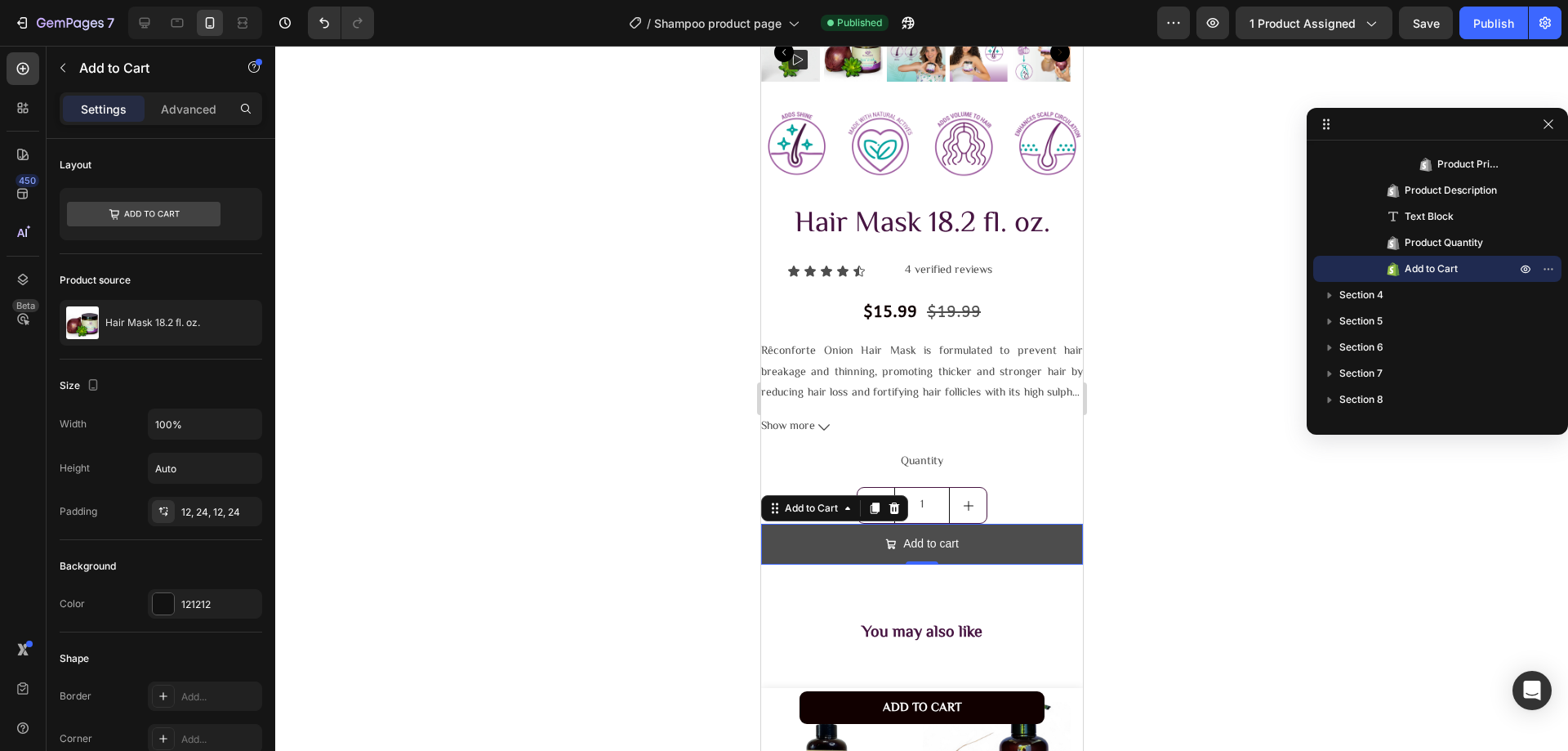
click at [1012, 523] on button "Add to cart" at bounding box center [921, 544] width 322 height 40
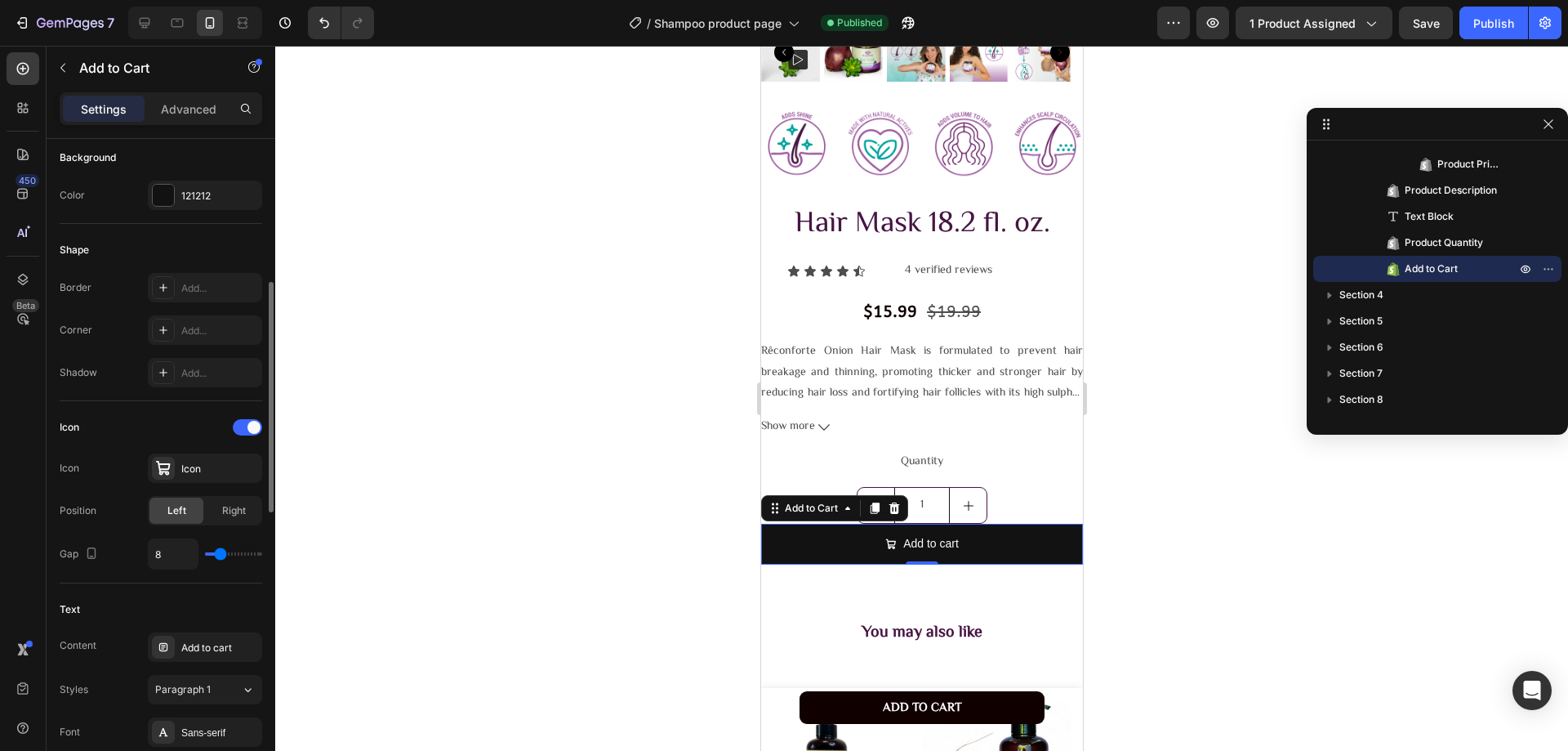
scroll to position [736, 0]
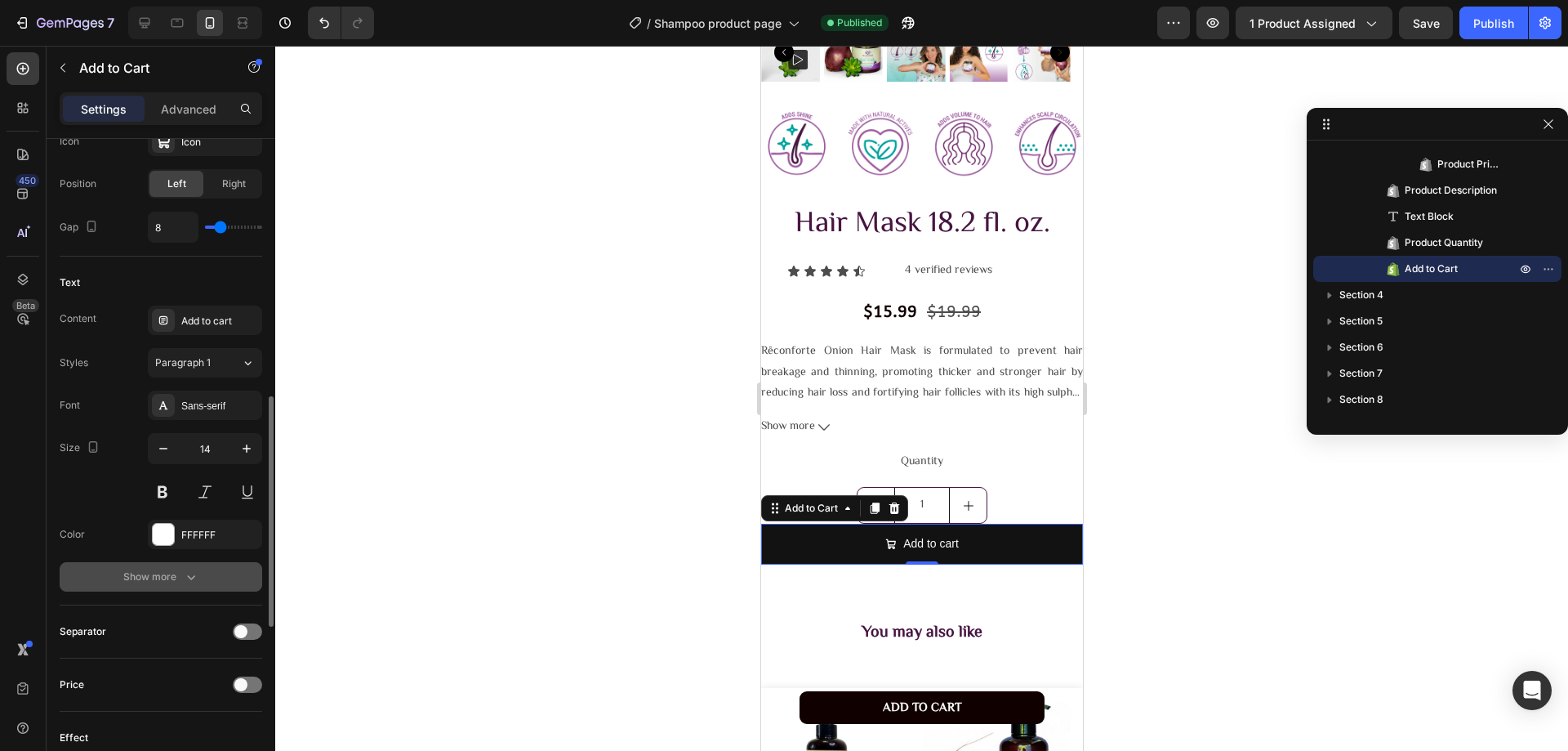
click at [178, 580] on div "Show more" at bounding box center [161, 577] width 76 height 16
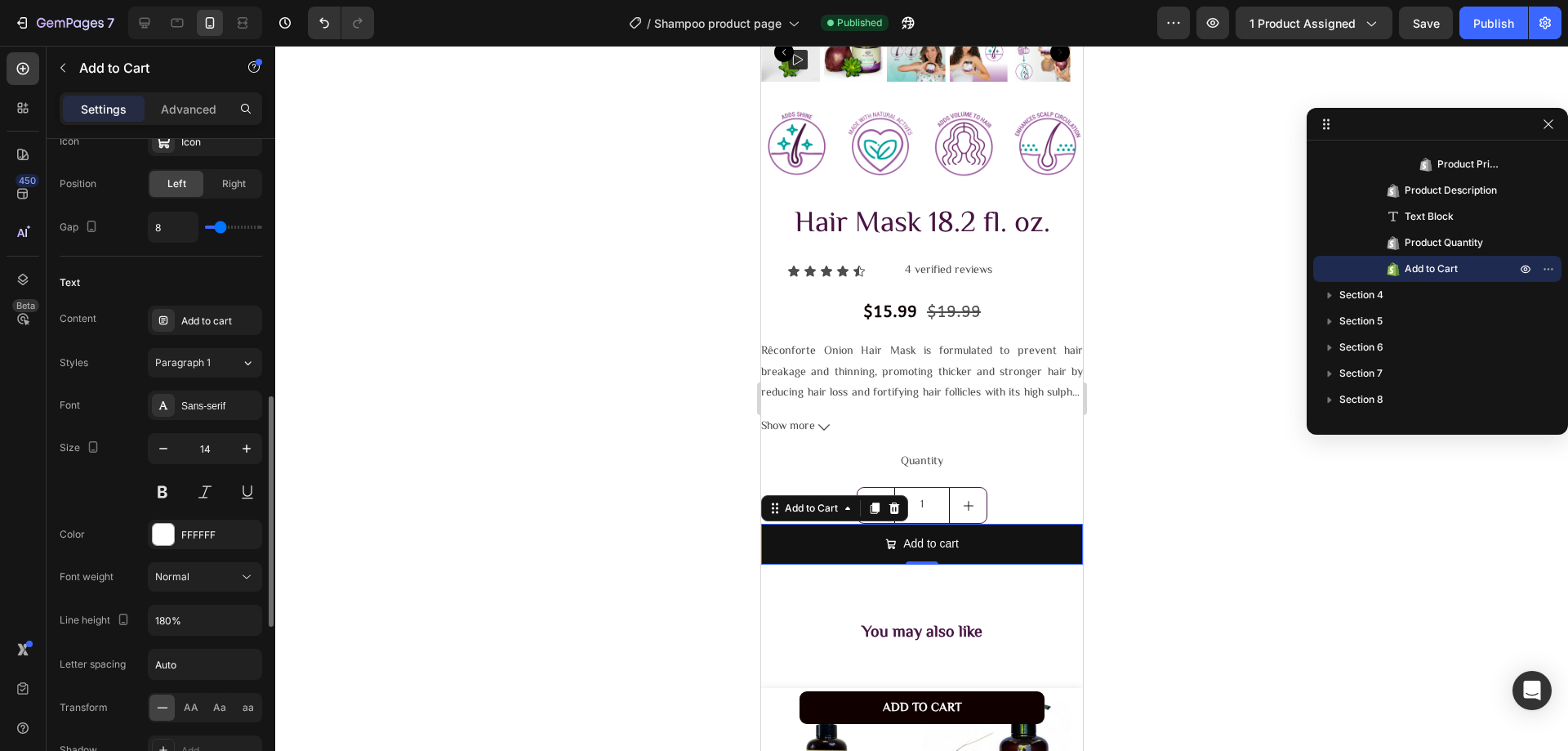
scroll to position [1143, 0]
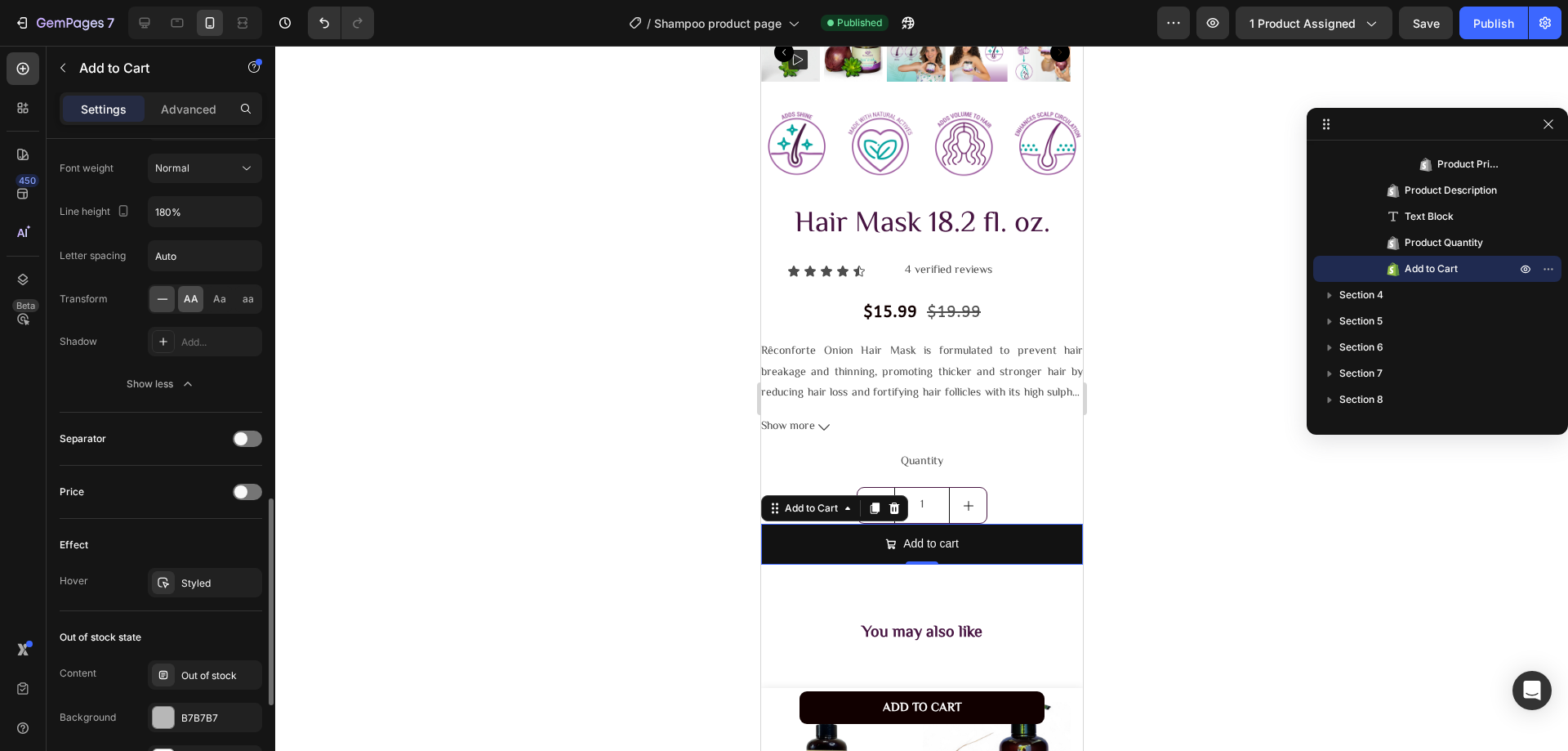
click at [185, 299] on span "AA" at bounding box center [191, 298] width 14 height 14
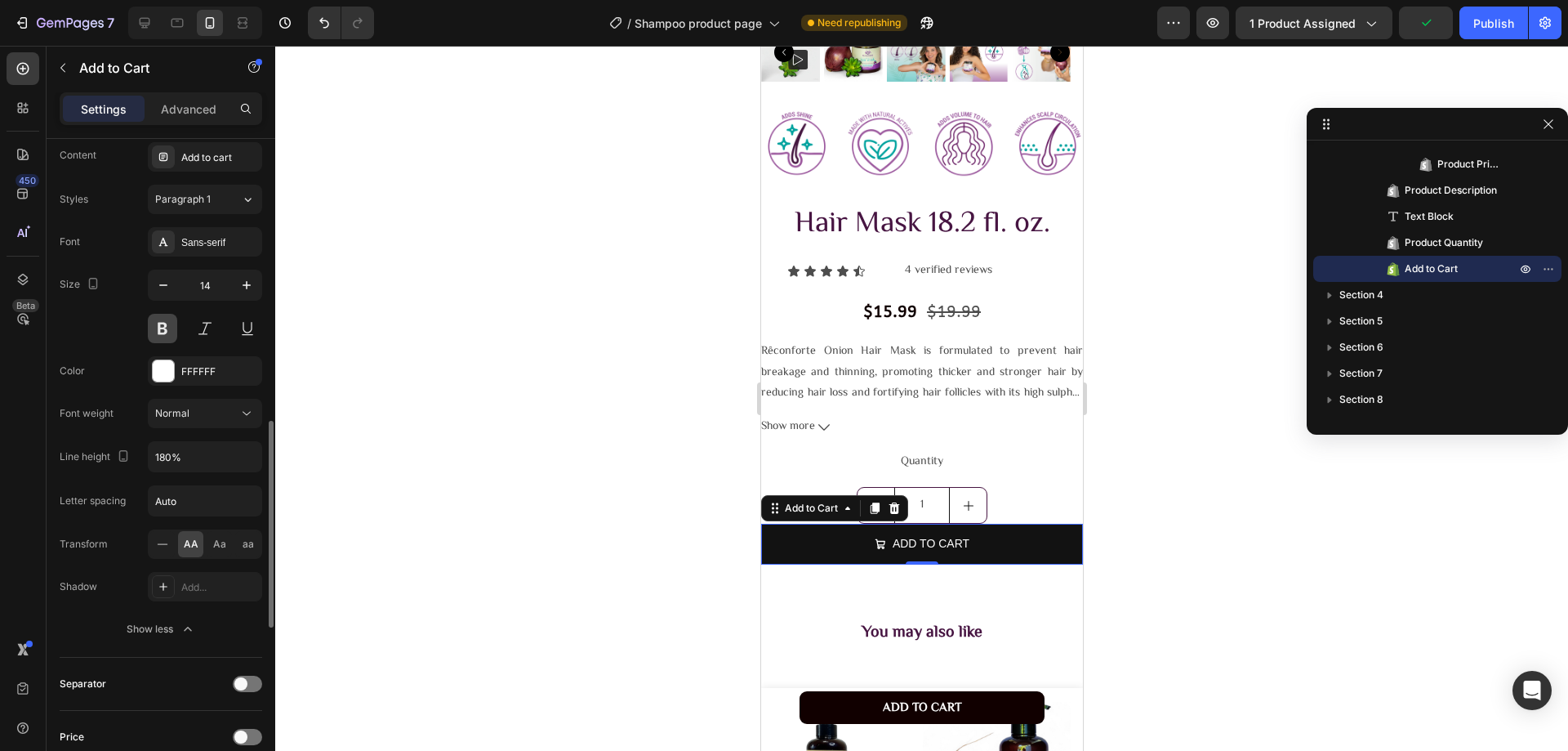
click at [173, 324] on button at bounding box center [162, 328] width 30 height 30
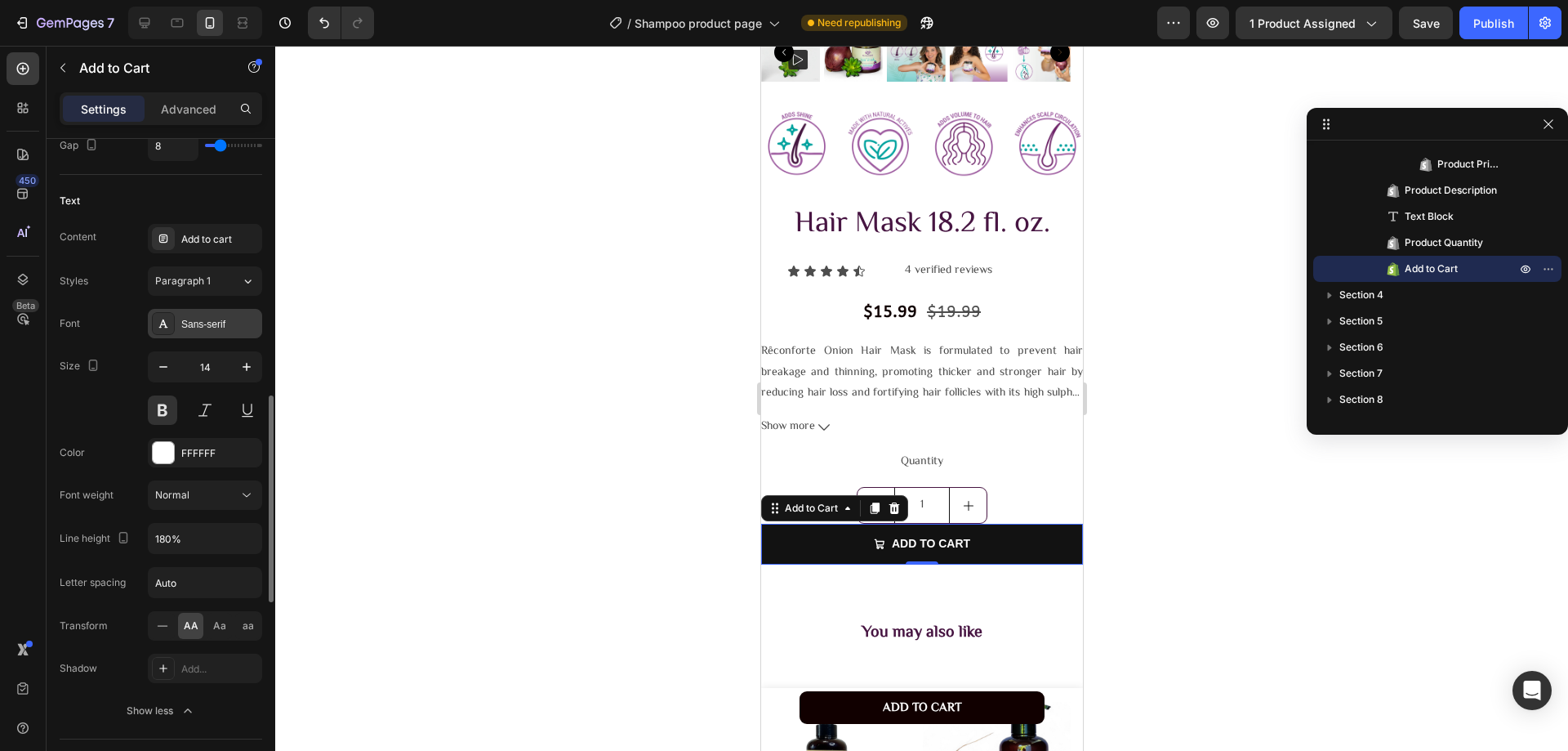
click at [199, 329] on div "Sans-serif" at bounding box center [220, 324] width 77 height 14
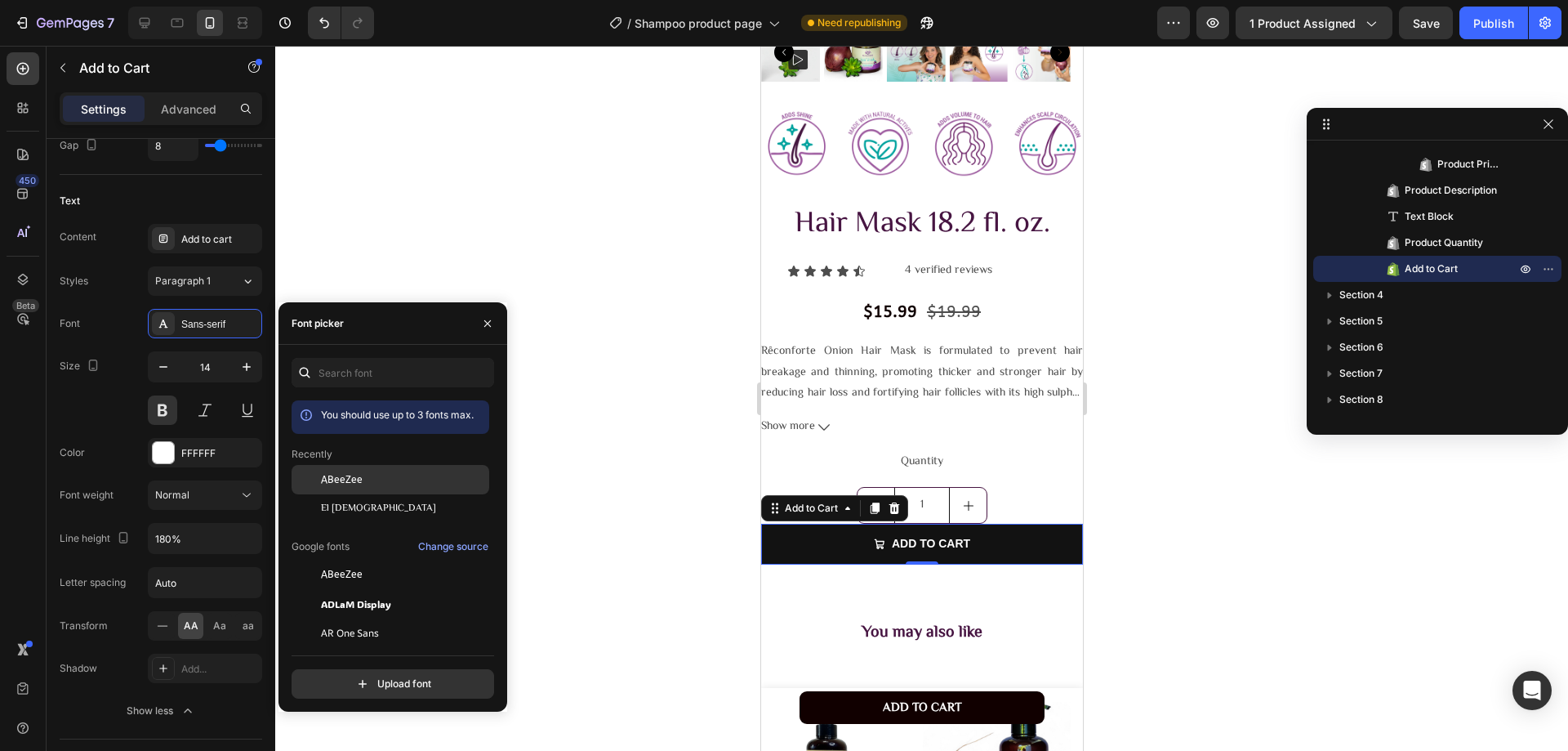
click at [321, 475] on span "ABeeZee" at bounding box center [341, 479] width 41 height 14
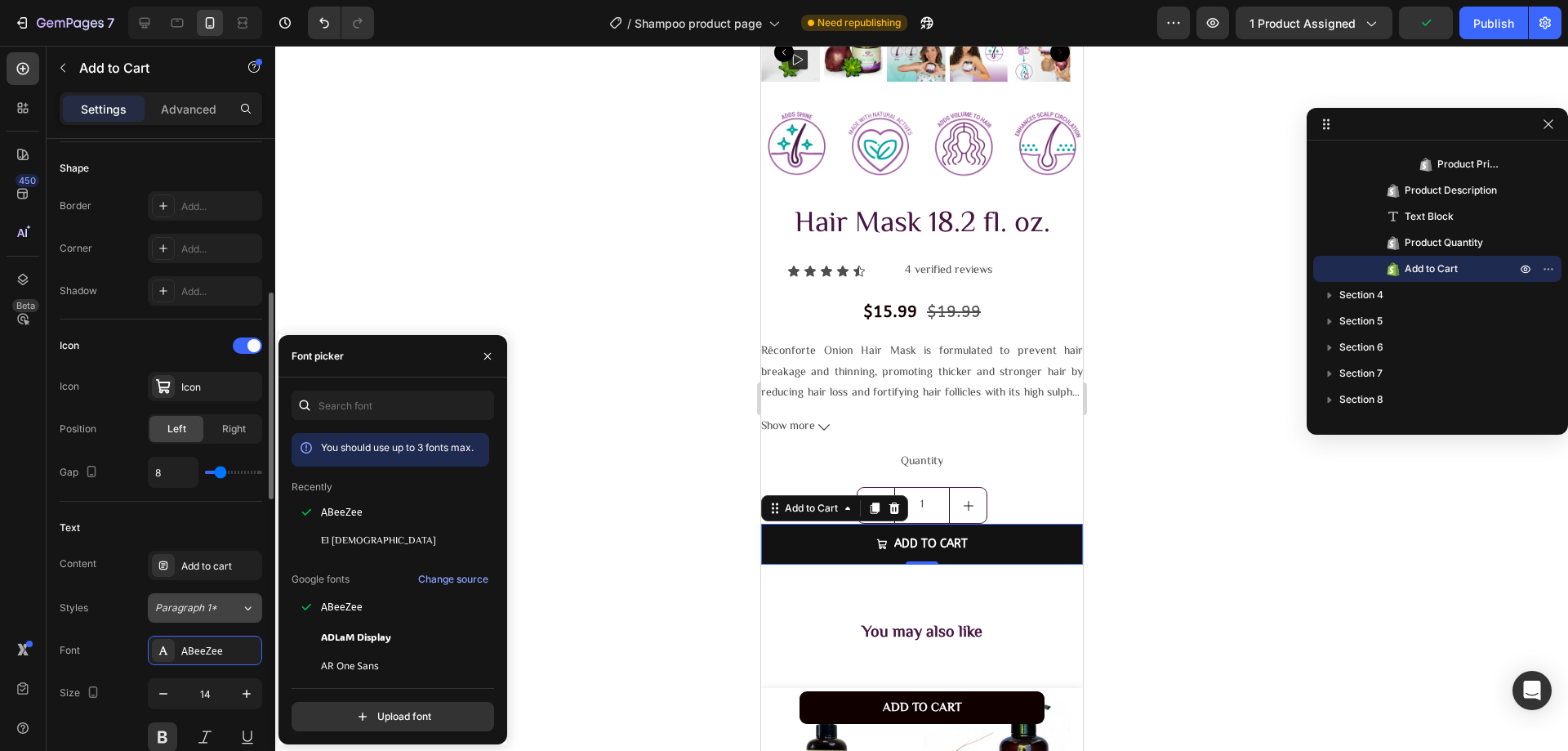
scroll to position [327, 0]
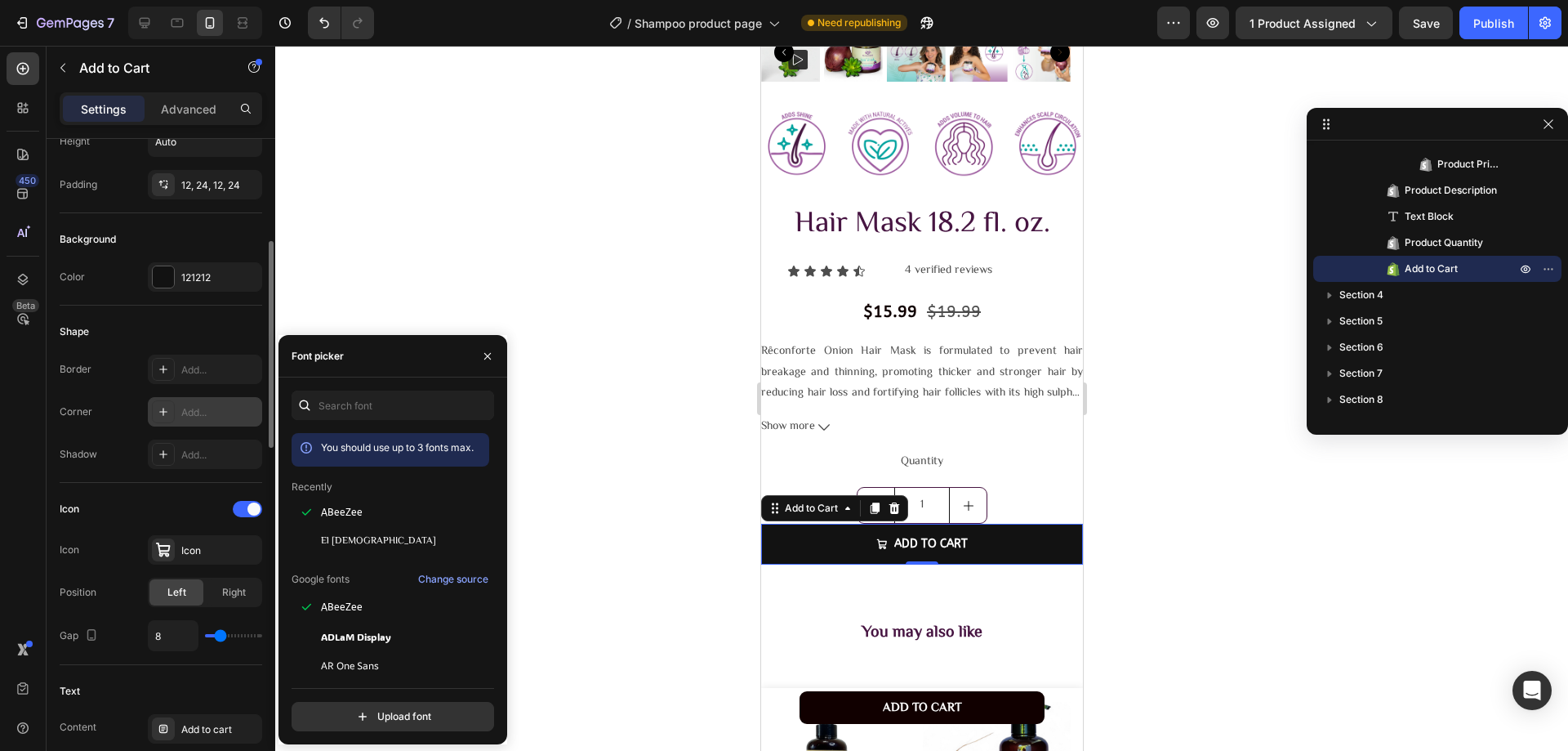
click at [207, 406] on div "Add..." at bounding box center [220, 412] width 77 height 14
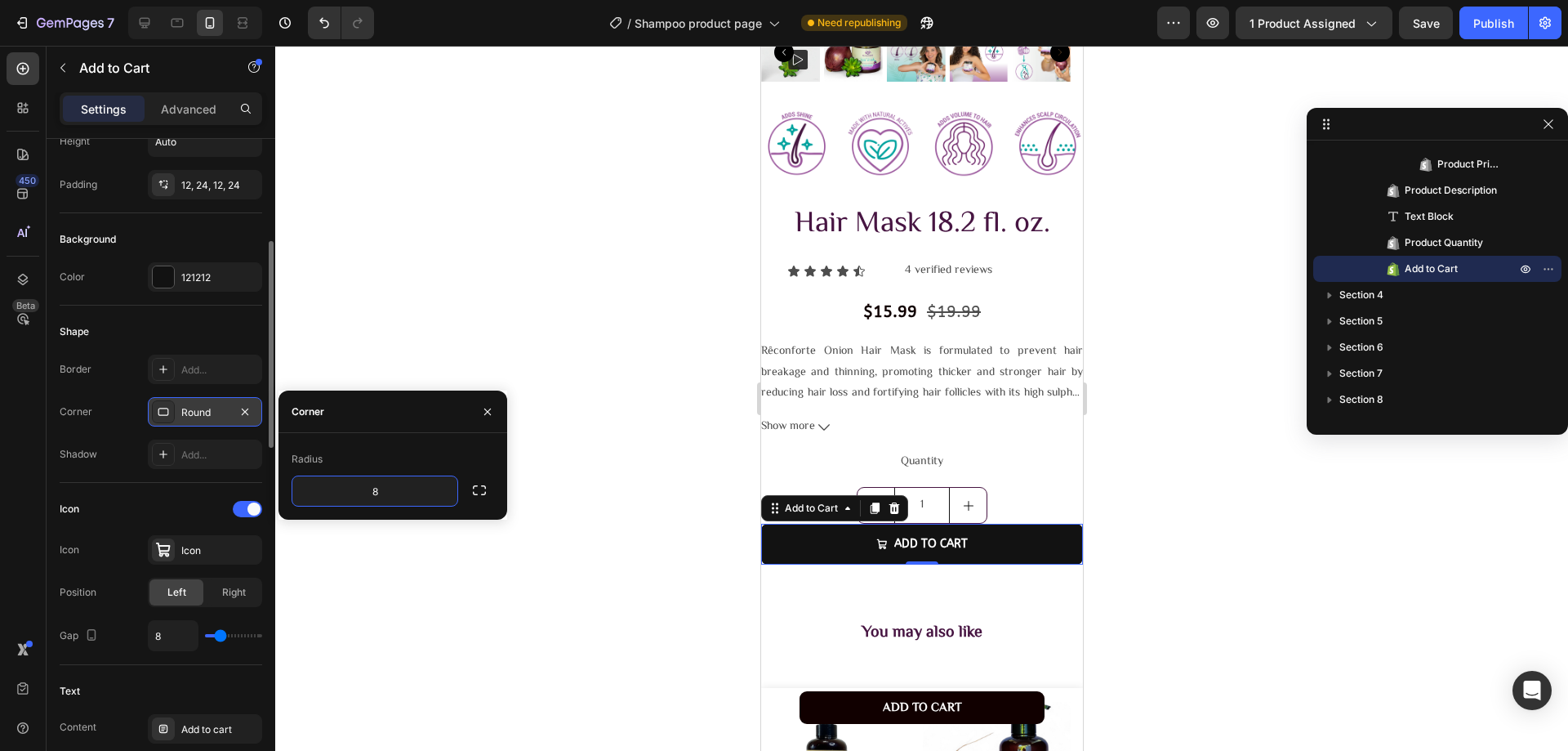
click at [387, 320] on div at bounding box center [921, 397] width 1292 height 705
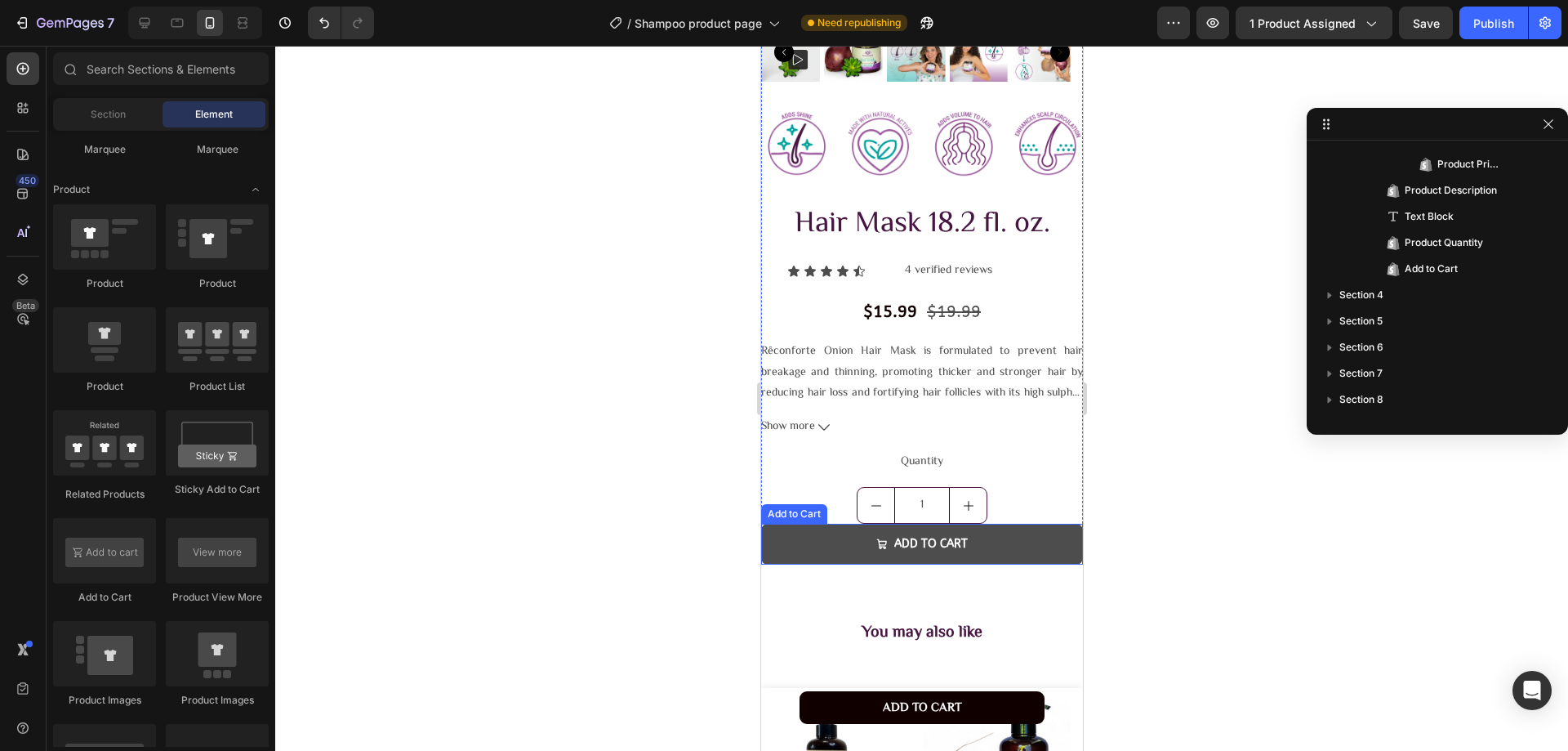
click at [809, 537] on button "Add to cart" at bounding box center [921, 544] width 322 height 40
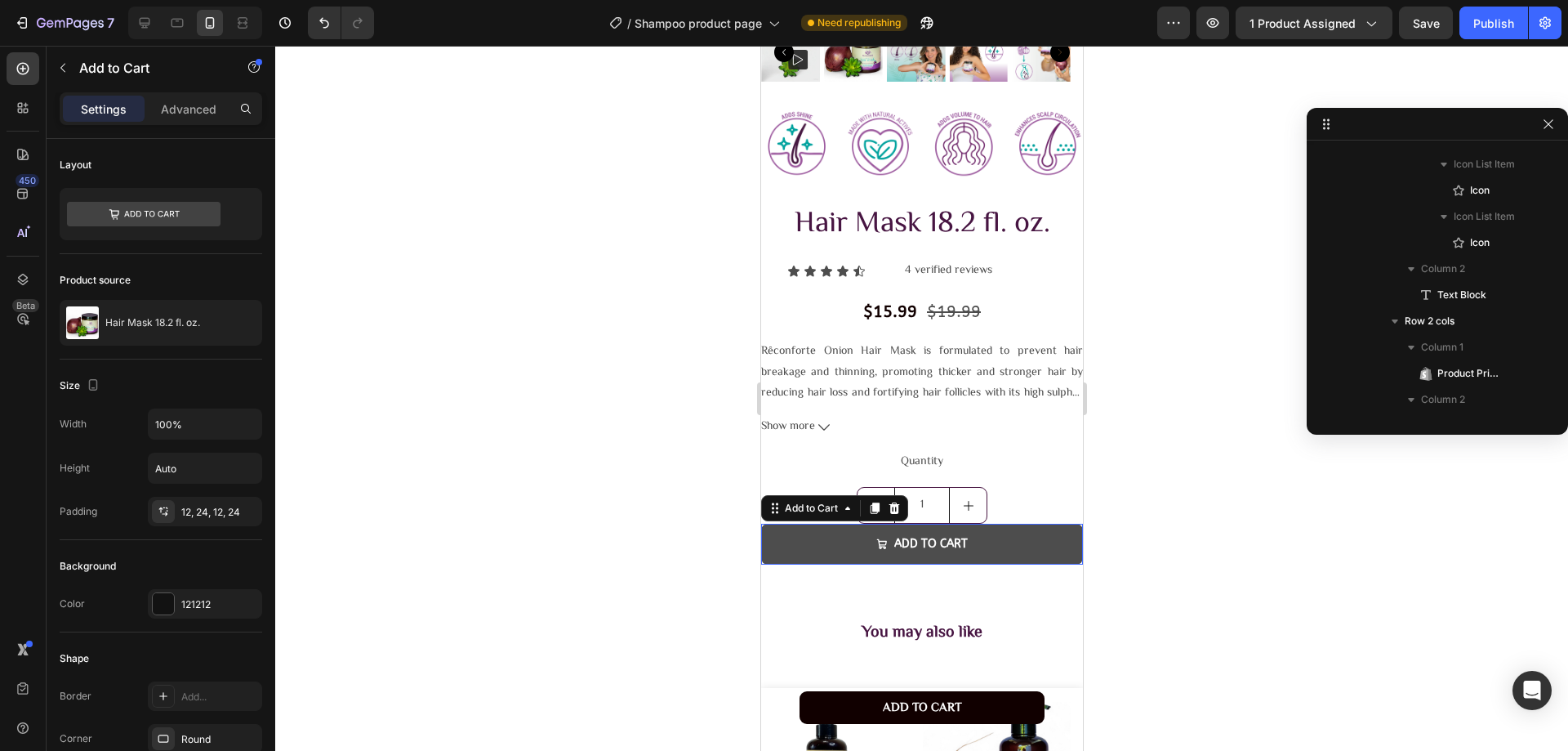
scroll to position [963, 0]
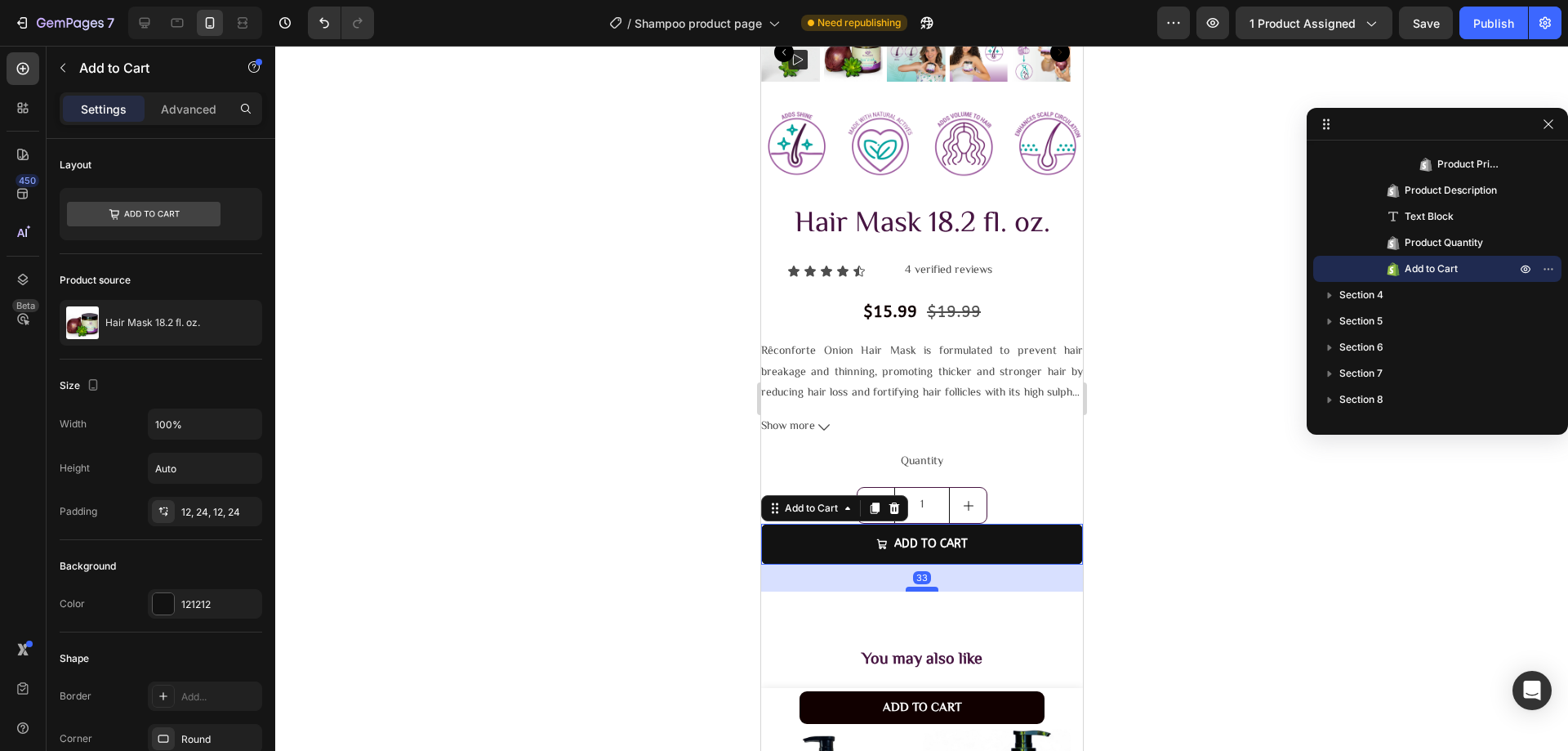
drag, startPoint x: 919, startPoint y: 546, endPoint x: 921, endPoint y: 573, distance: 27.1
click at [921, 586] on div at bounding box center [921, 588] width 33 height 5
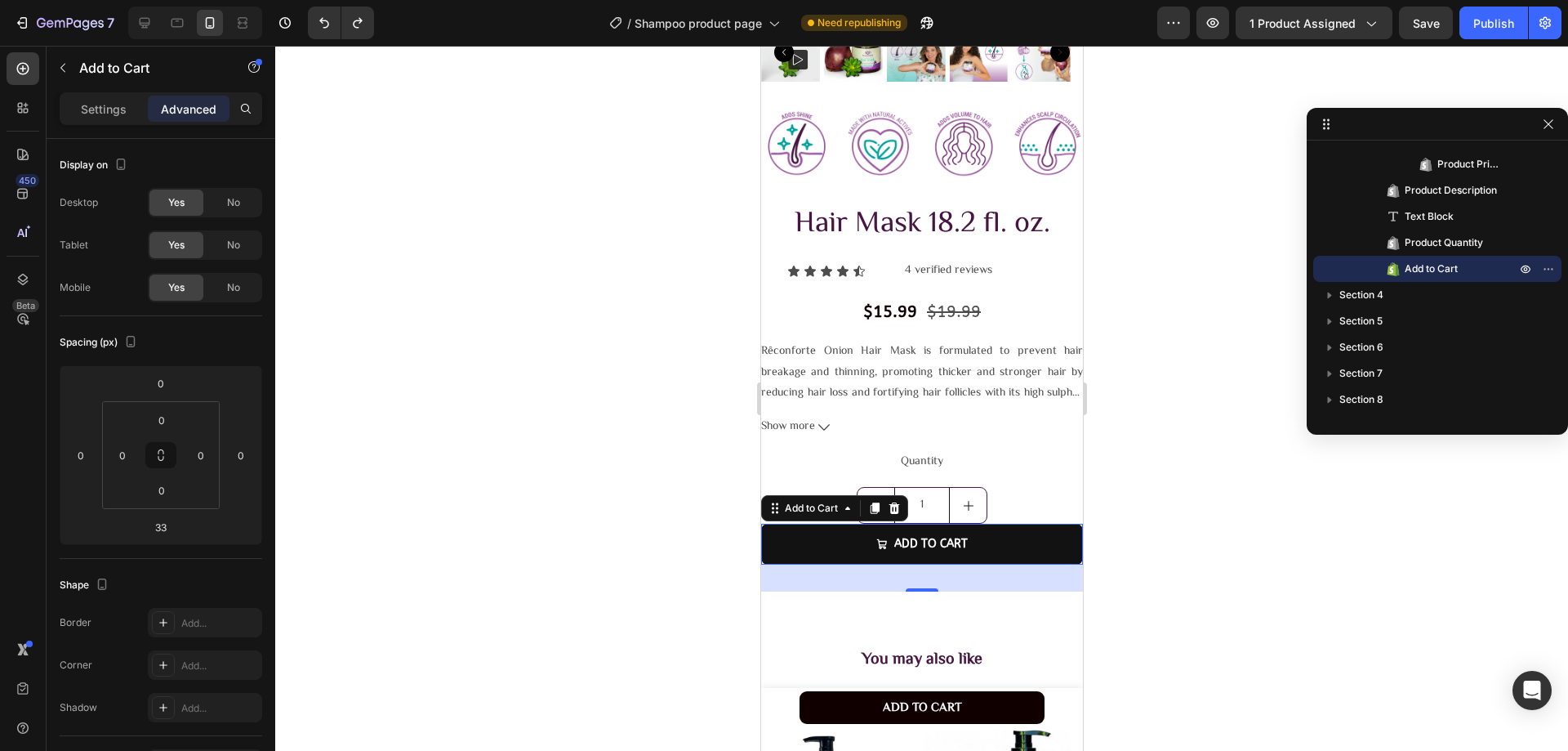
click at [708, 530] on div at bounding box center [921, 397] width 1292 height 705
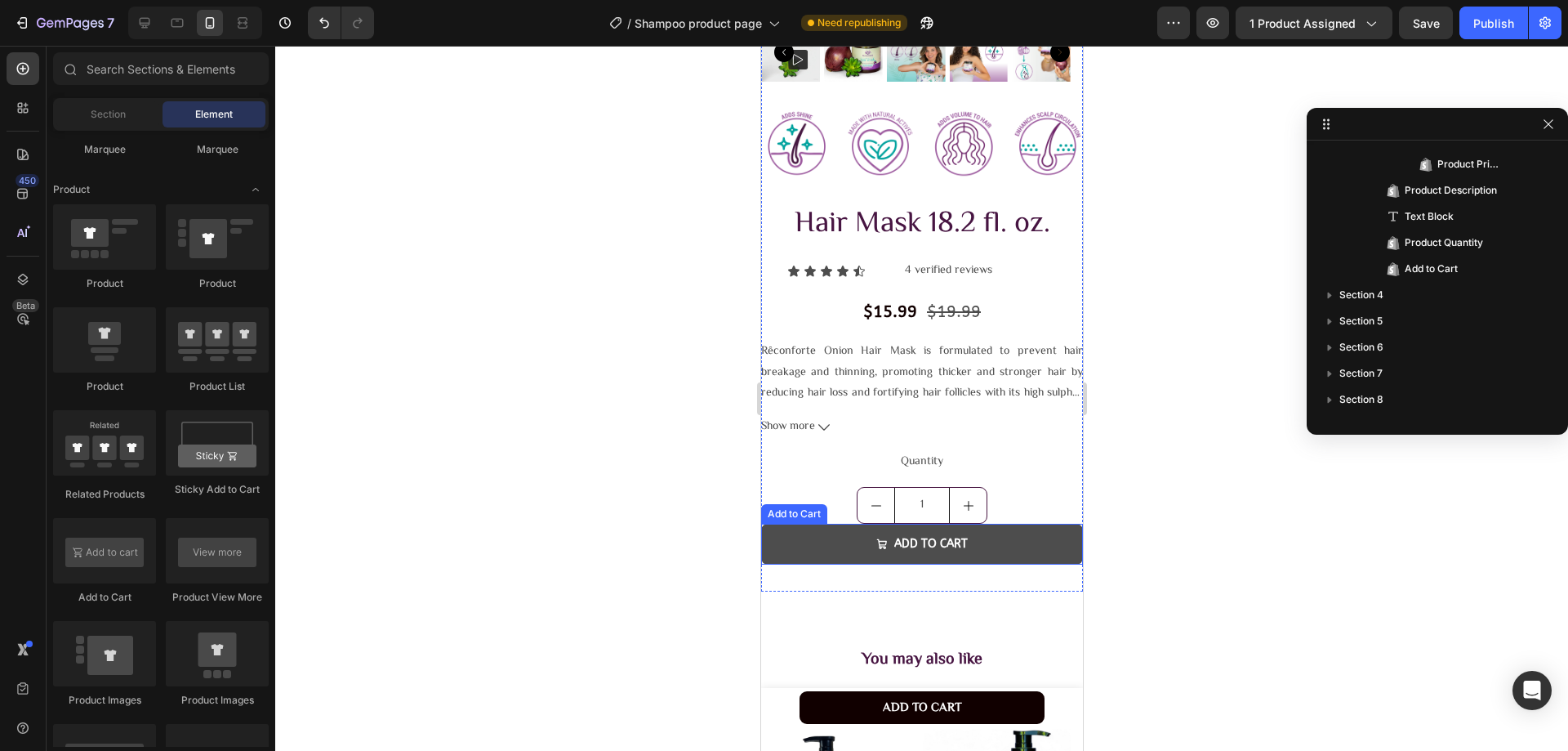
click at [792, 523] on button "Add to cart" at bounding box center [921, 544] width 322 height 40
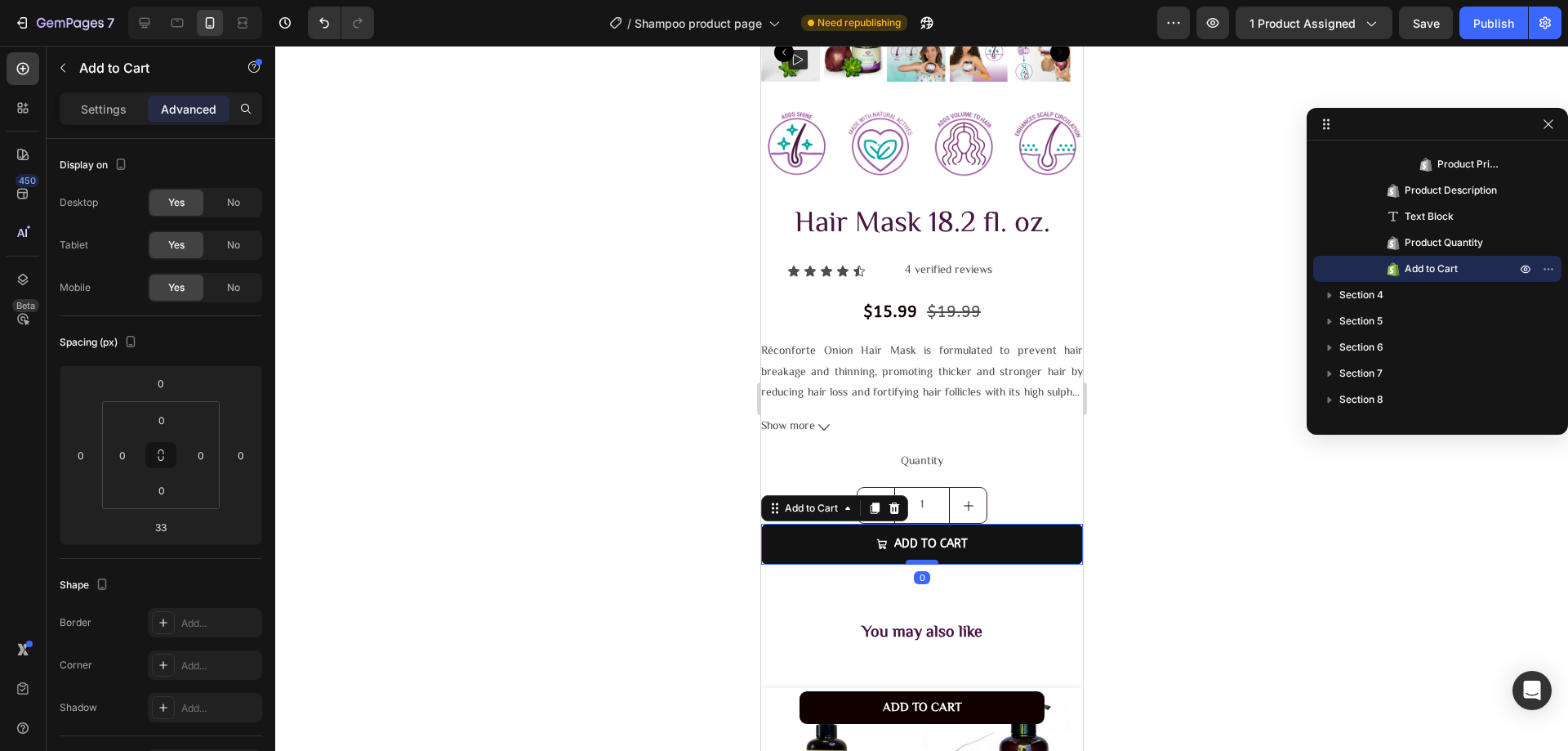
drag, startPoint x: 907, startPoint y: 576, endPoint x: 926, endPoint y: 546, distance: 35.5
click at [926, 559] on div at bounding box center [921, 561] width 33 height 5
type input "0"
click at [157, 378] on input "0" at bounding box center [161, 383] width 33 height 24
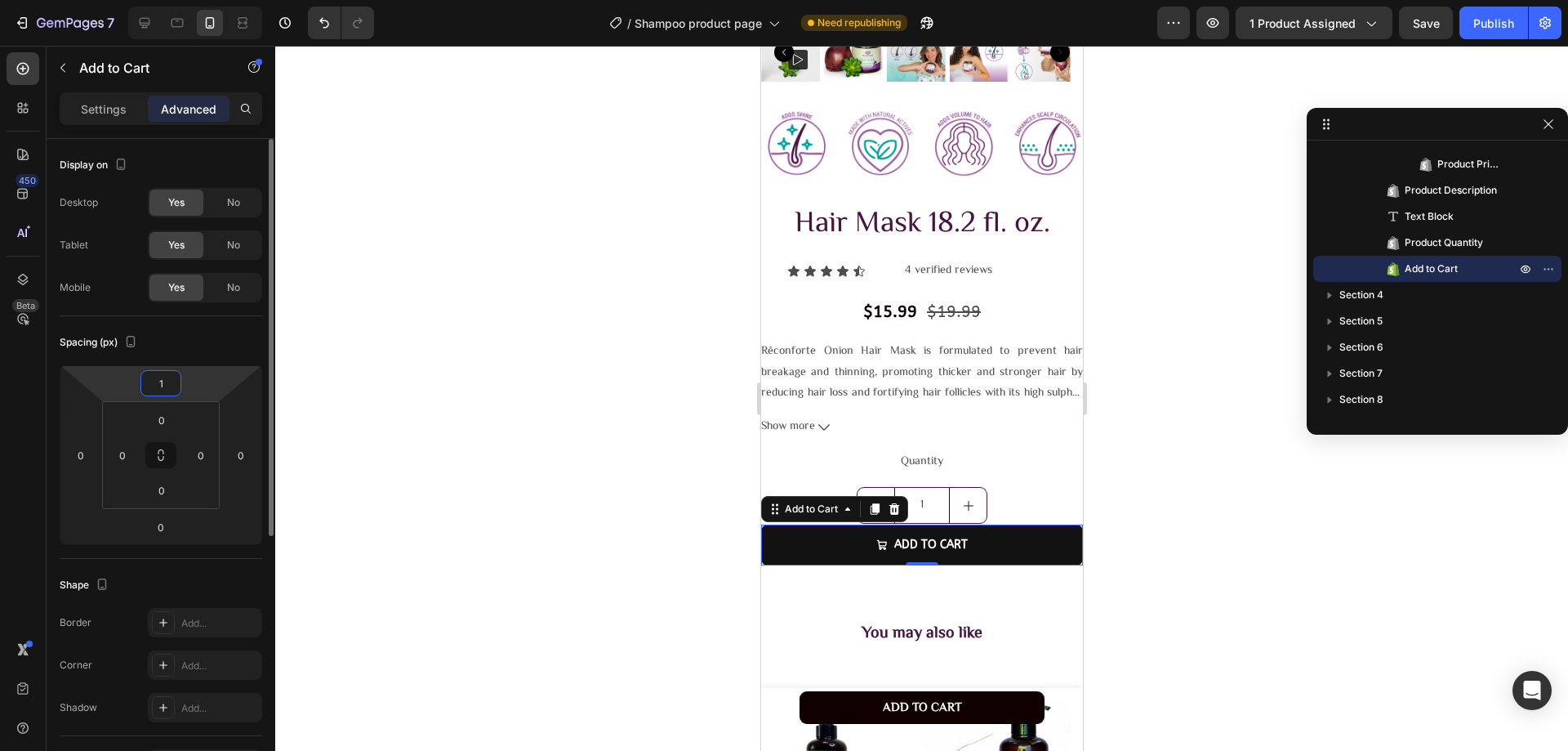
type input "12"
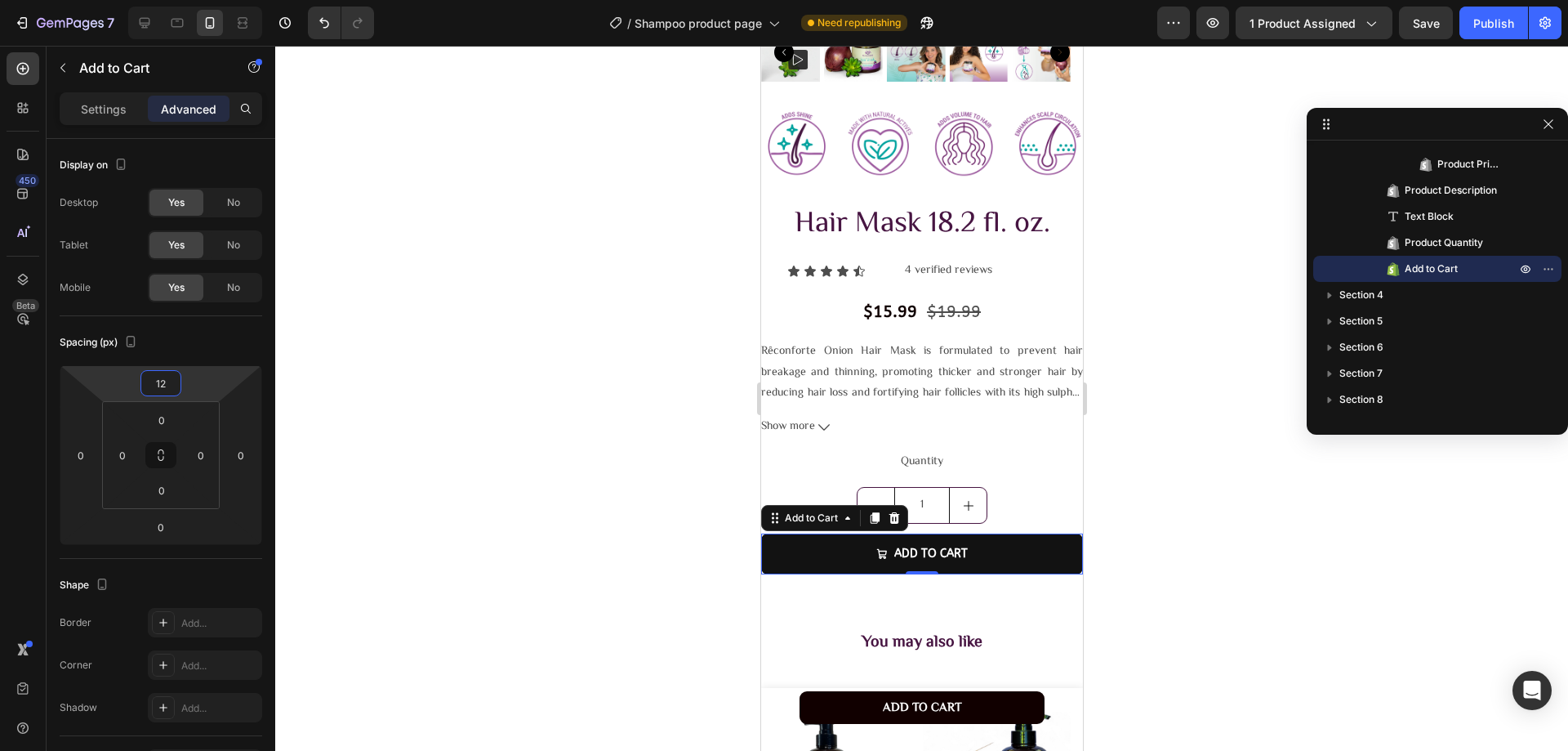
click at [349, 431] on div at bounding box center [921, 397] width 1292 height 705
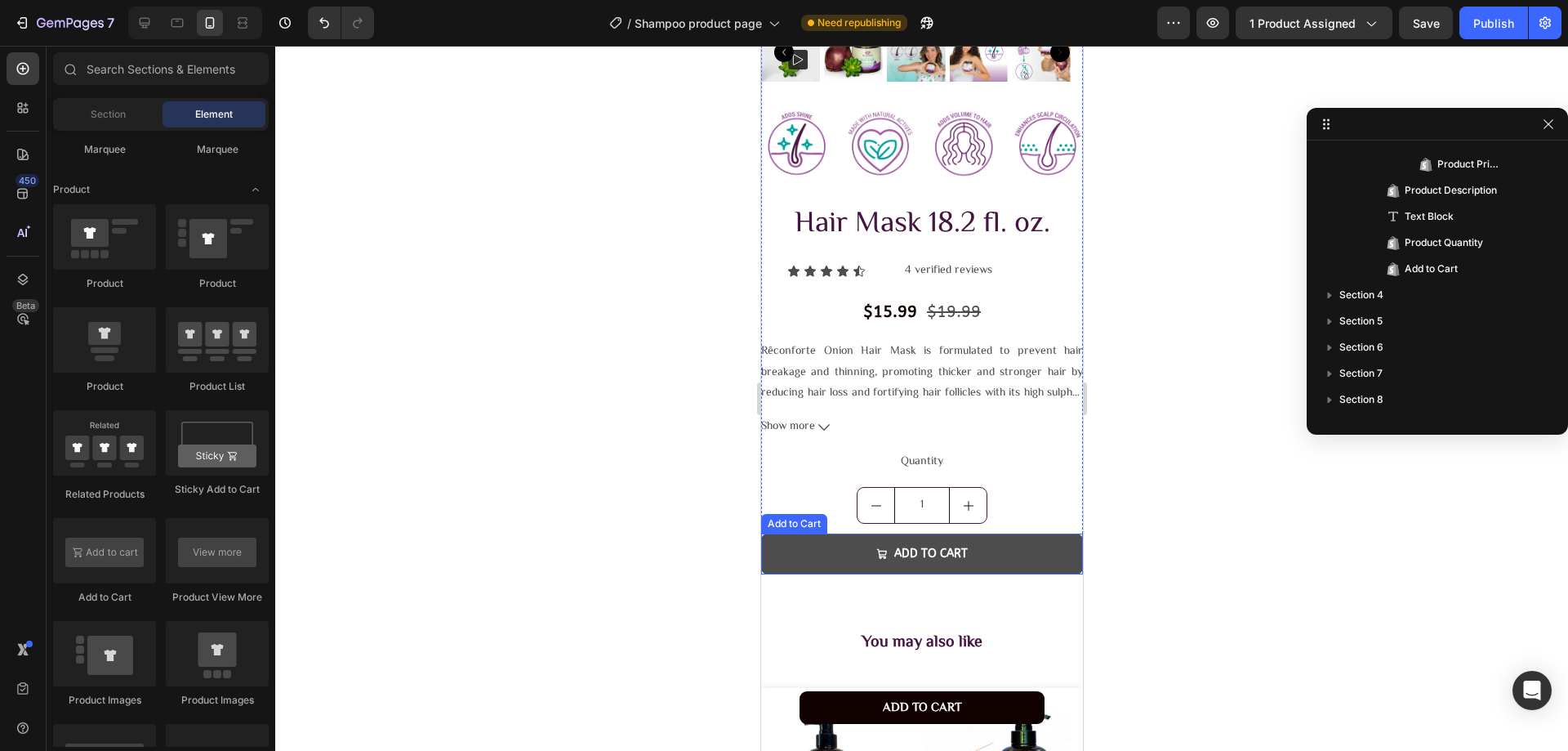
click at [819, 533] on button "Add to cart" at bounding box center [921, 553] width 322 height 40
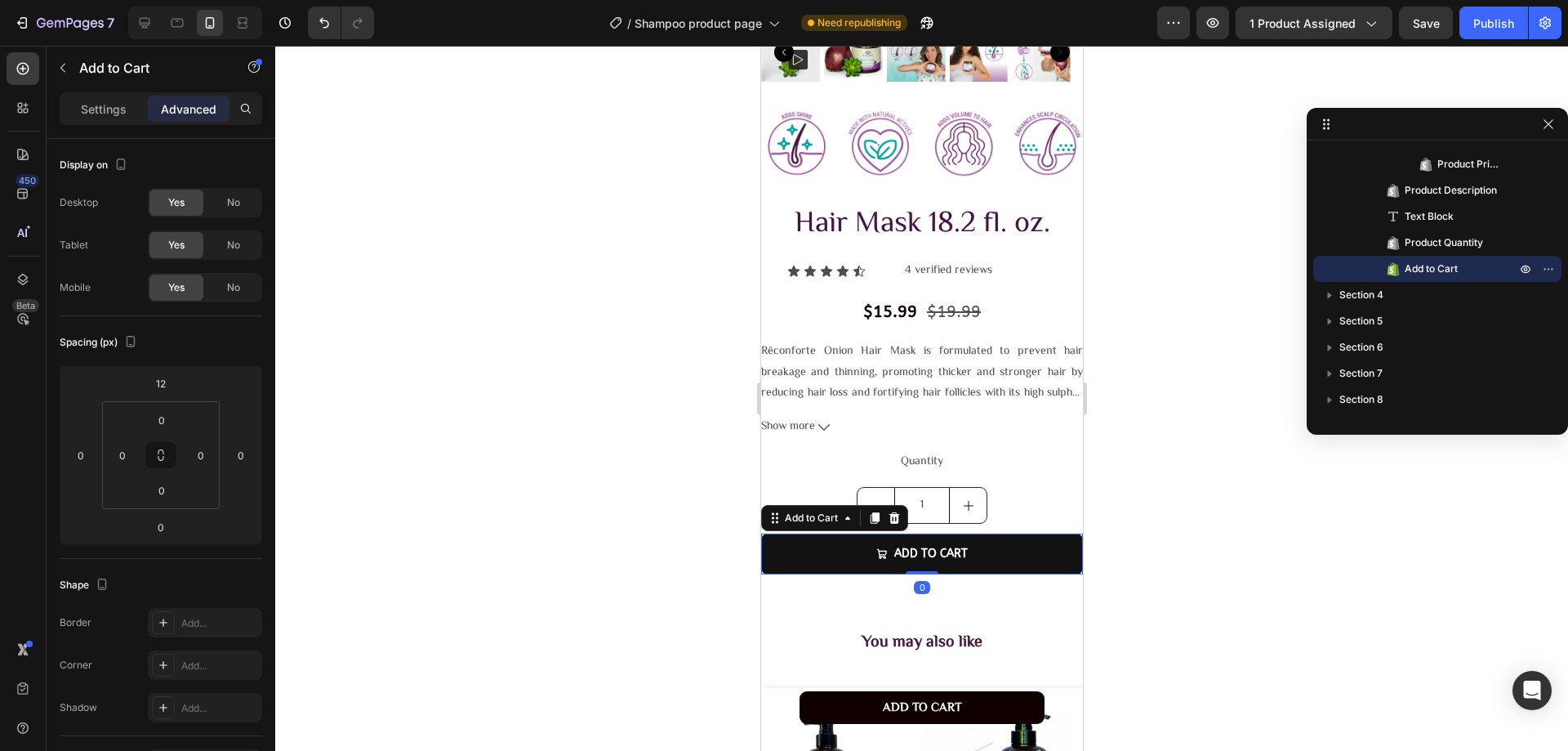
click at [136, 125] on div "Settings Advanced" at bounding box center [160, 116] width 228 height 46
click at [123, 112] on p "Settings" at bounding box center [103, 109] width 45 height 17
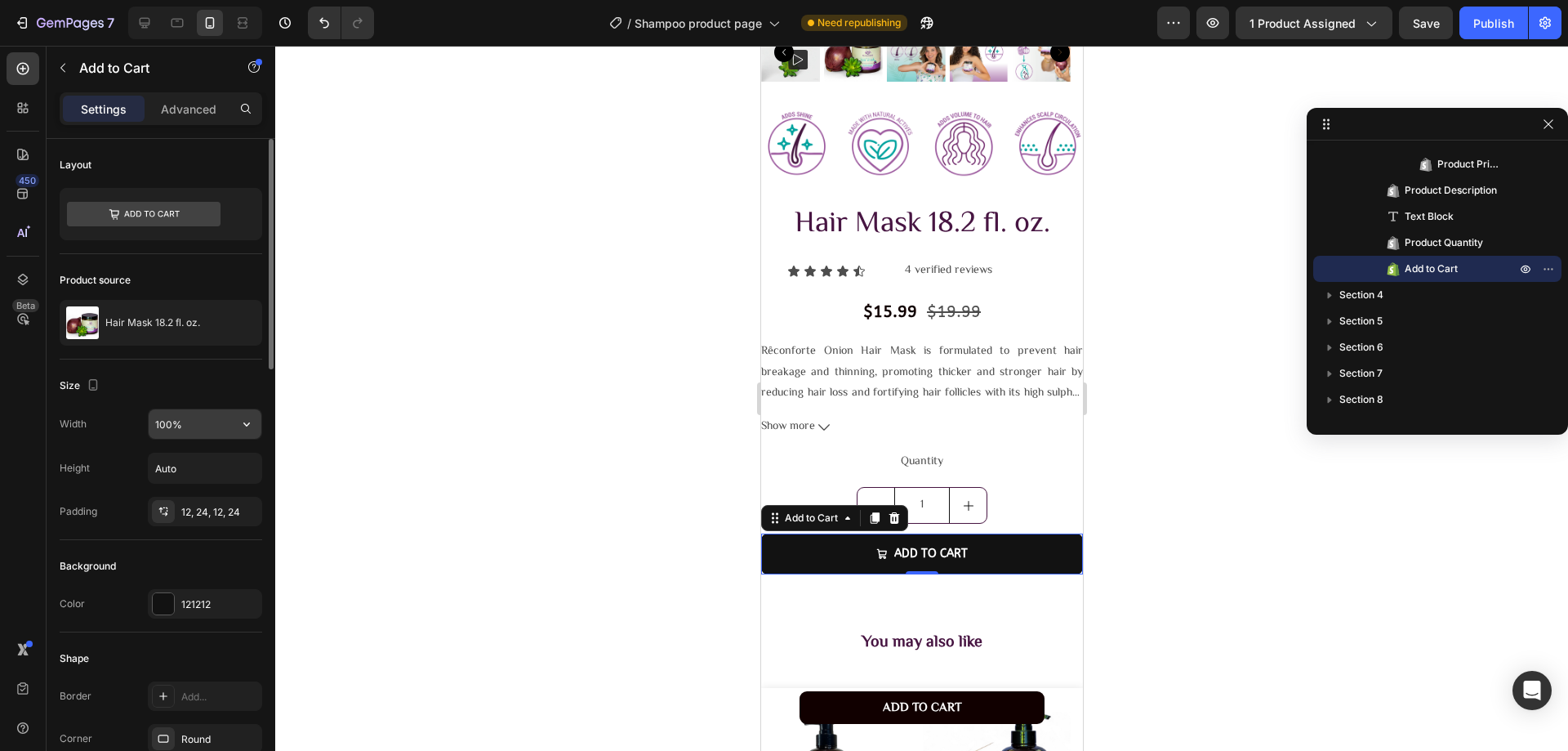
click at [200, 426] on input "100%" at bounding box center [204, 424] width 113 height 30
click at [236, 420] on button "button" at bounding box center [247, 424] width 30 height 30
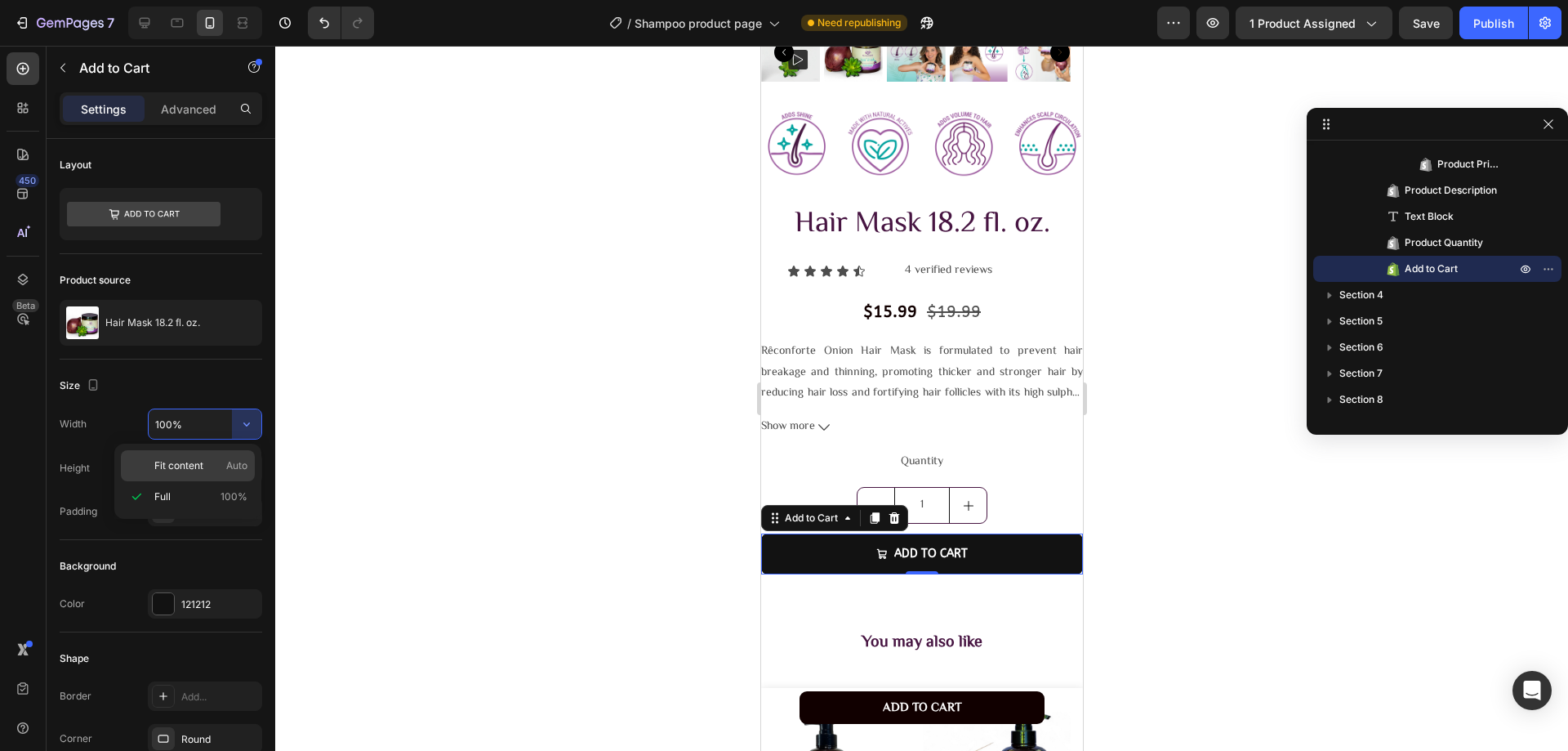
click at [216, 468] on p "Fit content Auto" at bounding box center [200, 465] width 93 height 14
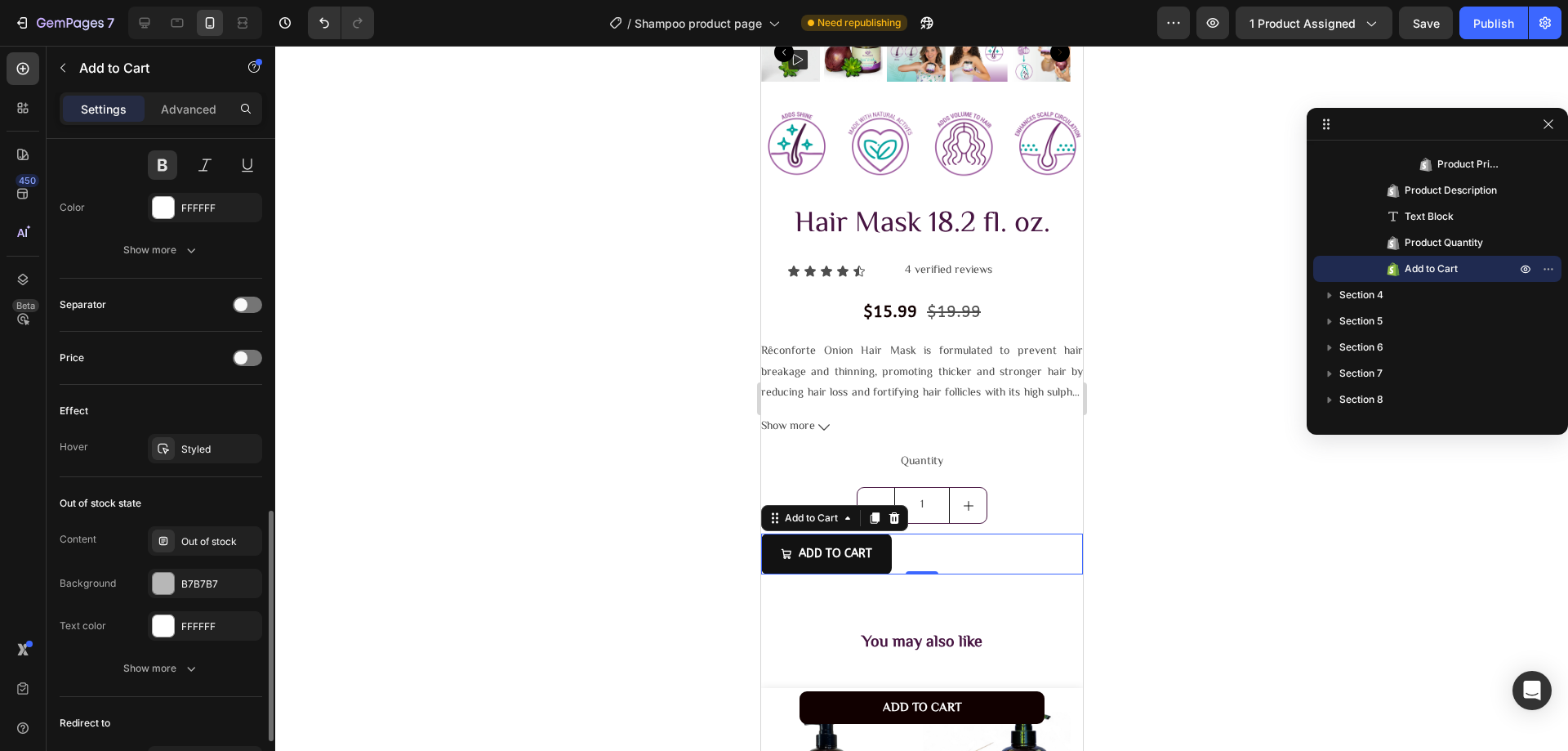
scroll to position [1221, 0]
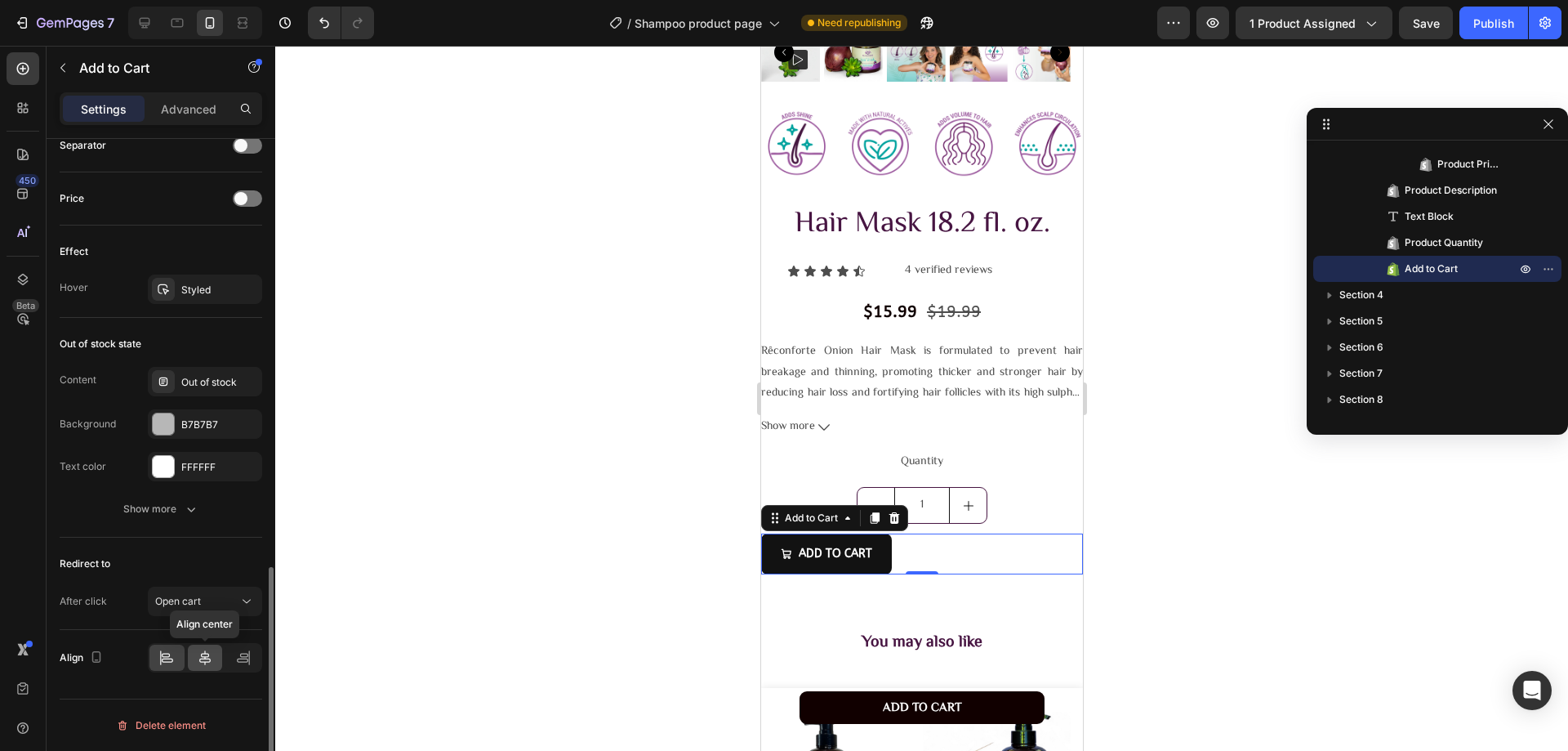
click at [203, 651] on icon at bounding box center [204, 657] width 16 height 16
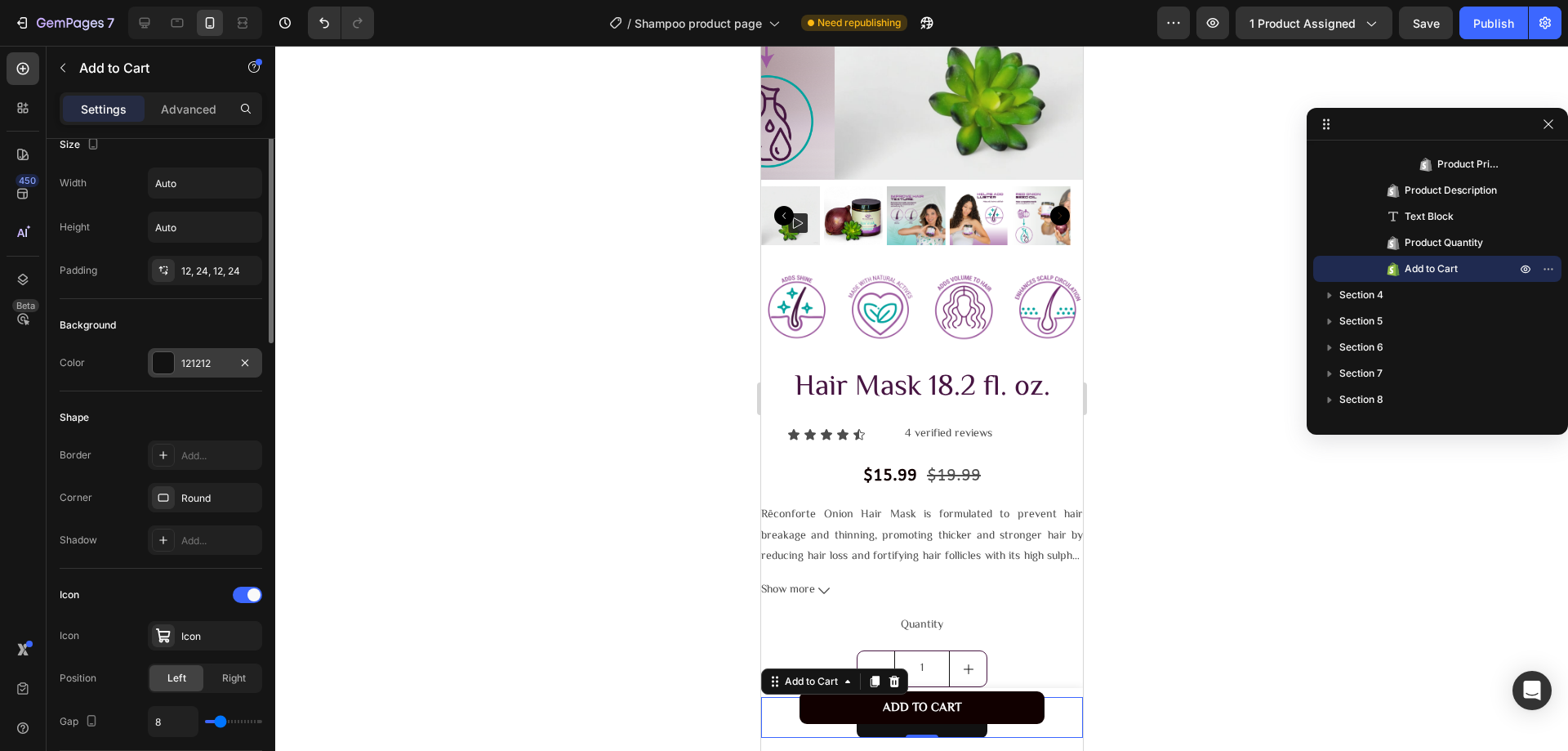
scroll to position [159, 0]
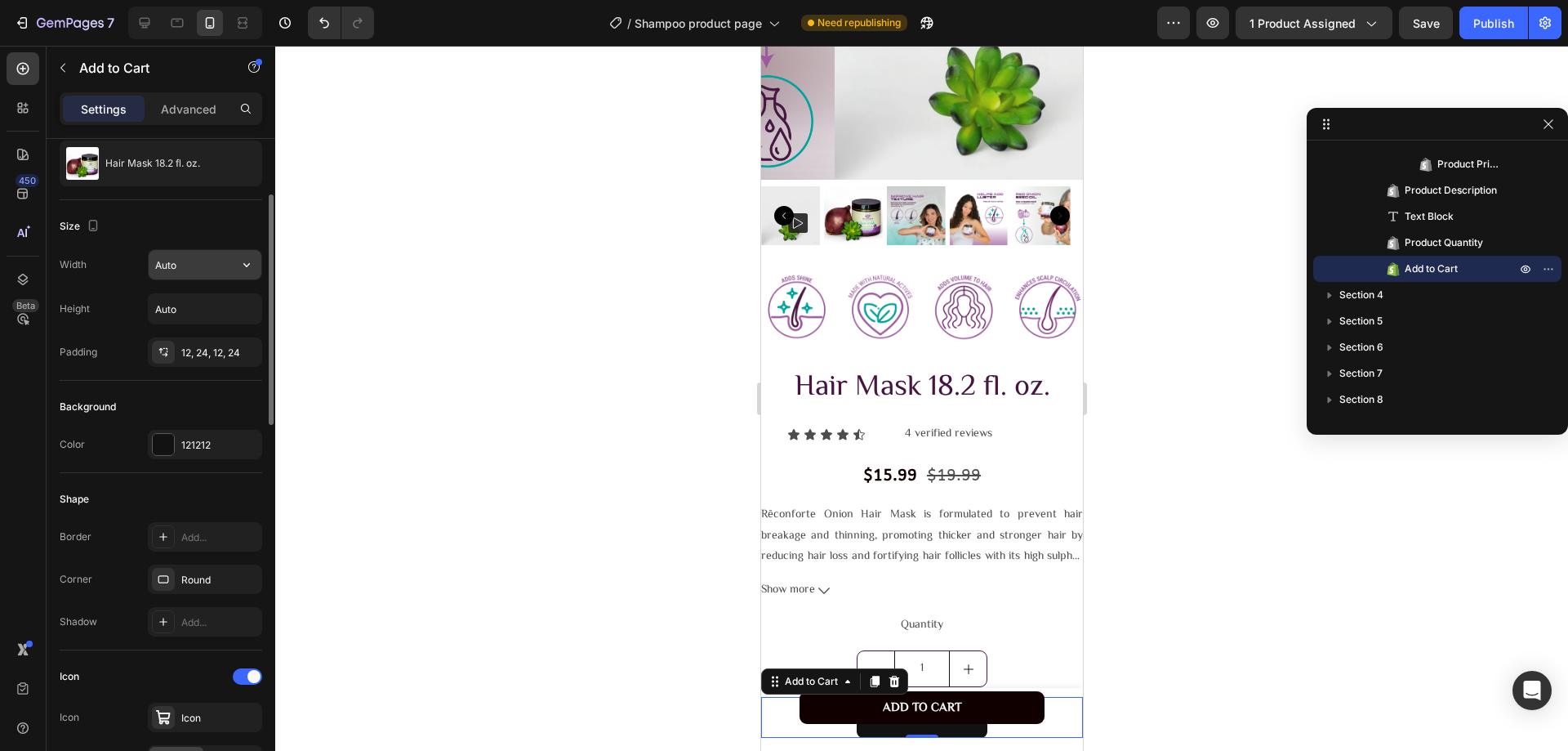
click at [190, 270] on input "Auto" at bounding box center [204, 264] width 113 height 30
type input "300"
click at [356, 425] on div at bounding box center [921, 397] width 1292 height 705
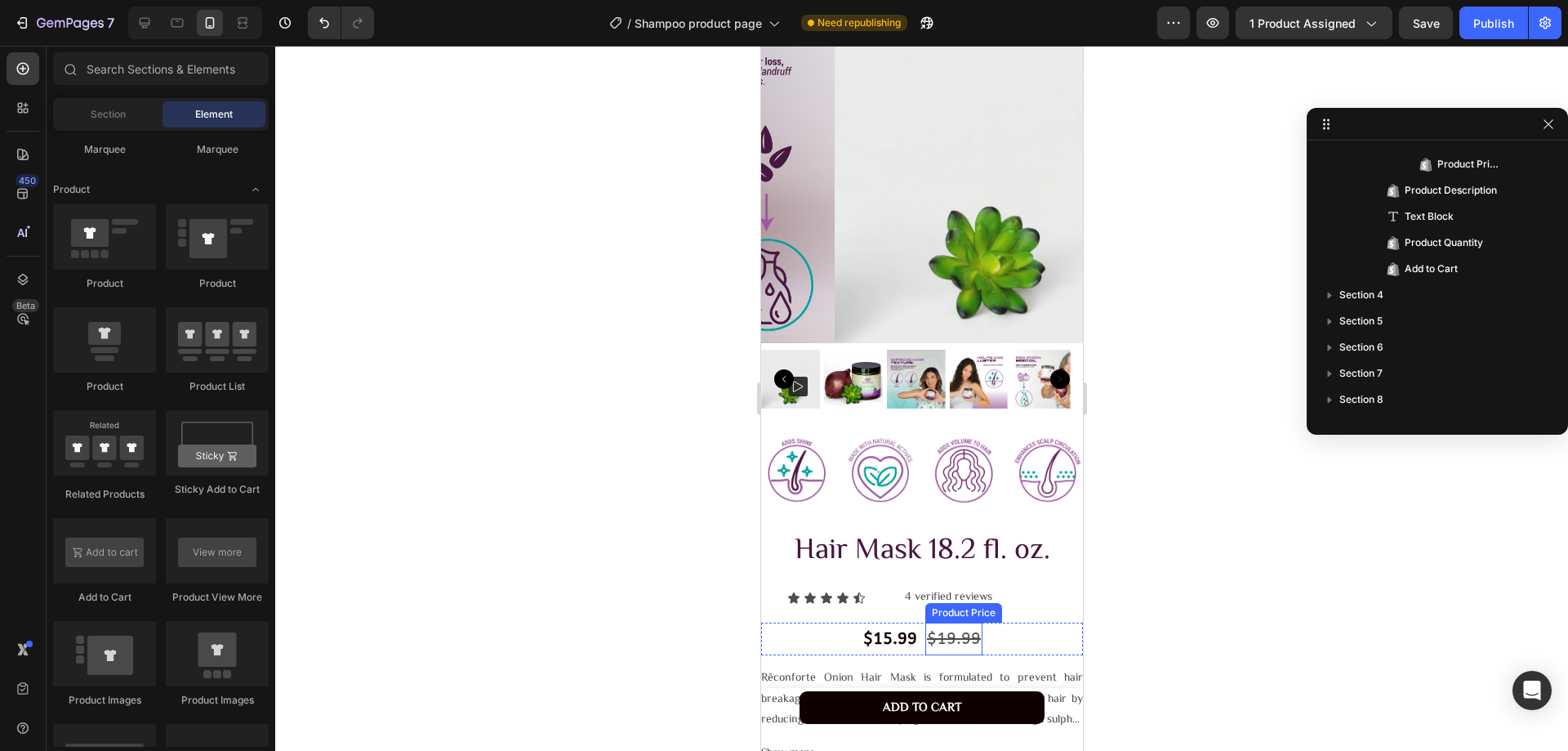
scroll to position [875, 0]
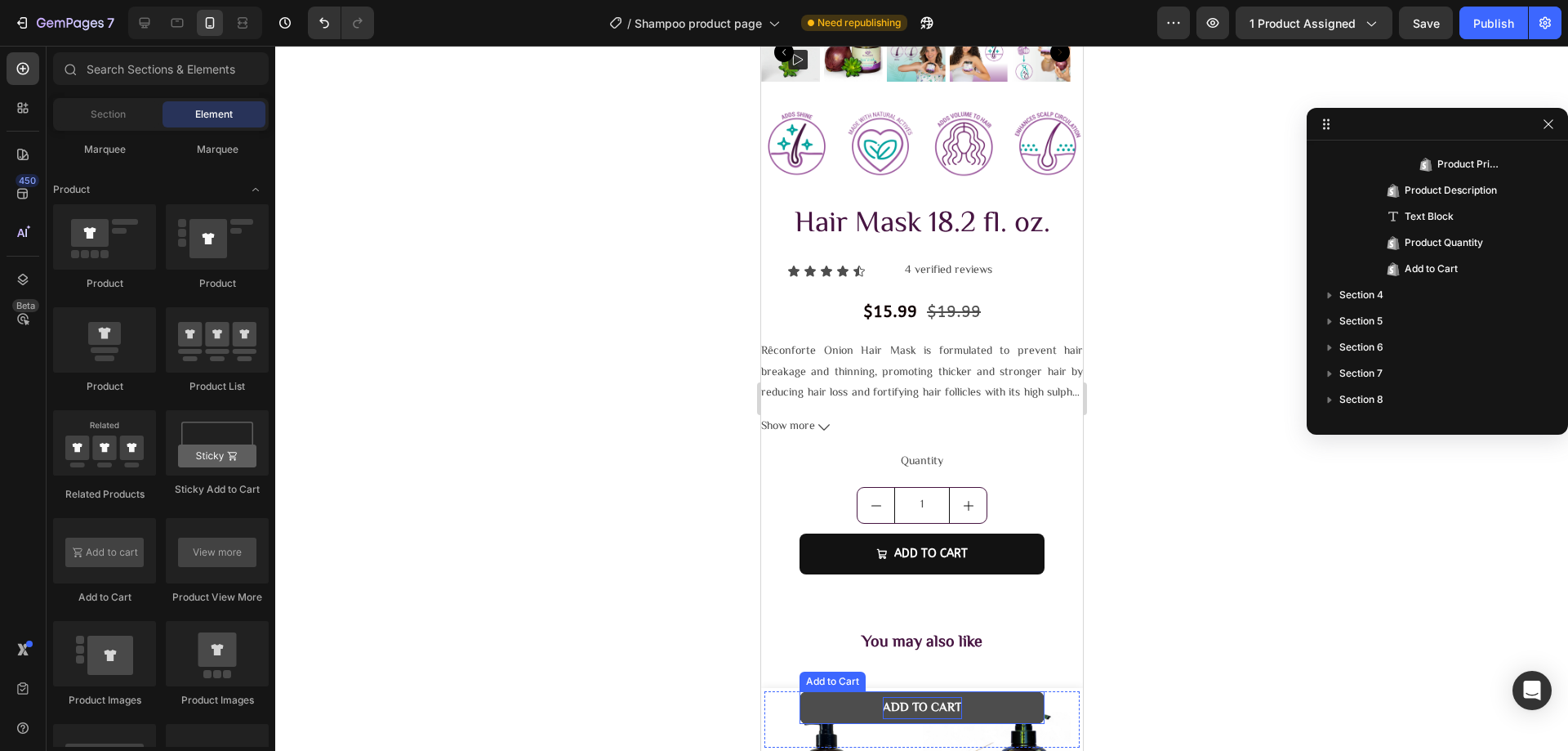
click at [899, 701] on p "Add to cart" at bounding box center [921, 708] width 79 height 22
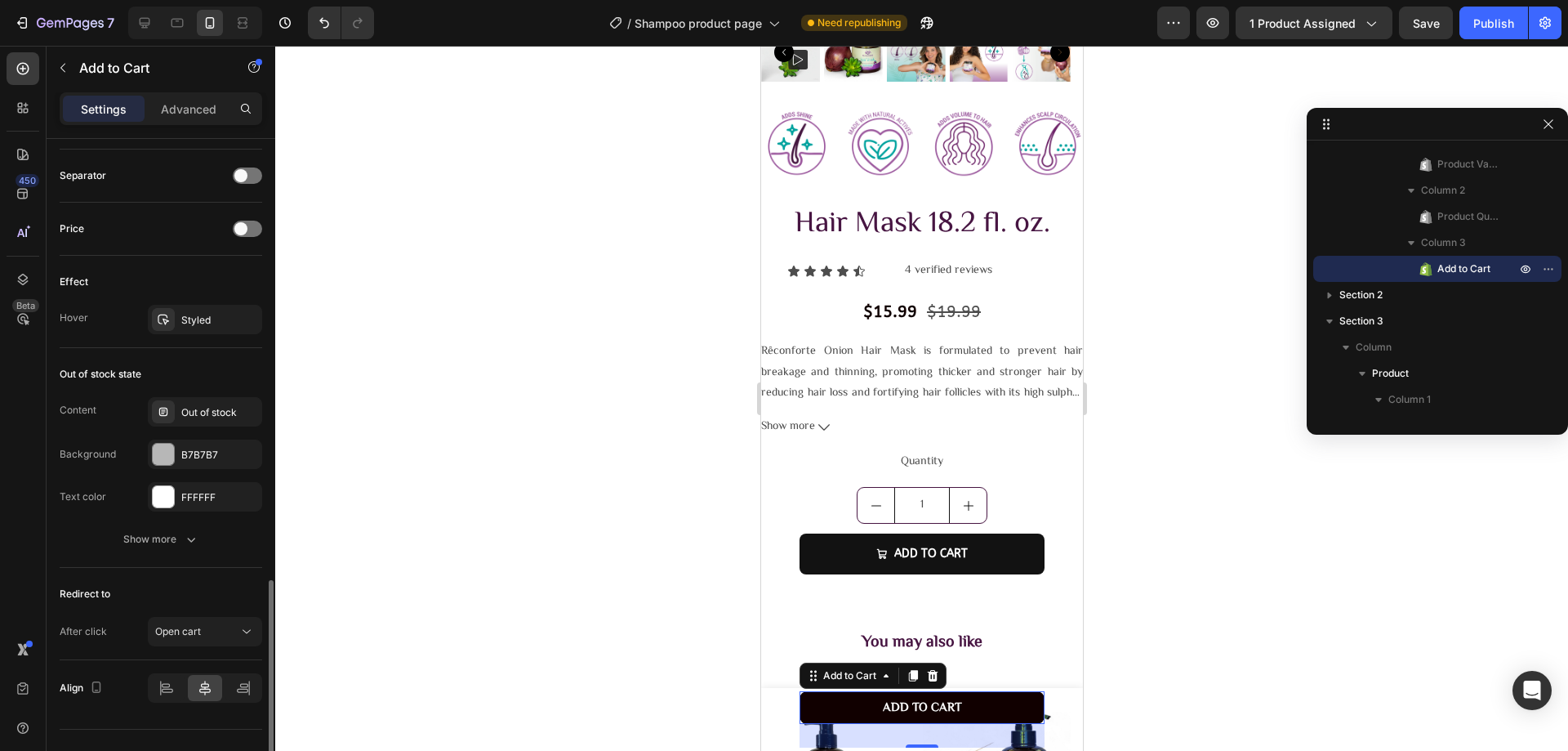
scroll to position [1092, 0]
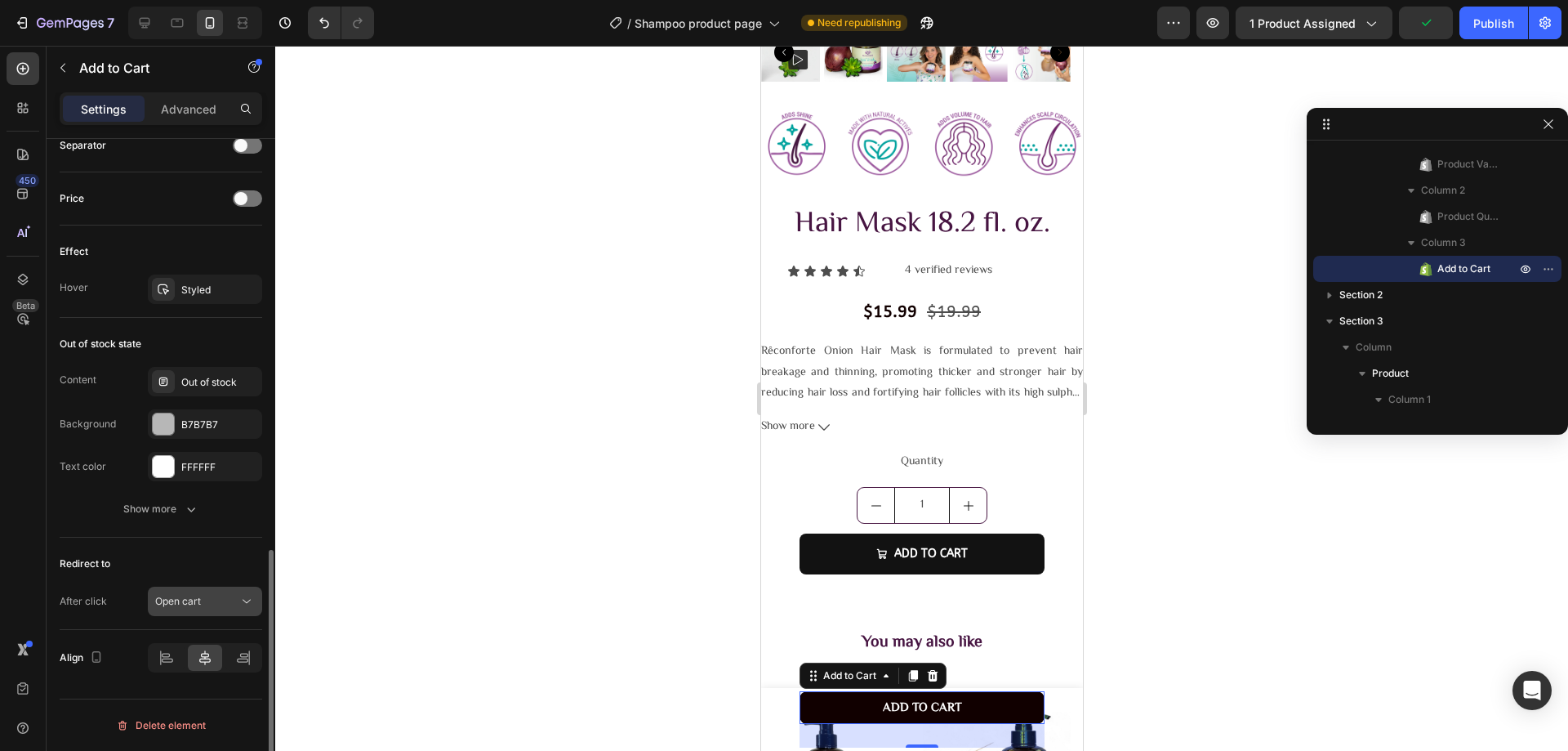
click at [220, 609] on button "Open cart" at bounding box center [204, 601] width 115 height 30
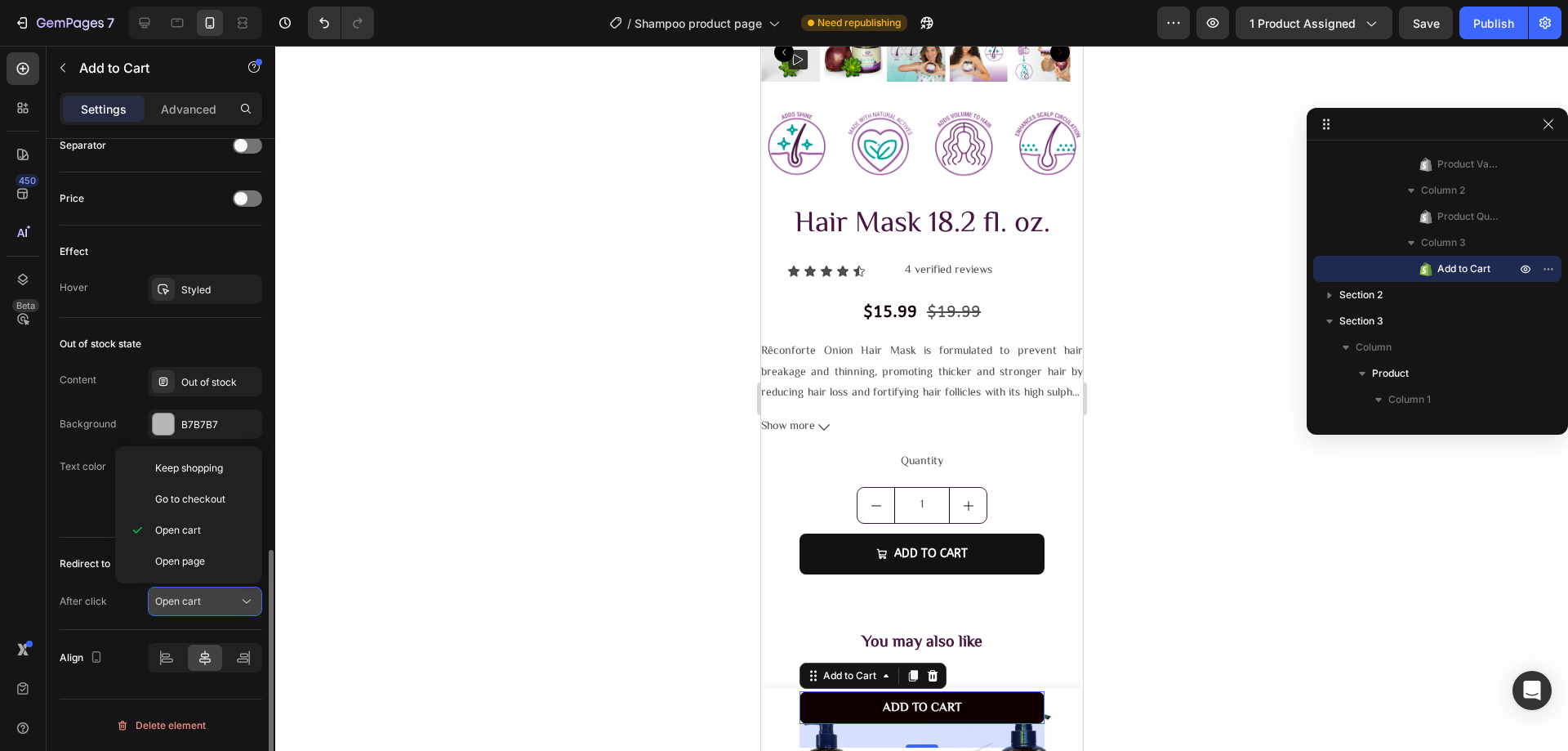
click at [220, 609] on button "Open cart" at bounding box center [204, 601] width 115 height 30
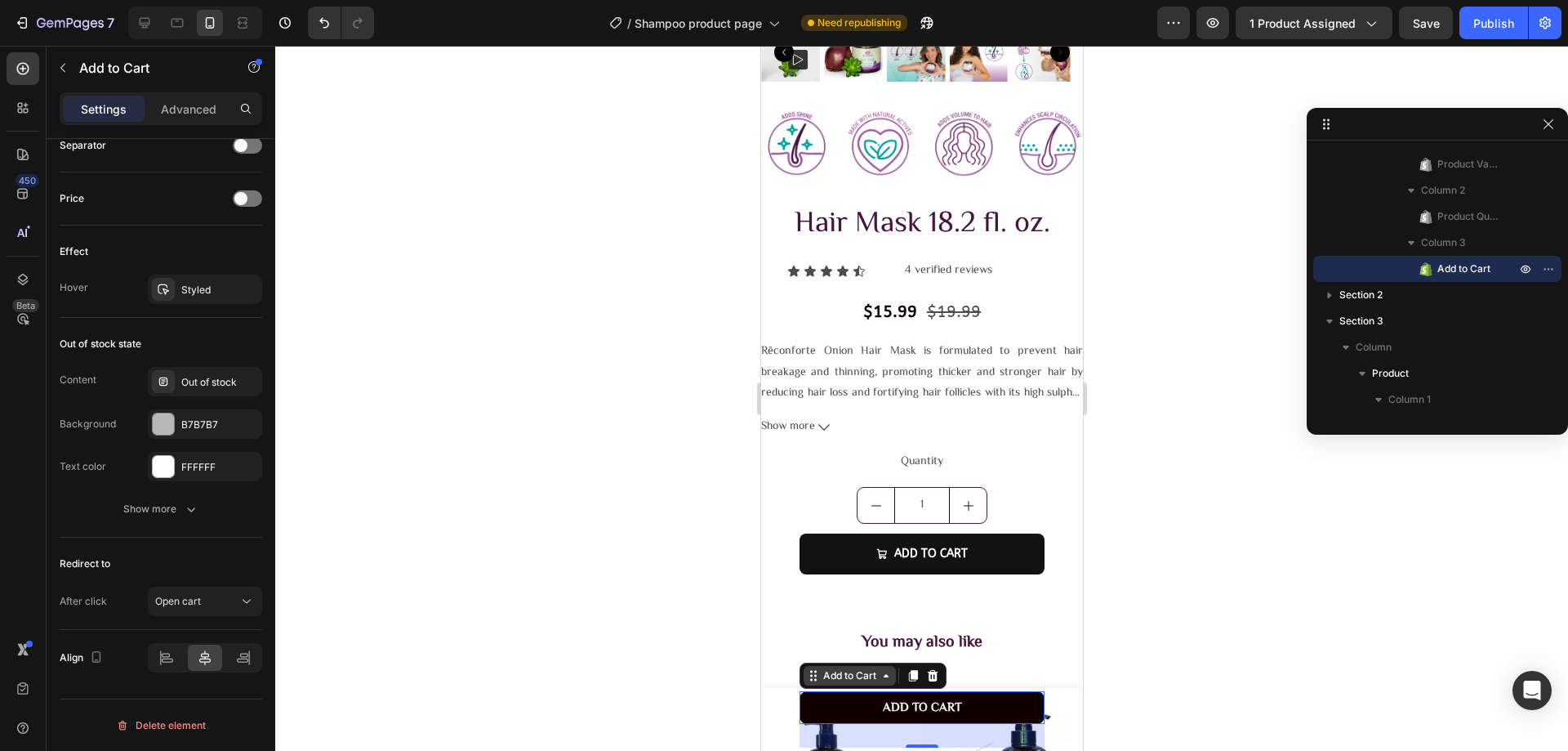
click at [862, 680] on div "Add to Cart" at bounding box center [849, 675] width 60 height 14
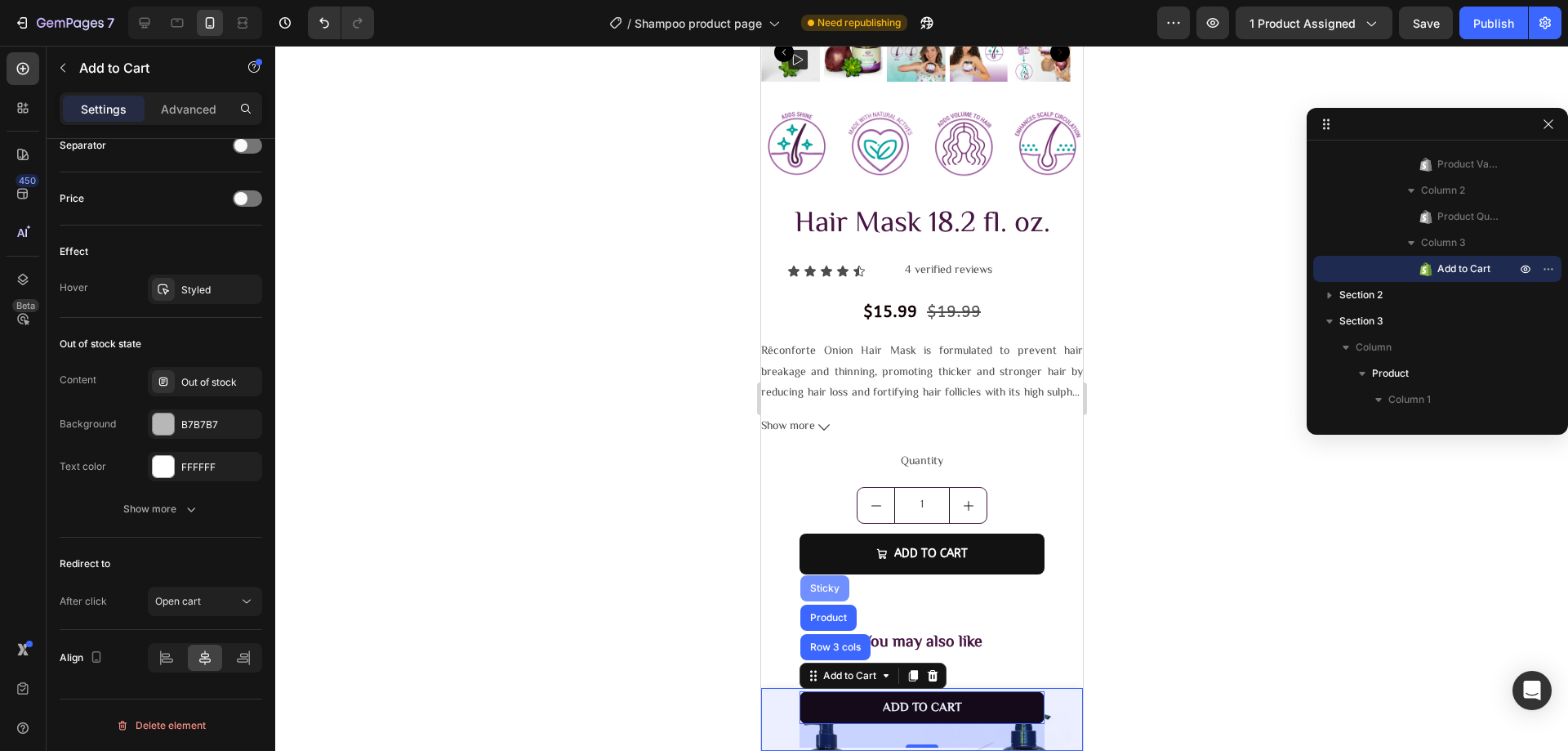
click at [818, 587] on div "Sticky" at bounding box center [823, 588] width 36 height 10
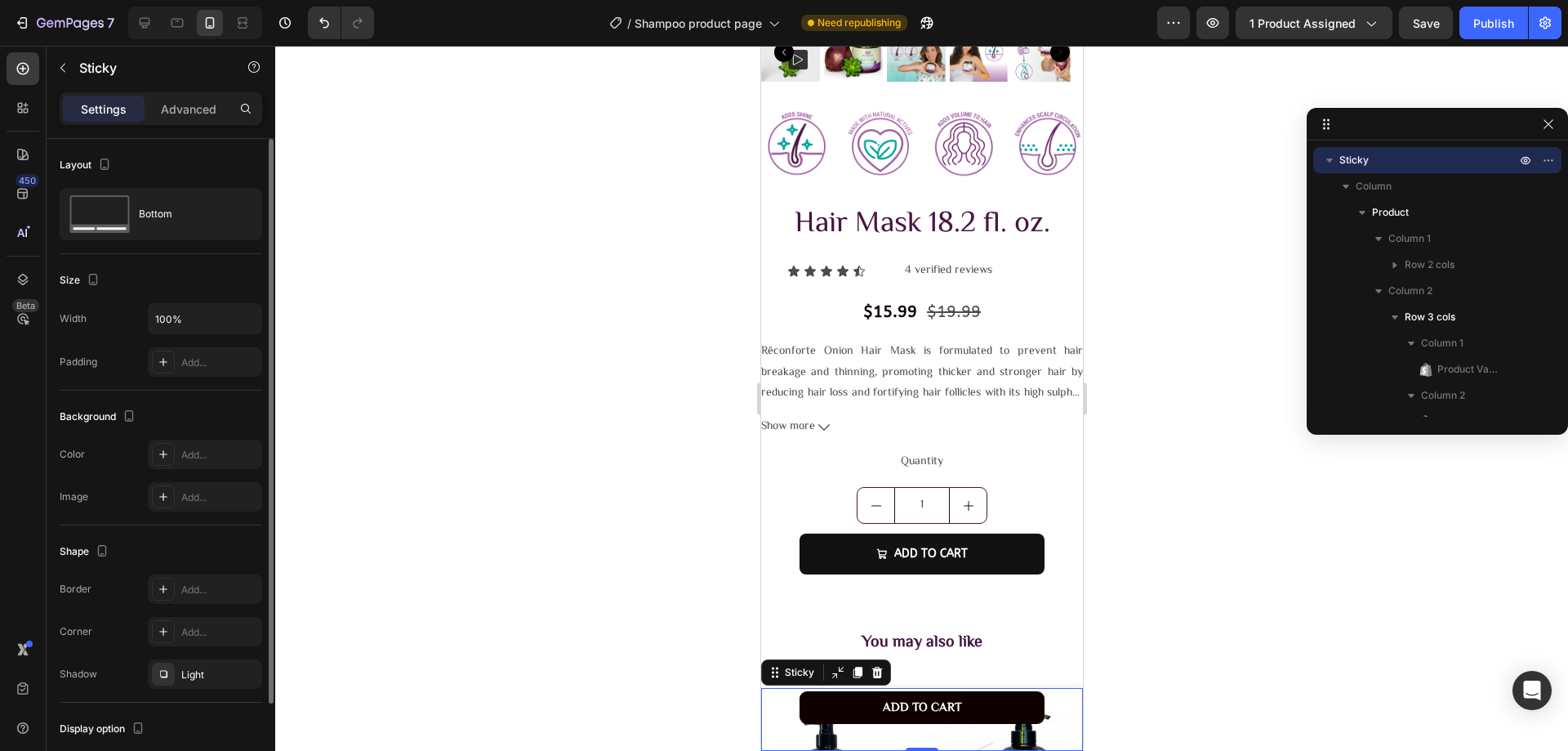
scroll to position [109, 0]
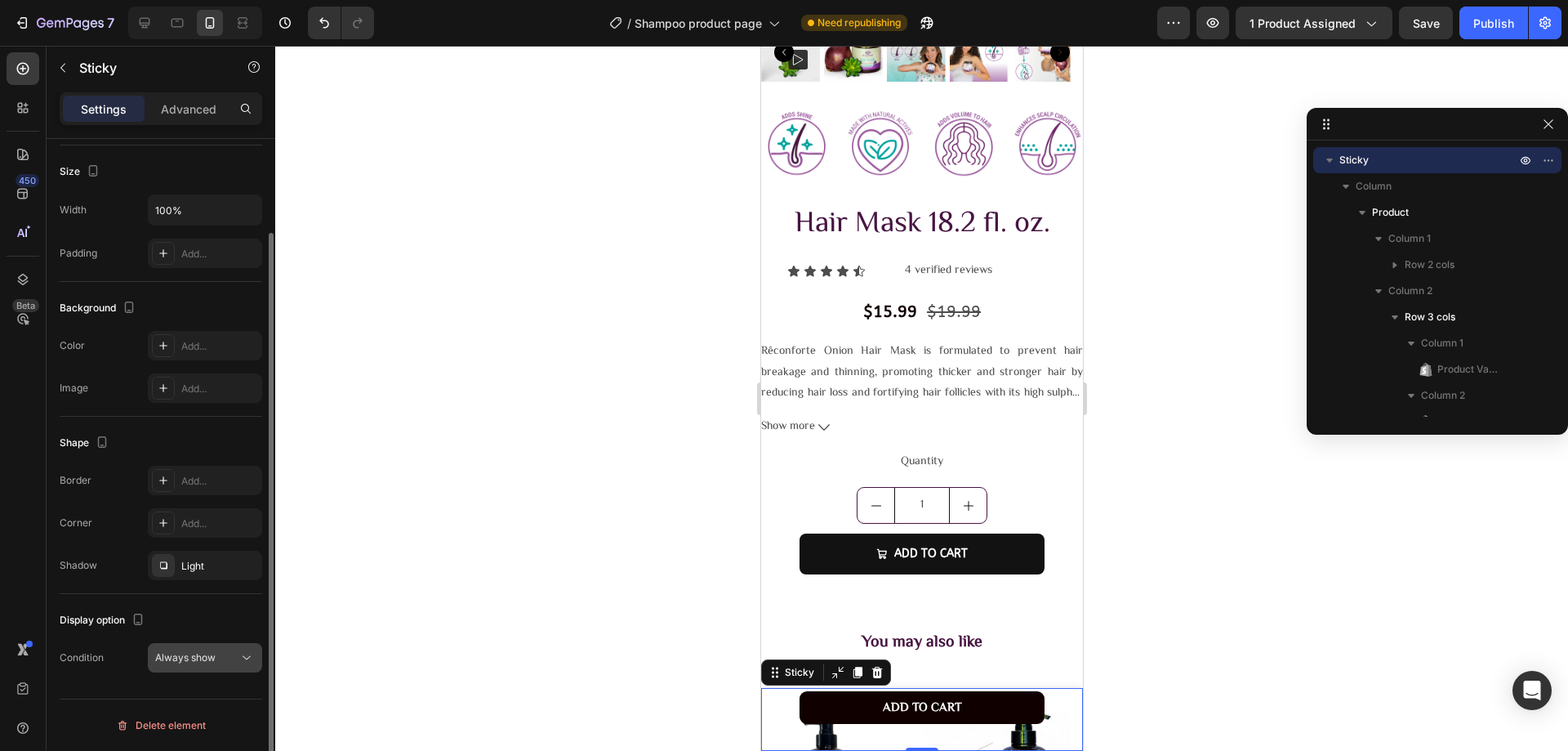
click at [228, 659] on div "Always show" at bounding box center [197, 657] width 83 height 14
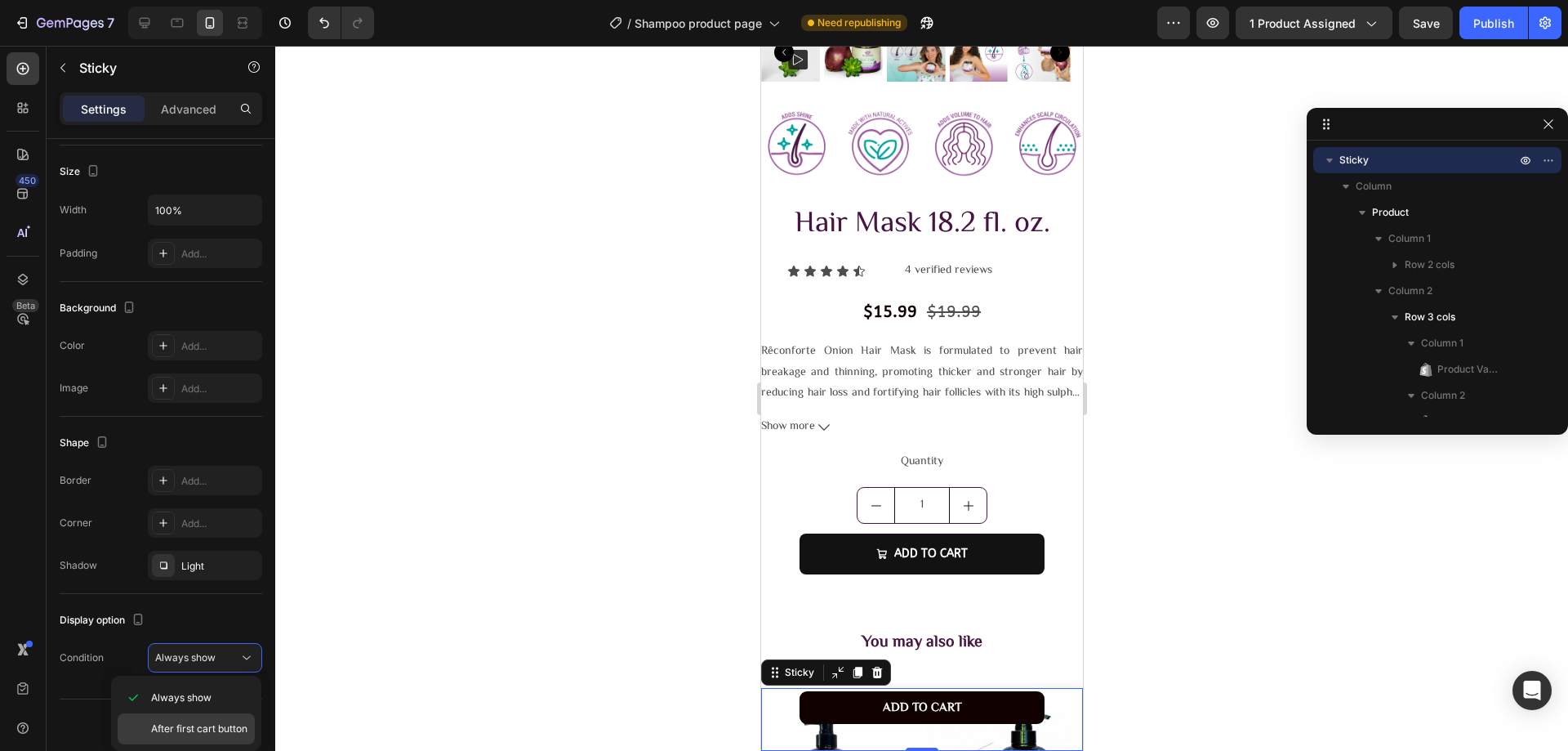
click at [215, 725] on span "After first cart button" at bounding box center [199, 728] width 96 height 14
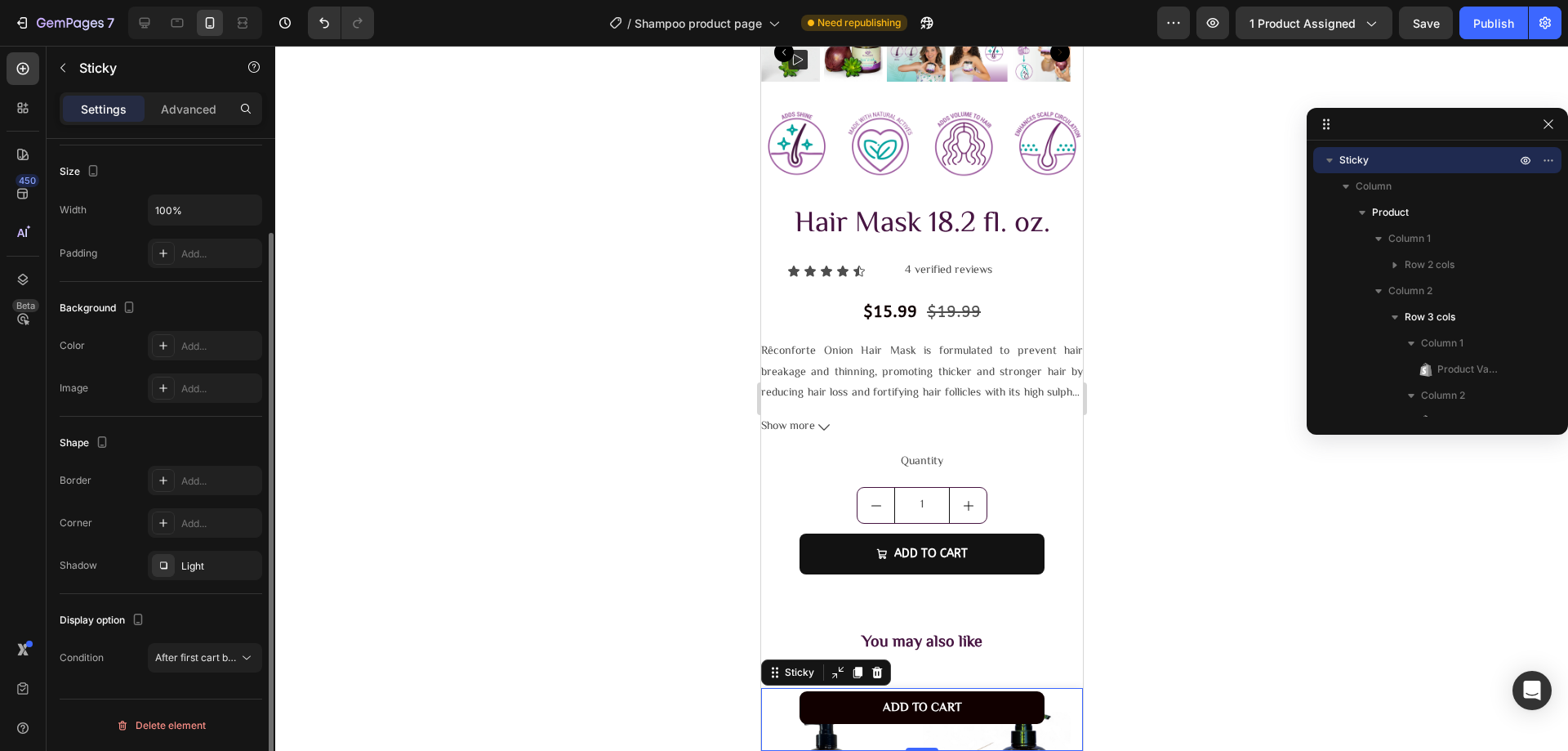
click at [213, 617] on div "Display option" at bounding box center [161, 620] width 202 height 26
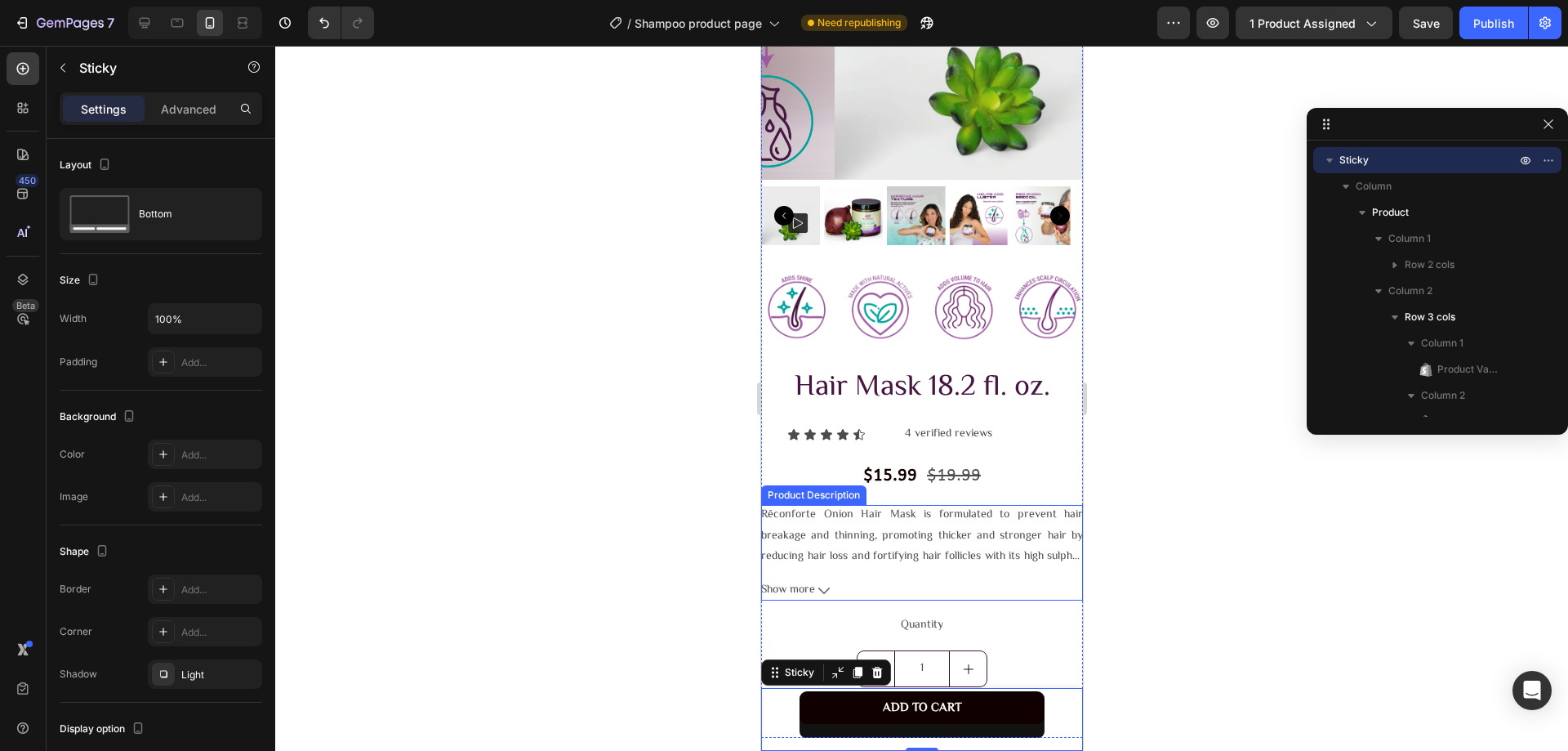
scroll to position [794, 0]
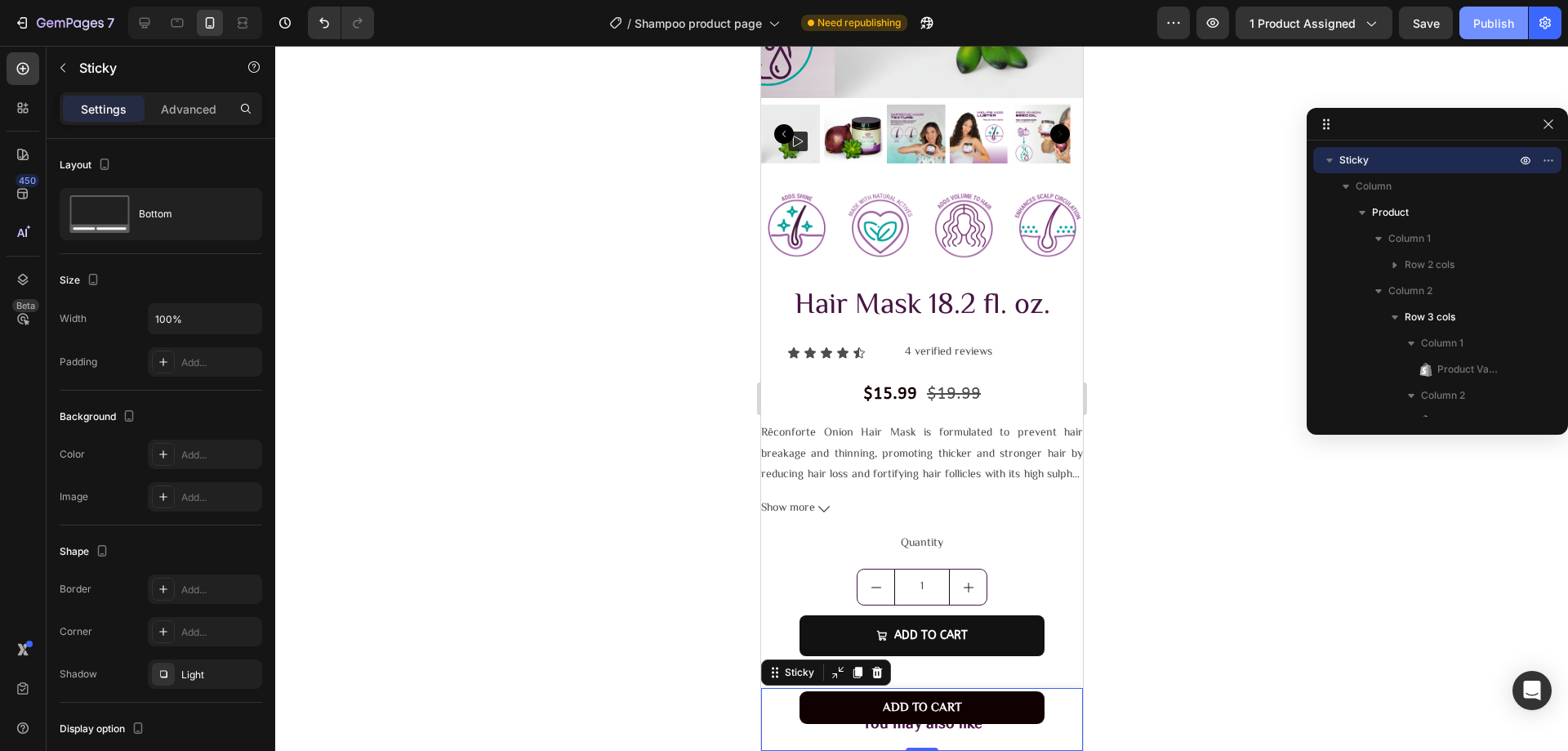
click at [1489, 34] on button "Publish" at bounding box center [1493, 23] width 68 height 33
